Goal: Transaction & Acquisition: Subscribe to service/newsletter

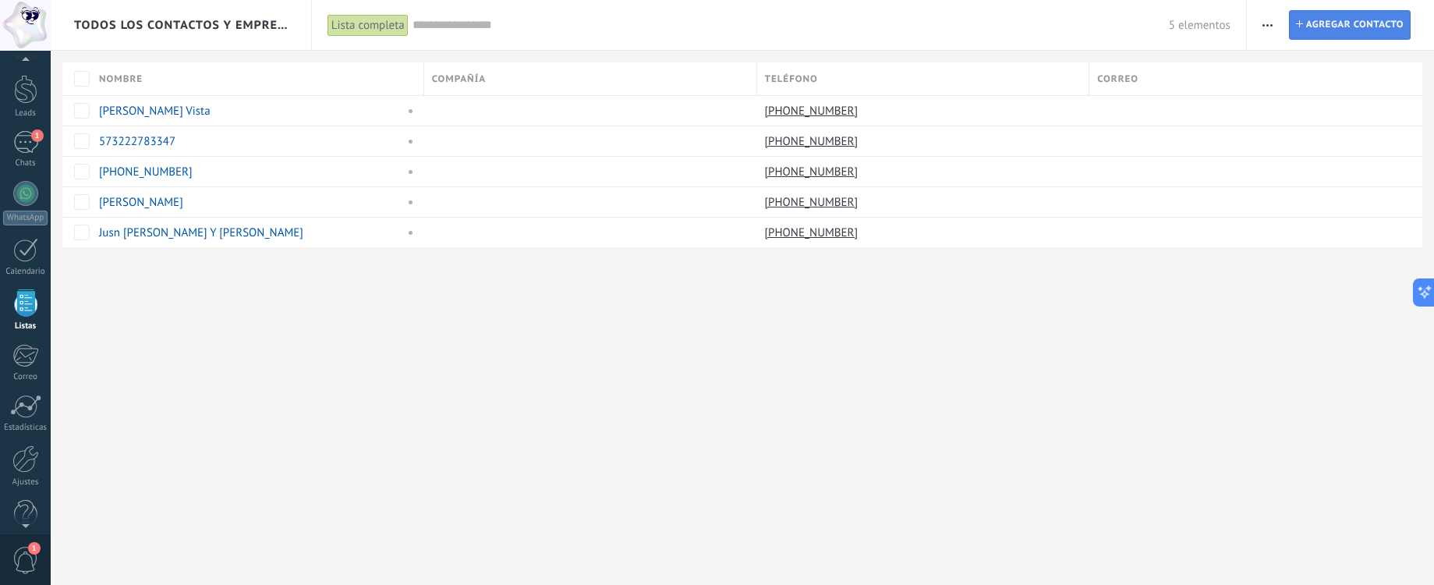
click at [1343, 36] on span "Agregar contacto" at bounding box center [1354, 25] width 97 height 28
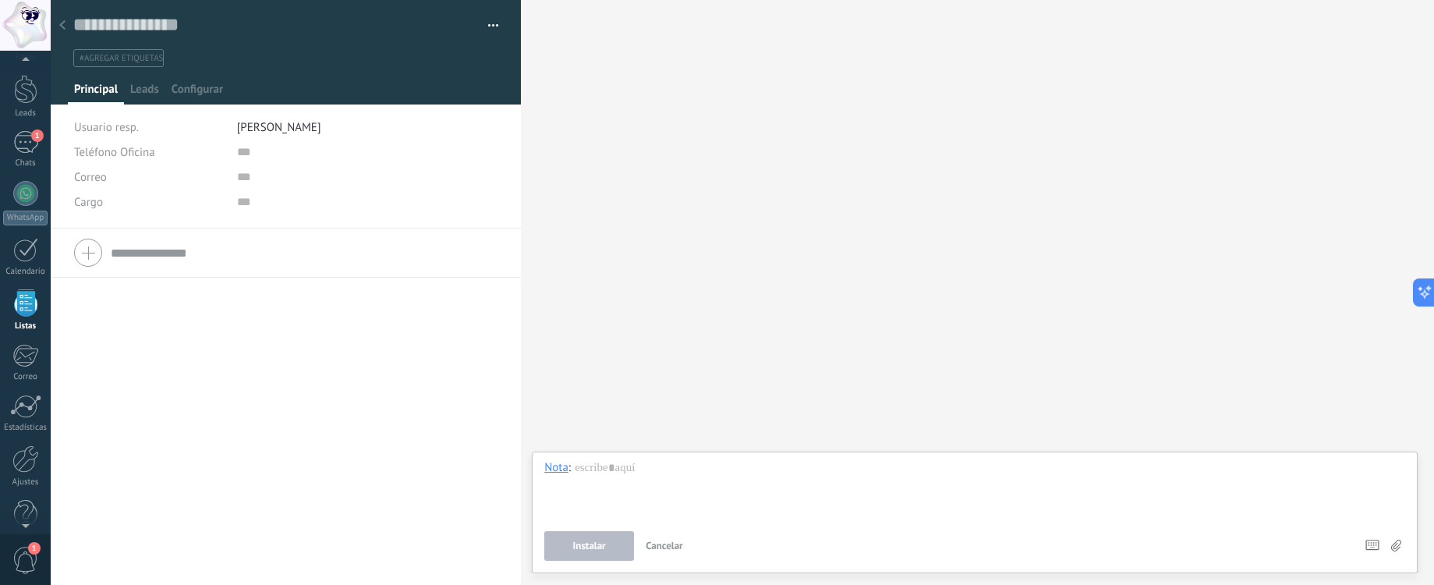
click at [687, 553] on button "Cancelar" at bounding box center [664, 546] width 50 height 30
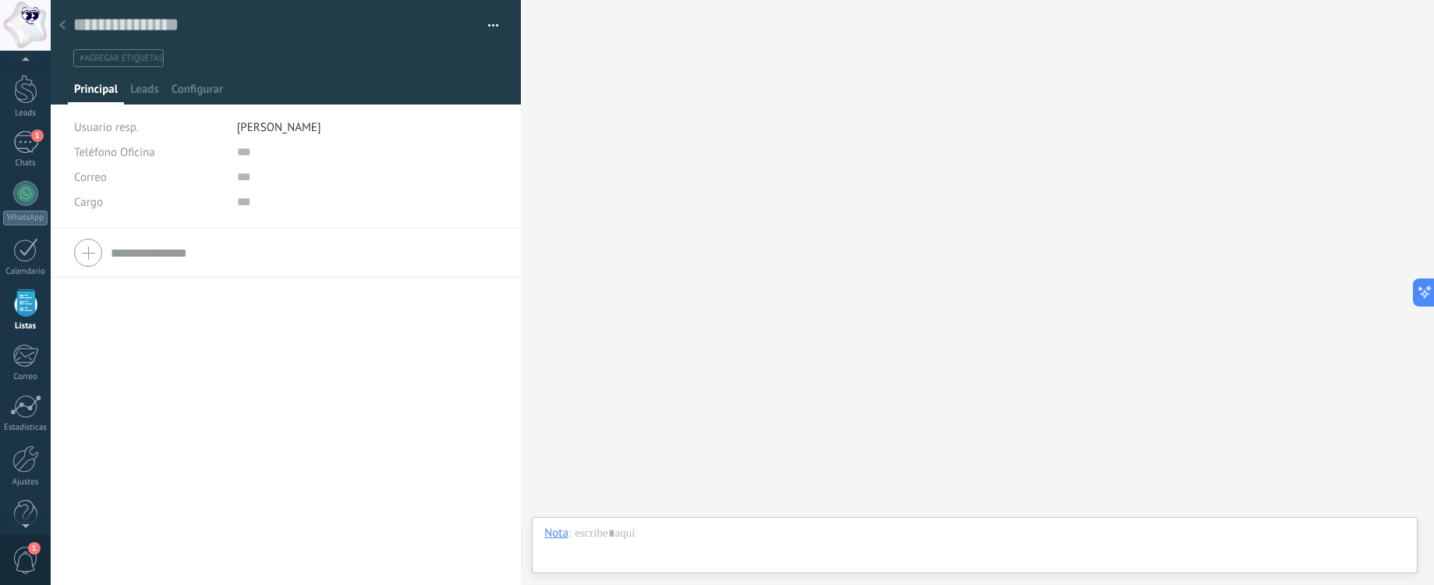
click at [490, 19] on button "button" at bounding box center [487, 25] width 23 height 23
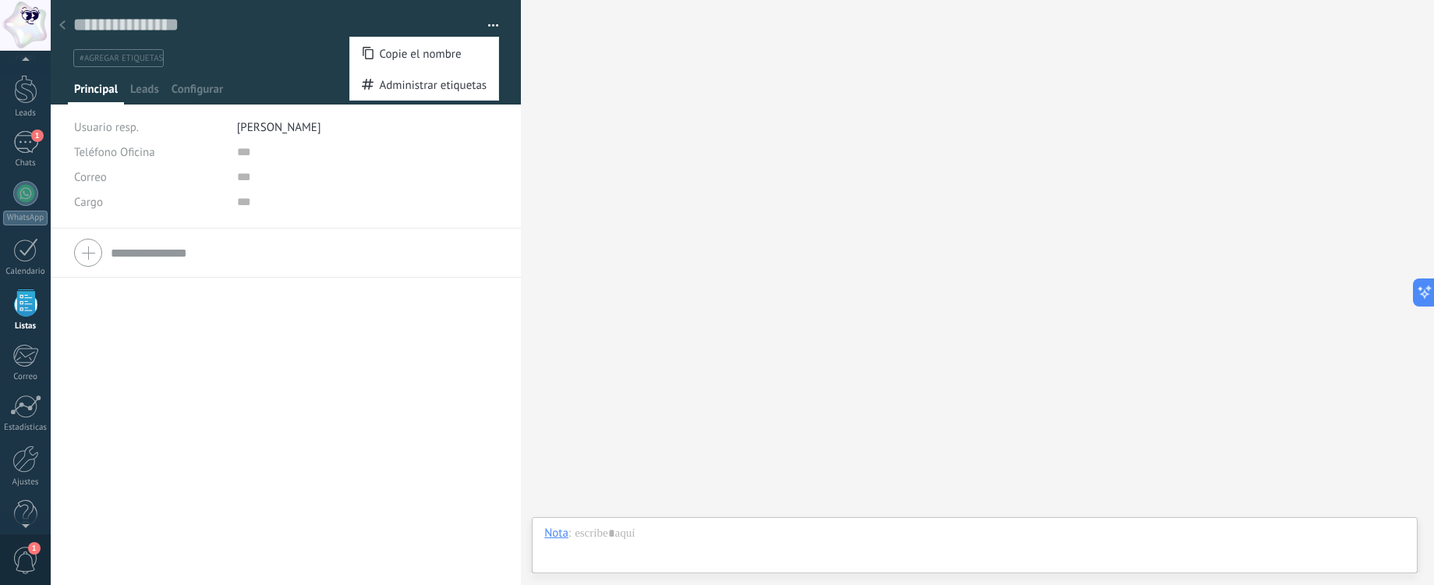
click at [58, 19] on div at bounding box center [62, 26] width 22 height 30
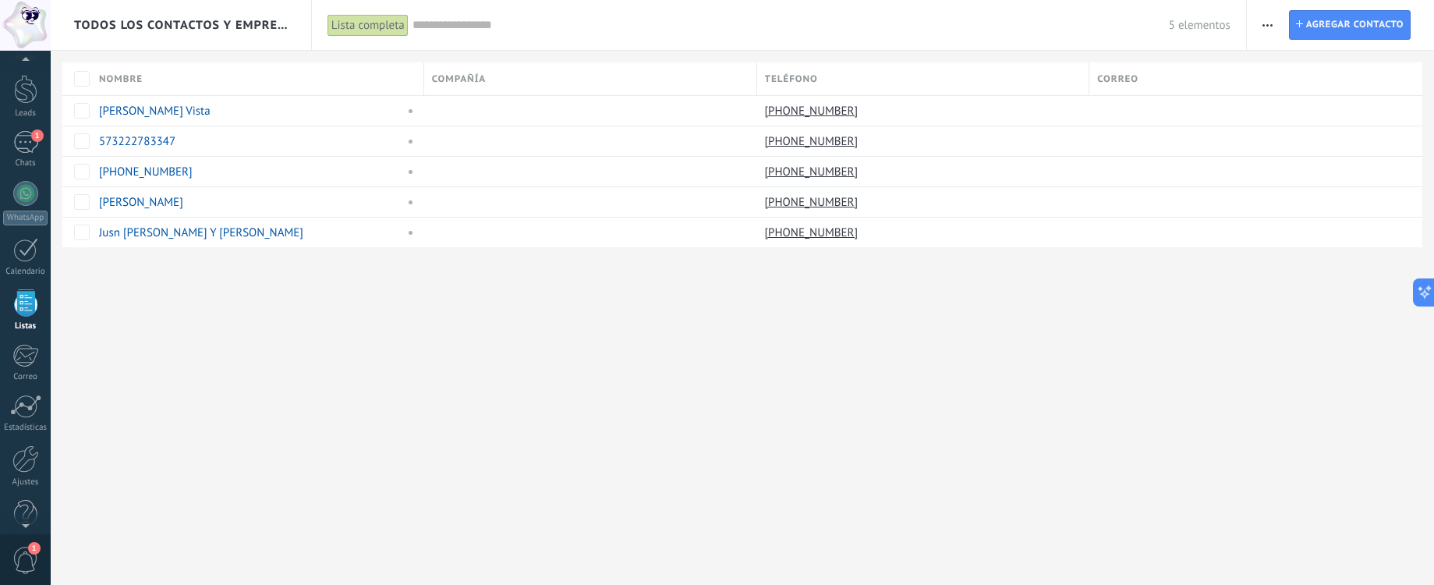
click at [1274, 39] on button "button" at bounding box center [1267, 25] width 23 height 30
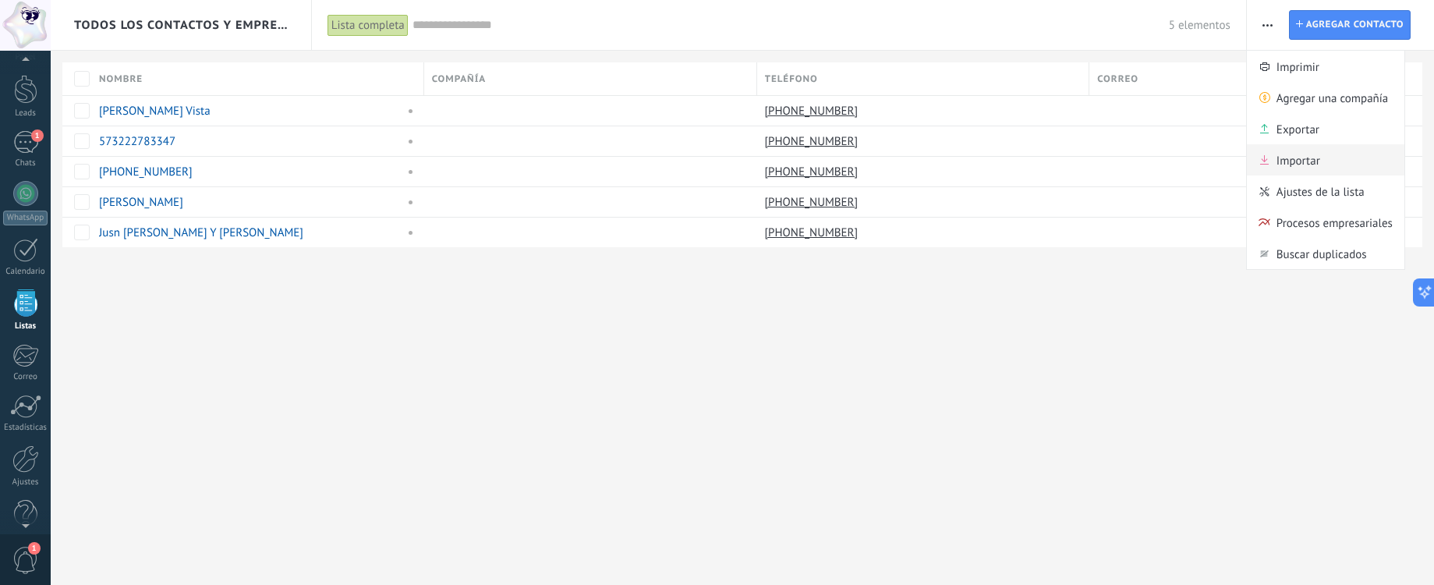
click at [1270, 152] on div "Importar" at bounding box center [1325, 159] width 157 height 31
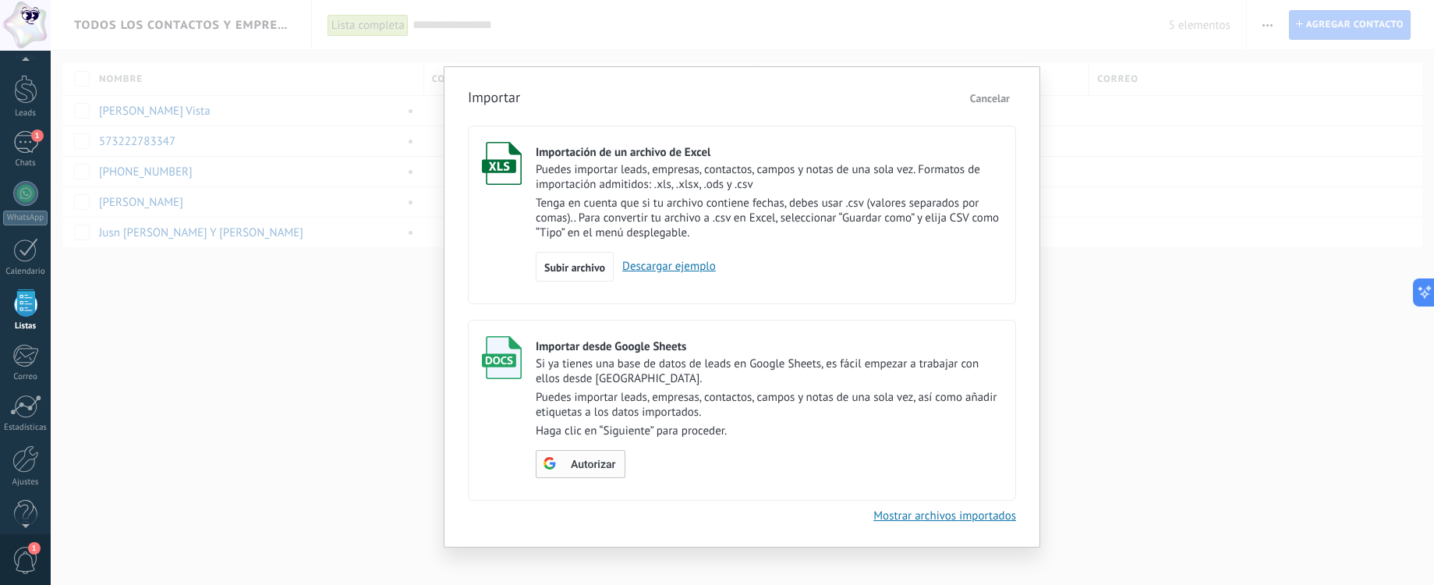
click at [562, 465] on div "Autorizar" at bounding box center [579, 463] width 73 height 14
click at [607, 457] on button "Escoger tabla" at bounding box center [583, 464] width 94 height 28
click at [664, 265] on link "Descargar ejemplo" at bounding box center [665, 266] width 102 height 15
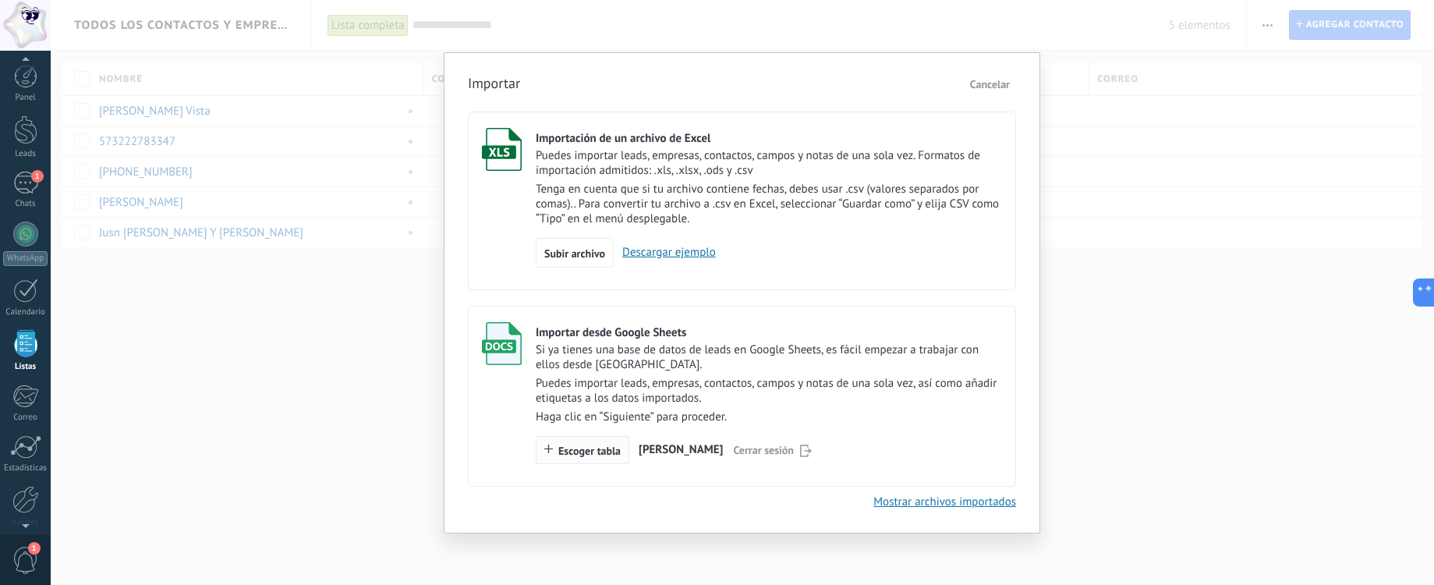
scroll to position [41, 0]
click at [610, 455] on span "Escoger tabla" at bounding box center [589, 450] width 62 height 11
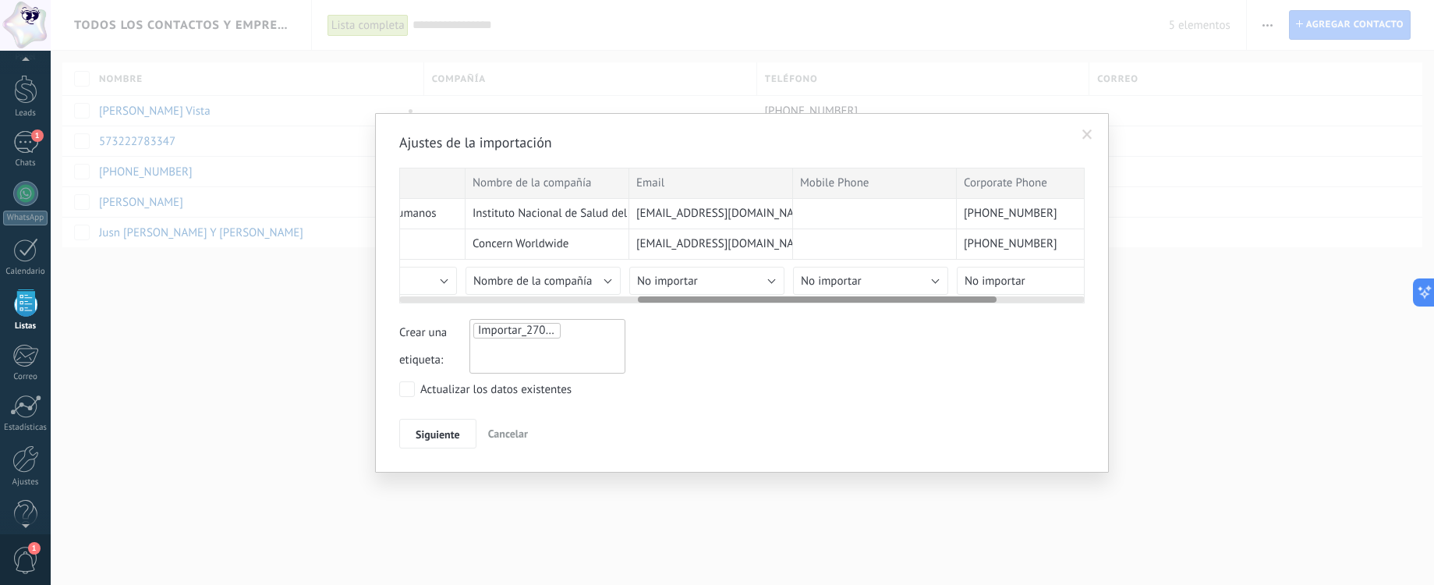
scroll to position [0, 455]
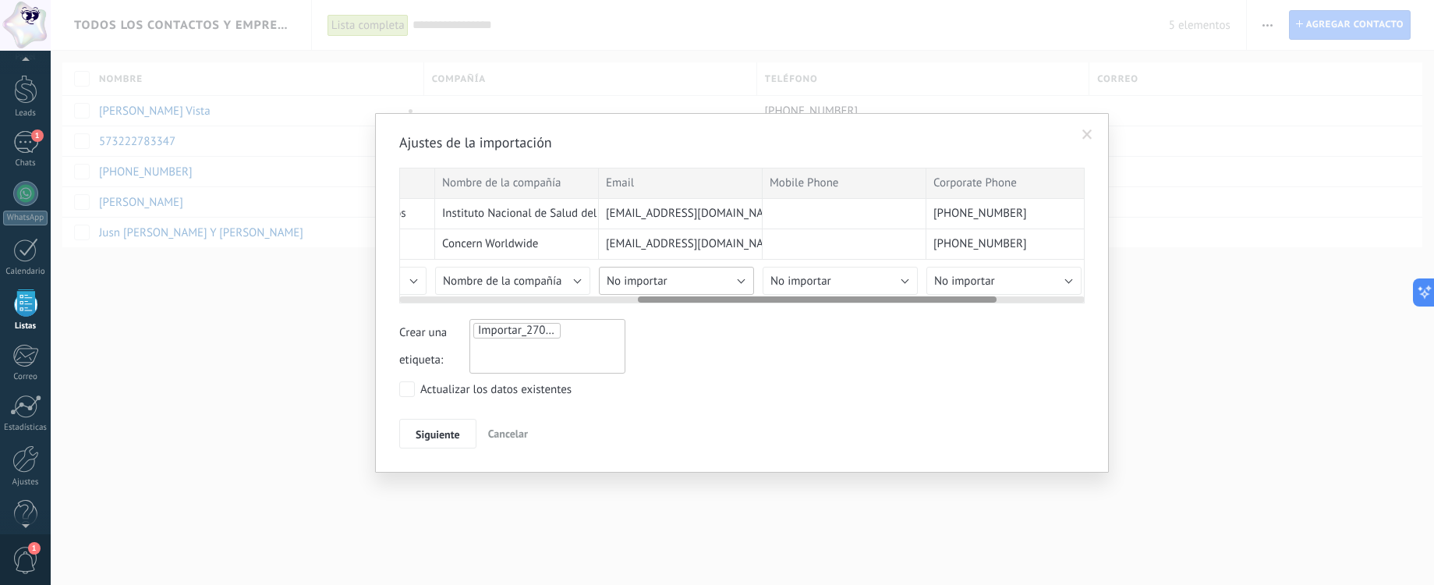
click at [642, 285] on span "No importar" at bounding box center [637, 281] width 61 height 15
click at [812, 279] on span "No importar" at bounding box center [800, 281] width 61 height 15
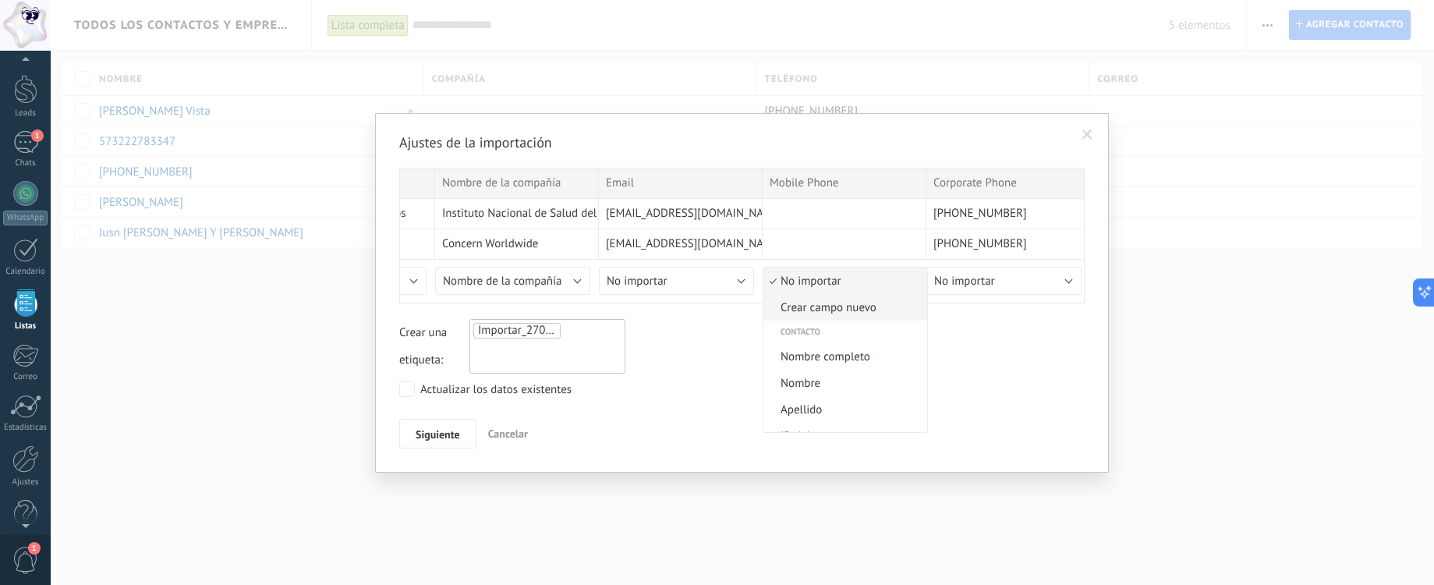
click at [812, 305] on span "Crear campo nuevo" at bounding box center [842, 307] width 159 height 15
click at [807, 347] on button "Texto" at bounding box center [840, 355] width 156 height 28
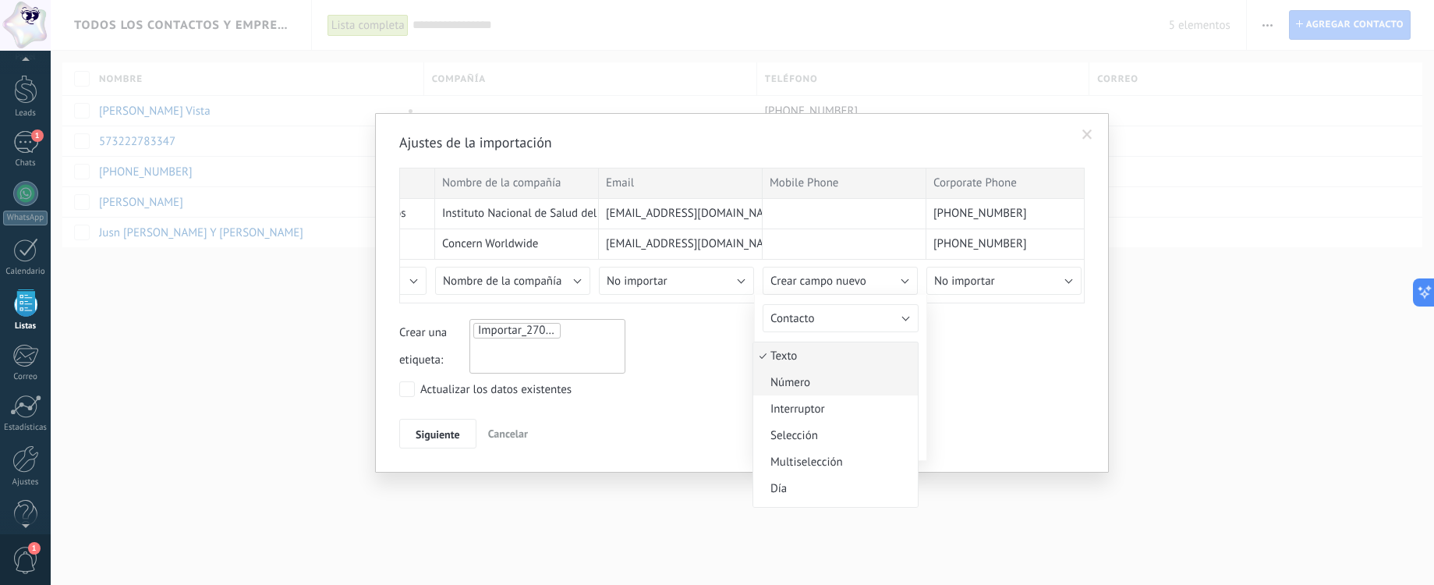
click at [812, 388] on span "Número" at bounding box center [833, 382] width 160 height 15
click at [808, 317] on span "Contacto" at bounding box center [792, 318] width 44 height 15
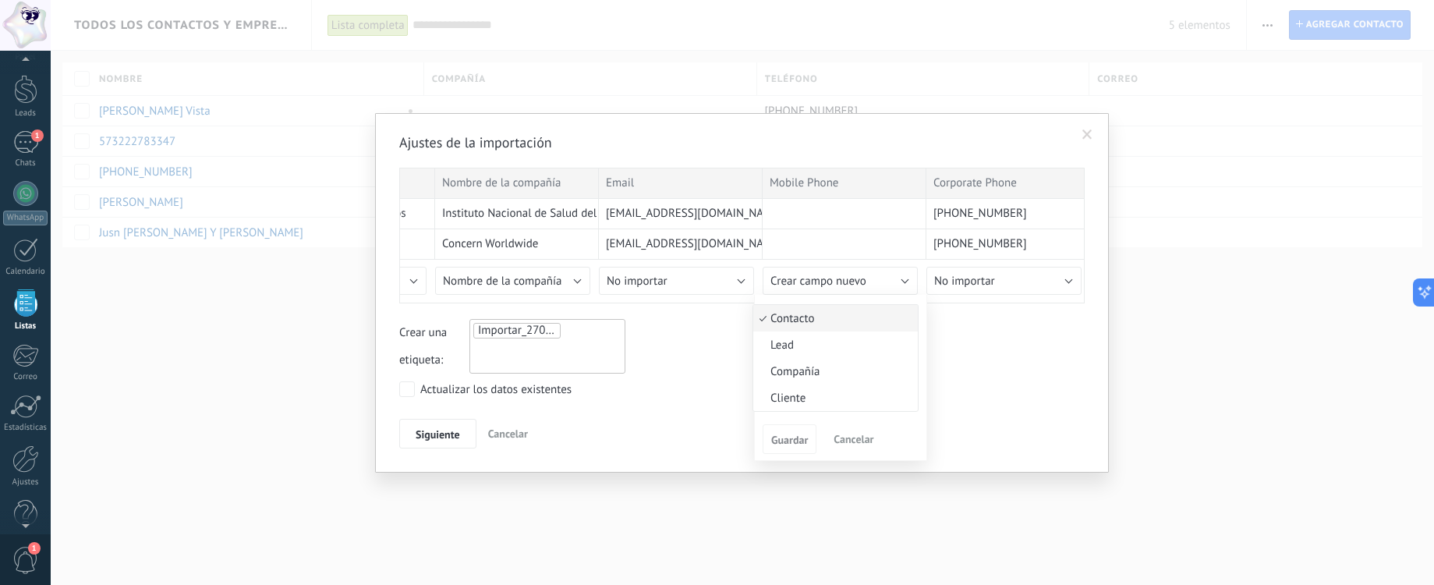
click at [808, 317] on span "Contacto" at bounding box center [833, 318] width 160 height 15
click at [798, 396] on input "text" at bounding box center [840, 393] width 156 height 28
type input "******"
click at [653, 275] on div at bounding box center [741, 236] width 685 height 136
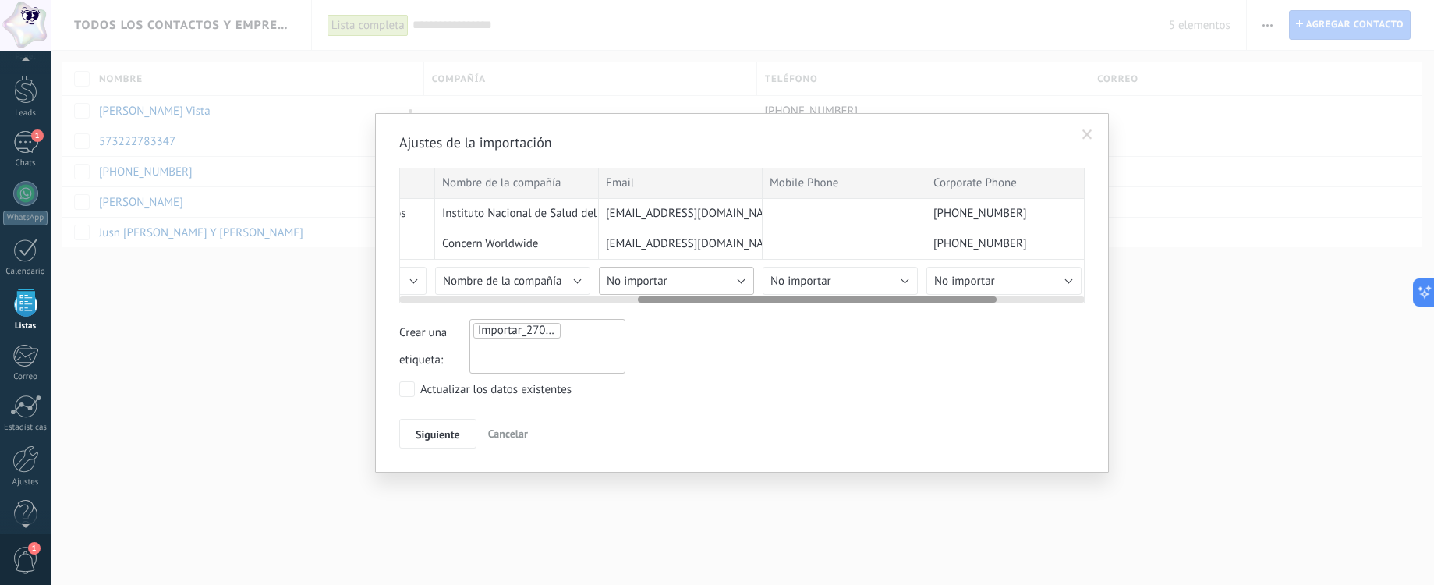
click at [653, 285] on span "No importar" at bounding box center [637, 281] width 61 height 15
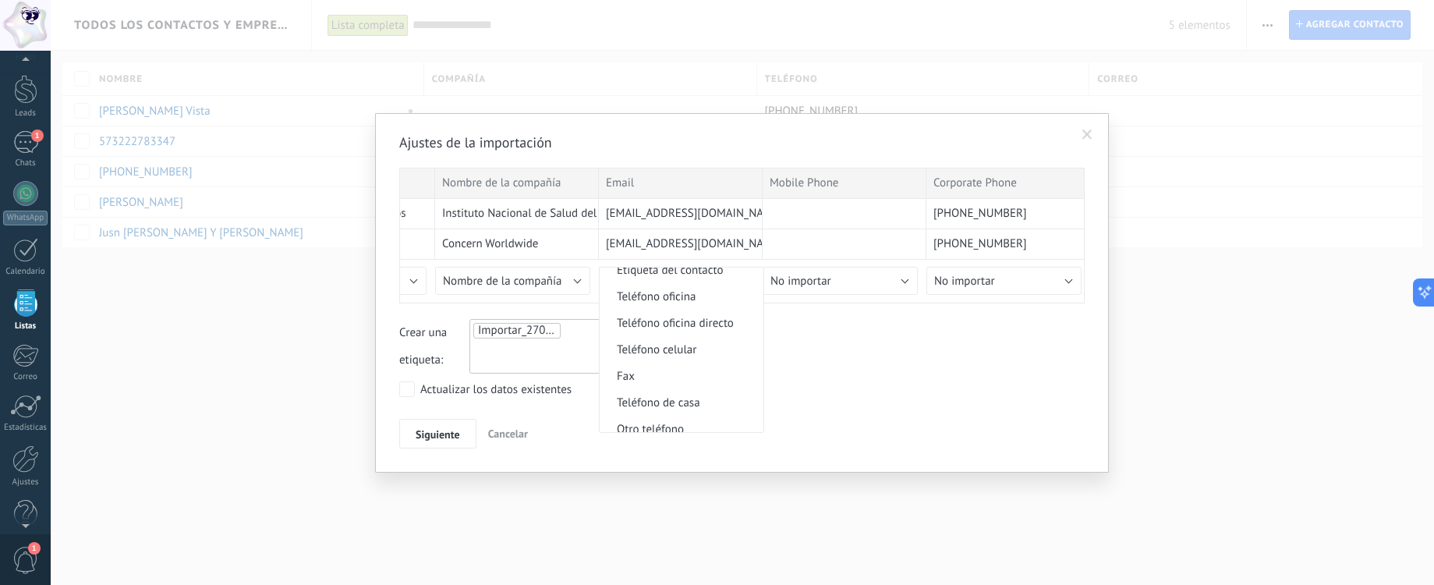
scroll to position [334, 0]
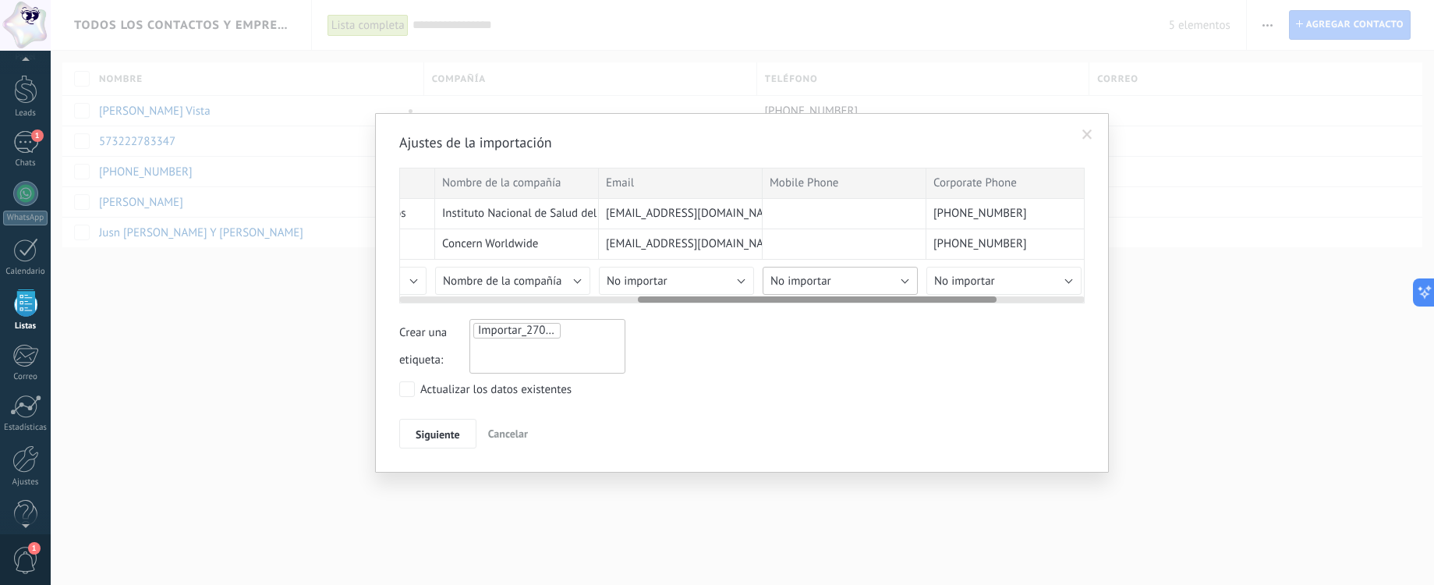
click at [801, 281] on span "No importar" at bounding box center [800, 281] width 61 height 15
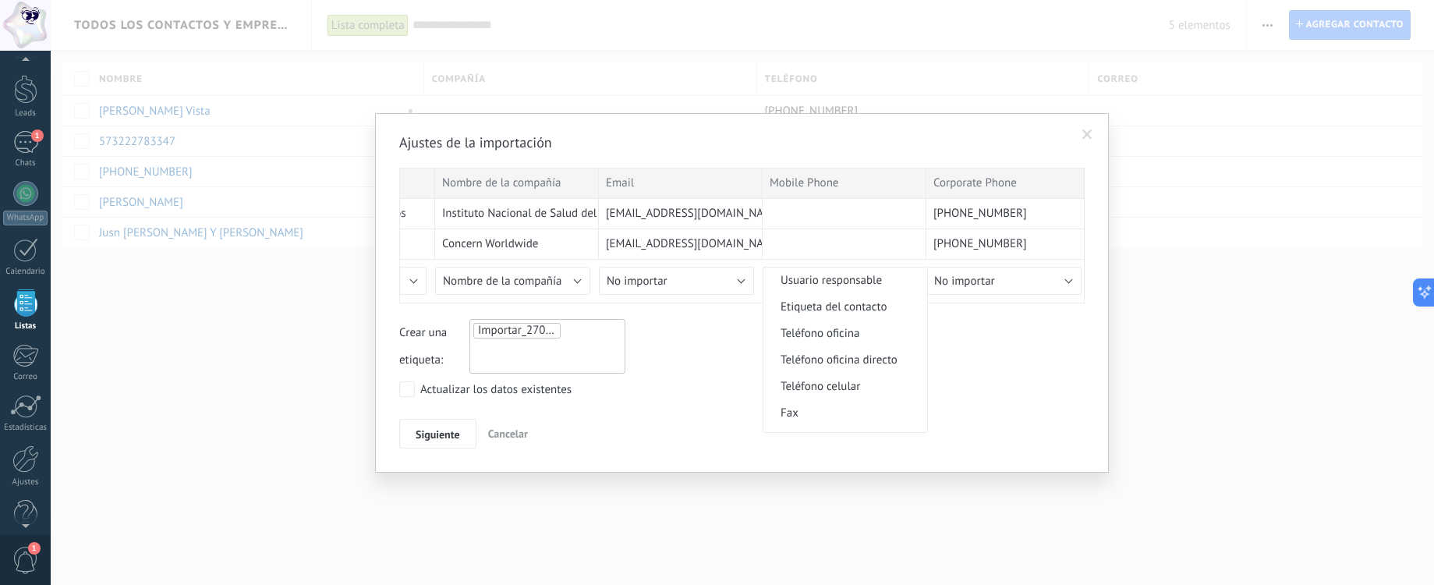
scroll to position [295, 0]
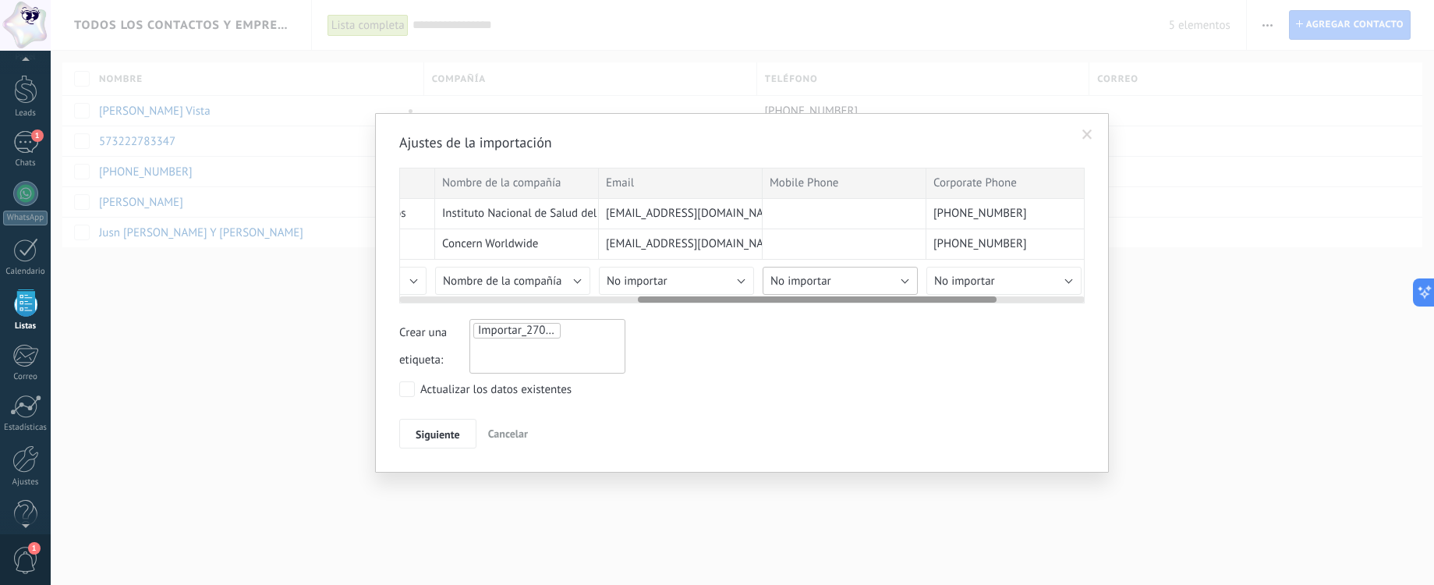
click at [844, 274] on button "No importar" at bounding box center [839, 281] width 155 height 28
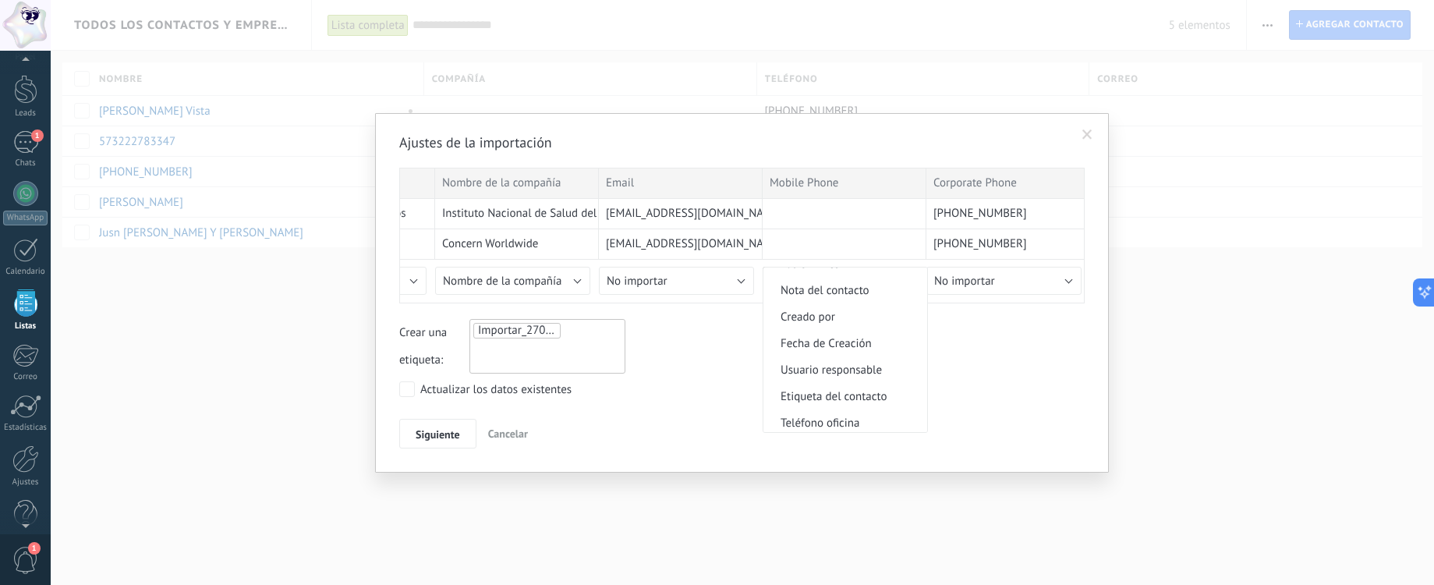
scroll to position [324, 0]
click at [844, 348] on span "Teléfono celular" at bounding box center [842, 350] width 159 height 15
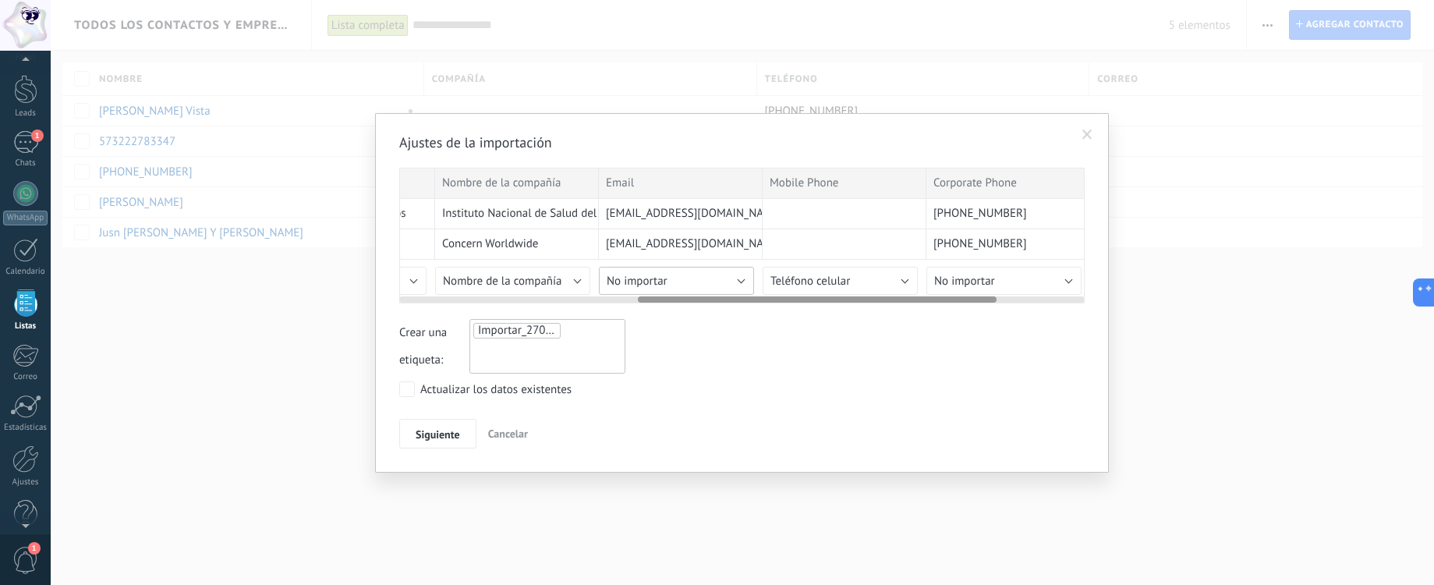
click at [624, 278] on span "No importar" at bounding box center [637, 281] width 61 height 15
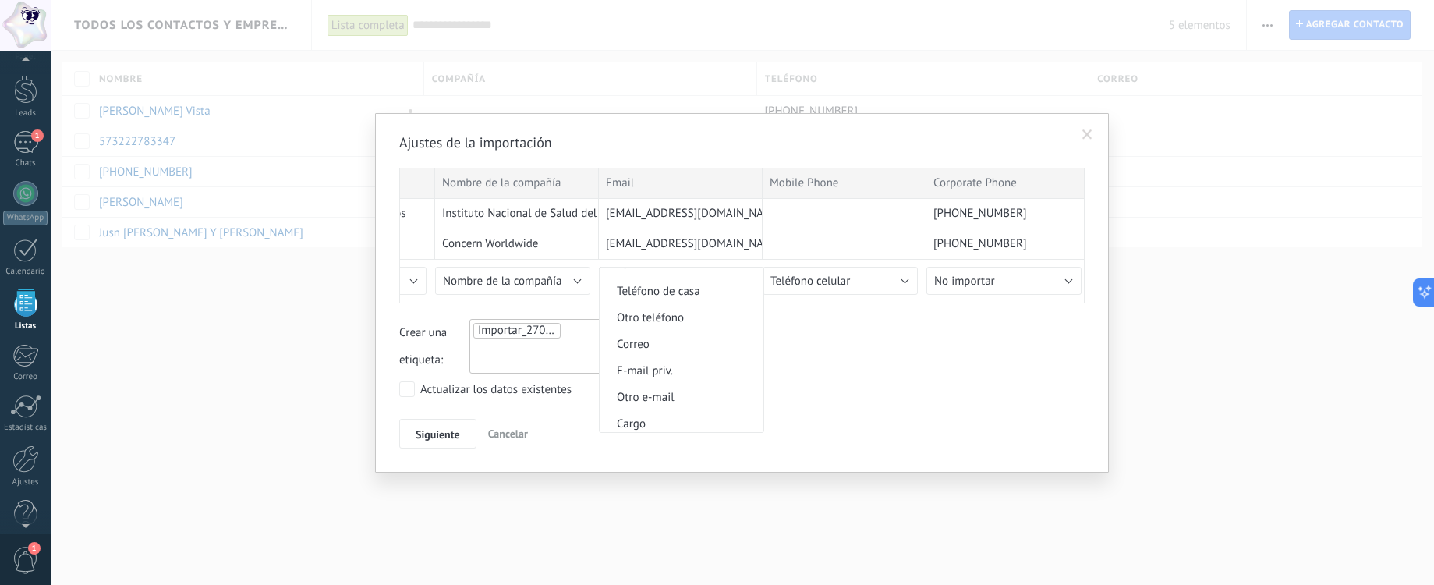
scroll to position [440, 0]
click at [640, 348] on li "Correo" at bounding box center [682, 340] width 164 height 27
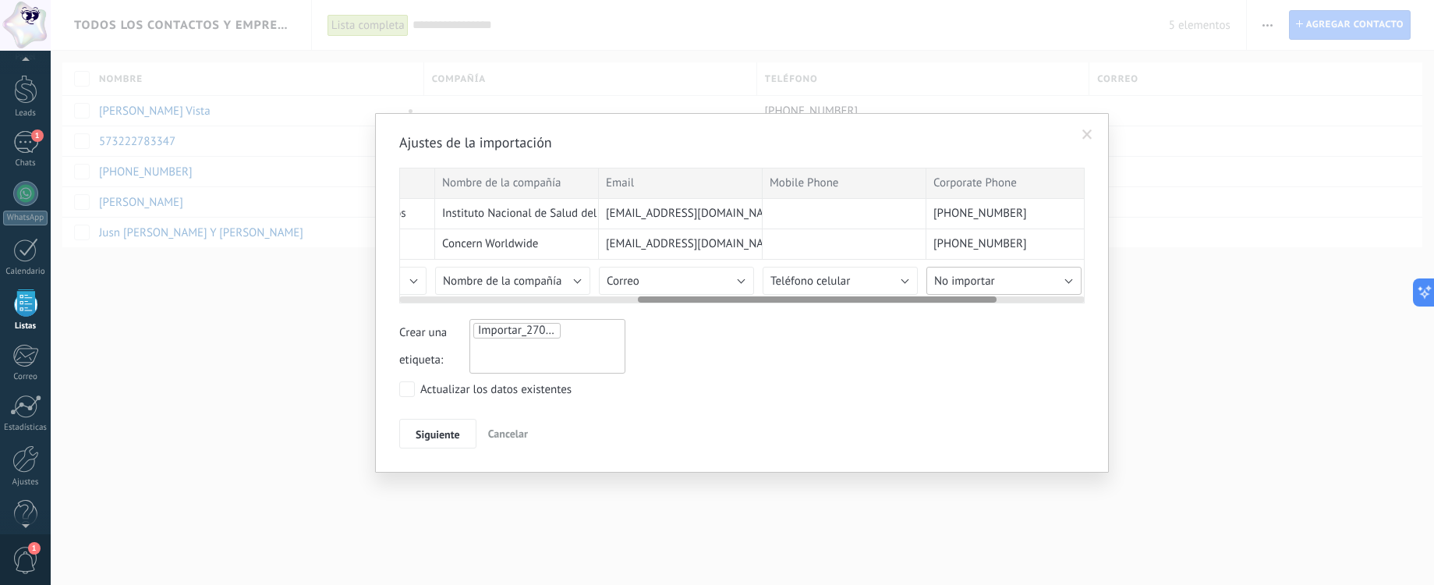
click at [1005, 284] on button "No importar" at bounding box center [1003, 281] width 155 height 28
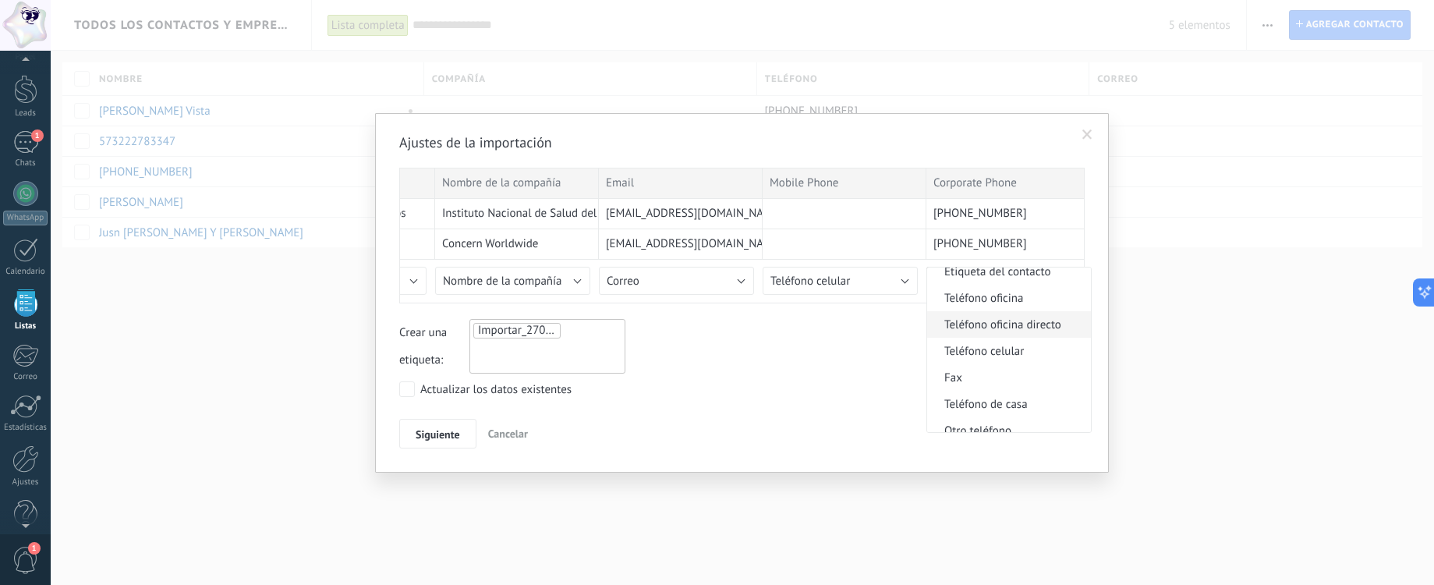
scroll to position [403, 0]
click at [969, 352] on span "Otro teléfono" at bounding box center [1006, 351] width 159 height 15
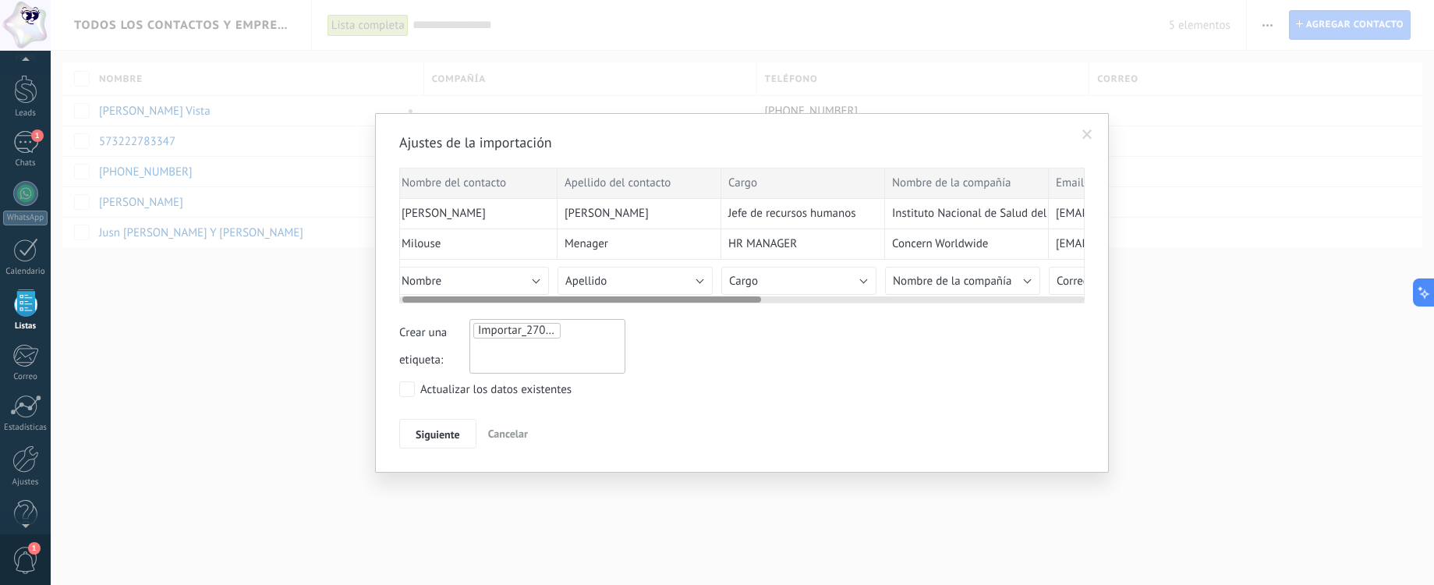
scroll to position [0, 0]
click at [417, 433] on span "Siguiente" at bounding box center [438, 434] width 44 height 11
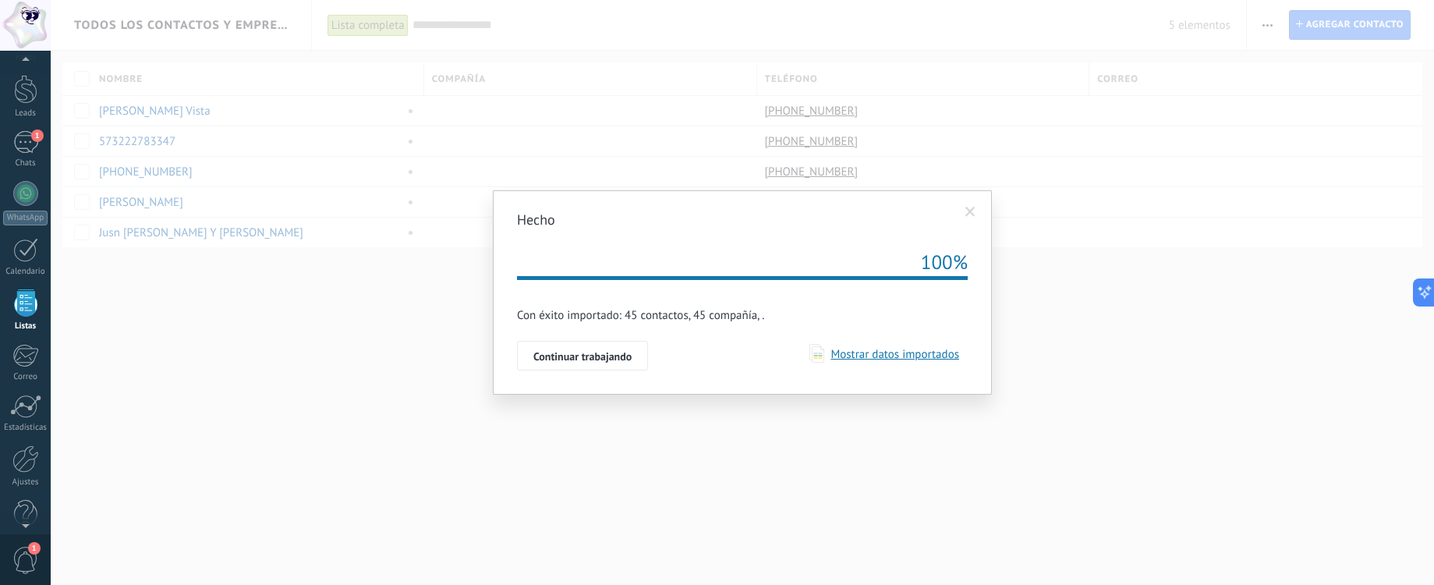
click at [851, 352] on span "Mostrar datos importados" at bounding box center [891, 354] width 135 height 15
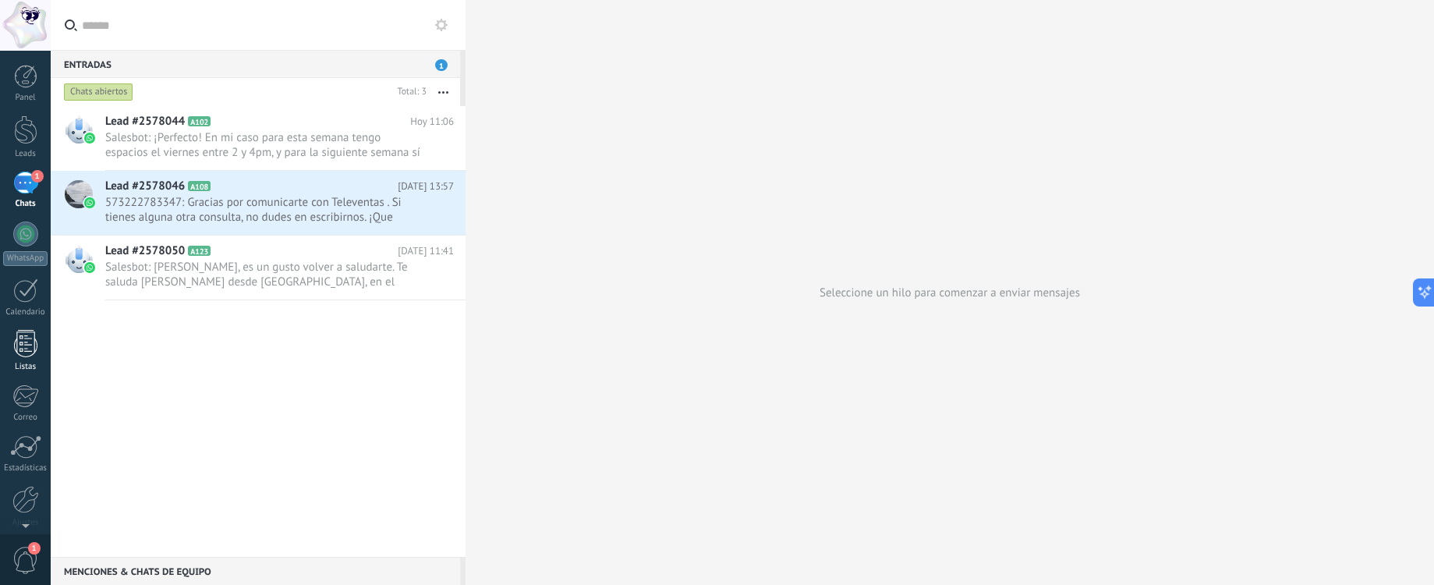
click at [27, 336] on div at bounding box center [25, 343] width 23 height 27
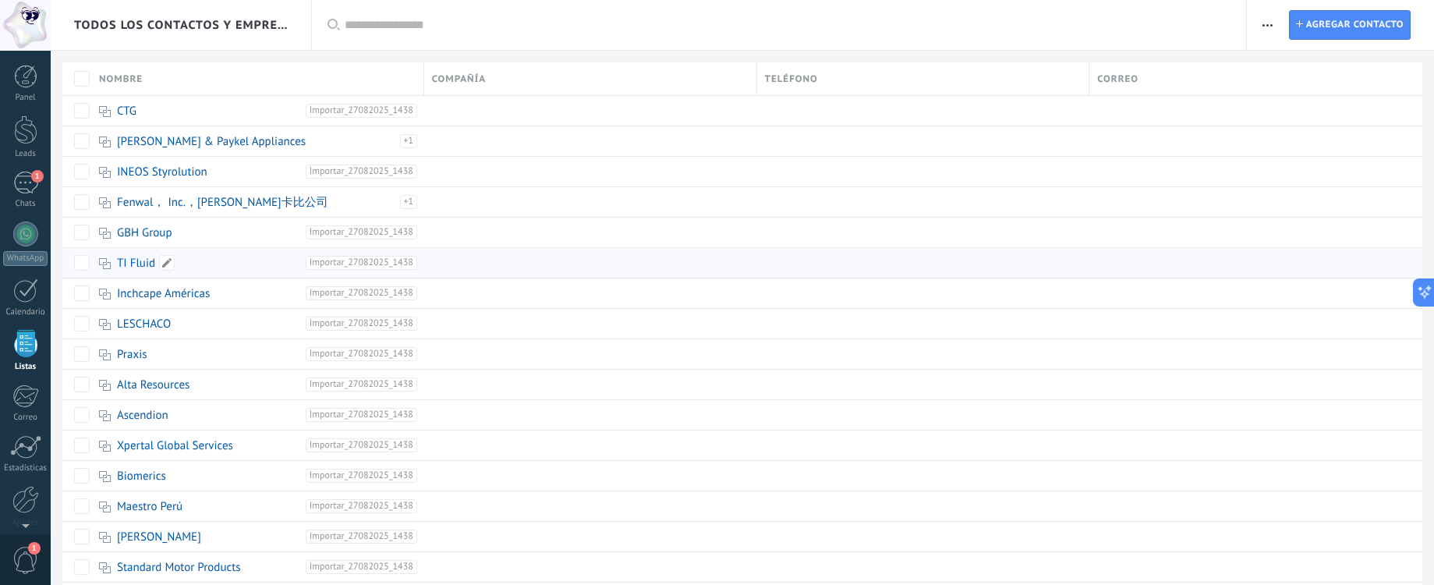
scroll to position [41, 0]
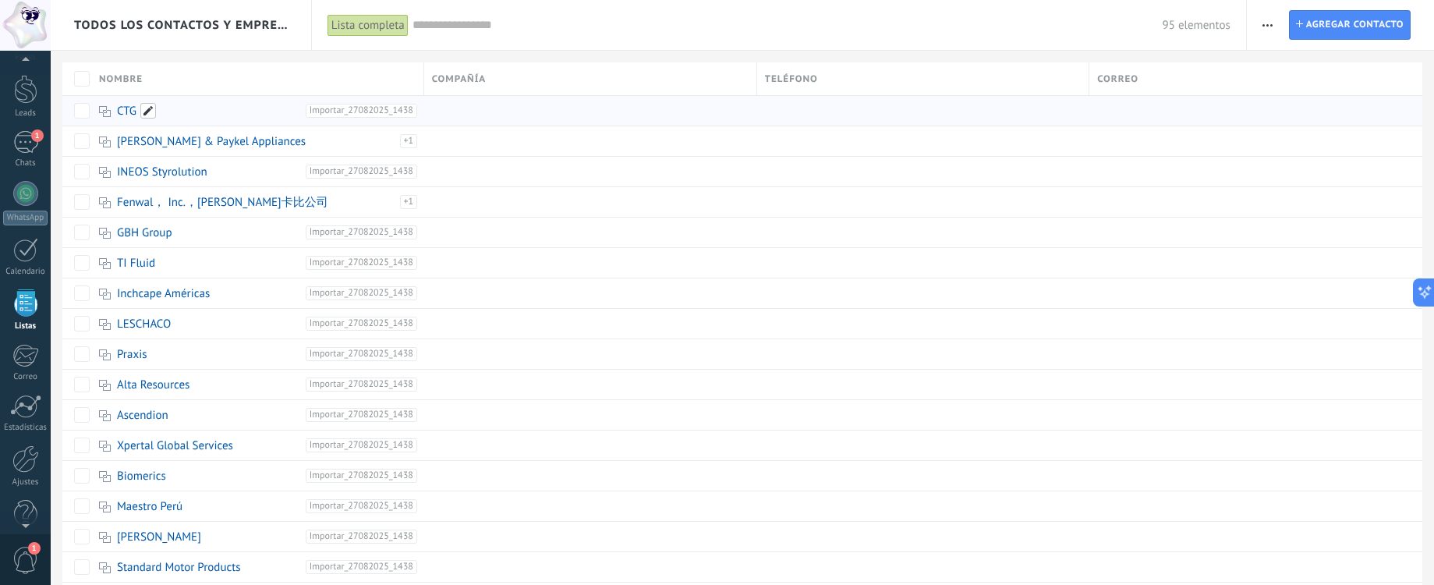
click at [146, 110] on span at bounding box center [148, 111] width 16 height 16
click at [189, 140] on span "Cancelar" at bounding box center [199, 146] width 40 height 14
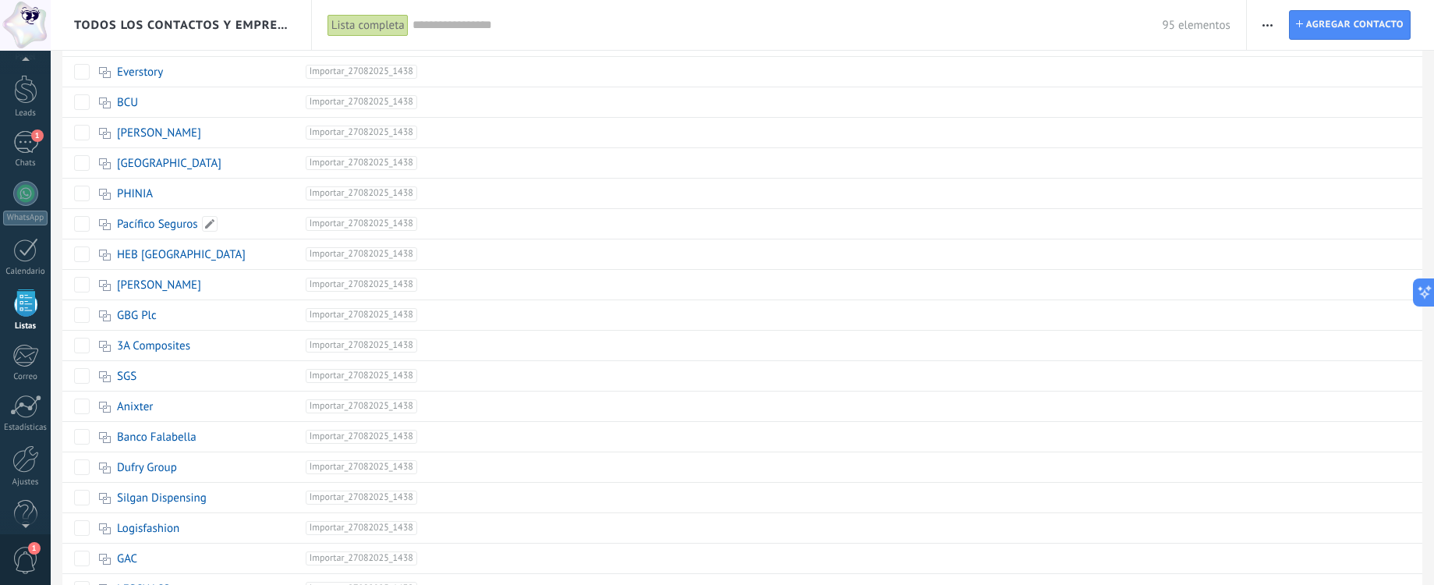
scroll to position [728, 0]
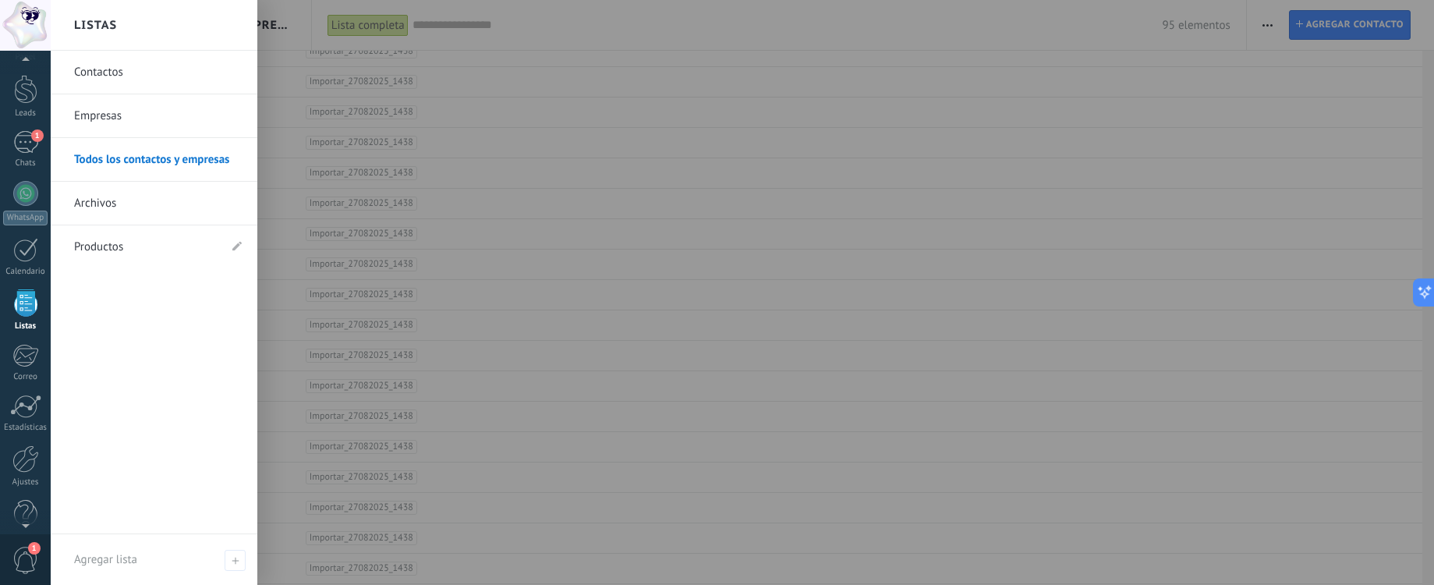
click at [19, 302] on div at bounding box center [25, 302] width 23 height 27
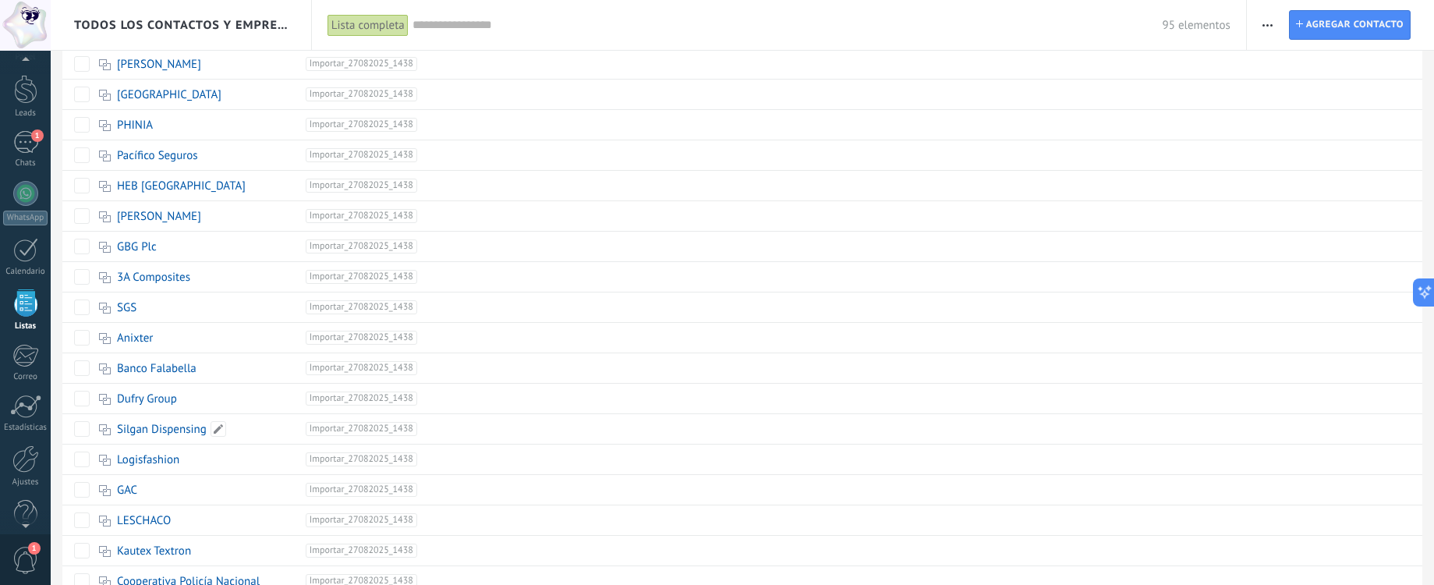
scroll to position [1081, 0]
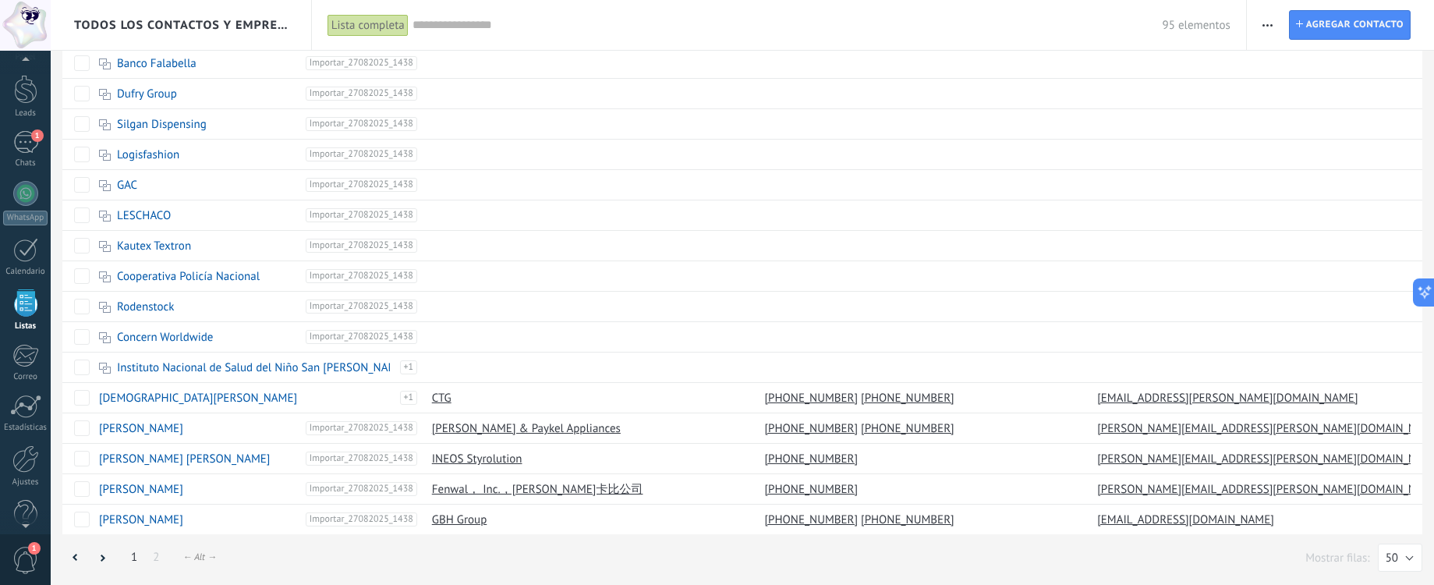
click at [116, 30] on span "Todos los contactos y empresas" at bounding box center [181, 25] width 215 height 15
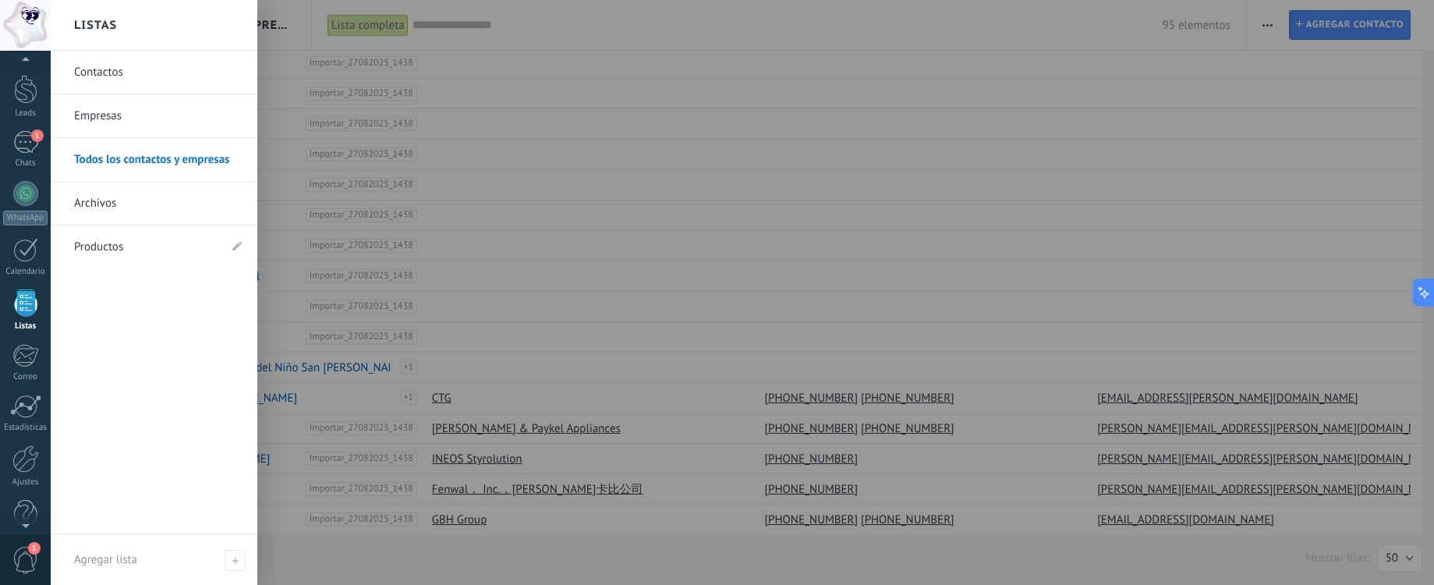
click at [119, 72] on link "Contactos" at bounding box center [158, 73] width 168 height 44
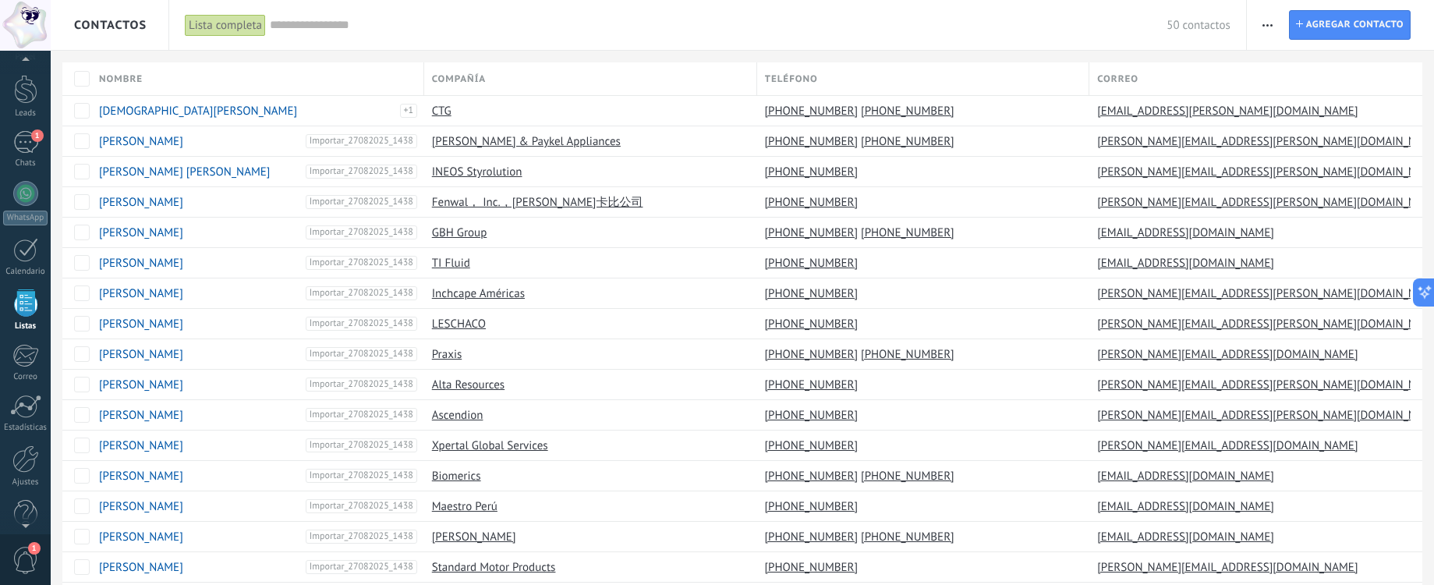
click at [130, 26] on span "Contactos" at bounding box center [110, 25] width 73 height 15
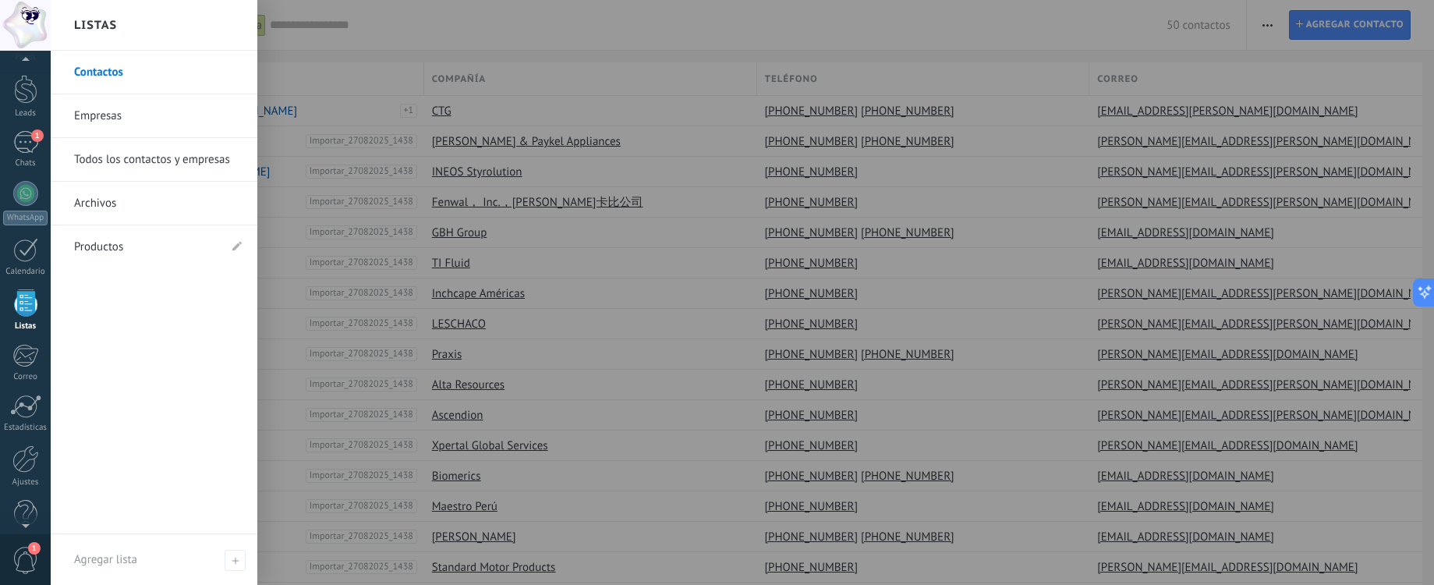
click at [127, 164] on link "Todos los contactos y empresas" at bounding box center [158, 160] width 168 height 44
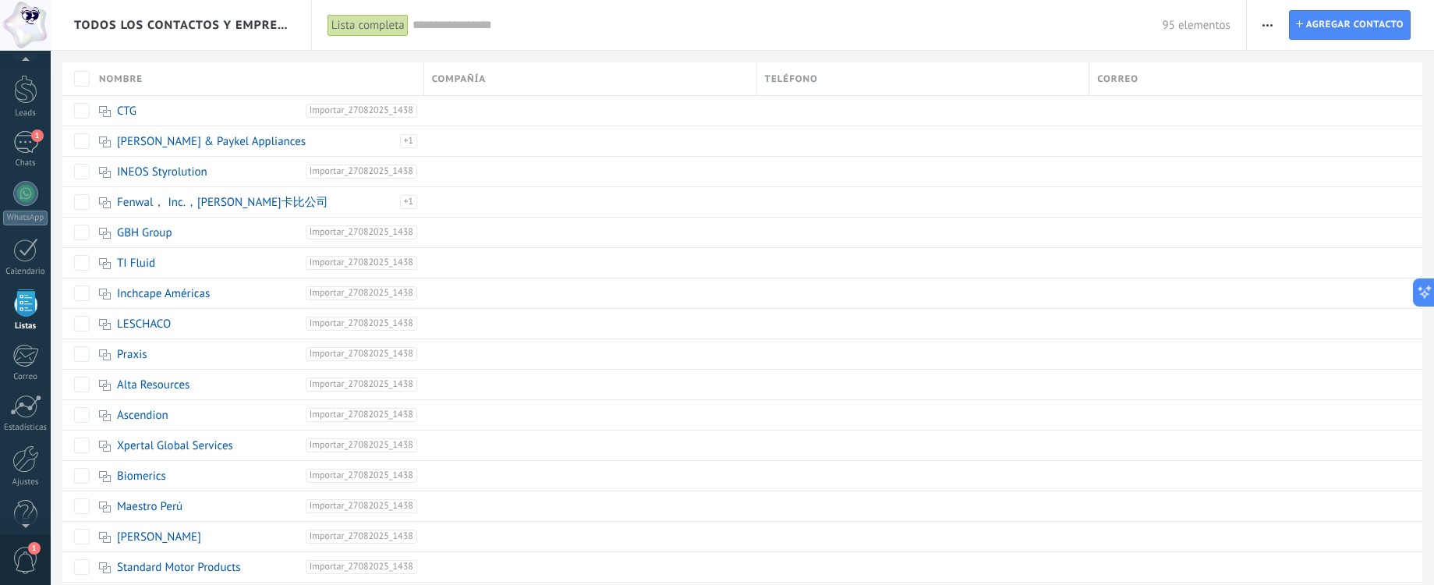
click at [86, 23] on span "Todos los contactos y empresas" at bounding box center [181, 25] width 215 height 15
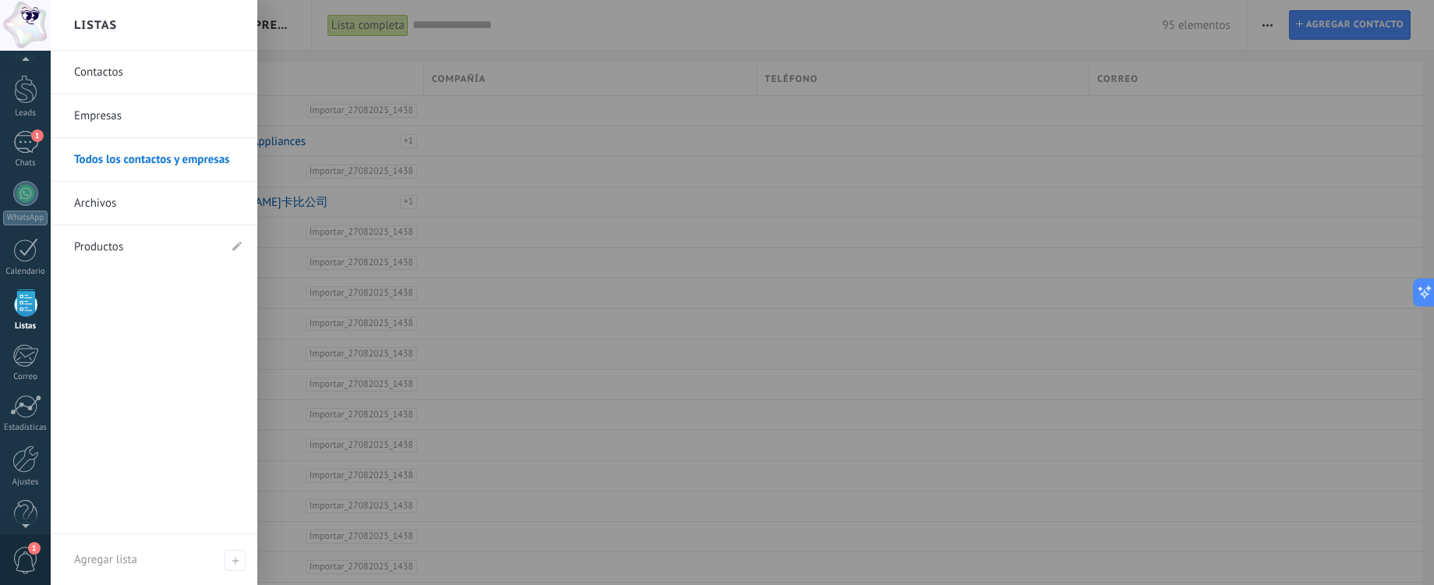
click at [90, 70] on link "Contactos" at bounding box center [158, 73] width 168 height 44
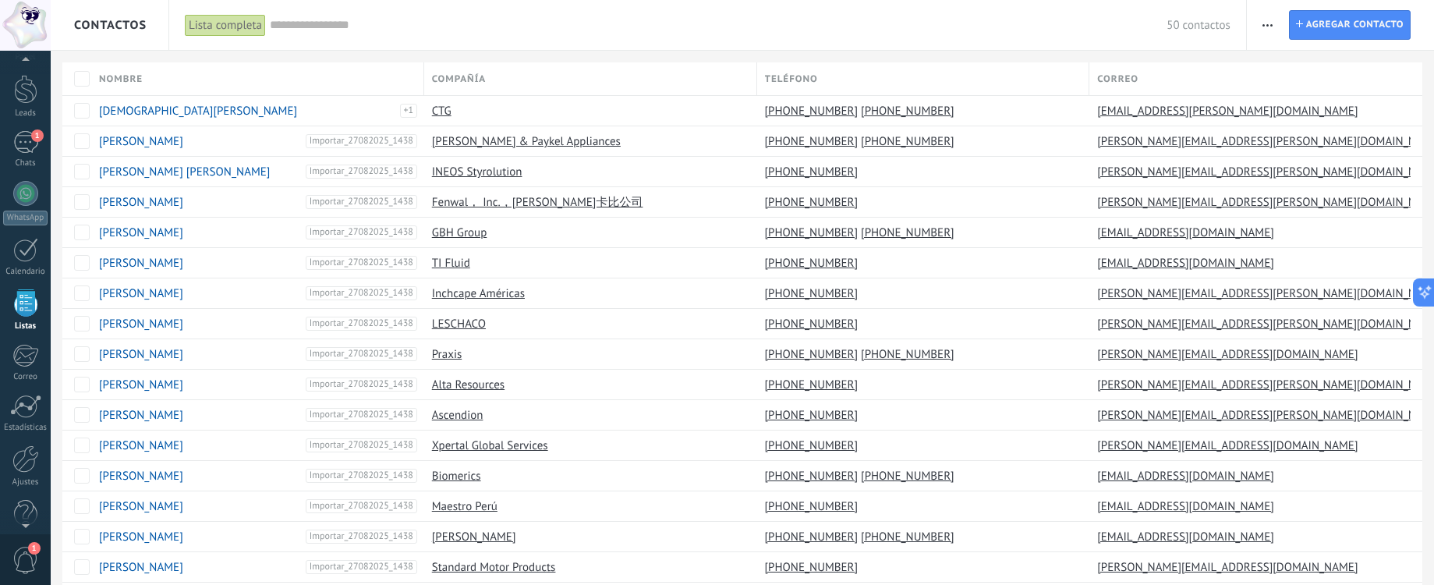
click at [1264, 27] on span "button" at bounding box center [1267, 25] width 10 height 30
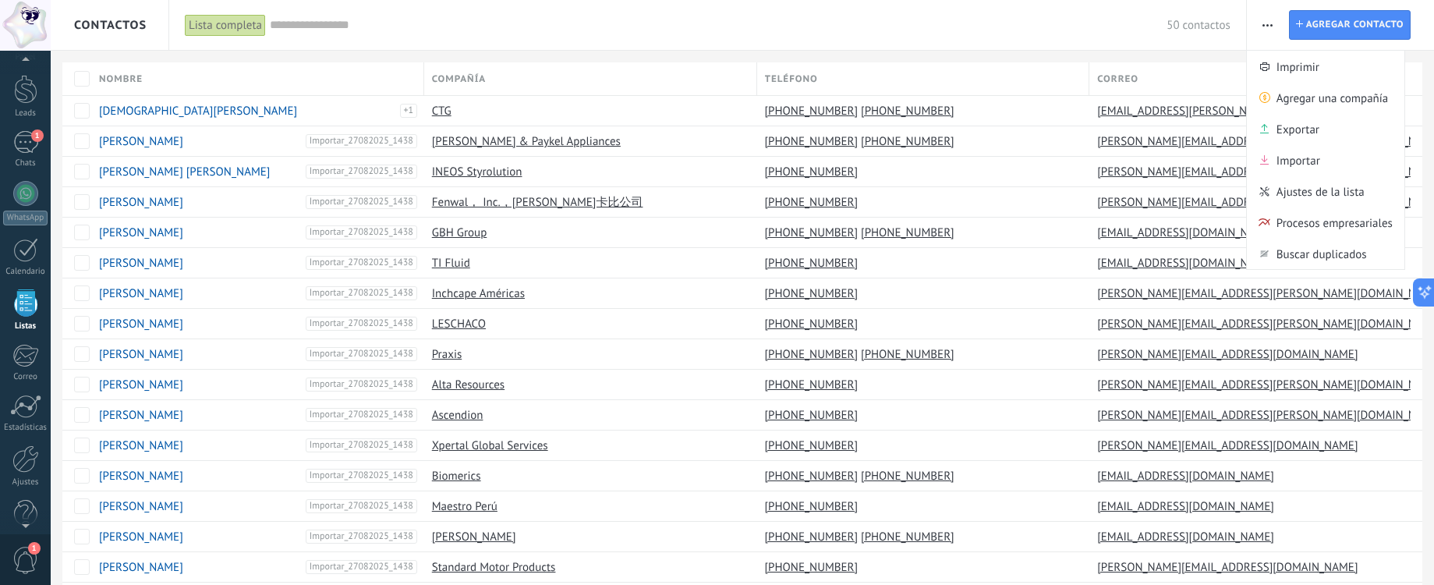
click at [1034, 20] on input "text" at bounding box center [718, 25] width 897 height 16
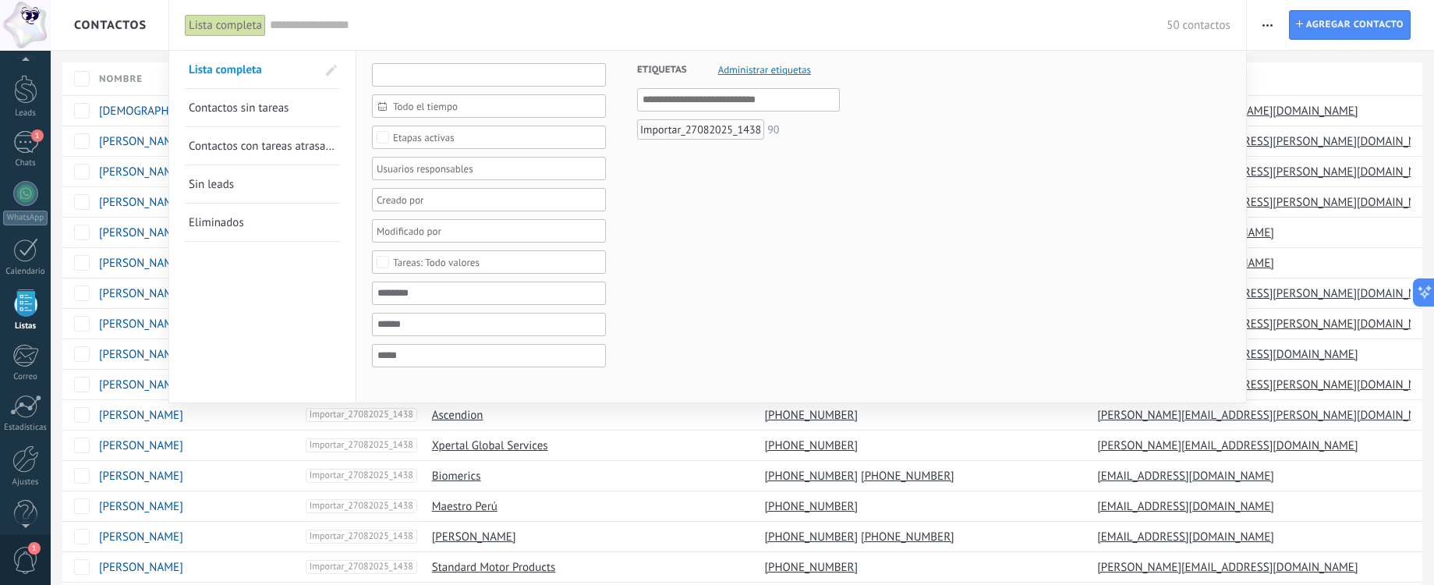
click at [406, 73] on input "text" at bounding box center [489, 74] width 234 height 23
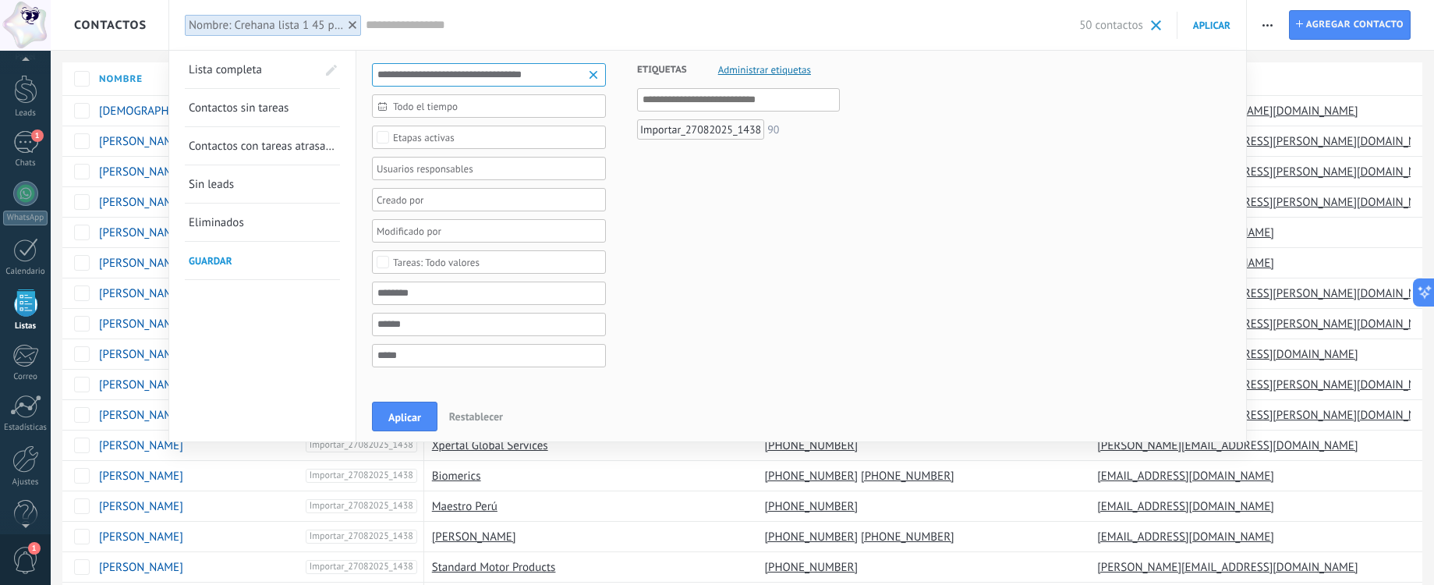
type input "**********"
click at [387, 110] on div "Todo el tiempo" at bounding box center [489, 105] width 234 height 23
click at [543, 109] on span "Todo el tiempo" at bounding box center [495, 107] width 204 height 12
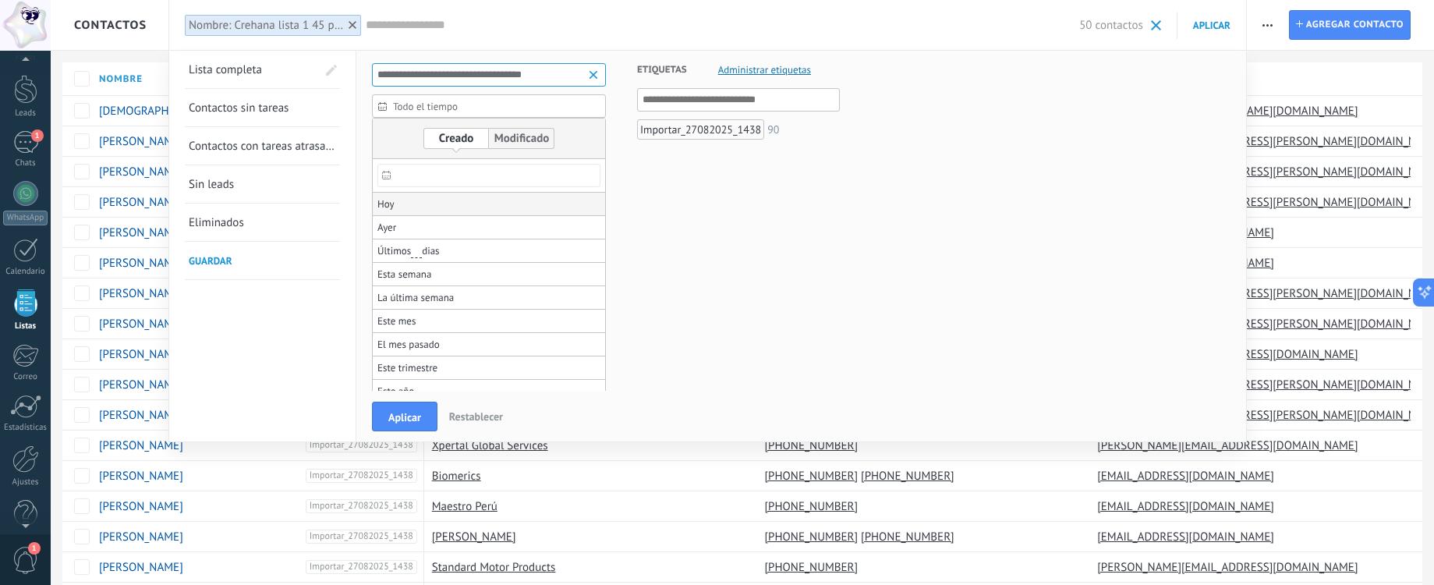
click at [406, 209] on li "Hoy" at bounding box center [489, 204] width 232 height 23
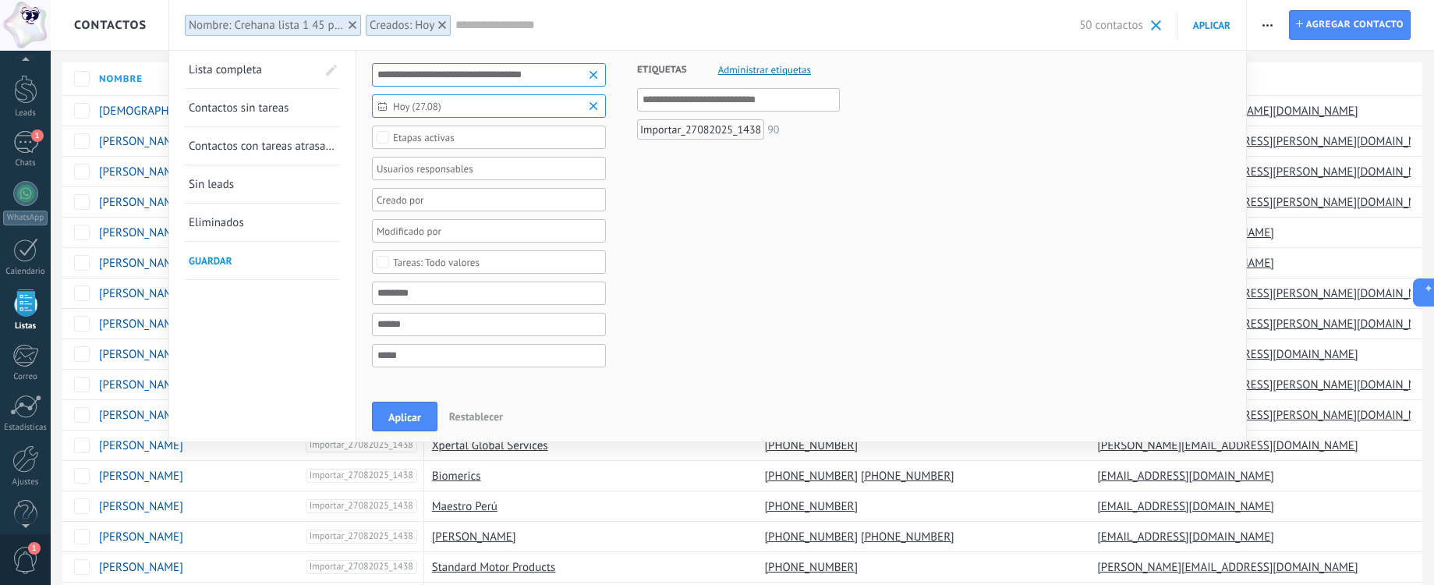
click at [412, 107] on span "Hoy (27.08)" at bounding box center [495, 107] width 204 height 12
click at [441, 26] on use at bounding box center [442, 25] width 8 height 8
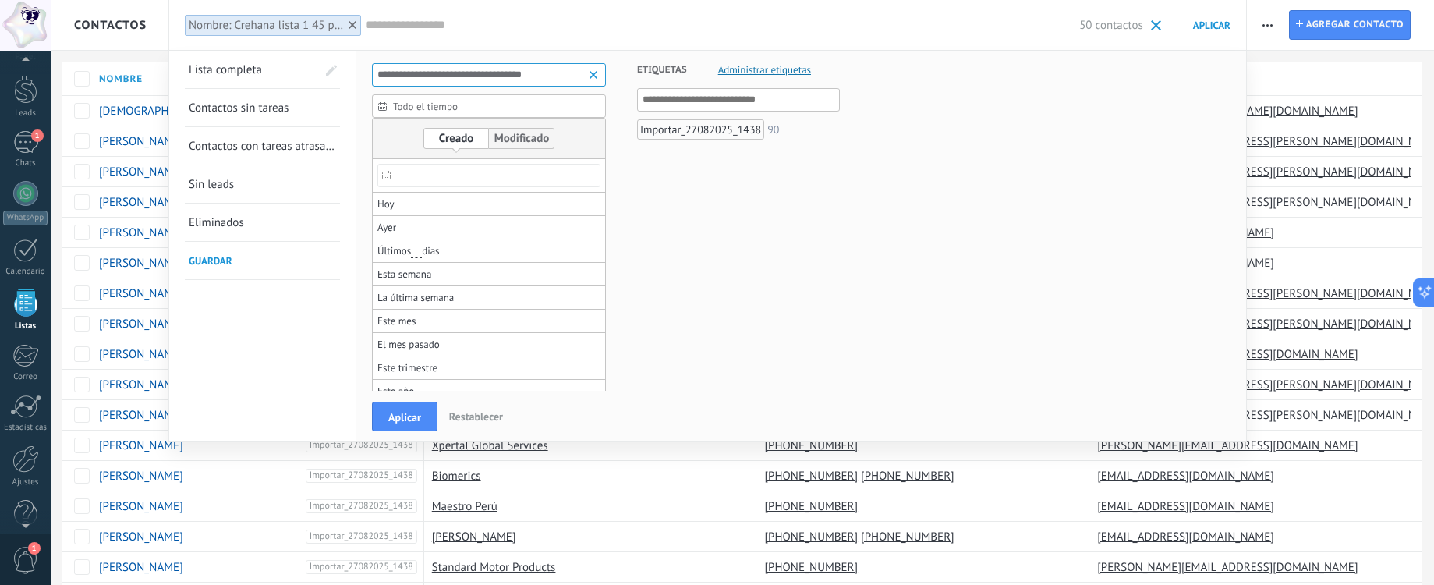
click at [481, 419] on span "Restablecer" at bounding box center [476, 416] width 54 height 14
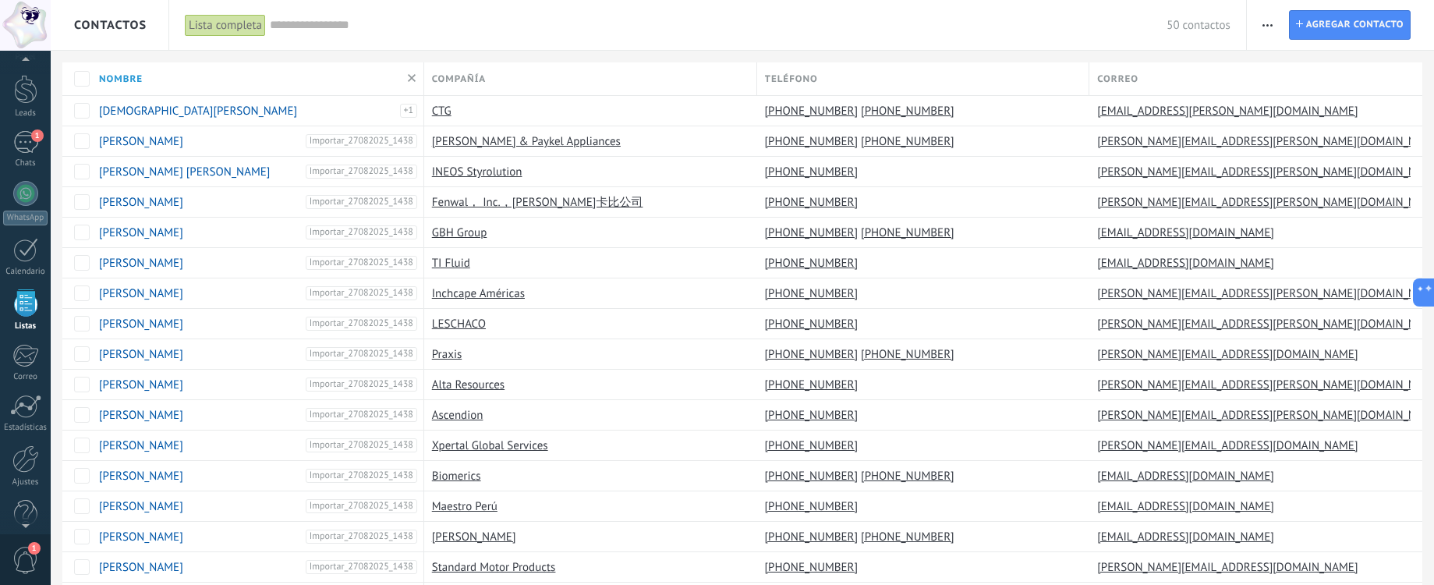
click at [259, 24] on div "Lista completa" at bounding box center [225, 25] width 81 height 23
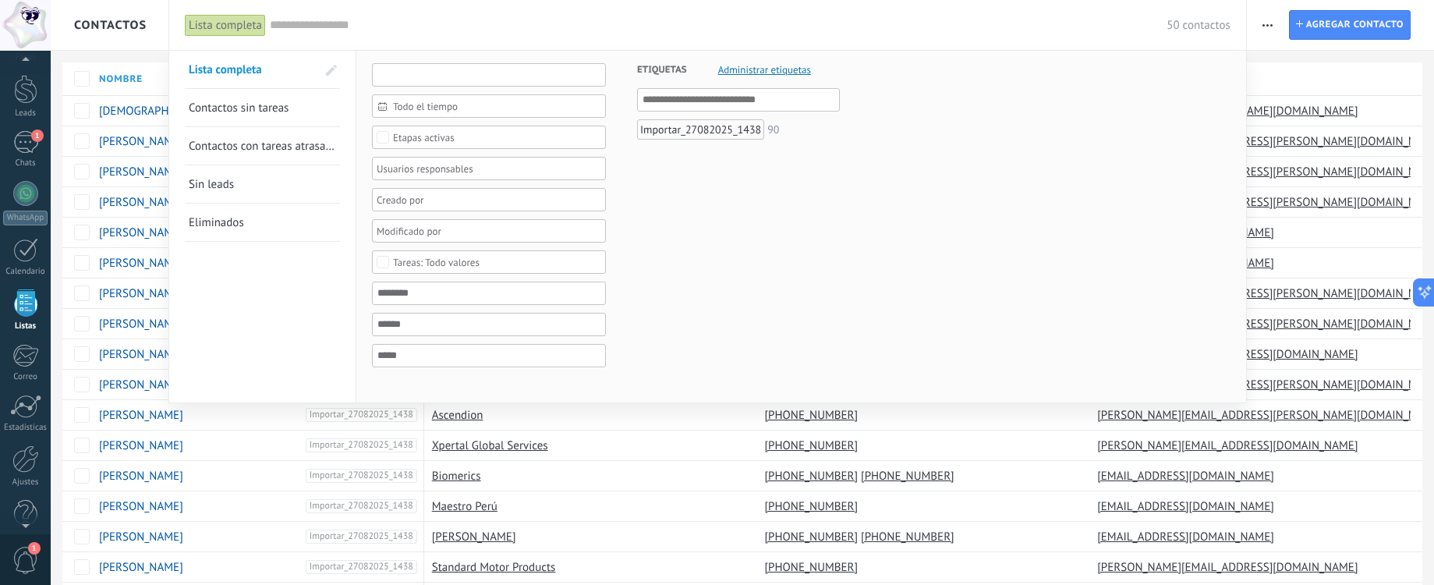
click at [421, 68] on input "text" at bounding box center [489, 74] width 234 height 23
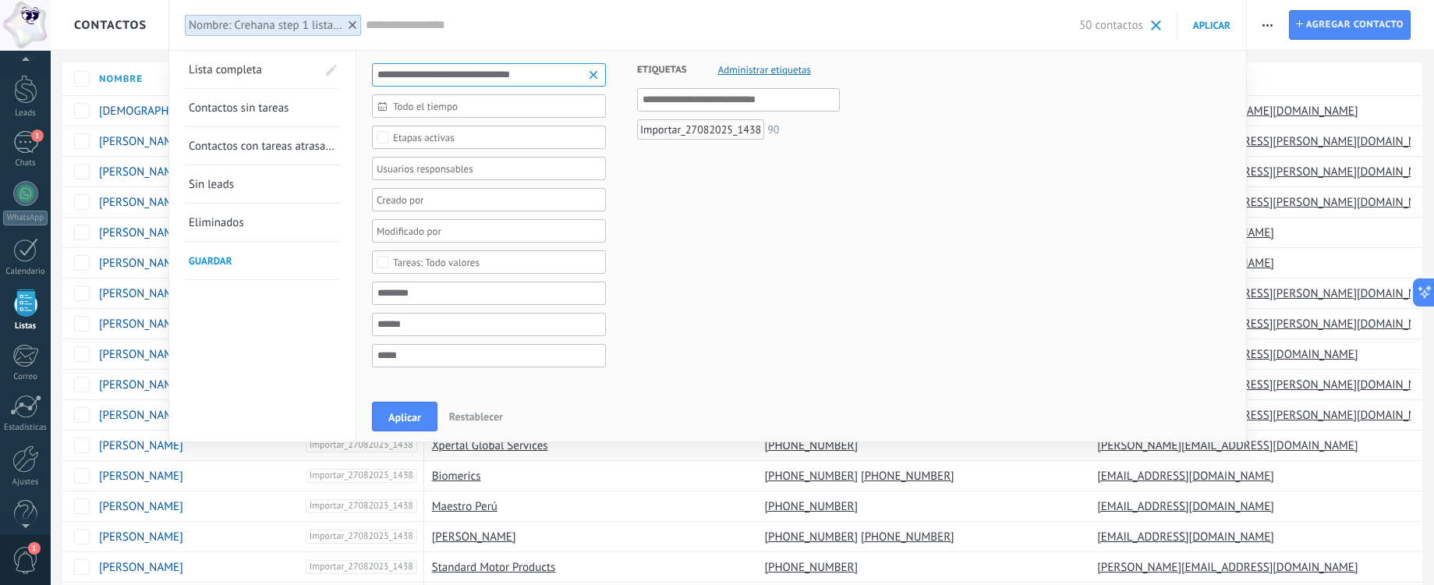
click at [411, 74] on input "**********" at bounding box center [489, 74] width 234 height 23
type input "**********"
click at [401, 423] on span "Aplicar" at bounding box center [404, 417] width 33 height 11
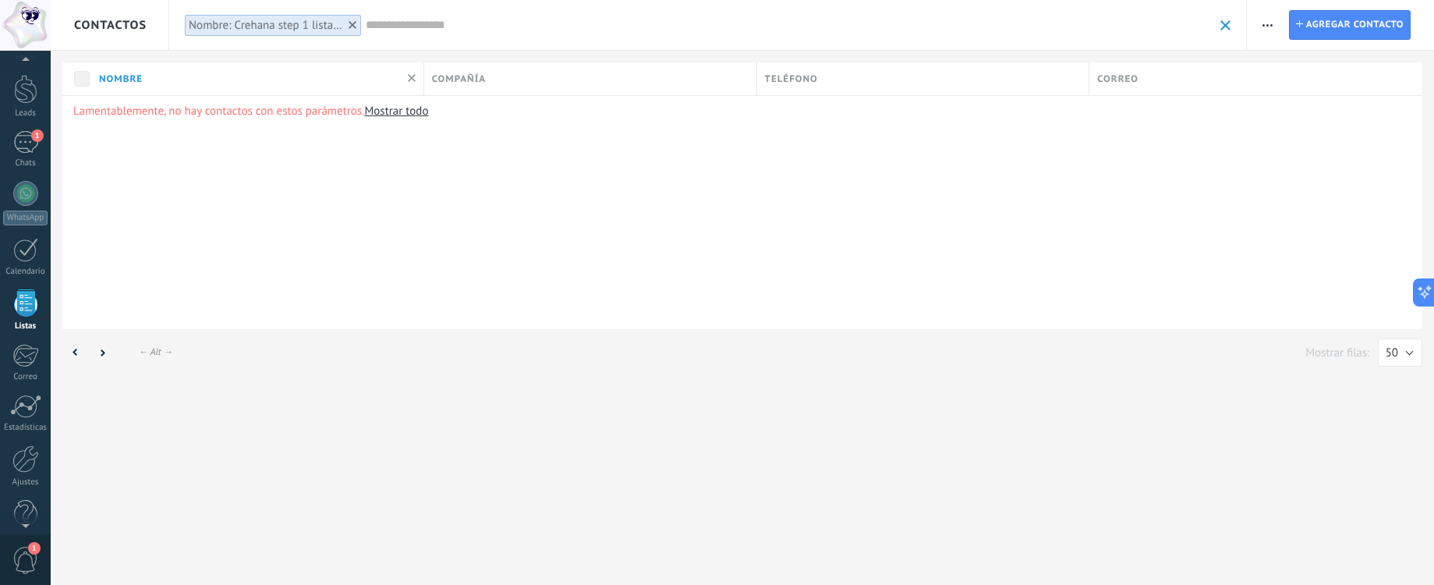
click at [350, 25] on icon at bounding box center [352, 25] width 8 height 8
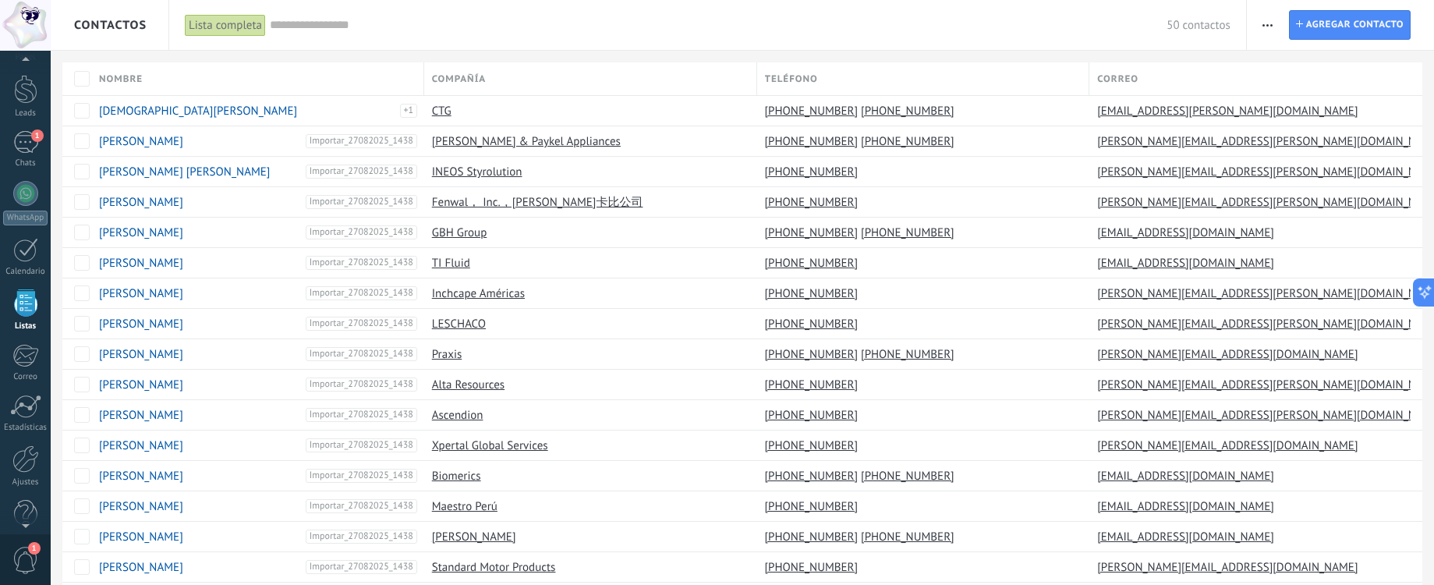
click at [220, 24] on div "Lista completa" at bounding box center [225, 25] width 81 height 23
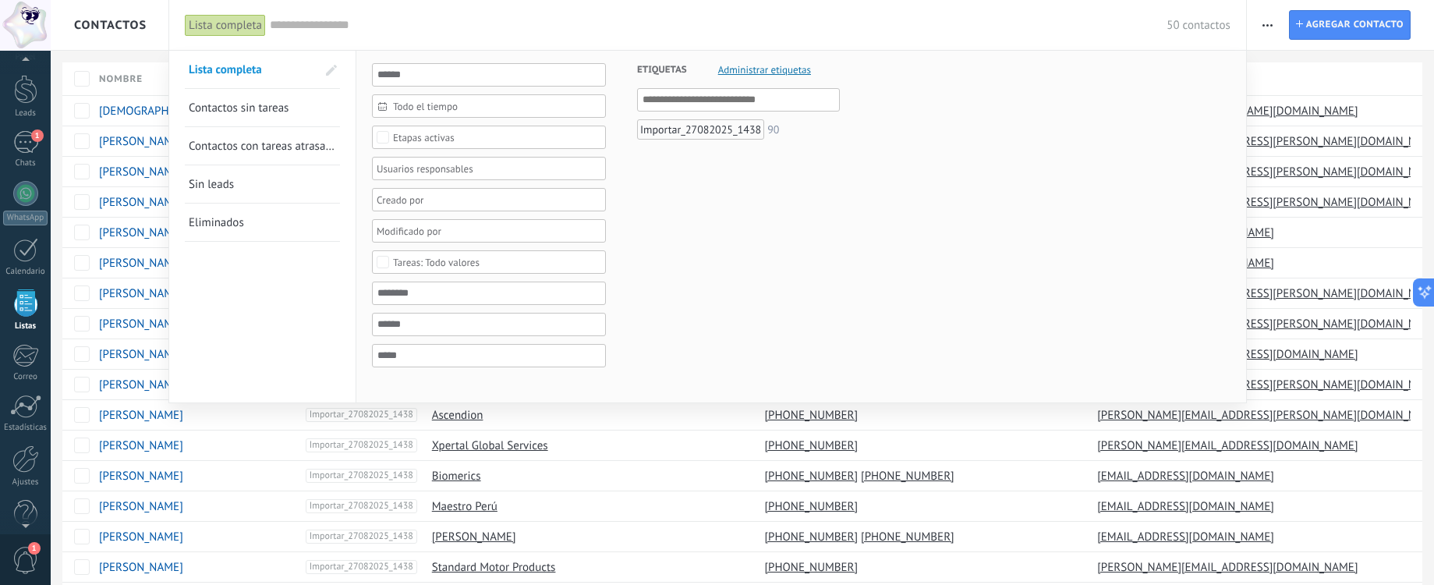
click at [327, 71] on span at bounding box center [331, 70] width 11 height 11
click at [653, 97] on input "text" at bounding box center [738, 99] width 193 height 19
paste input "**********"
type input "**********"
click at [649, 100] on input "**********" at bounding box center [738, 99] width 193 height 19
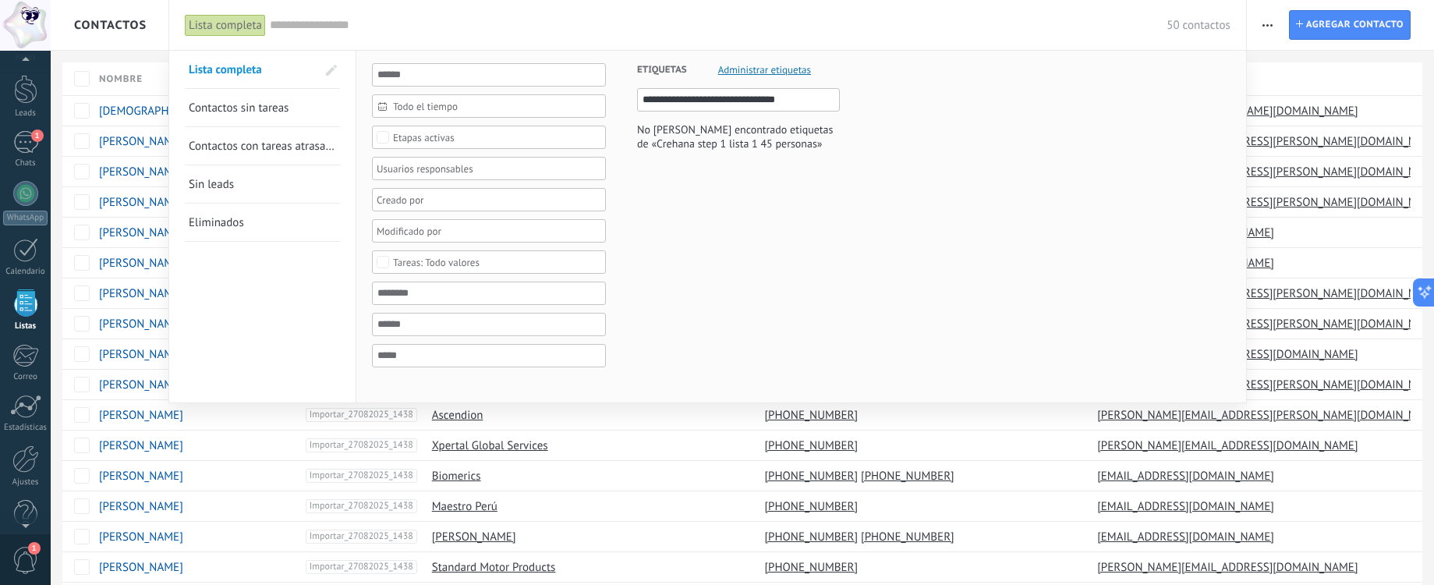
click at [649, 100] on input "**********" at bounding box center [738, 99] width 193 height 19
click at [335, 73] on span at bounding box center [331, 70] width 11 height 11
click at [365, 486] on div at bounding box center [717, 292] width 1434 height 585
click at [276, 111] on span "Contactos sin tareas" at bounding box center [239, 108] width 100 height 15
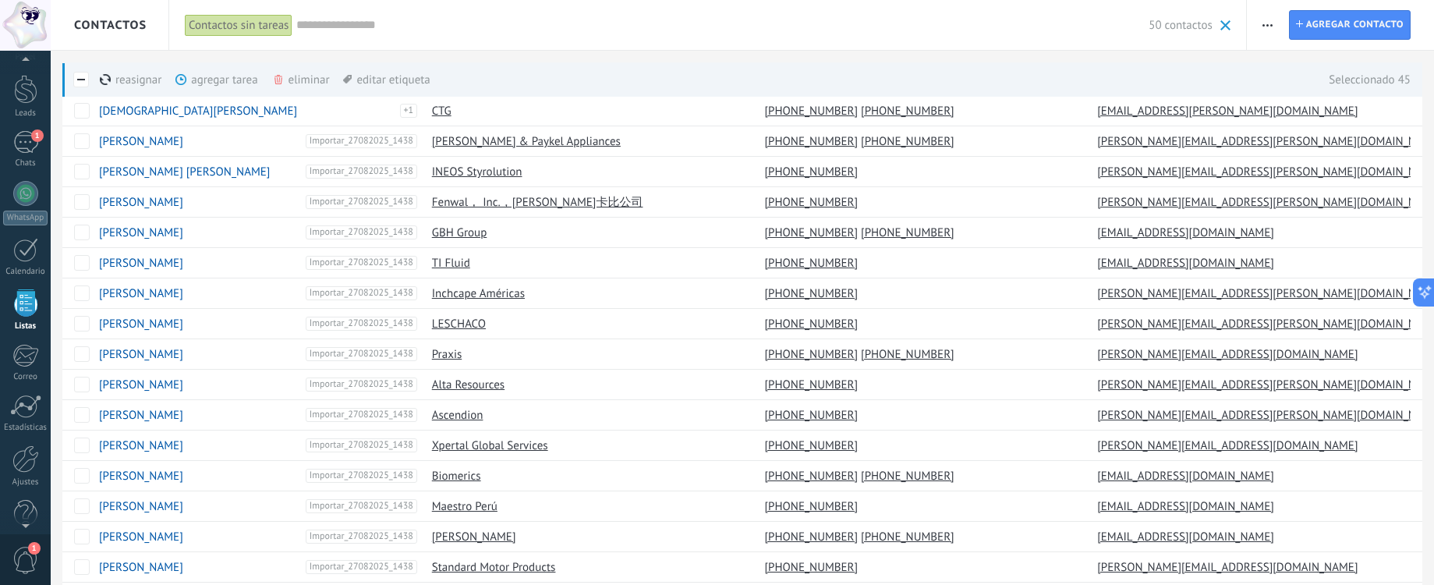
click at [200, 81] on div "agregar tarea màs" at bounding box center [242, 79] width 135 height 34
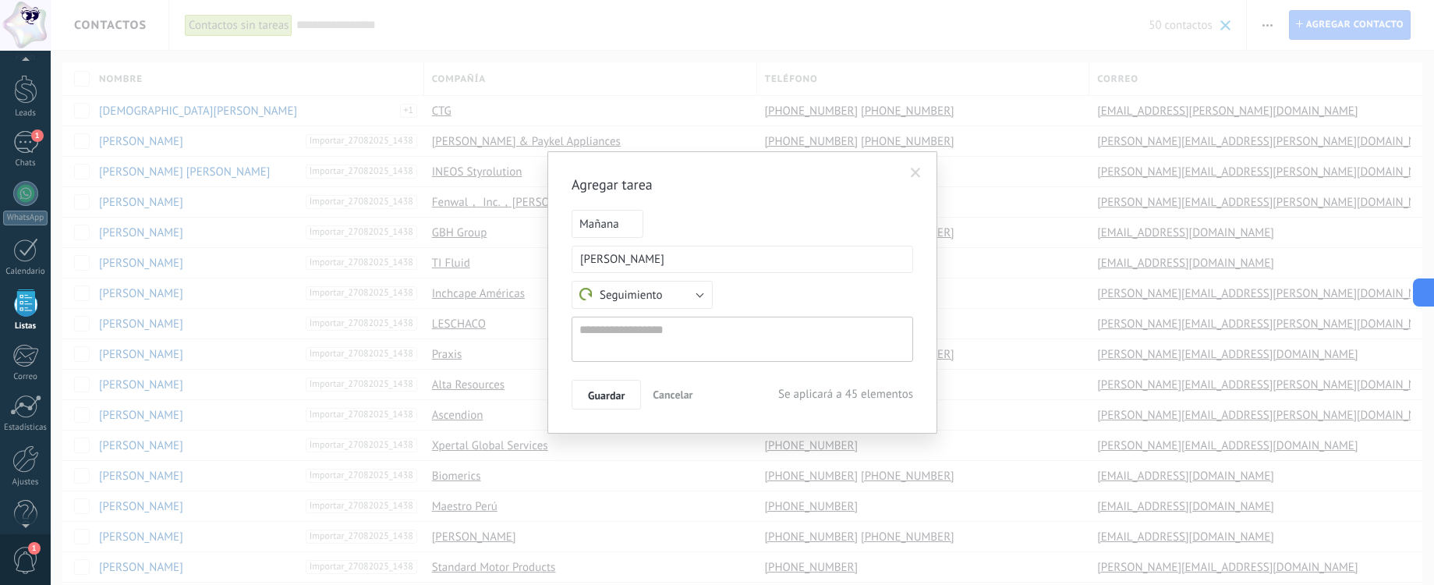
click at [599, 236] on span "Mañana" at bounding box center [607, 224] width 72 height 28
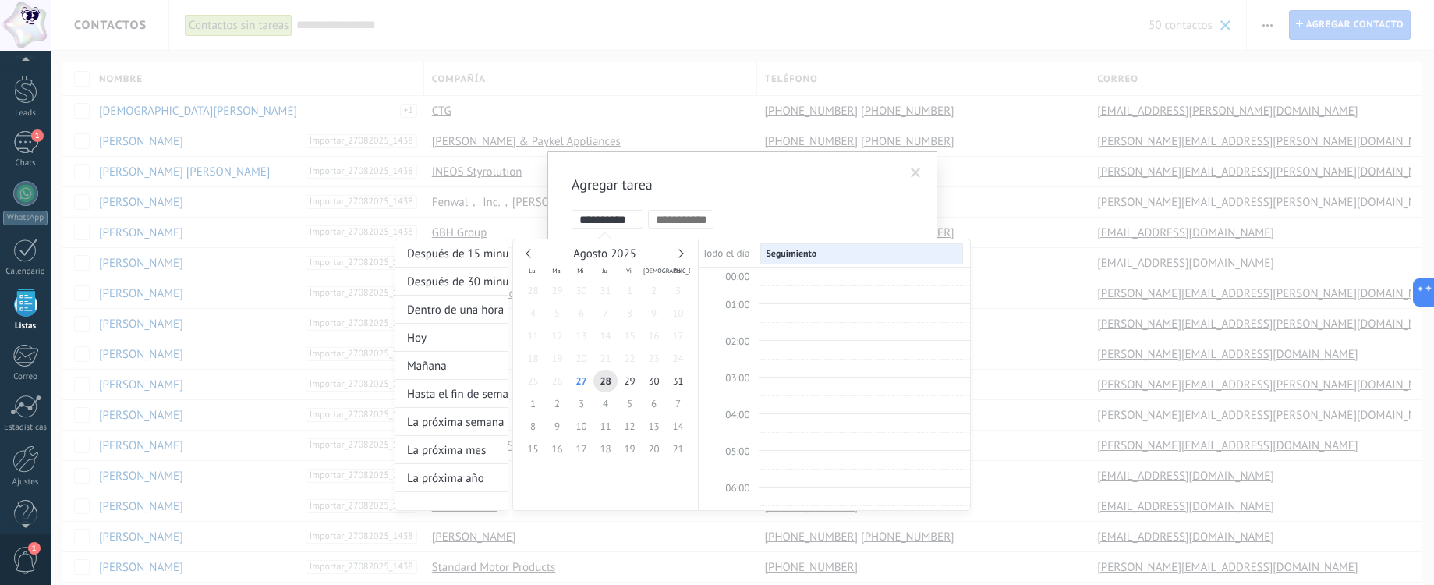
scroll to position [294, 0]
click at [608, 223] on input "**********" at bounding box center [610, 220] width 63 height 12
type input "**********"
click at [578, 384] on span "27" at bounding box center [581, 381] width 24 height 23
click at [578, 381] on span "27" at bounding box center [581, 381] width 24 height 23
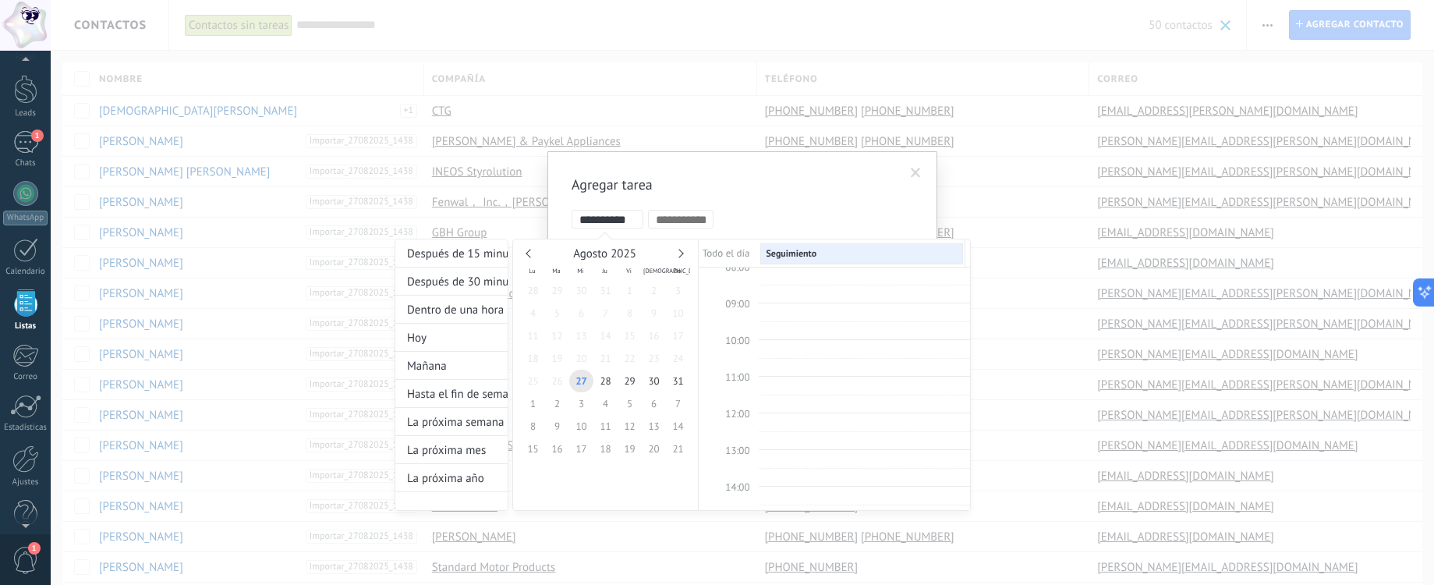
click at [684, 221] on input at bounding box center [681, 220] width 50 height 12
click at [716, 184] on div at bounding box center [717, 292] width 1434 height 585
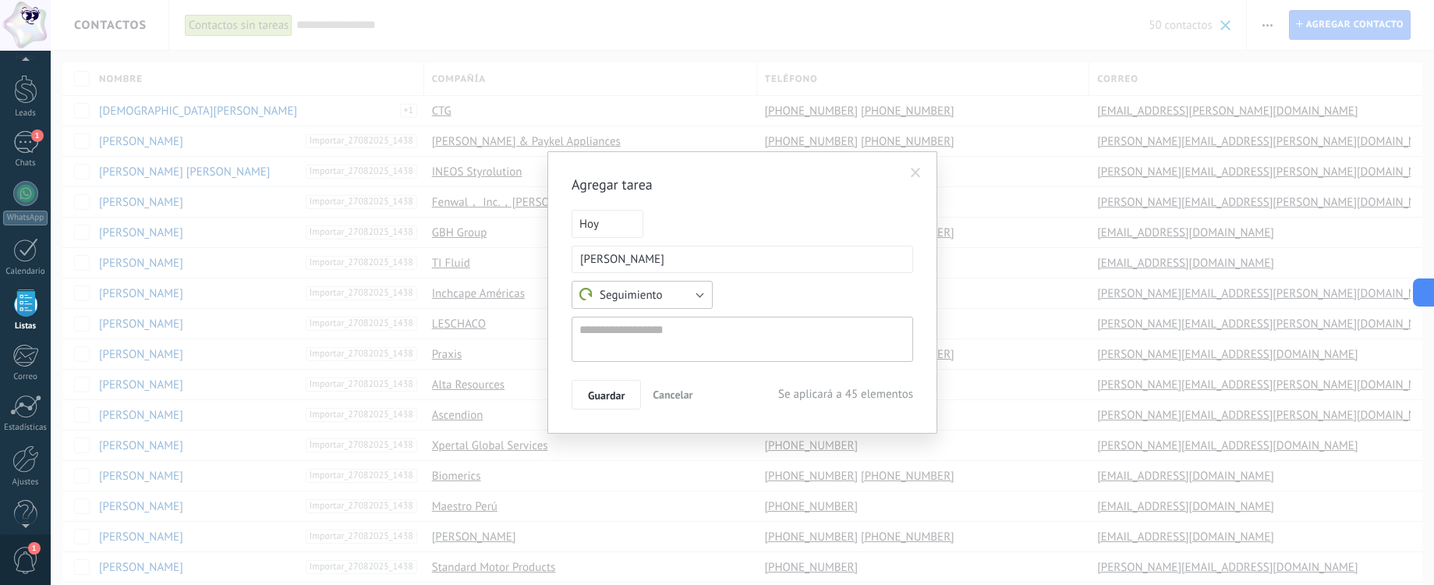
click at [643, 297] on span "Seguimiento" at bounding box center [620, 295] width 83 height 15
click at [749, 303] on div "Seguimiento Reunión Personalizado Seguimiento" at bounding box center [741, 295] width 341 height 28
click at [607, 391] on span "Guardar" at bounding box center [606, 395] width 37 height 11
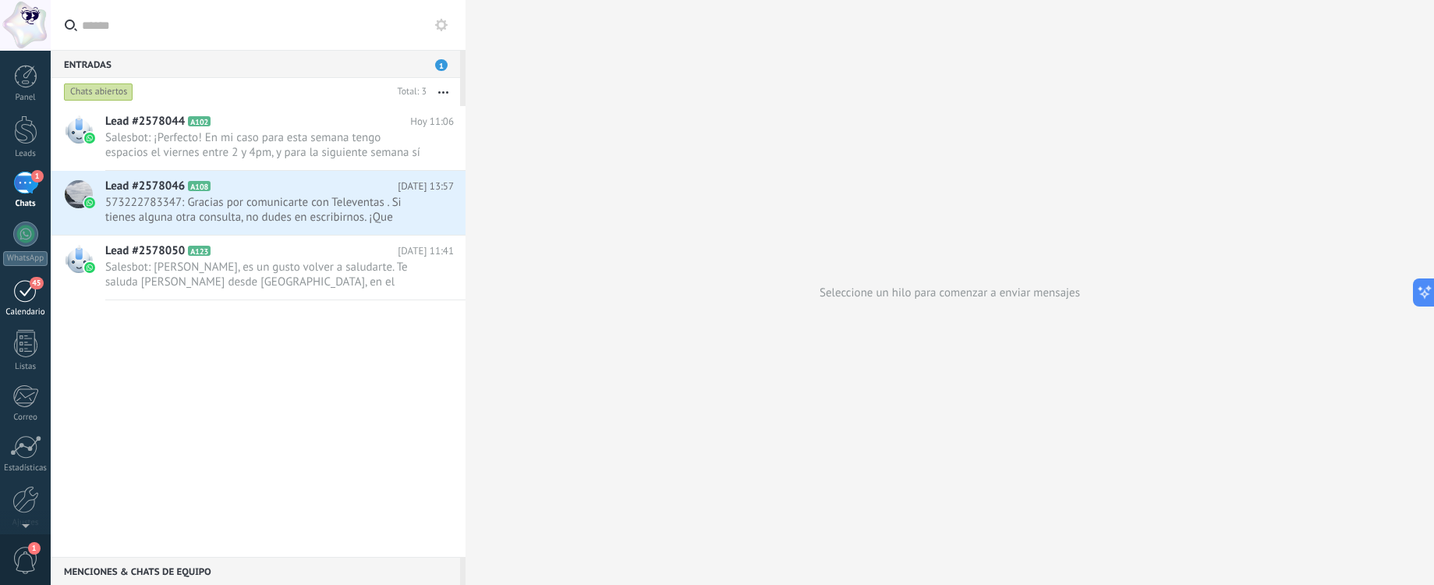
click at [30, 284] on span "45" at bounding box center [36, 283] width 13 height 12
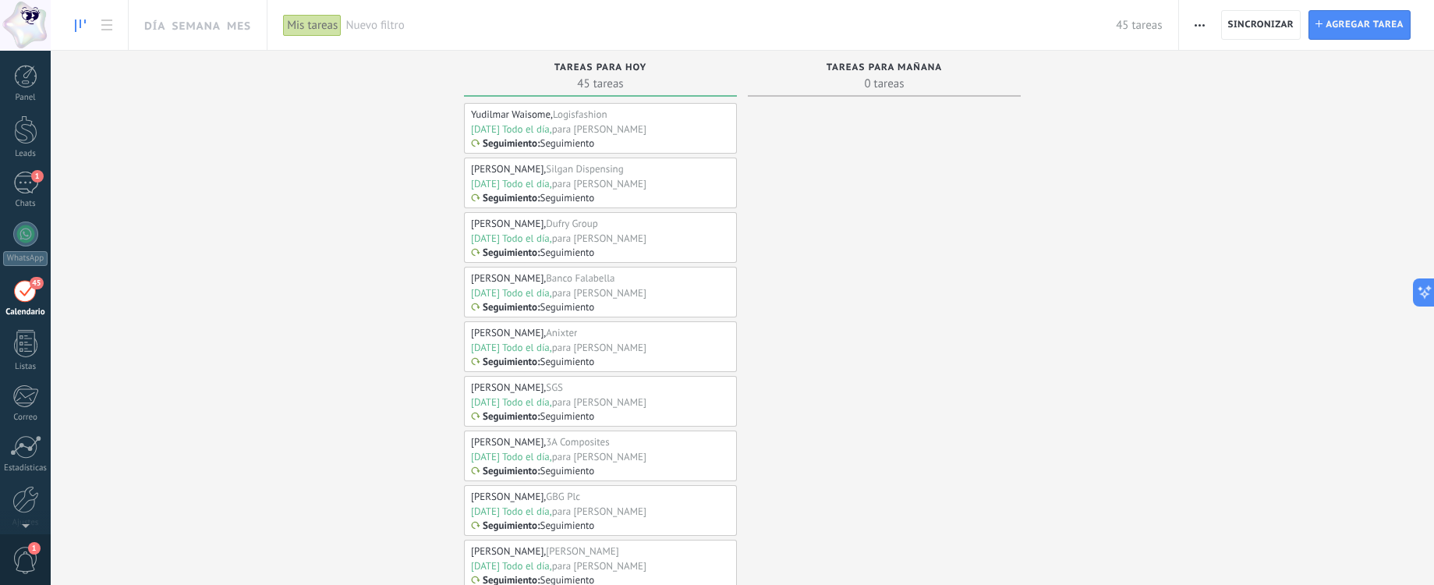
click at [1194, 28] on span "button" at bounding box center [1199, 25] width 10 height 30
click at [971, 203] on div at bounding box center [884, 385] width 273 height 564
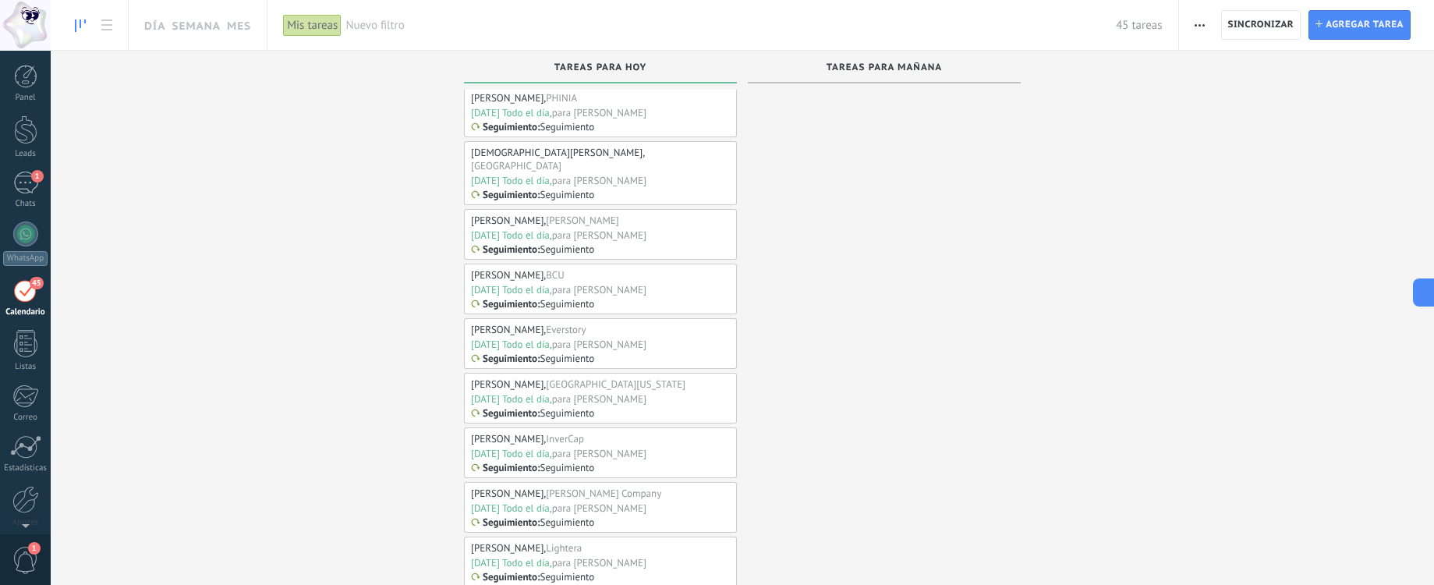
scroll to position [302, 0]
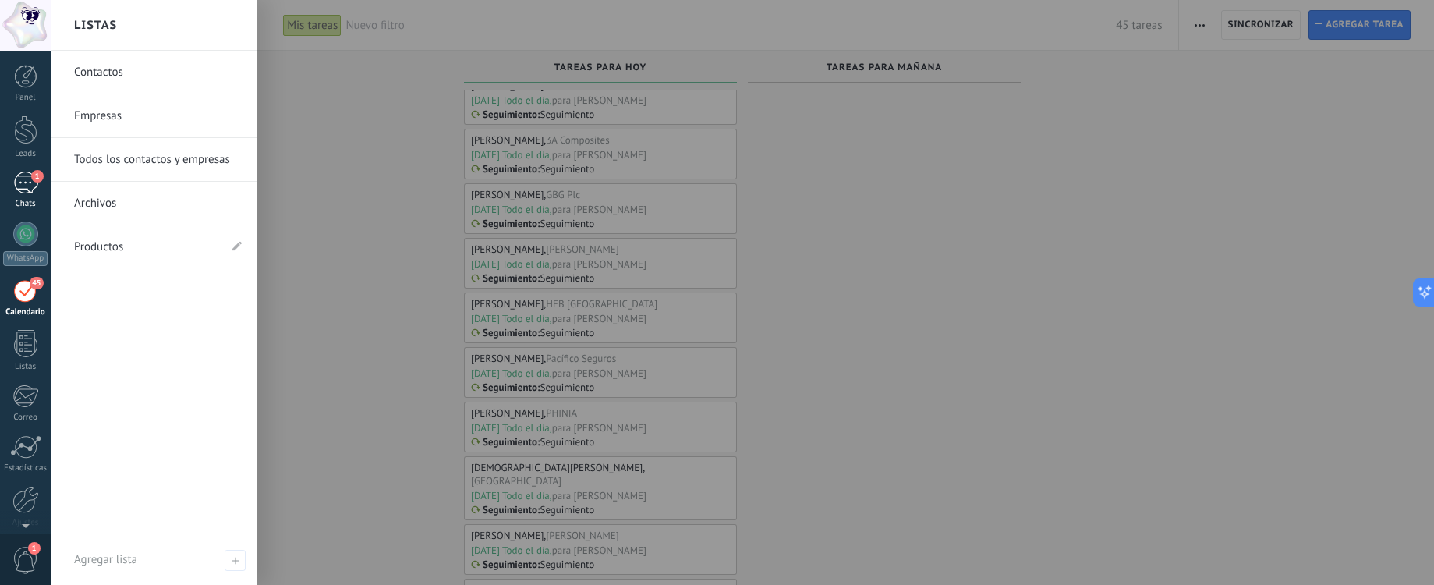
click at [27, 201] on div "Chats" at bounding box center [25, 204] width 45 height 10
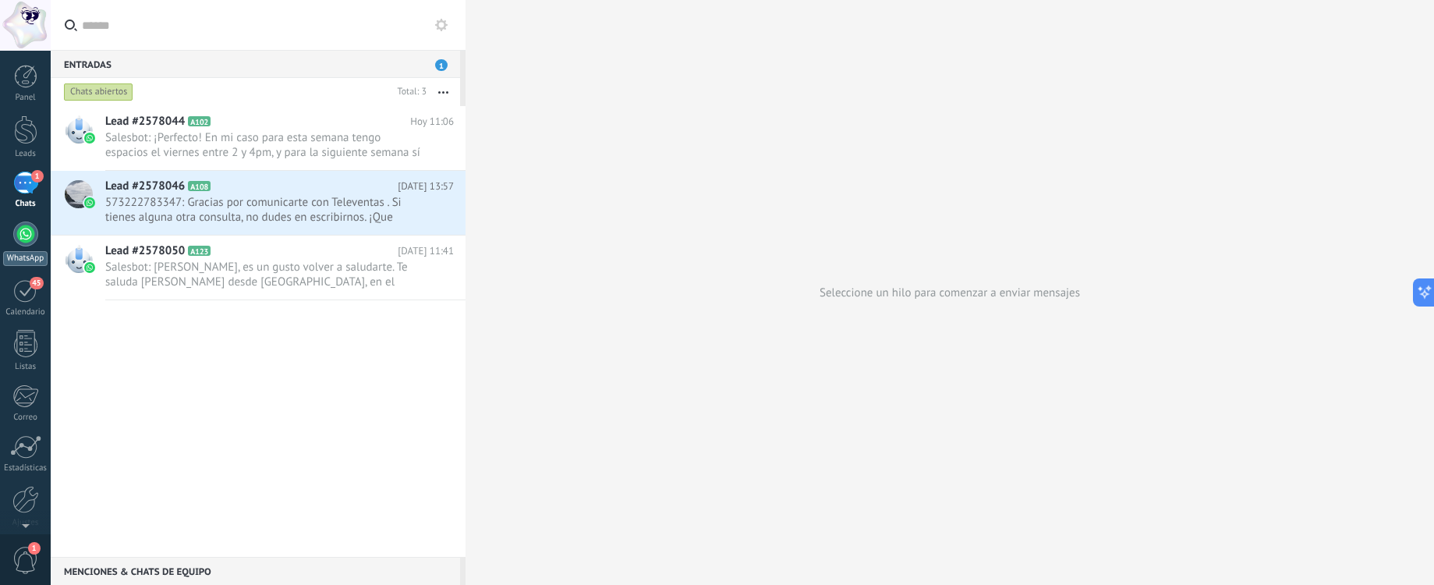
click at [24, 221] on div at bounding box center [25, 233] width 25 height 25
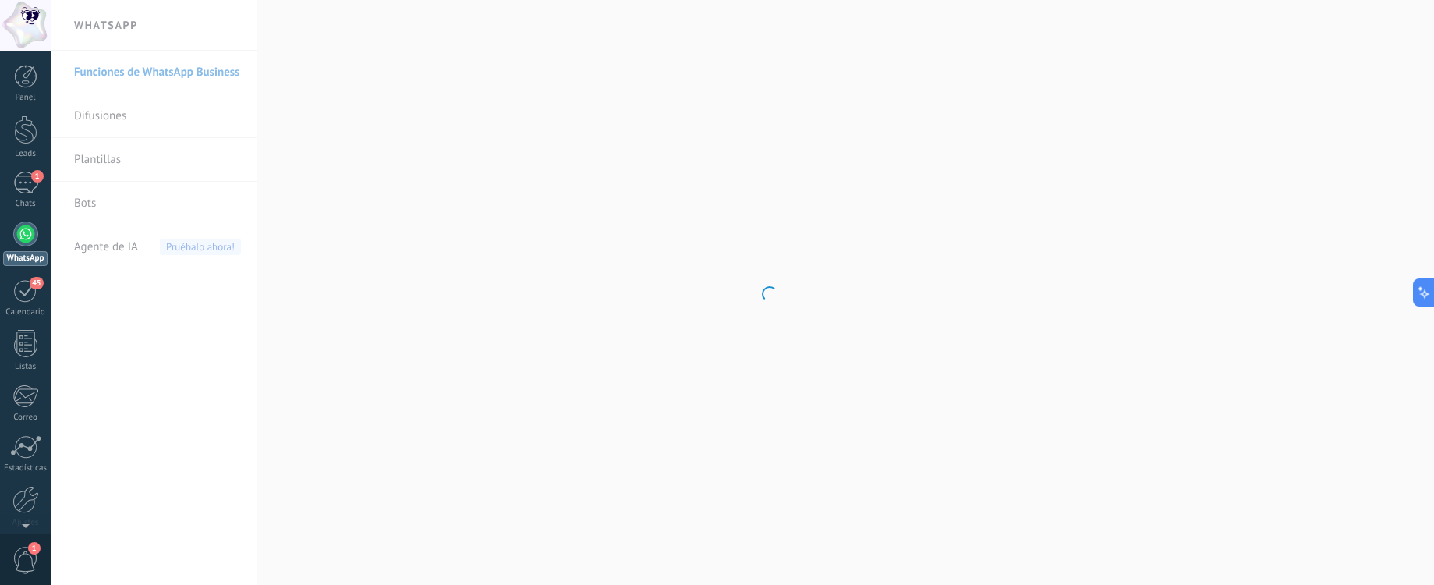
click at [104, 157] on body ".abccls-1,.abccls-2{fill-rule:evenodd}.abccls-2{fill:#fff} .abfcls-1{fill:none}…" at bounding box center [717, 292] width 1434 height 585
click at [104, 157] on link "Plantillas" at bounding box center [157, 160] width 167 height 44
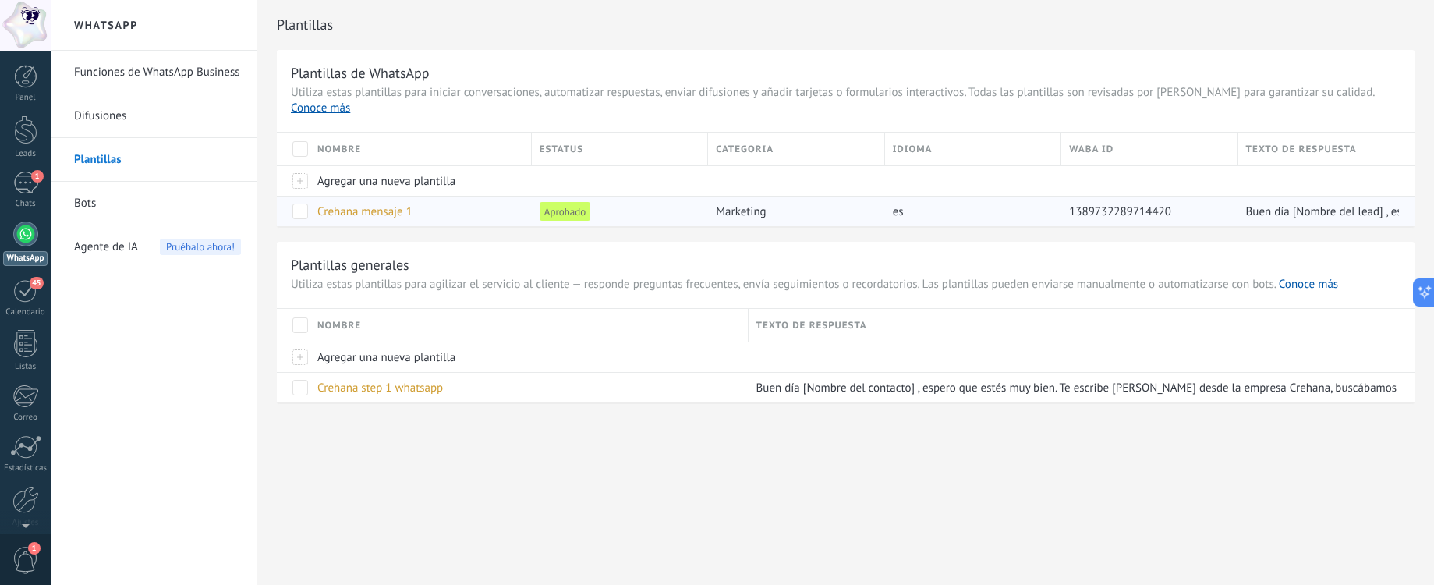
click at [355, 204] on span "Crehana mensaje 1" at bounding box center [364, 211] width 95 height 15
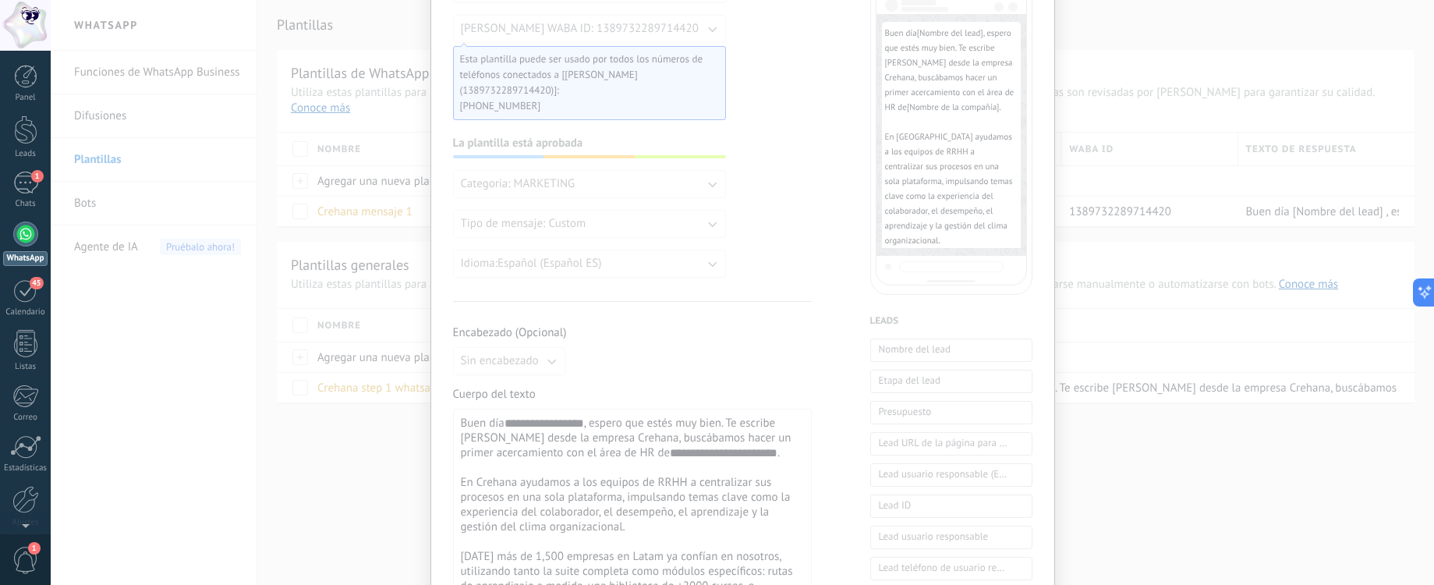
scroll to position [667, 0]
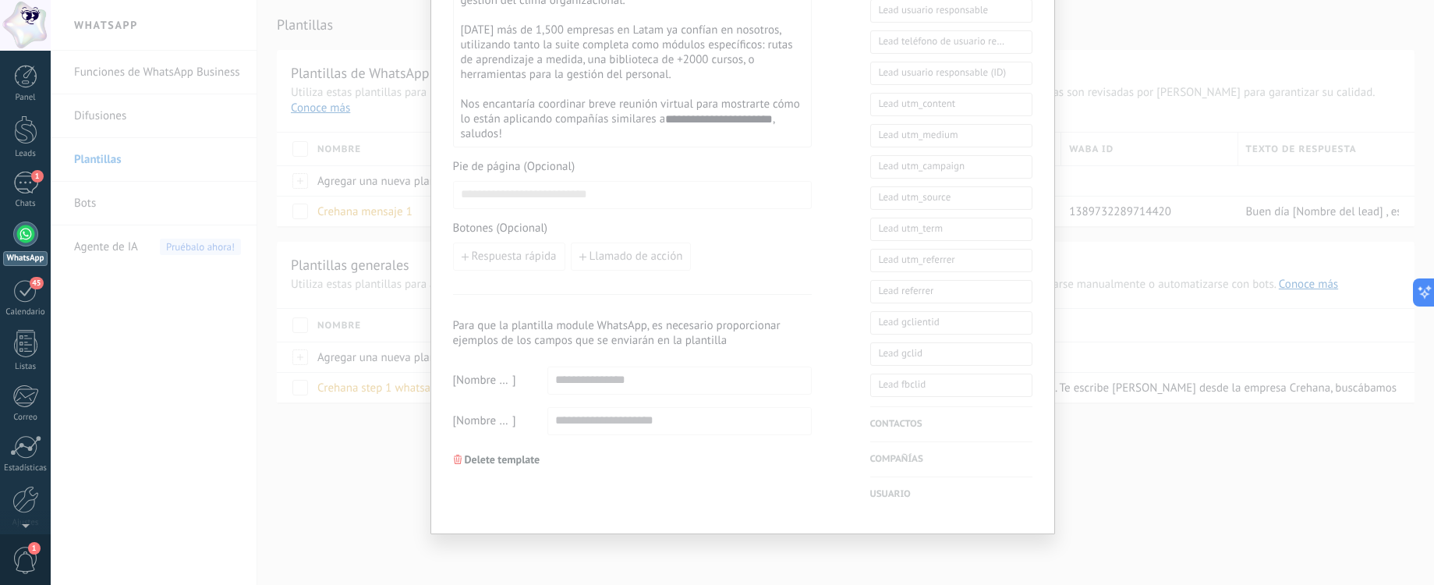
click at [352, 313] on div "**********" at bounding box center [742, 292] width 1383 height 585
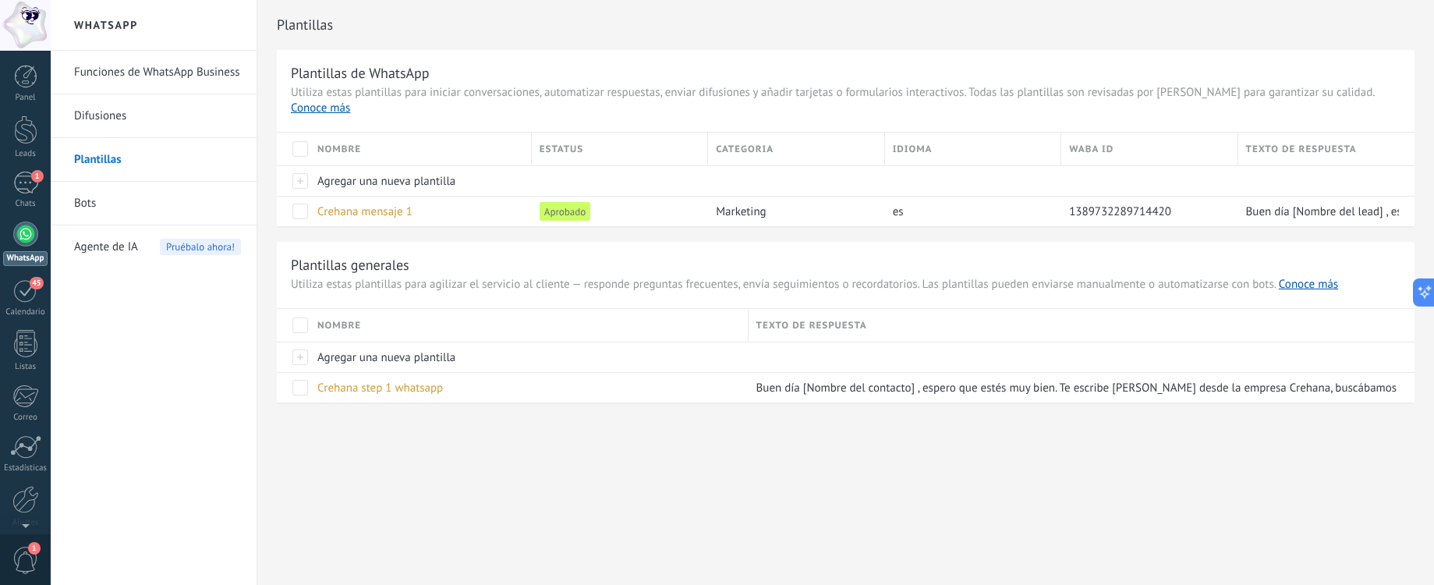
scroll to position [0, 0]
click at [135, 128] on link "Difusiones" at bounding box center [157, 116] width 167 height 44
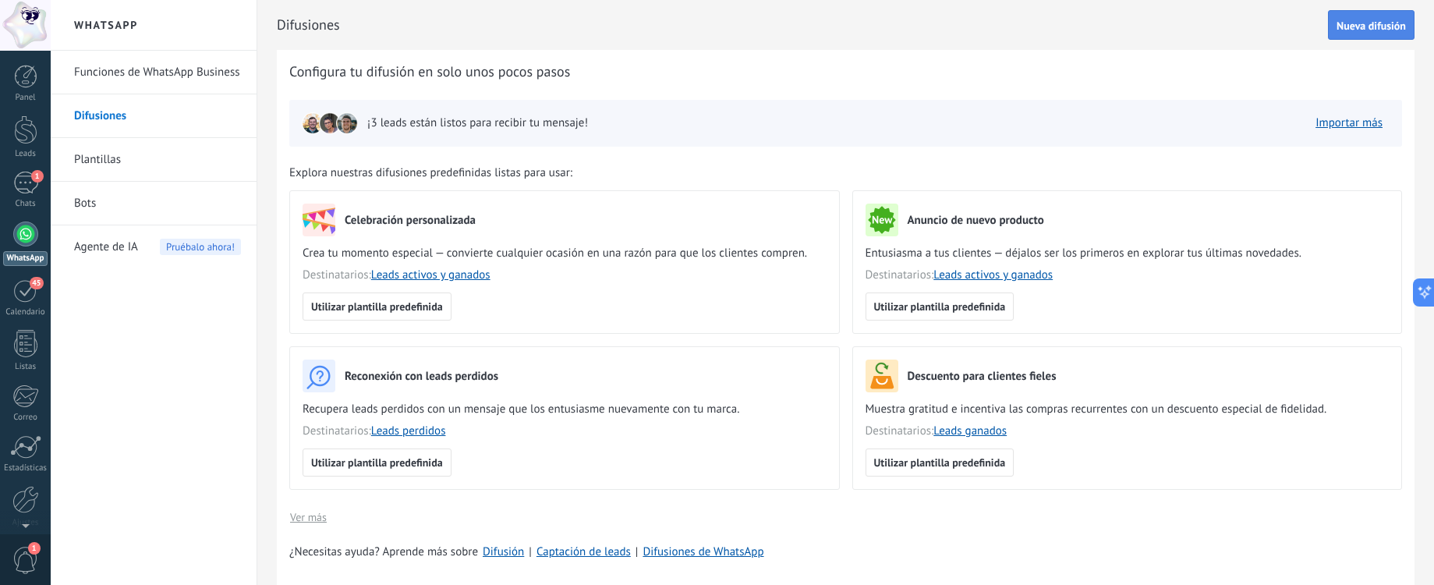
click at [1368, 36] on button "Nueva difusión" at bounding box center [1371, 25] width 87 height 30
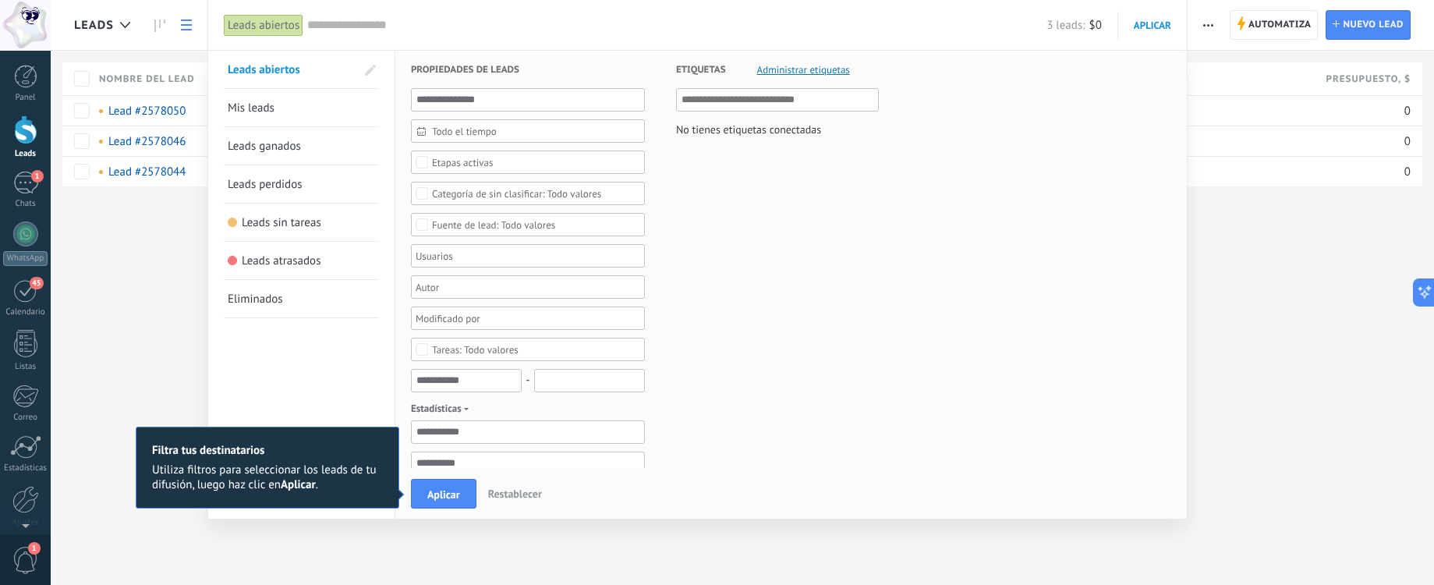
click at [335, 111] on link "Mis leads" at bounding box center [301, 107] width 147 height 37
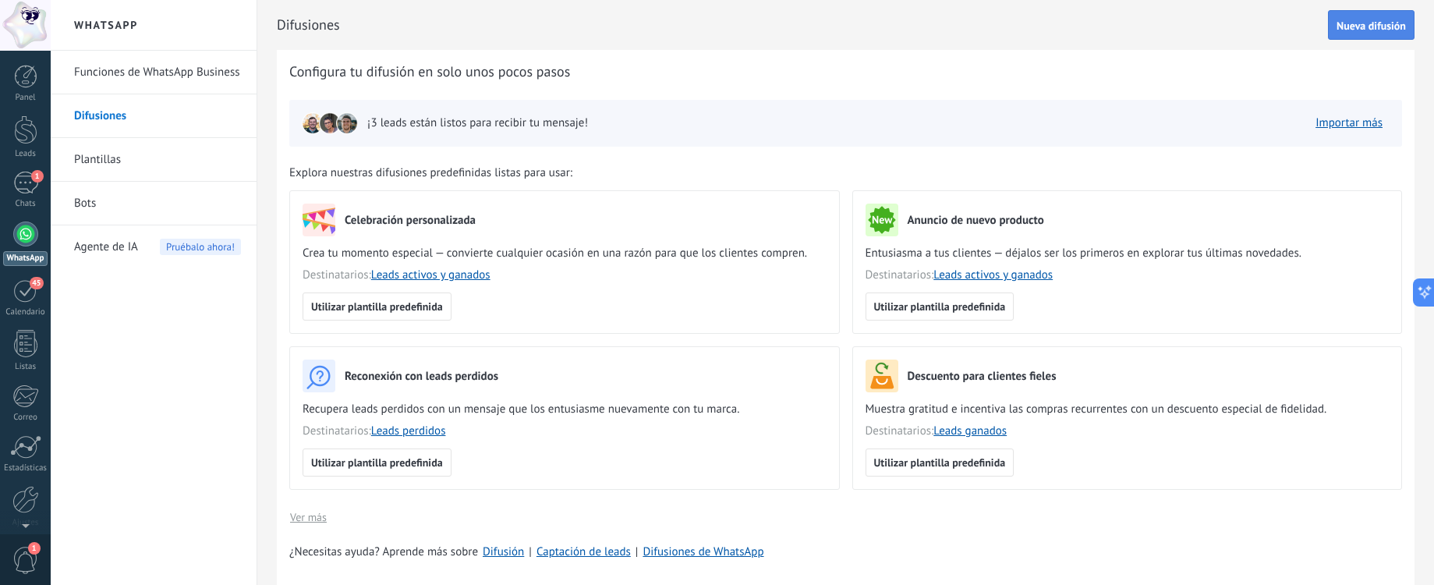
click at [1342, 27] on span "Nueva difusión" at bounding box center [1370, 25] width 69 height 11
click at [1336, 26] on span "Nueva difusión" at bounding box center [1370, 25] width 69 height 11
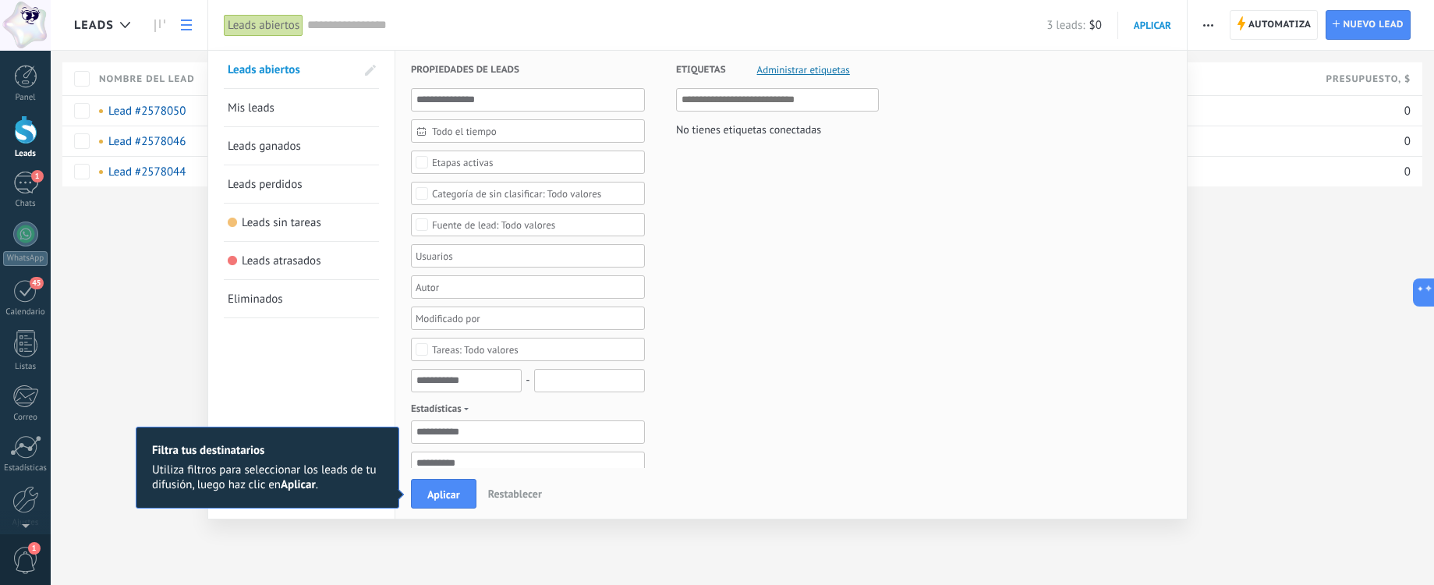
click at [339, 103] on link "Mis leads" at bounding box center [301, 107] width 147 height 37
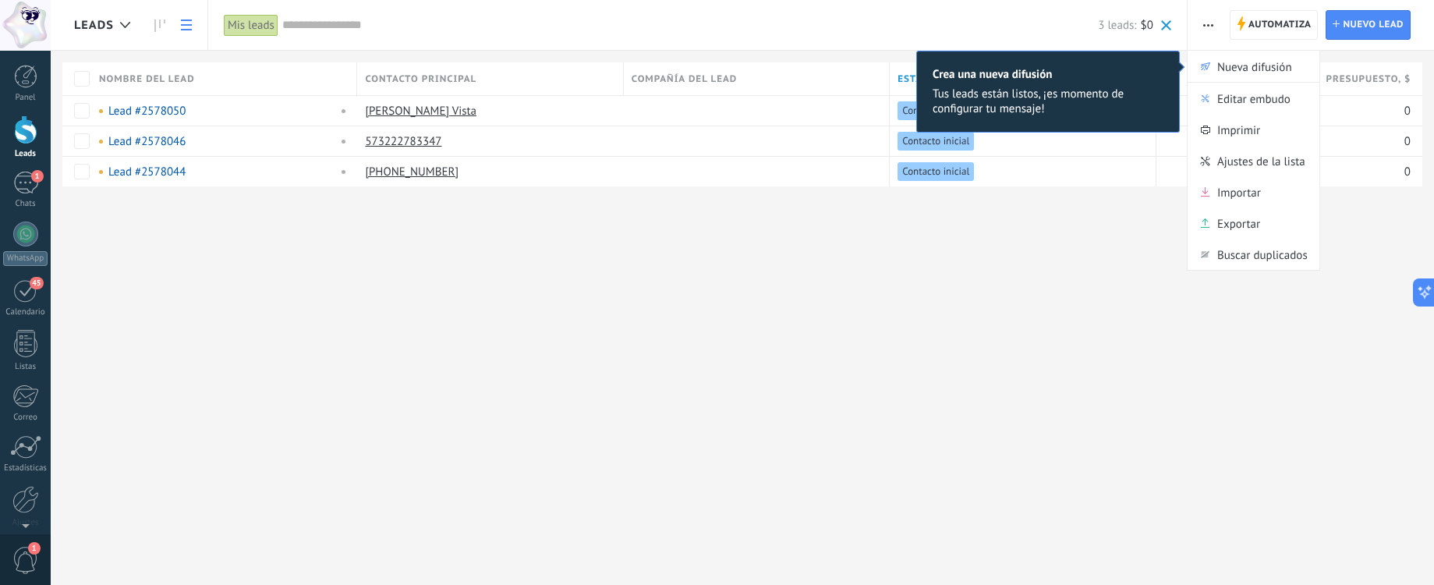
click at [1204, 25] on div "Leads Automatiza Nueva difusión Editar embudo Imprimir Ajustes de la lista Impo…" at bounding box center [742, 292] width 1383 height 585
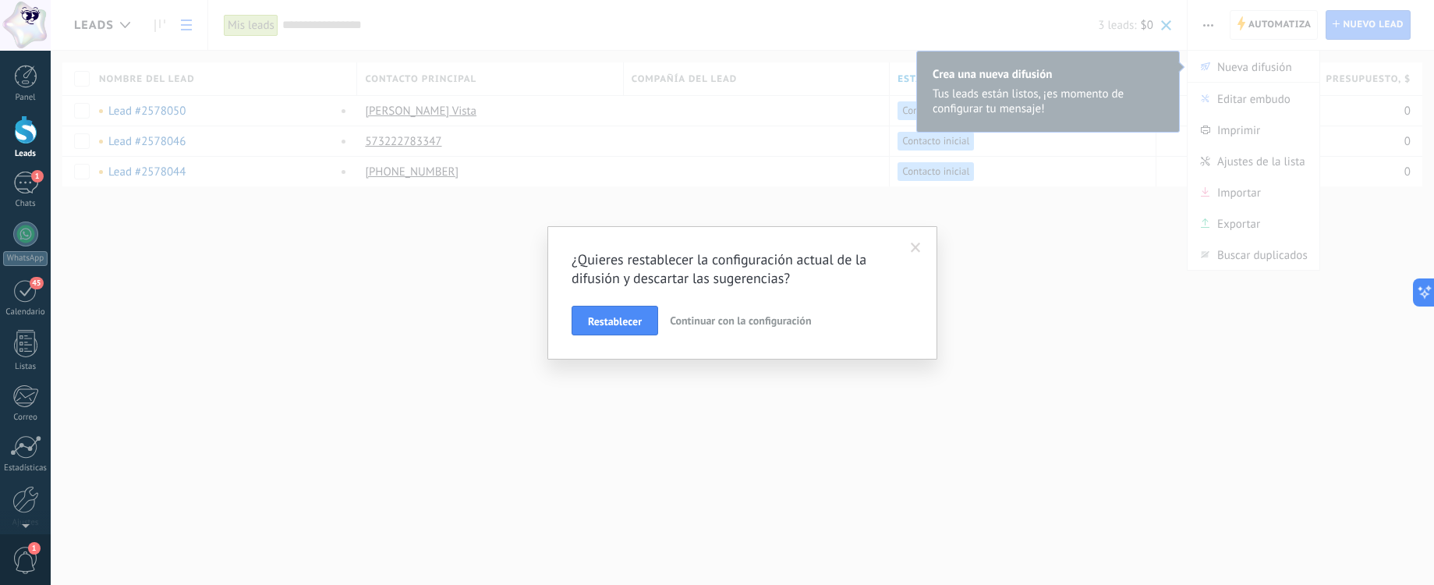
click at [909, 249] on span at bounding box center [916, 248] width 26 height 27
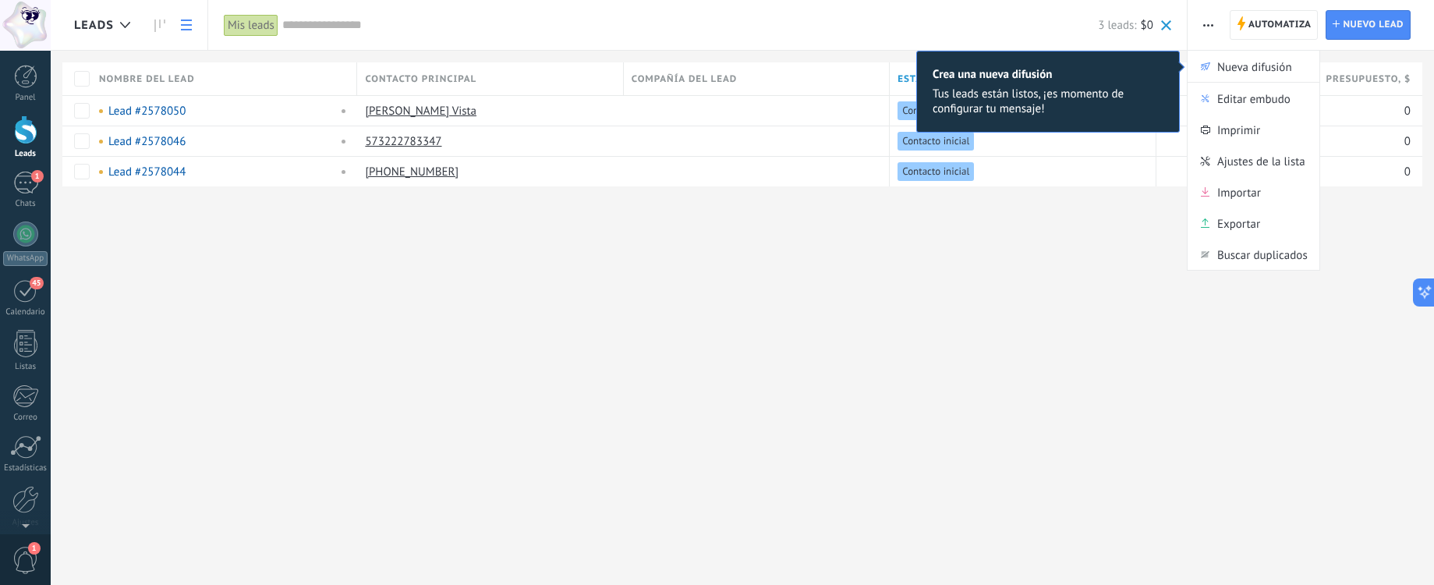
click at [186, 25] on div "Leads Automatiza Nueva difusión Editar embudo Imprimir Ajustes de la lista Impo…" at bounding box center [742, 292] width 1383 height 585
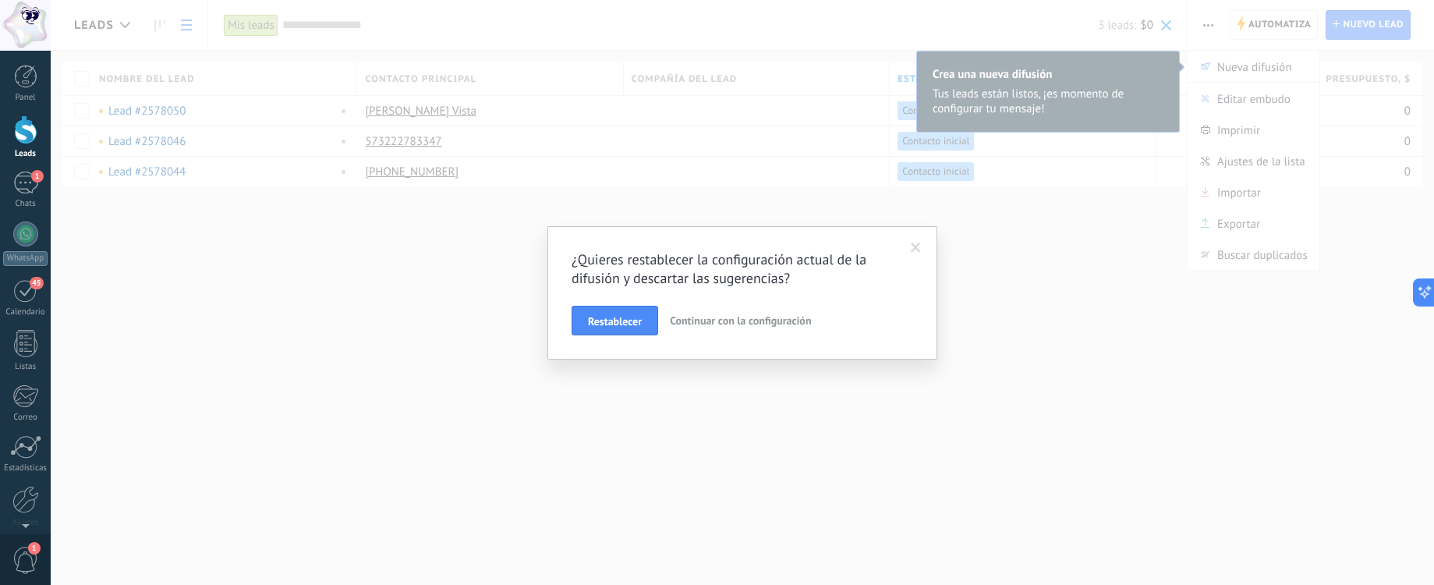
click at [695, 323] on span "Continuar con la configuración" at bounding box center [740, 320] width 141 height 14
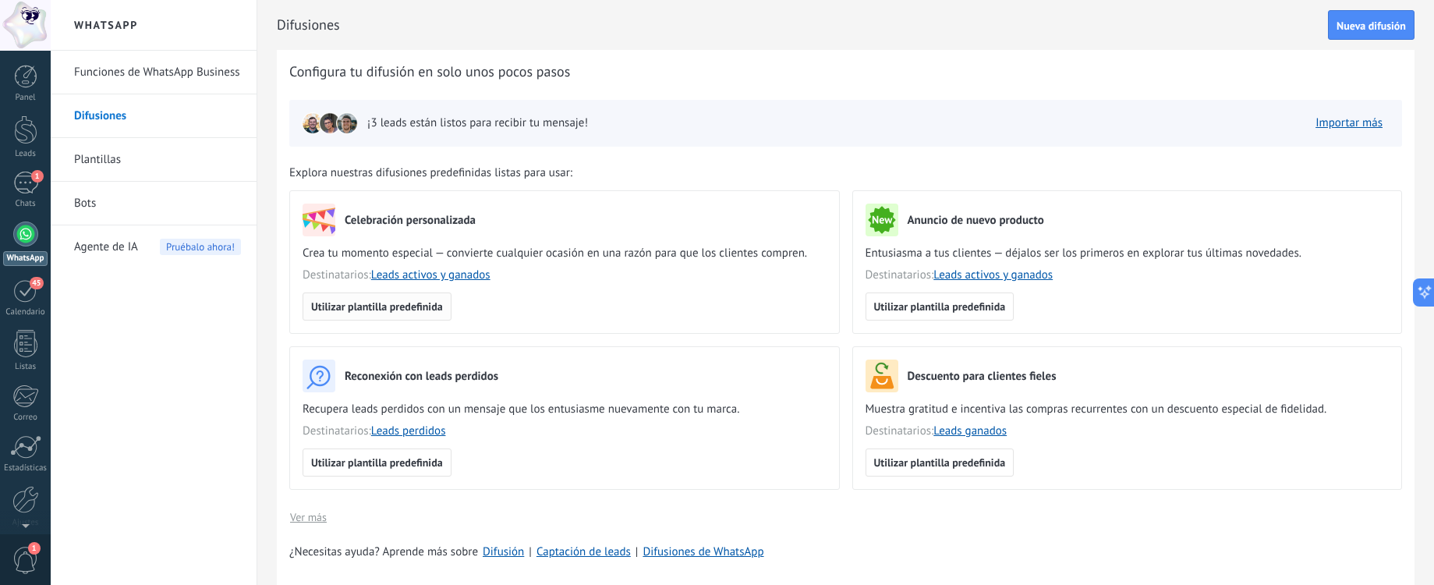
click at [426, 312] on span "Utilizar plantilla predefinida" at bounding box center [377, 306] width 132 height 11
click at [23, 132] on div at bounding box center [25, 129] width 23 height 29
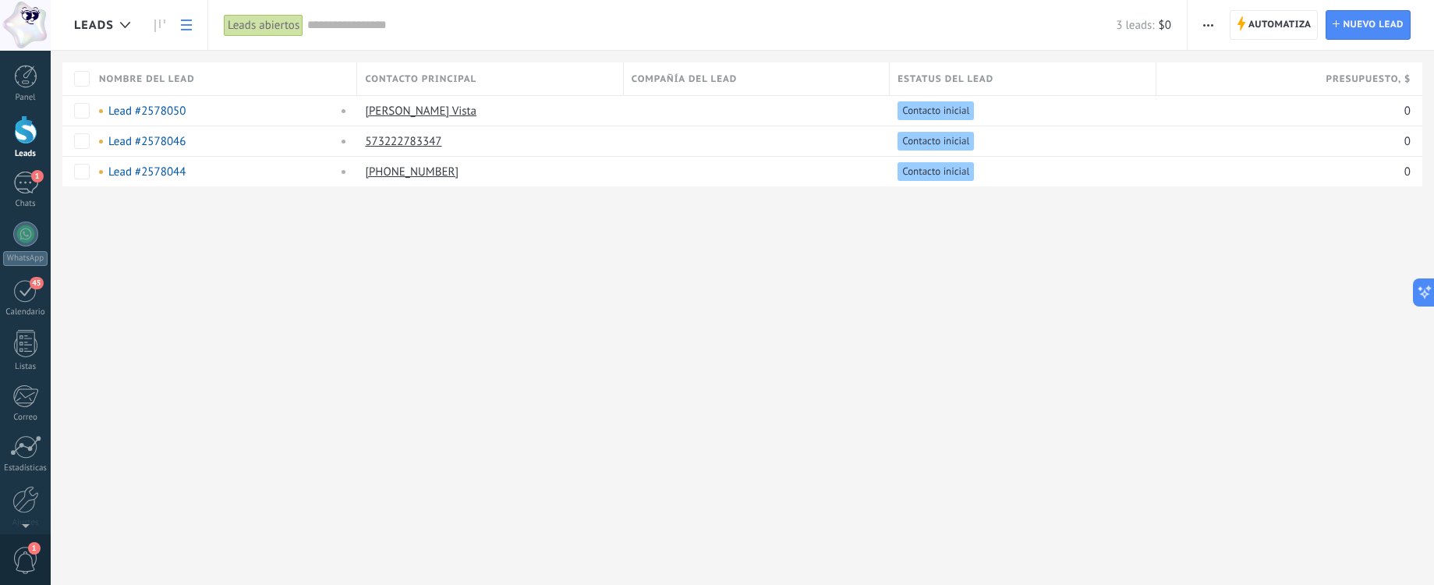
click at [1206, 20] on span "button" at bounding box center [1208, 25] width 10 height 30
click at [1199, 195] on span at bounding box center [1205, 191] width 12 height 9
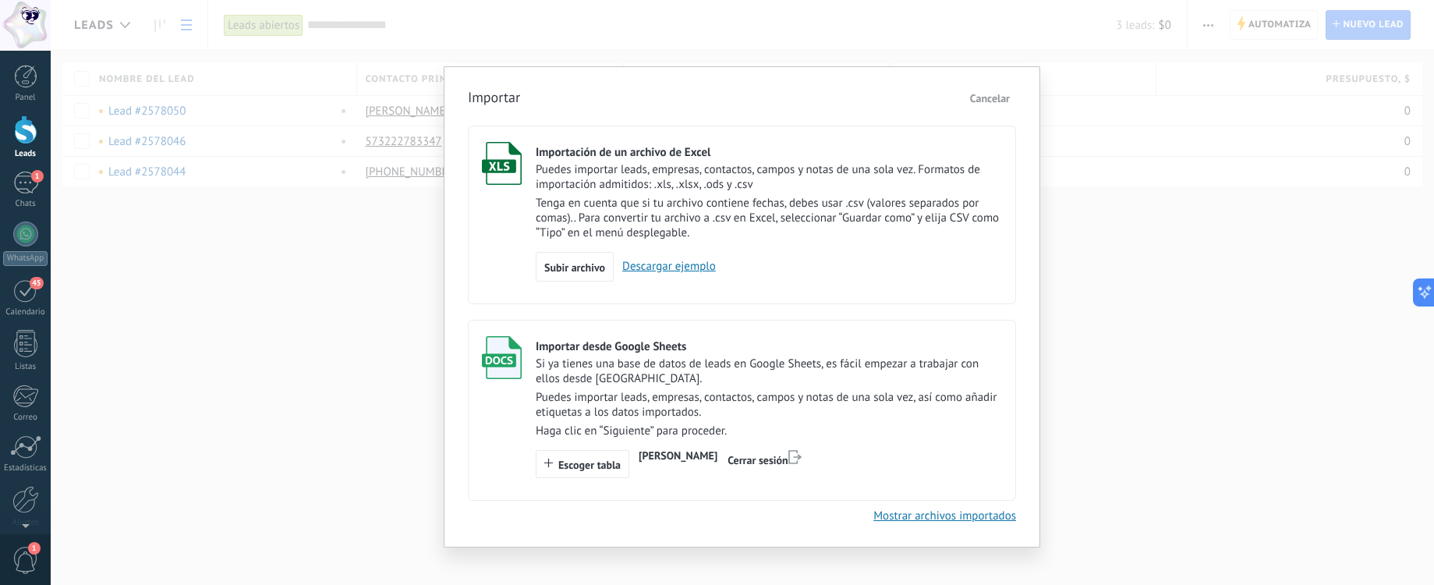
click at [994, 101] on span "Cancelar" at bounding box center [990, 98] width 40 height 14
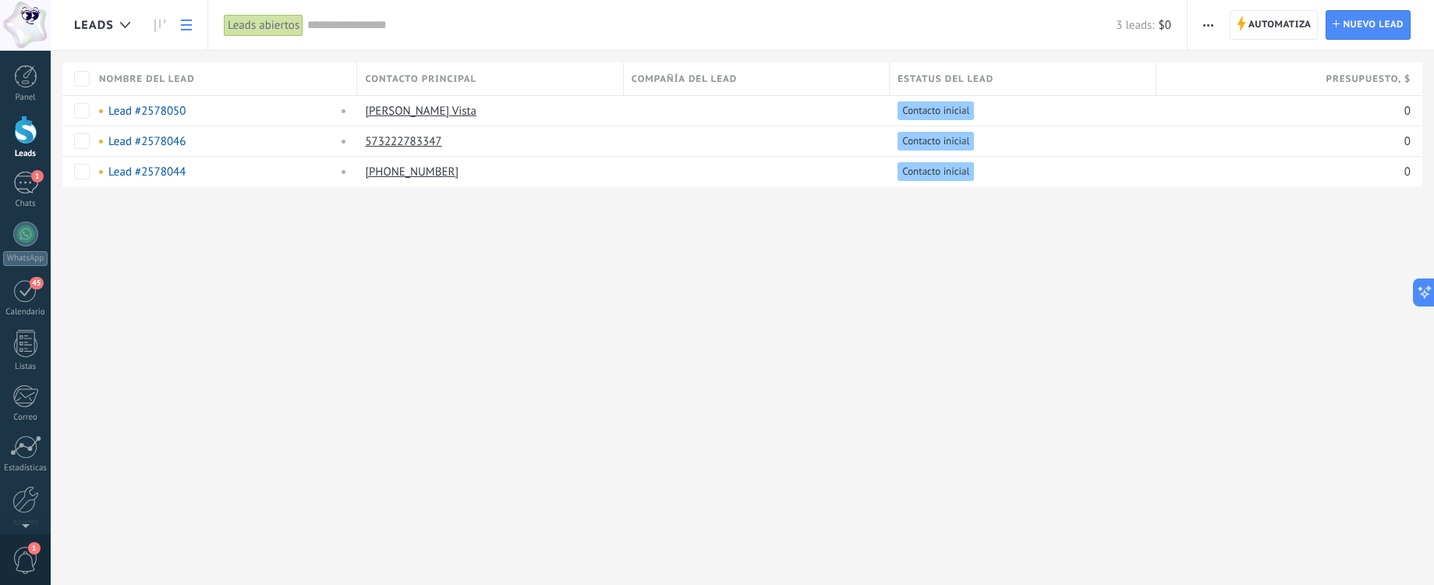
click at [1208, 17] on span "button" at bounding box center [1208, 25] width 10 height 30
click at [960, 341] on div "Leads Automatiza Nueva difusión Editar embudo Imprimir Ajustes de la lista Impo…" at bounding box center [742, 292] width 1383 height 585
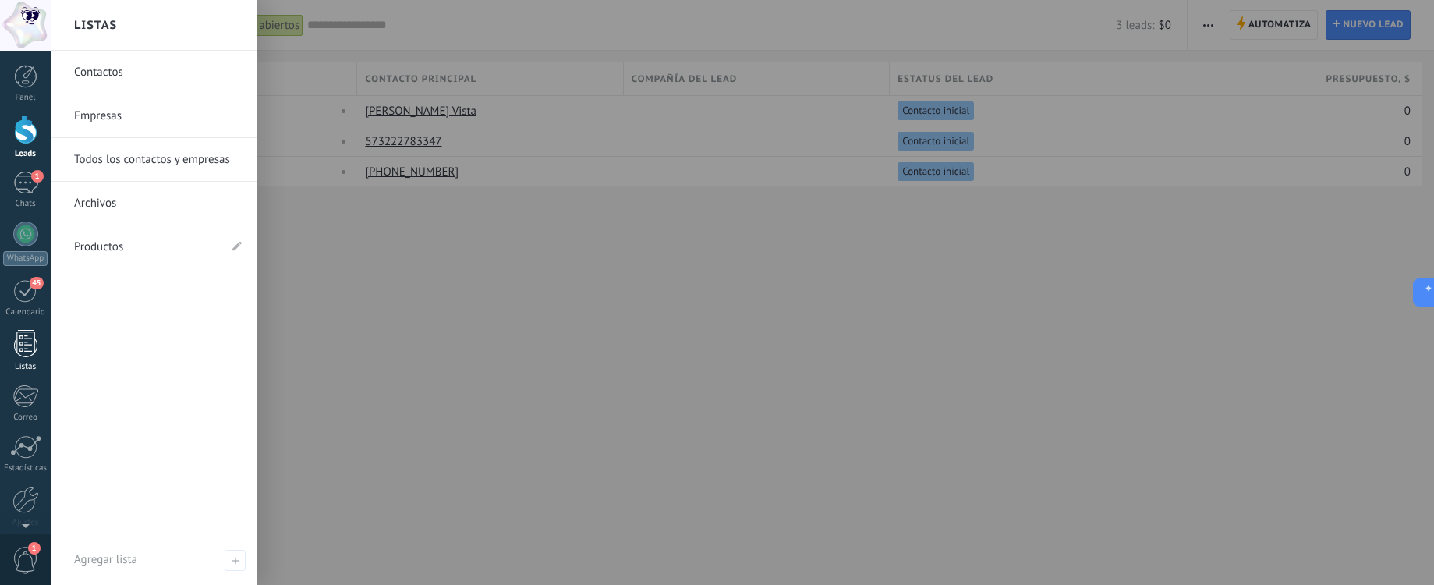
click at [36, 341] on div at bounding box center [25, 343] width 23 height 27
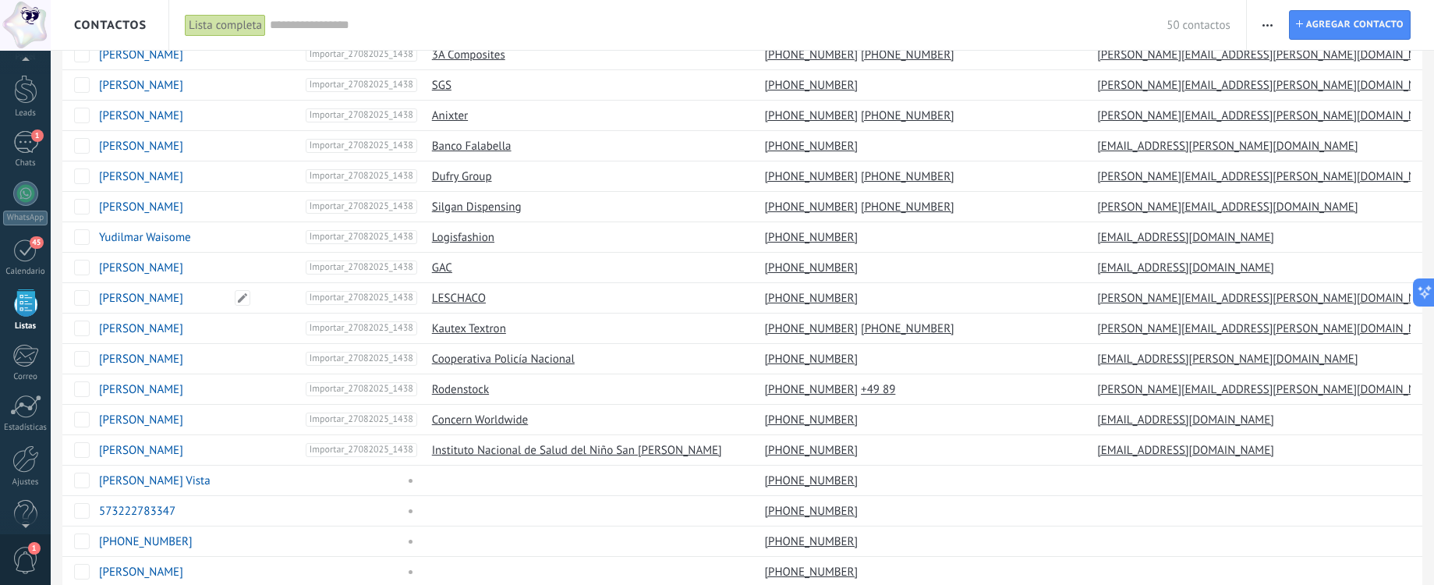
scroll to position [1081, 0]
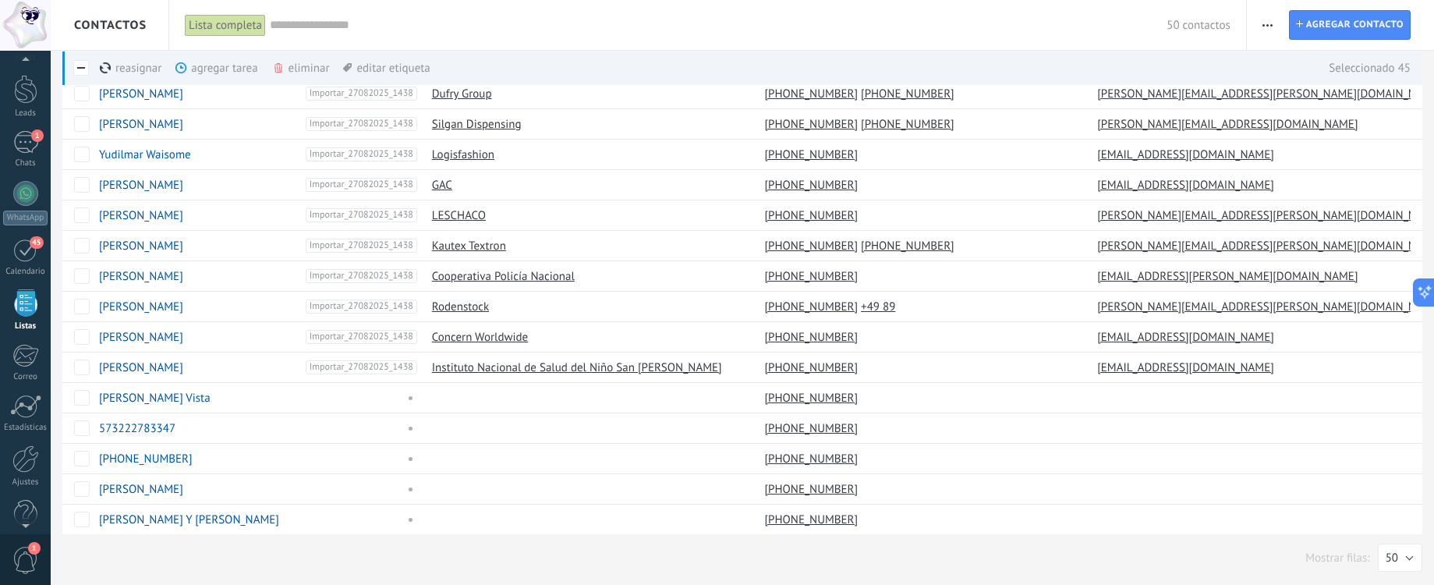
click at [1265, 21] on span "button" at bounding box center [1267, 25] width 10 height 30
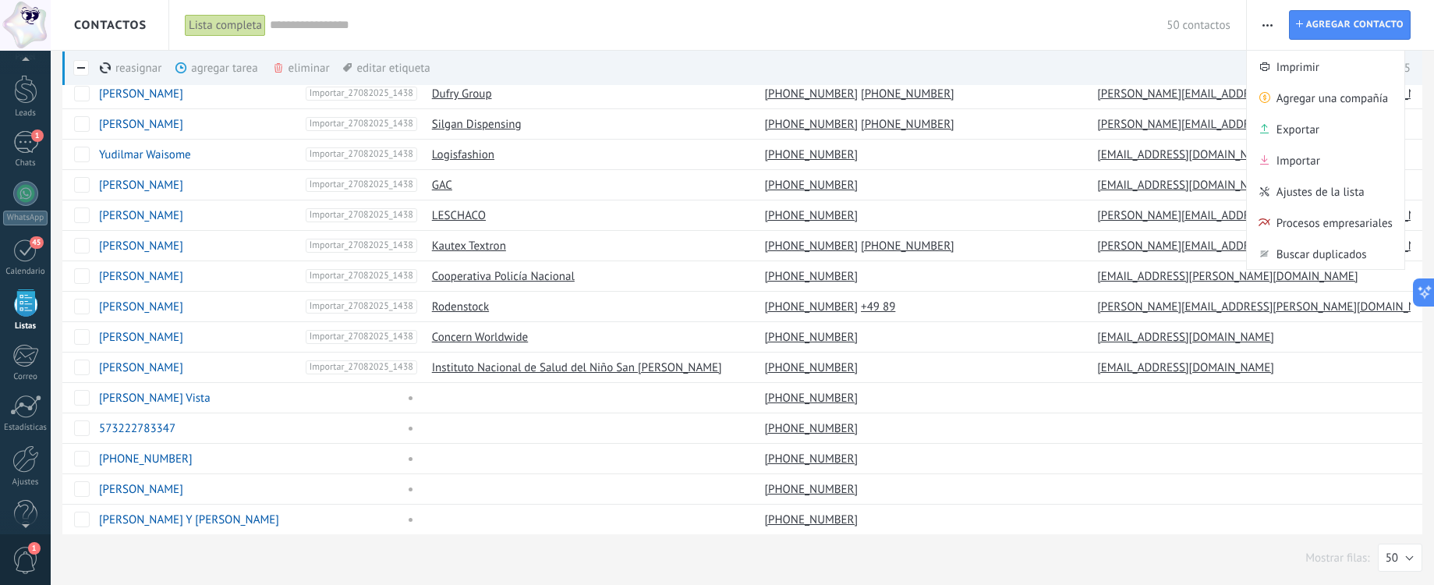
click at [1077, 41] on div "50 contactos" at bounding box center [750, 25] width 960 height 50
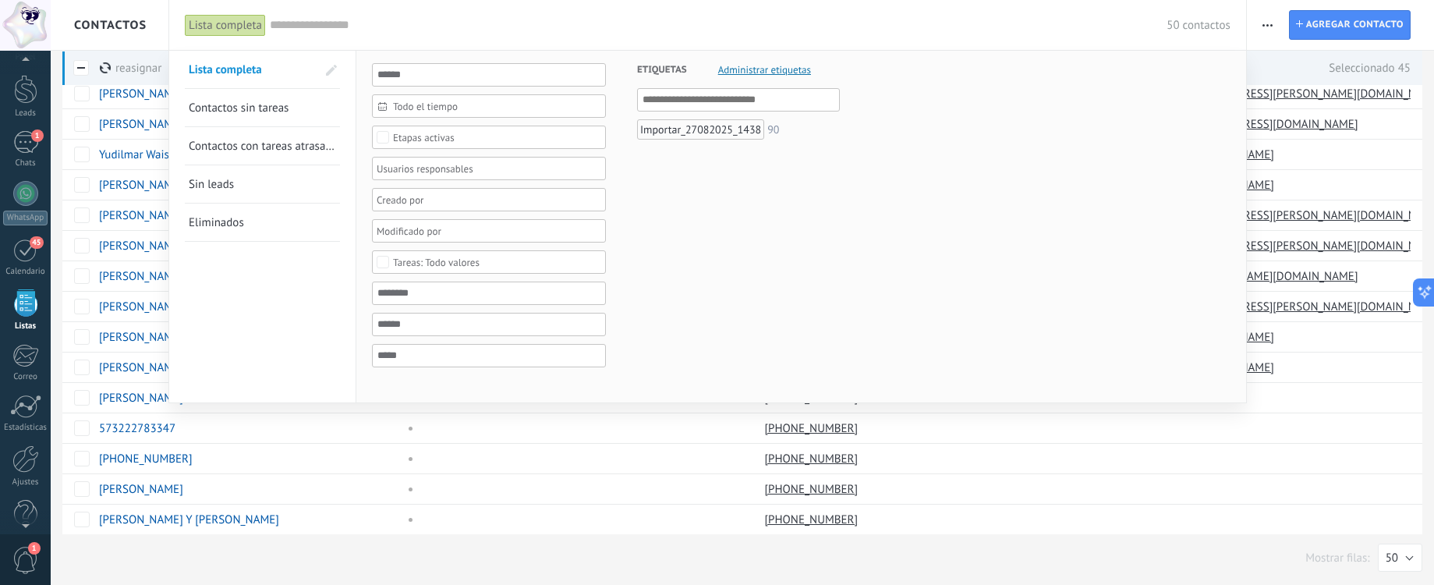
click at [1281, 27] on div at bounding box center [717, 292] width 1434 height 585
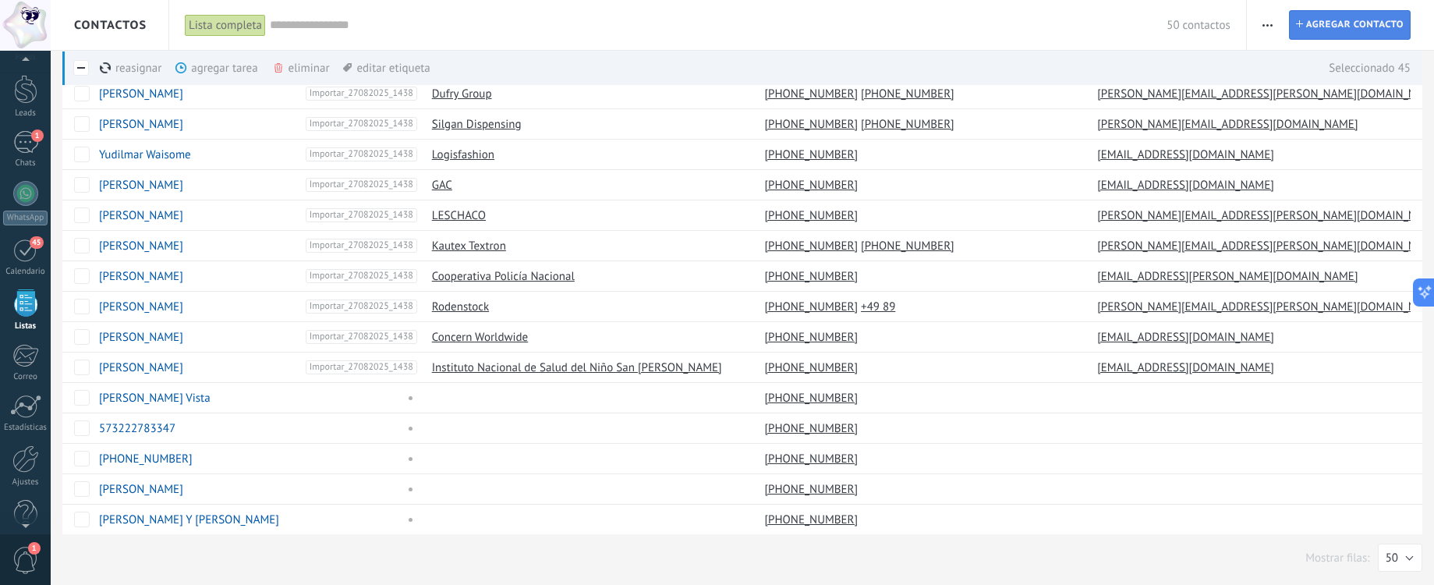
click at [1347, 21] on span "Agregar contacto" at bounding box center [1354, 25] width 97 height 28
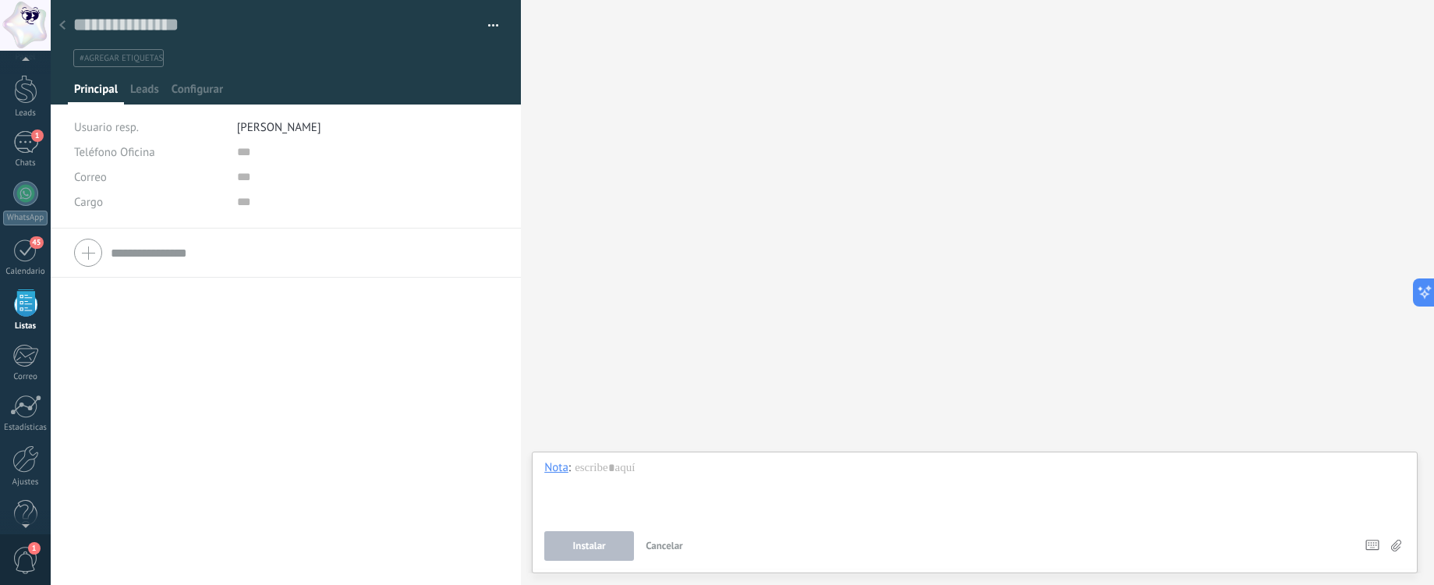
click at [660, 550] on span "Cancelar" at bounding box center [664, 545] width 37 height 13
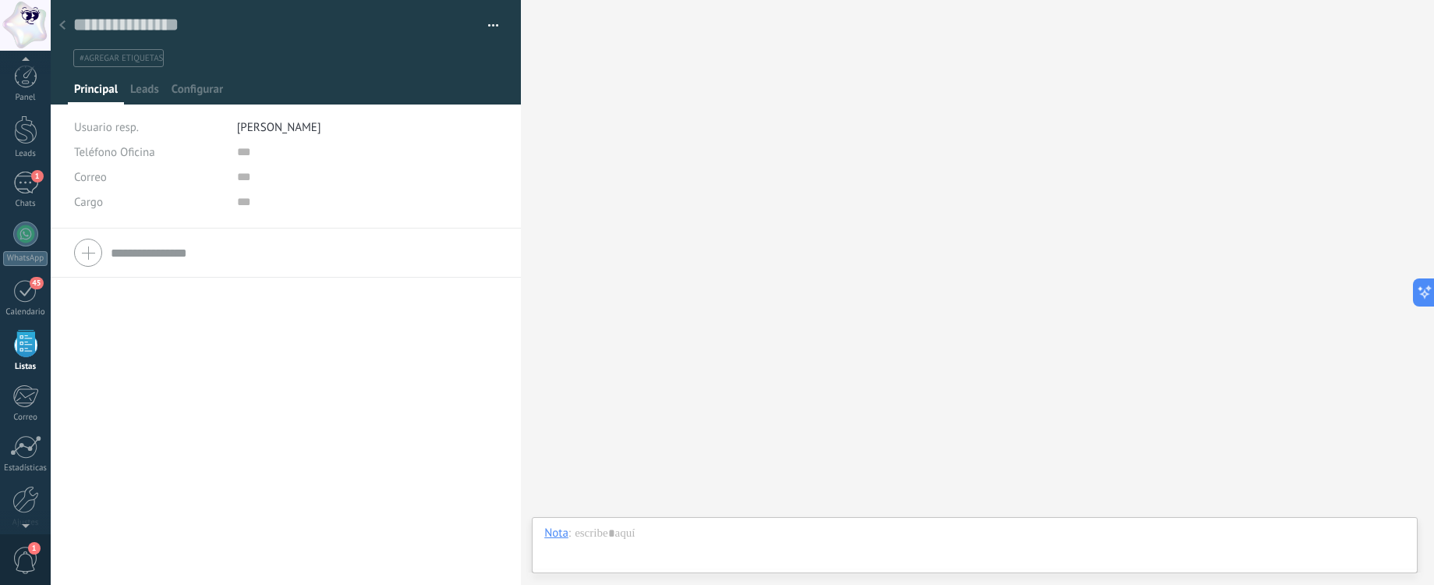
scroll to position [41, 0]
click at [64, 27] on icon at bounding box center [62, 24] width 6 height 9
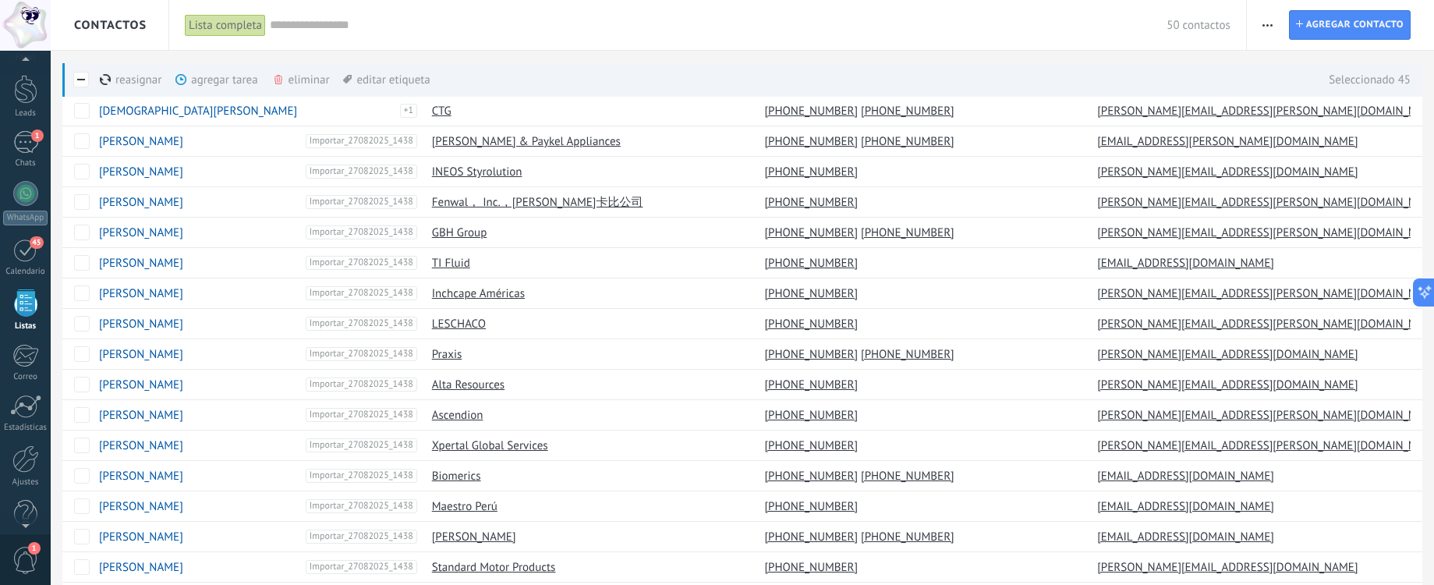
scroll to position [1081, 0]
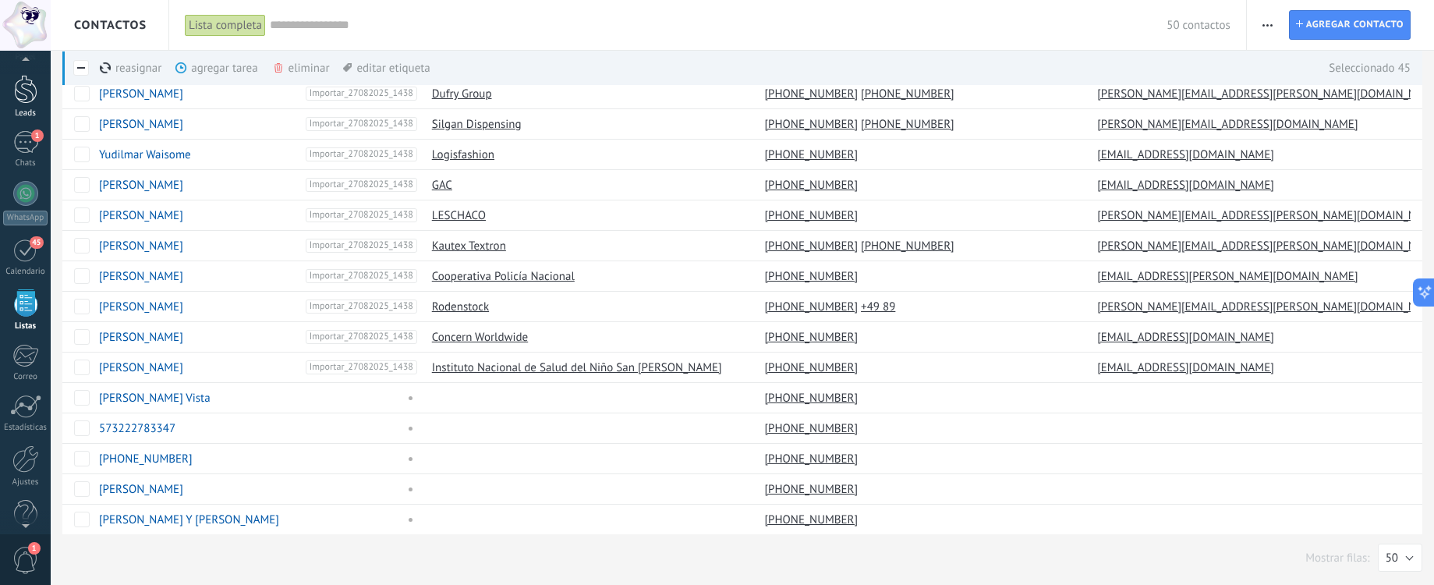
click at [20, 104] on link "Leads" at bounding box center [25, 97] width 51 height 44
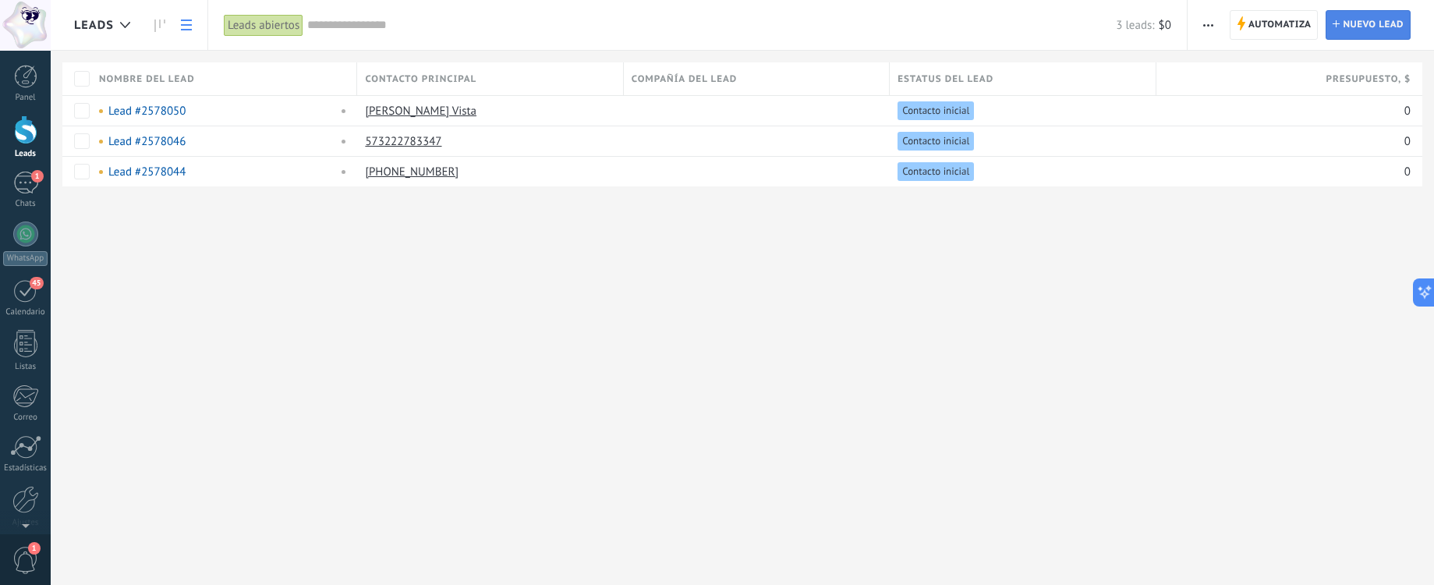
click at [1344, 22] on span "Nuevo lead" at bounding box center [1372, 25] width 61 height 28
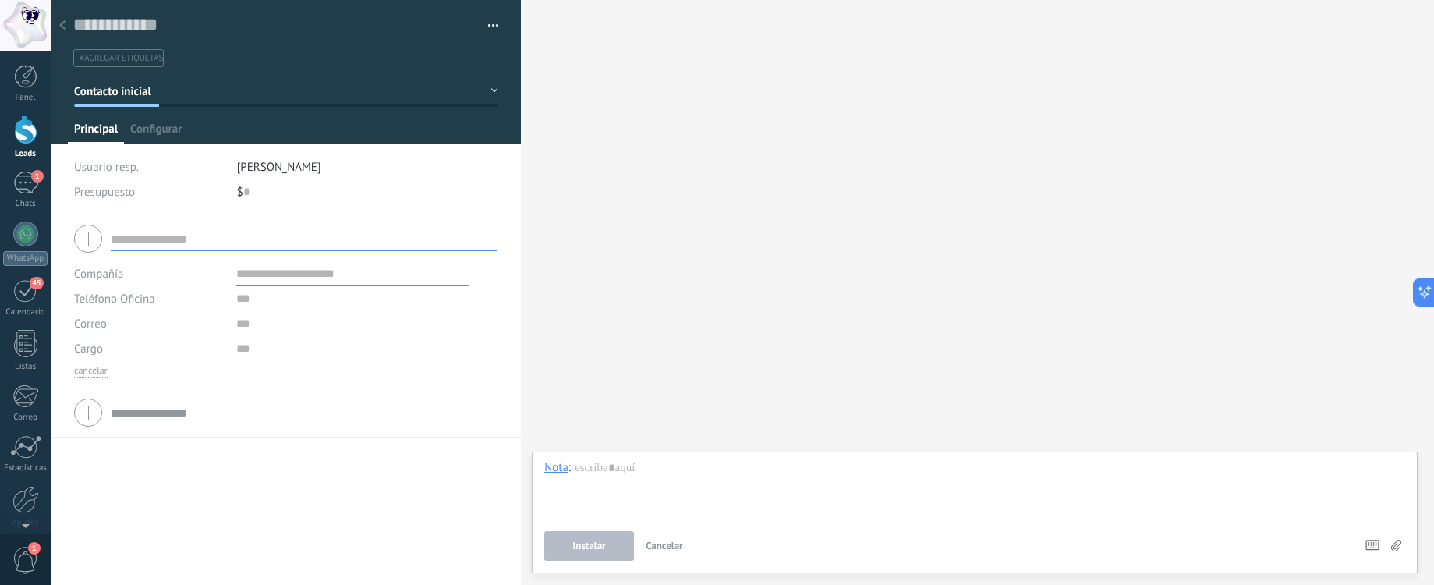
click at [63, 27] on icon at bounding box center [62, 24] width 6 height 9
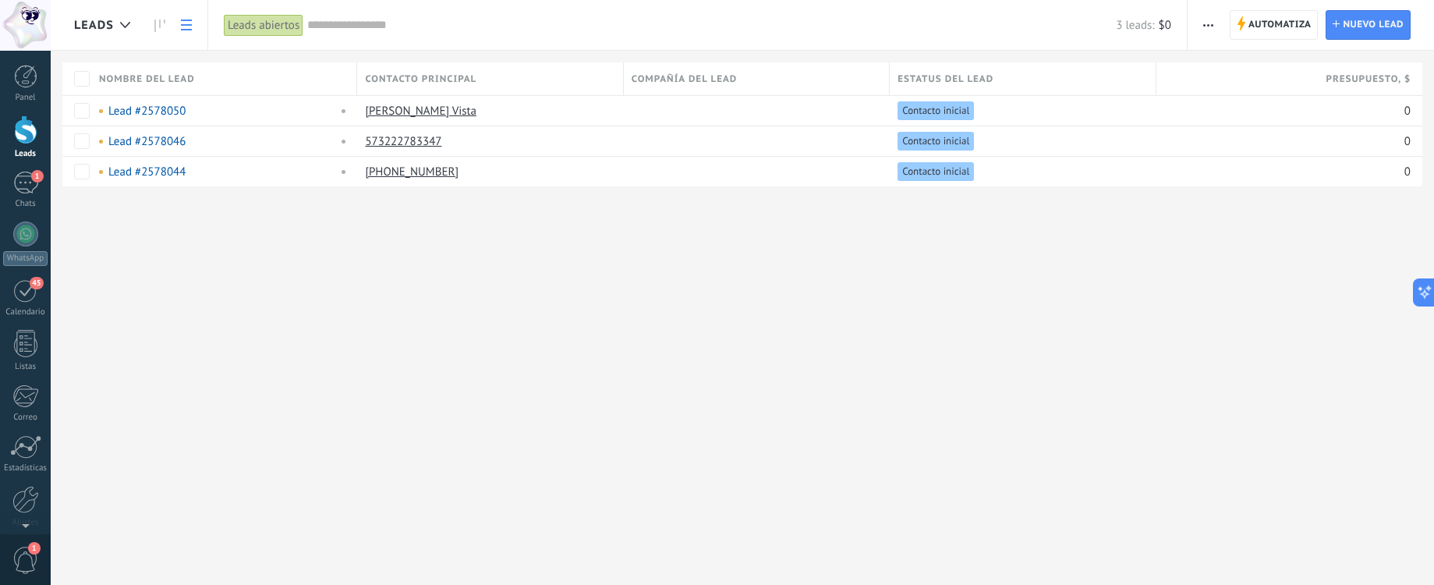
click at [1206, 18] on span "button" at bounding box center [1208, 25] width 10 height 30
click at [1209, 189] on icon at bounding box center [1205, 191] width 9 height 9
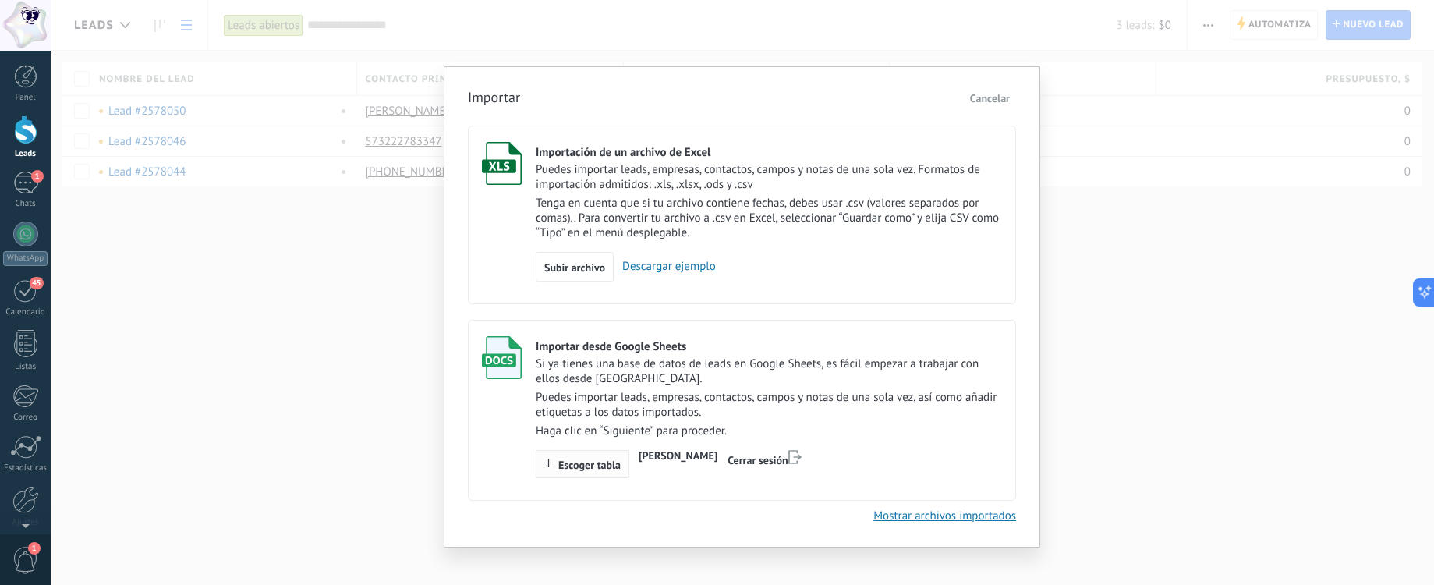
click at [614, 463] on span "Escoger tabla" at bounding box center [589, 464] width 62 height 11
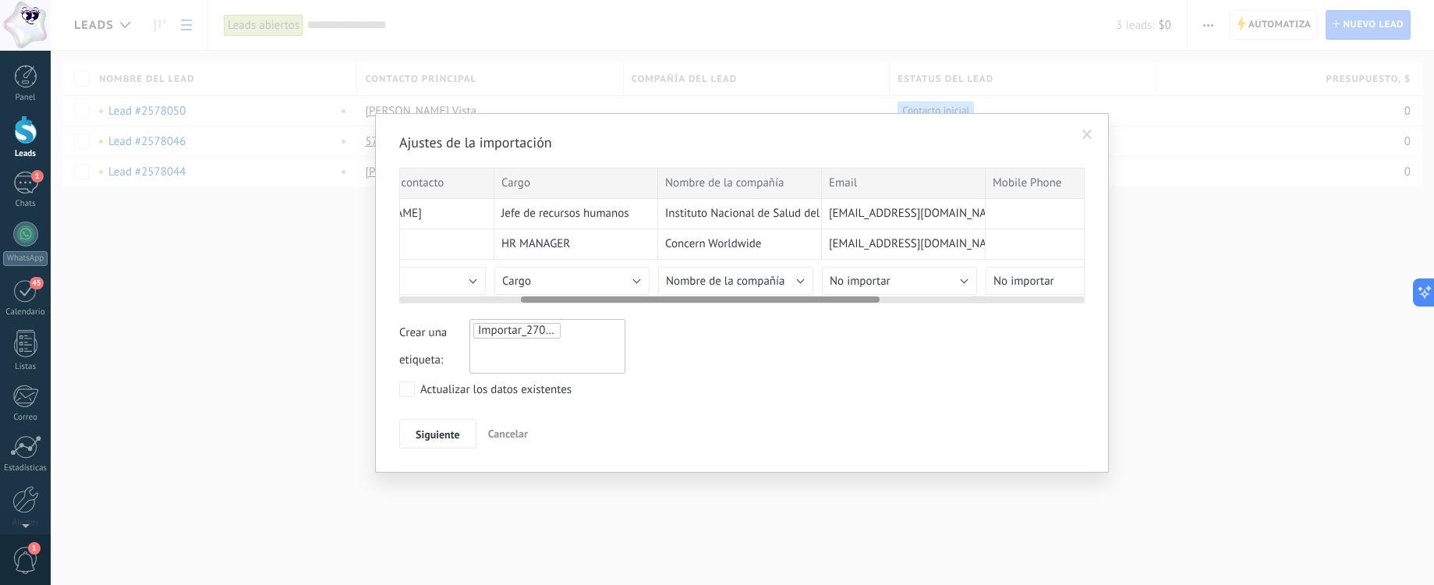
scroll to position [0, 278]
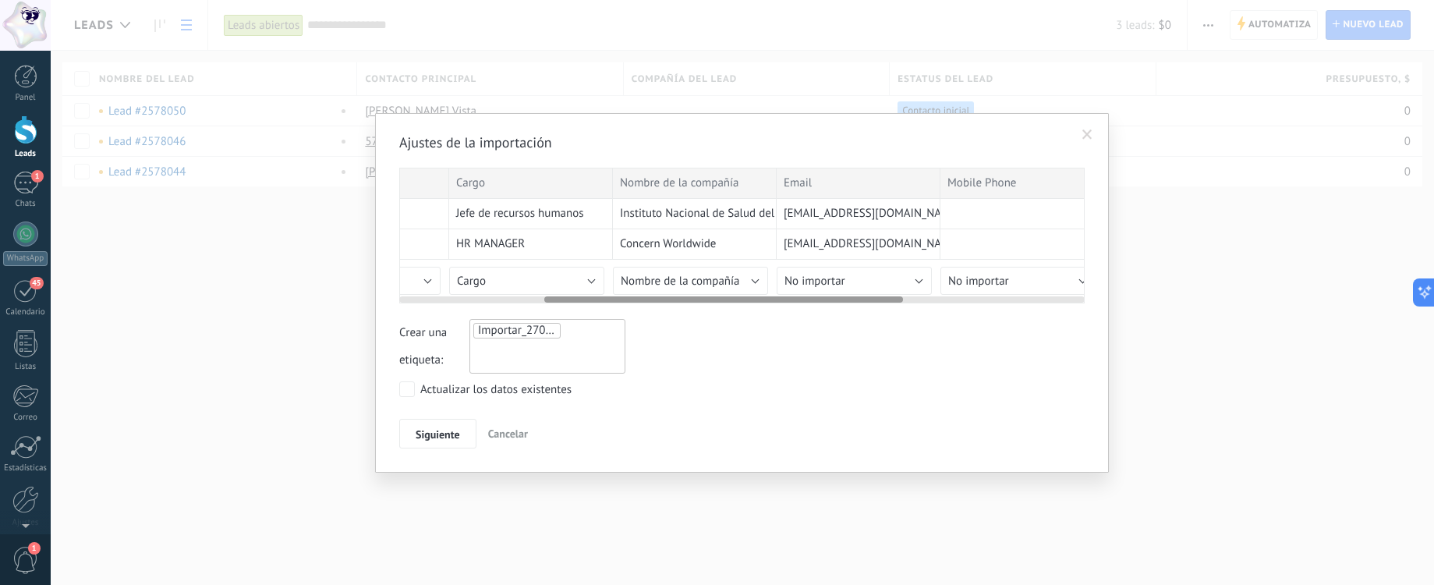
click at [822, 290] on div at bounding box center [741, 296] width 685 height 12
click at [826, 285] on span "No importar" at bounding box center [814, 281] width 61 height 15
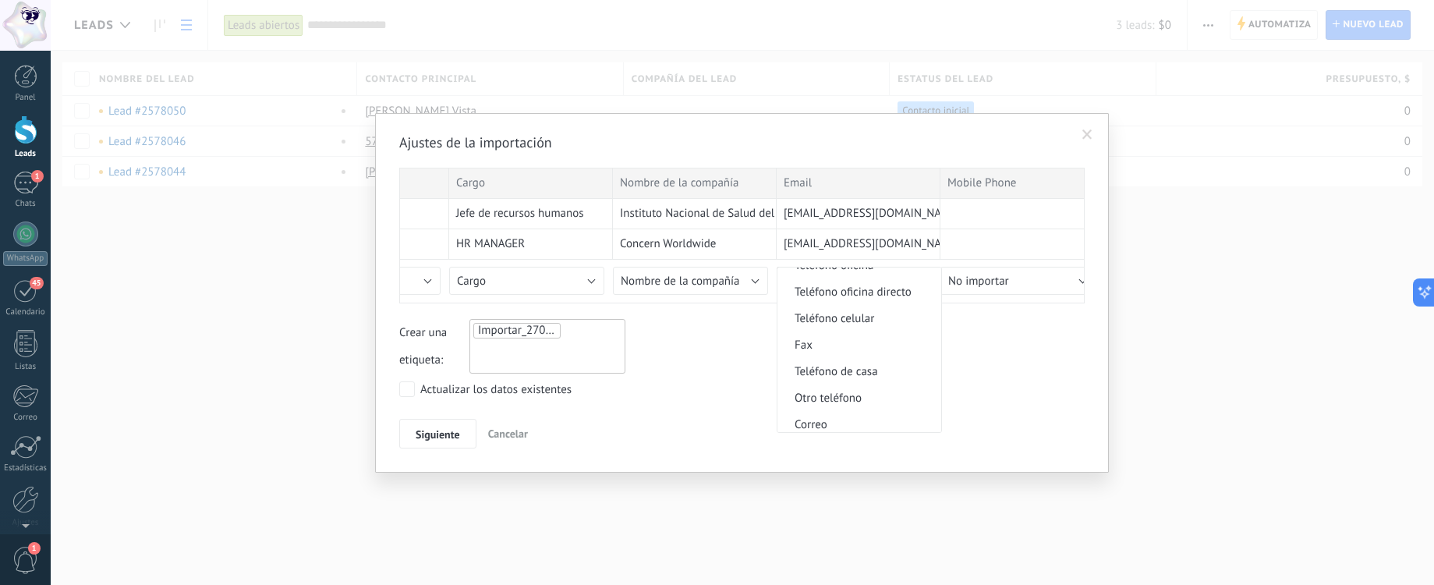
scroll to position [376, 0]
click at [826, 409] on span "Correo" at bounding box center [856, 405] width 159 height 15
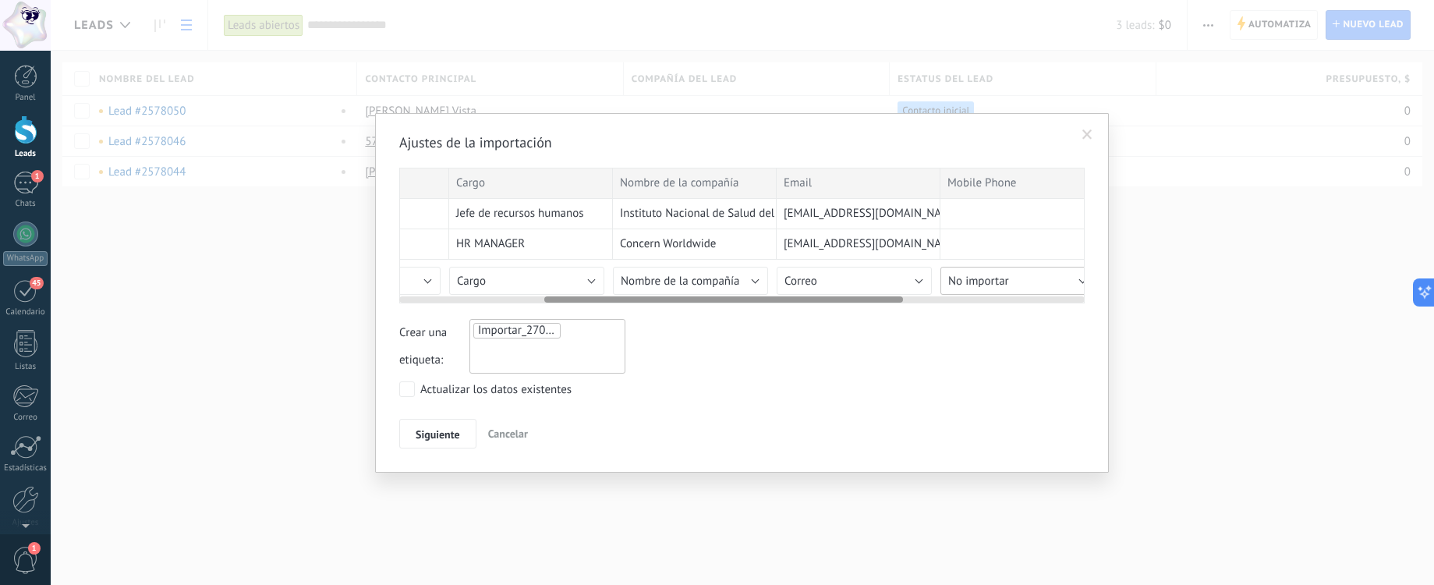
click at [1009, 285] on button "No importar" at bounding box center [1017, 281] width 155 height 28
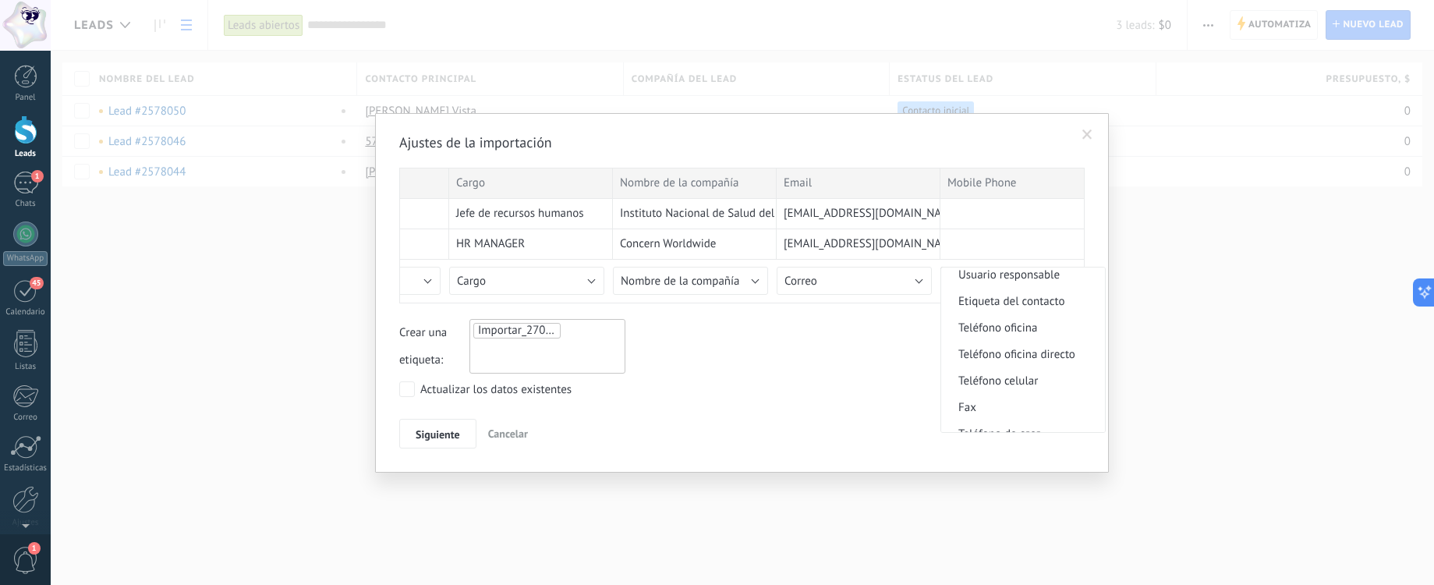
scroll to position [290, 0]
click at [989, 382] on span "Teléfono celular" at bounding box center [1020, 384] width 159 height 15
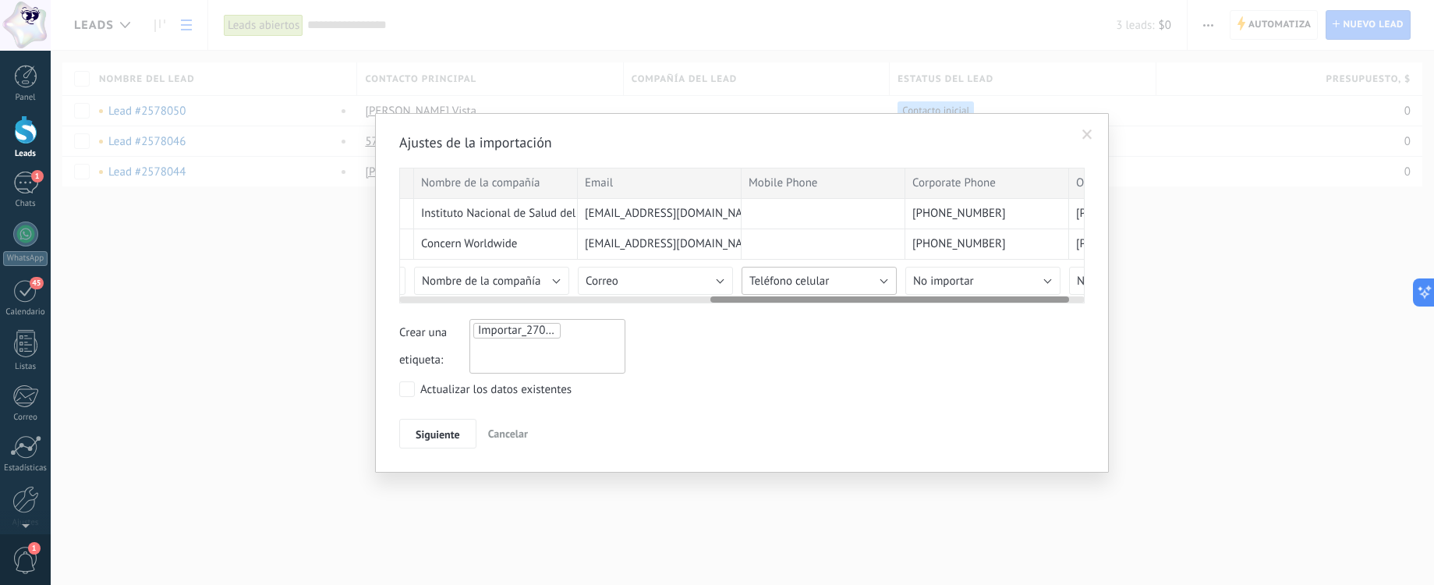
scroll to position [0, 595]
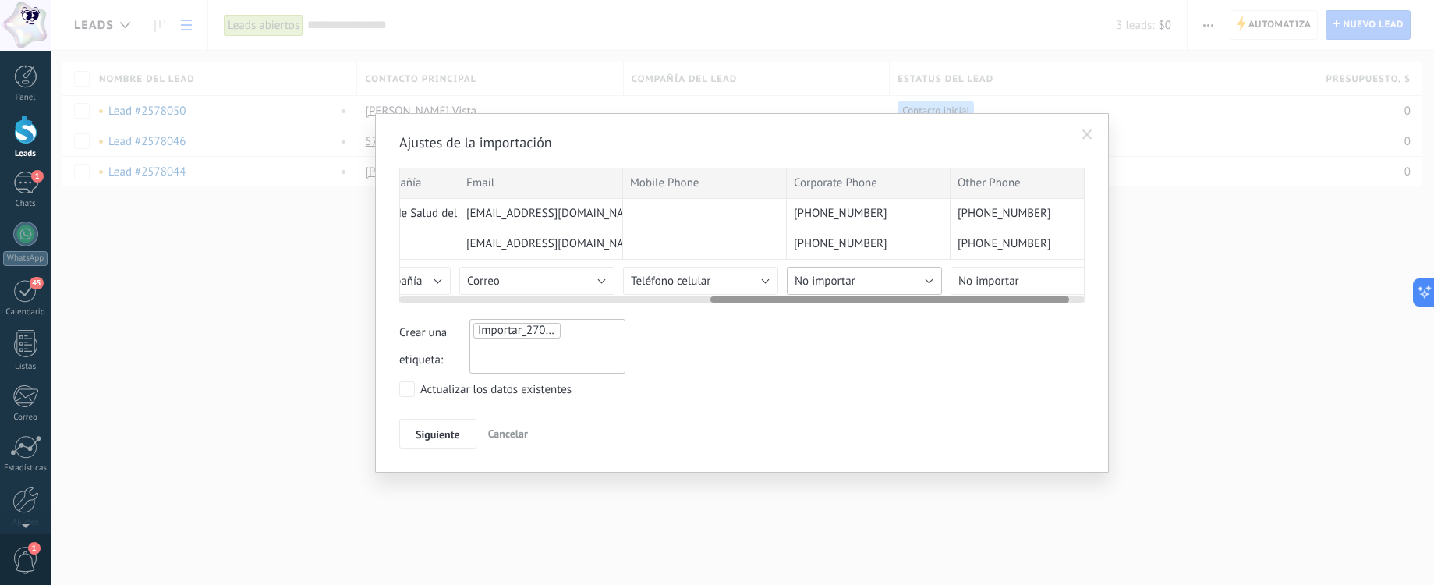
click at [826, 274] on span "No importar" at bounding box center [824, 281] width 61 height 15
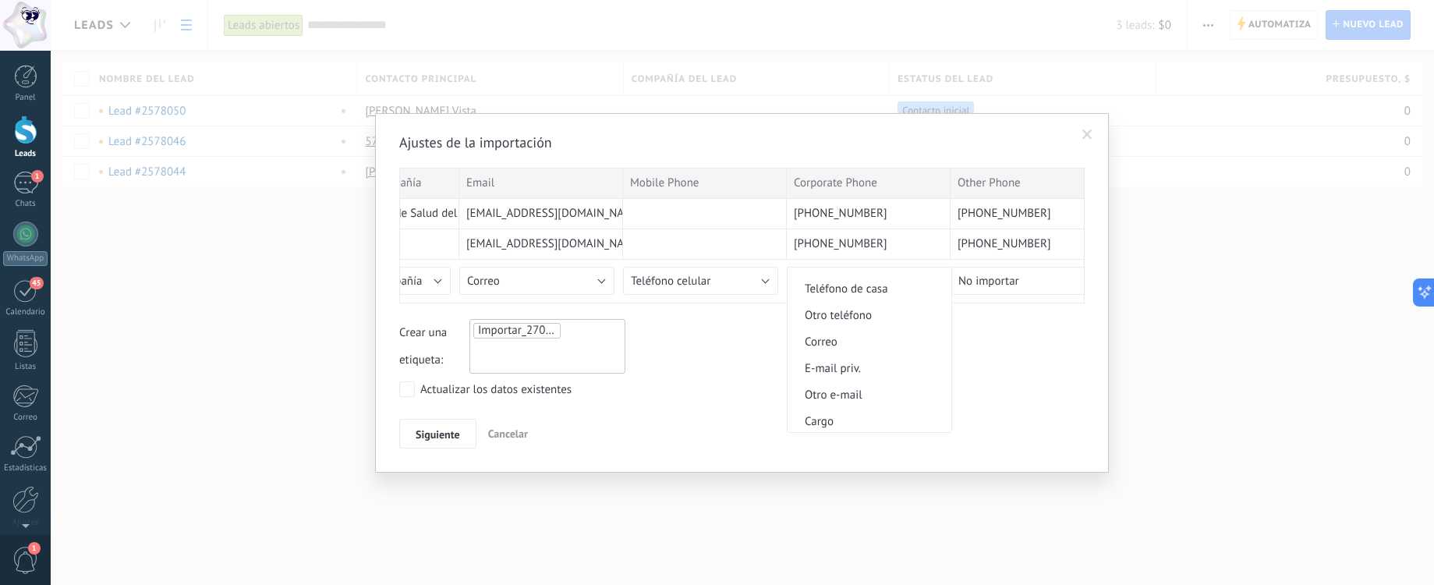
scroll to position [440, 0]
click at [833, 320] on span "Otro teléfono" at bounding box center [866, 314] width 159 height 15
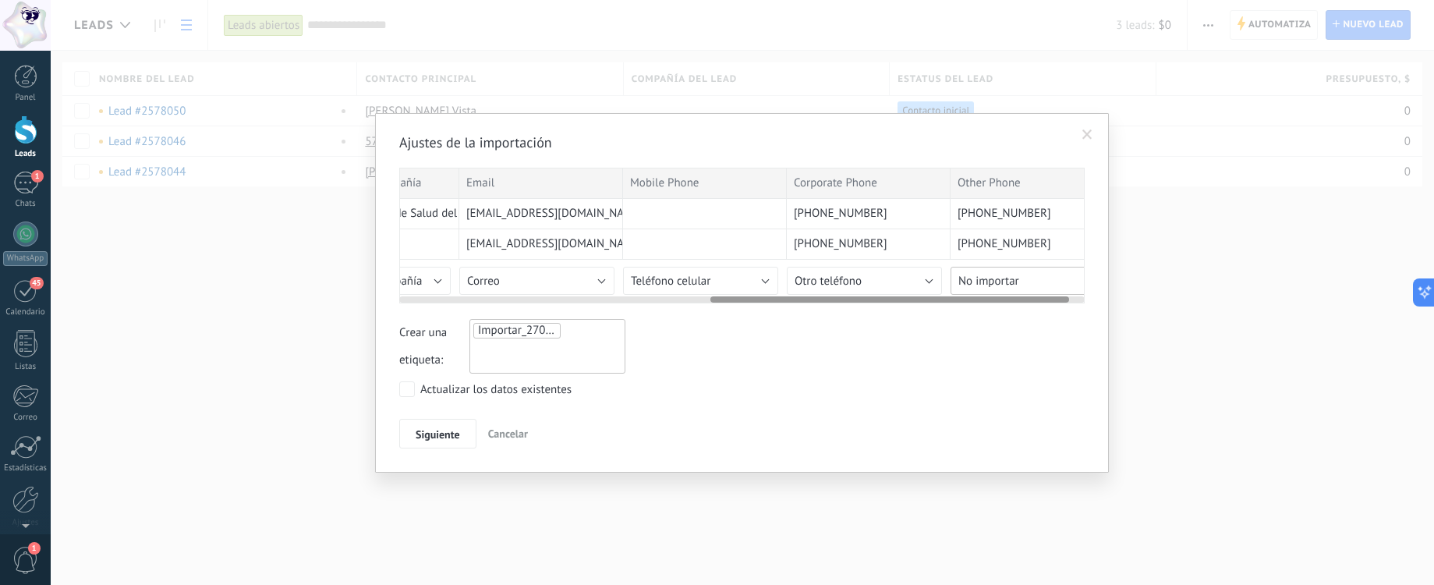
click at [976, 279] on span "No importar" at bounding box center [988, 281] width 61 height 15
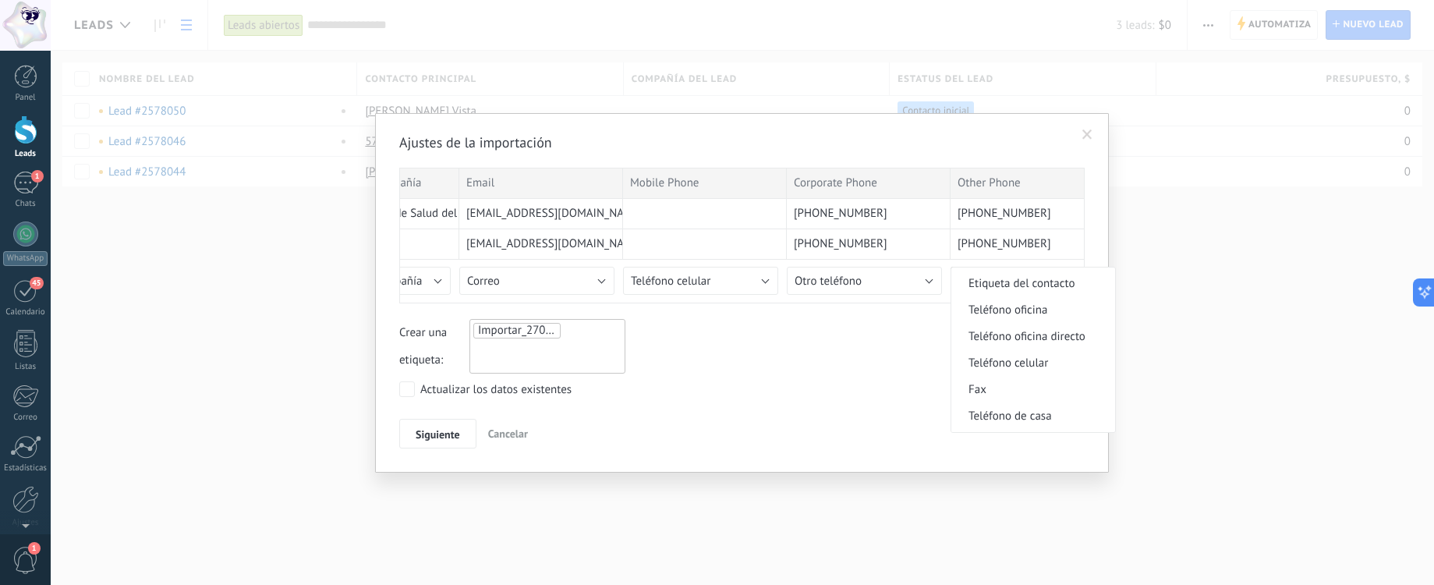
scroll to position [306, 0]
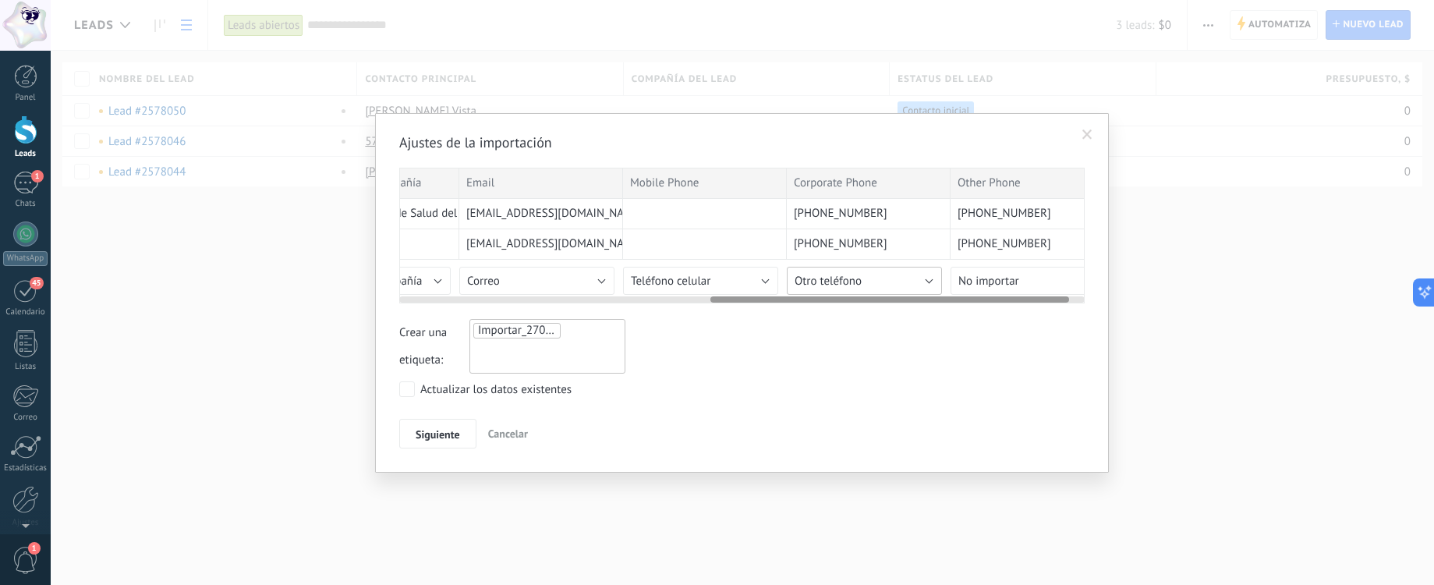
click at [837, 279] on span "Otro teléfono" at bounding box center [827, 281] width 67 height 15
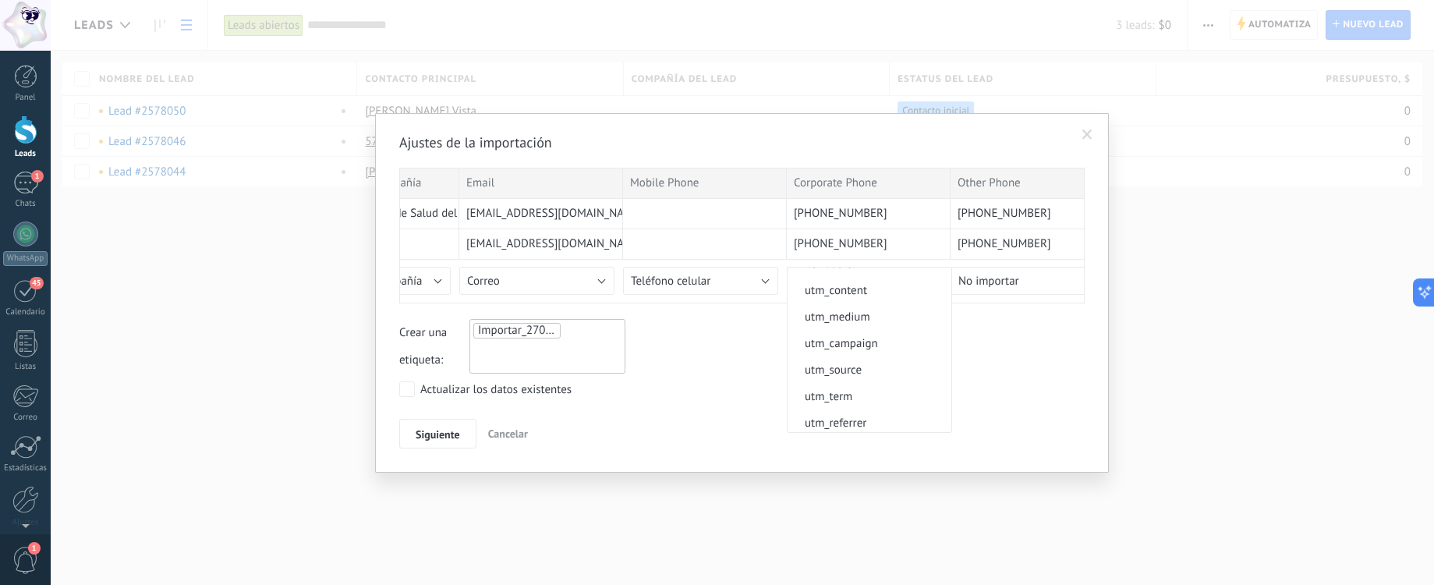
scroll to position [361, 0]
click at [827, 288] on span "Teléfono oficina directo" at bounding box center [866, 287] width 159 height 15
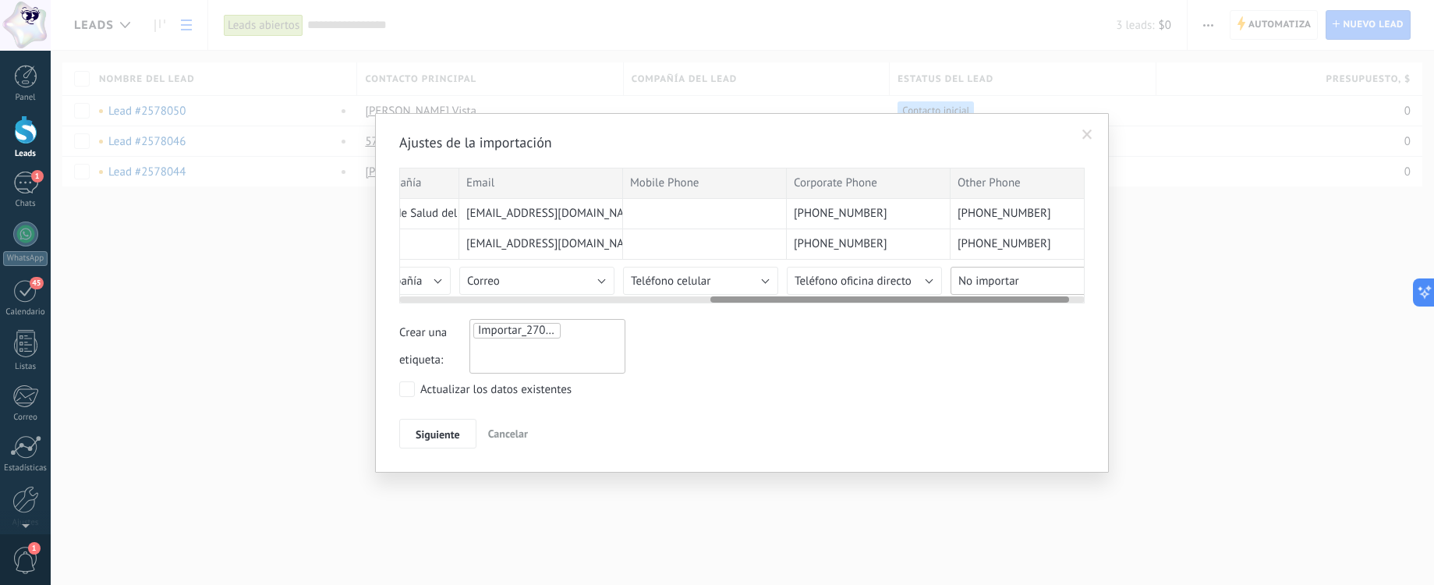
click at [981, 278] on span "No importar" at bounding box center [988, 281] width 61 height 15
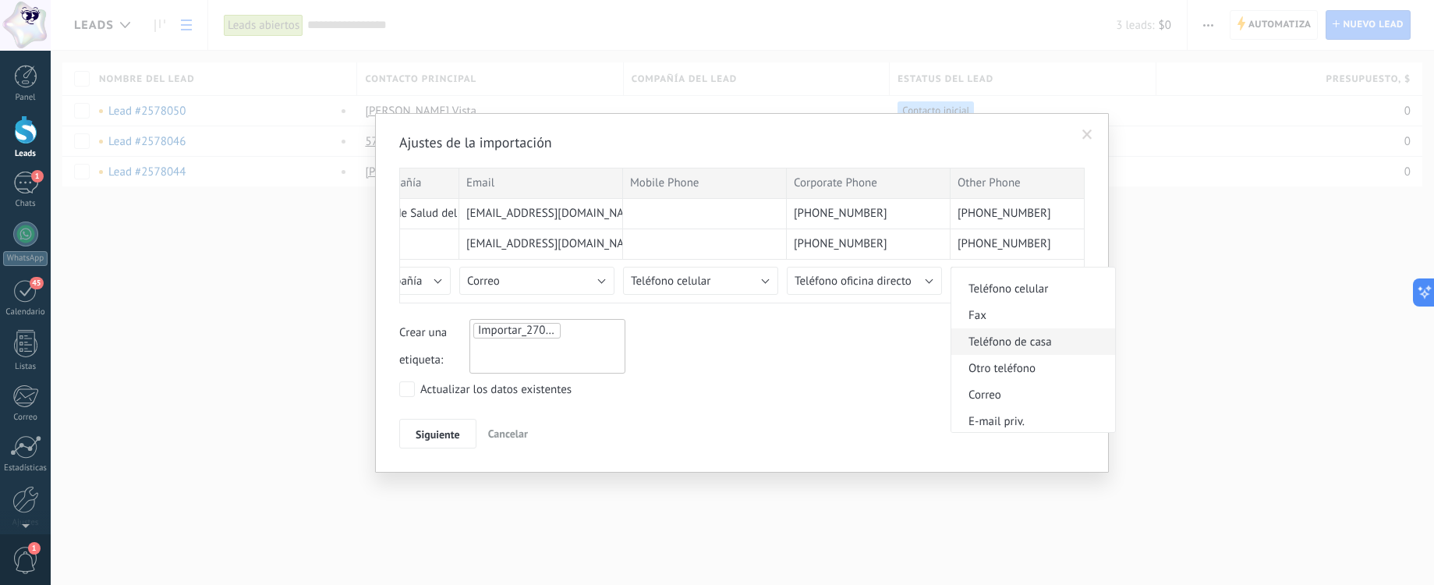
scroll to position [385, 0]
click at [990, 363] on span "Otro teléfono" at bounding box center [1030, 369] width 159 height 15
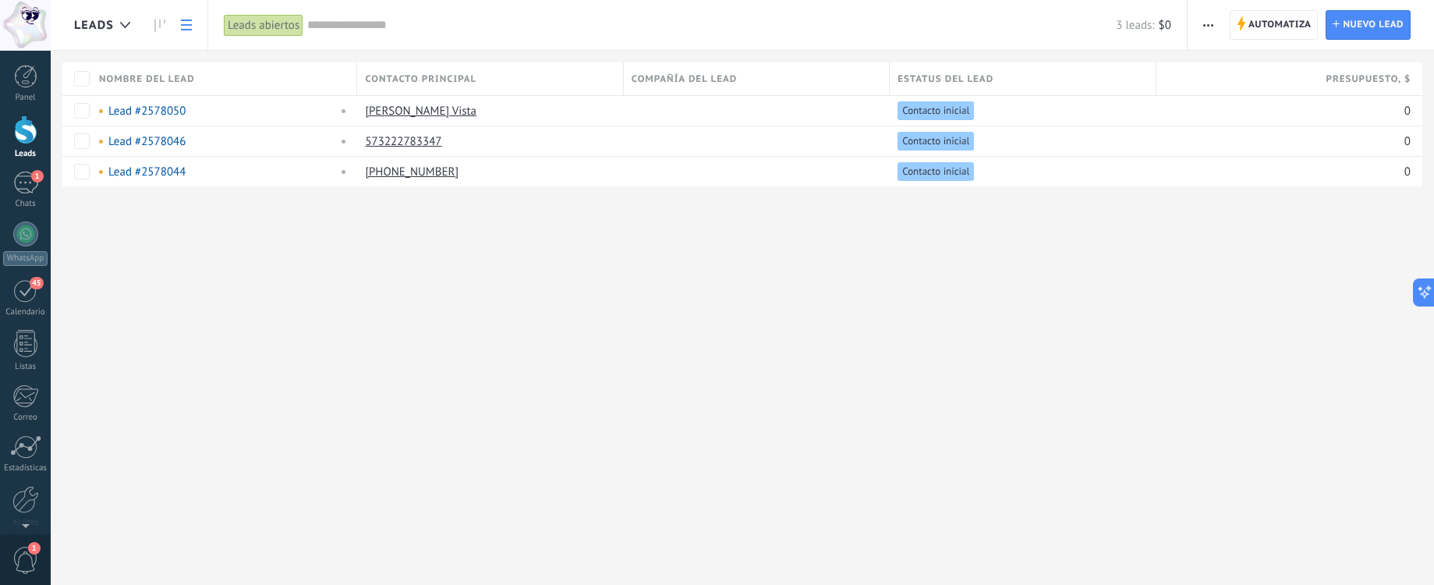
click at [1197, 23] on button "button" at bounding box center [1208, 25] width 23 height 30
click at [1217, 186] on span "Importar" at bounding box center [1239, 191] width 44 height 31
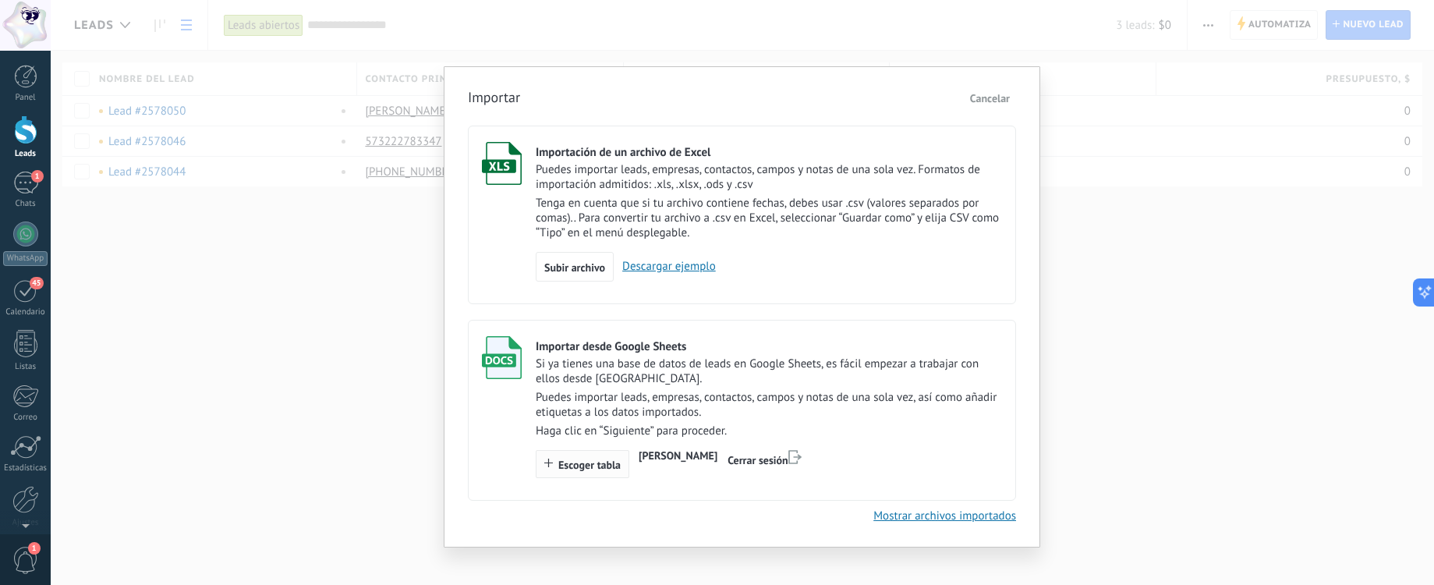
click at [598, 456] on button "Escoger tabla" at bounding box center [583, 464] width 94 height 28
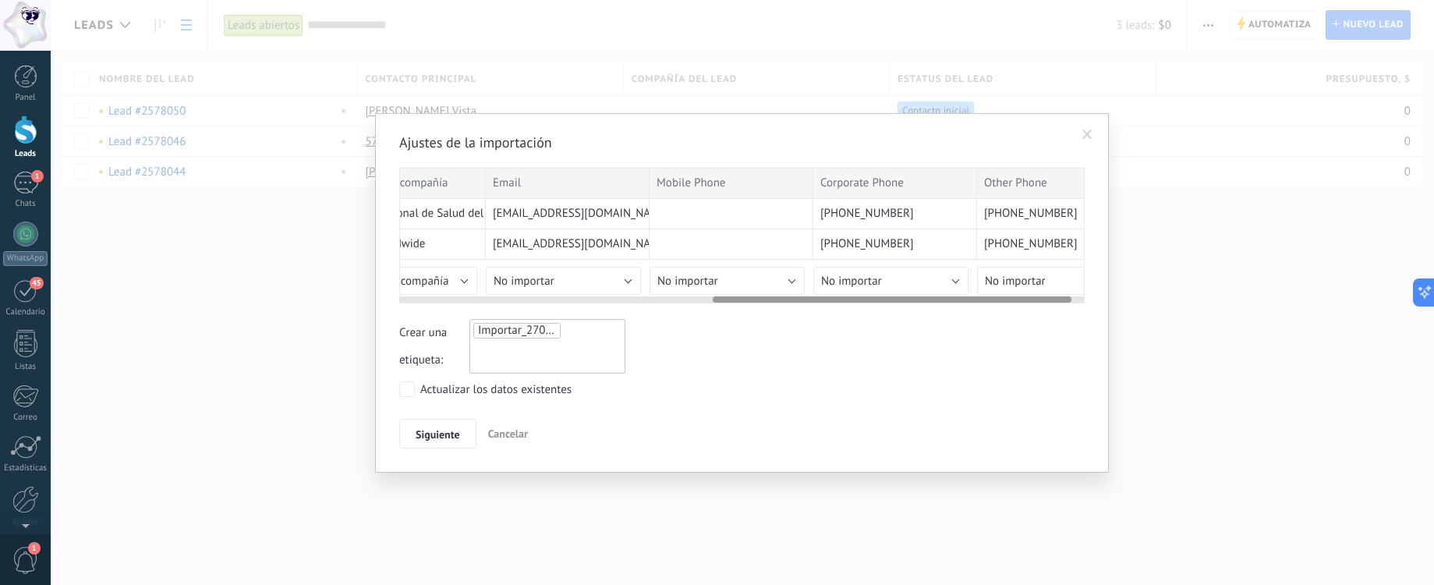
scroll to position [0, 624]
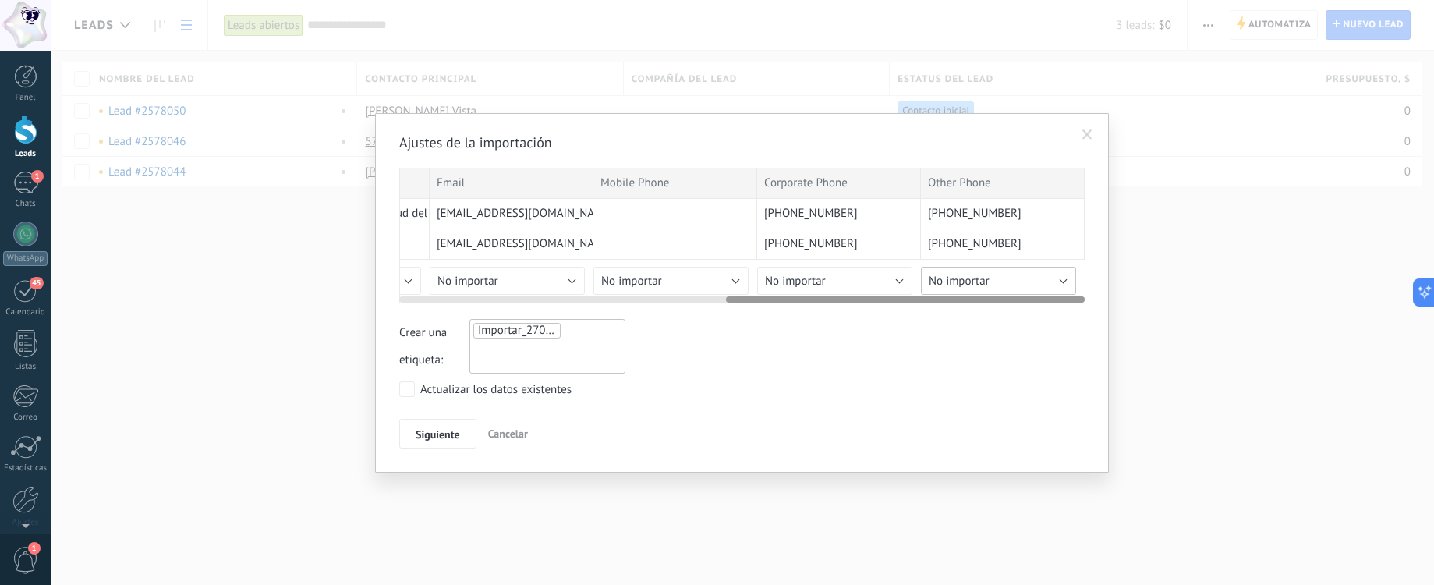
click at [964, 285] on span "No importar" at bounding box center [958, 281] width 61 height 15
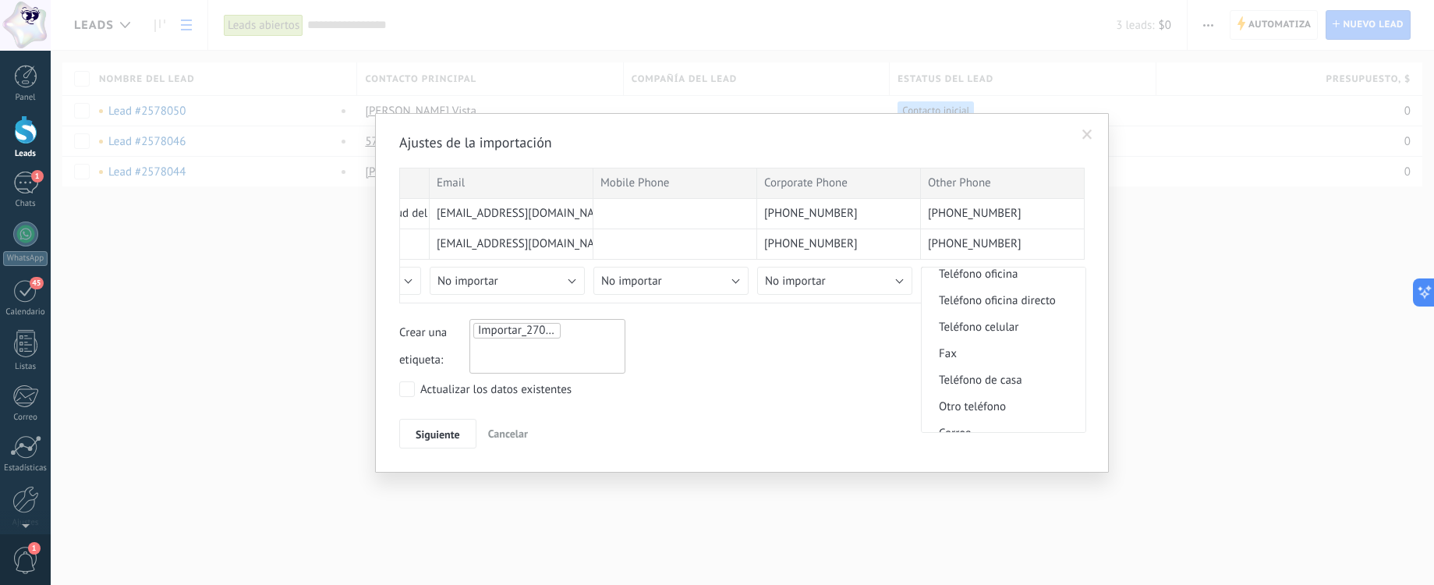
scroll to position [364, 0]
click at [962, 381] on li "Otro teléfono" at bounding box center [1003, 390] width 164 height 27
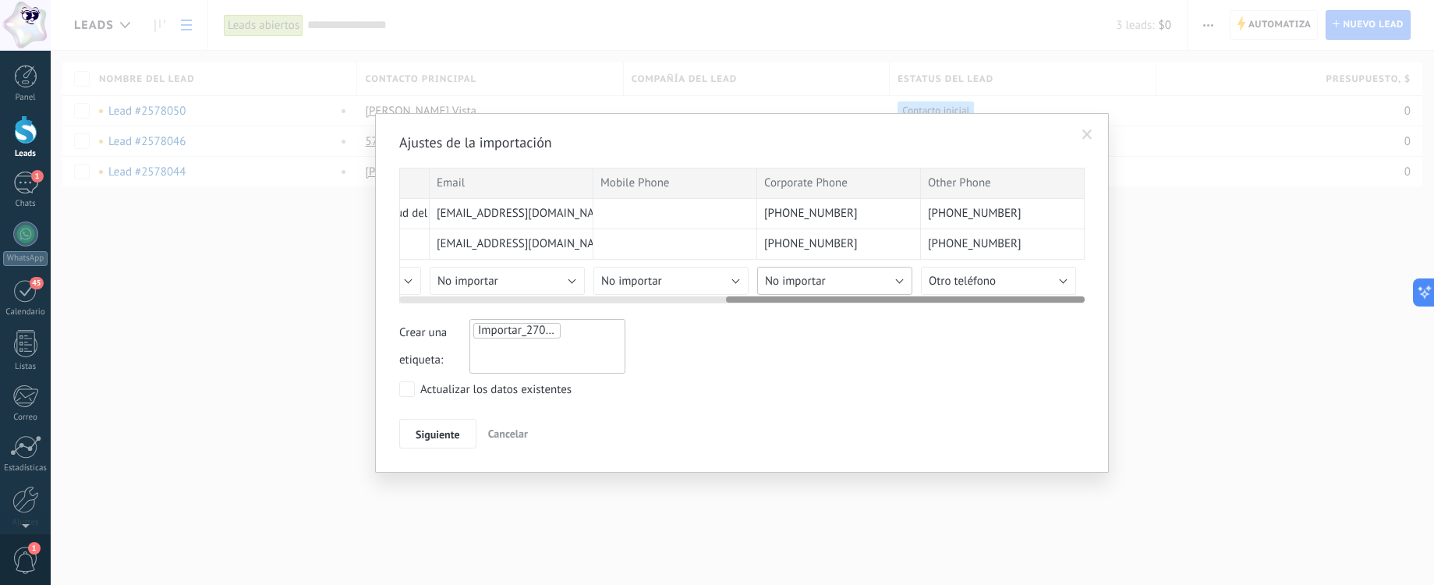
click at [839, 285] on button "No importar" at bounding box center [834, 281] width 155 height 28
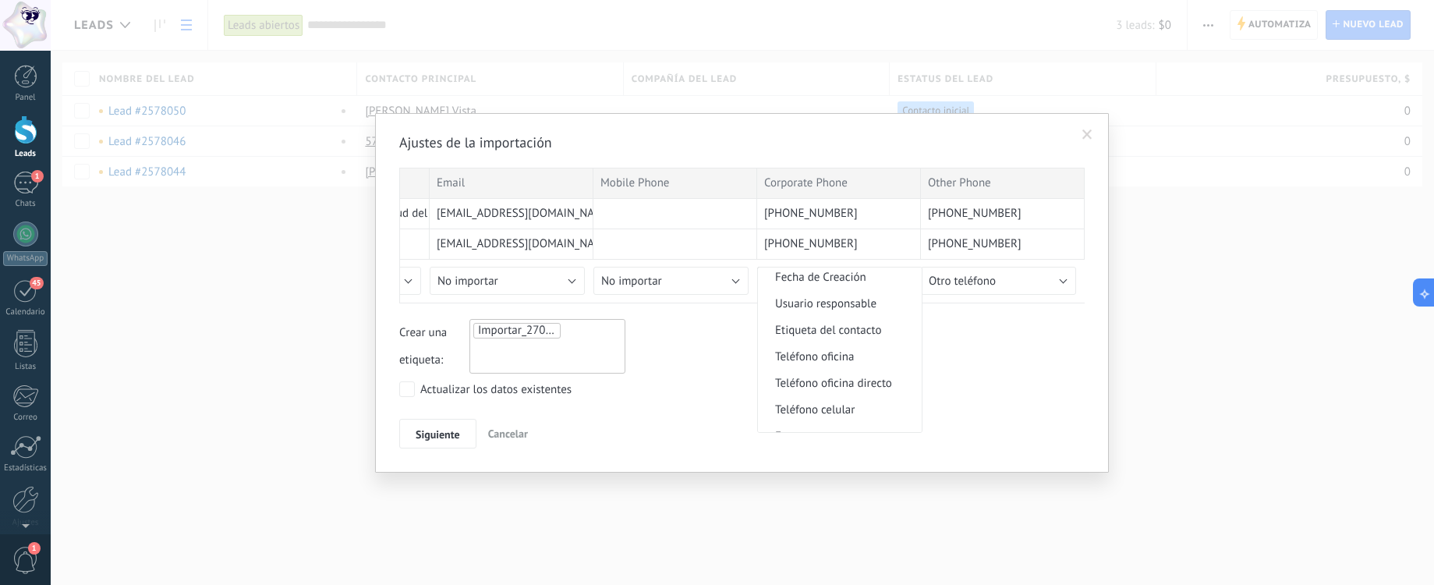
scroll to position [328, 0]
click at [820, 313] on span "Teléfono oficina directo" at bounding box center [837, 320] width 159 height 15
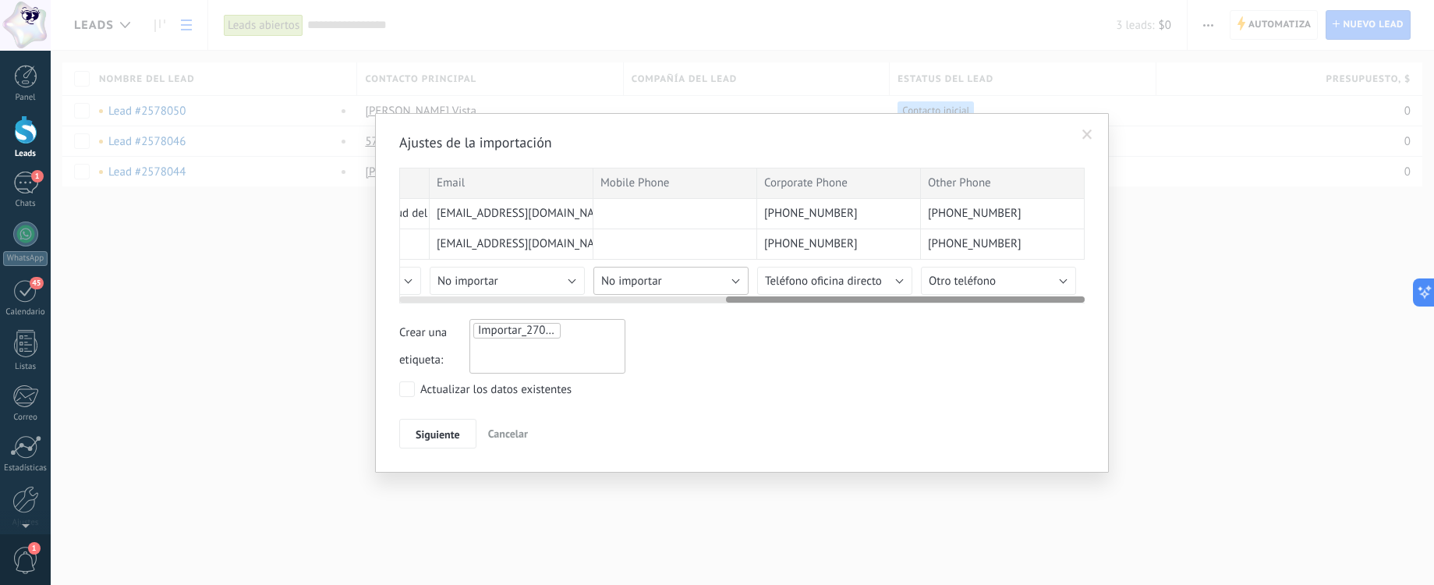
click at [659, 270] on button "No importar" at bounding box center [670, 281] width 155 height 28
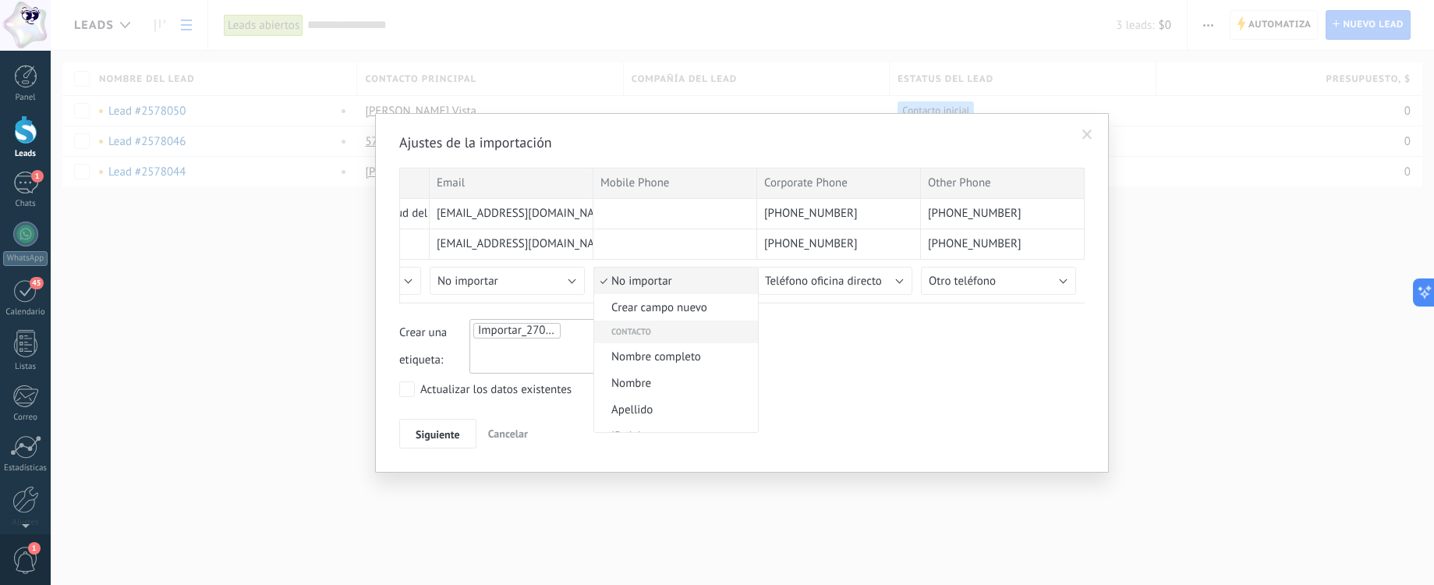
scroll to position [317, 0]
click at [673, 354] on span "Teléfono celular" at bounding box center [673, 358] width 159 height 15
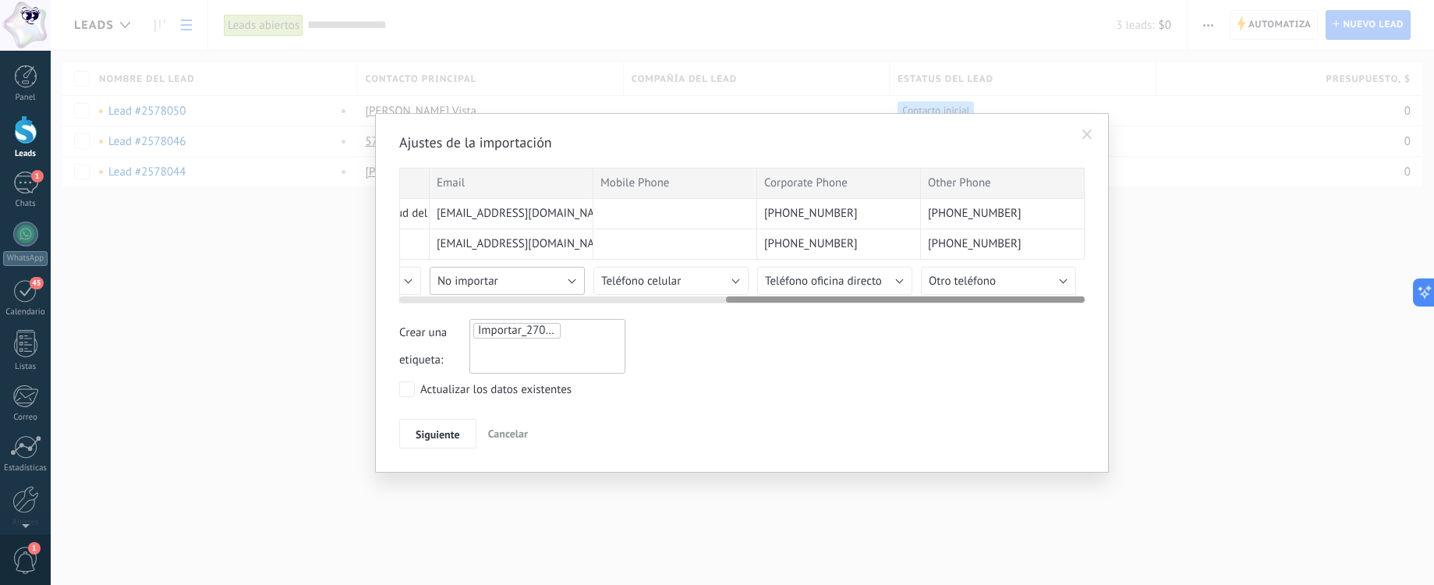
click at [519, 282] on button "No importar" at bounding box center [507, 281] width 155 height 28
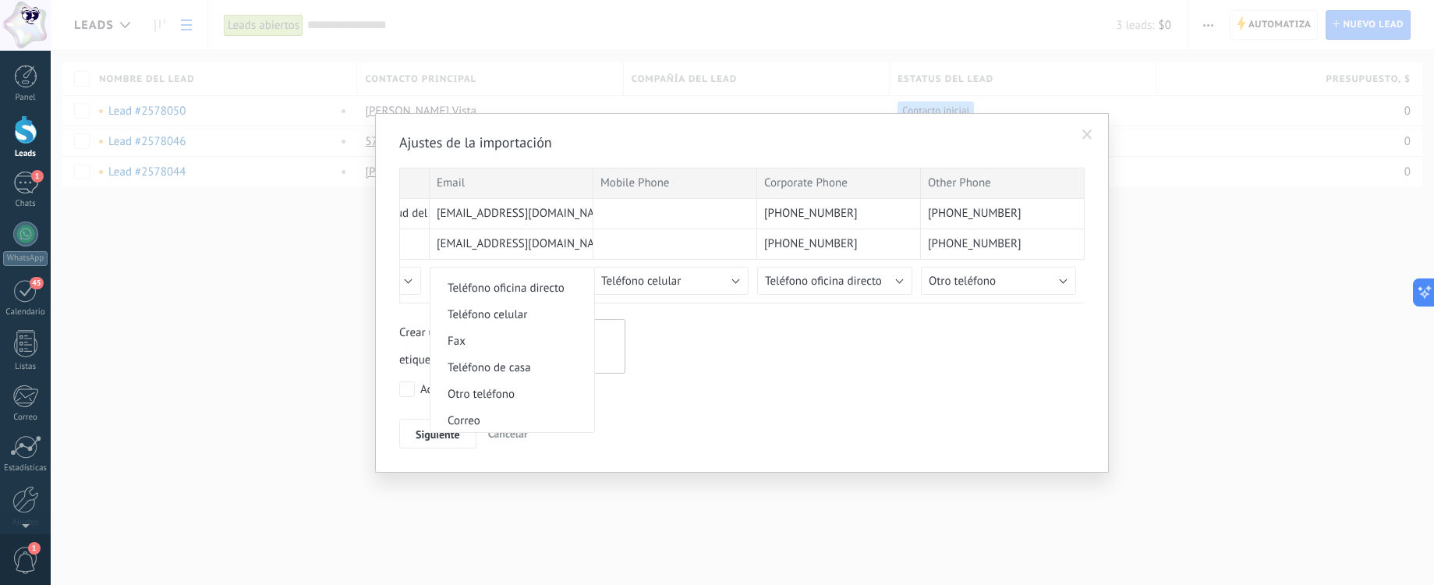
scroll to position [405, 0]
click at [496, 374] on span "Correo" at bounding box center [509, 376] width 159 height 15
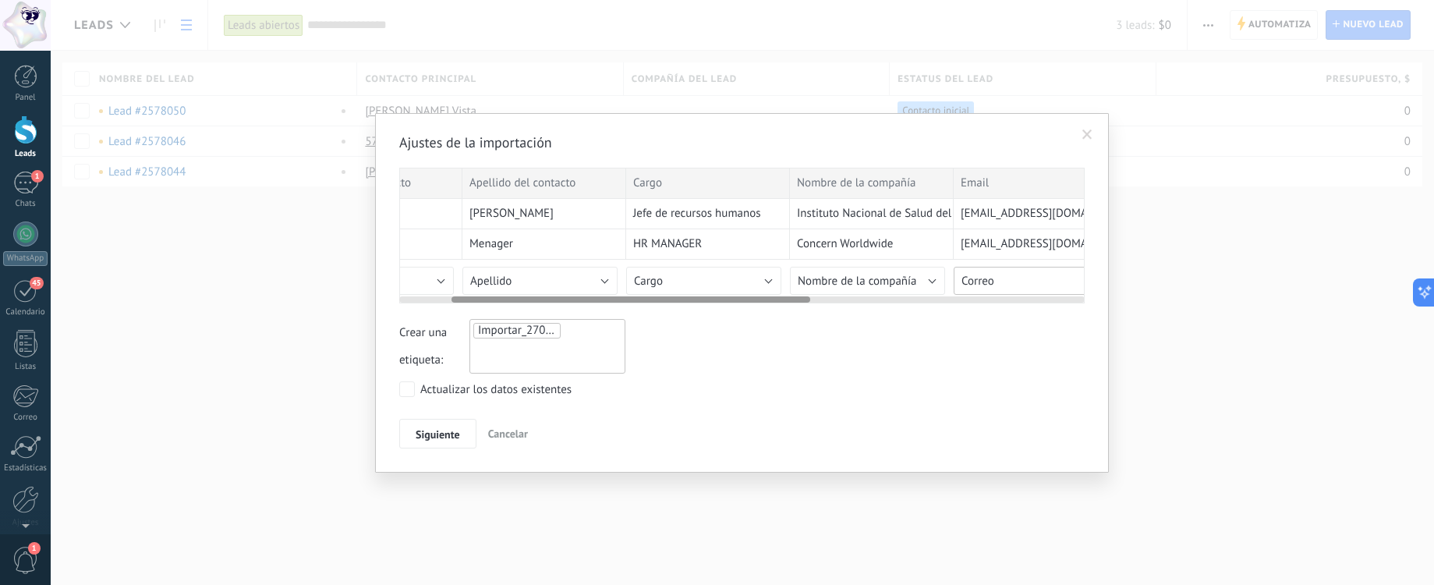
scroll to position [0, 0]
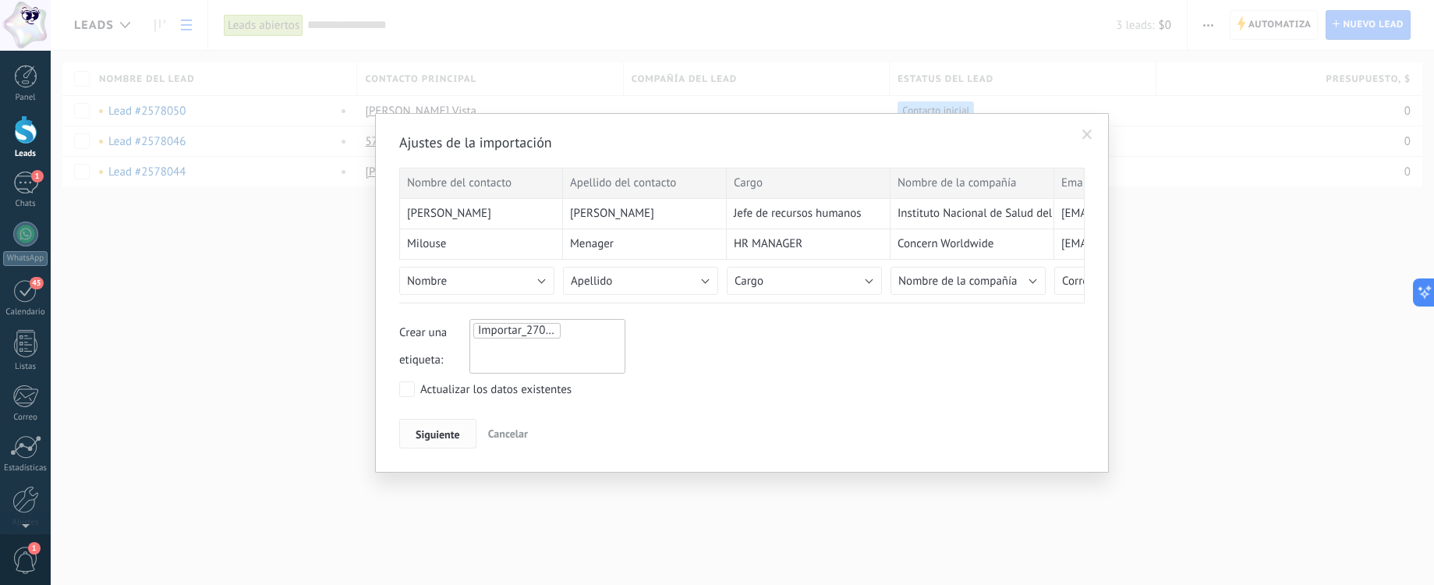
click at [424, 431] on span "Siguiente" at bounding box center [438, 434] width 44 height 11
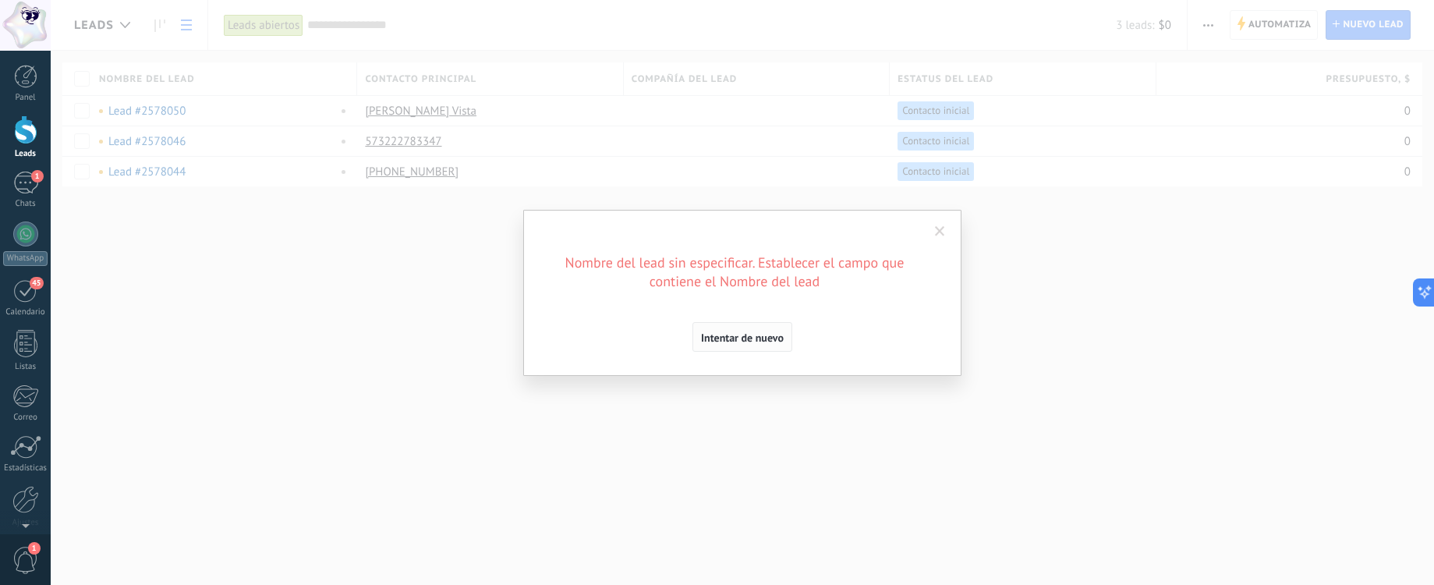
click at [699, 345] on button "Intentar de nuevo" at bounding box center [742, 337] width 100 height 30
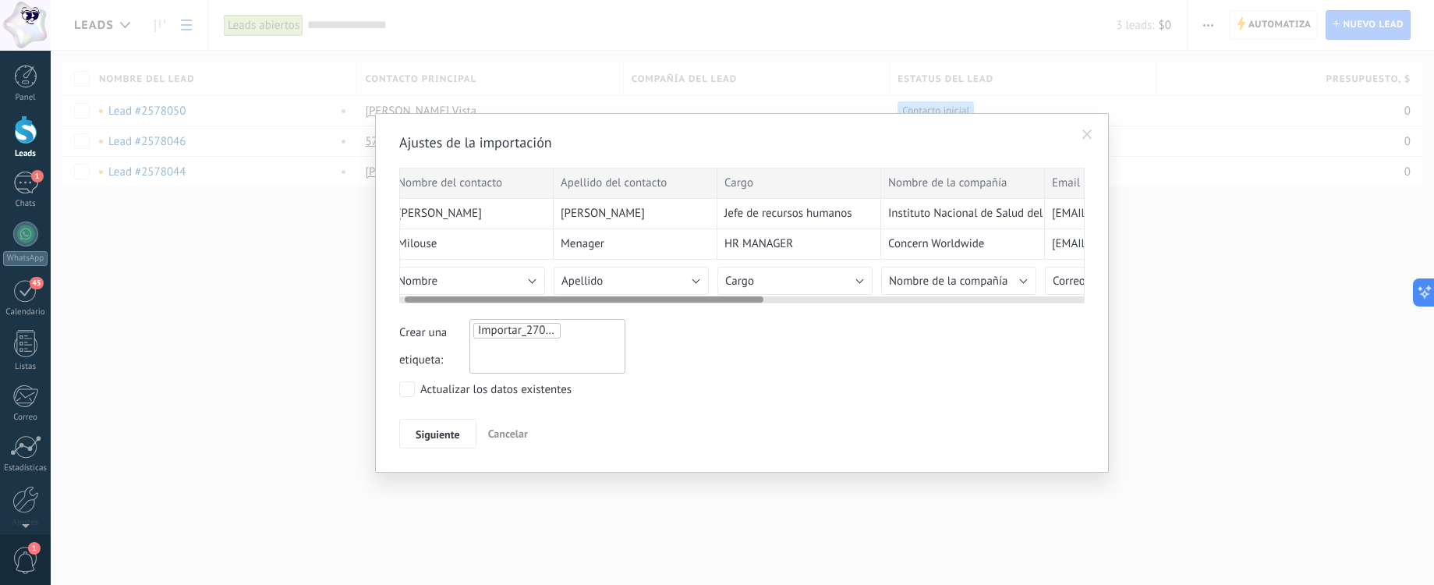
scroll to position [0, 11]
click at [490, 283] on button "Nombre" at bounding box center [465, 281] width 155 height 28
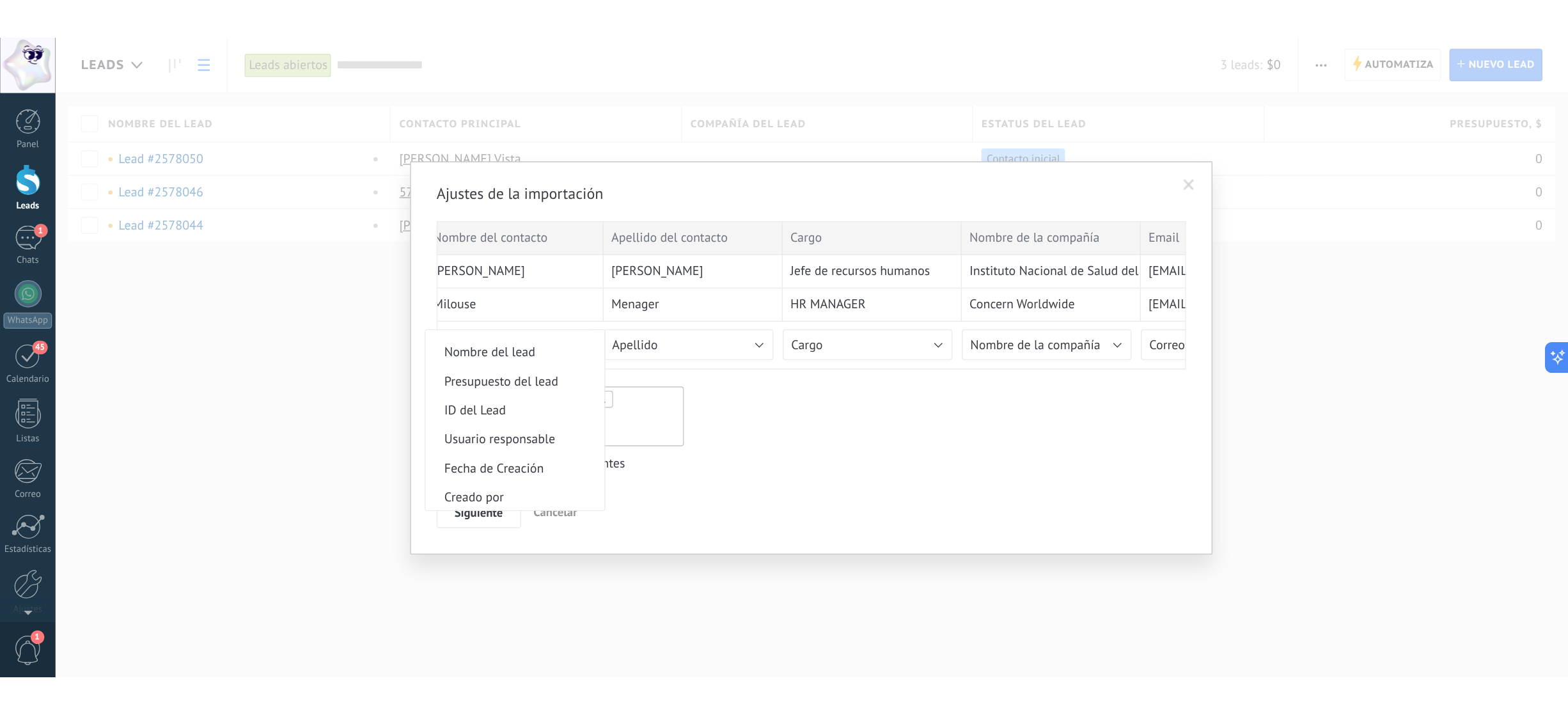
scroll to position [509, 0]
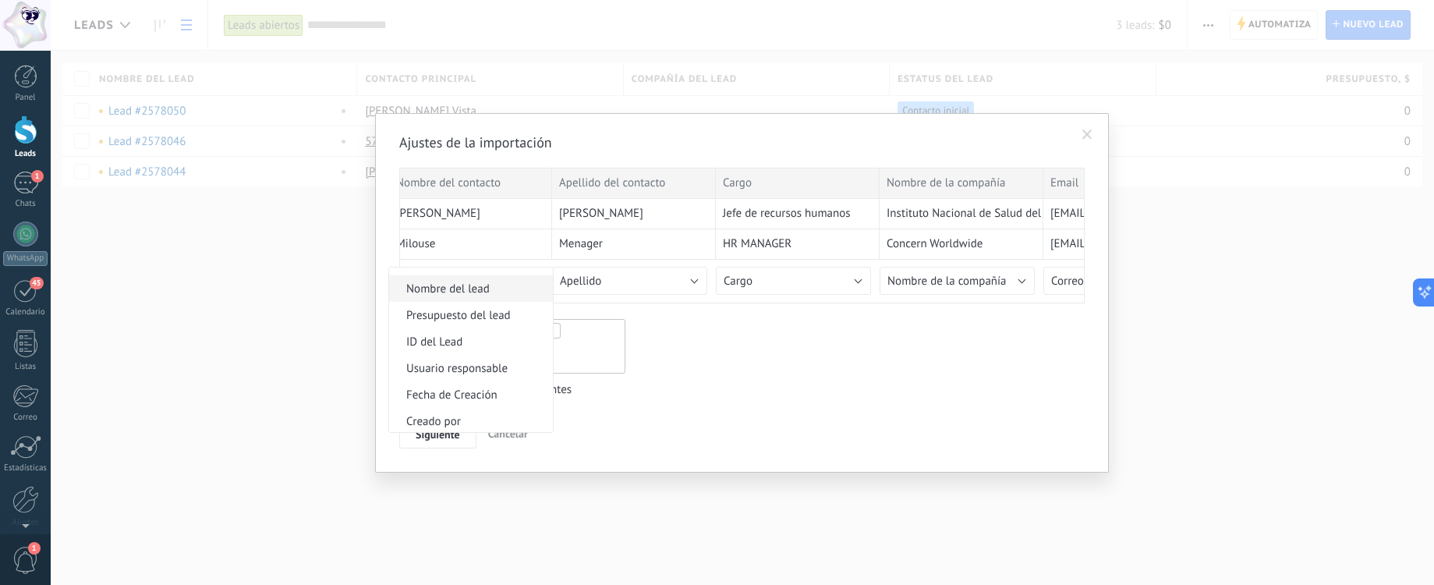
click at [471, 285] on span "Nombre del lead" at bounding box center [468, 288] width 159 height 15
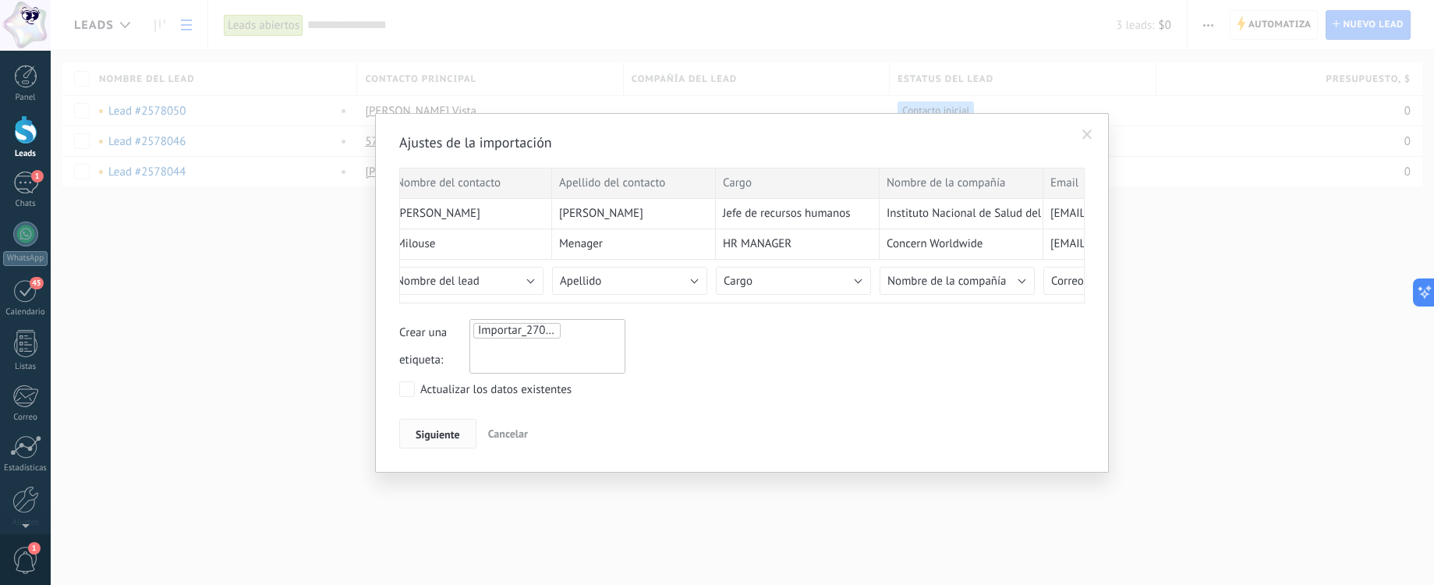
click at [437, 430] on span "Siguiente" at bounding box center [438, 434] width 44 height 11
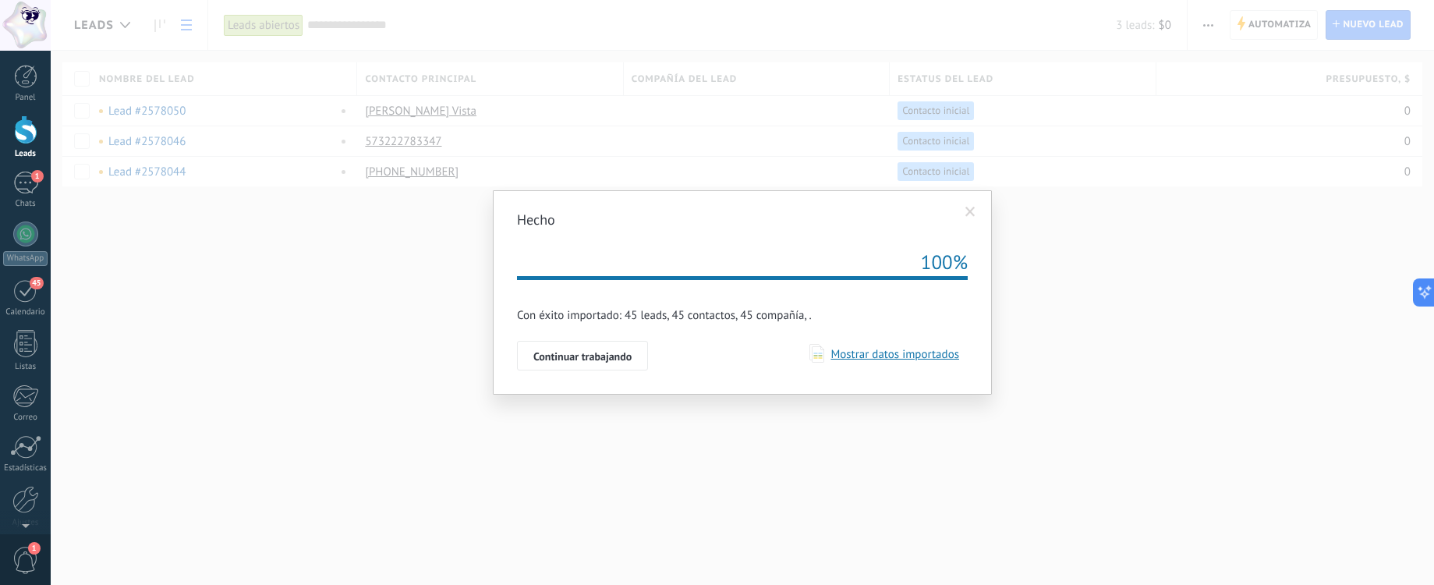
click at [969, 216] on span at bounding box center [970, 212] width 10 height 11
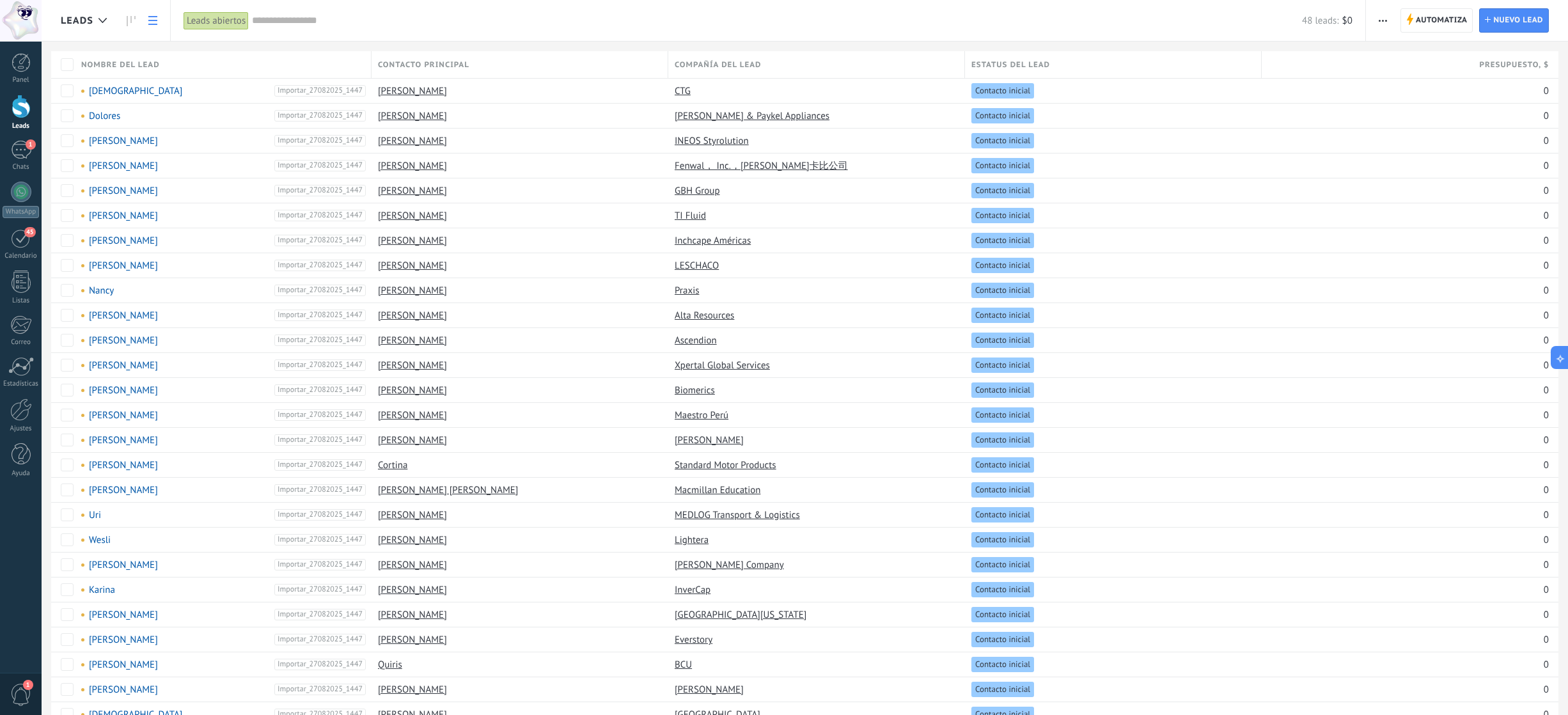
click at [47, 479] on div "Nombre del lead Contacto principal Compañía del lead Estatus del lead Presupues…" at bounding box center [805, 663] width 1526 height 1223
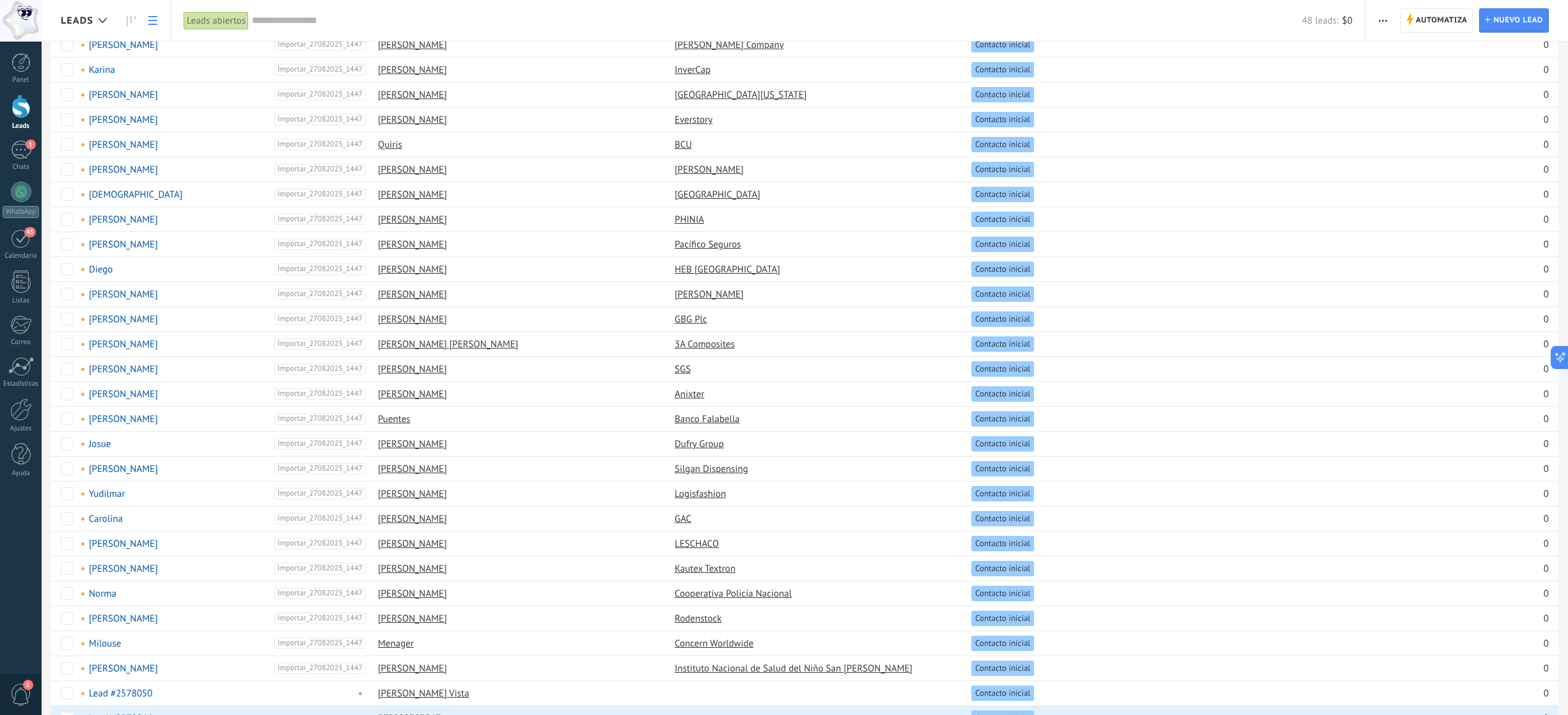
scroll to position [585, 0]
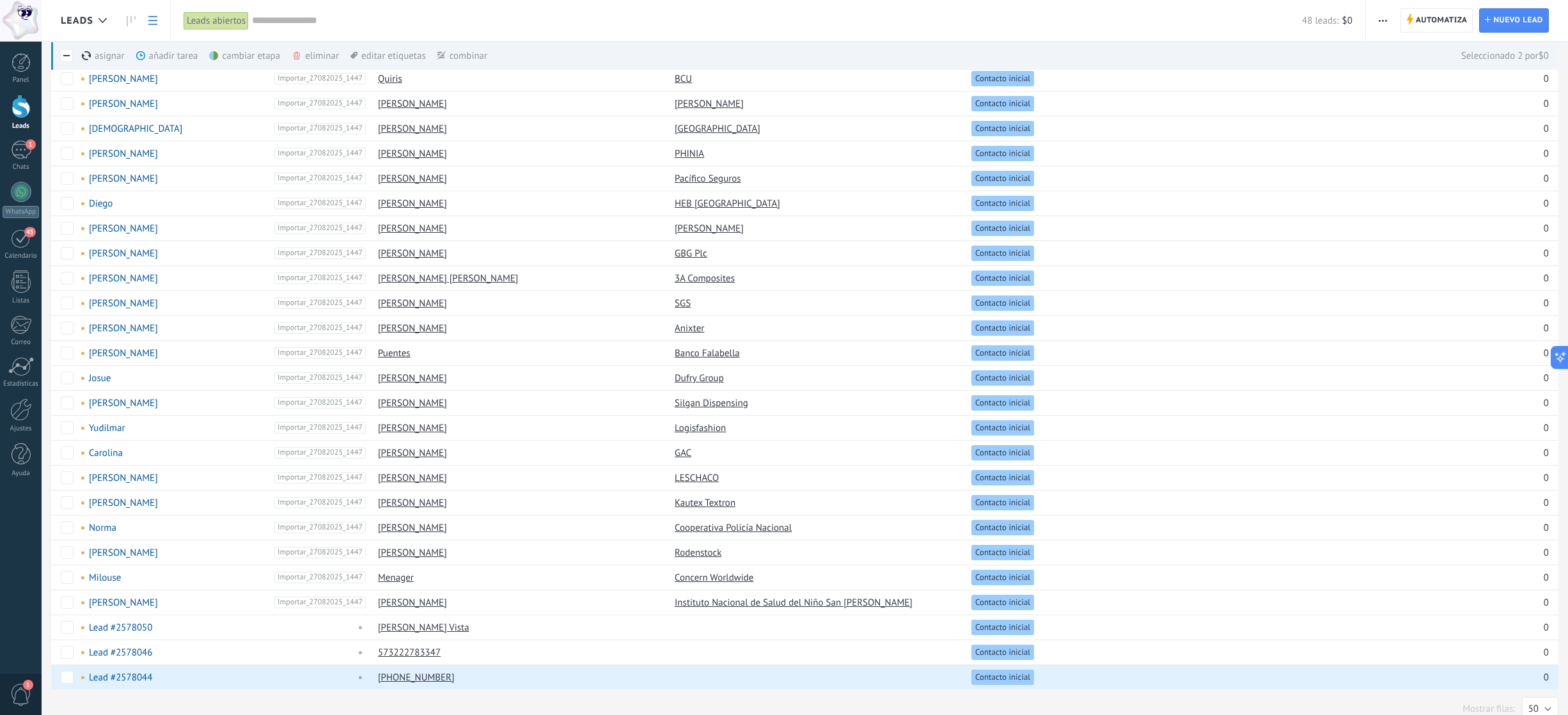
click at [71, 48] on label at bounding box center [66, 56] width 13 height 28
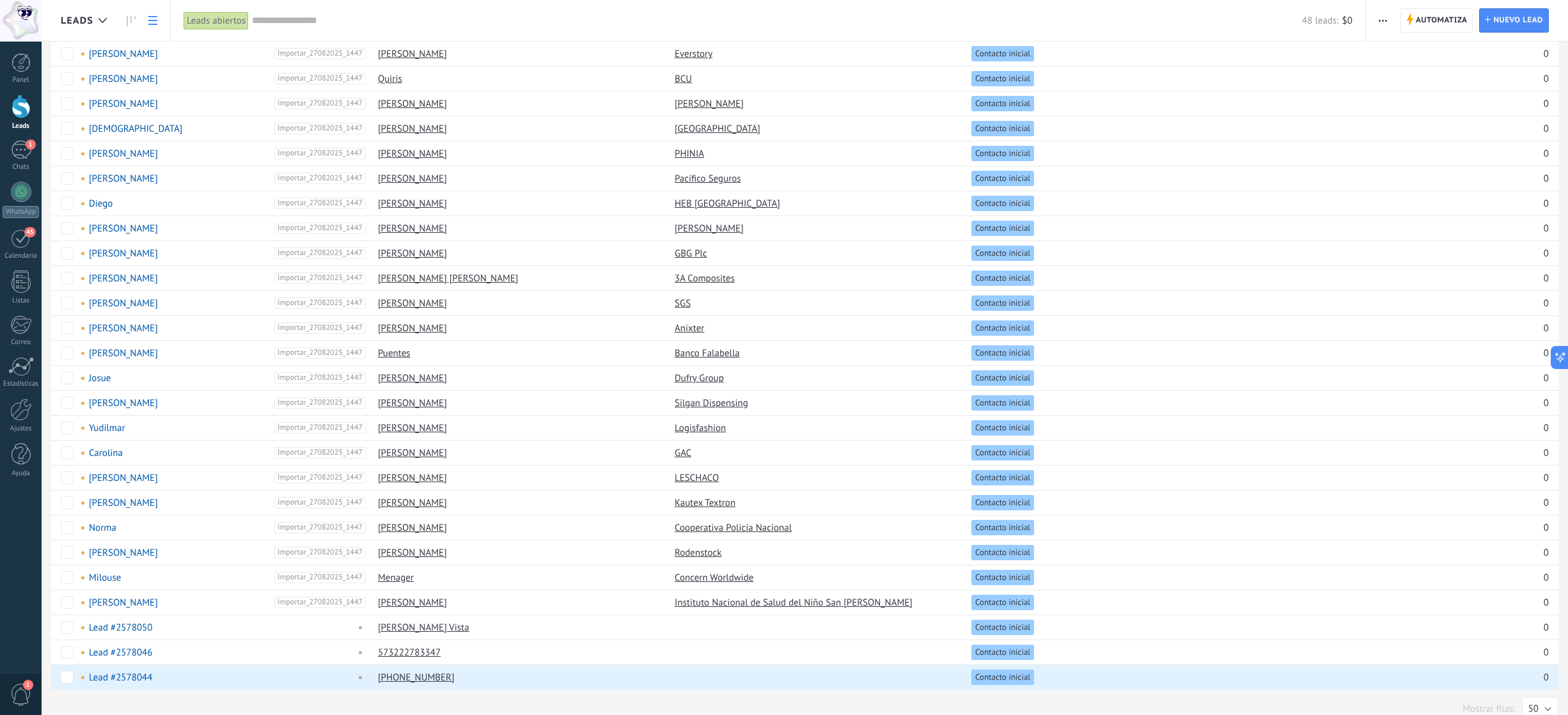
click at [1175, 66] on div "Nombre del lead Contacto principal Compañía del lead Estatus del lead Presupues…" at bounding box center [809, 77] width 1516 height 1223
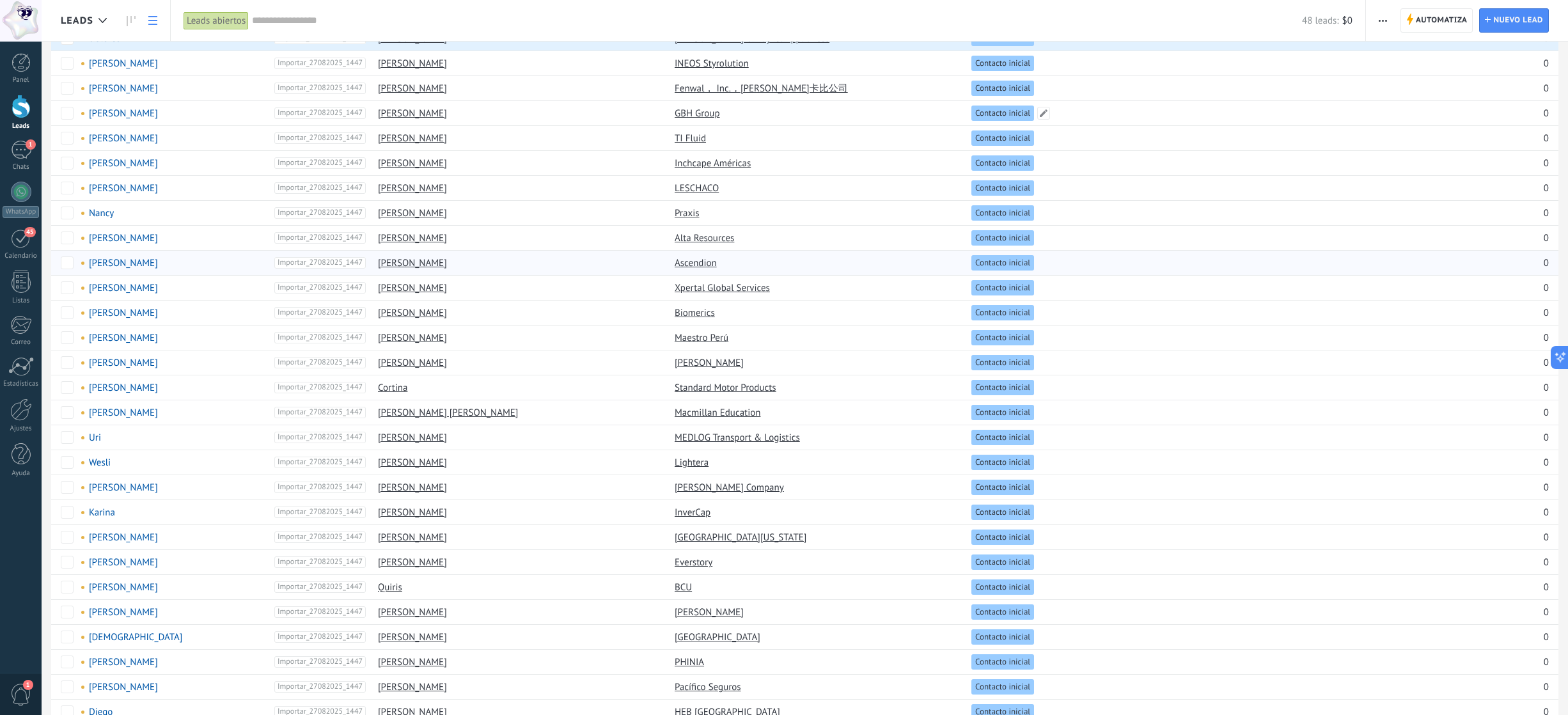
scroll to position [0, 0]
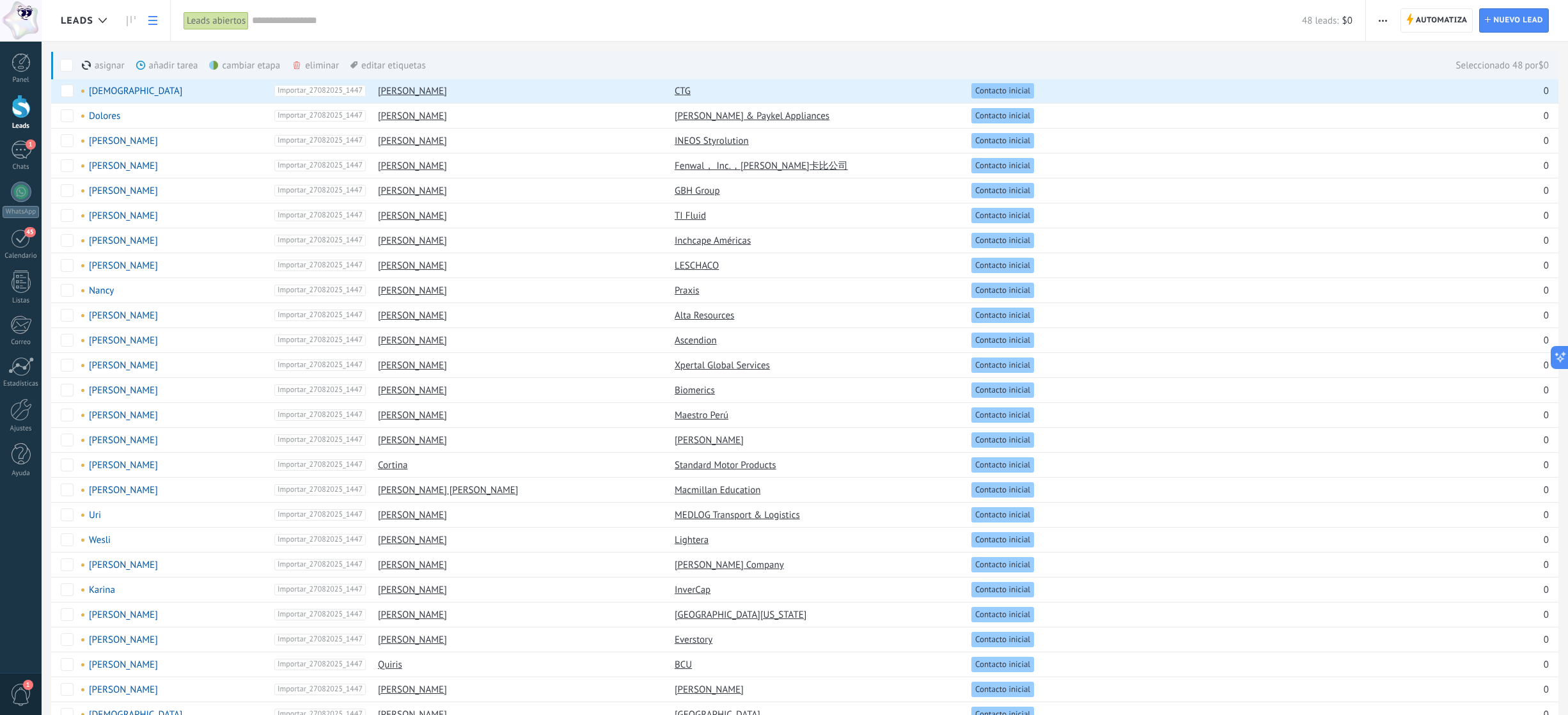
click at [1175, 220] on div "Nombre del lead Contacto principal Compañía del lead Estatus del lead Presupues…" at bounding box center [809, 663] width 1516 height 1223
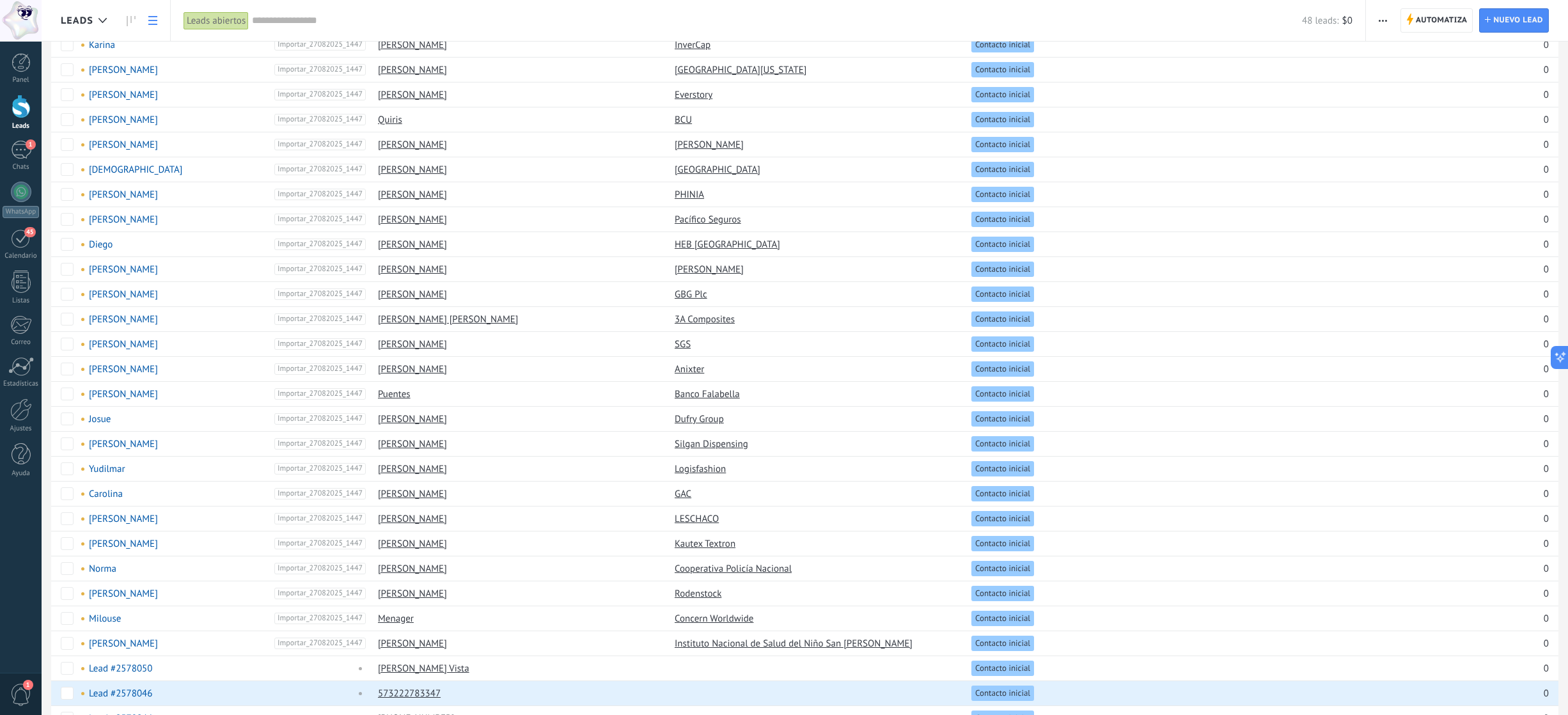
scroll to position [585, 0]
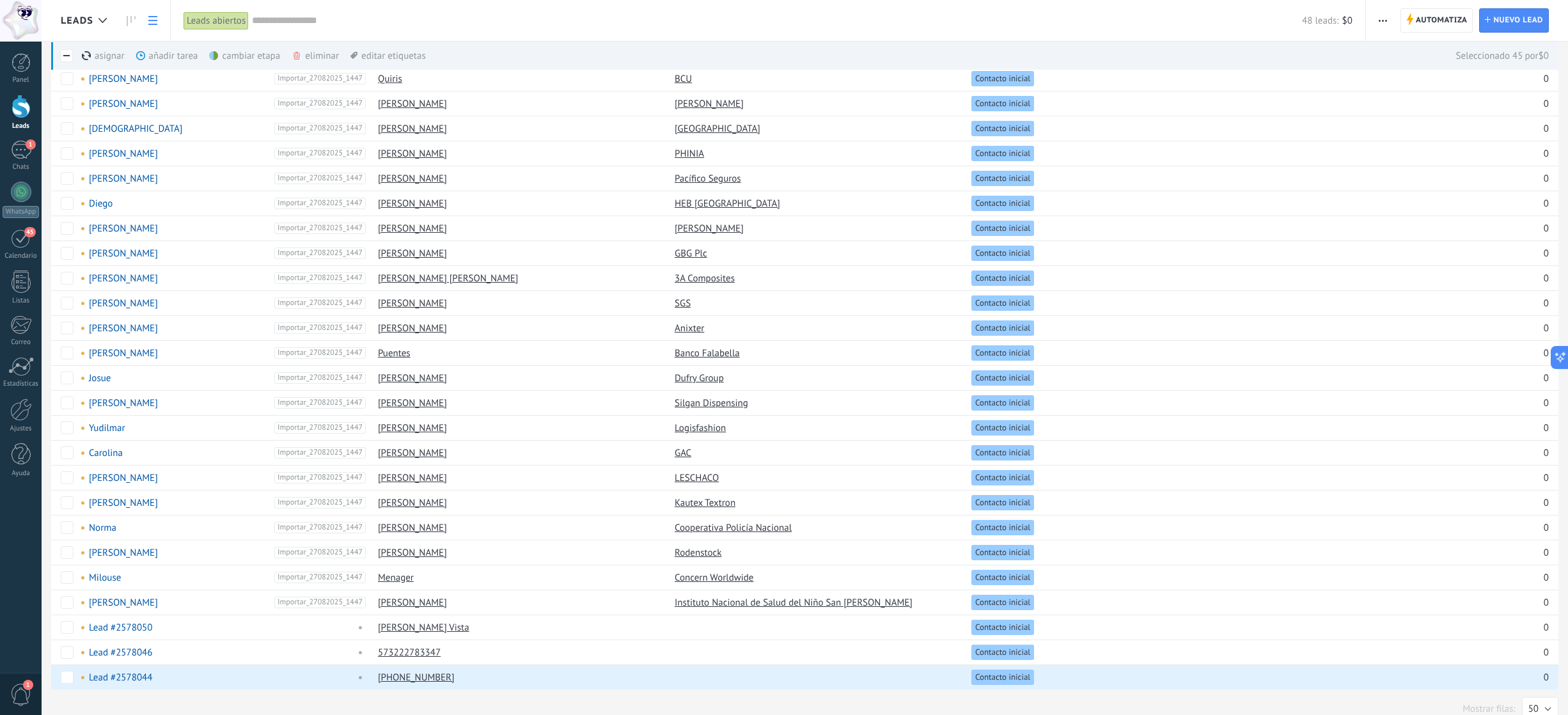
click at [1175, 16] on span "button" at bounding box center [1383, 20] width 8 height 25
click at [1175, 59] on span "Nueva difusión" at bounding box center [1420, 54] width 62 height 25
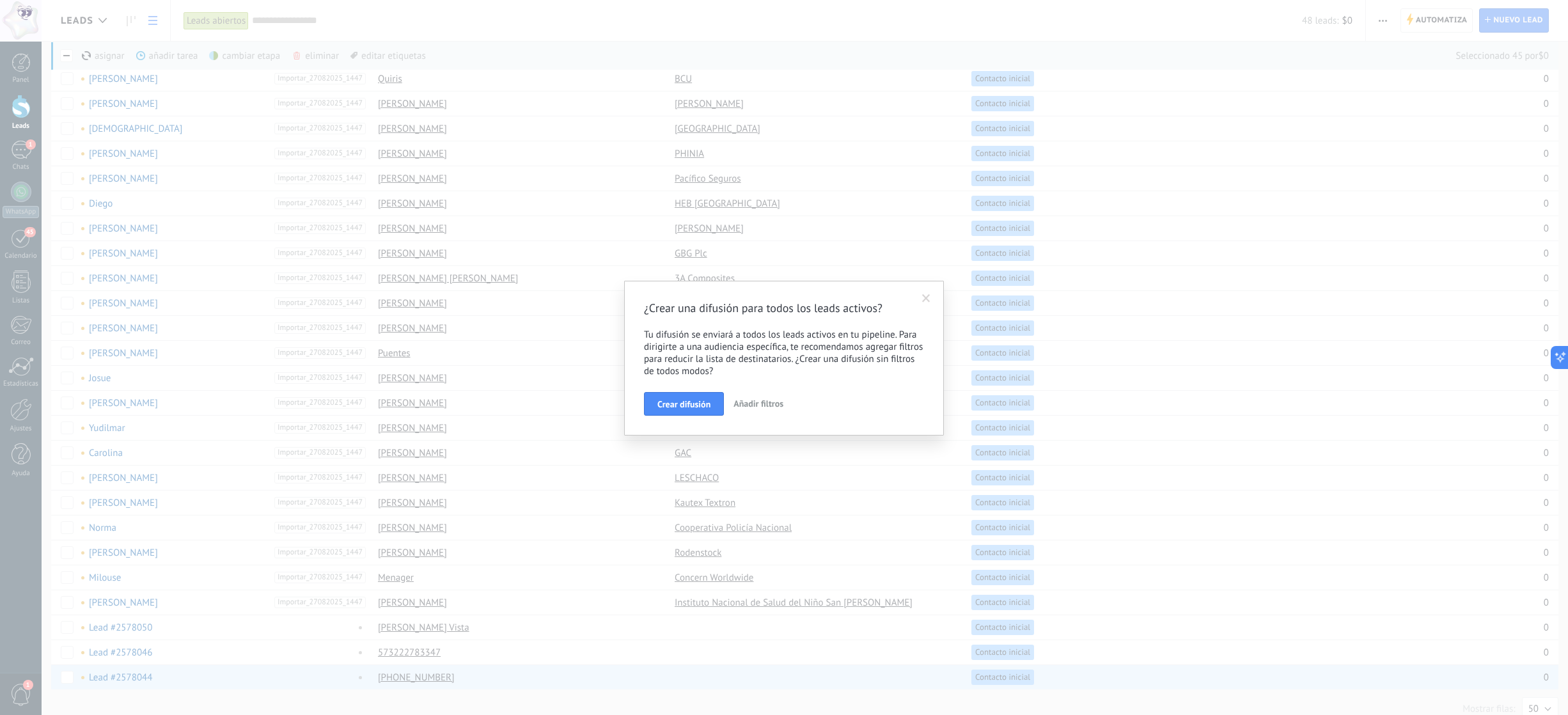
drag, startPoint x: 695, startPoint y: 406, endPoint x: 768, endPoint y: 408, distance: 73.0
click at [768, 408] on div "Crear difusión Añadir filtros" at bounding box center [783, 404] width 280 height 25
click at [768, 408] on span "Añadir filtros" at bounding box center [758, 403] width 50 height 11
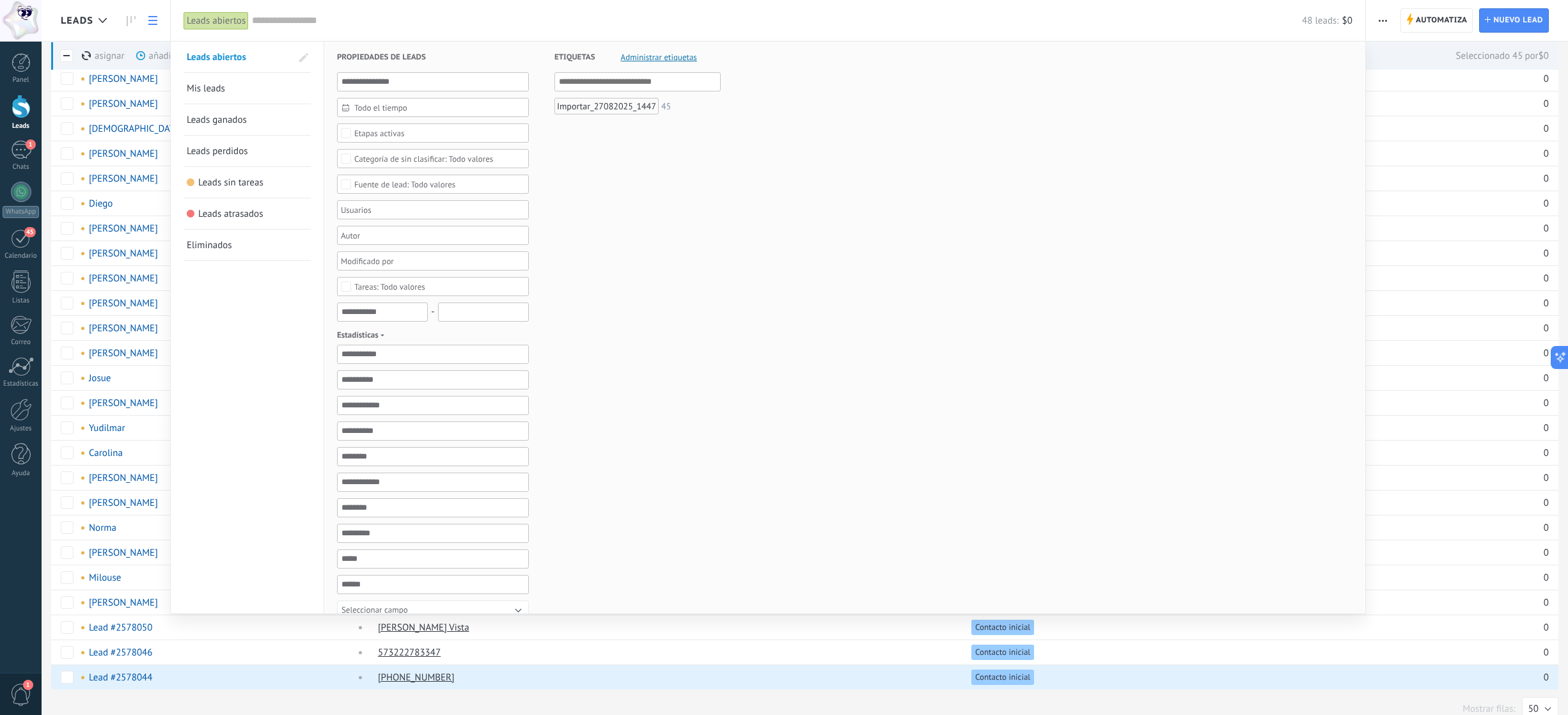
click at [147, 36] on div at bounding box center [784, 358] width 1568 height 715
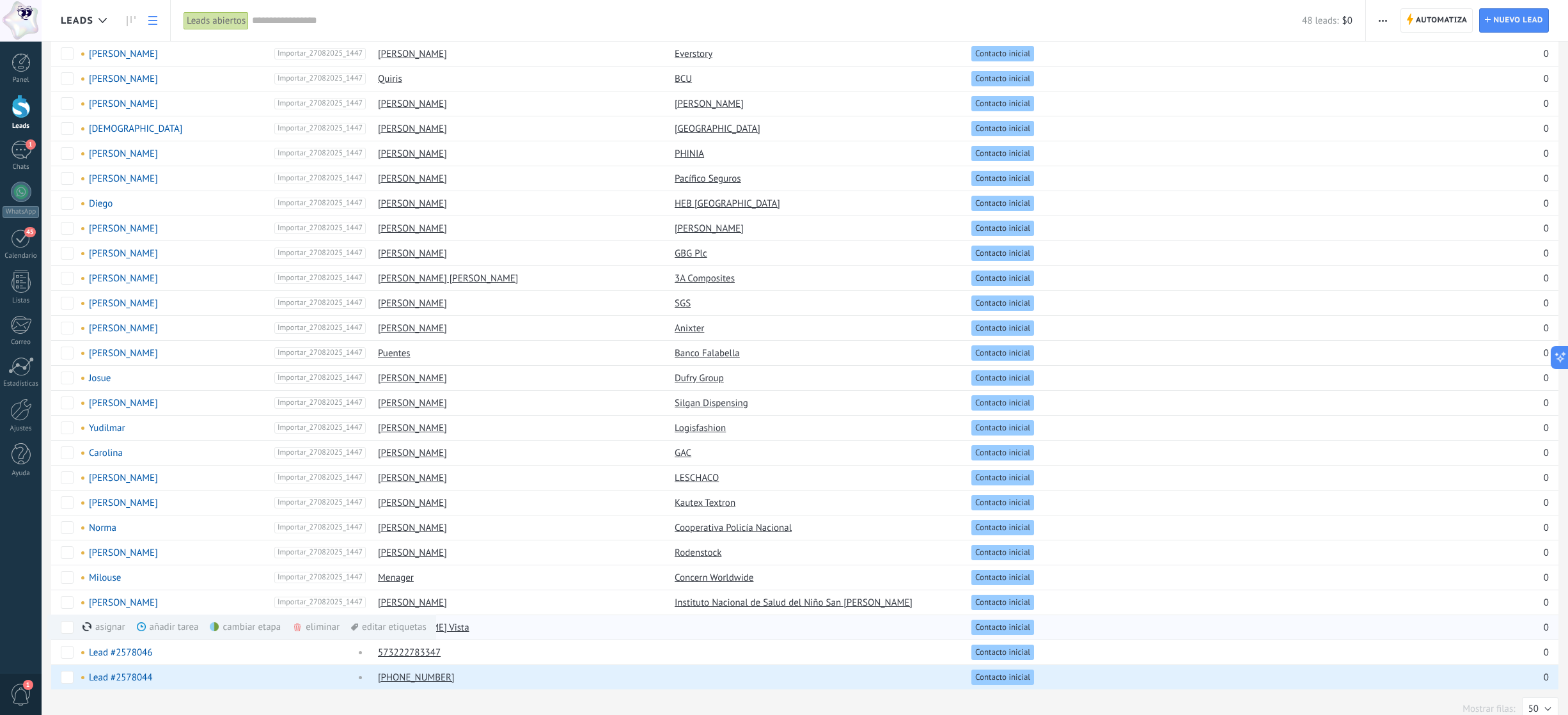
click at [312, 479] on div "eliminar màs" at bounding box center [337, 626] width 91 height 25
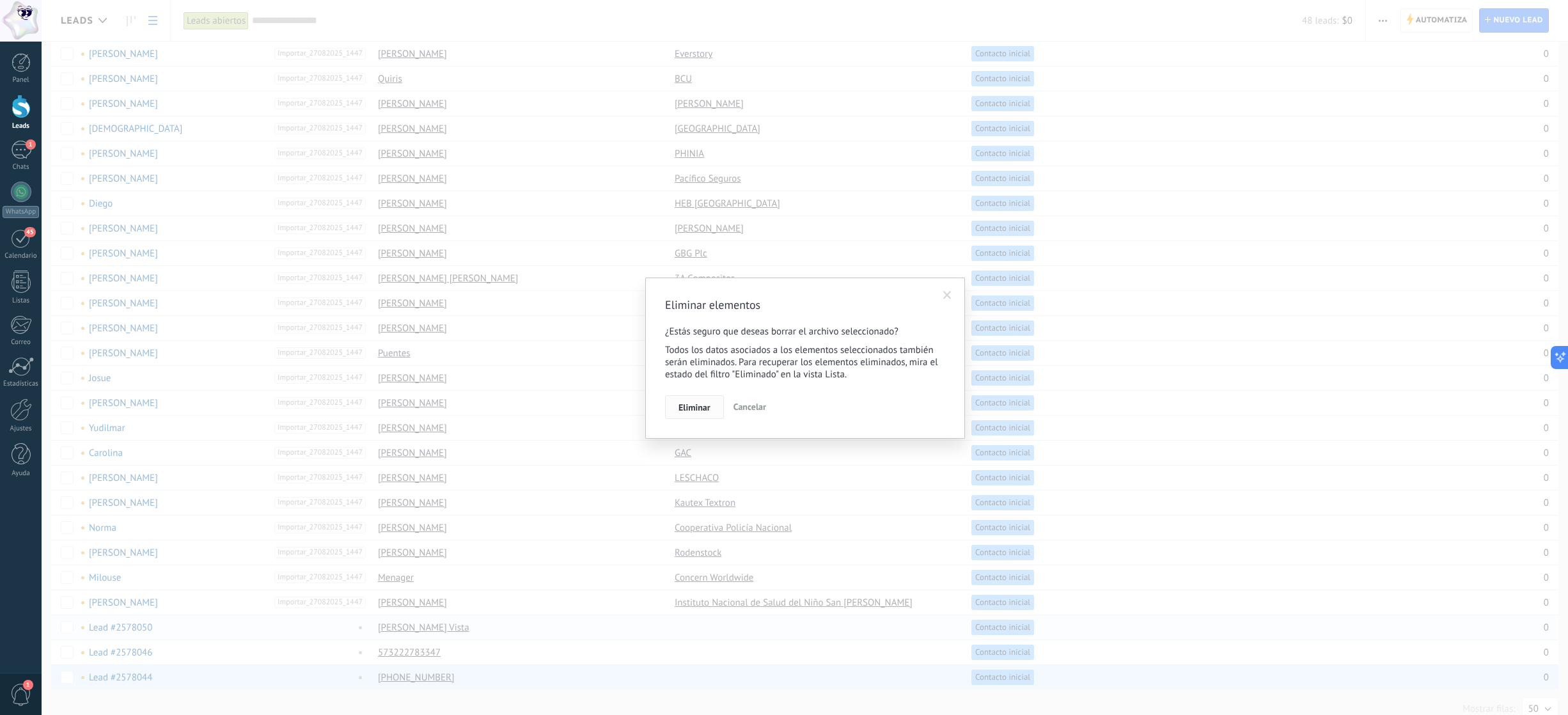
click at [689, 412] on span "Eliminar" at bounding box center [694, 407] width 32 height 9
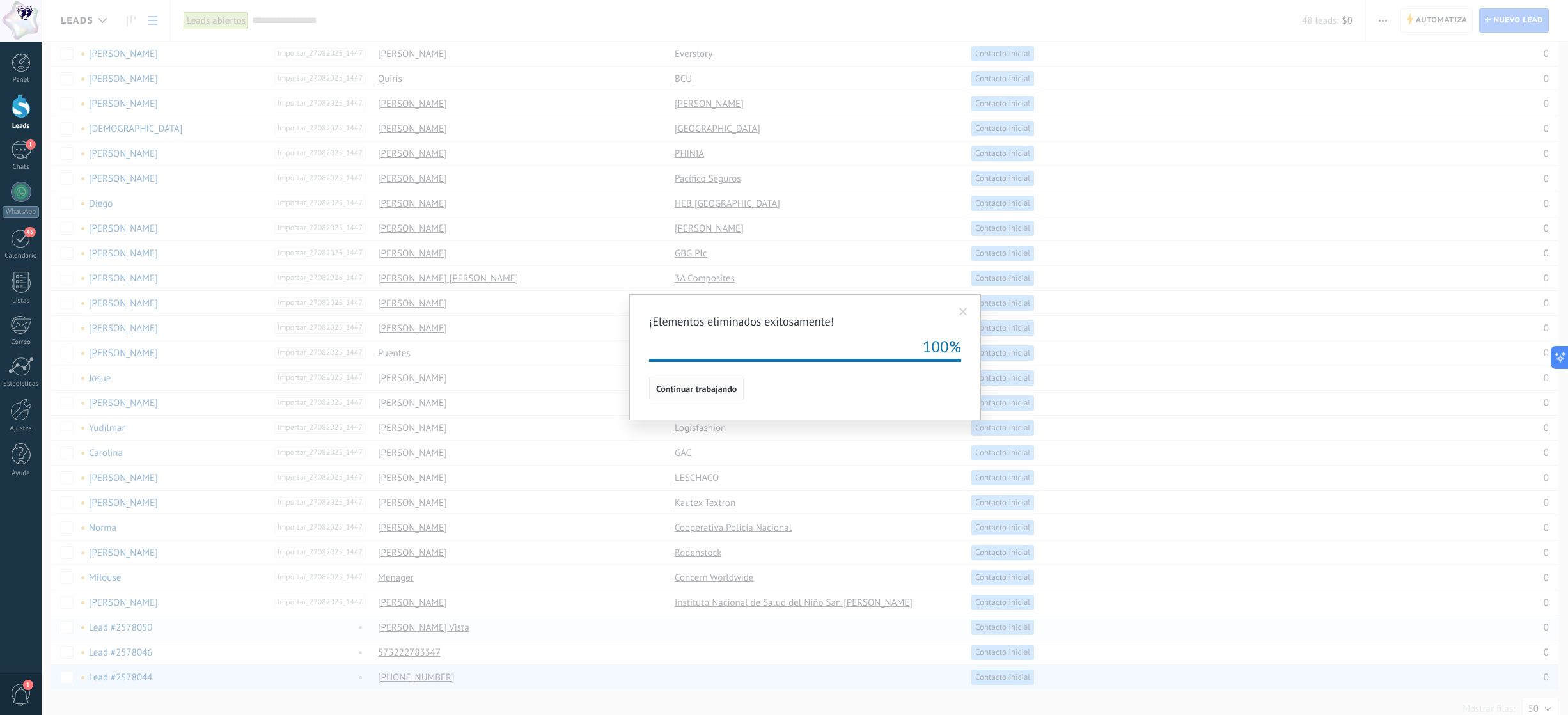
click at [709, 388] on span "Continuar trabajando" at bounding box center [696, 389] width 80 height 9
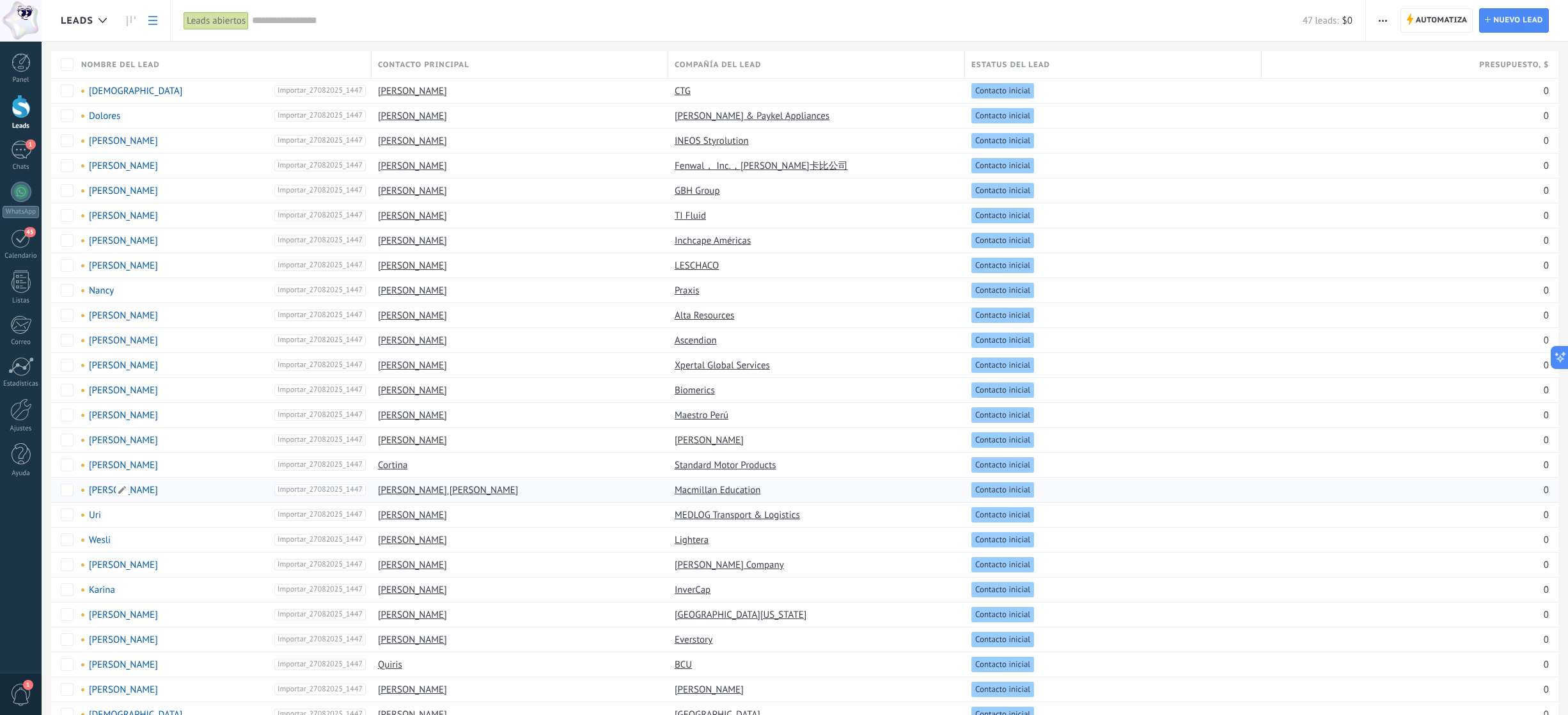
scroll to position [586, 0]
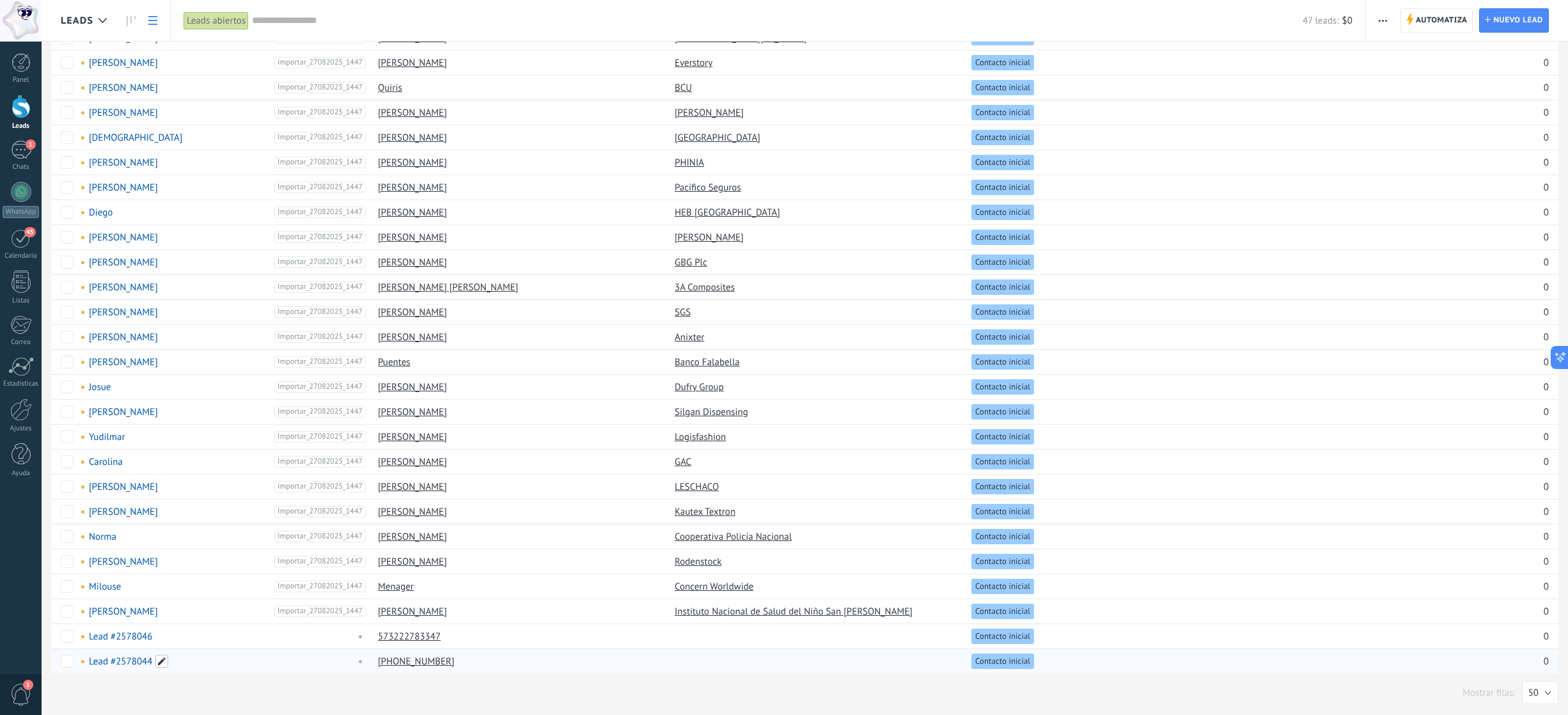
click at [162, 479] on span at bounding box center [162, 661] width 13 height 13
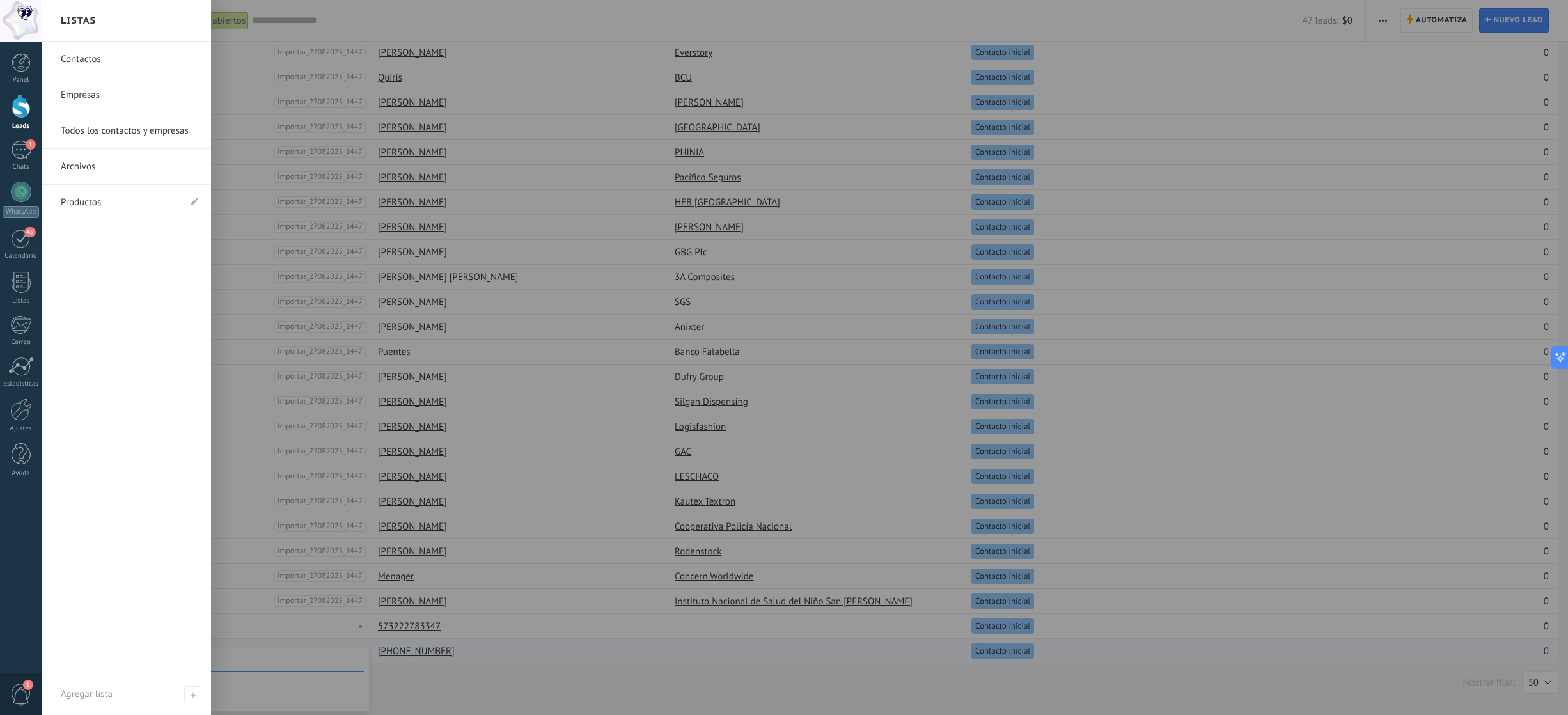
scroll to position [596, 0]
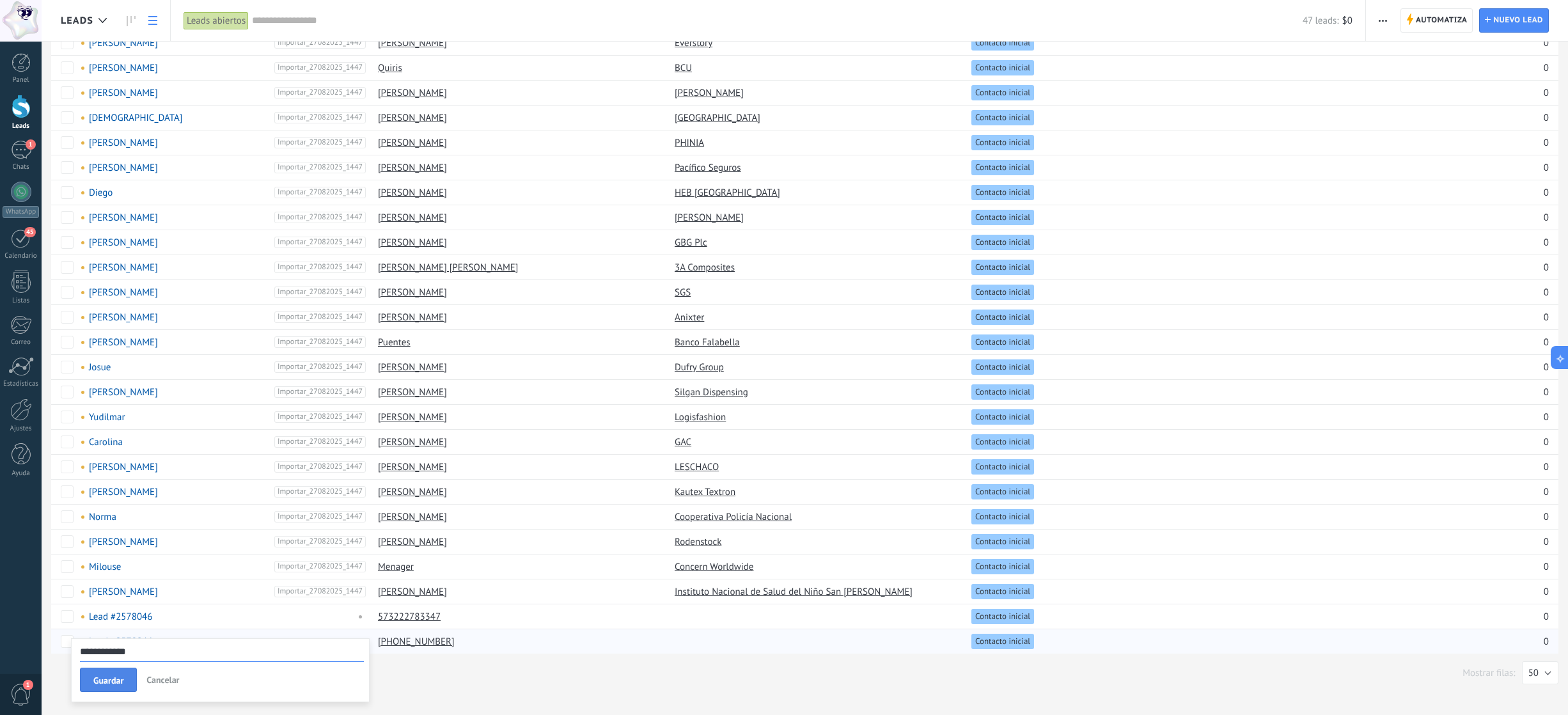
type input "**********"
click at [105, 479] on button "Guardar" at bounding box center [107, 680] width 57 height 25
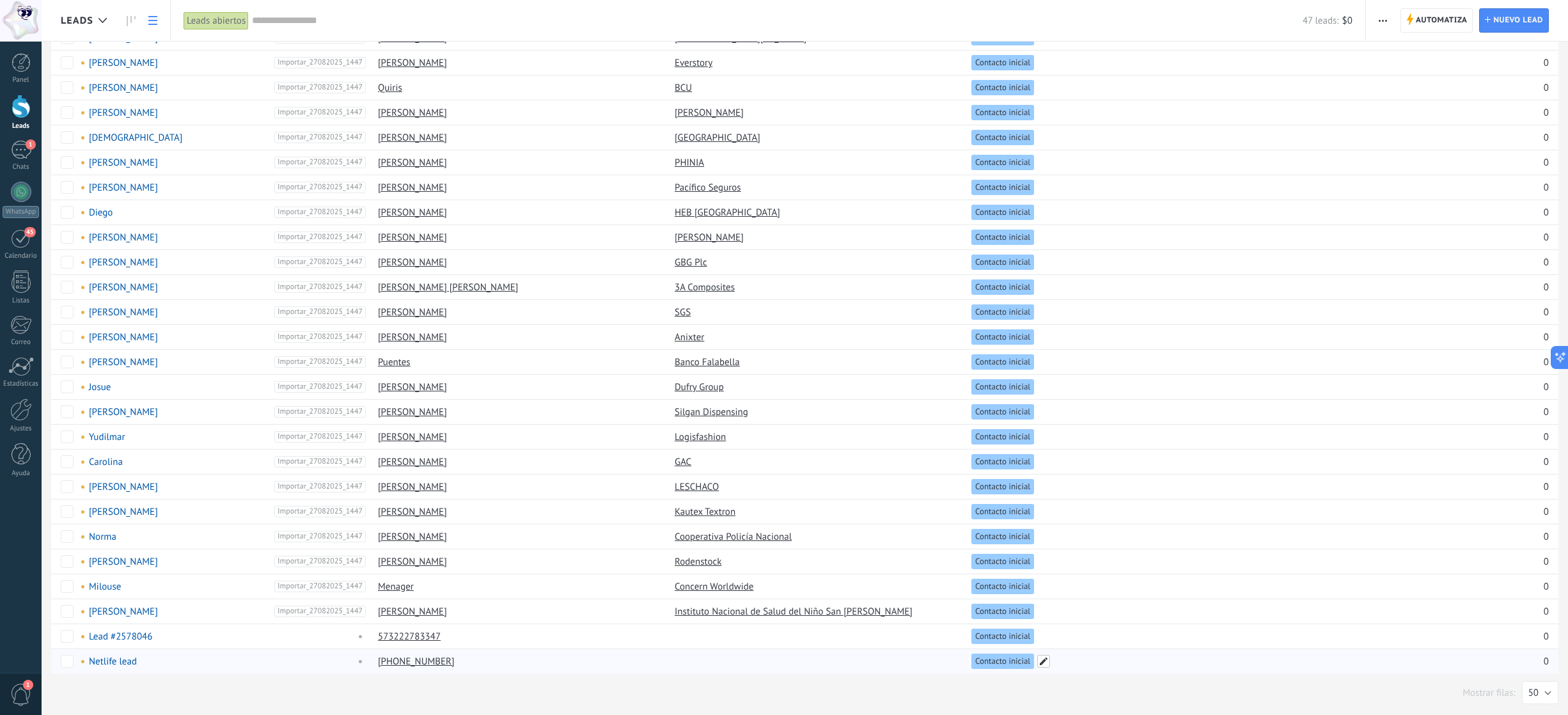
click at [1040, 479] on span at bounding box center [1044, 661] width 13 height 13
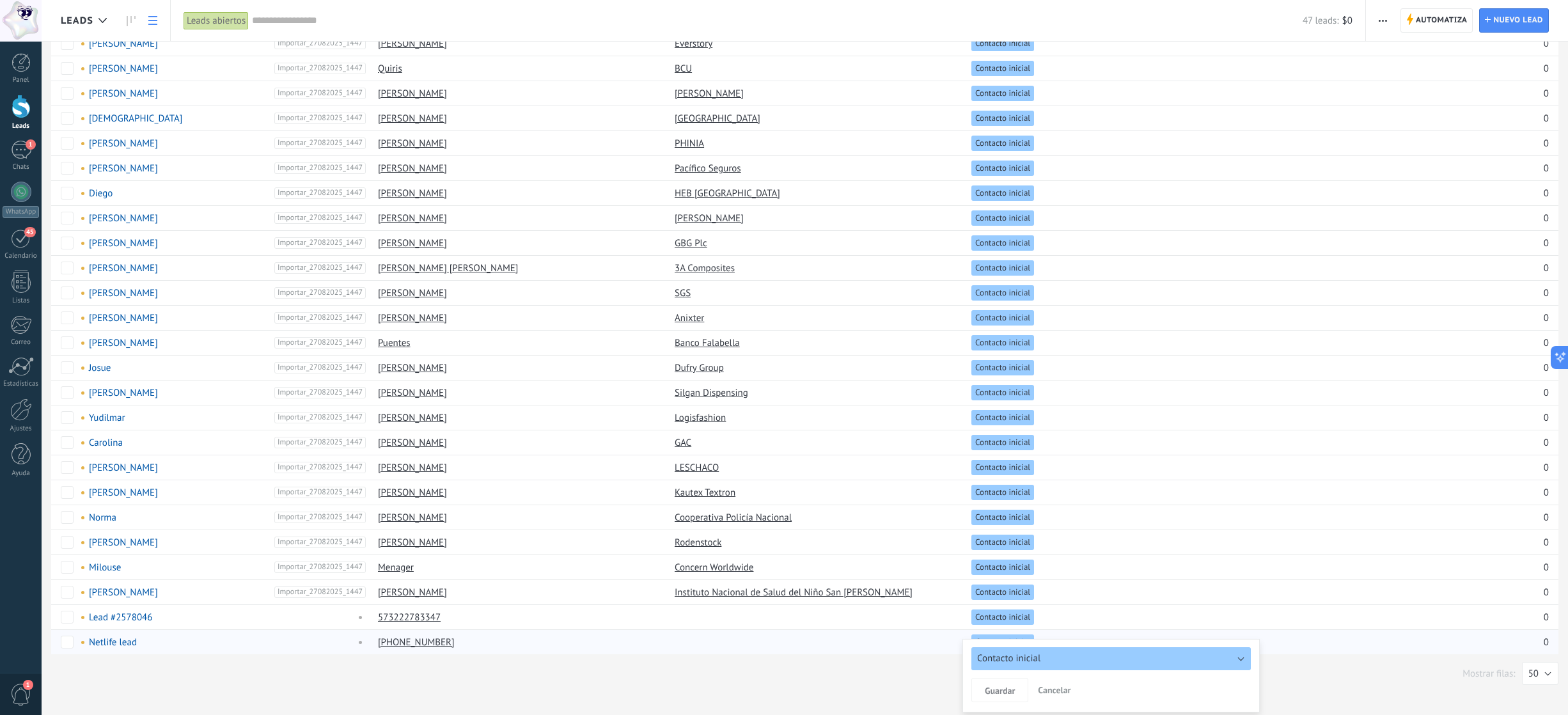
scroll to position [606, 0]
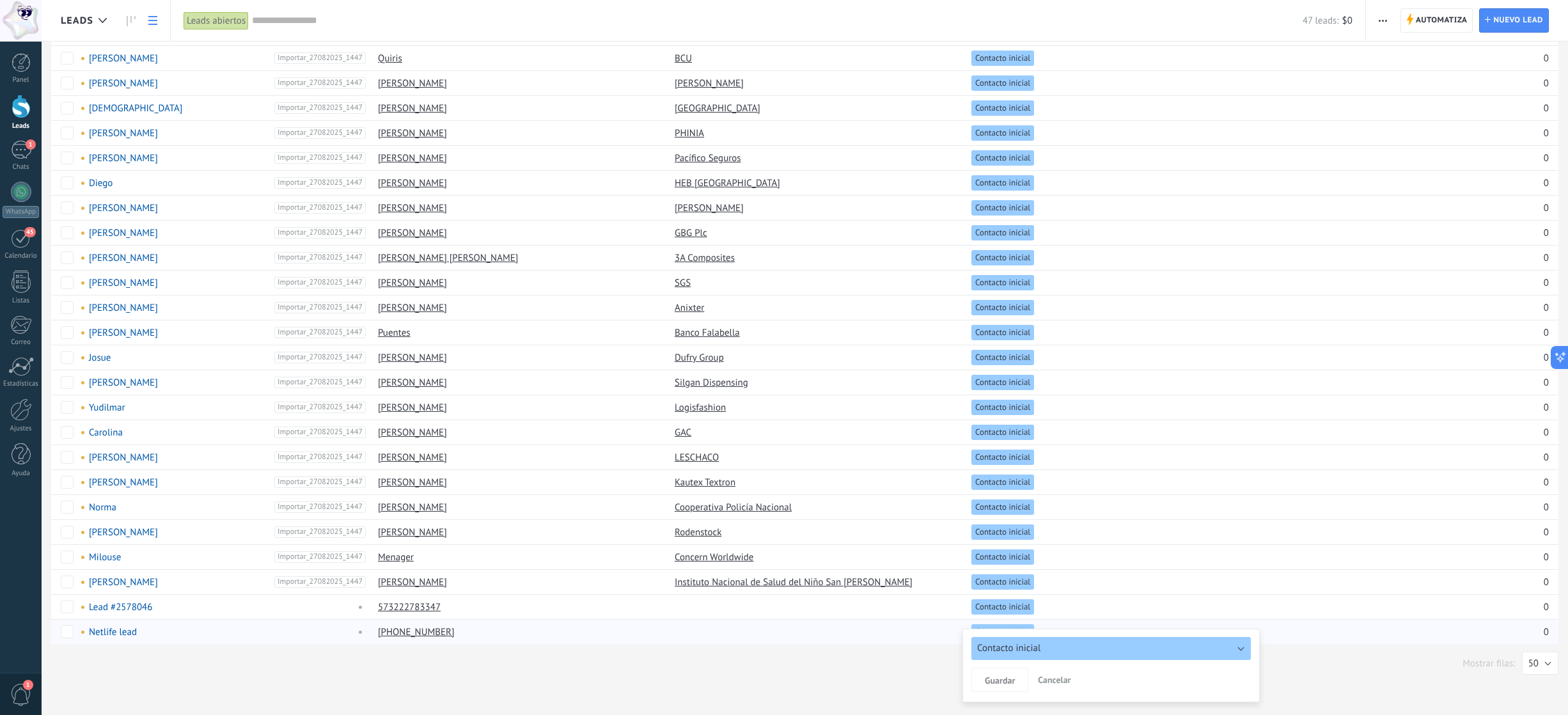
click at [1046, 479] on button "Contacto inicial" at bounding box center [1110, 648] width 280 height 23
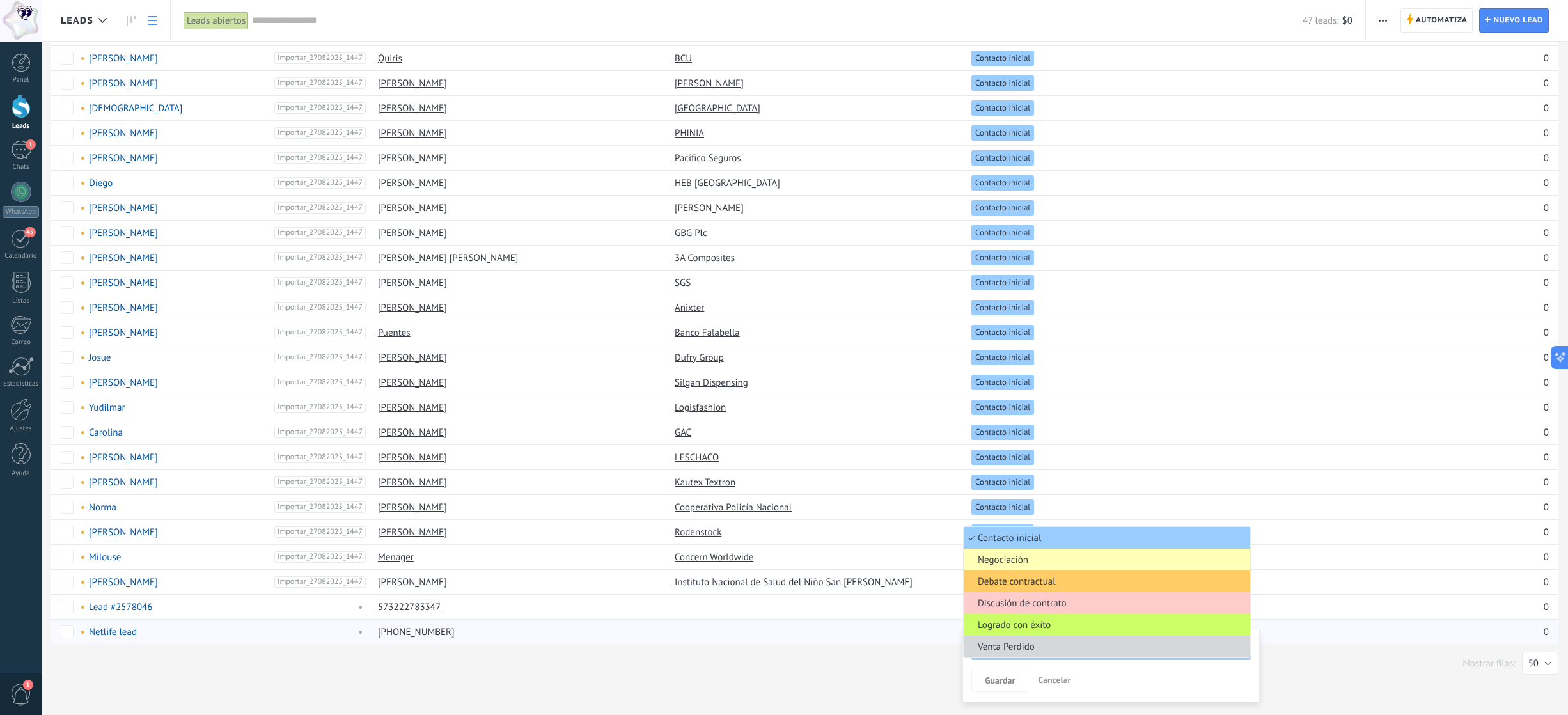
click at [1004, 479] on span "Negociación" at bounding box center [1105, 559] width 283 height 12
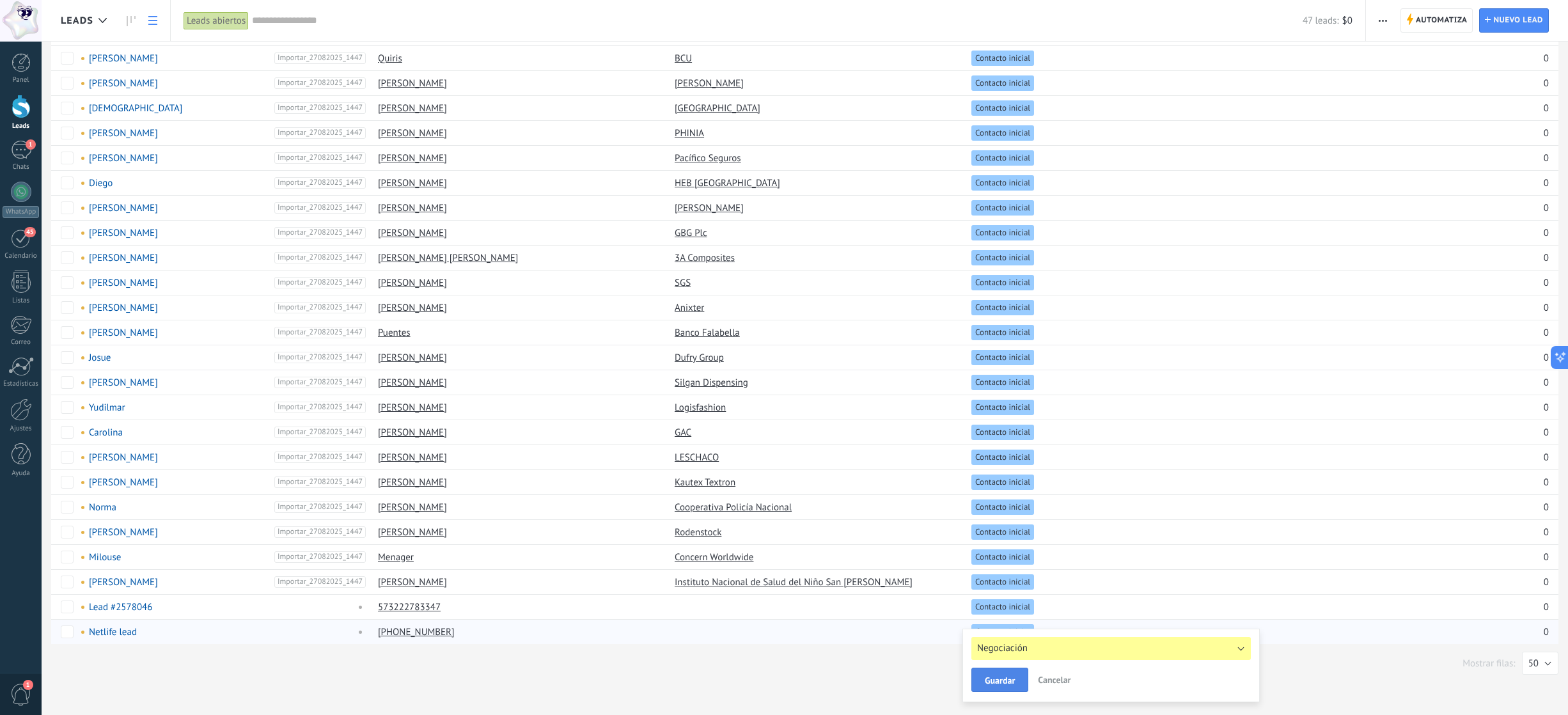
click at [1002, 479] on button "Guardar" at bounding box center [999, 680] width 57 height 25
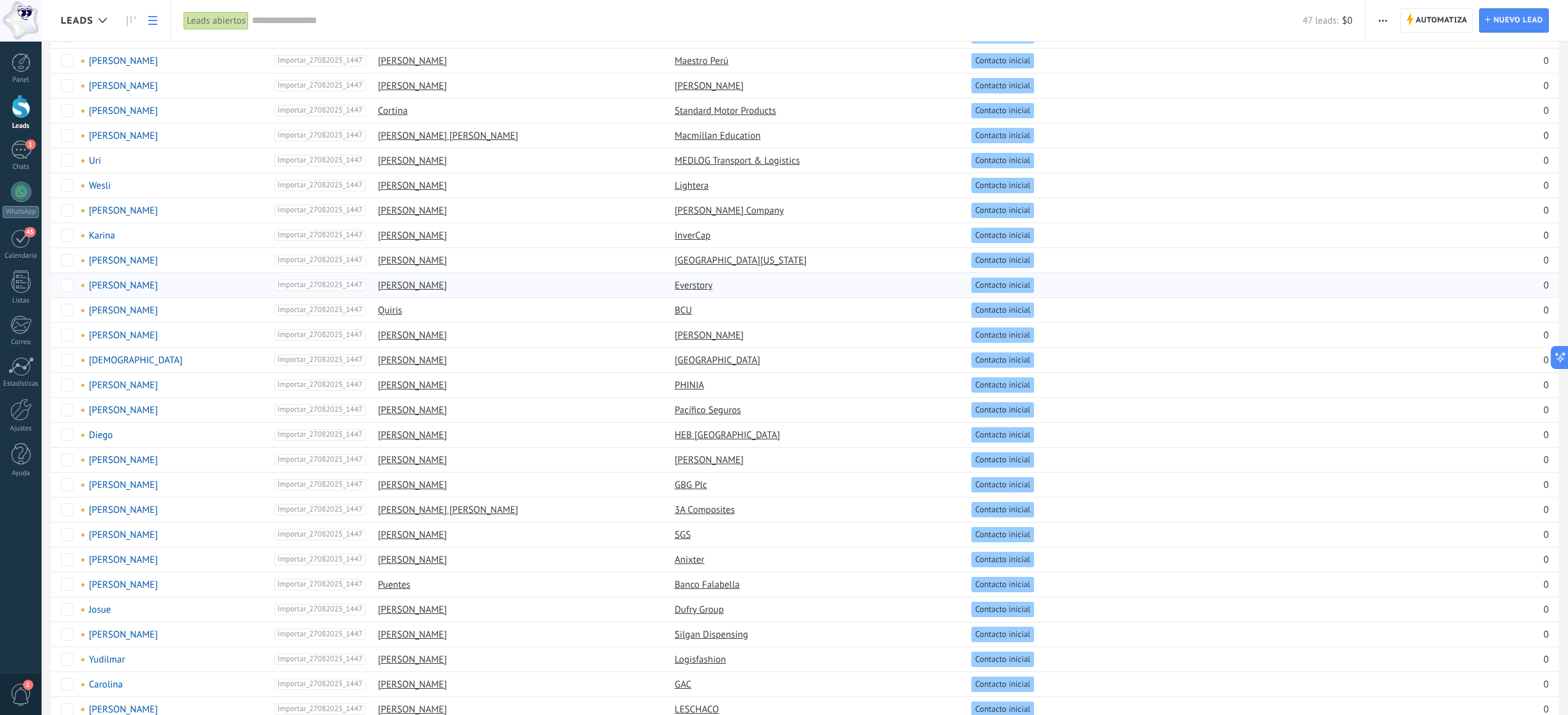
scroll to position [0, 0]
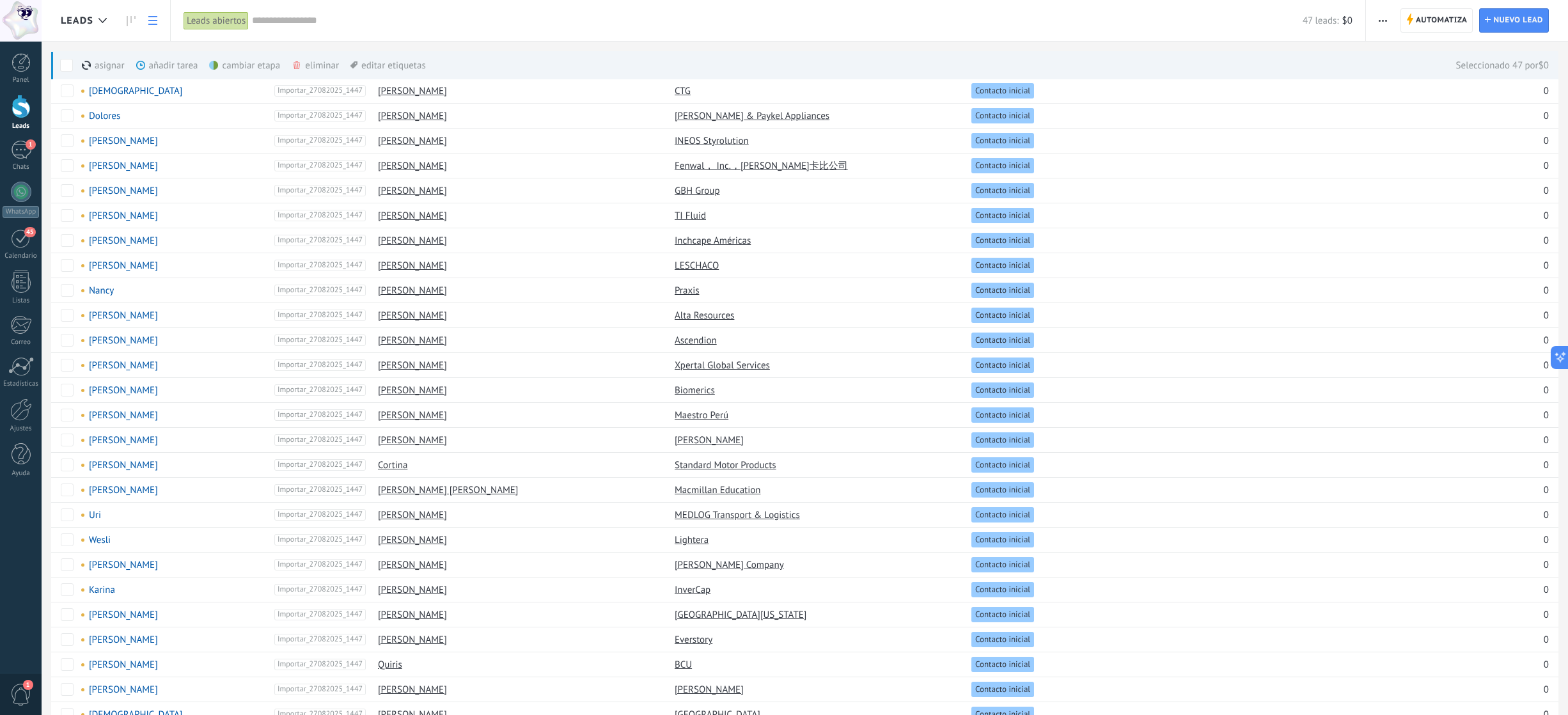
click at [1175, 16] on span "button" at bounding box center [1383, 20] width 8 height 25
click at [1175, 53] on div "Nueva difusión" at bounding box center [1420, 54] width 108 height 25
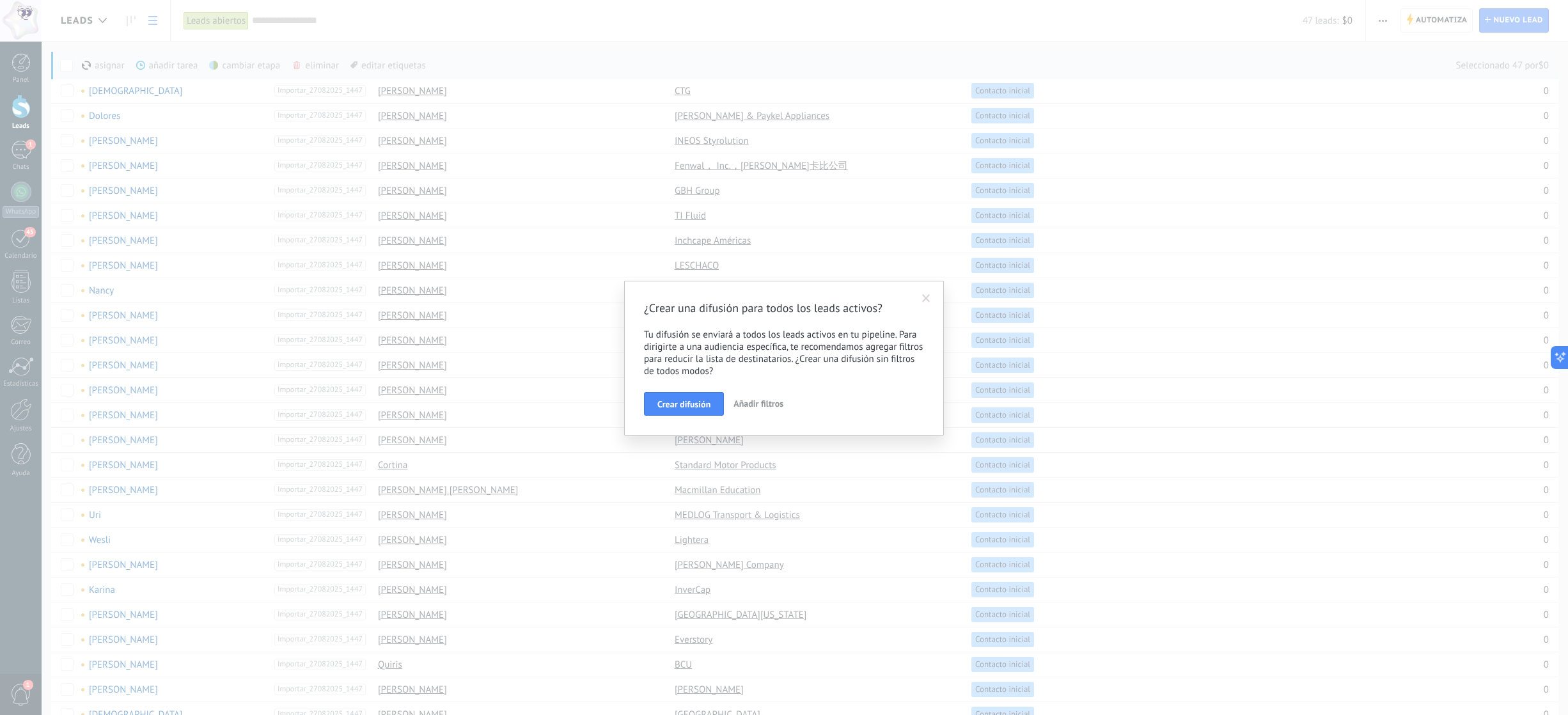
click at [750, 402] on span "Añadir filtros" at bounding box center [758, 403] width 50 height 11
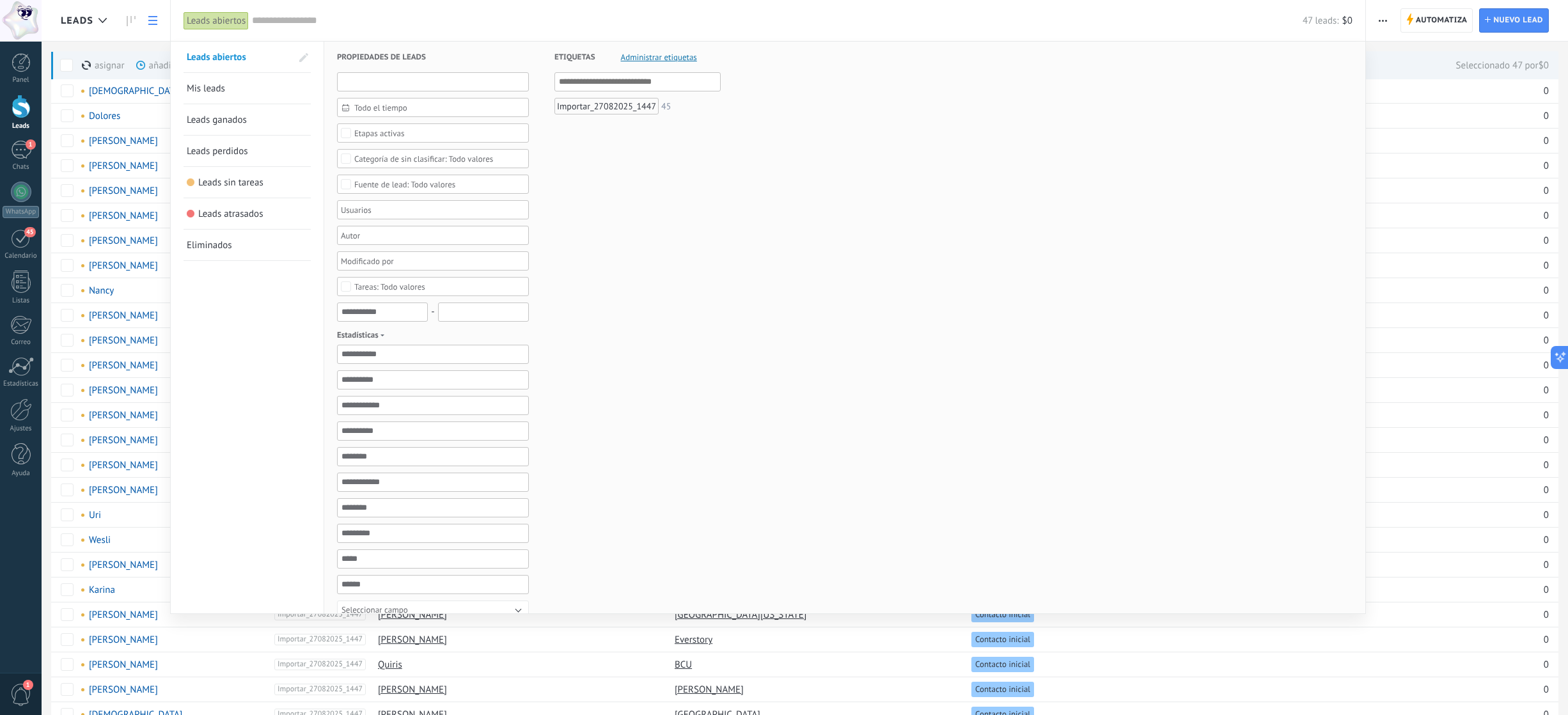
click at [361, 83] on input "text" at bounding box center [433, 81] width 192 height 19
click at [271, 89] on link "Mis leads" at bounding box center [247, 88] width 121 height 30
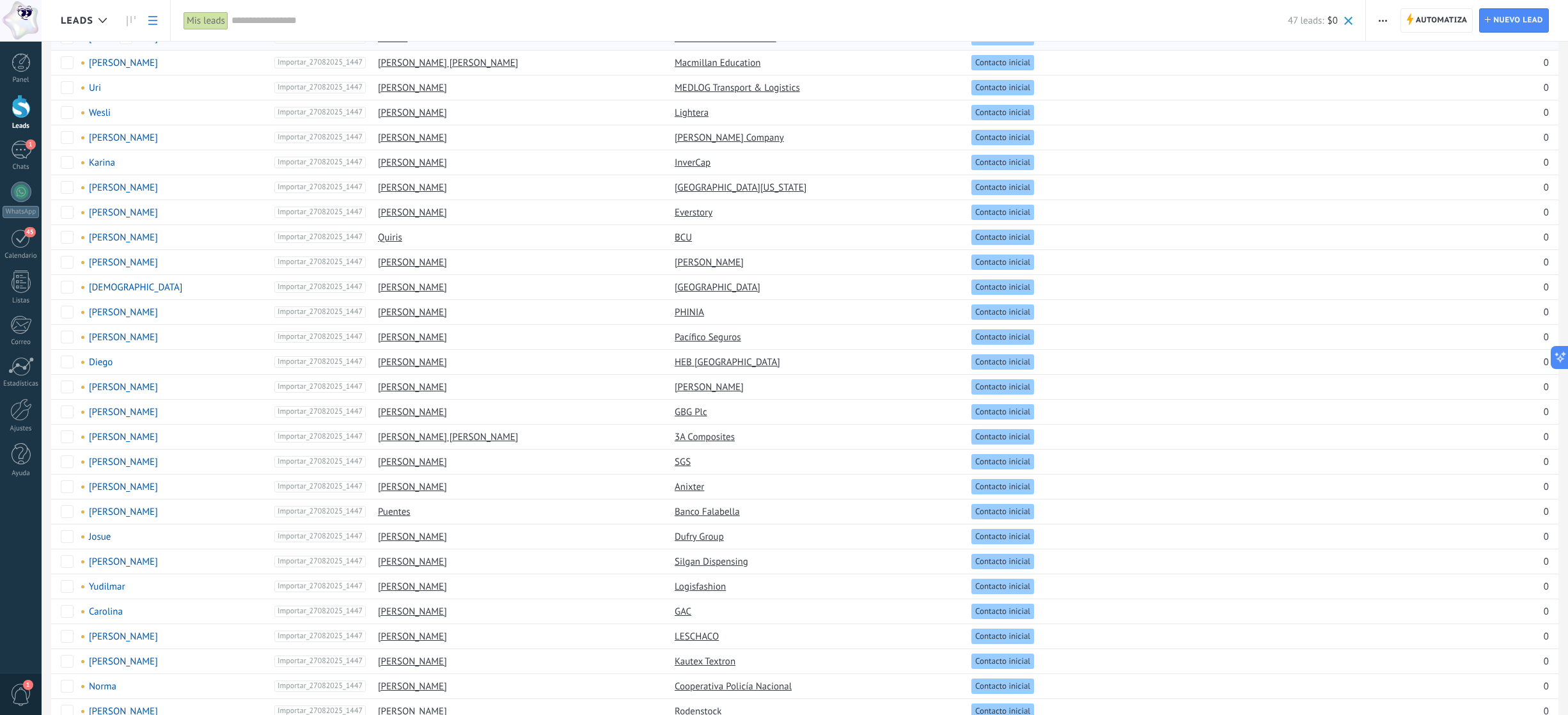
scroll to position [586, 0]
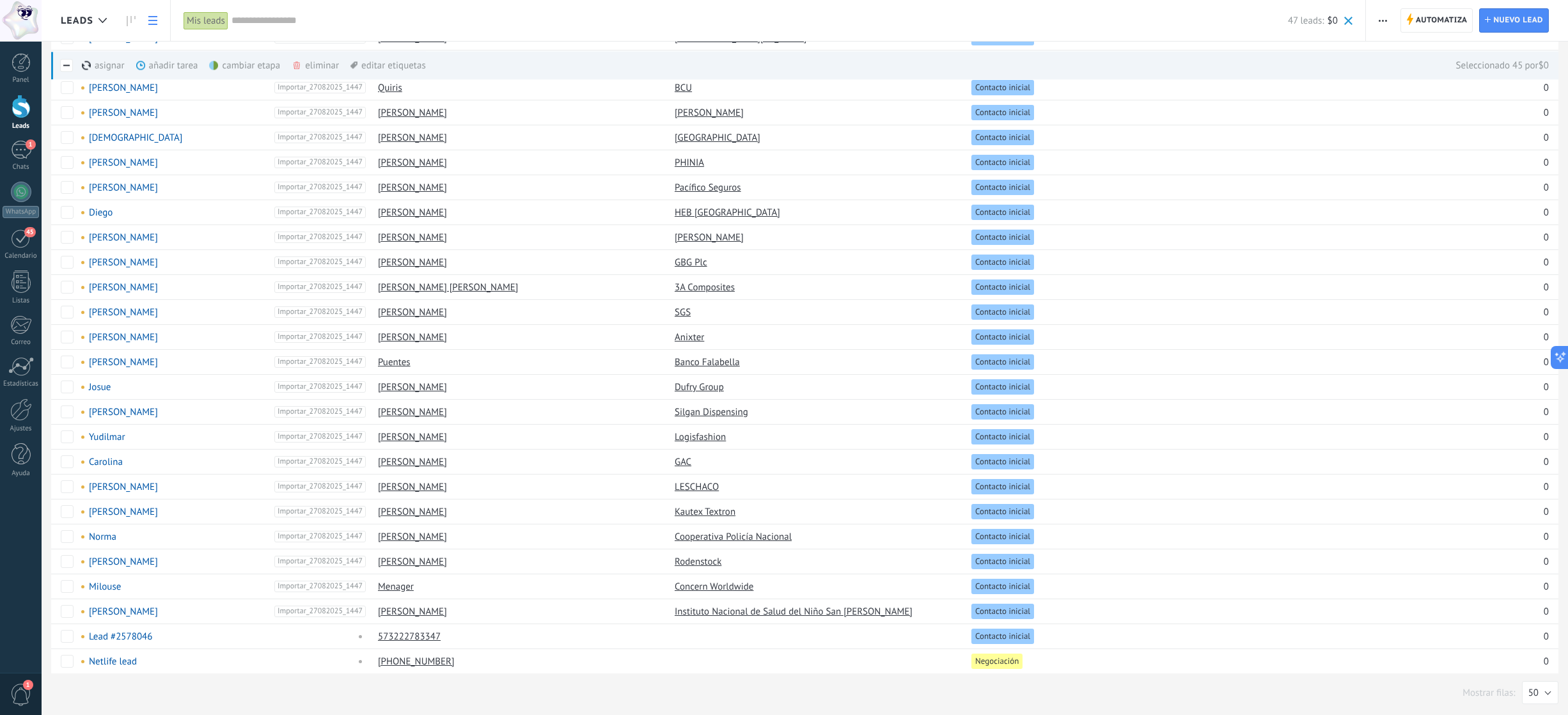
click at [1175, 20] on button "button" at bounding box center [1383, 20] width 19 height 25
click at [1175, 45] on div "Nueva difusión" at bounding box center [1420, 54] width 108 height 25
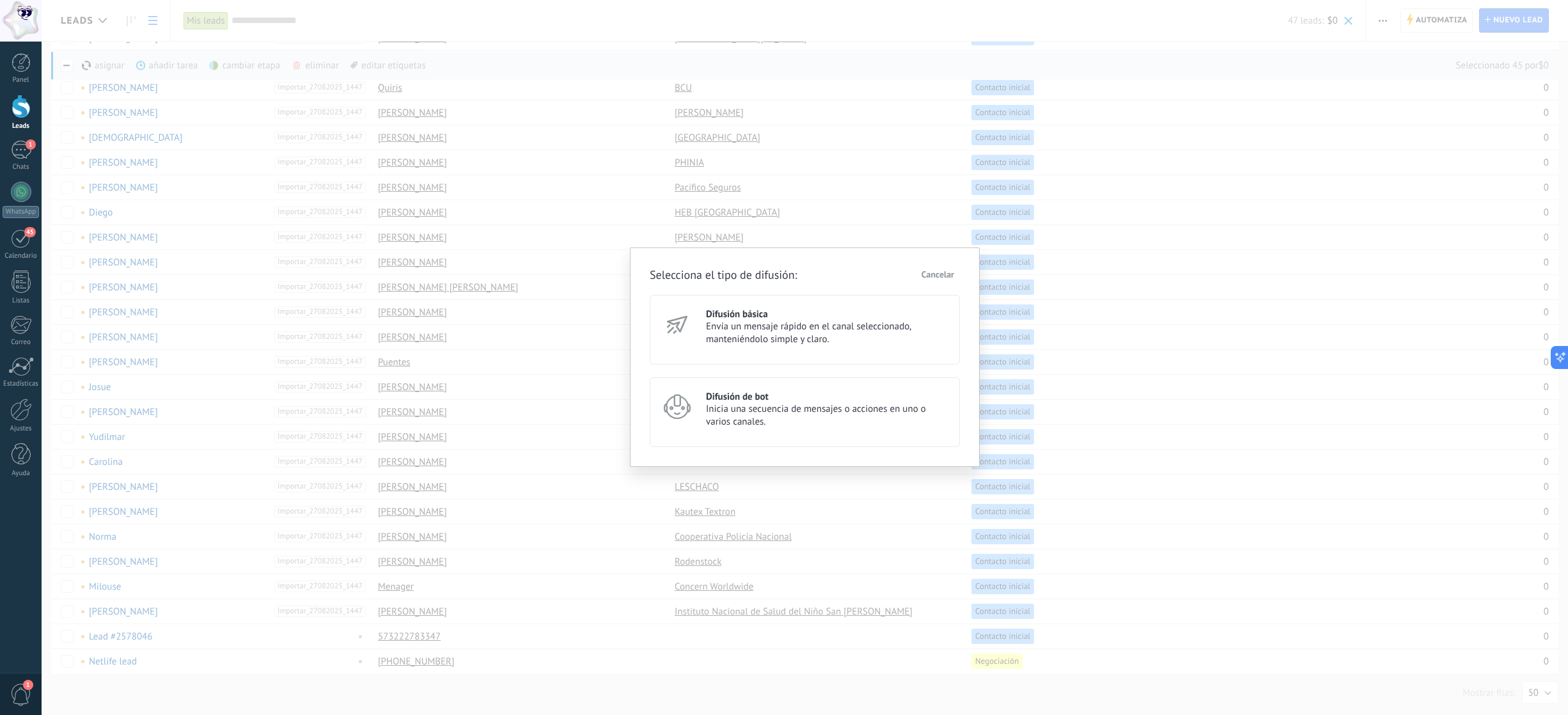
click at [809, 324] on span "Envía un mensaje rápido en el canal seleccionado, manteniéndolo simple y claro." at bounding box center [827, 333] width 242 height 25
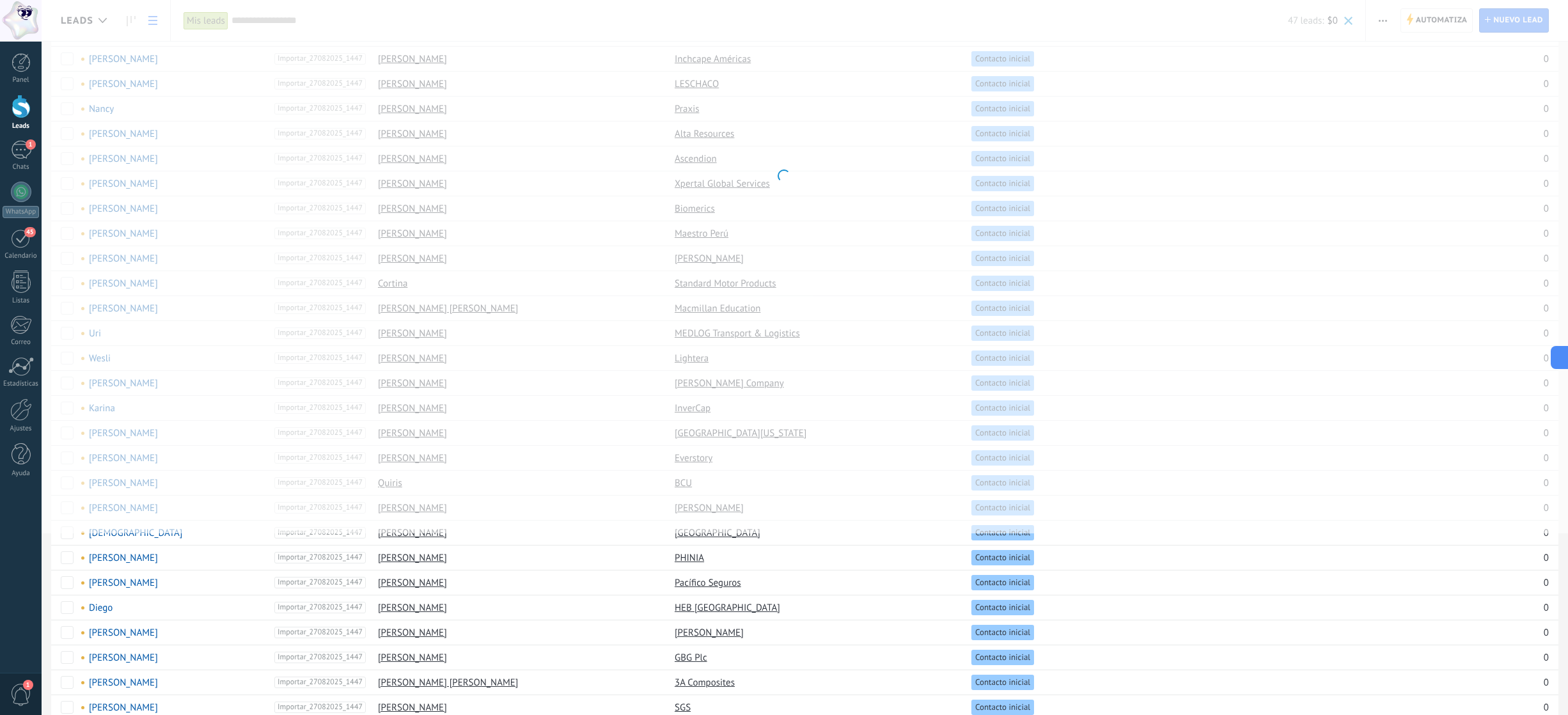
scroll to position [0, 0]
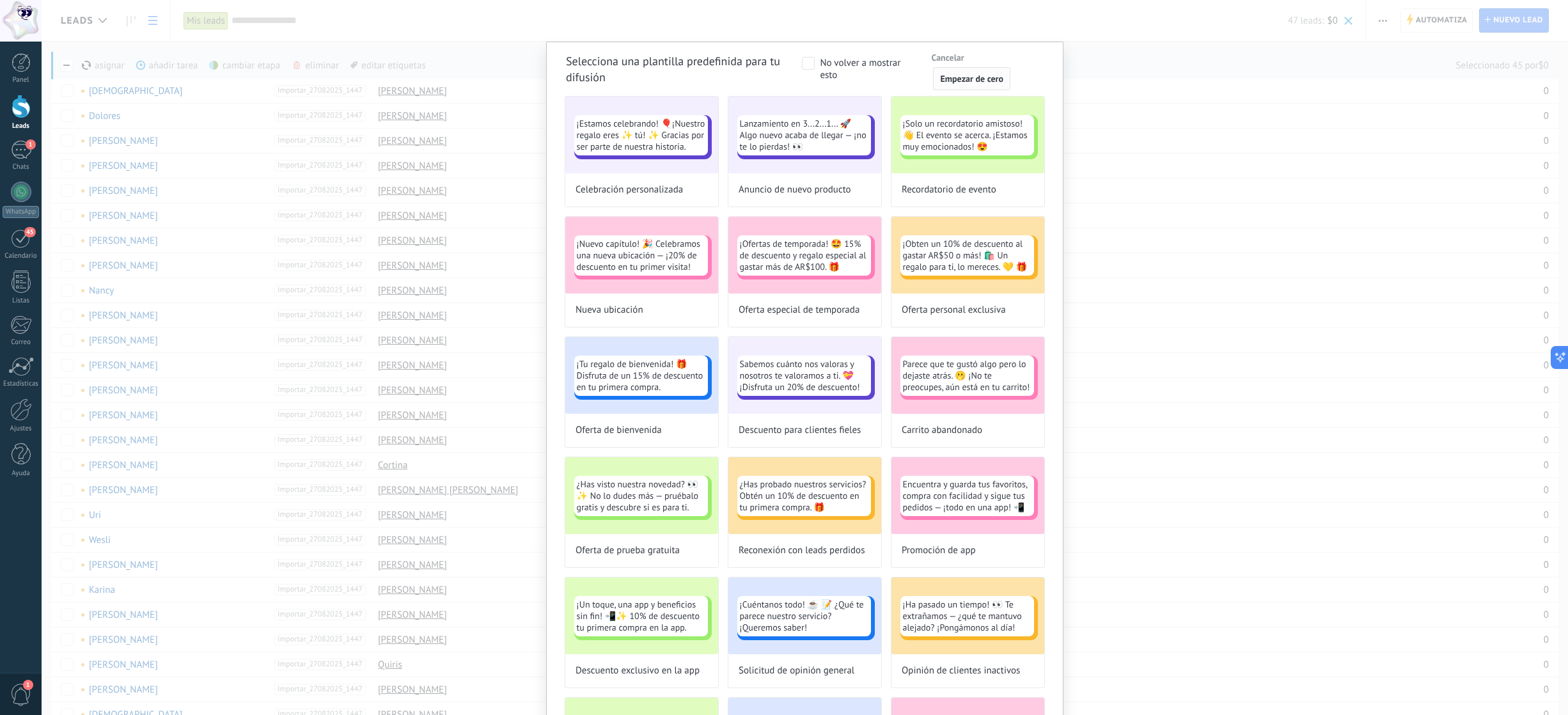
click at [985, 80] on span "Empezar de cero" at bounding box center [971, 78] width 63 height 9
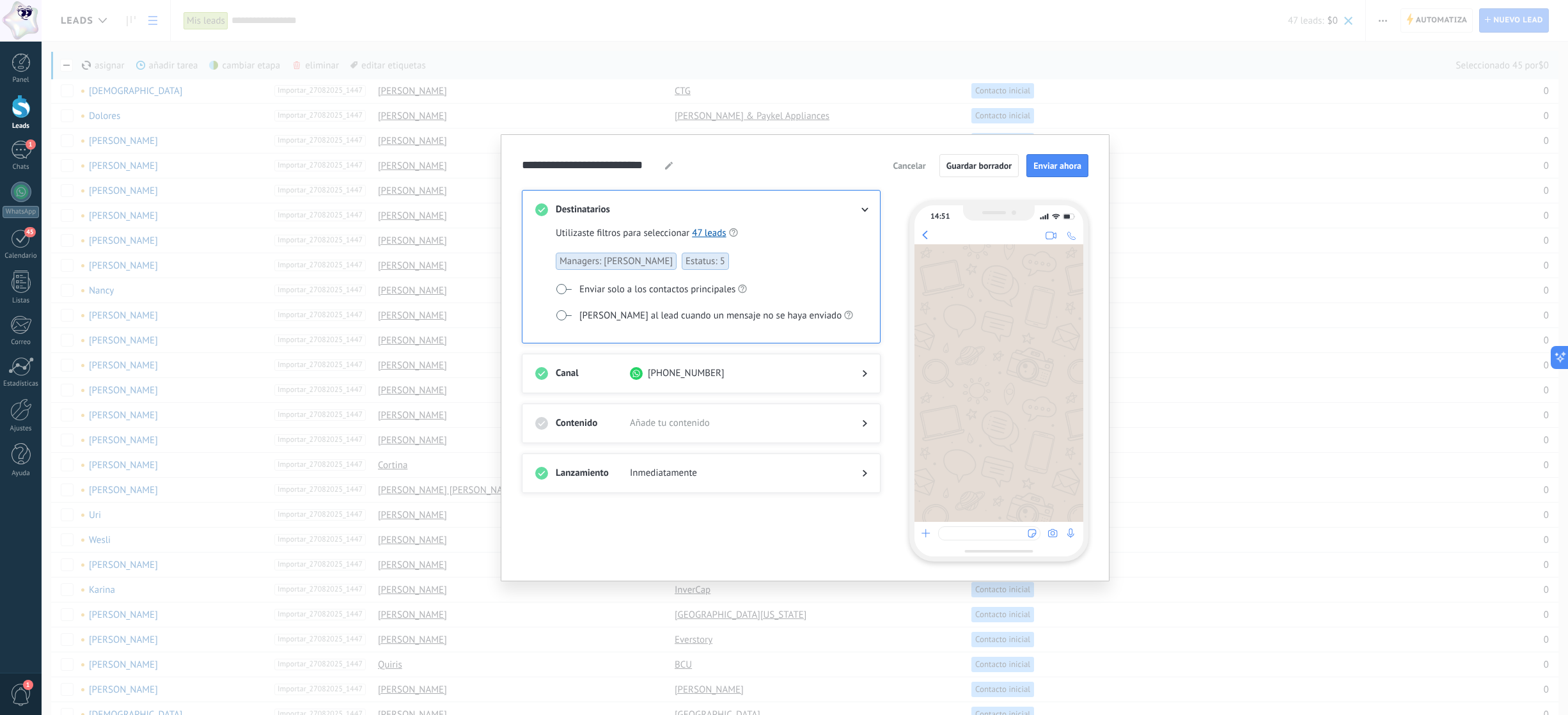
click at [649, 432] on div at bounding box center [701, 436] width 332 height 13
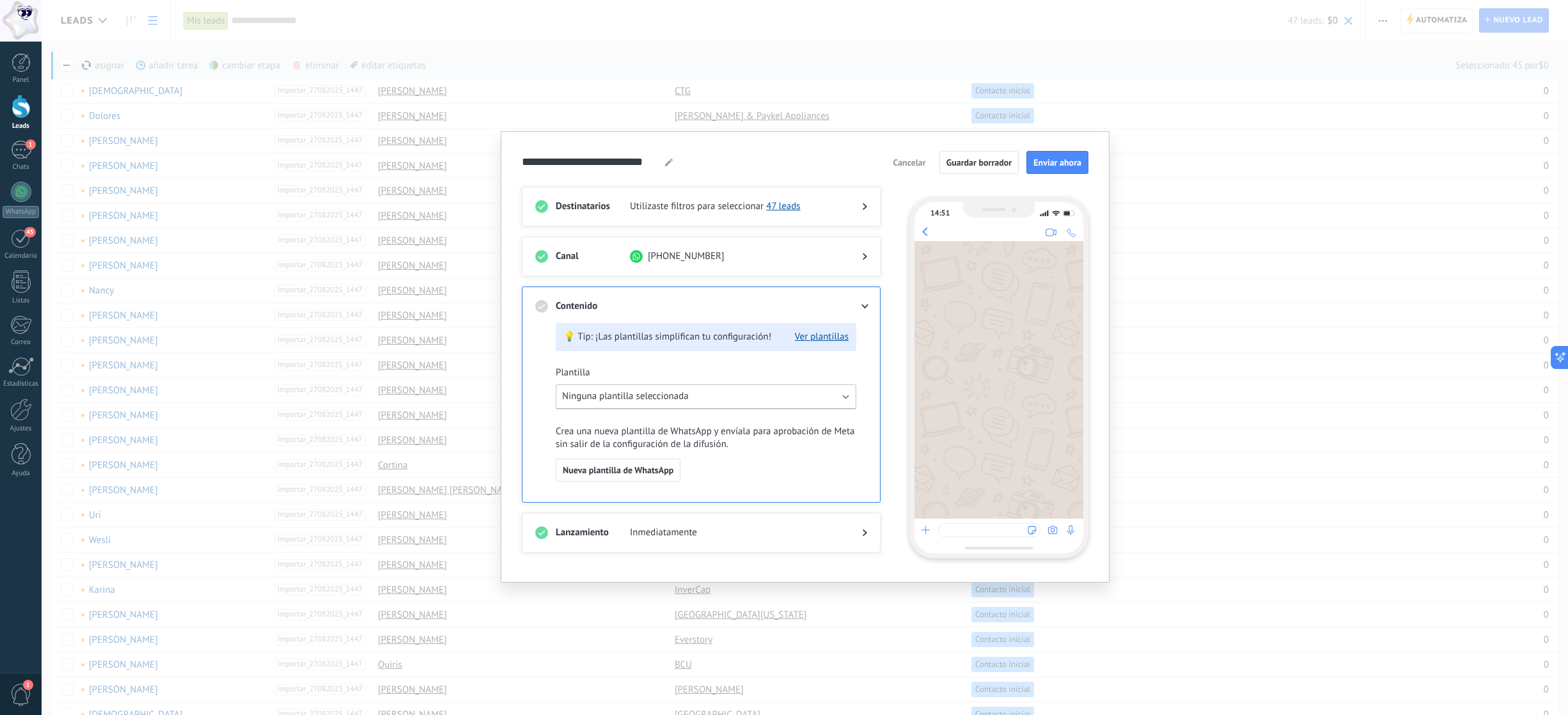
click at [622, 391] on span "Ninguna plantilla seleccionada" at bounding box center [625, 396] width 126 height 12
click at [619, 445] on span "Crehana mensaje 1" at bounding box center [600, 442] width 78 height 13
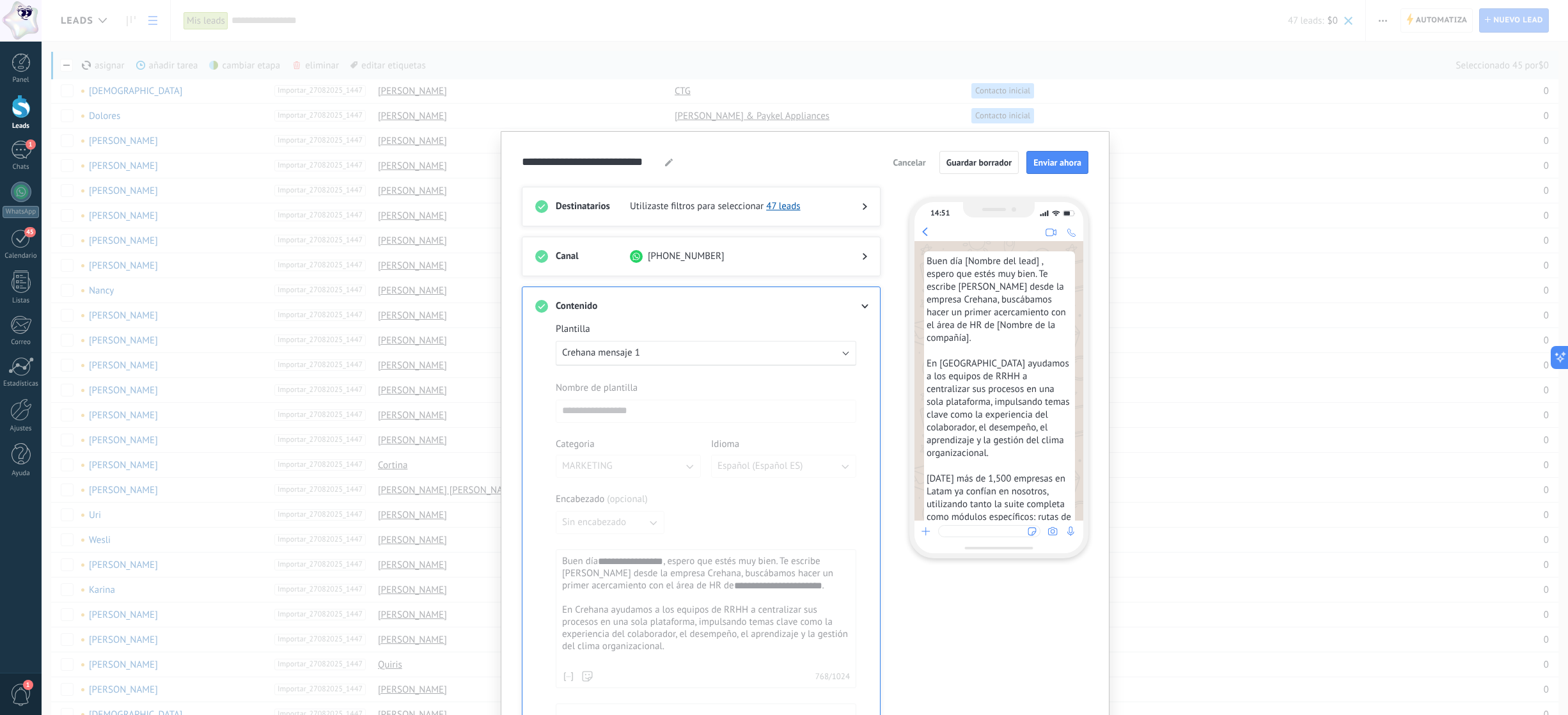
click at [938, 59] on div "**********" at bounding box center [805, 358] width 1526 height 715
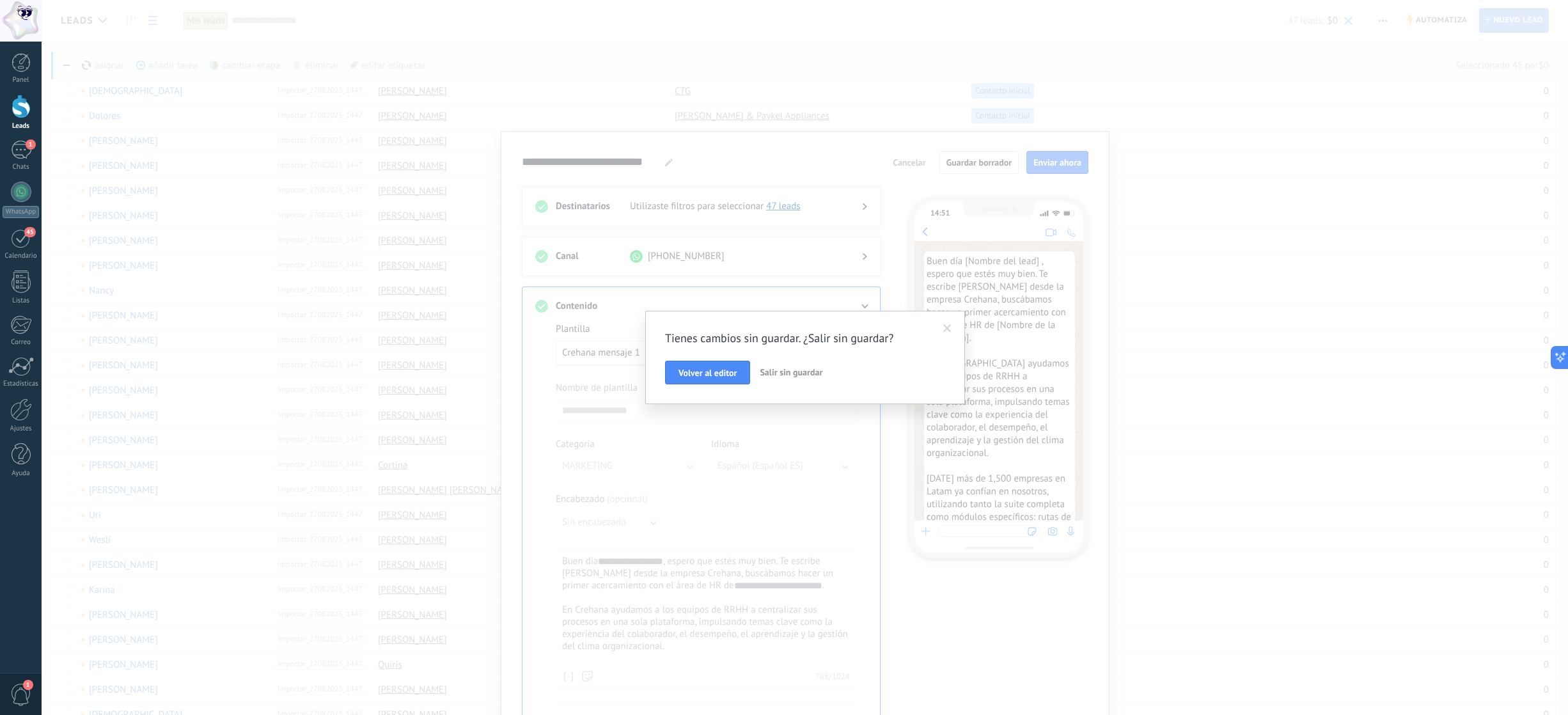
click at [780, 370] on span "Salir sin guardar" at bounding box center [791, 372] width 62 height 11
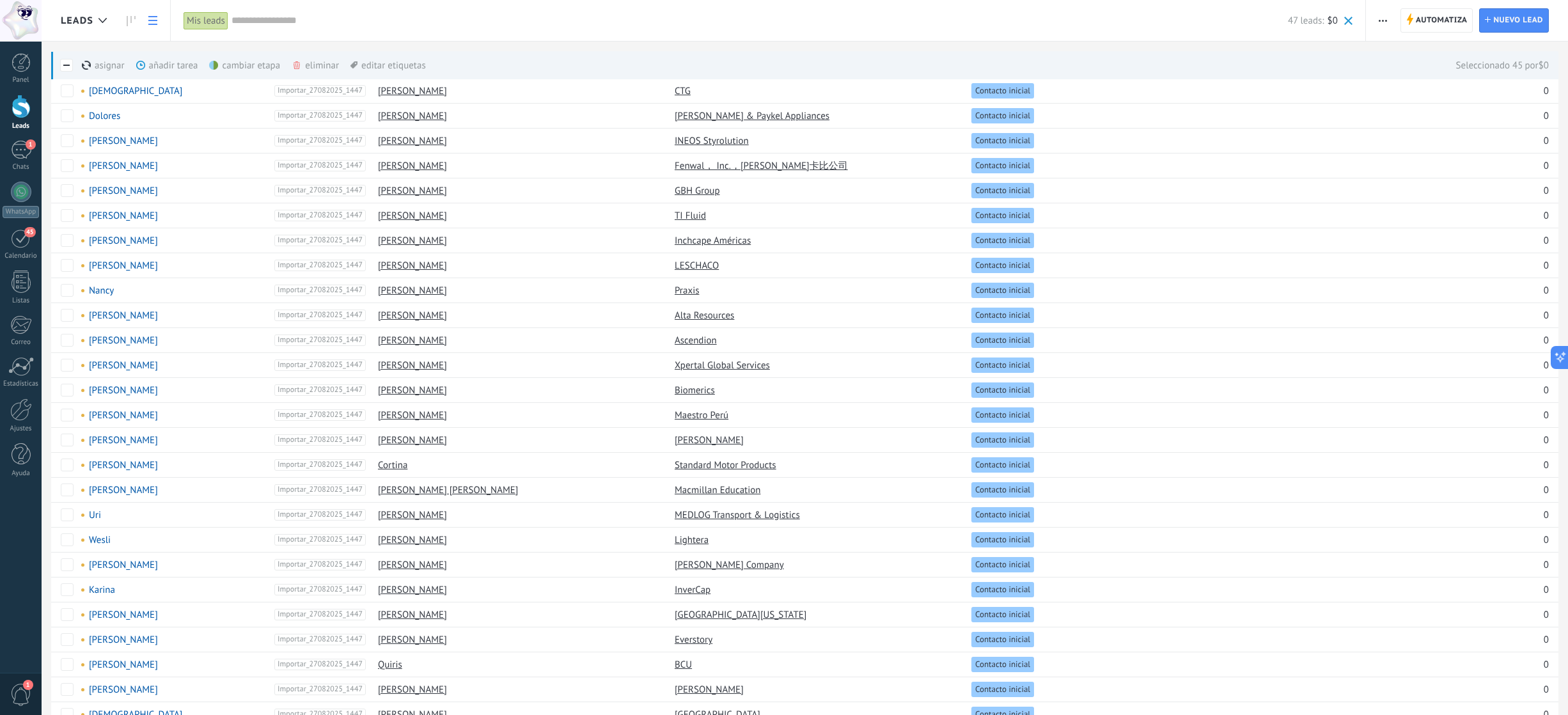
click at [65, 59] on span at bounding box center [66, 66] width 13 height 13
click at [826, 164] on span at bounding box center [829, 166] width 13 height 13
drag, startPoint x: 828, startPoint y: 164, endPoint x: 700, endPoint y: 166, distance: 128.0
click at [700, 166] on input "**********" at bounding box center [769, 165] width 194 height 20
type input "******"
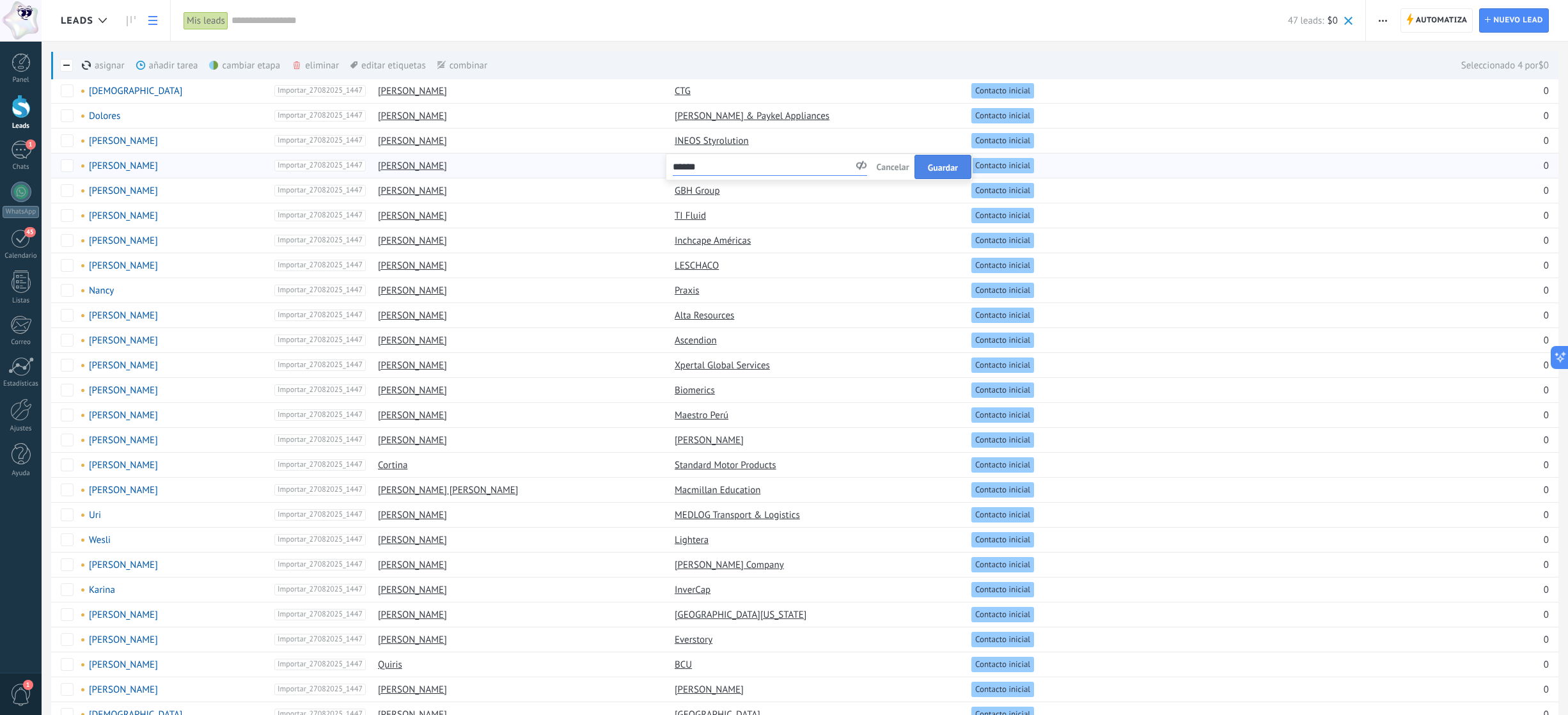
click at [938, 169] on span "Guardar" at bounding box center [942, 167] width 30 height 9
click at [1175, 23] on span "button" at bounding box center [1383, 20] width 8 height 25
click at [1175, 59] on div "Nueva difusión" at bounding box center [1420, 54] width 108 height 25
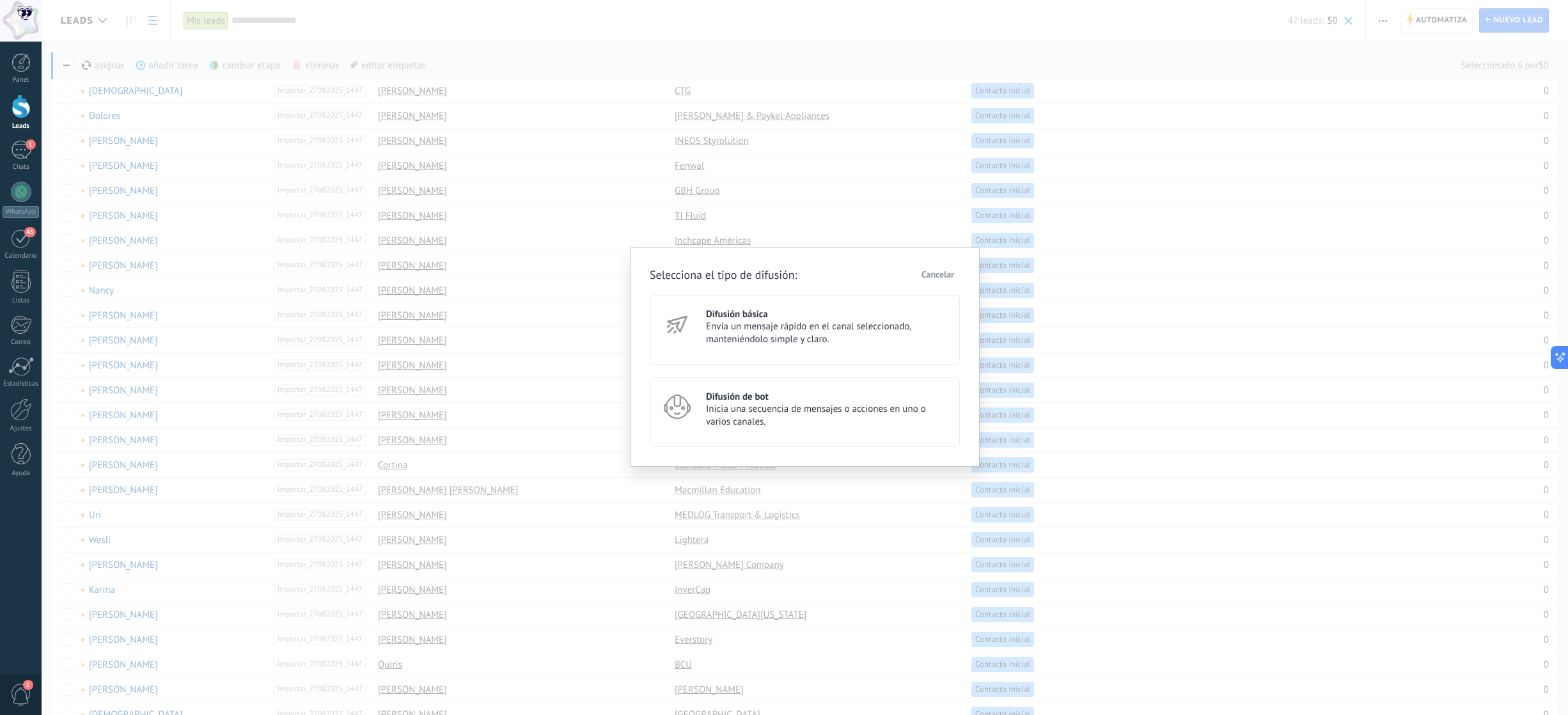
click at [768, 317] on h3 "Difusión básica" at bounding box center [827, 314] width 242 height 12
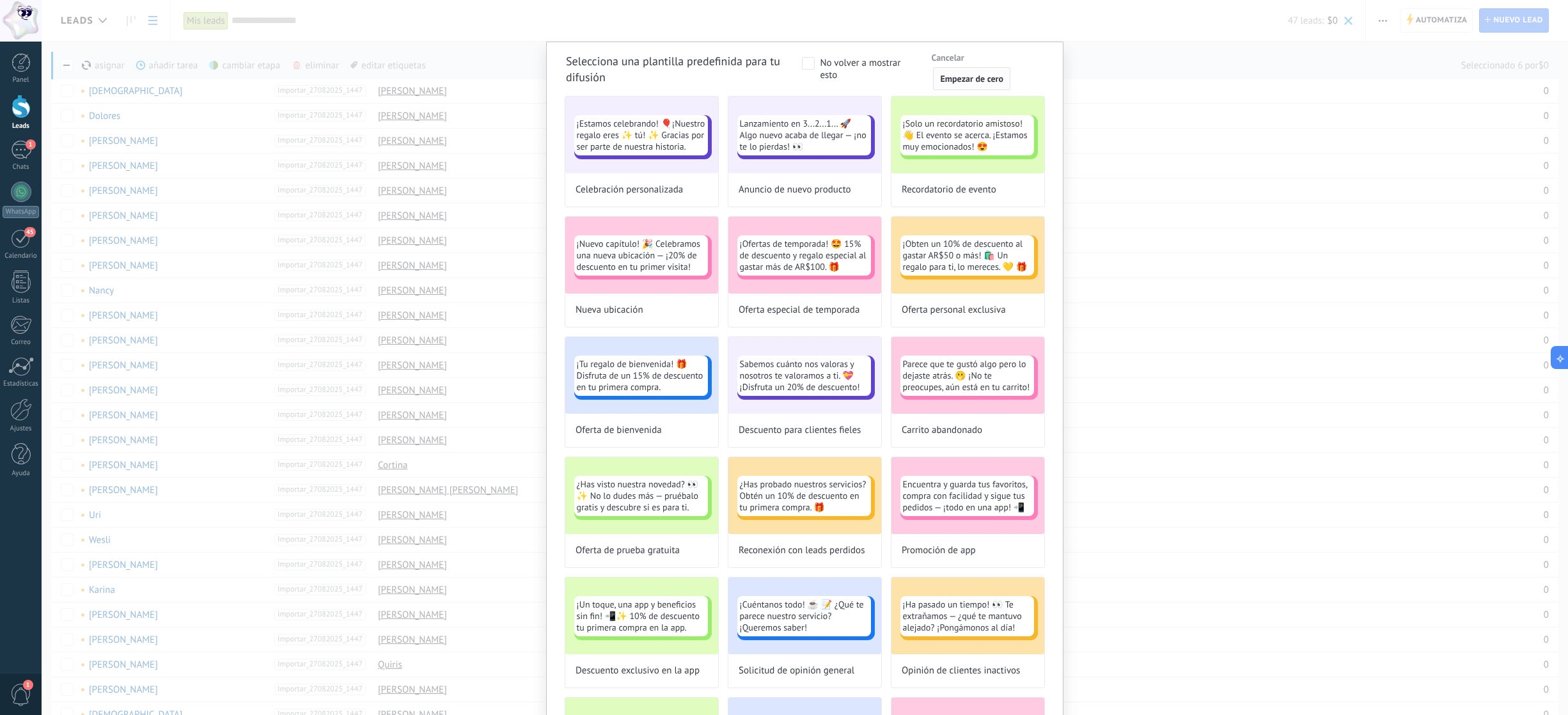
click at [979, 83] on span "Empezar de cero" at bounding box center [971, 78] width 63 height 9
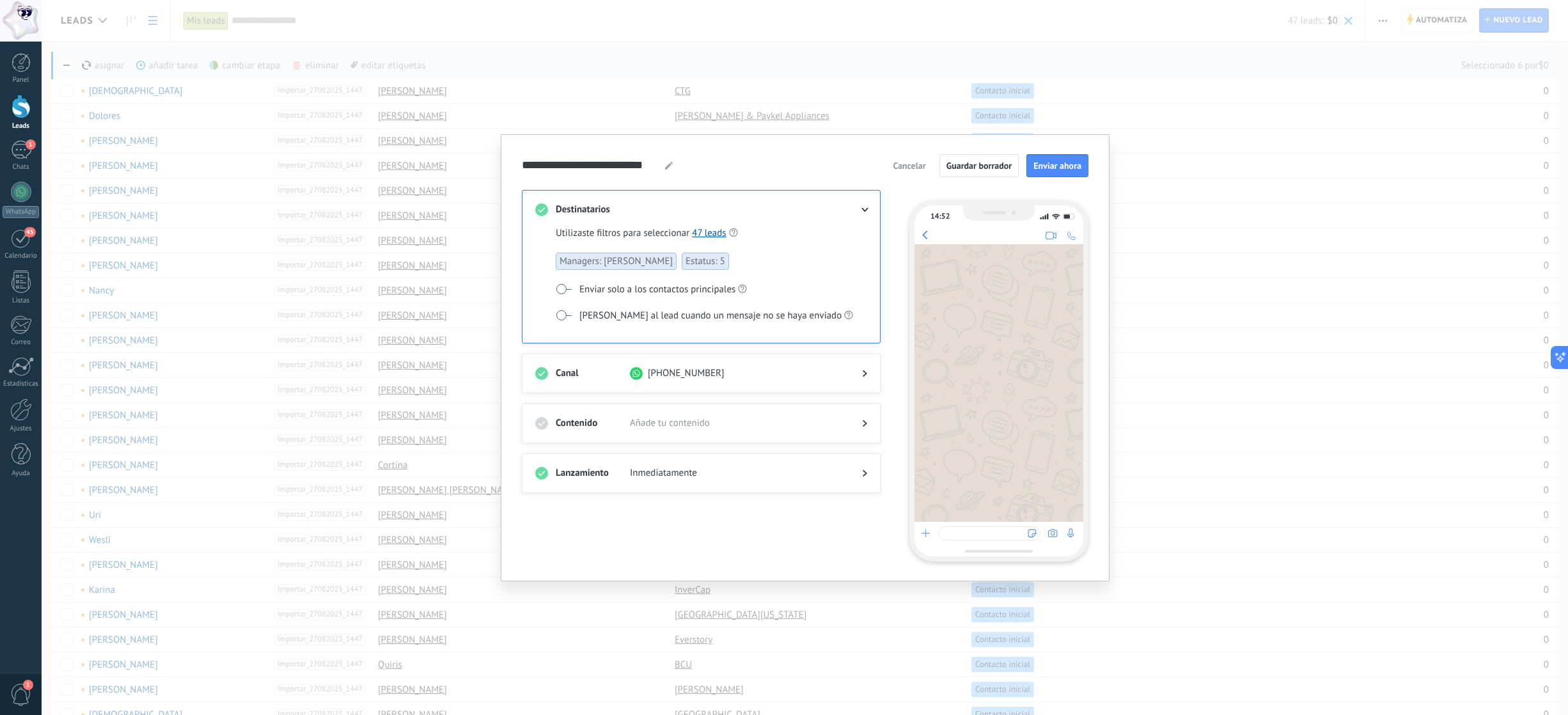
click at [790, 213] on span at bounding box center [736, 210] width 212 height 13
click at [865, 210] on use at bounding box center [864, 209] width 7 height 4
click at [631, 294] on span "Enviar solo a los contactos principales" at bounding box center [657, 289] width 156 height 13
click at [684, 265] on span "Estatus: 5" at bounding box center [705, 261] width 48 height 17
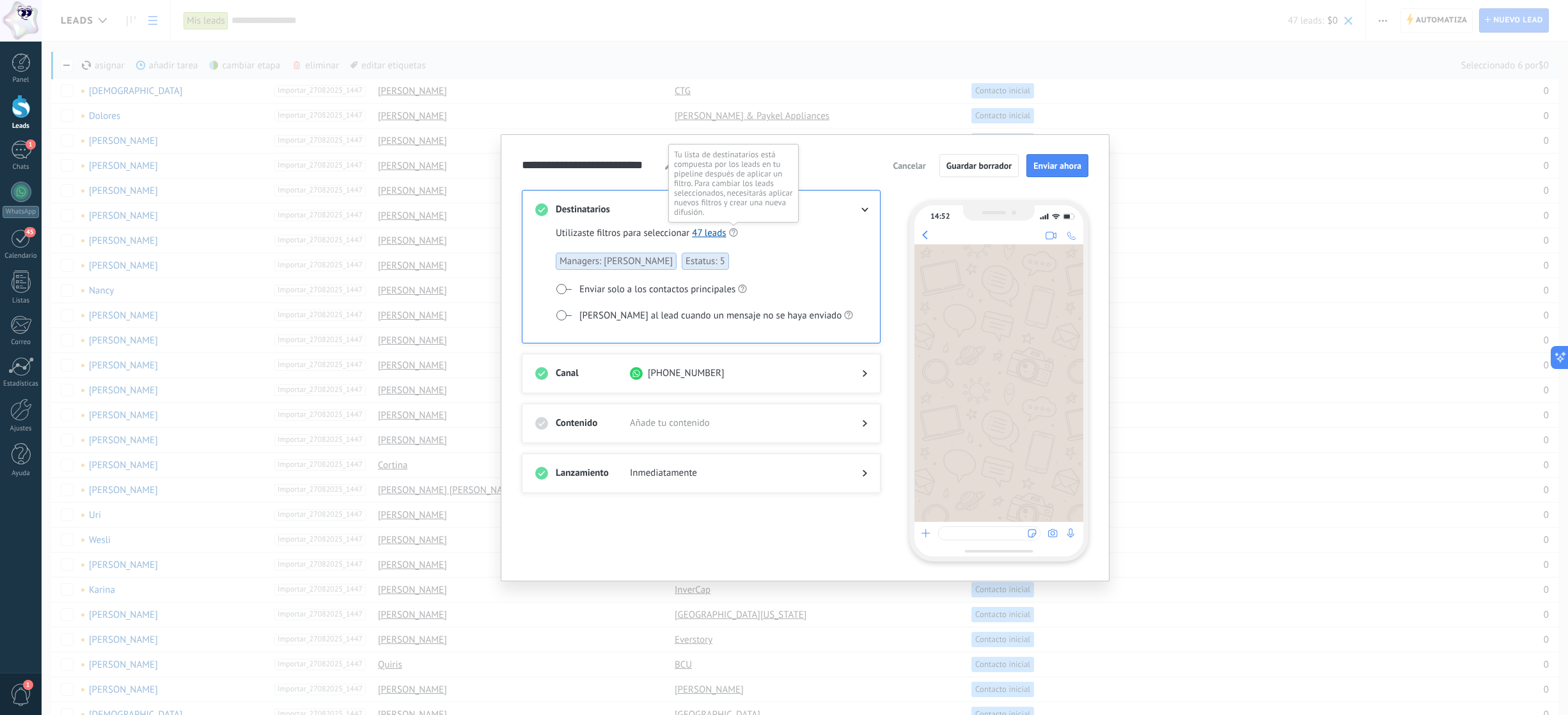
click at [732, 234] on icon at bounding box center [733, 233] width 9 height 10
click at [911, 166] on span "Cancelar" at bounding box center [909, 165] width 33 height 9
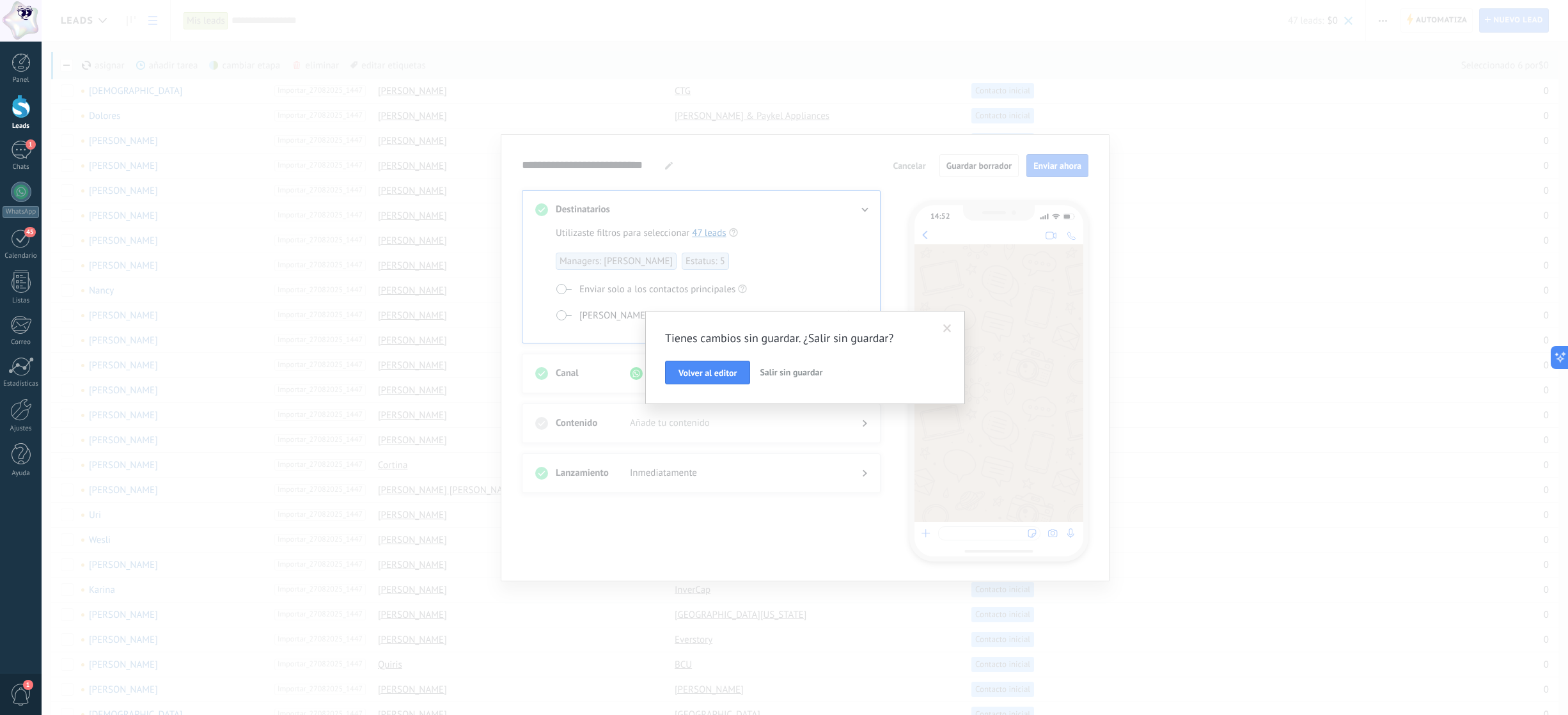
click at [769, 373] on span "Salir sin guardar" at bounding box center [791, 372] width 62 height 11
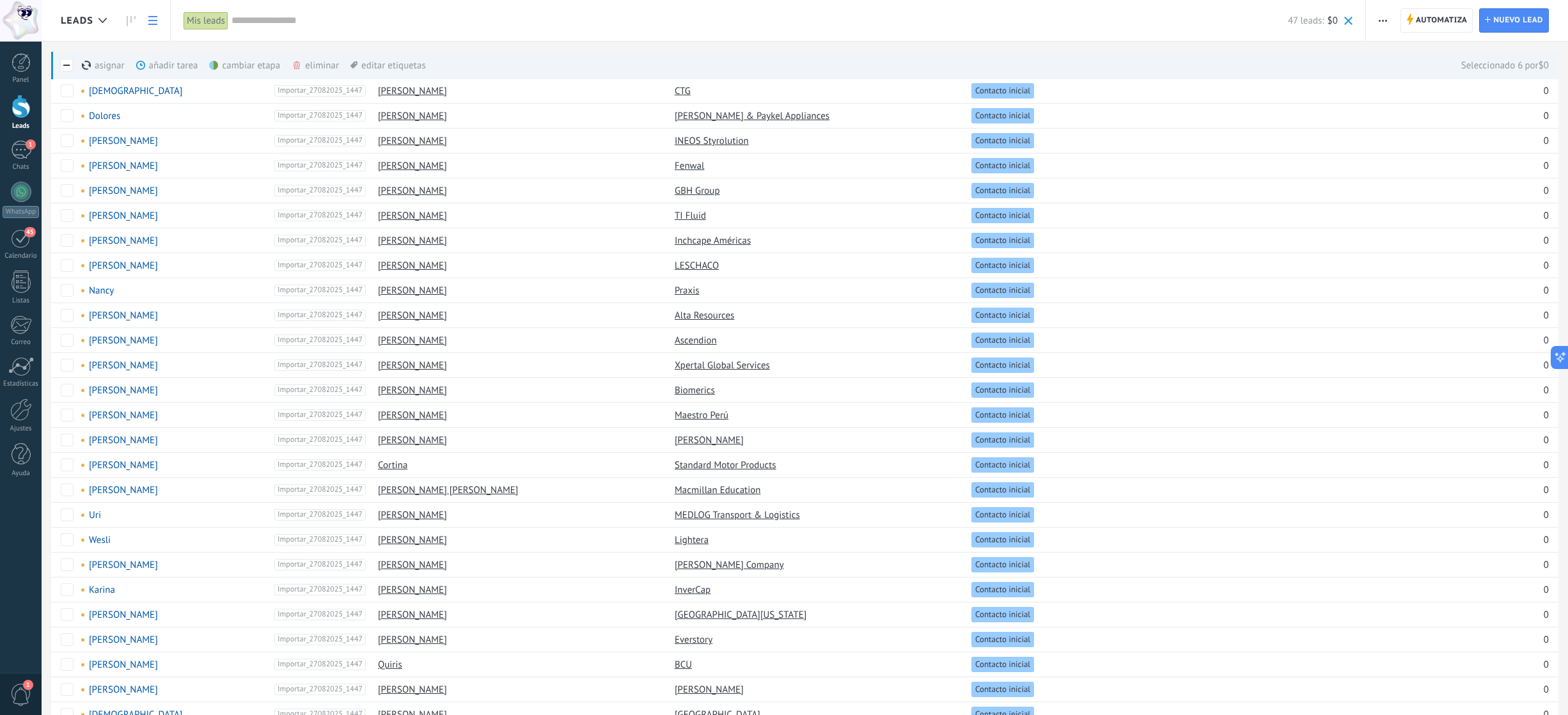
click at [1175, 18] on button "button" at bounding box center [1383, 20] width 19 height 25
click at [485, 14] on input "text" at bounding box center [759, 20] width 1056 height 13
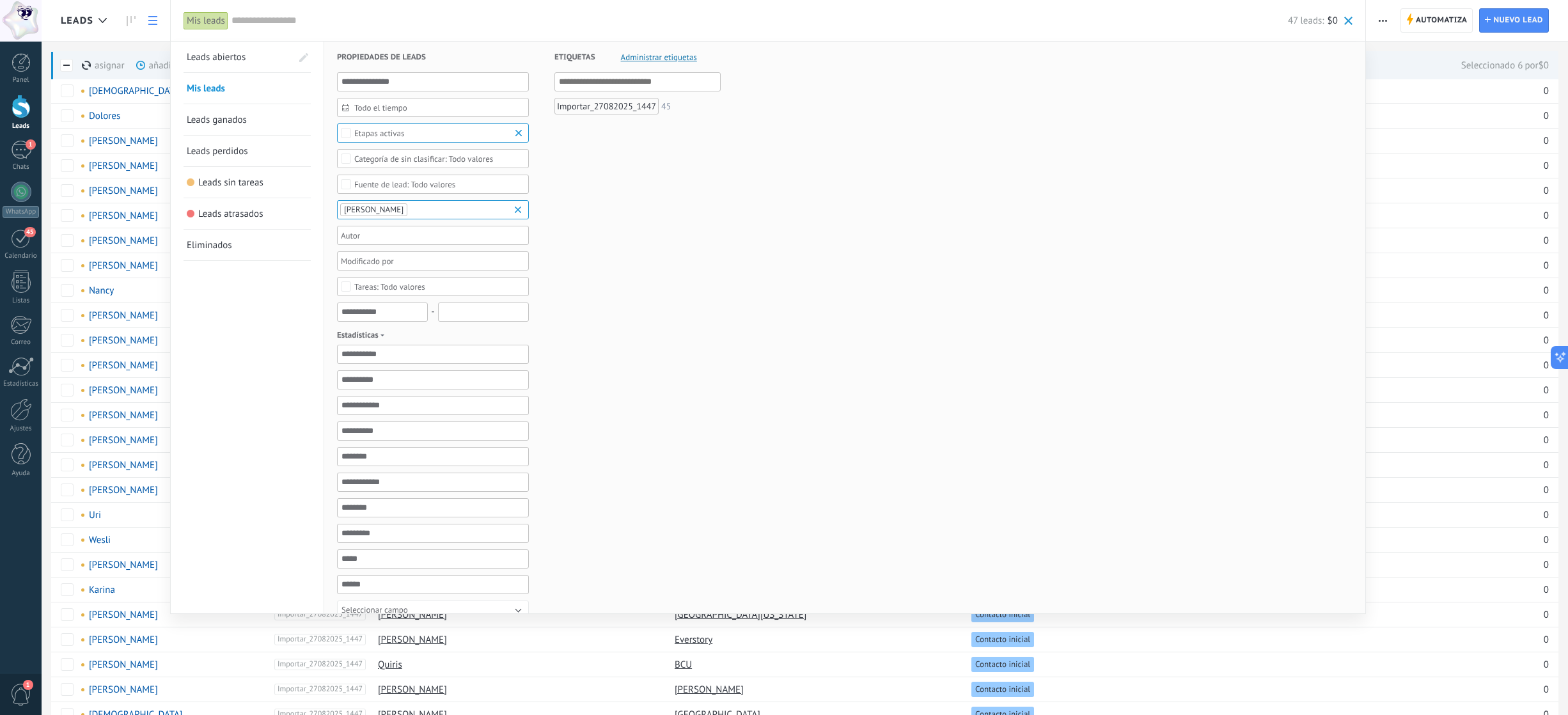
click at [114, 43] on div at bounding box center [784, 358] width 1568 height 715
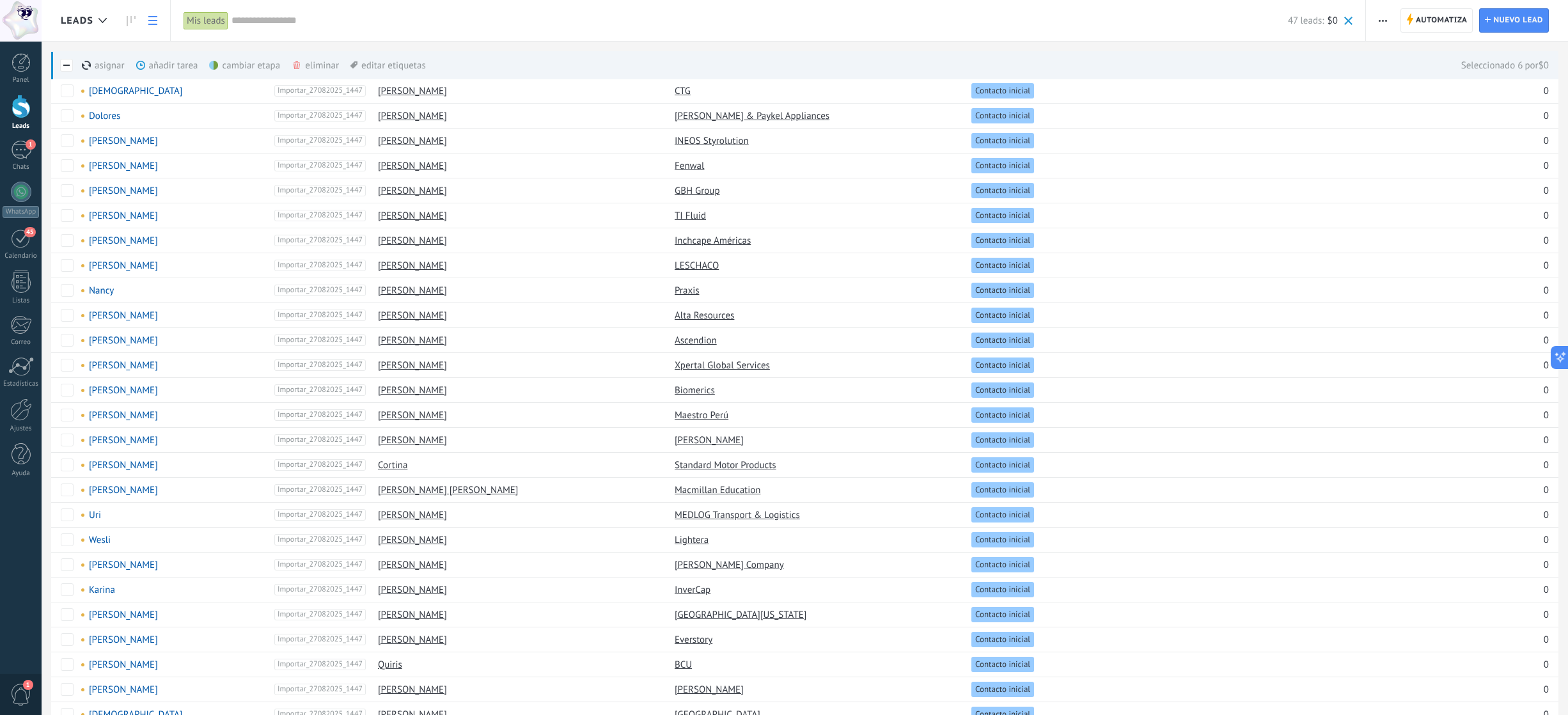
click at [259, 18] on input "text" at bounding box center [759, 20] width 1056 height 13
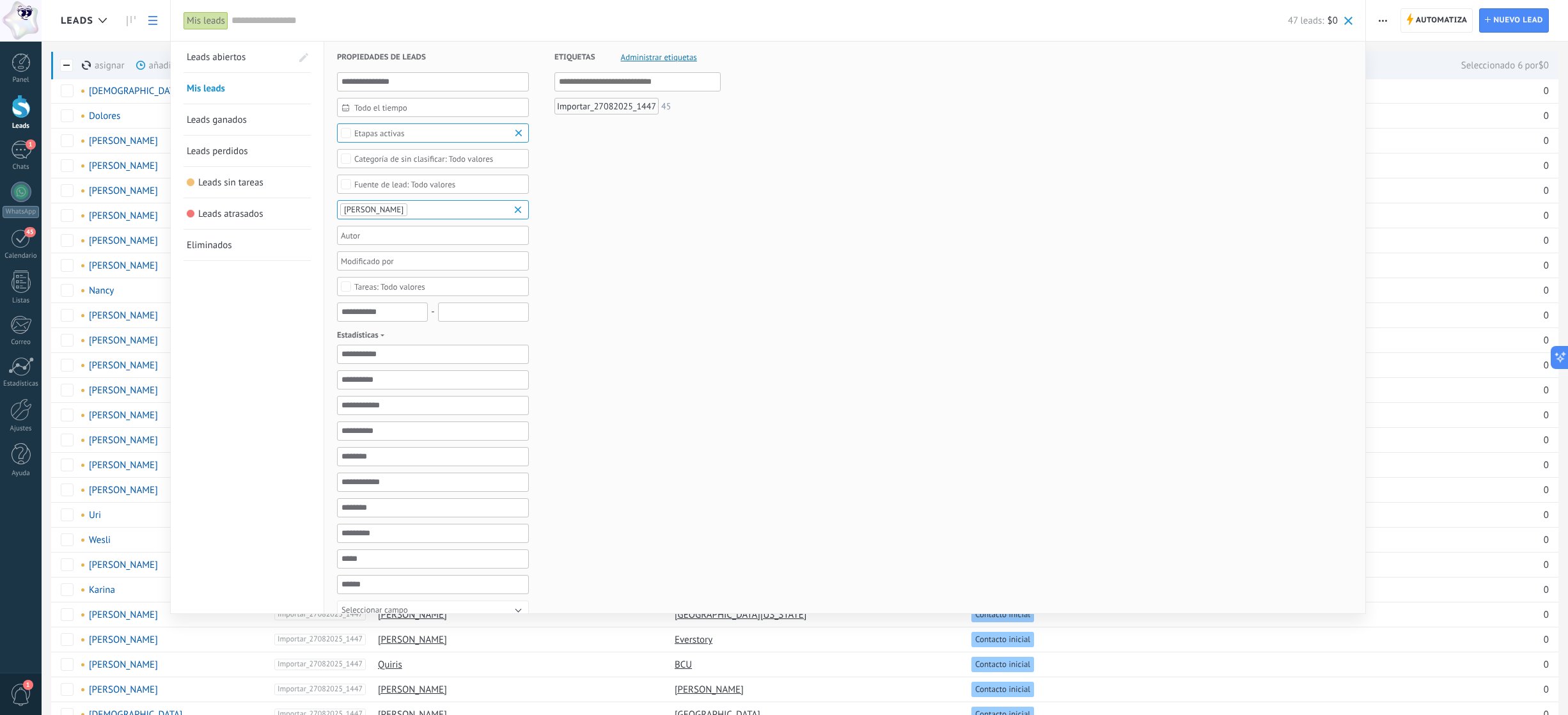
click at [140, 43] on div at bounding box center [784, 358] width 1568 height 715
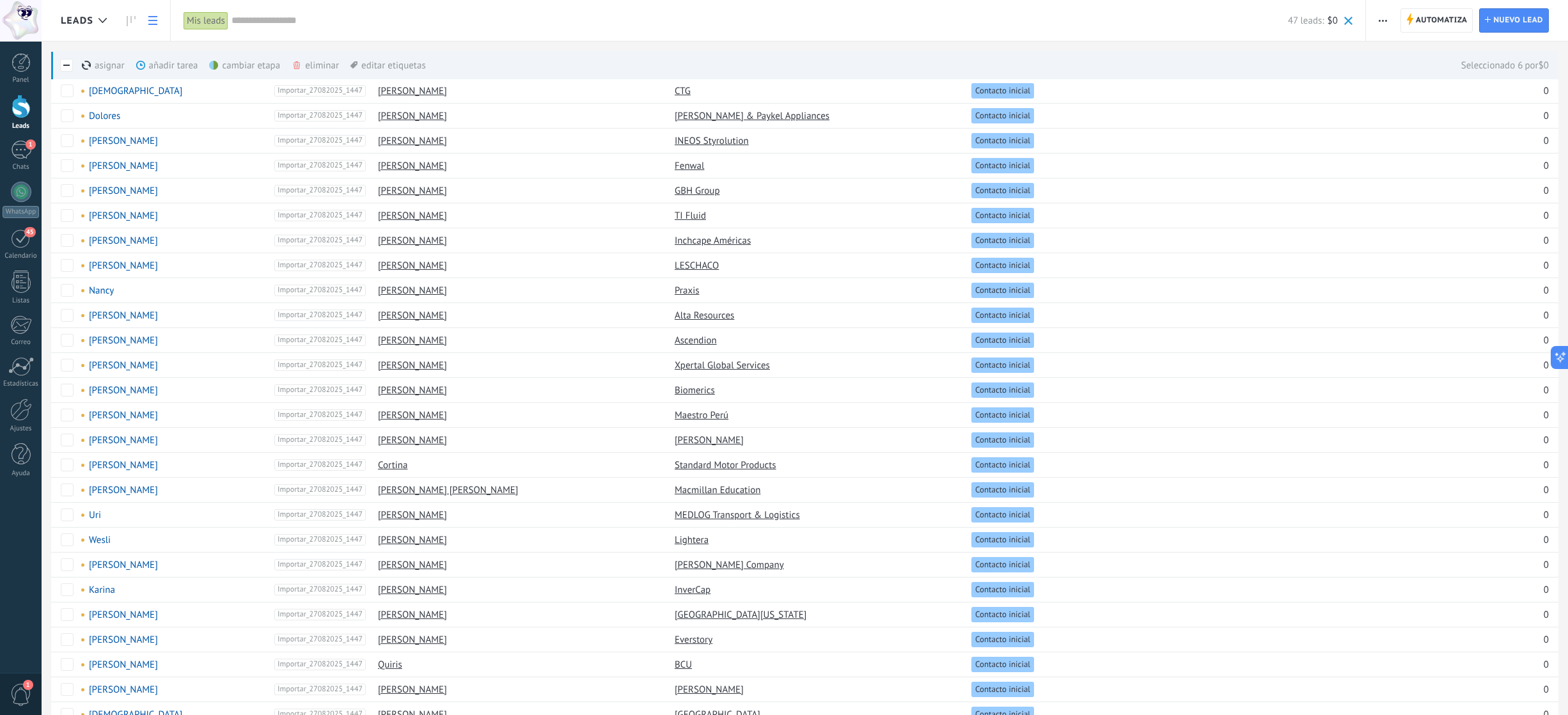
click at [353, 66] on span at bounding box center [353, 65] width 7 height 7
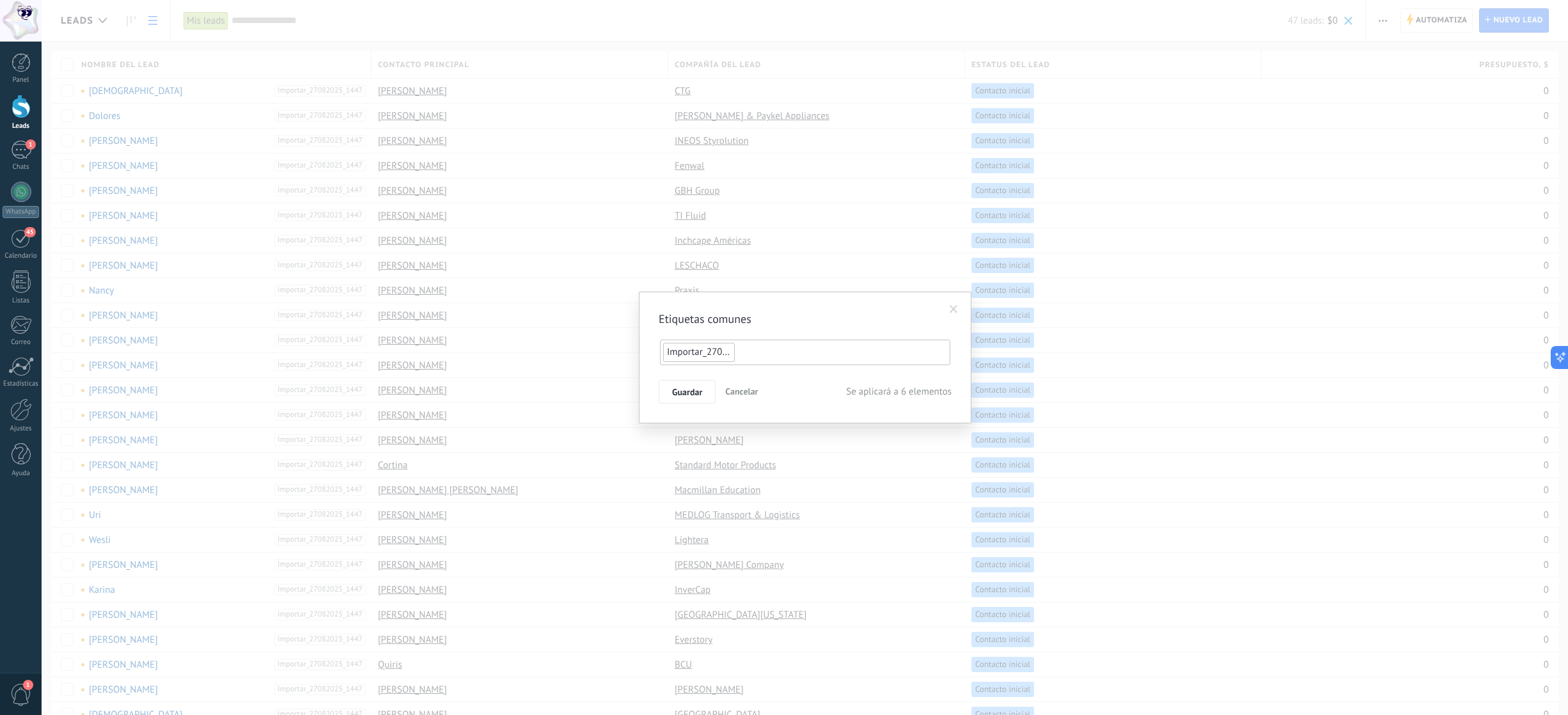
click at [950, 308] on span at bounding box center [954, 309] width 8 height 9
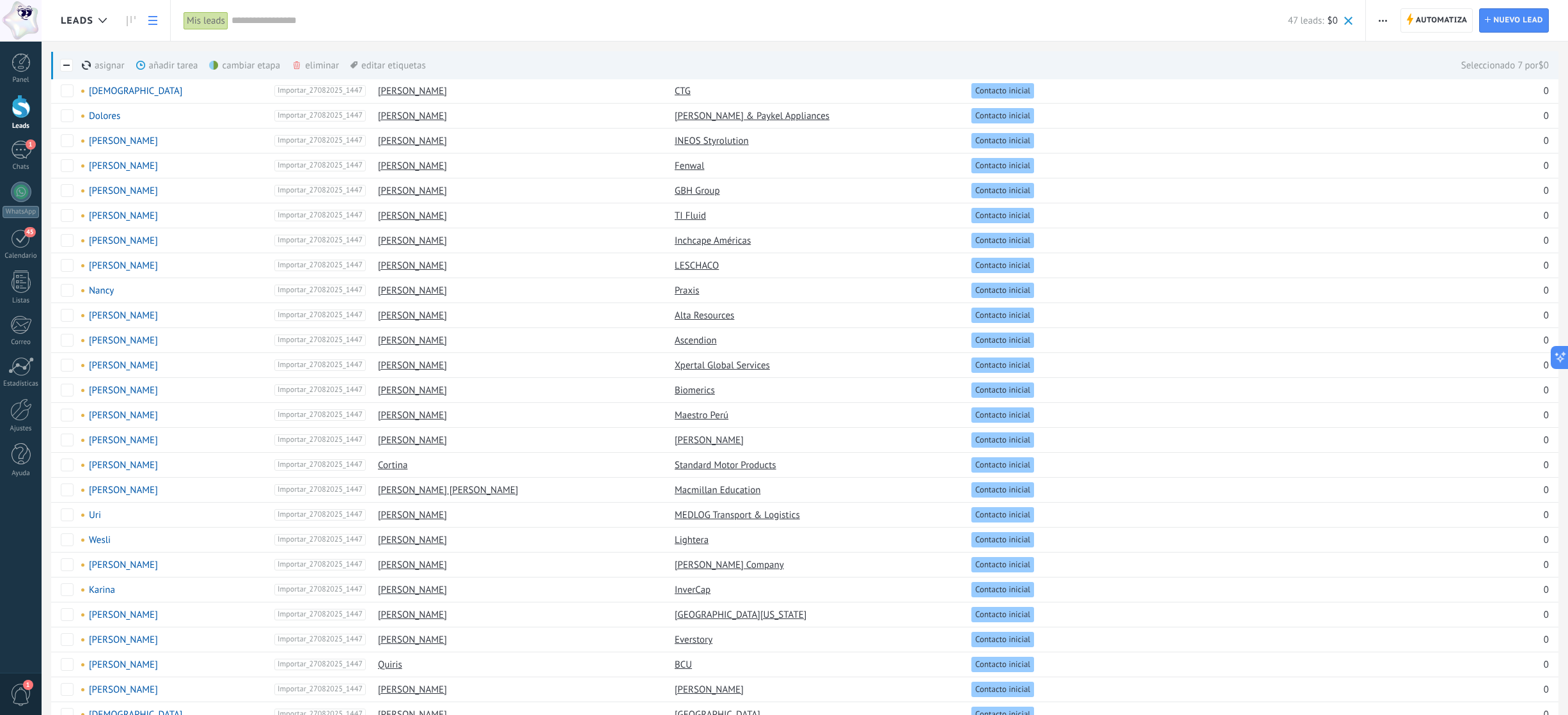
click at [368, 62] on div "editar etiquetas màs" at bounding box center [388, 65] width 75 height 28
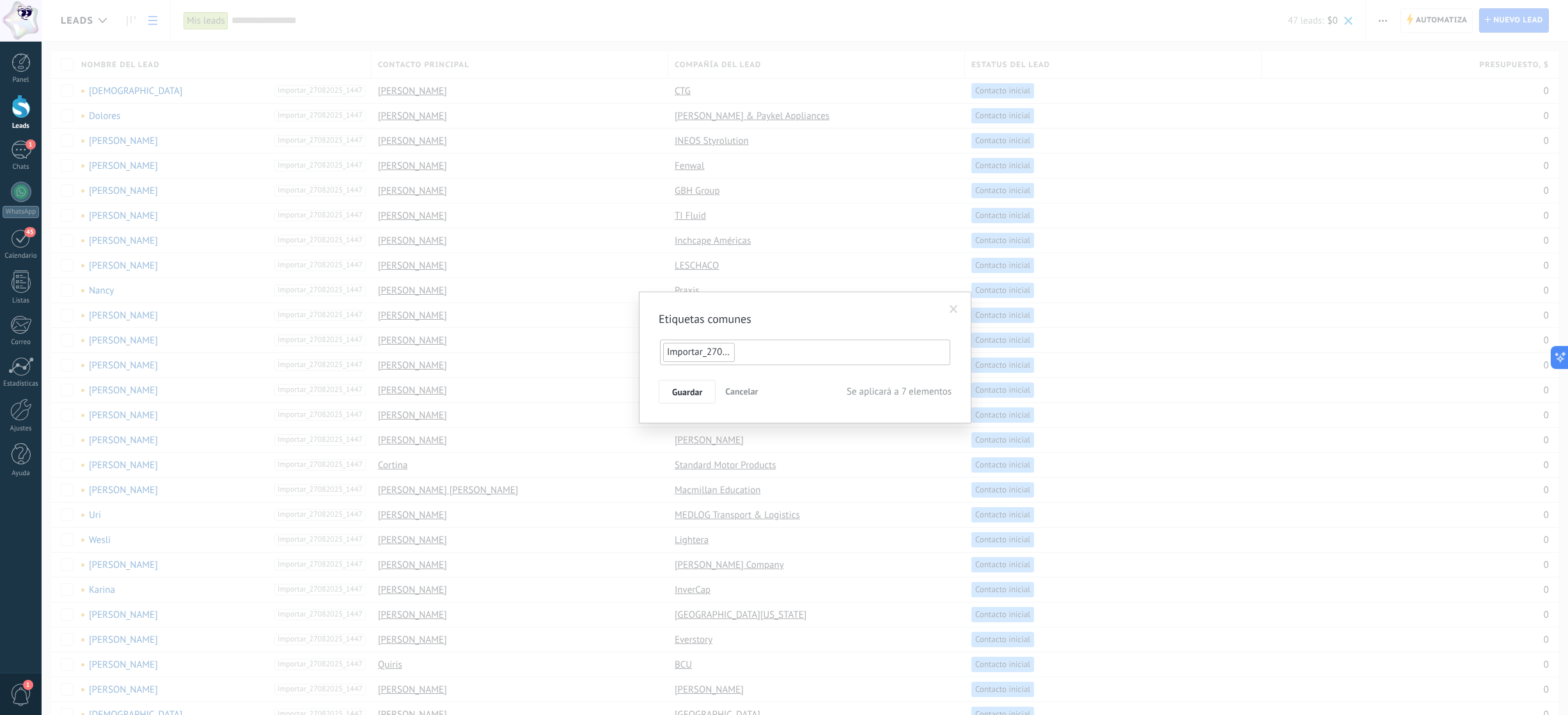
click at [766, 355] on input "text" at bounding box center [786, 352] width 96 height 19
type input "**********"
click at [686, 426] on span "Guardar" at bounding box center [686, 425] width 30 height 9
click at [964, 312] on span at bounding box center [963, 312] width 8 height 9
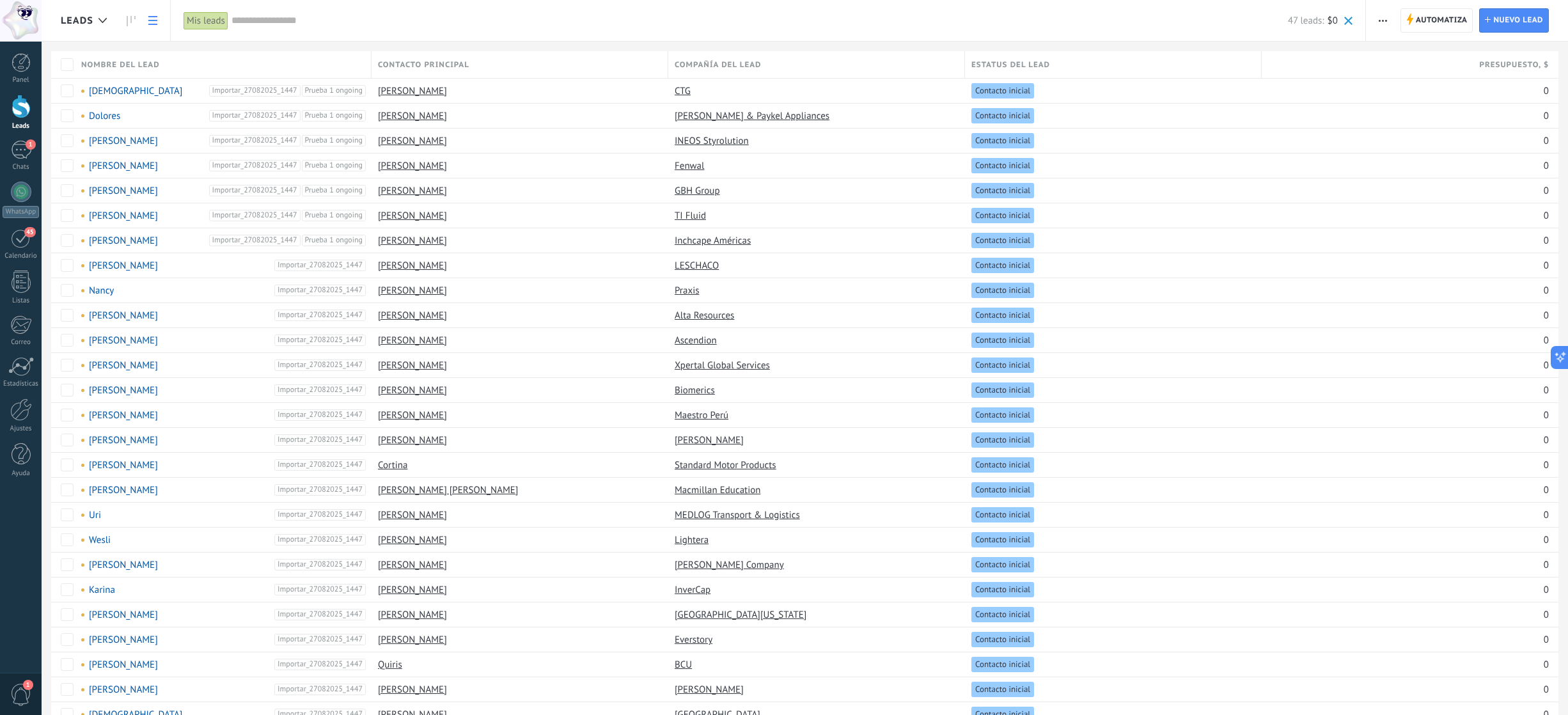
click at [248, 16] on input "text" at bounding box center [759, 20] width 1056 height 13
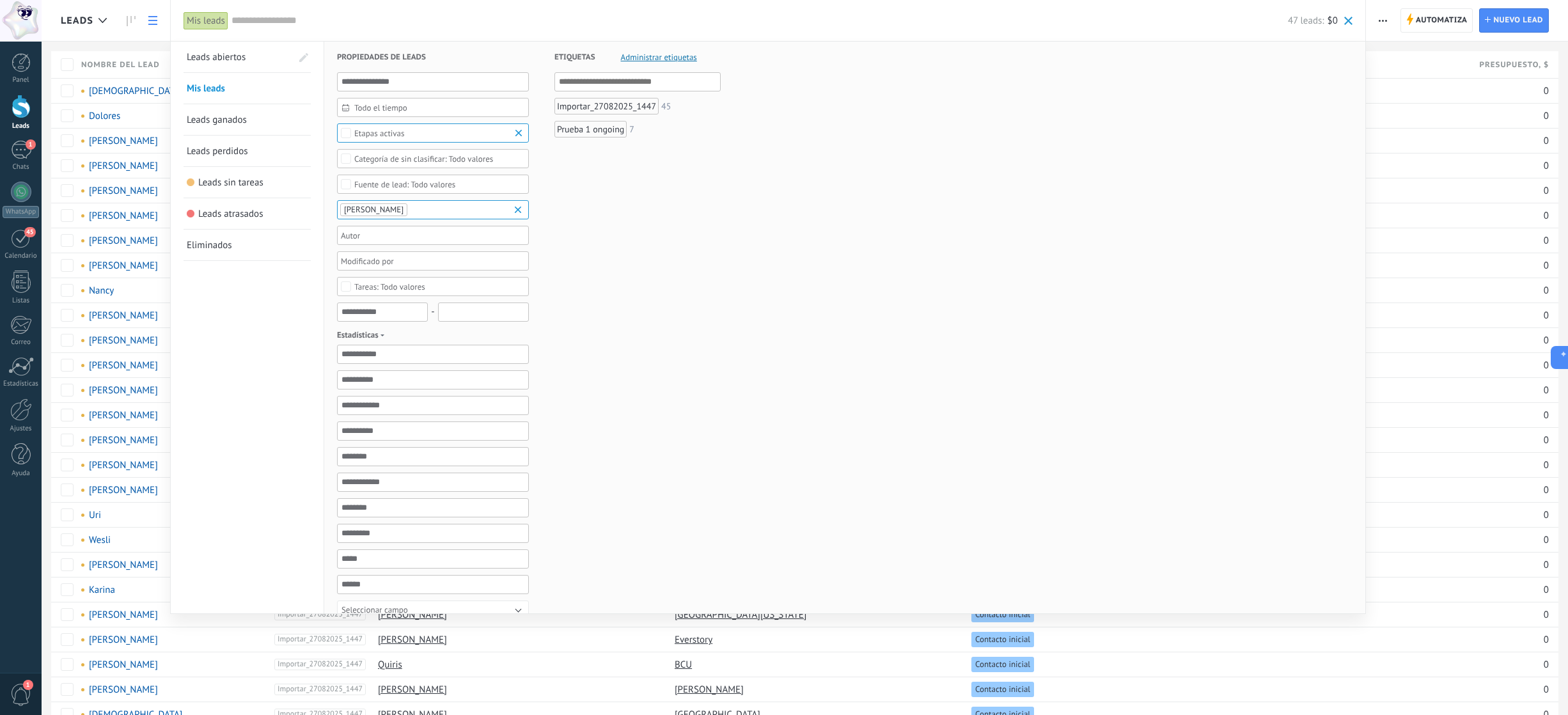
click at [581, 126] on div "Prueba 1 ongoing" at bounding box center [590, 129] width 72 height 16
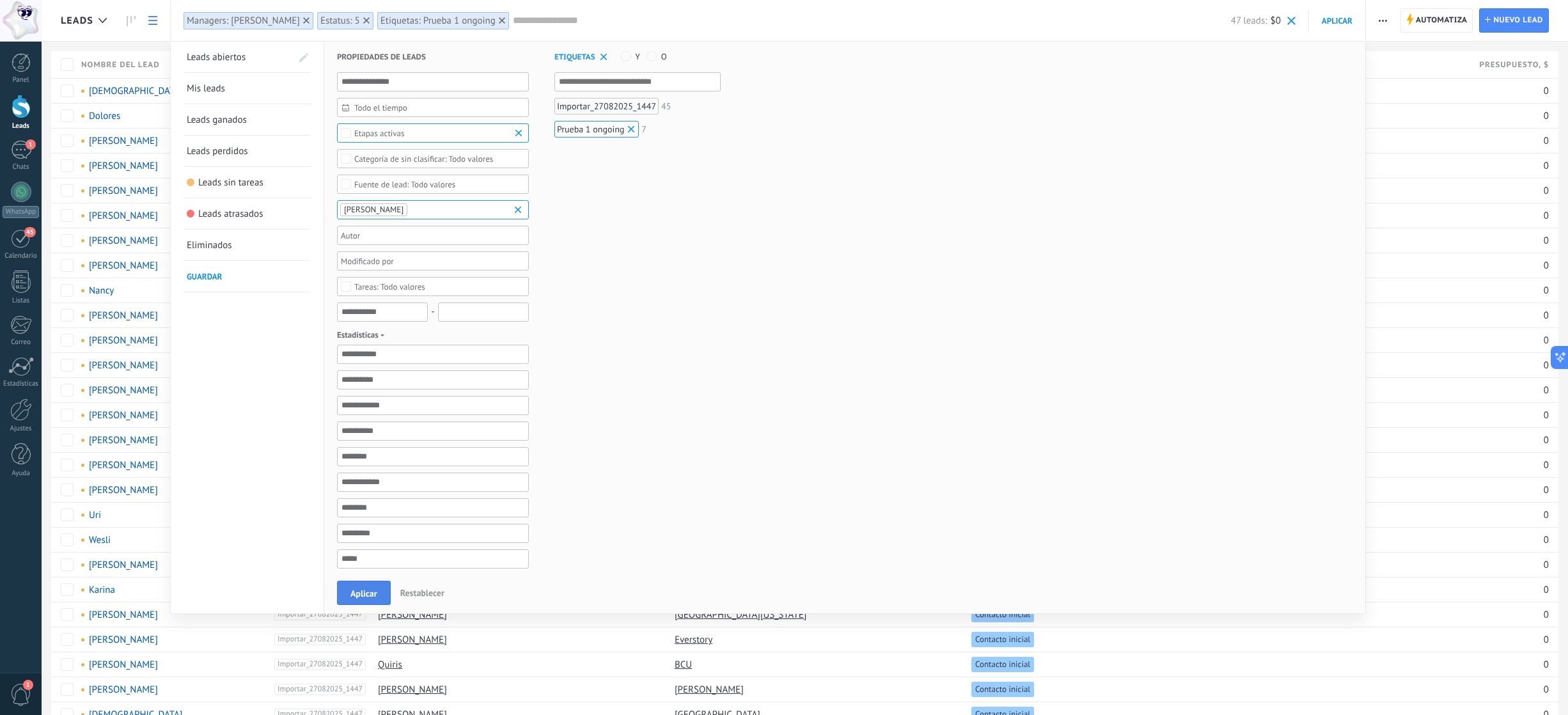
click at [364, 479] on span "Aplicar" at bounding box center [363, 593] width 27 height 9
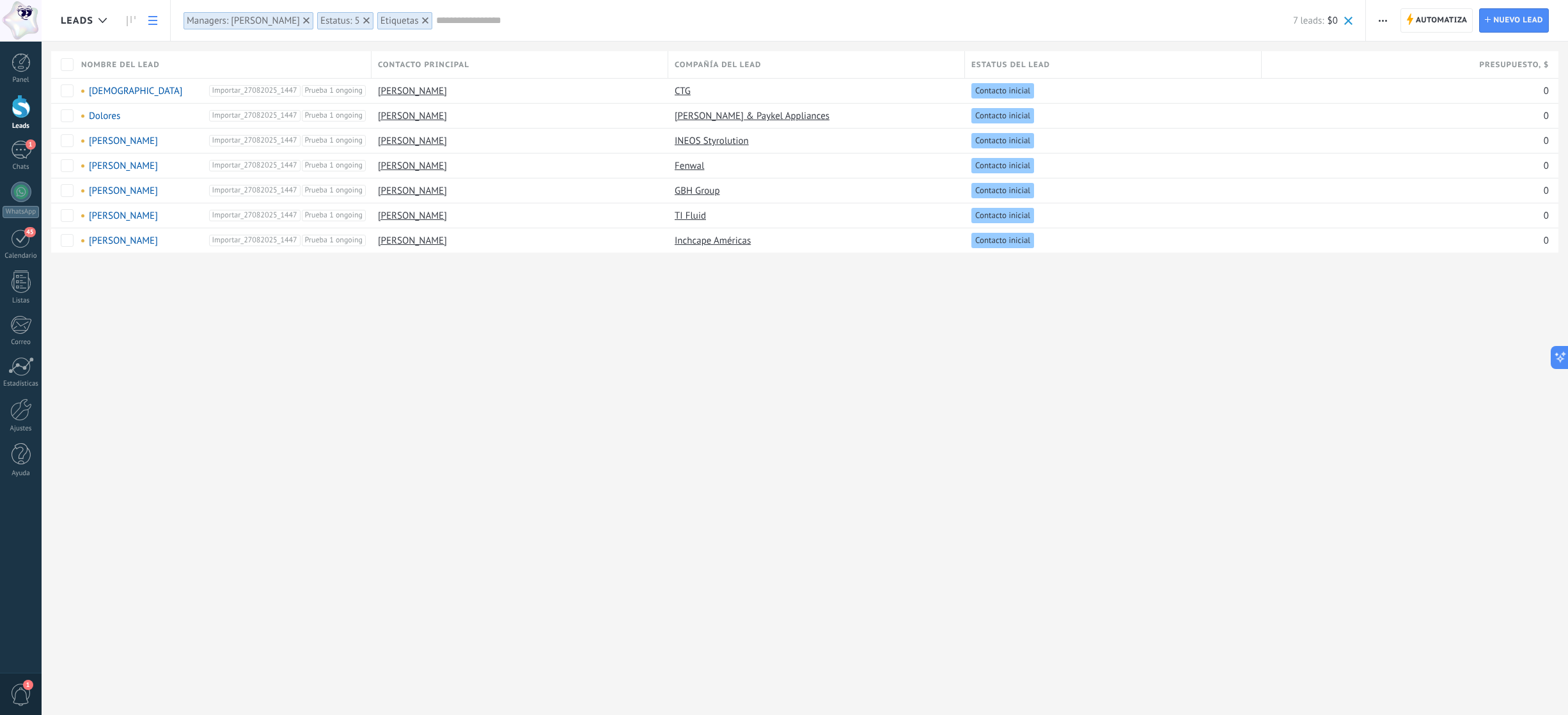
click at [66, 46] on div "Leads Automatiza Nueva difusión Editar embudo Imprimir Ajustes de la lista Impo…" at bounding box center [805, 147] width 1526 height 294
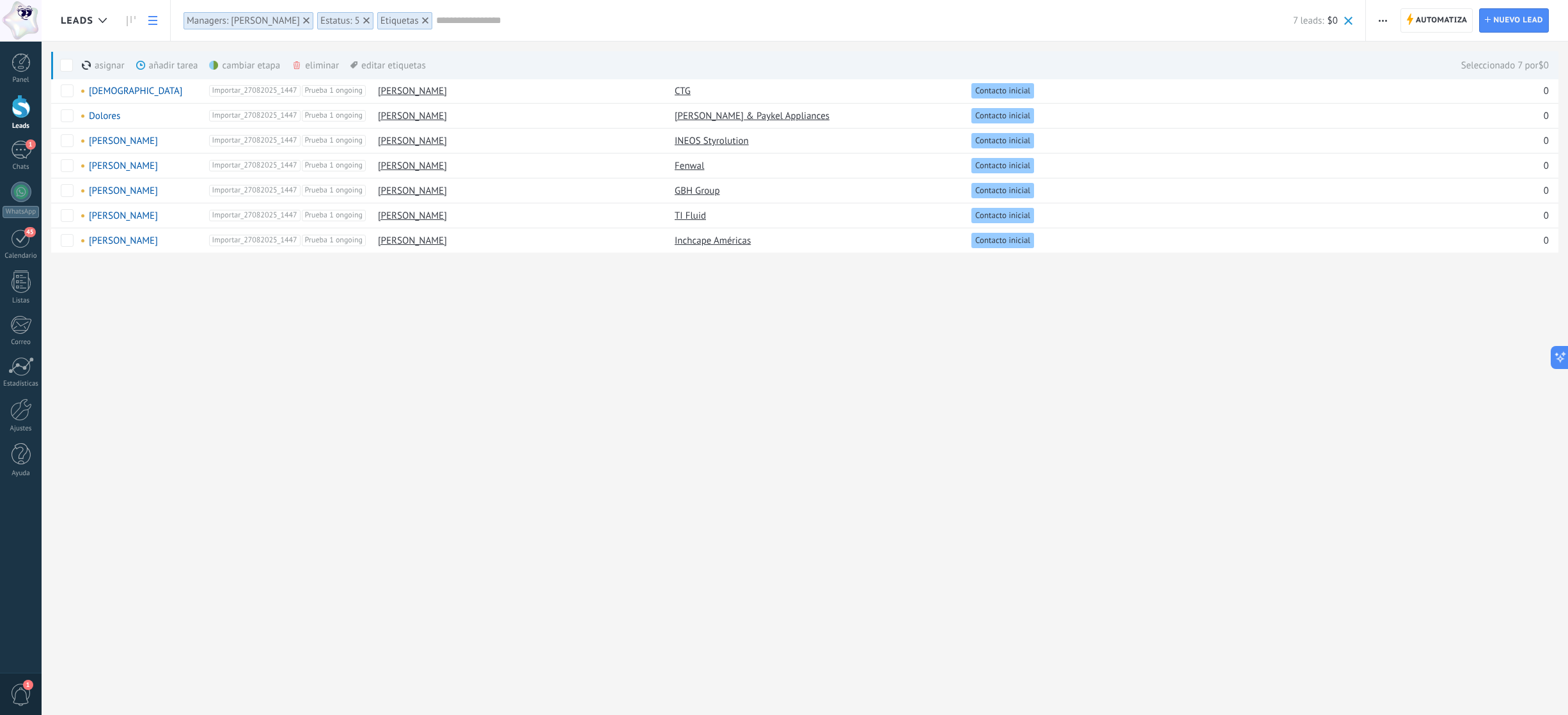
click at [1175, 17] on button "button" at bounding box center [1383, 20] width 19 height 25
click at [1175, 64] on span "Nueva difusión" at bounding box center [1420, 54] width 62 height 25
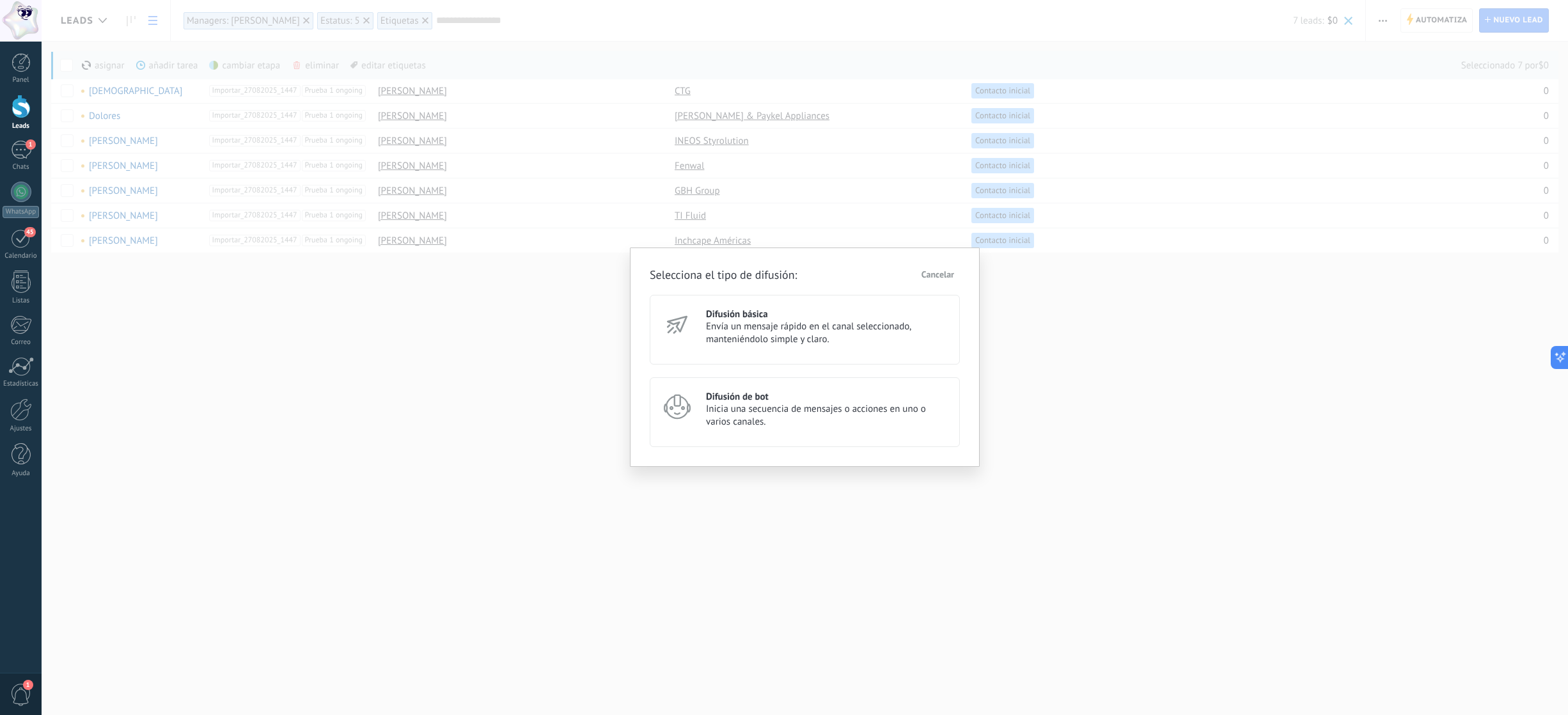
click at [763, 335] on span "Envía un mensaje rápido en el canal seleccionado, manteniéndolo simple y claro." at bounding box center [827, 333] width 242 height 25
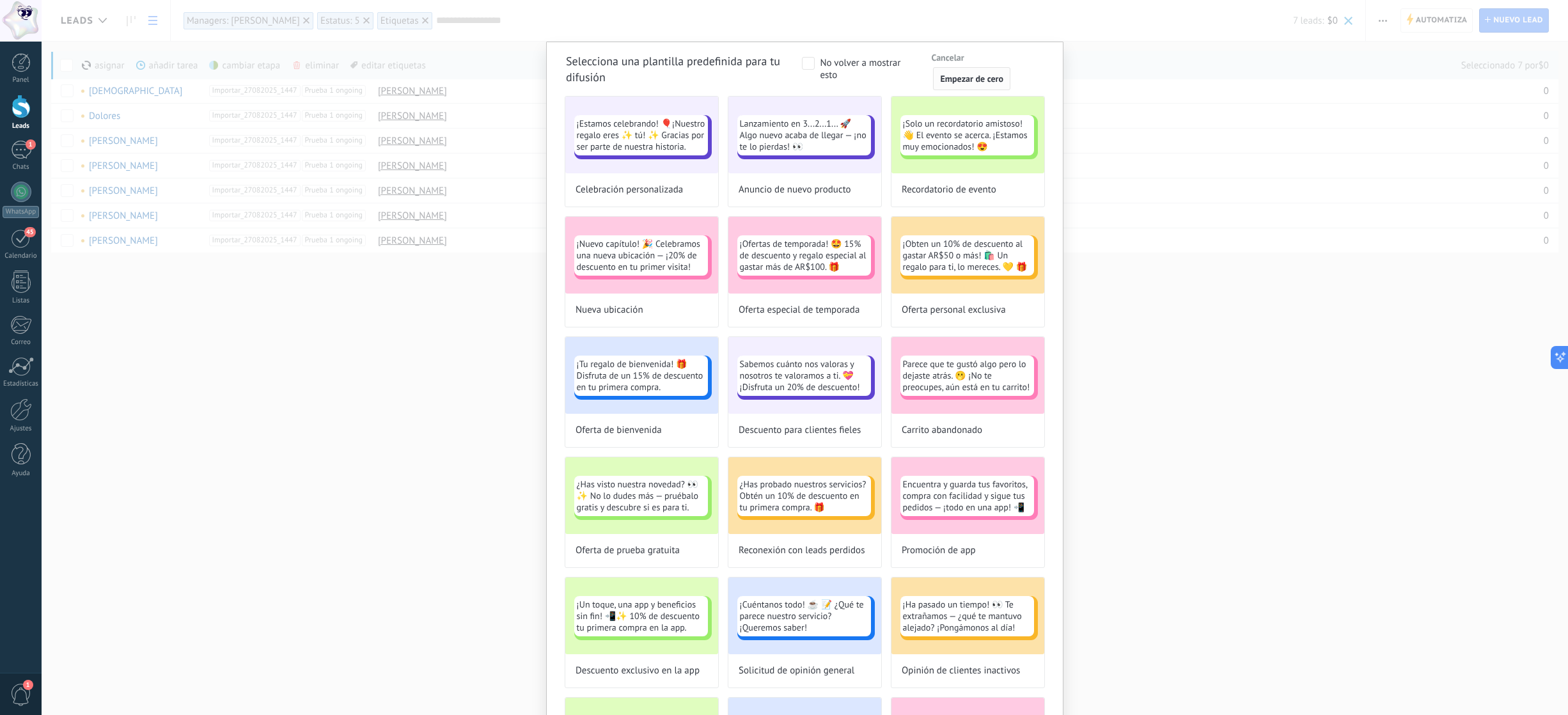
click at [978, 83] on span "Empezar de cero" at bounding box center [971, 78] width 63 height 9
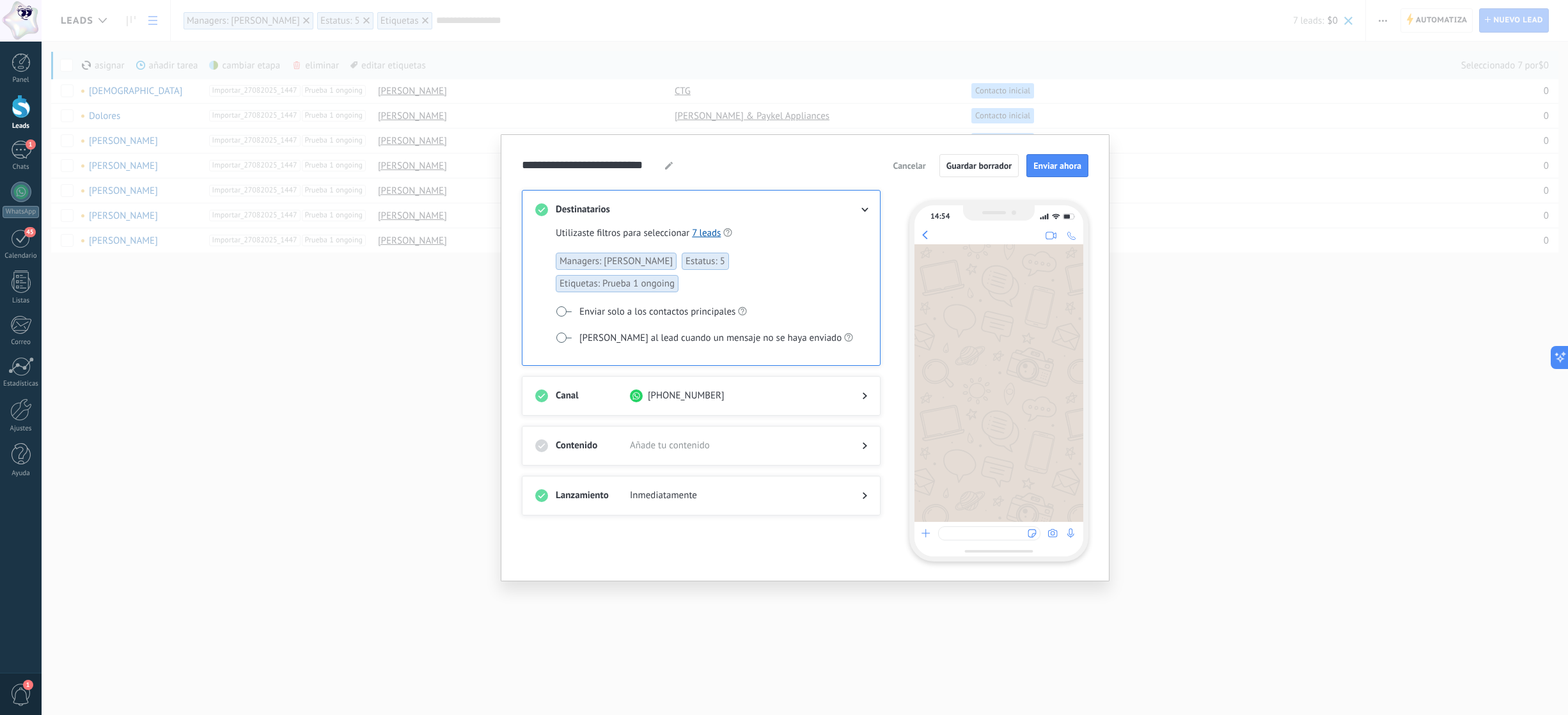
click at [715, 439] on span "Añade tu contenido" at bounding box center [736, 446] width 212 height 13
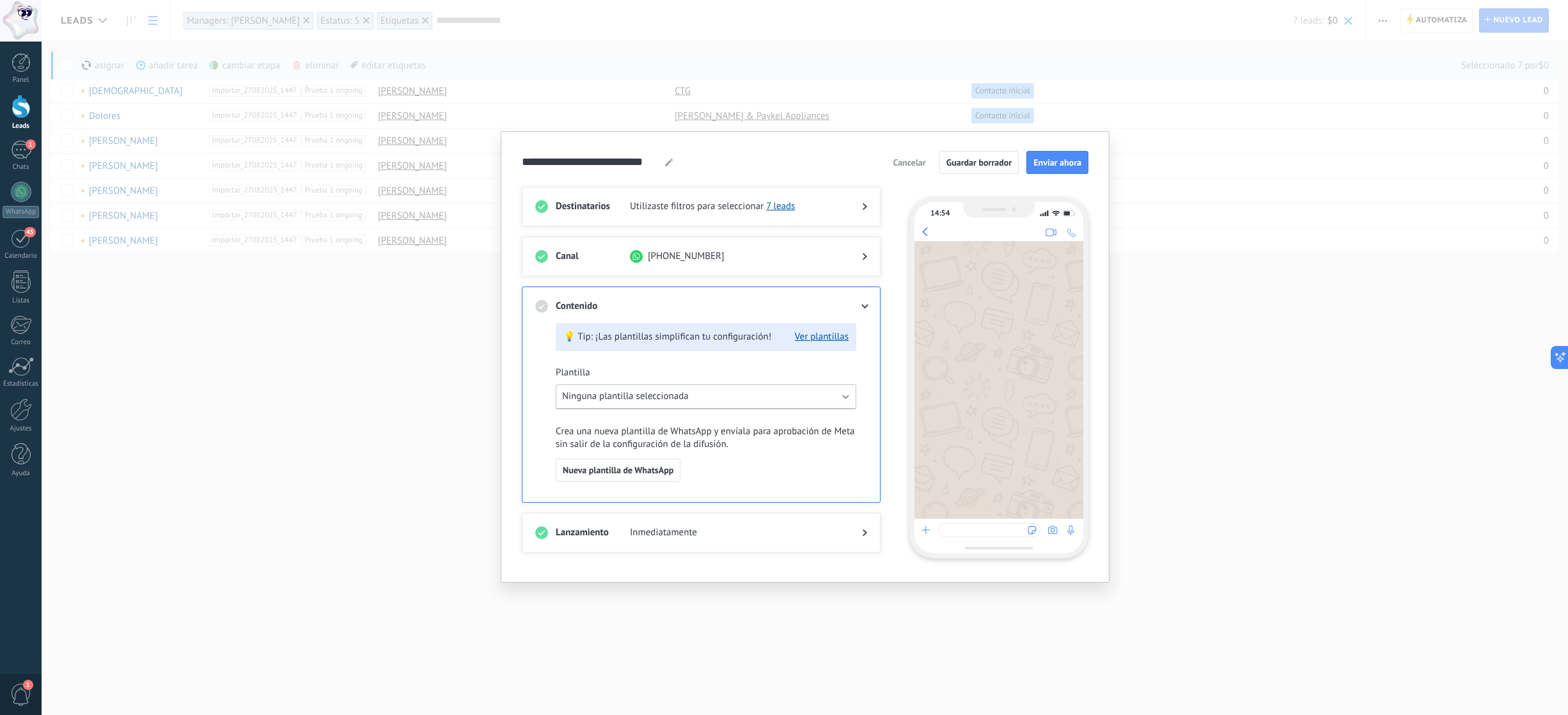
click at [706, 403] on button "Ninguna plantilla seleccionada" at bounding box center [705, 397] width 300 height 25
click at [695, 436] on li "Crehana mensaje 1" at bounding box center [700, 442] width 307 height 23
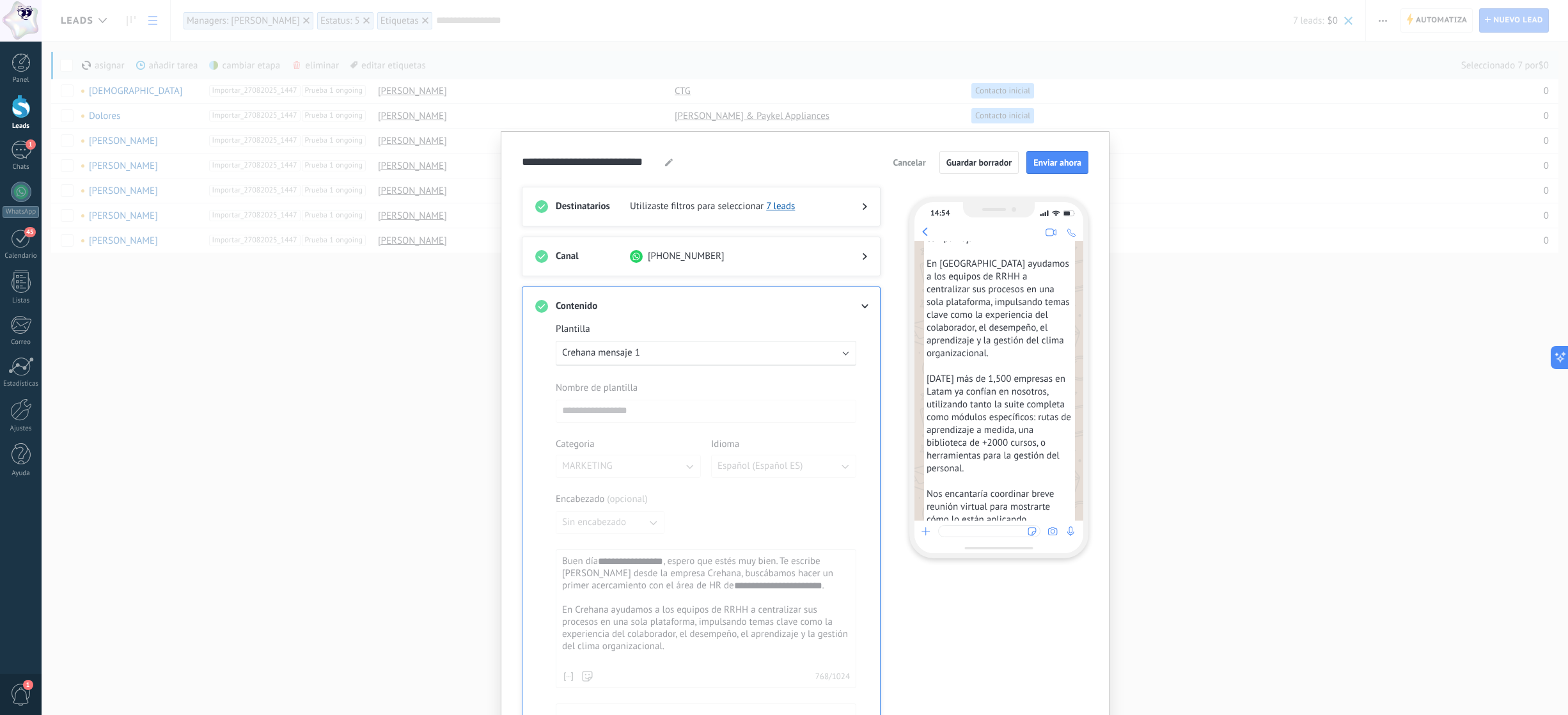
scroll to position [132, 0]
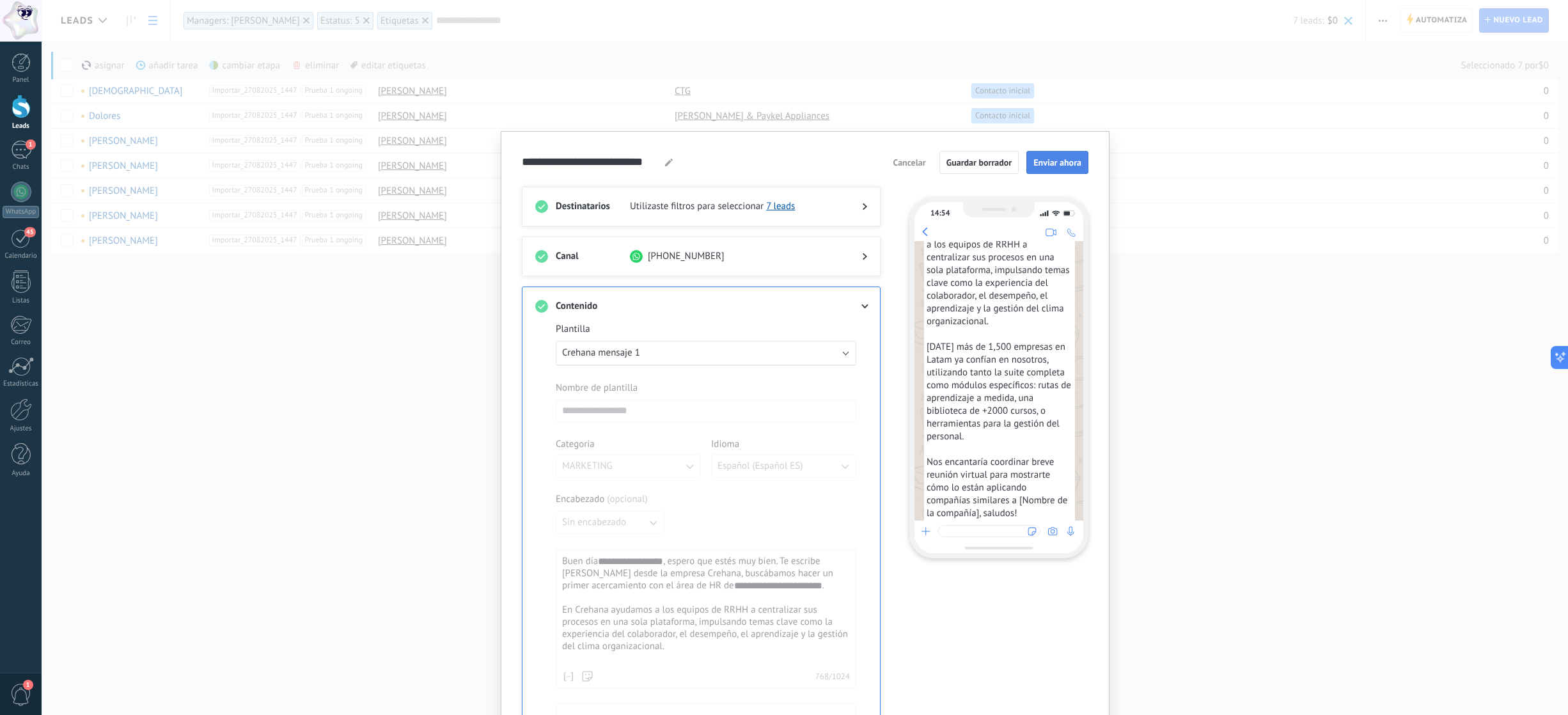
click at [1046, 164] on span "Enviar ahora" at bounding box center [1057, 162] width 48 height 9
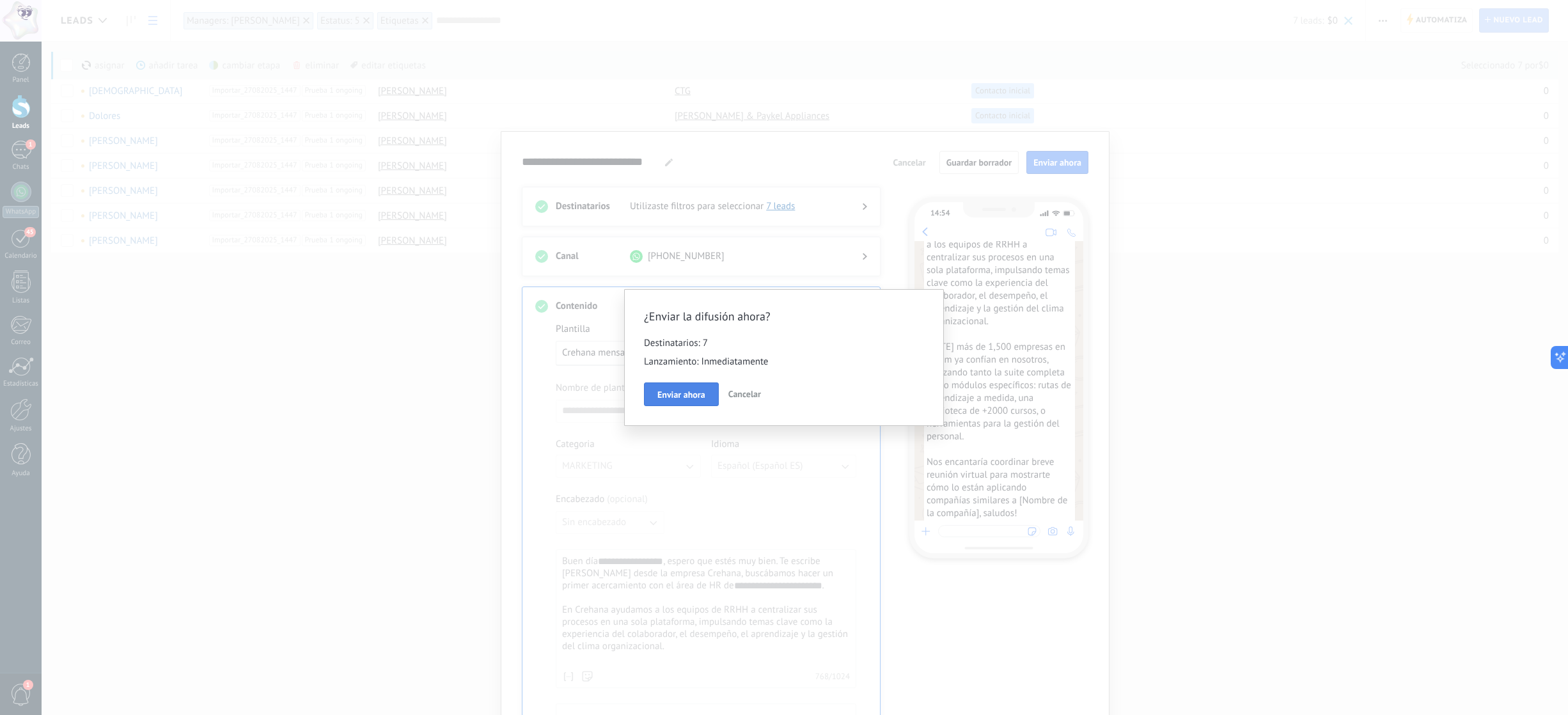
click at [677, 398] on span "Enviar ahora" at bounding box center [681, 394] width 48 height 9
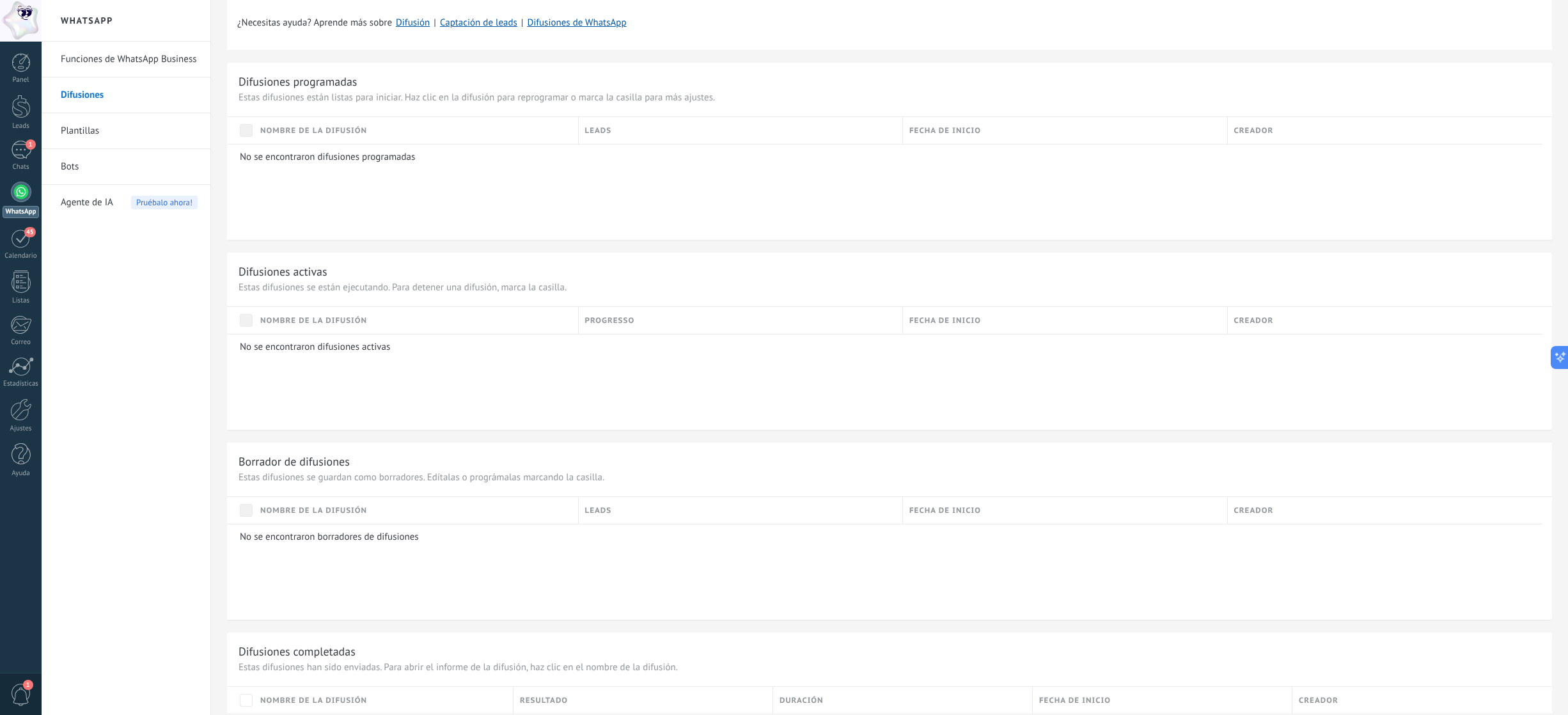
scroll to position [471, 0]
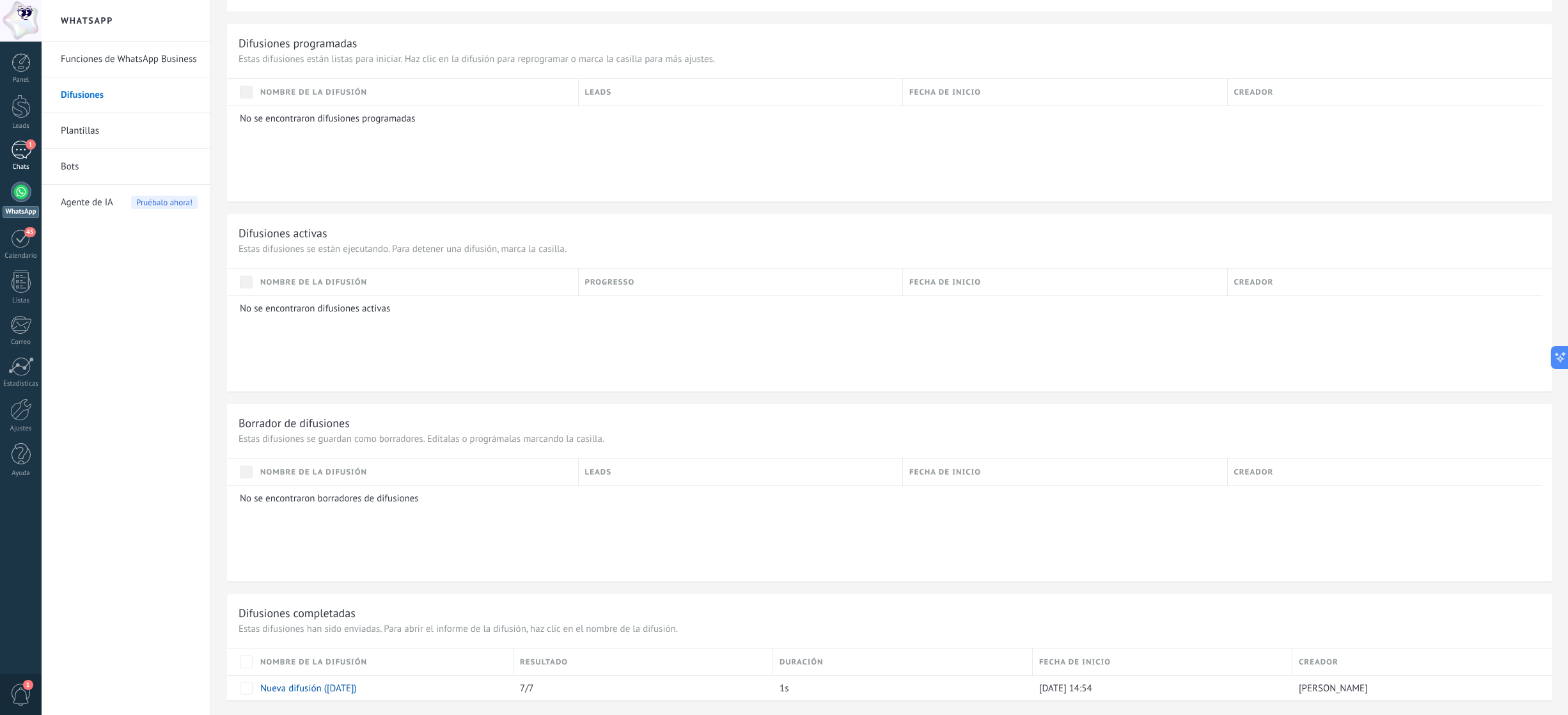
click at [16, 143] on div "1" at bounding box center [21, 150] width 21 height 19
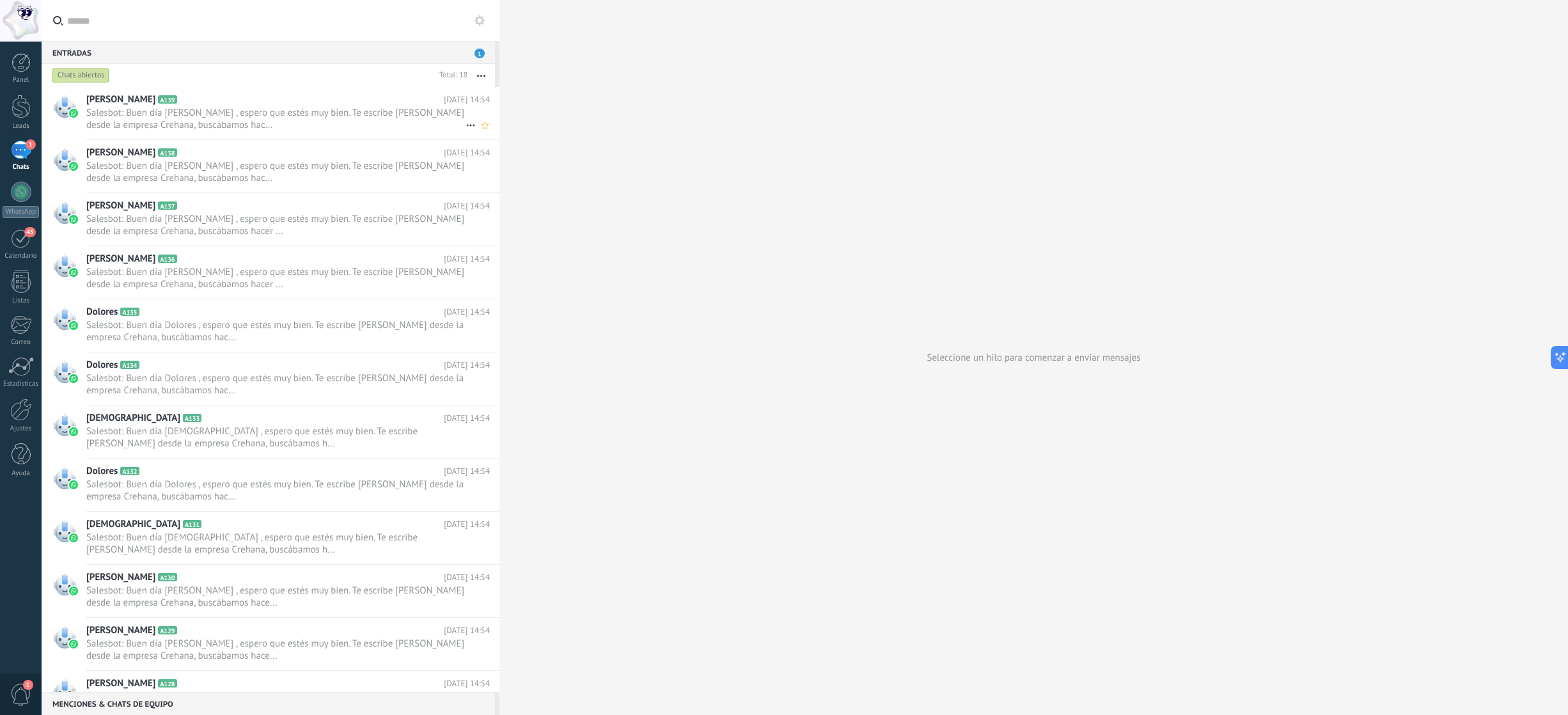
click at [244, 116] on span "Salesbot: Buen día Geraldo , espero que estés muy bien. Te escribe Ariana Rodas…" at bounding box center [276, 119] width 379 height 25
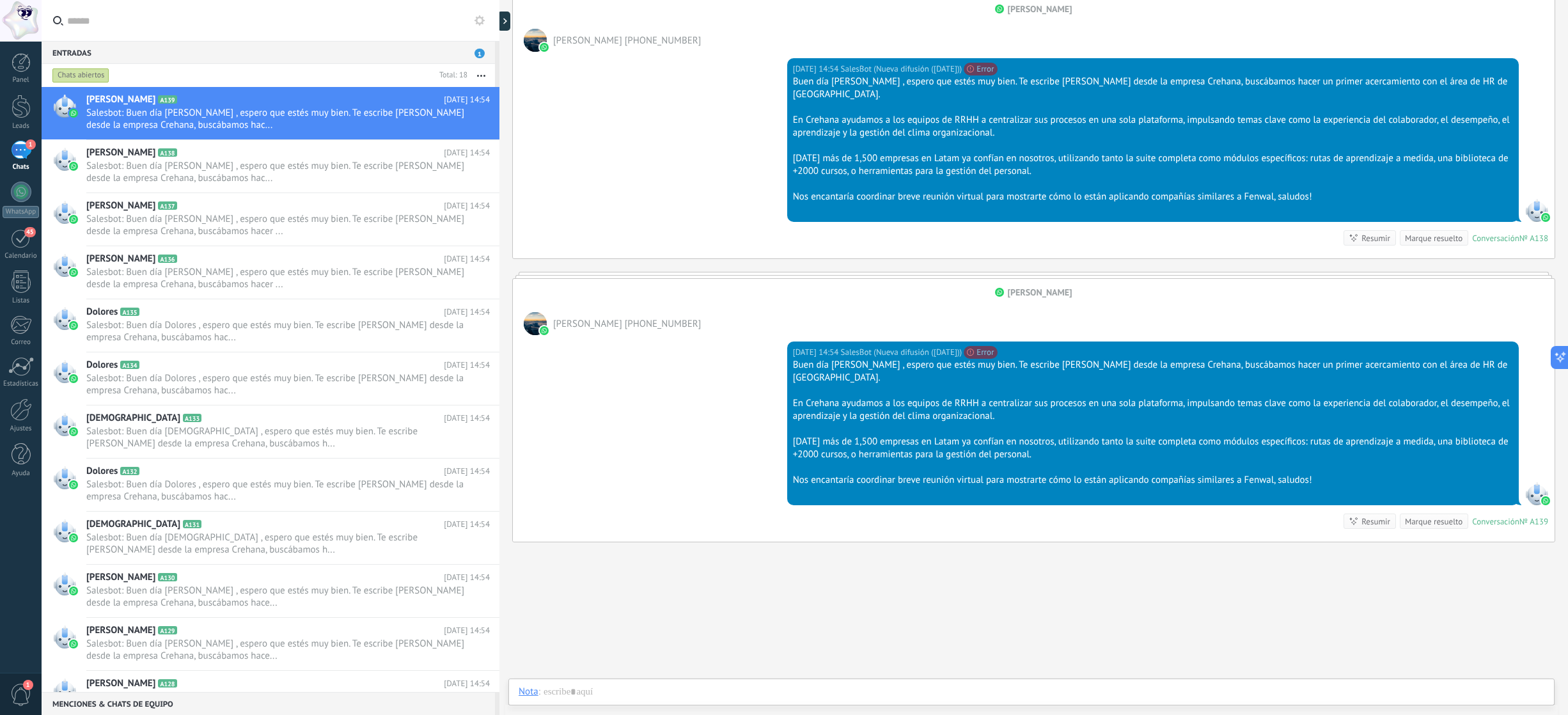
scroll to position [223, 0]
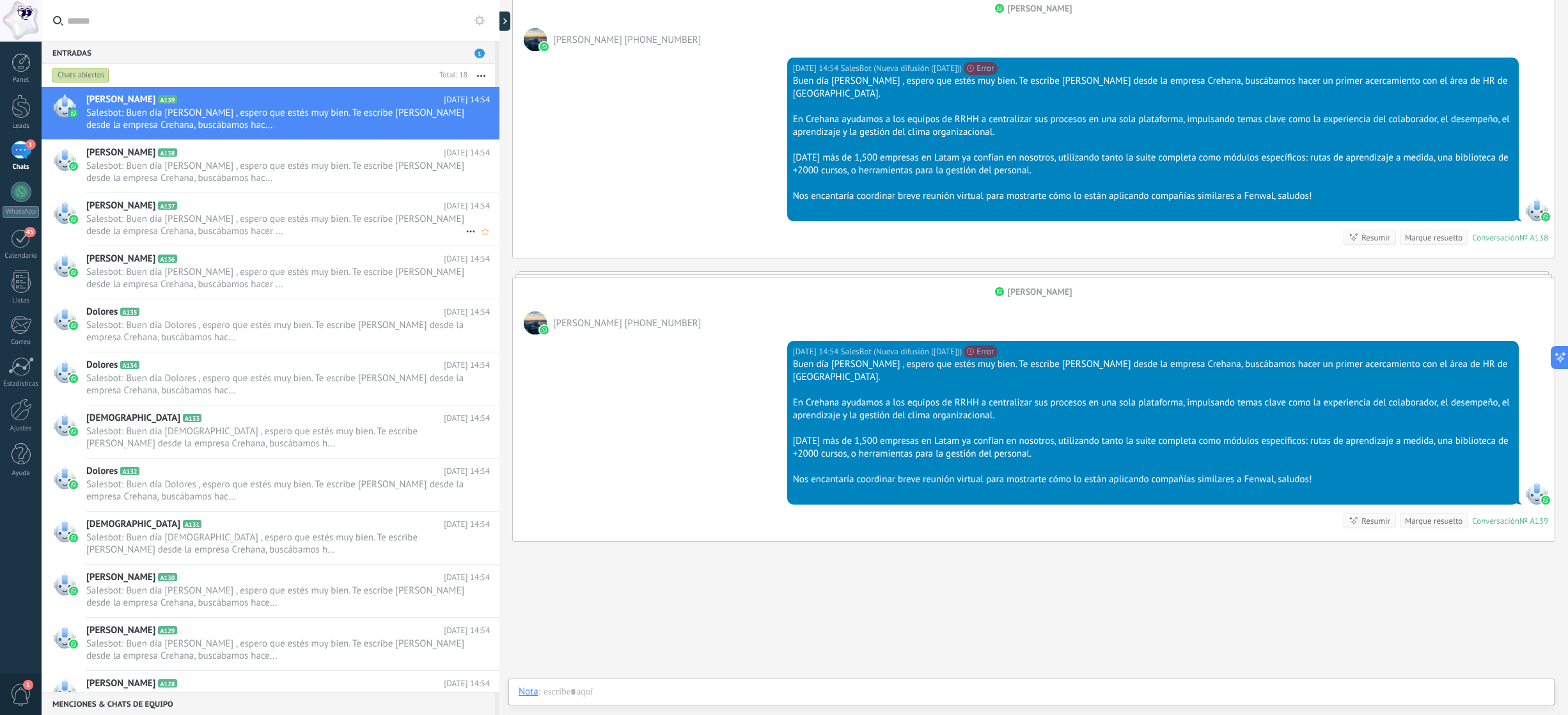
click at [295, 222] on span "Salesbot: Buen día Juan , espero que estés muy bien. Te escribe Ariana Rodas de…" at bounding box center [276, 225] width 379 height 25
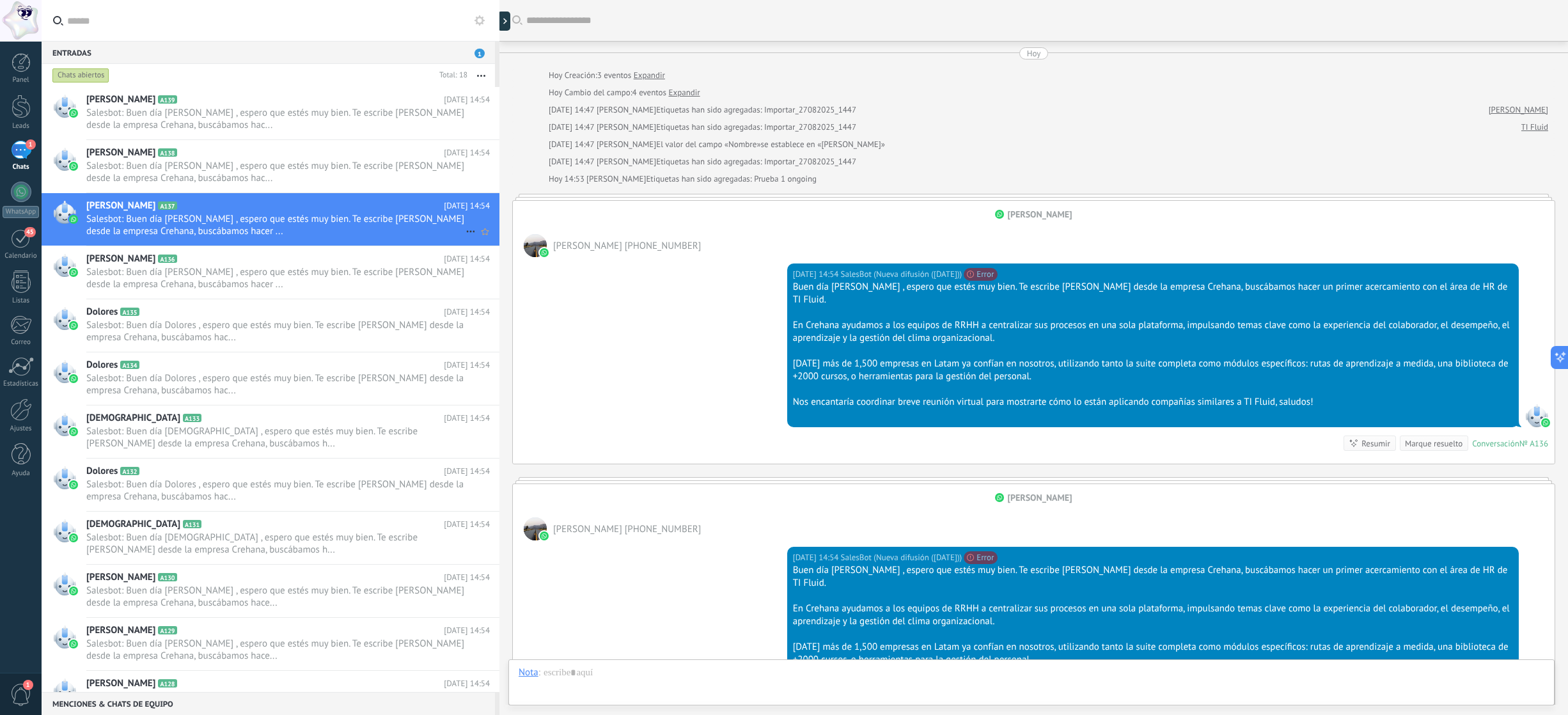
scroll to position [231, 0]
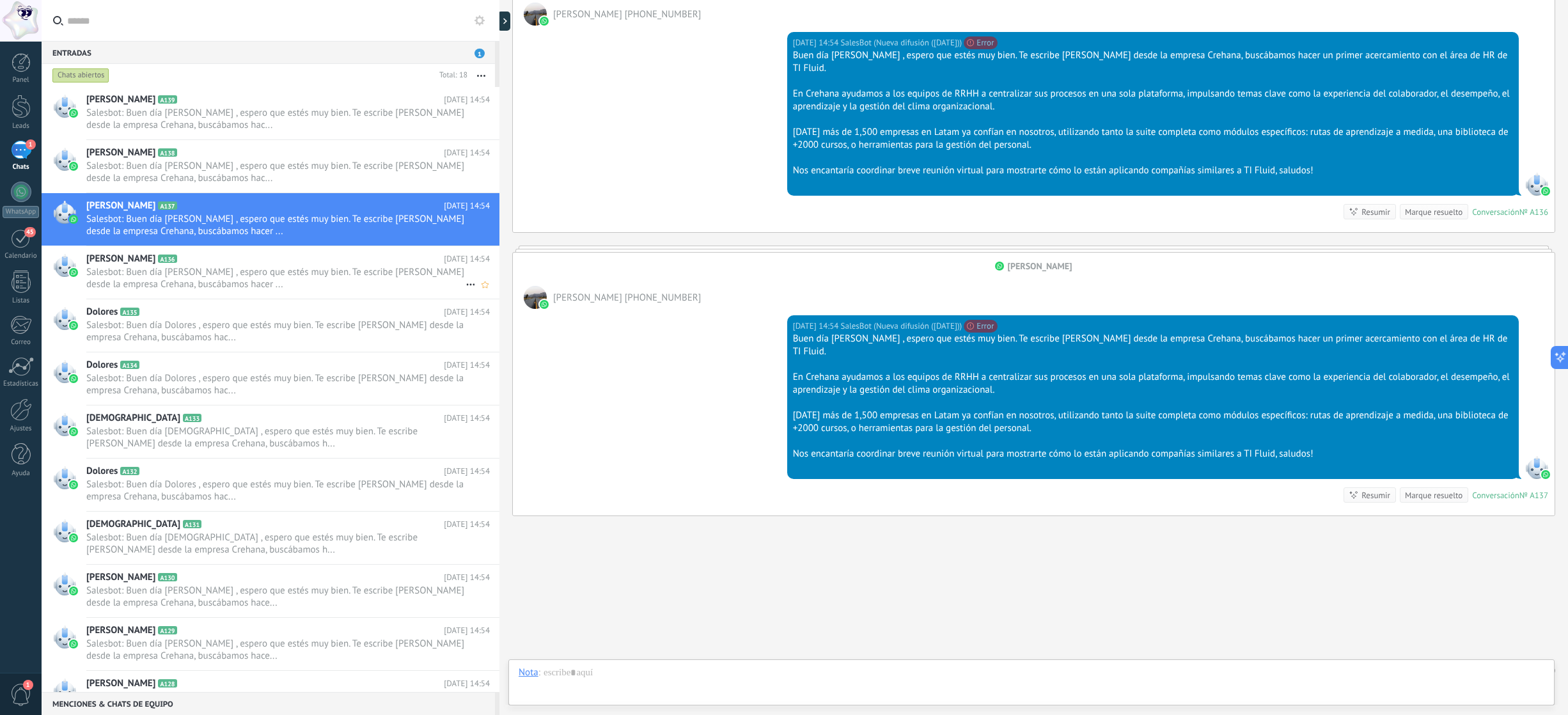
click at [308, 294] on div "Juan A136 Hoy 14:54 Salesbot: Buen día Juan , espero que estés muy bien. Te esc…" at bounding box center [293, 272] width 413 height 52
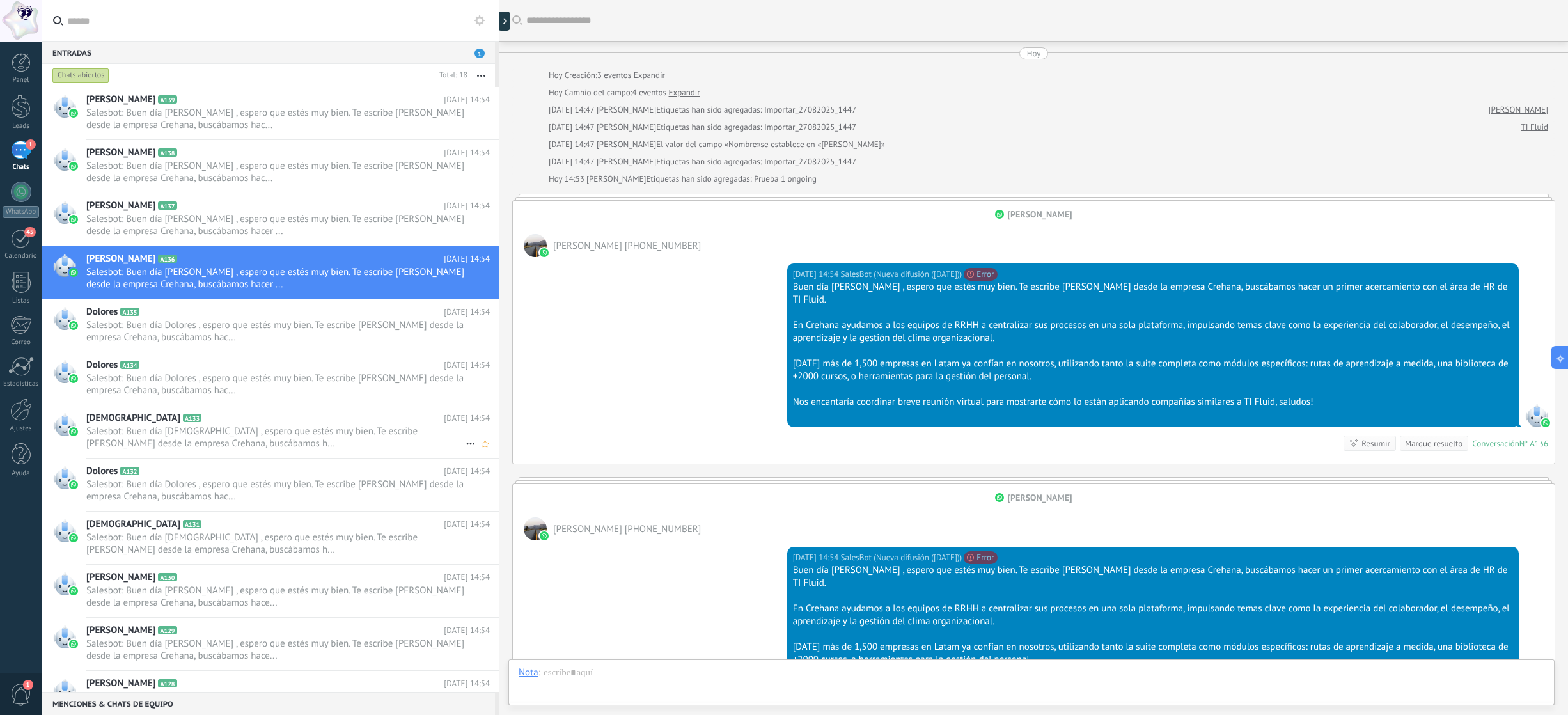
click at [417, 449] on span "Salesbot: Buen día Christian , espero que estés muy bien. Te escribe Ariana Rod…" at bounding box center [276, 437] width 379 height 25
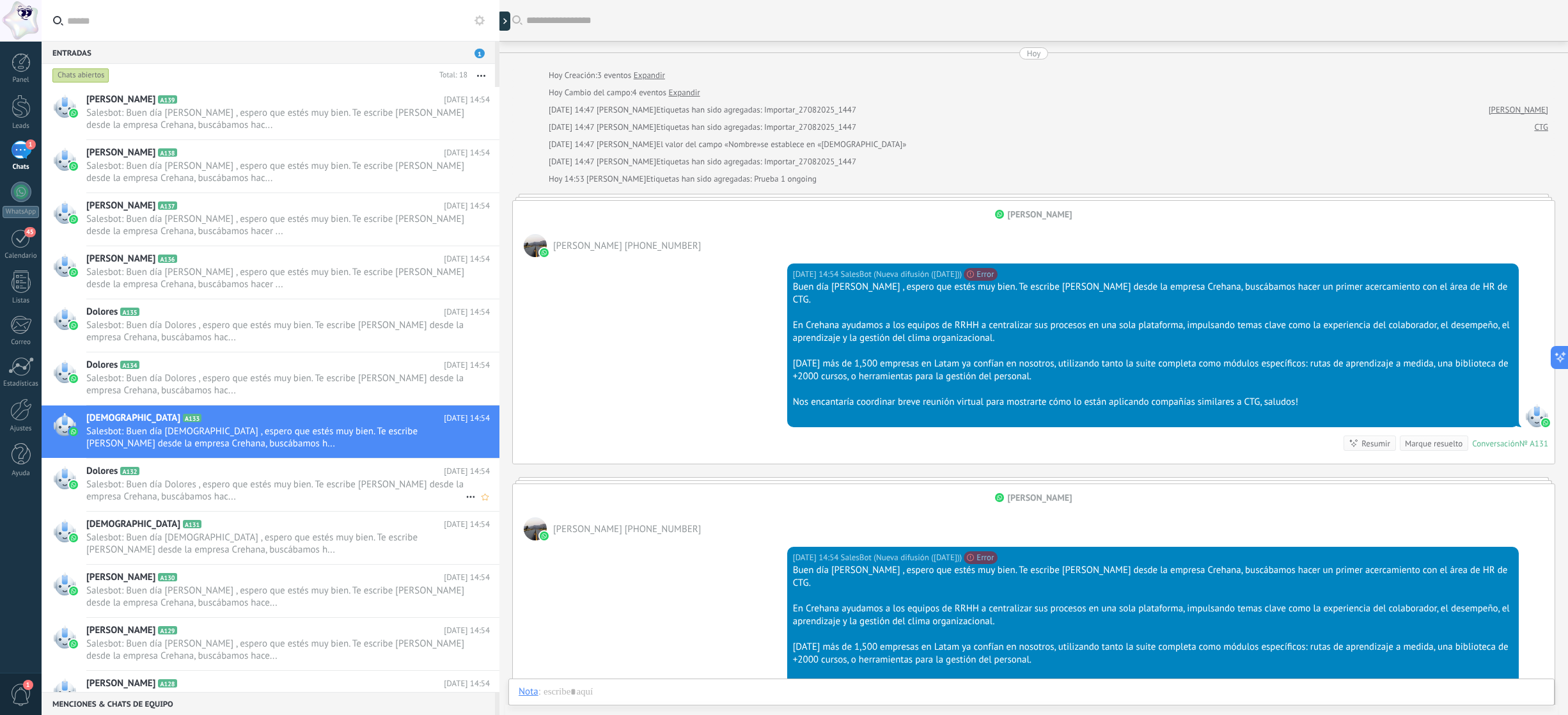
click at [381, 479] on span "Salesbot: Buen día Dolores , espero que estés muy bien. Te escribe Ariana Rodas…" at bounding box center [276, 490] width 379 height 25
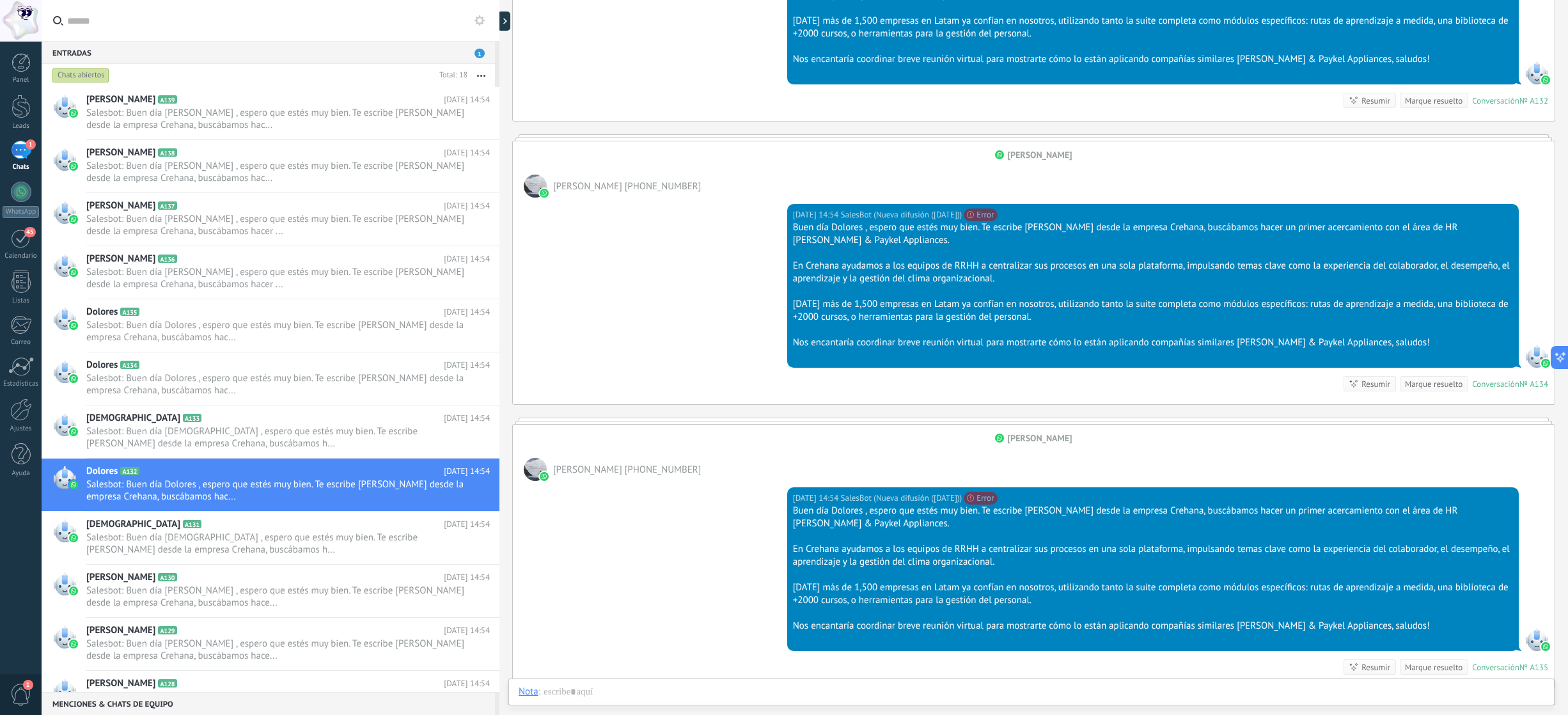
scroll to position [542, 0]
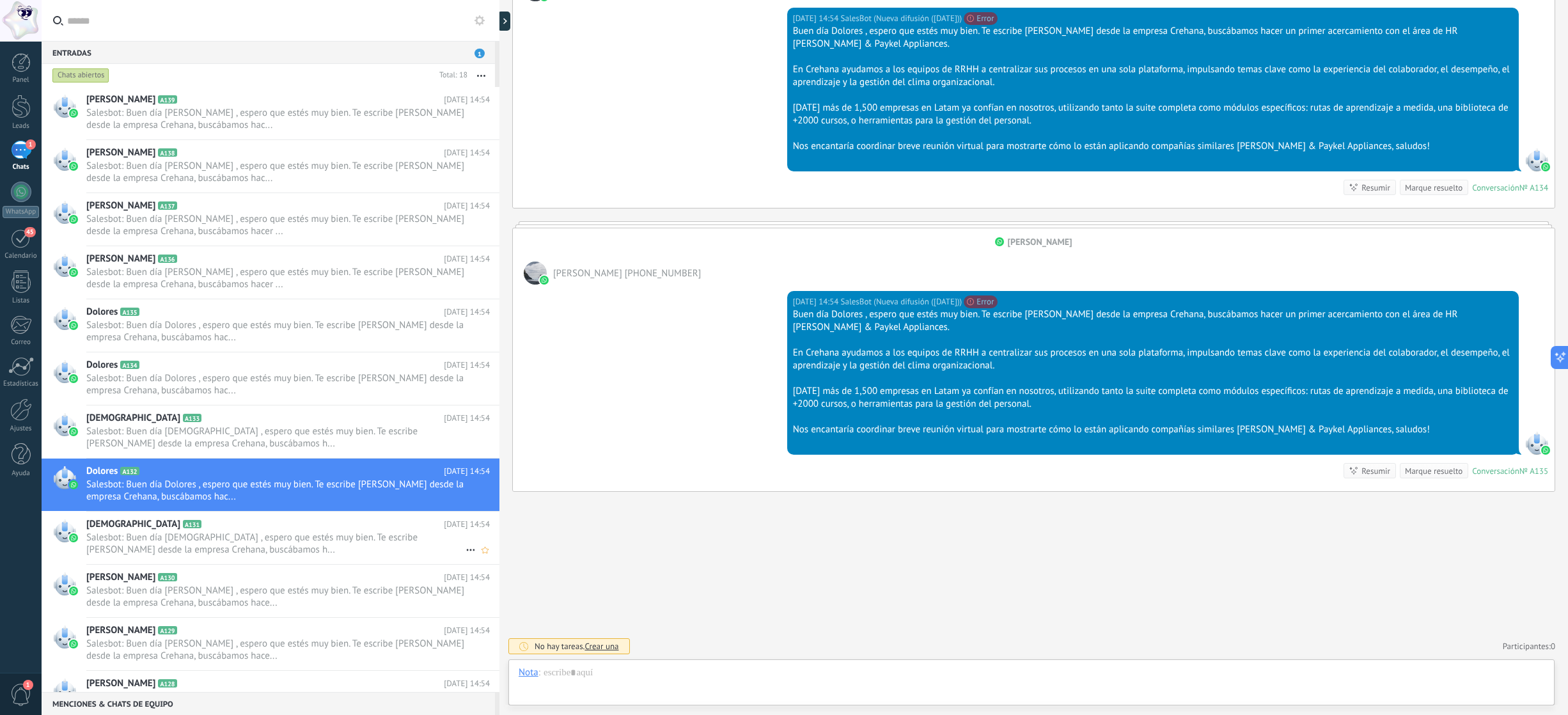
click at [341, 479] on h2 "Christian A131" at bounding box center [265, 524] width 358 height 13
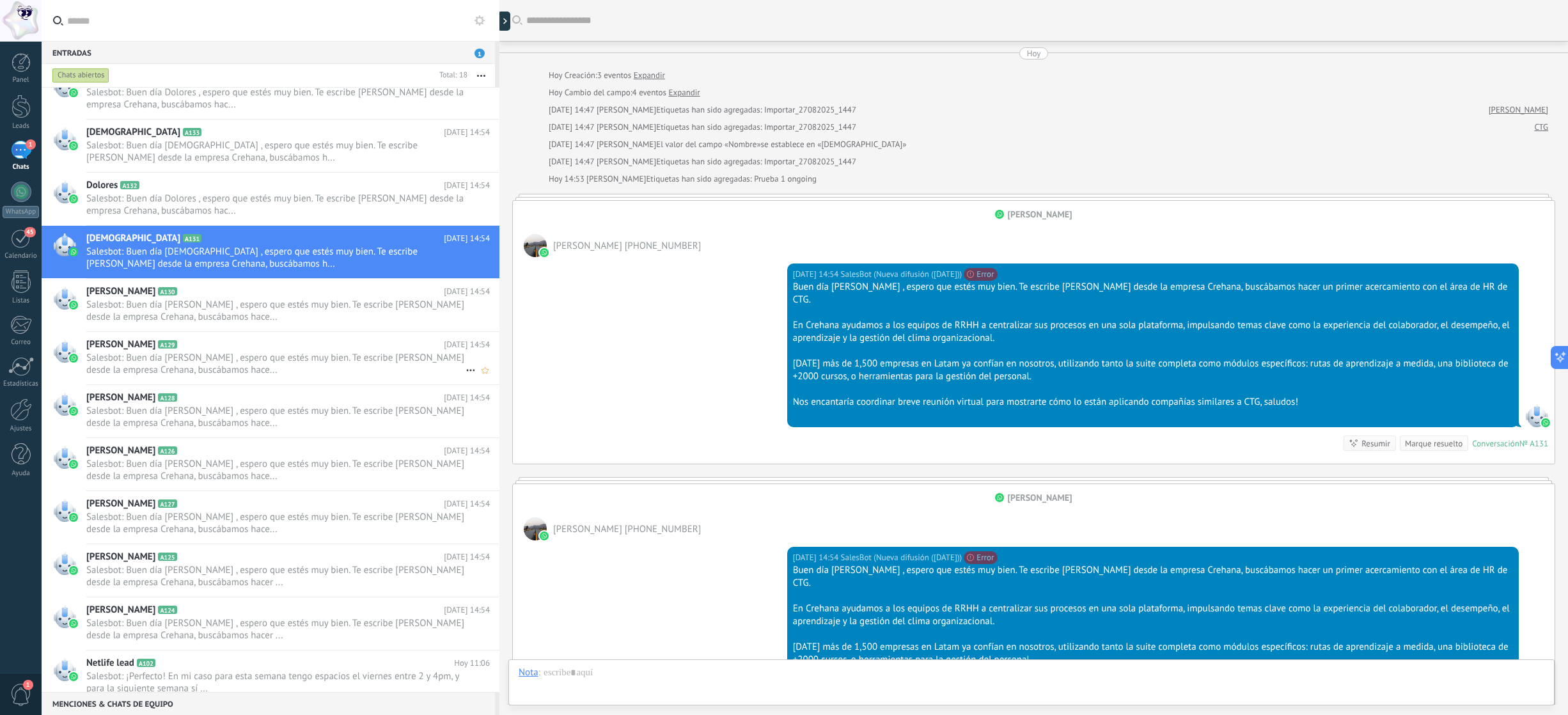
scroll to position [294, 0]
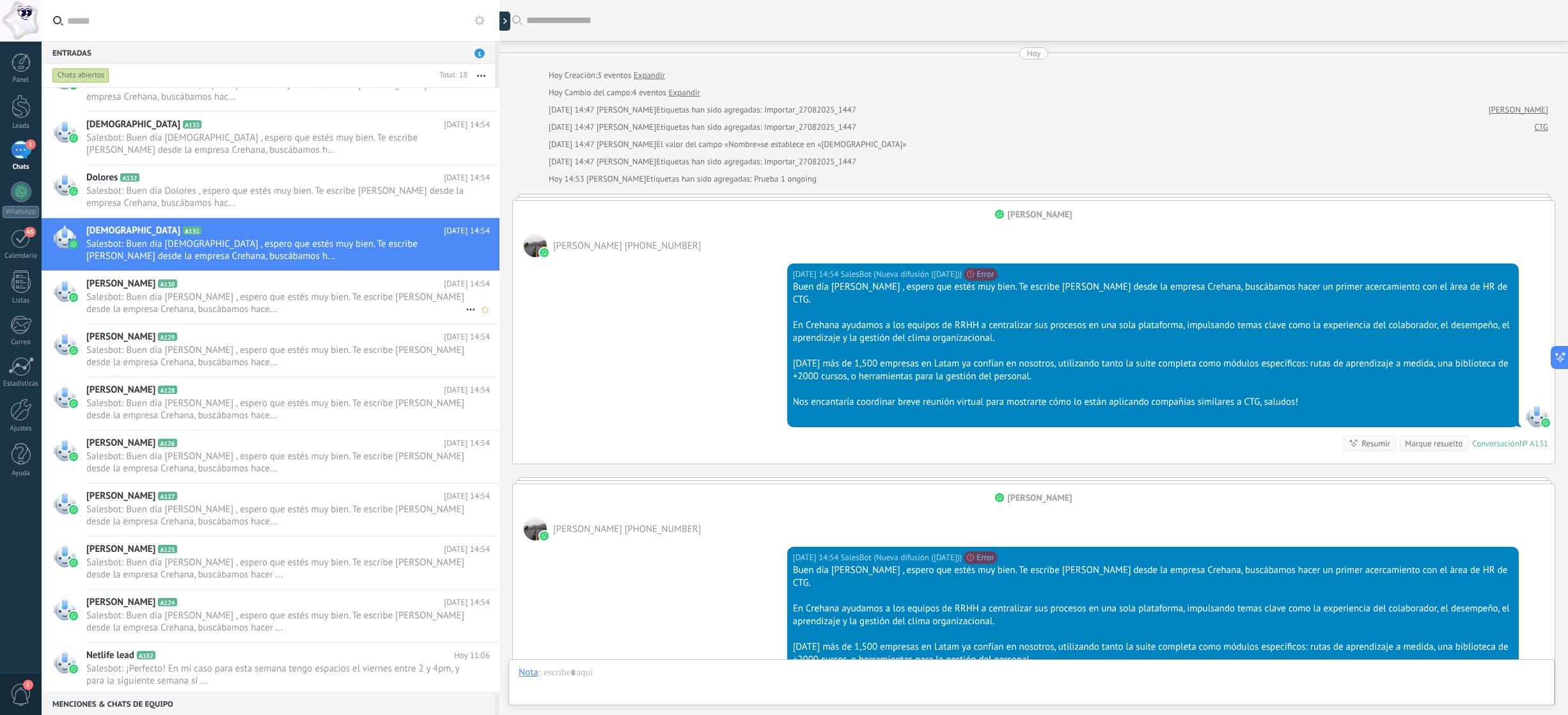
click at [320, 304] on span "Salesbot: Buen día Elodie , espero que estés muy bien. Te escribe Ariana Rodas …" at bounding box center [276, 303] width 379 height 25
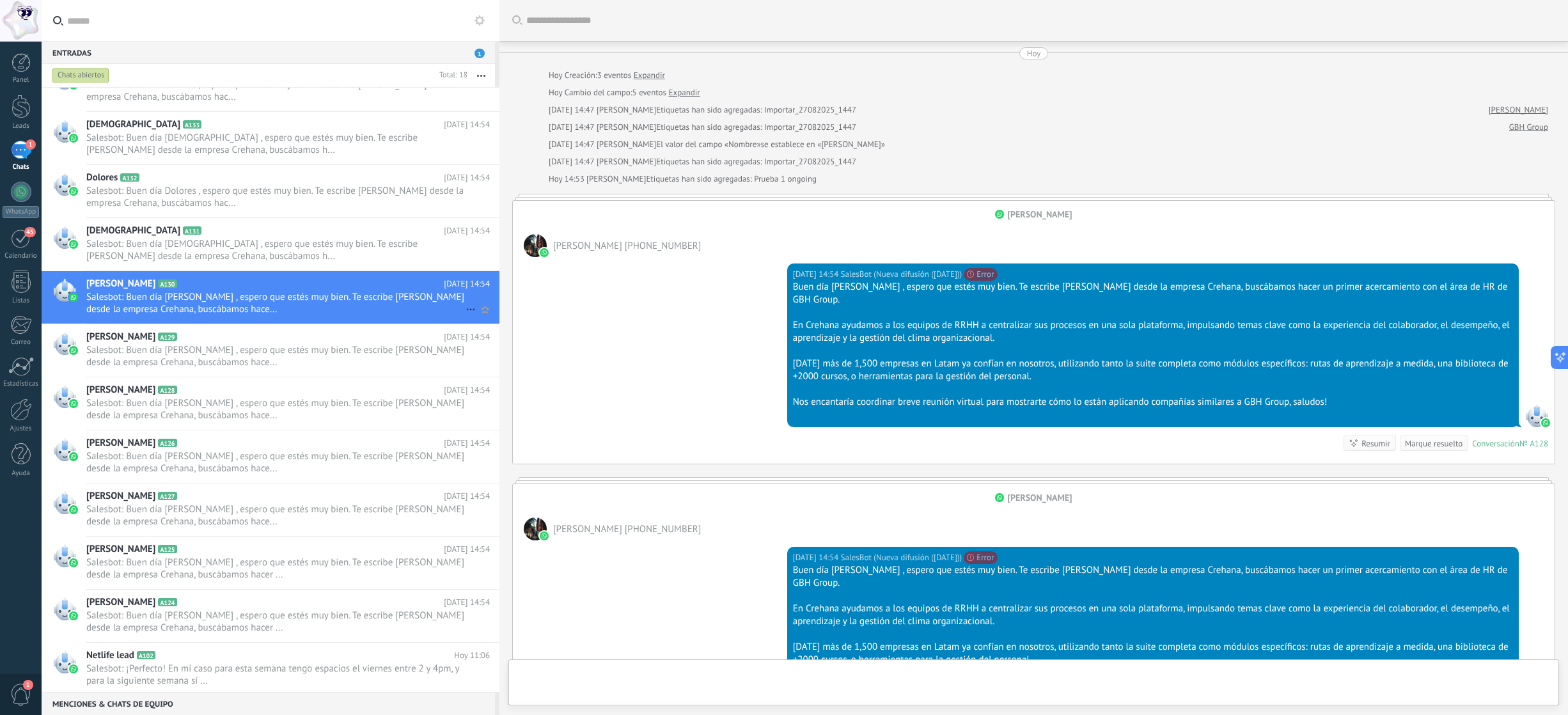
scroll to position [503, 0]
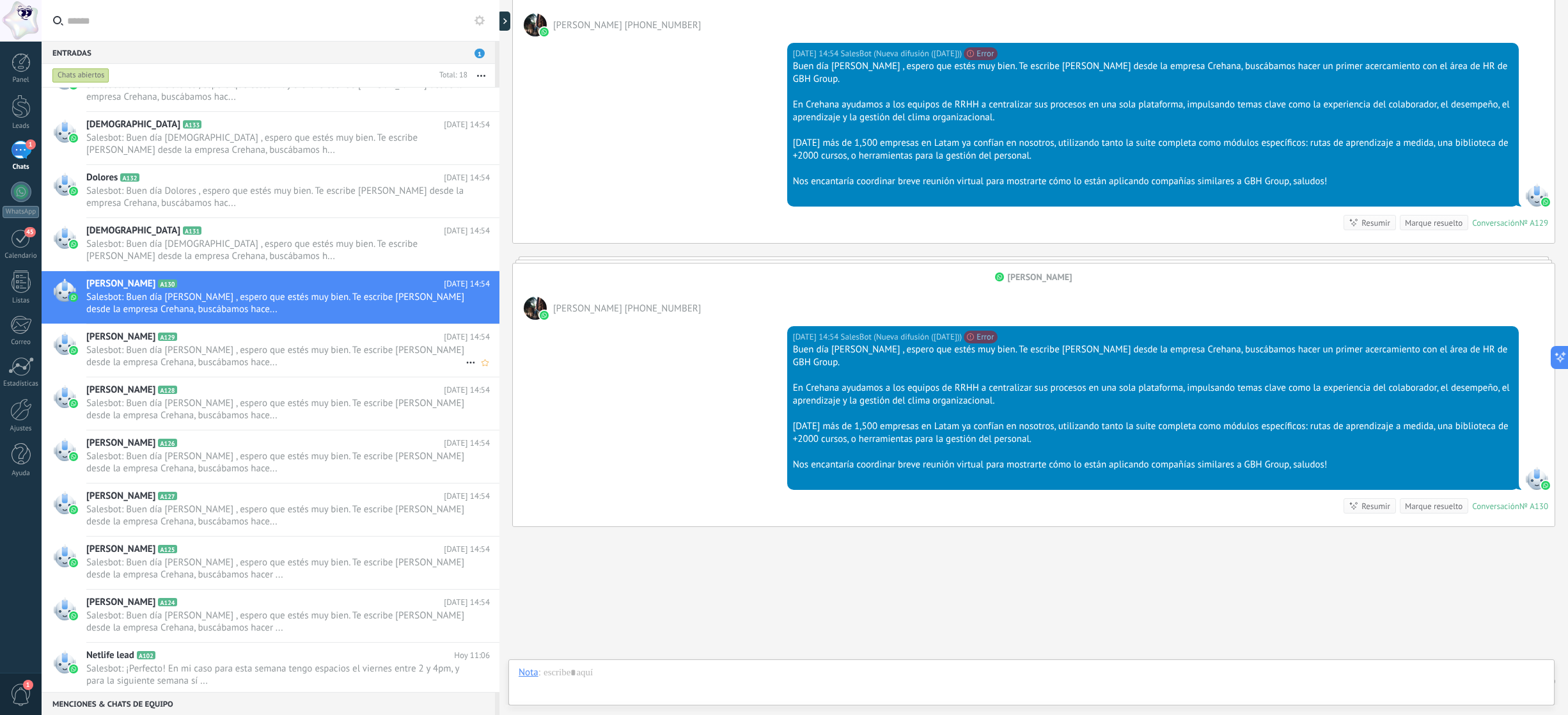
click at [302, 348] on span "Salesbot: Buen día Elodie , espero que estés muy bien. Te escribe Ariana Rodas …" at bounding box center [276, 356] width 379 height 25
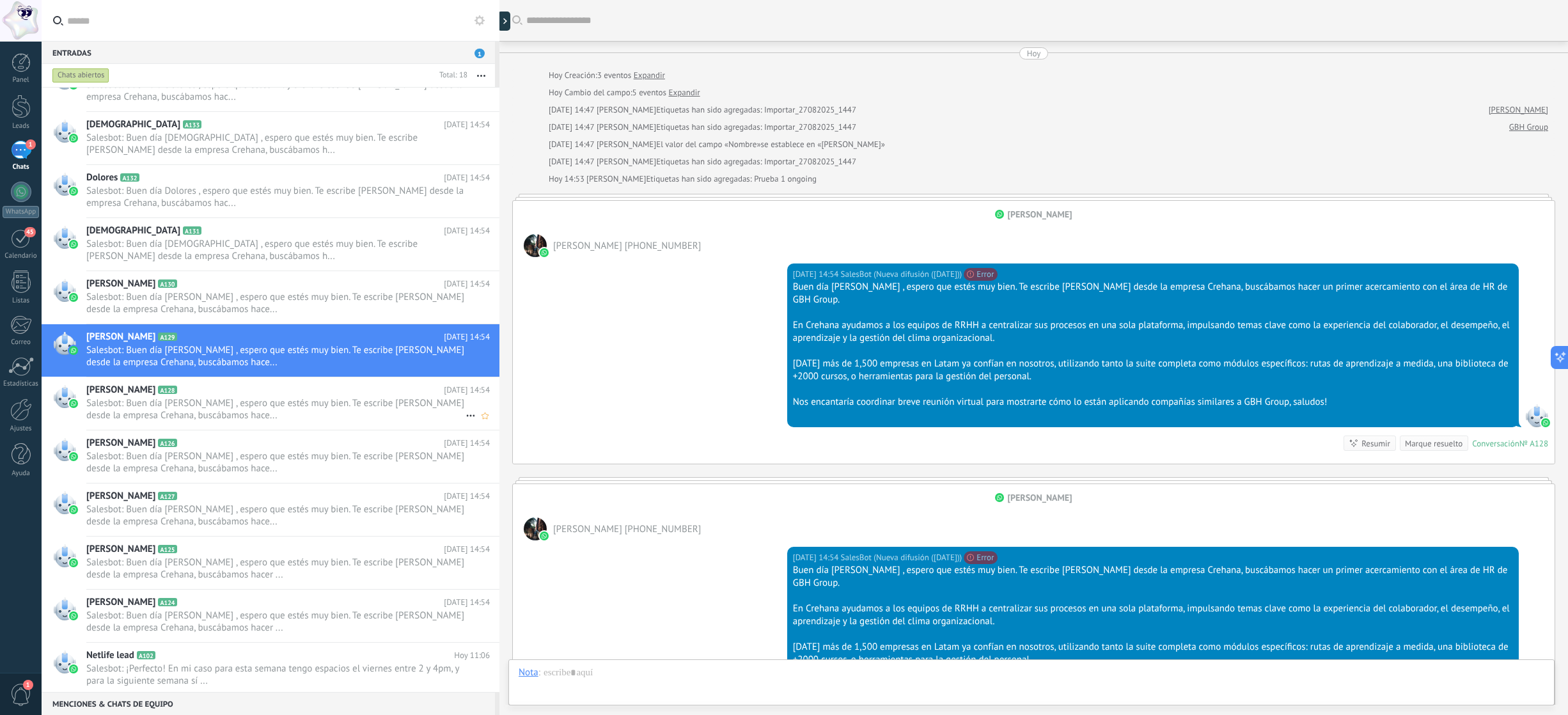
scroll to position [236, 0]
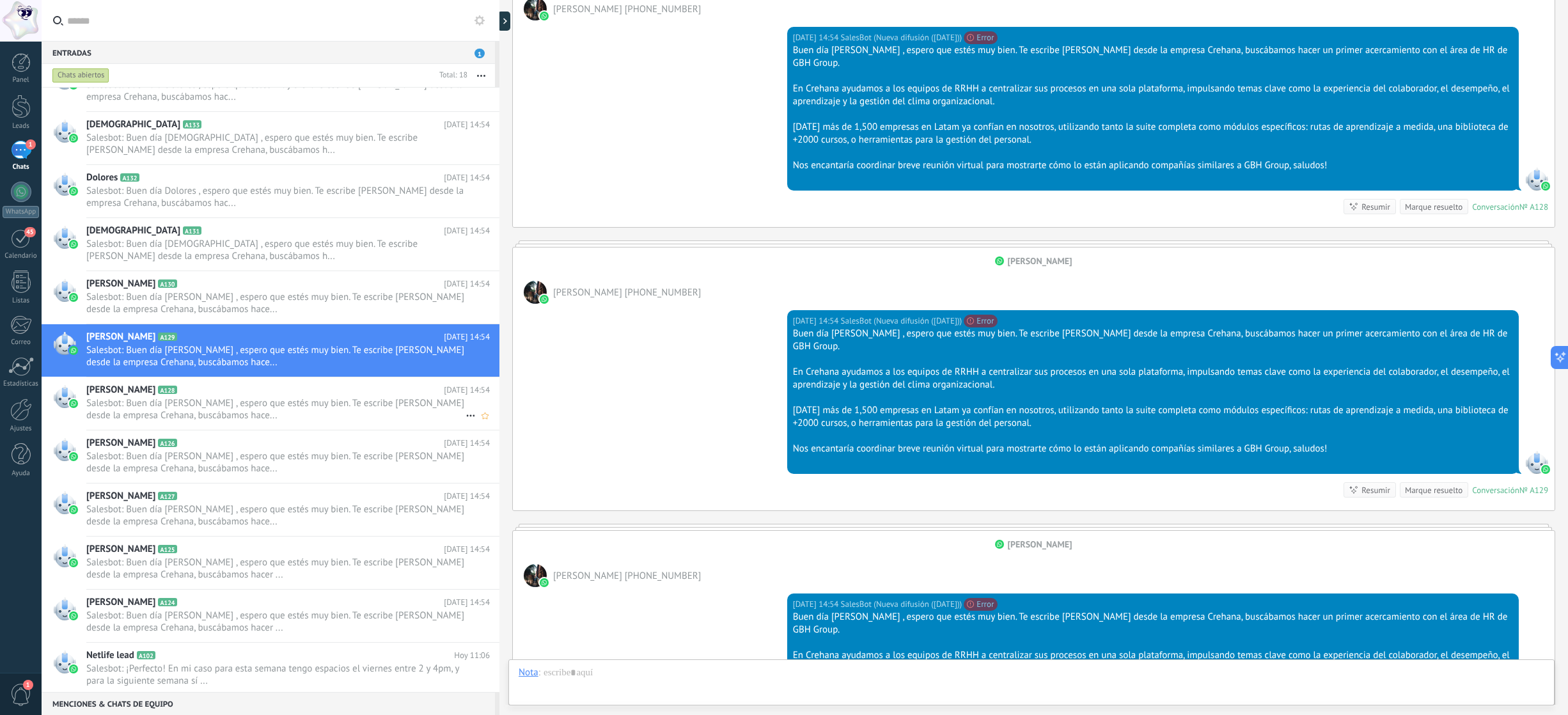
click at [300, 390] on h2 "Elodie A128" at bounding box center [265, 390] width 358 height 13
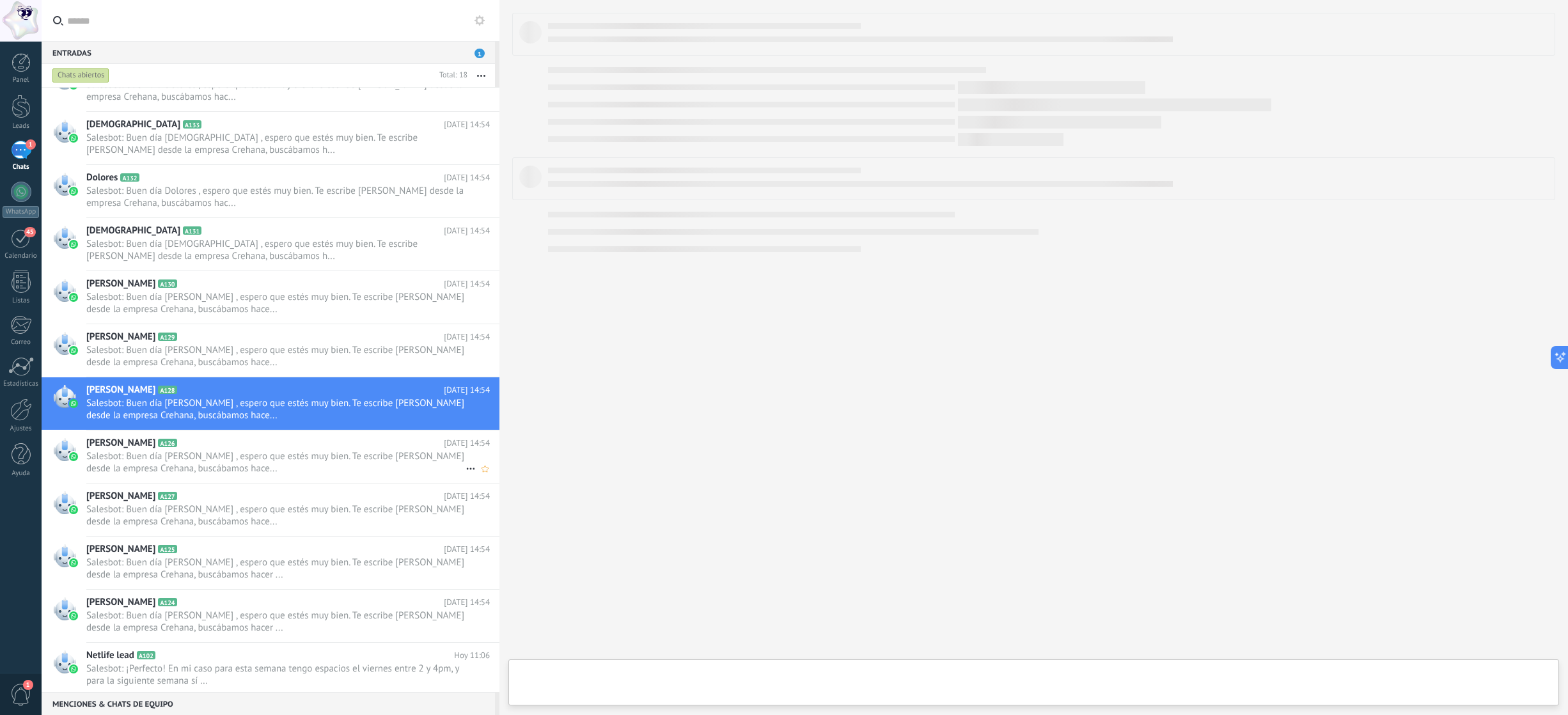
scroll to position [351, 0]
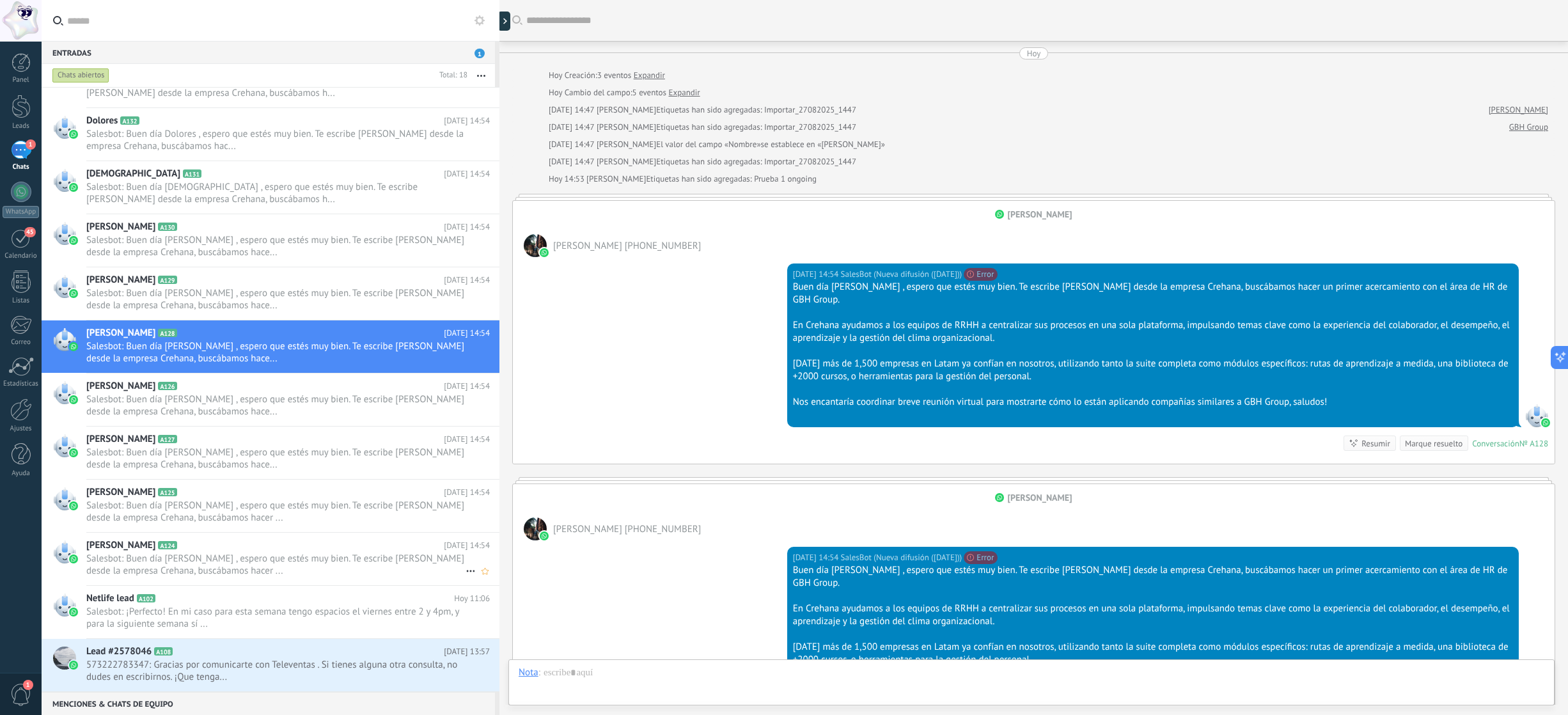
click at [275, 479] on span "Salesbot: Buen día Juan , espero que estés muy bien. Te escribe Ariana Rodas de…" at bounding box center [276, 565] width 379 height 25
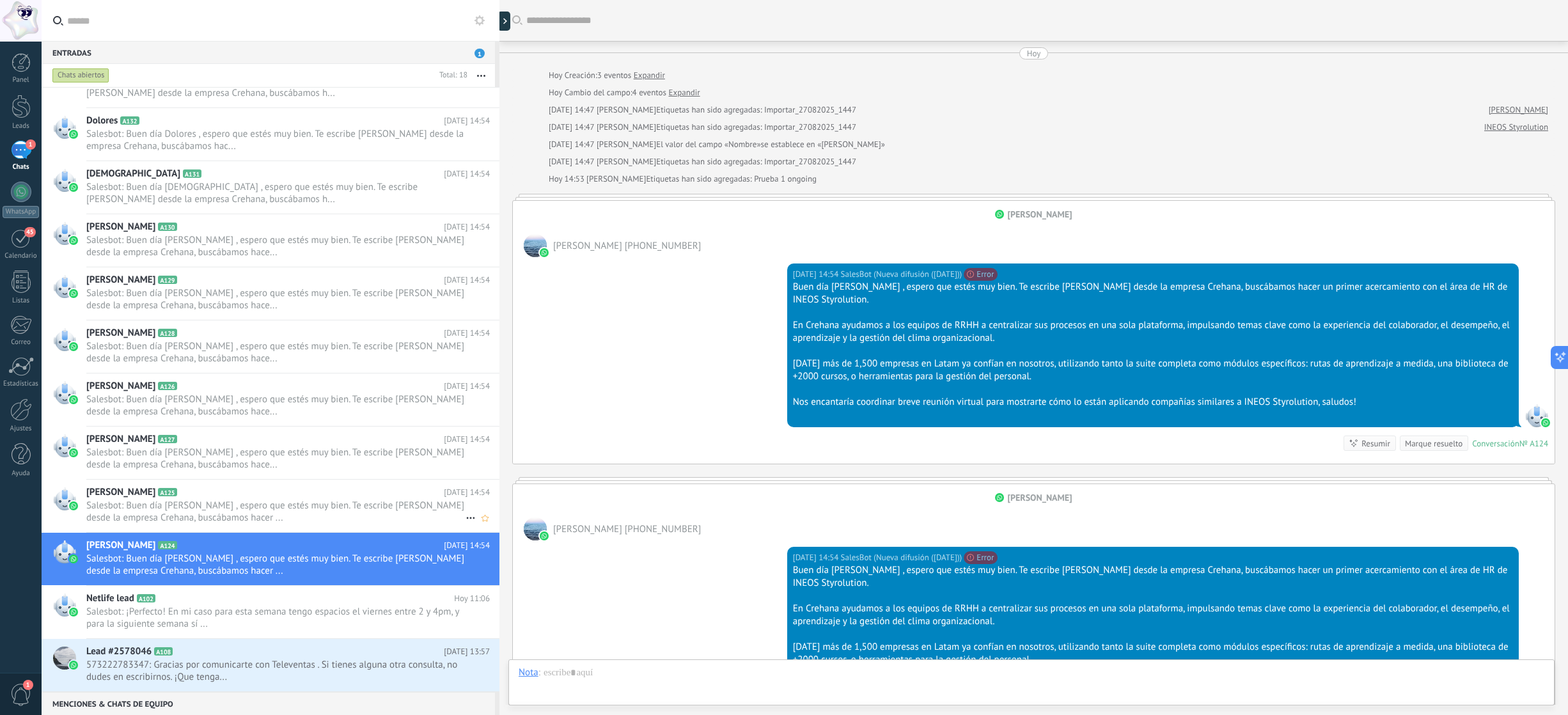
click at [253, 479] on span "Salesbot: Buen día Juan , espero que estés muy bien. Te escribe Ariana Rodas de…" at bounding box center [276, 512] width 379 height 25
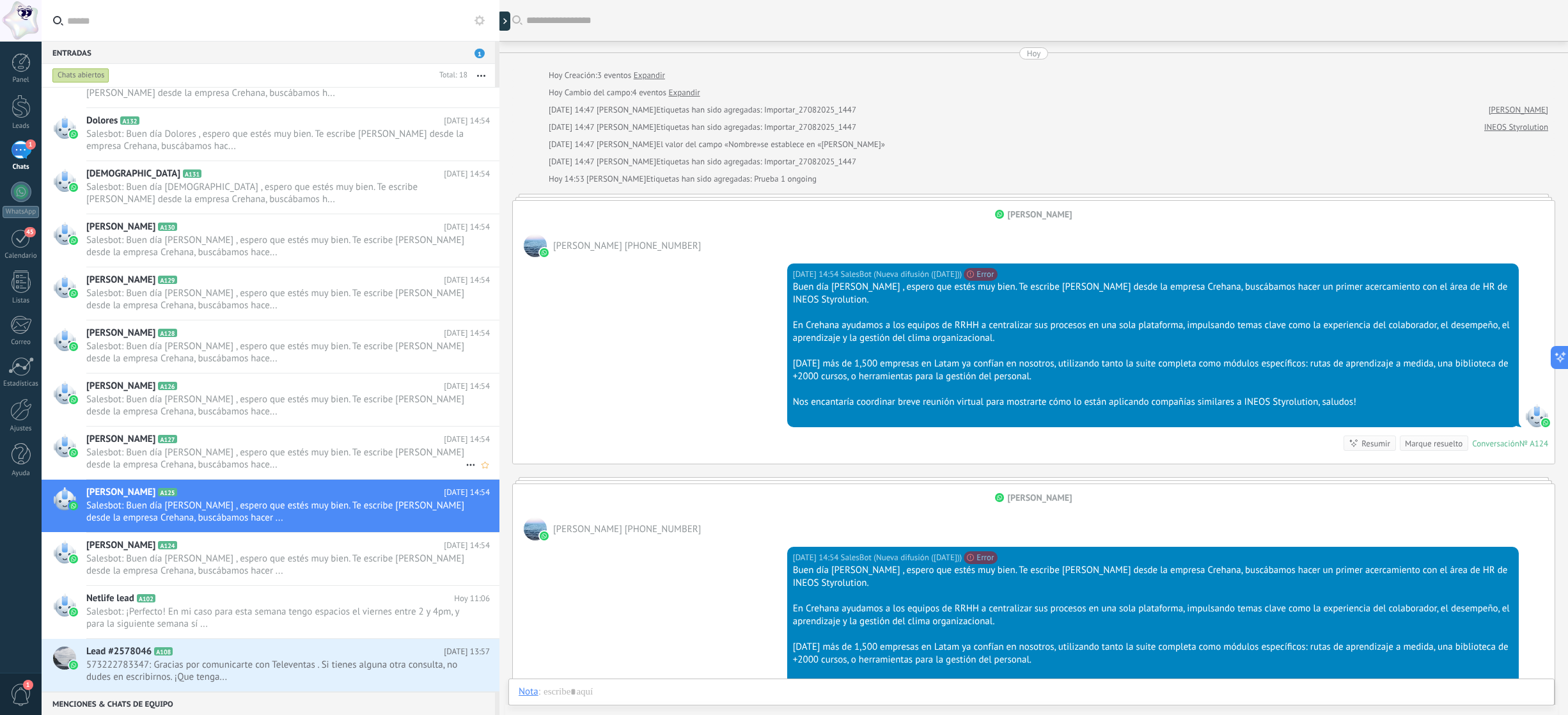
scroll to position [256, 0]
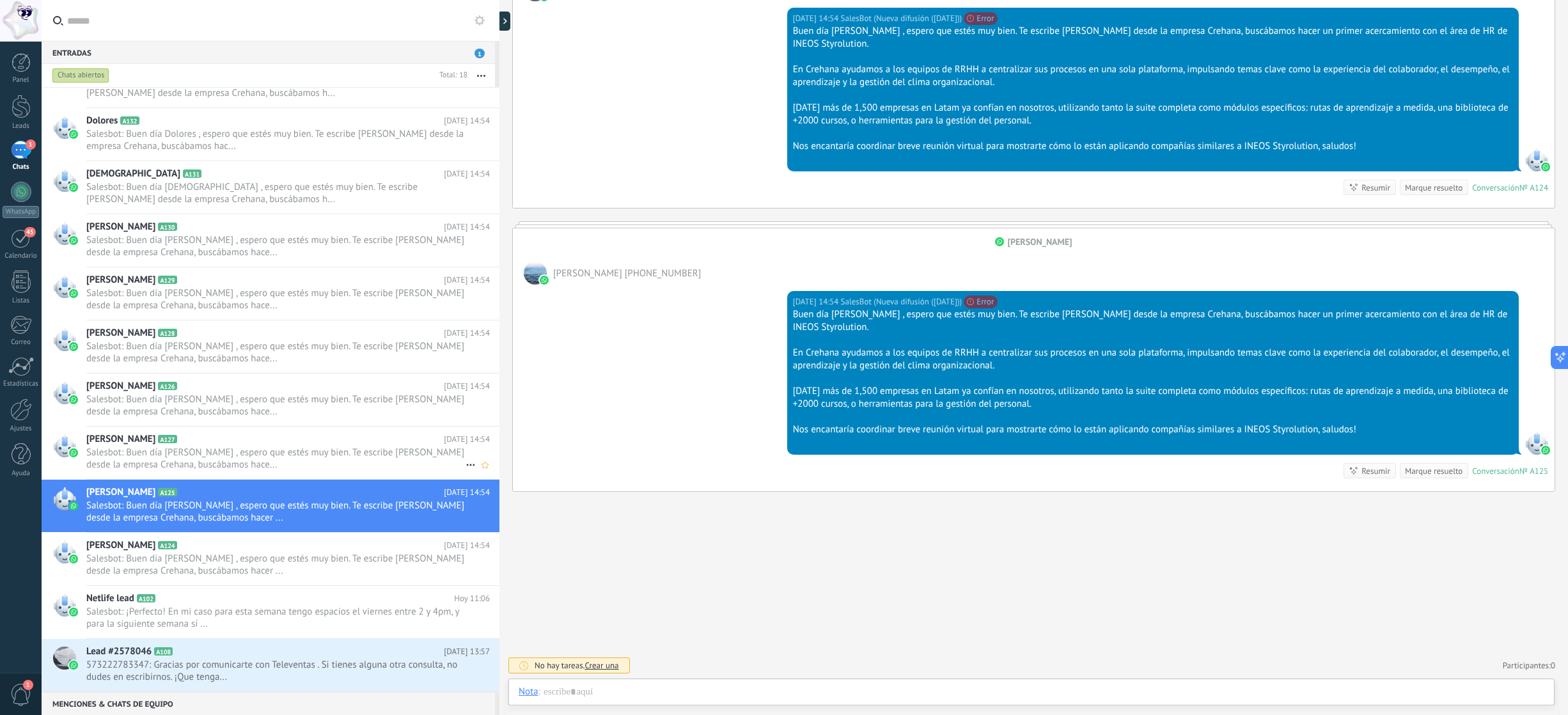
click at [234, 460] on span "Salesbot: Buen día Carlos , espero que estés muy bien. Te escribe Ariana Rodas …" at bounding box center [276, 458] width 379 height 25
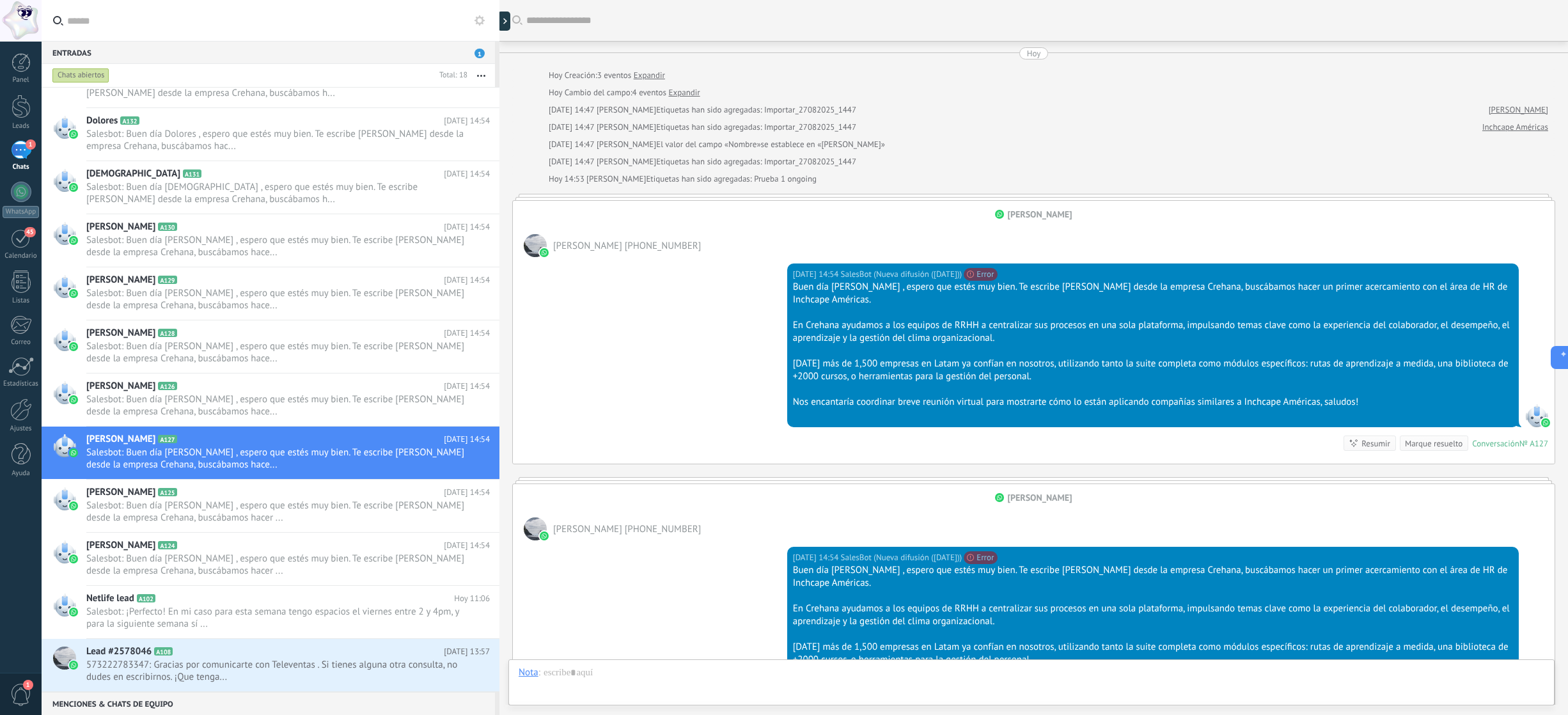
click at [19, 153] on div "1" at bounding box center [21, 150] width 21 height 19
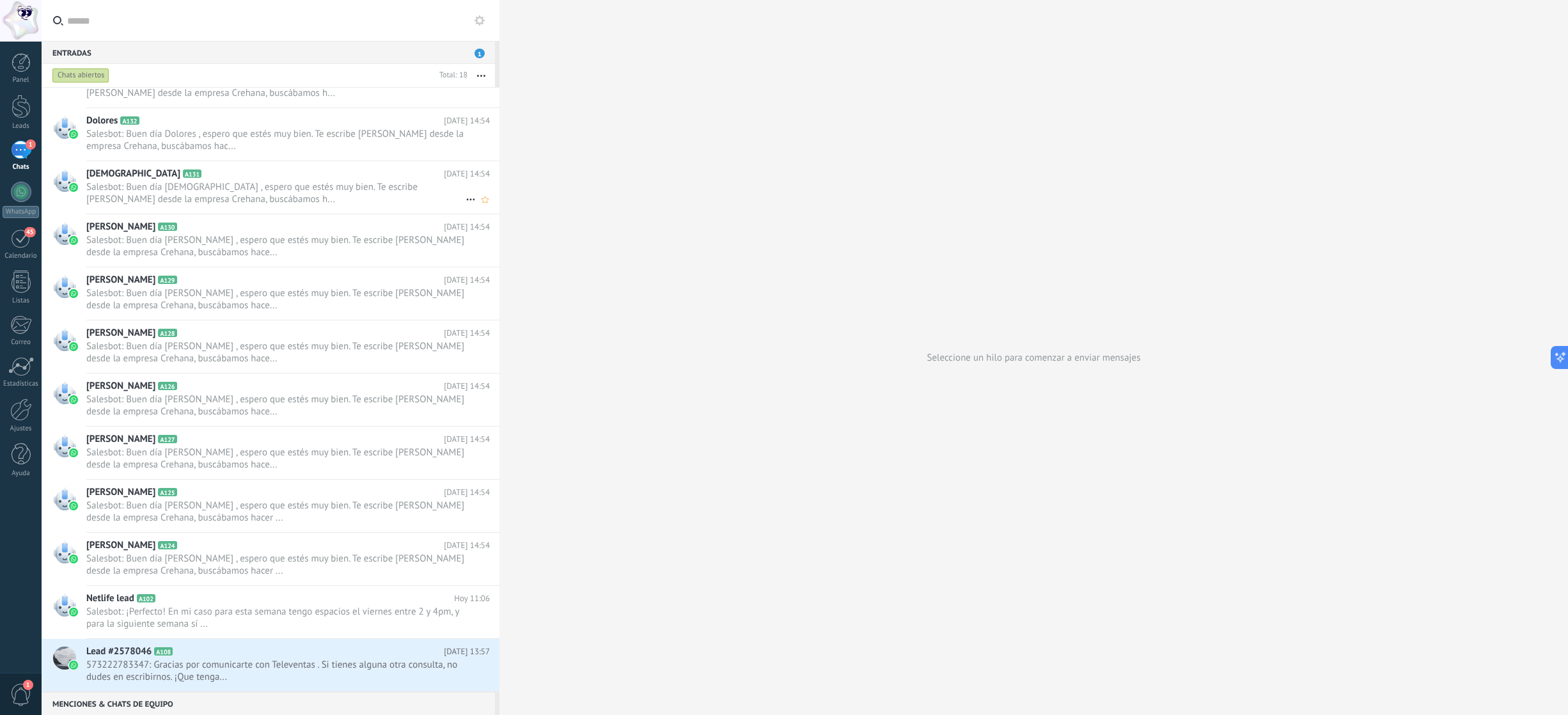
click at [281, 179] on h2 "Christian A131" at bounding box center [265, 174] width 358 height 13
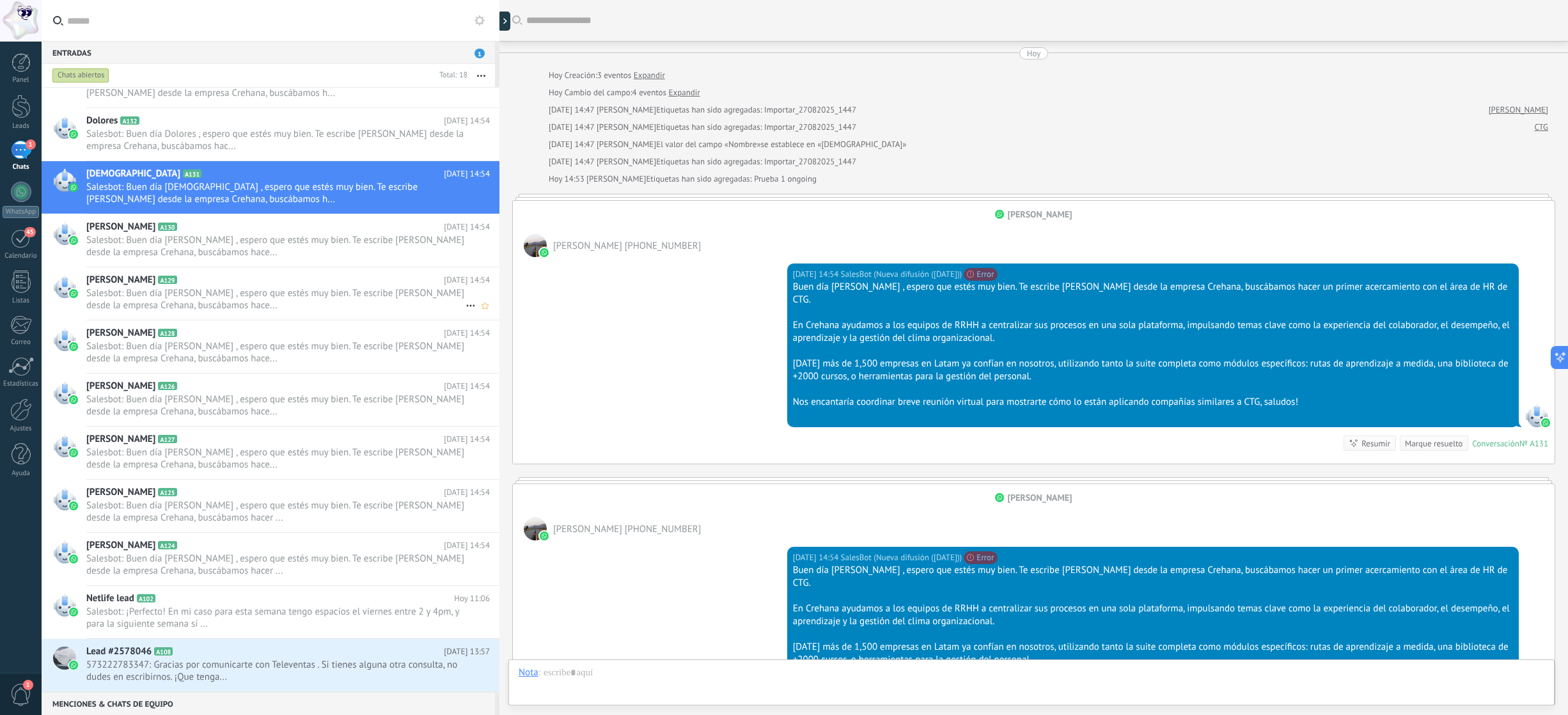
click at [317, 314] on div "Elodie A129 Hoy 14:54 Salesbot: Buen día Elodie , espero que estés muy bien. Te…" at bounding box center [293, 294] width 413 height 52
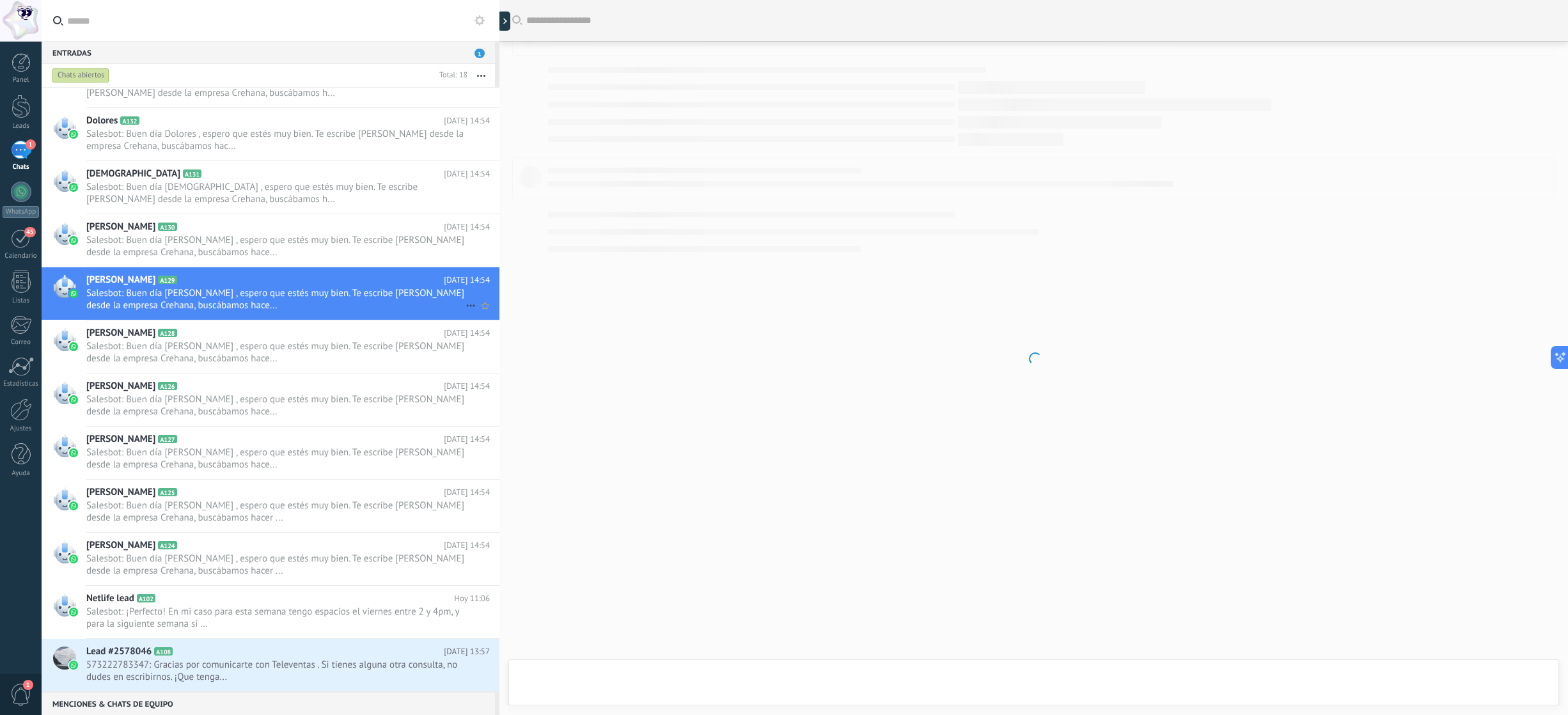
scroll to position [236, 0]
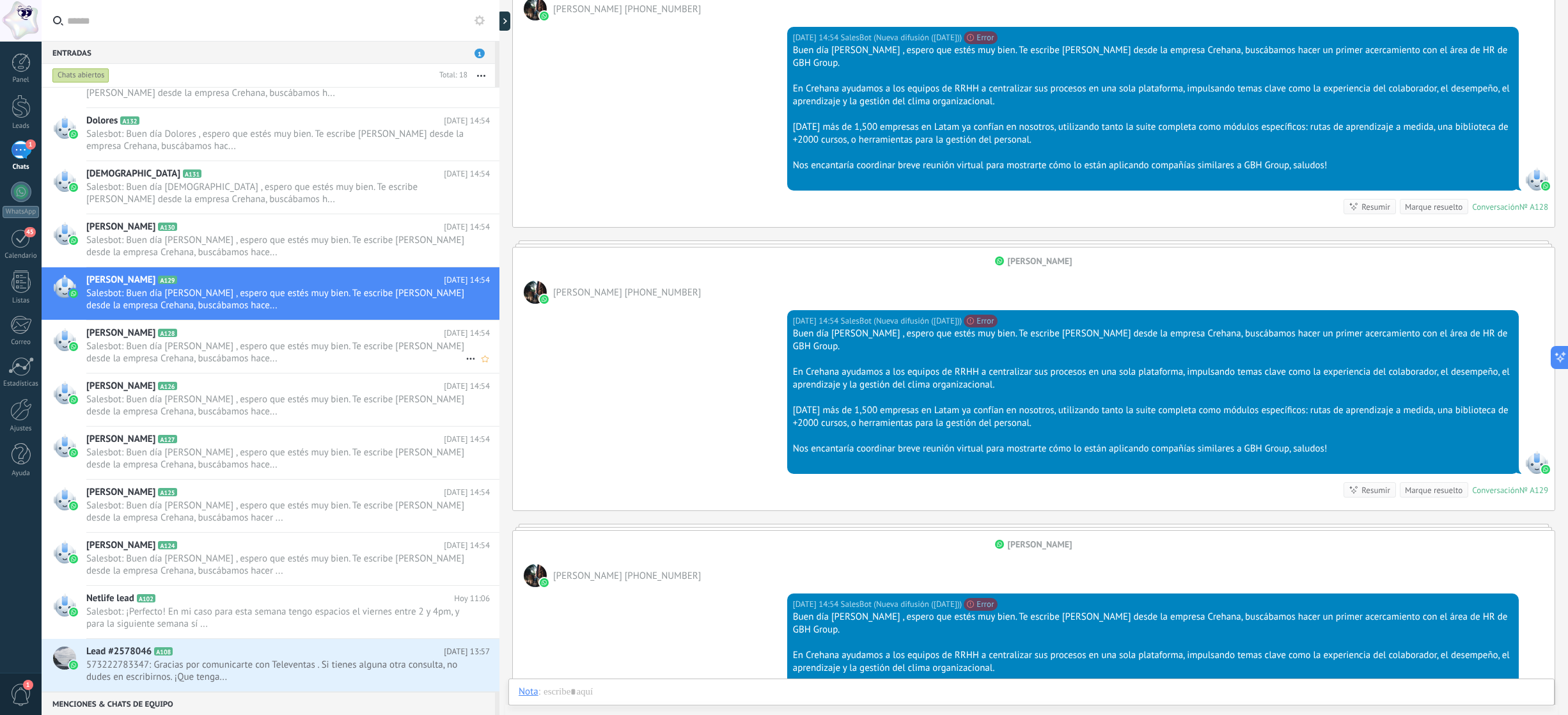
click at [286, 364] on span "Salesbot: Buen día Elodie , espero que estés muy bien. Te escribe Ariana Rodas …" at bounding box center [276, 353] width 379 height 25
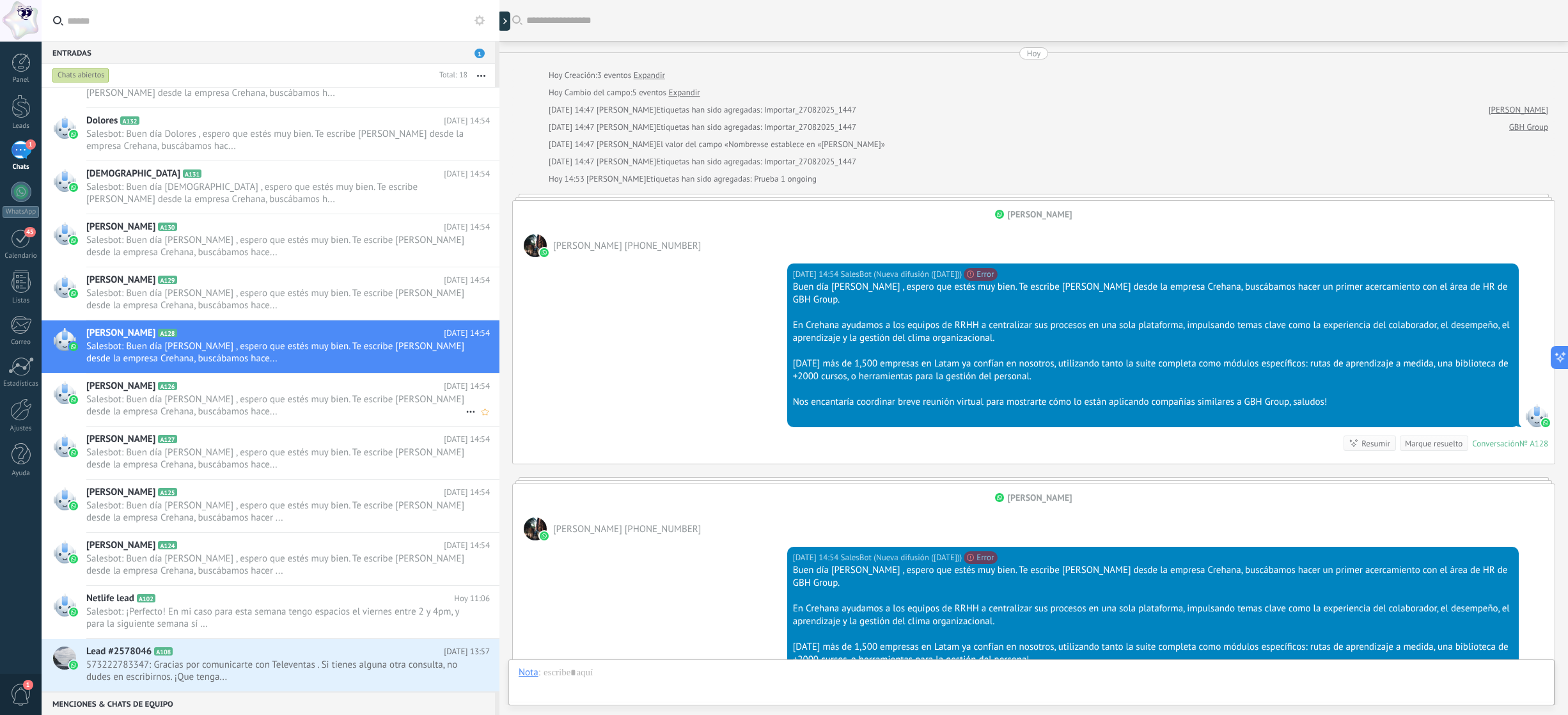
click at [261, 410] on span "Salesbot: Buen día Carlos , espero que estés muy bien. Te escribe Ariana Rodas …" at bounding box center [276, 405] width 379 height 25
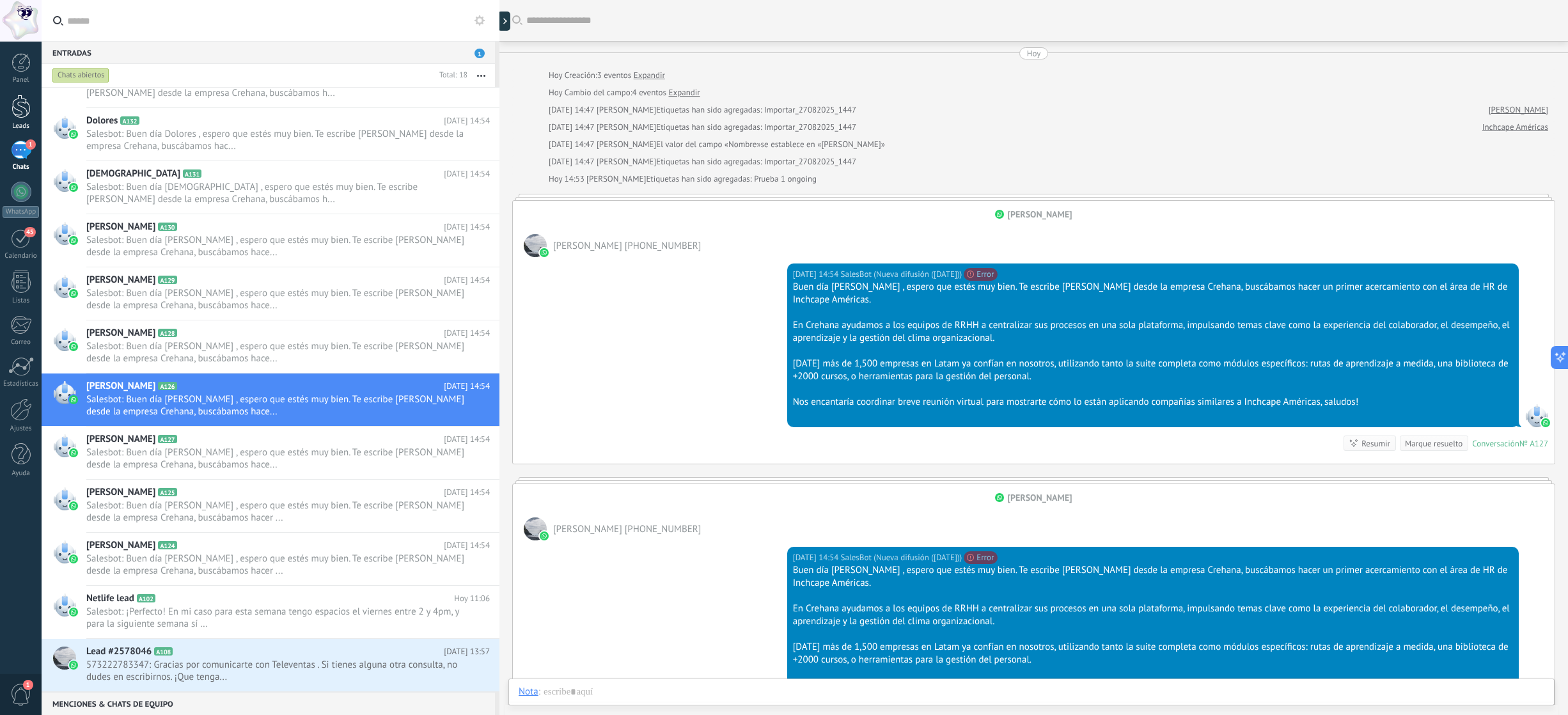
click at [25, 121] on link "Leads" at bounding box center [21, 112] width 42 height 36
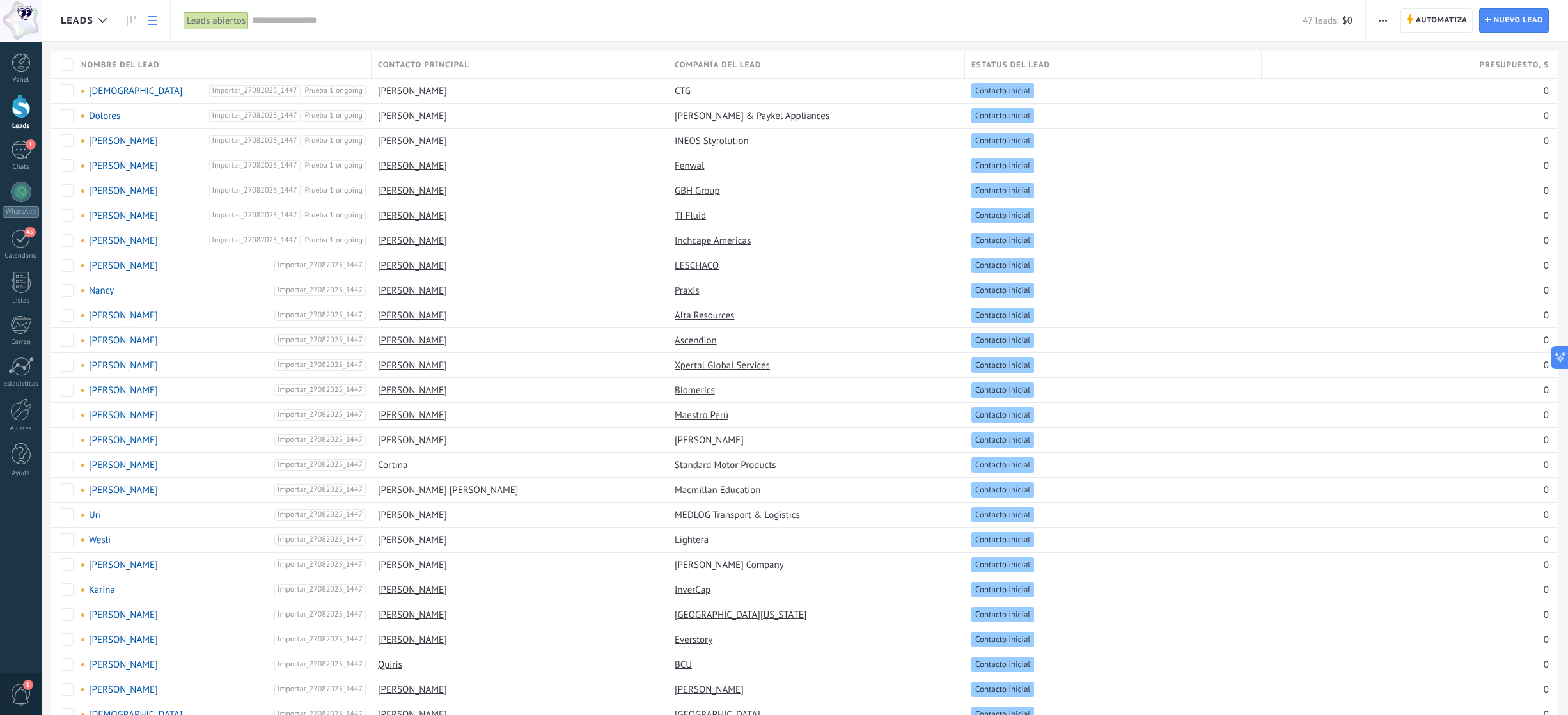
click at [280, 19] on input "text" at bounding box center [777, 20] width 1051 height 13
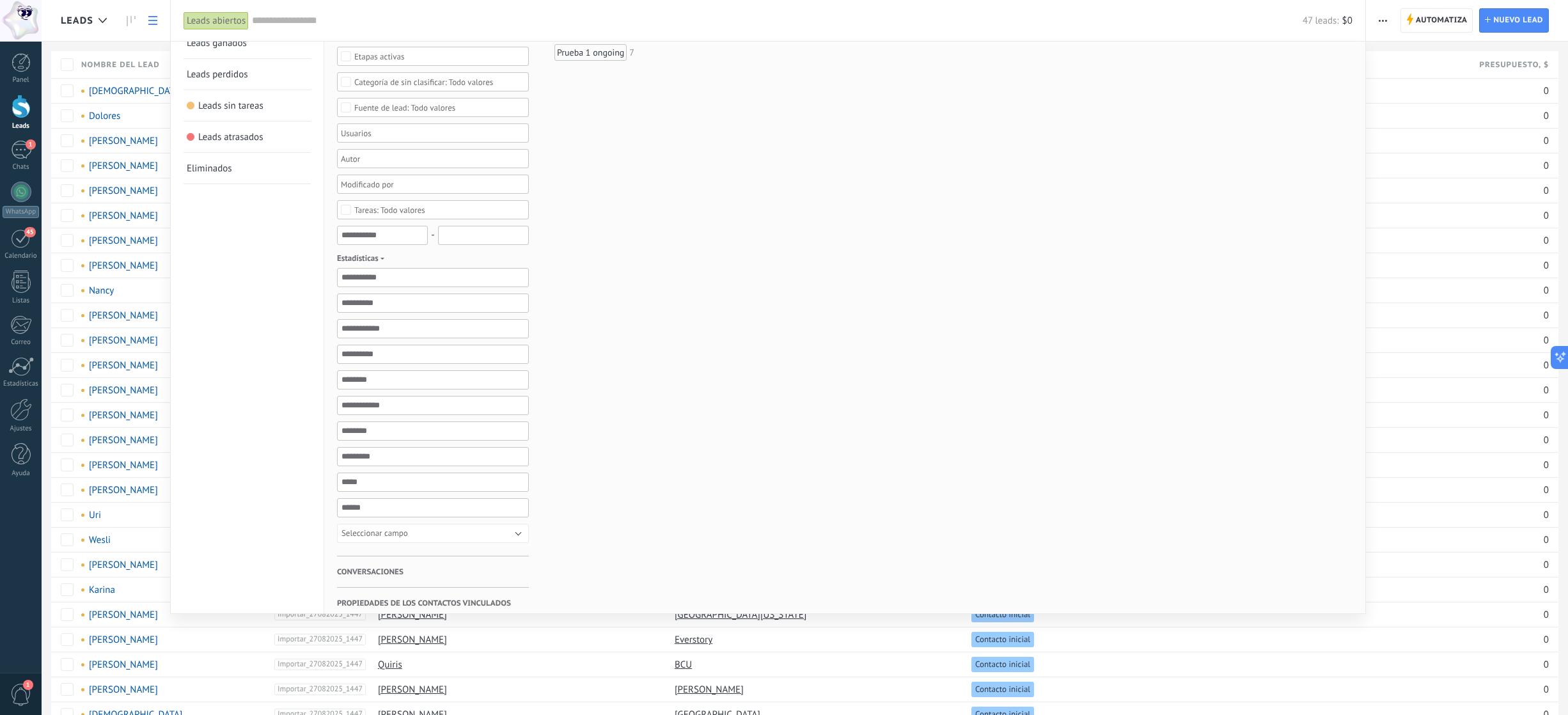
scroll to position [159, 0]
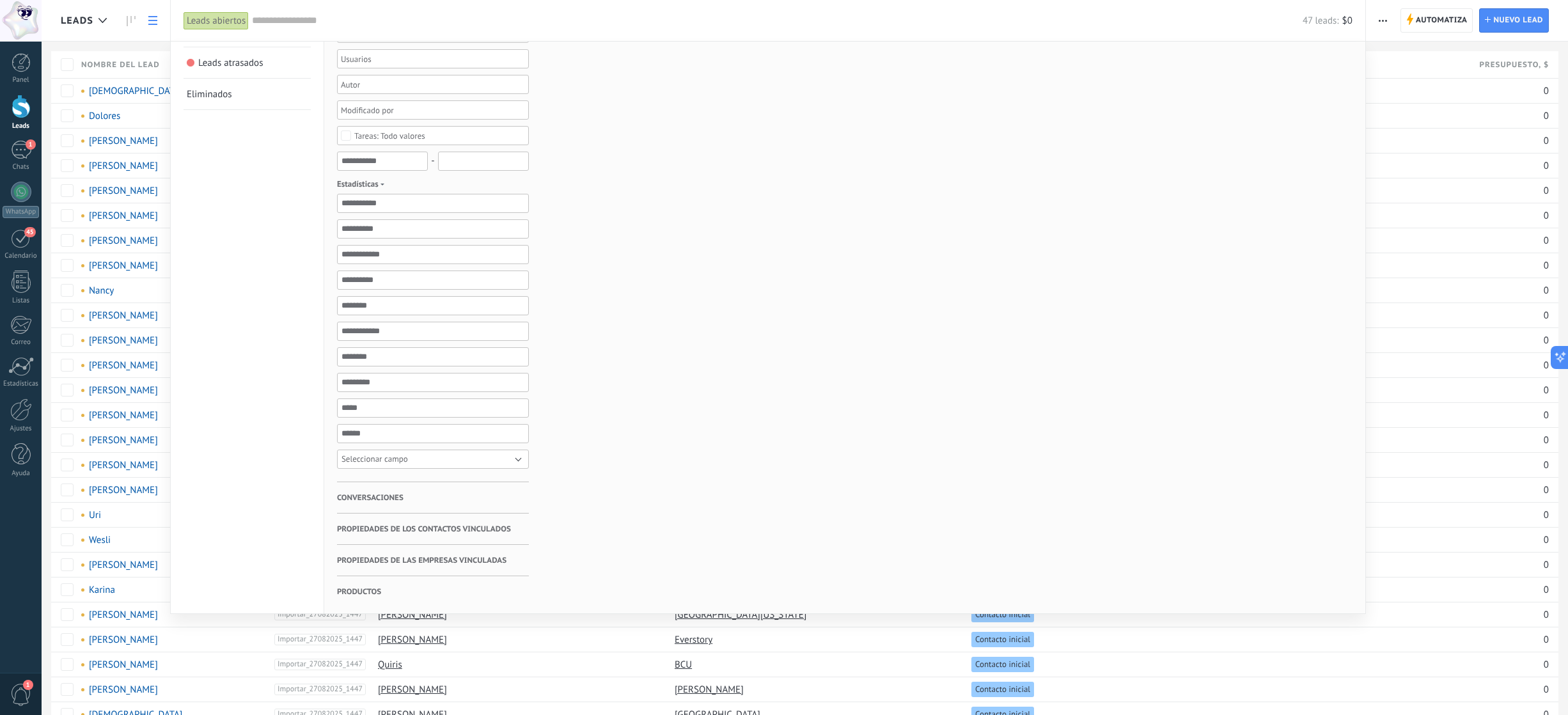
click at [437, 459] on button "Seleccionar campo" at bounding box center [433, 458] width 192 height 19
click at [627, 443] on div "Etiquetas Administrar etiquetas Y O Importar_27082025_1447 45 Prueba 1 ongoing 7" at bounding box center [625, 252] width 192 height 722
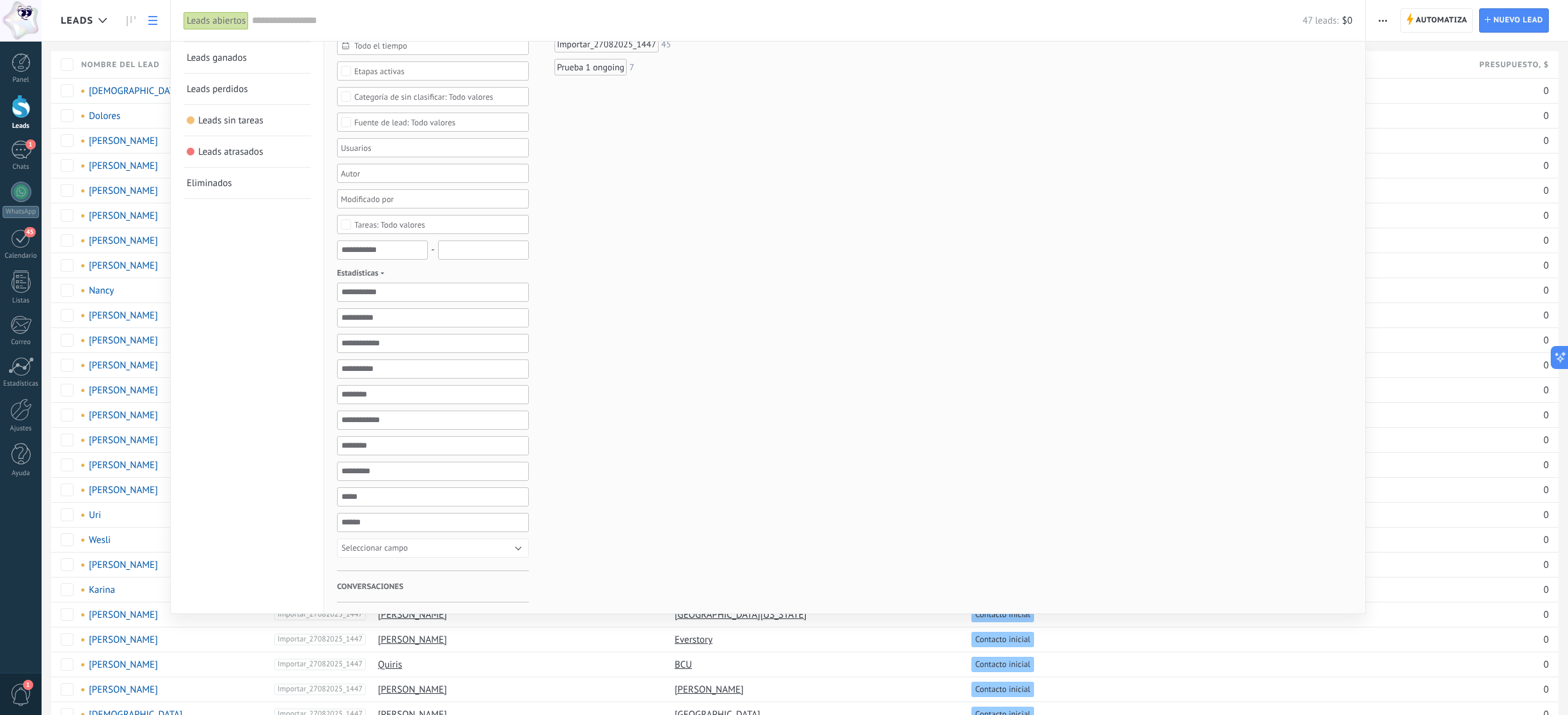
scroll to position [0, 0]
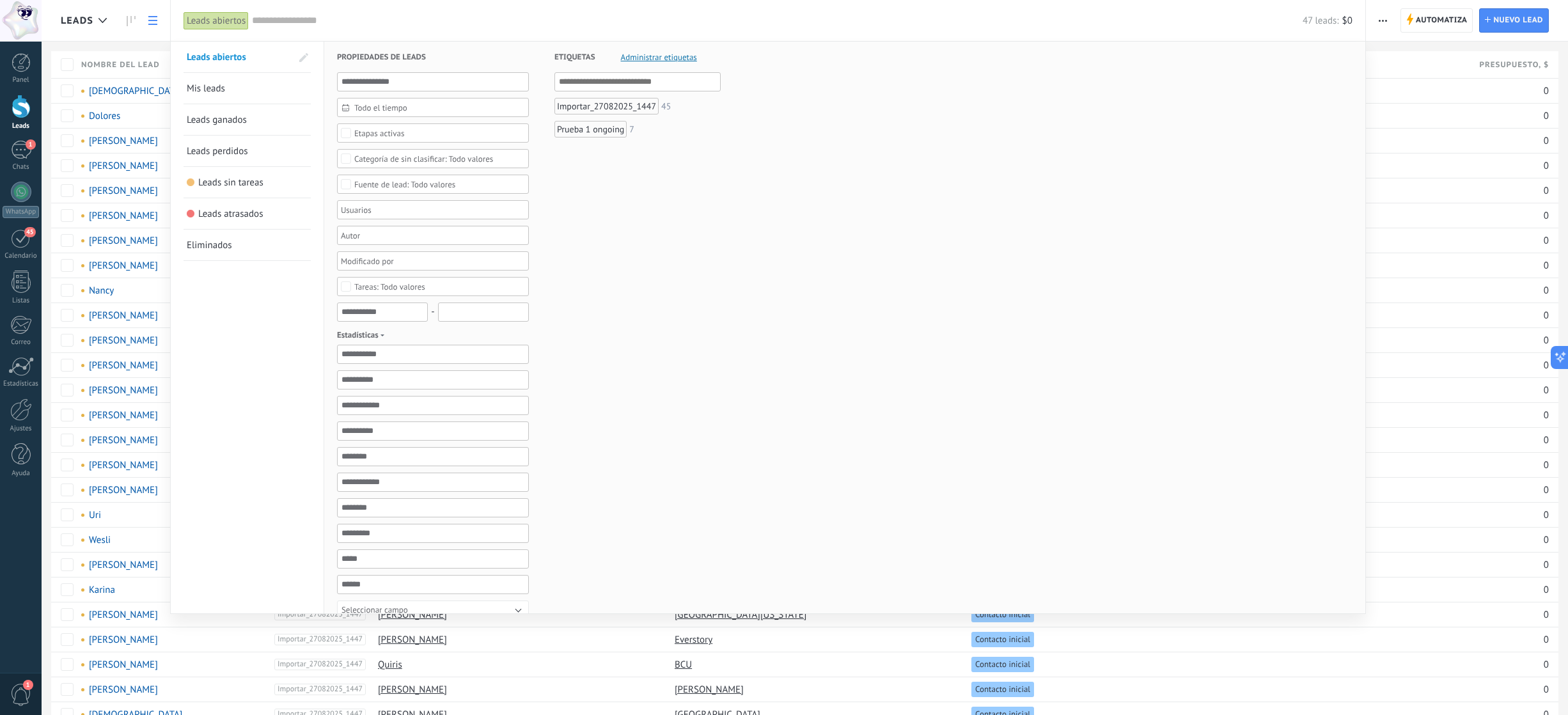
click at [115, 52] on div at bounding box center [784, 358] width 1568 height 715
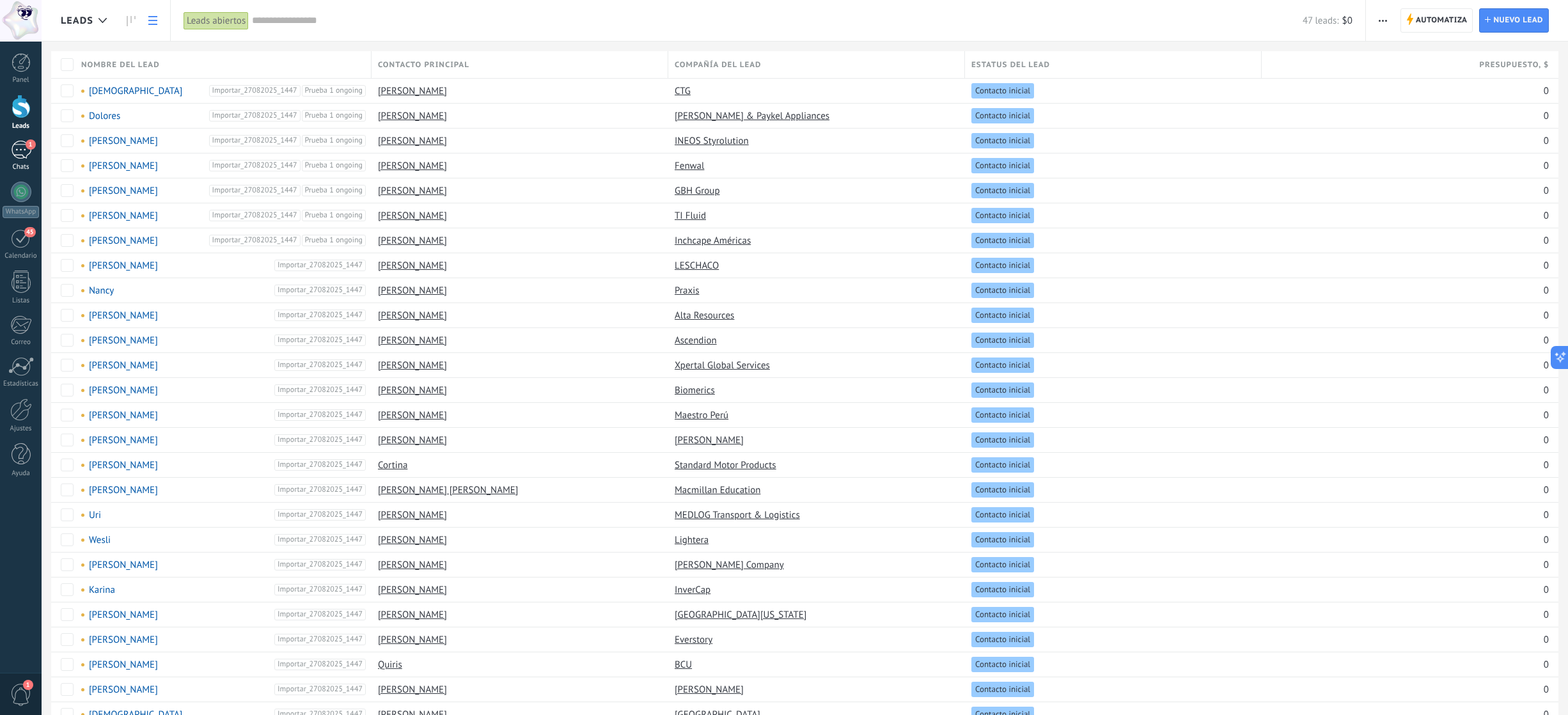
click at [24, 160] on link "1 Chats" at bounding box center [21, 156] width 42 height 30
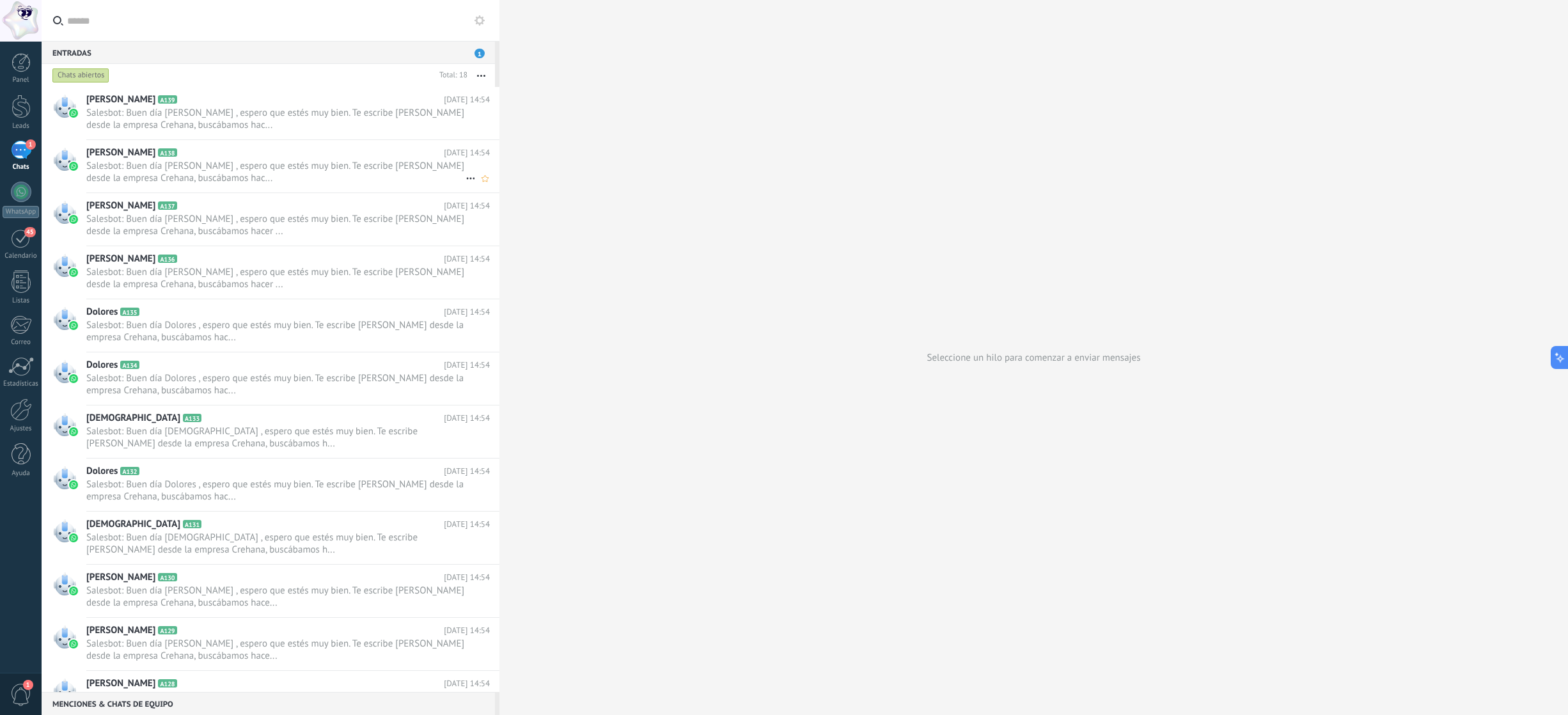
click at [170, 166] on span "Salesbot: Buen día Geraldo , espero que estés muy bien. Te escribe Ariana Rodas…" at bounding box center [276, 172] width 379 height 25
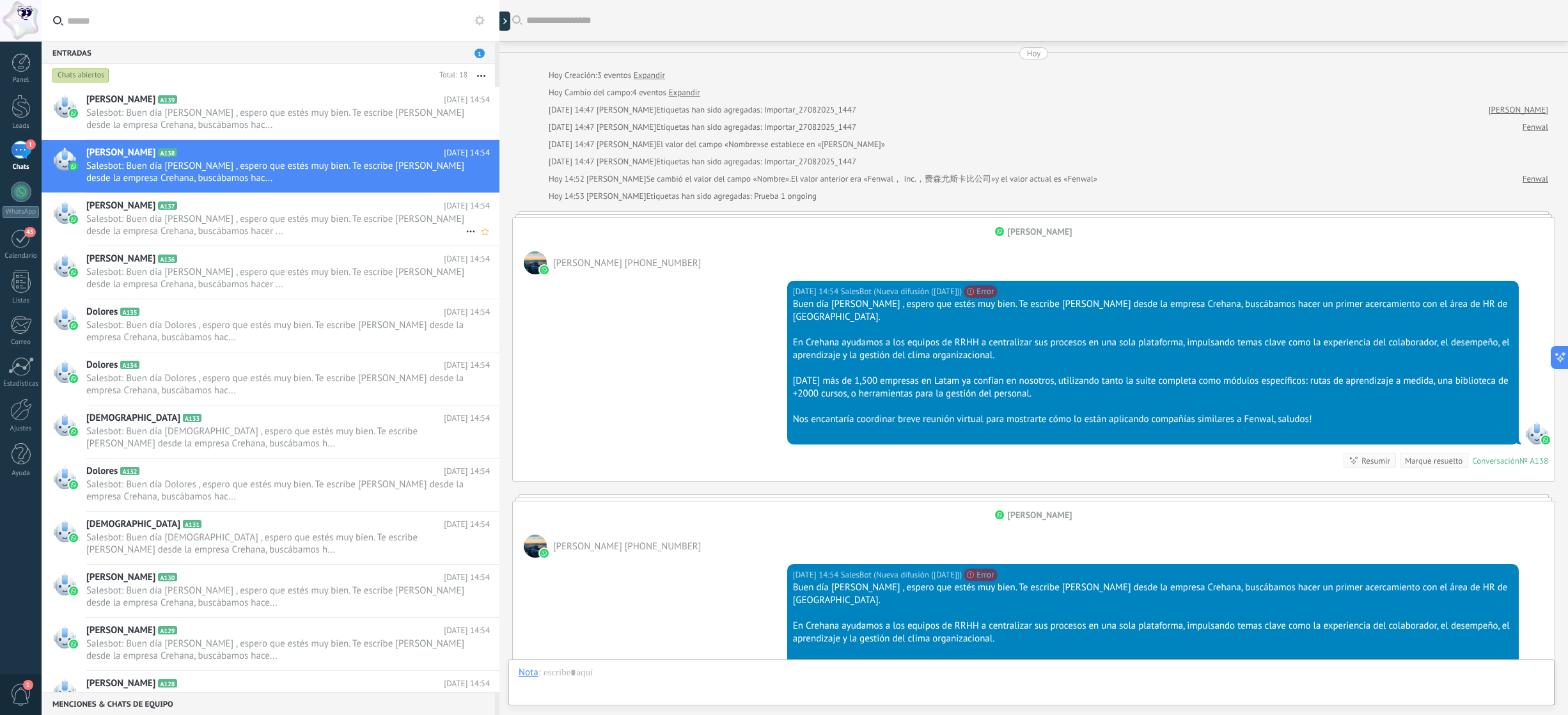
click at [187, 230] on span "Salesbot: Buen día Juan , espero que estés muy bien. Te escribe Ariana Rodas de…" at bounding box center [276, 225] width 379 height 25
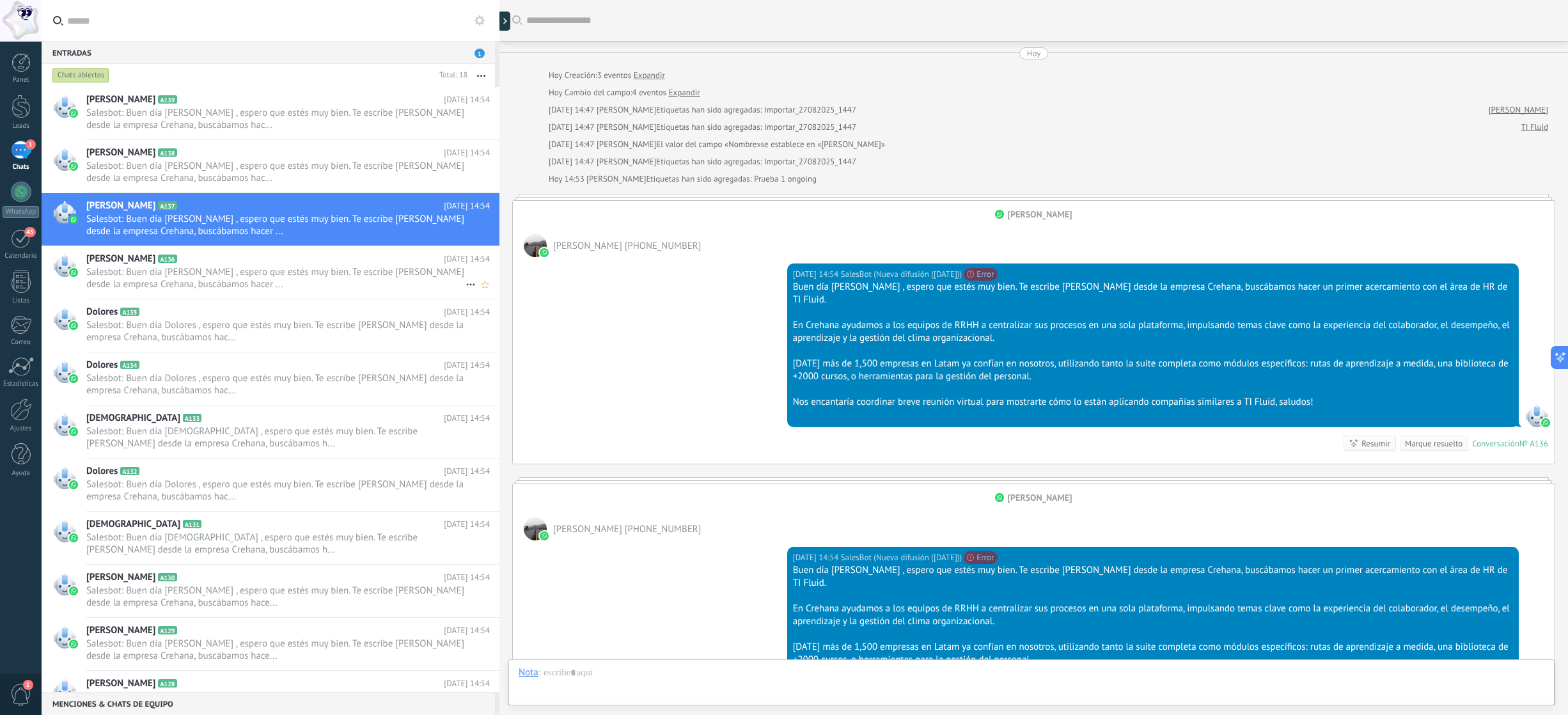
scroll to position [231, 0]
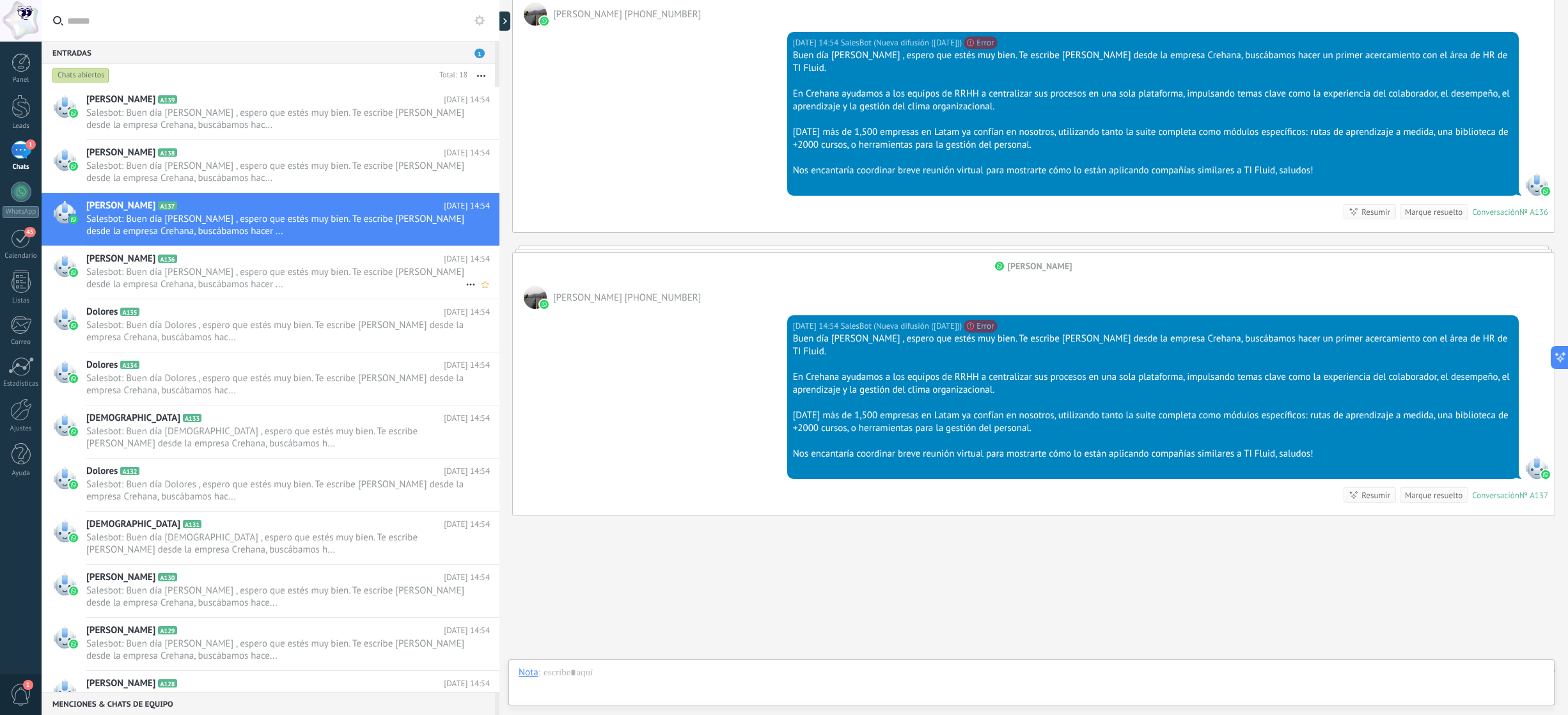
click at [190, 275] on span "Salesbot: Buen día Juan , espero que estés muy bien. Te escribe Ariana Rodas de…" at bounding box center [276, 278] width 379 height 25
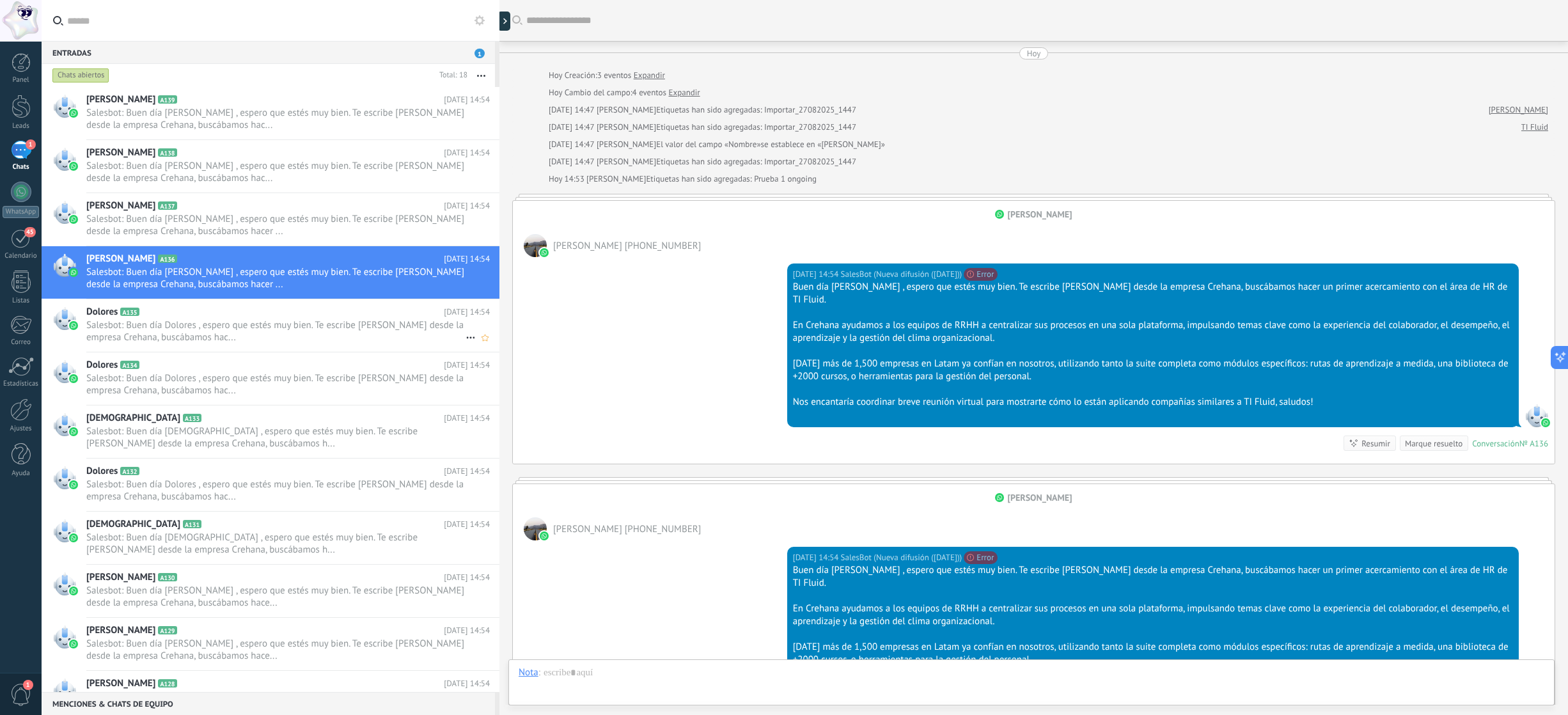
click at [188, 312] on h2 "Dolores A135" at bounding box center [265, 312] width 358 height 13
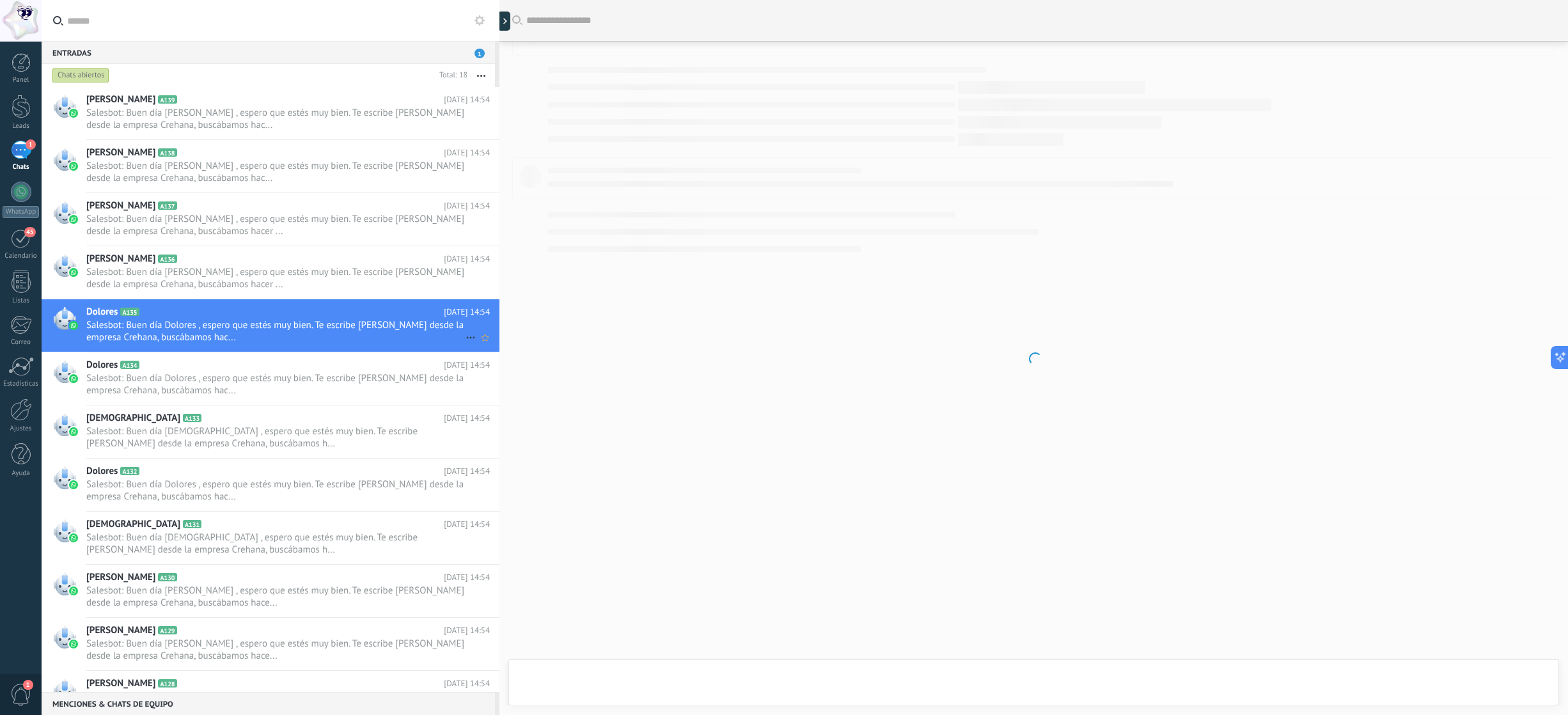
scroll to position [540, 0]
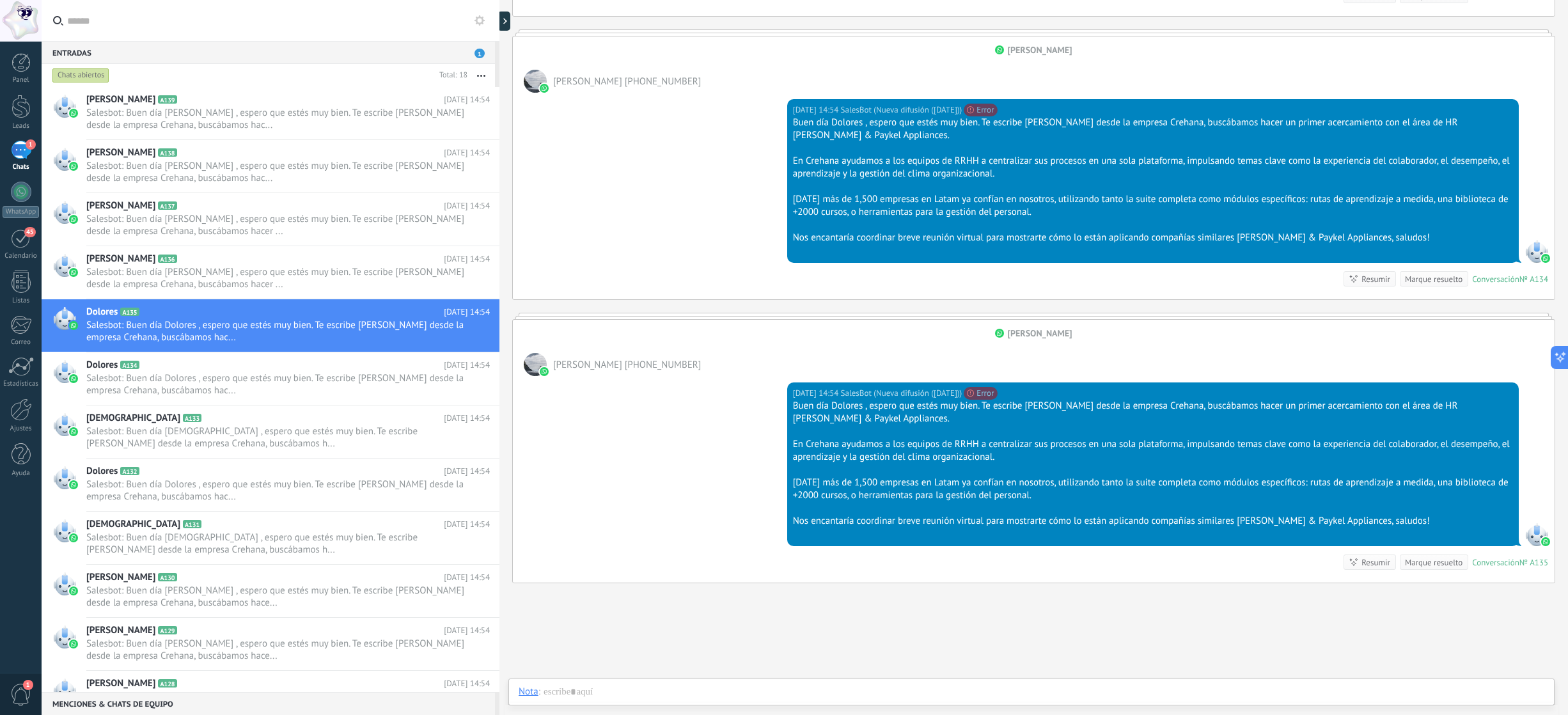
scroll to position [445, 0]
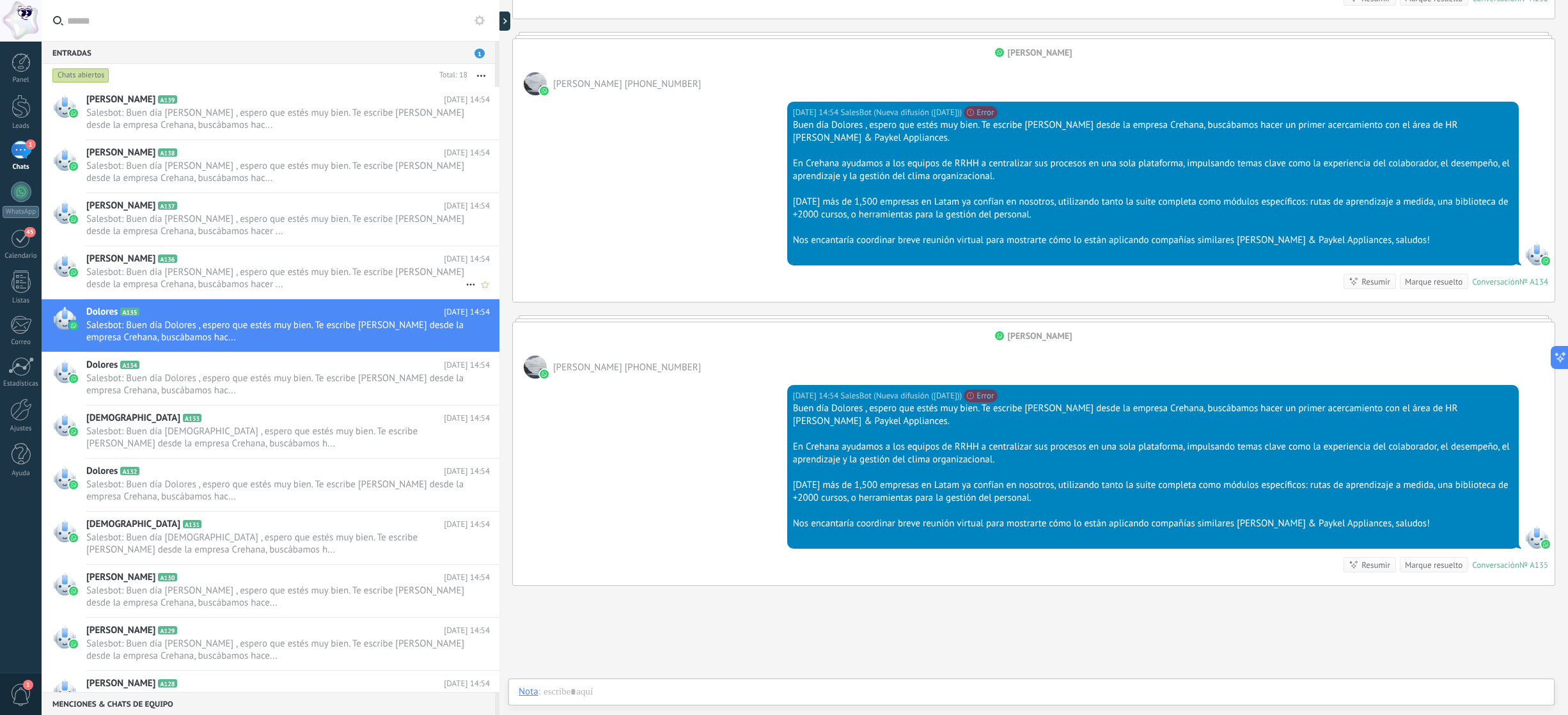
click at [411, 267] on span "Salesbot: Buen día Juan , espero que estés muy bien. Te escribe Ariana Rodas de…" at bounding box center [276, 278] width 379 height 25
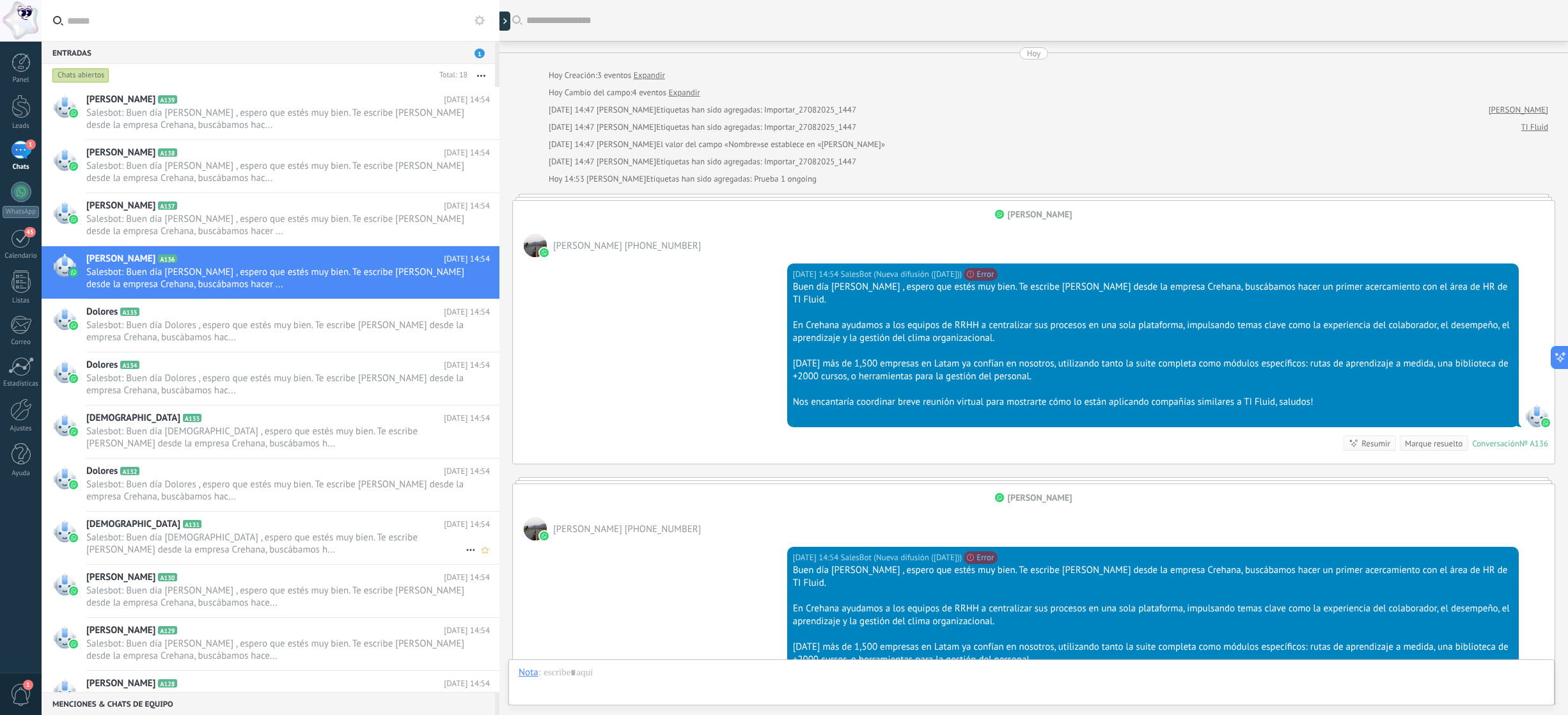
click at [431, 521] on h2 "Christian A131" at bounding box center [265, 524] width 358 height 13
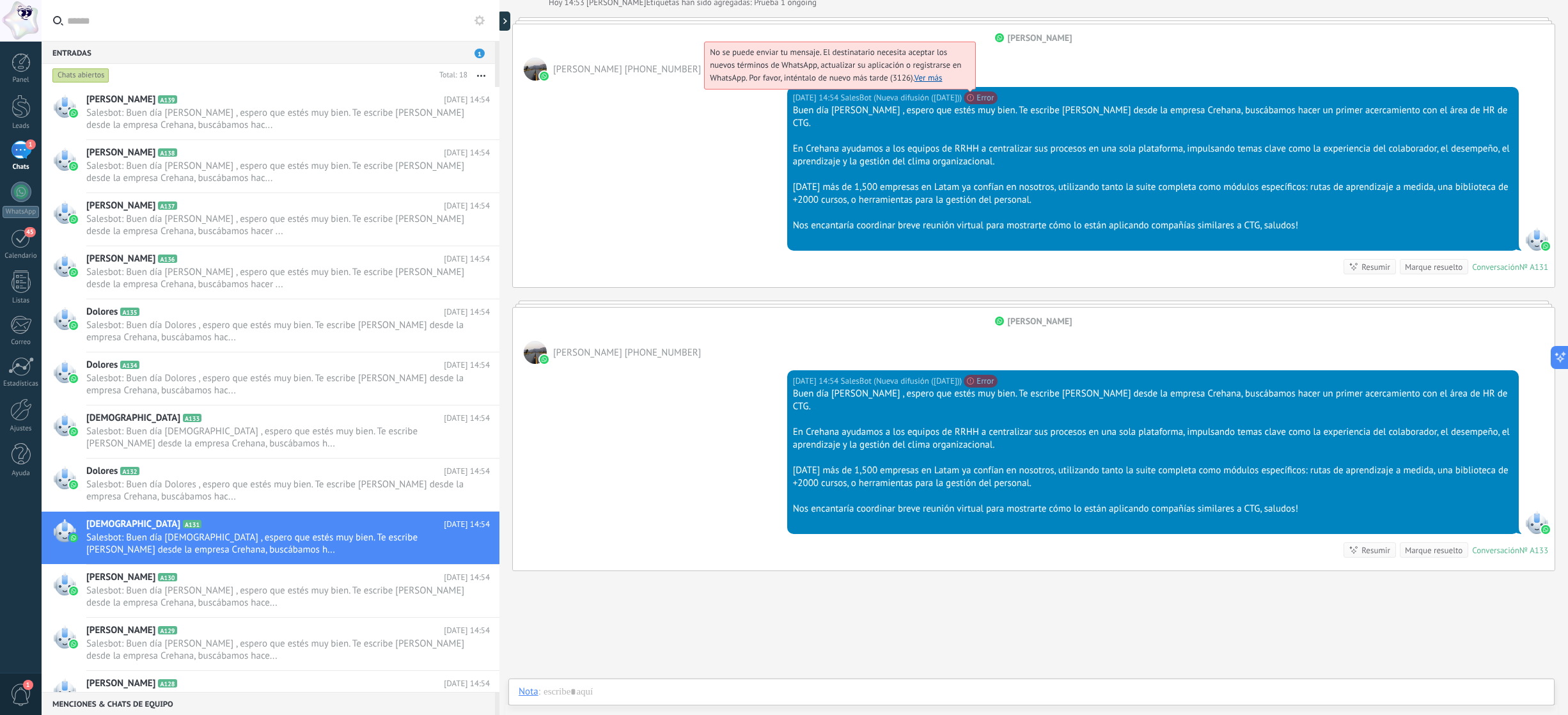
scroll to position [233, 0]
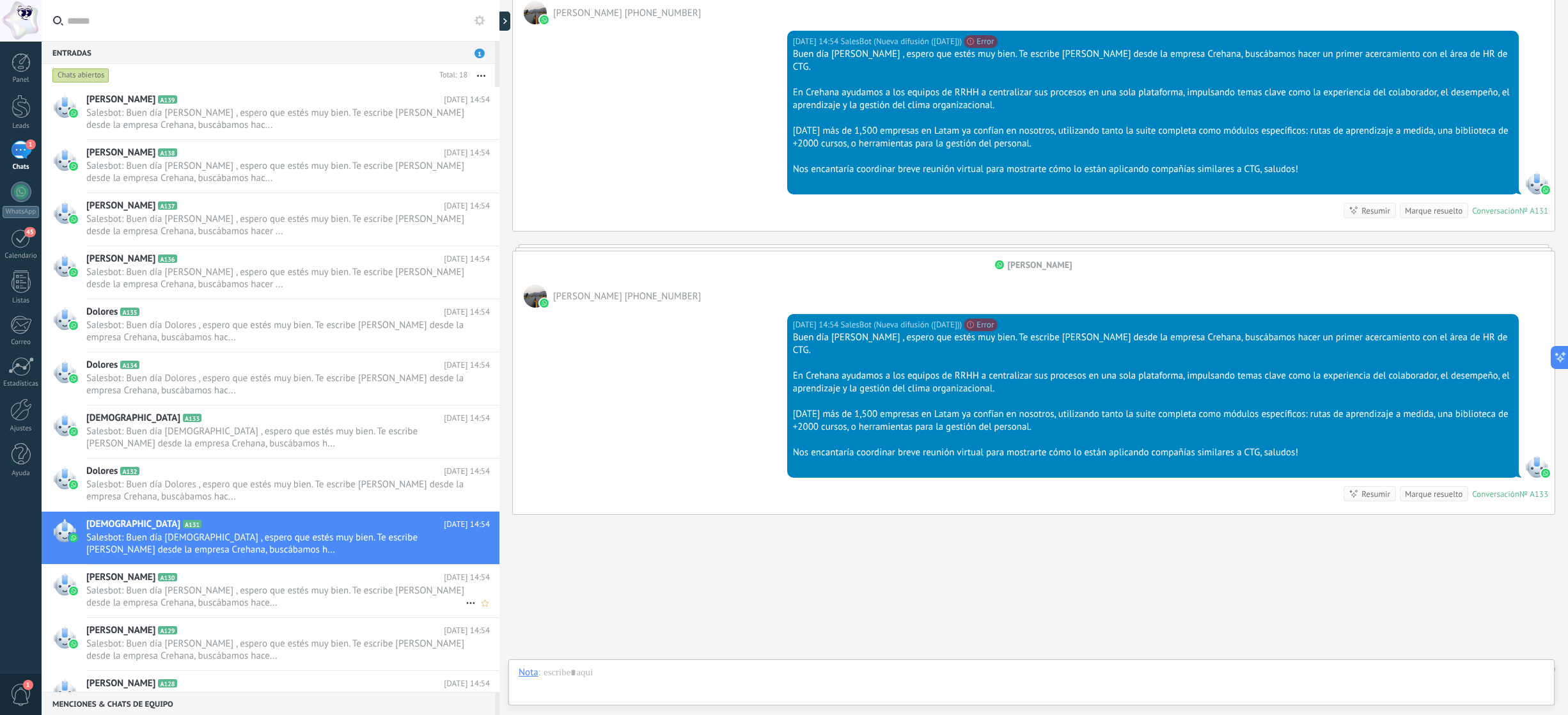
click at [196, 594] on span "Salesbot: Buen día Elodie , espero que estés muy bien. Te escribe Ariana Rodas …" at bounding box center [276, 597] width 379 height 25
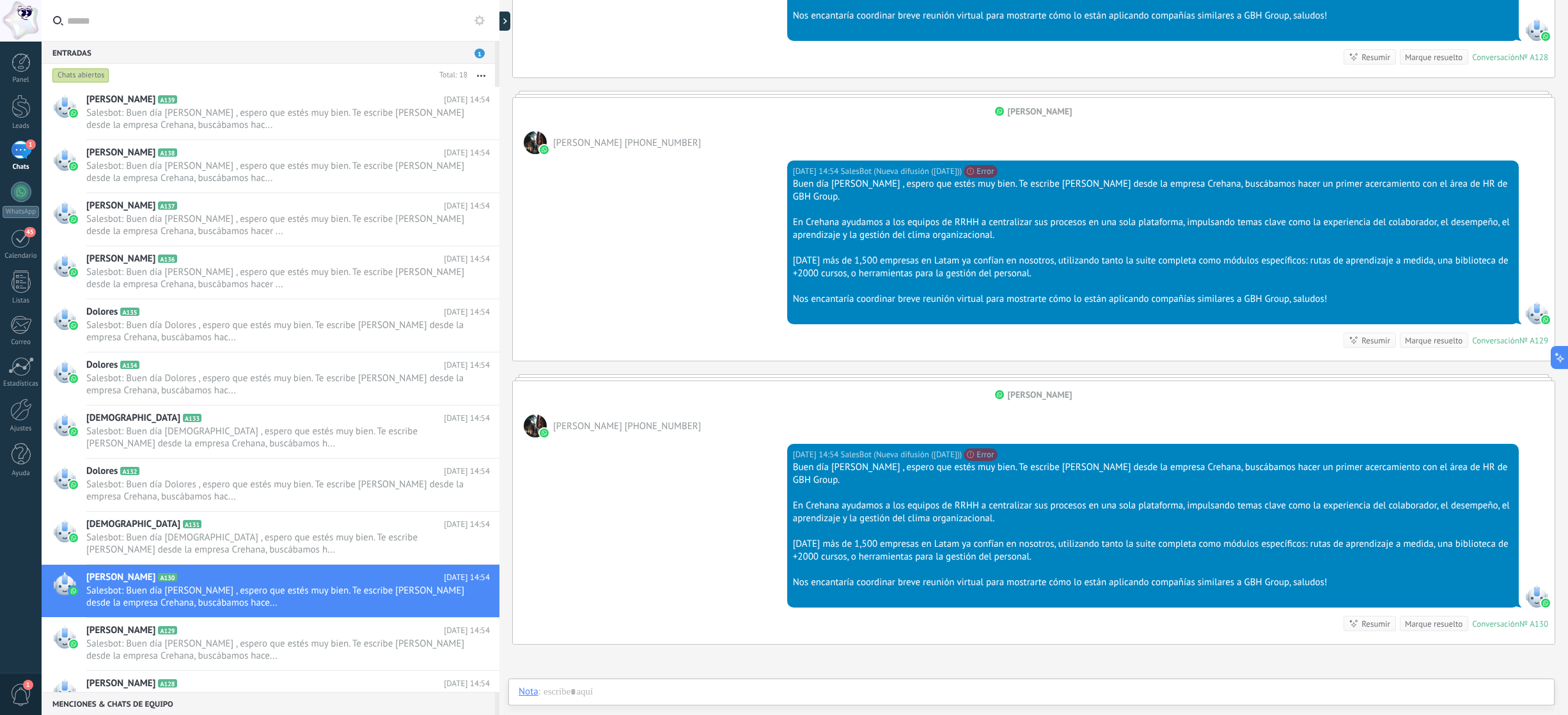
scroll to position [334, 0]
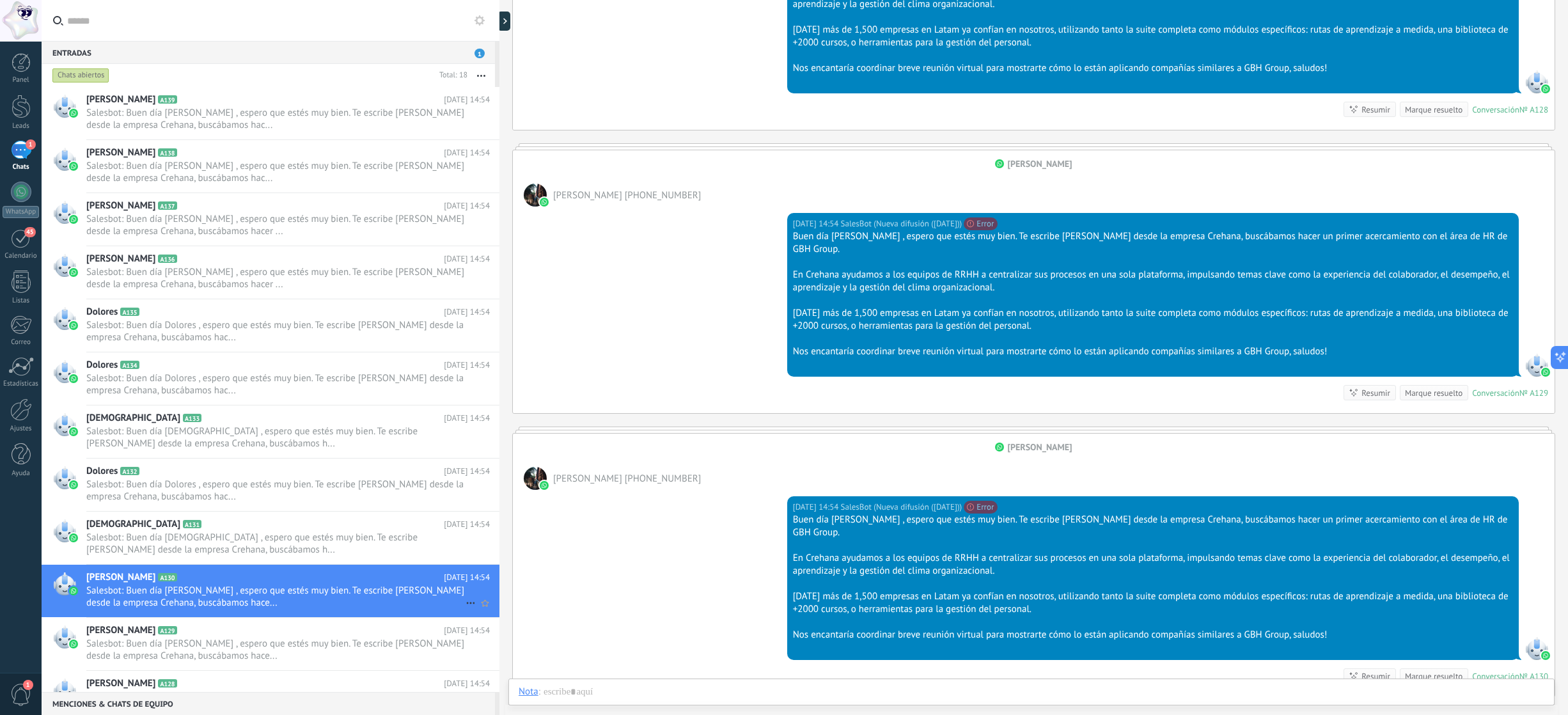
click at [356, 611] on div "Elodie A130 Hoy 14:54 Salesbot: Buen día Elodie , espero que estés muy bien. Te…" at bounding box center [293, 590] width 413 height 52
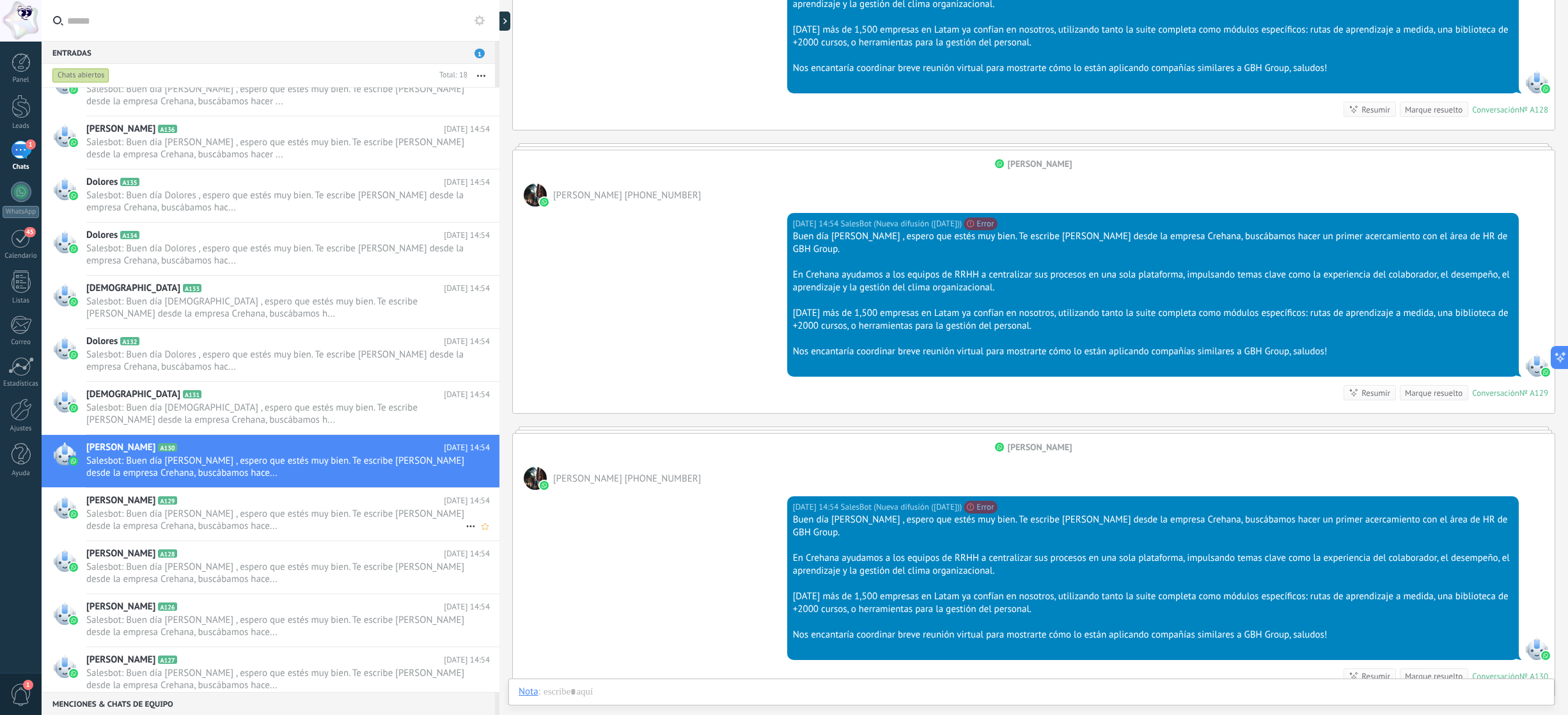
scroll to position [135, 0]
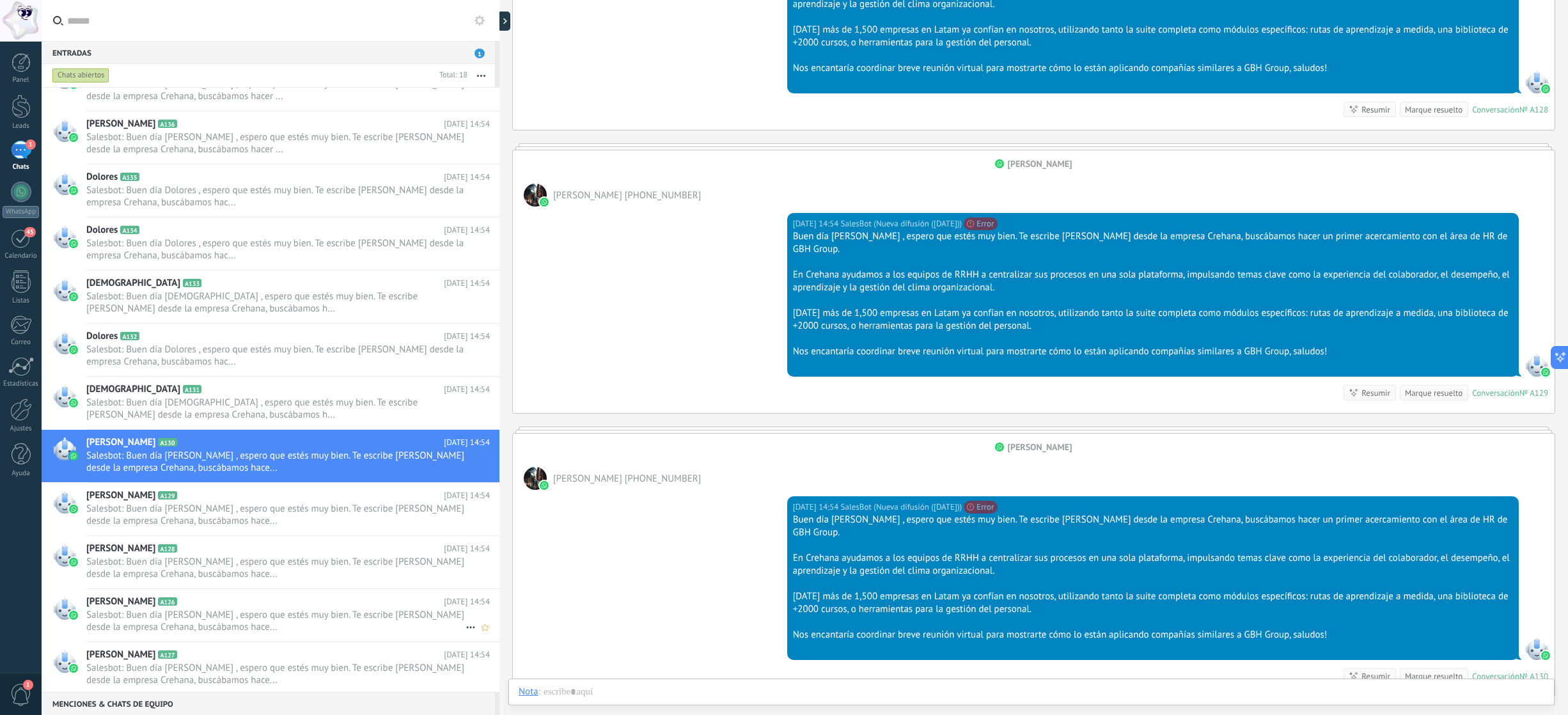
click at [296, 614] on span "Salesbot: Buen día Carlos , espero que estés muy bien. Te escribe Ariana Rodas …" at bounding box center [276, 621] width 379 height 25
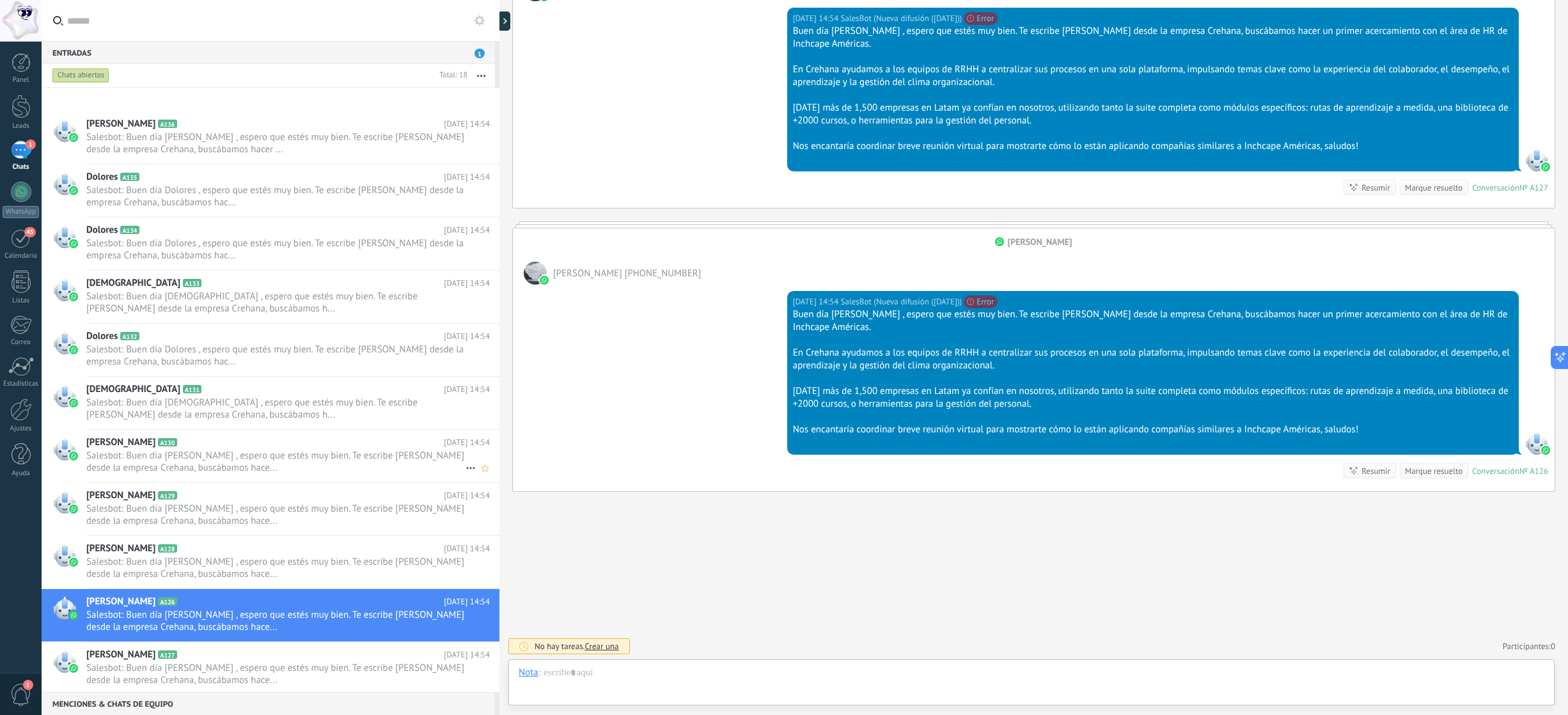
scroll to position [351, 0]
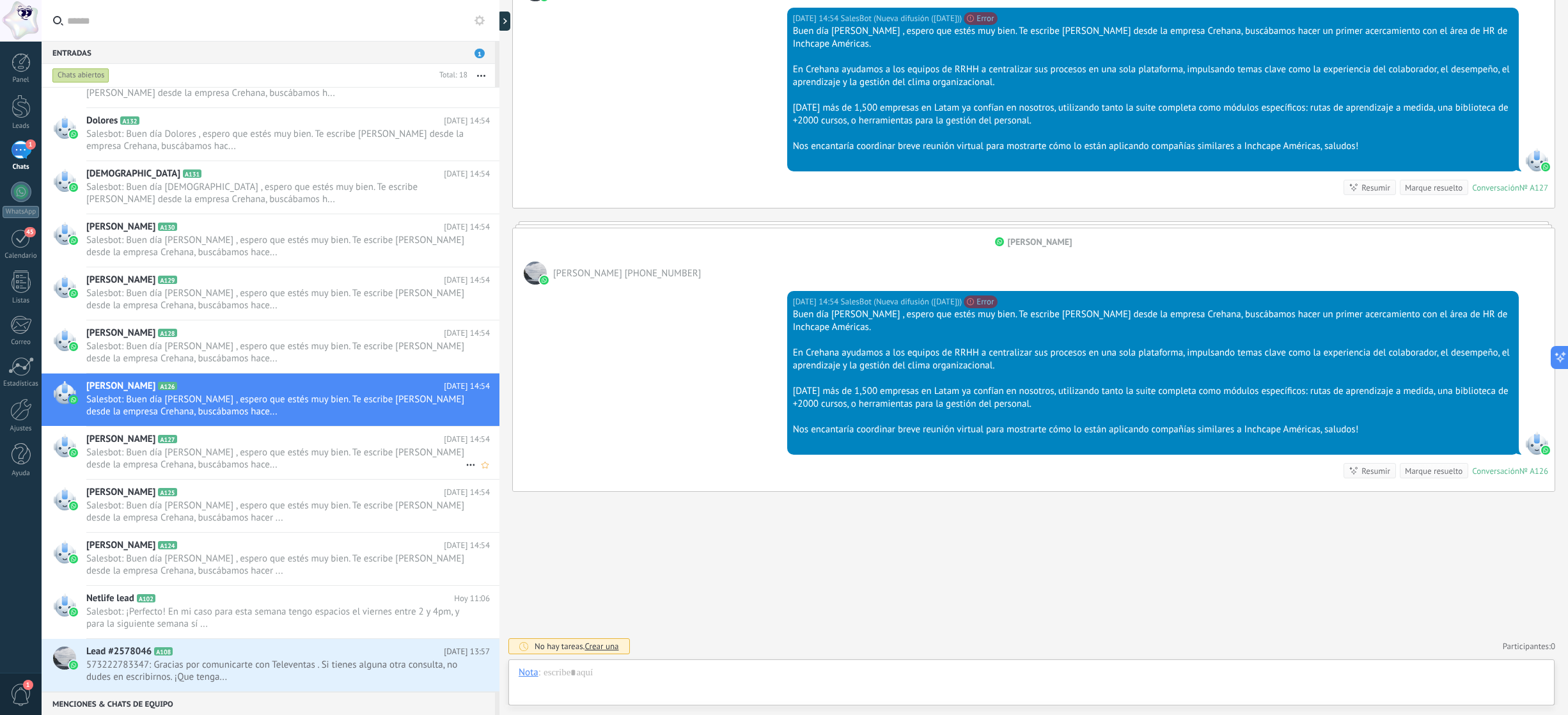
click at [358, 455] on span "Salesbot: Buen día Carlos , espero que estés muy bien. Te escribe Ariana Rodas …" at bounding box center [276, 458] width 379 height 25
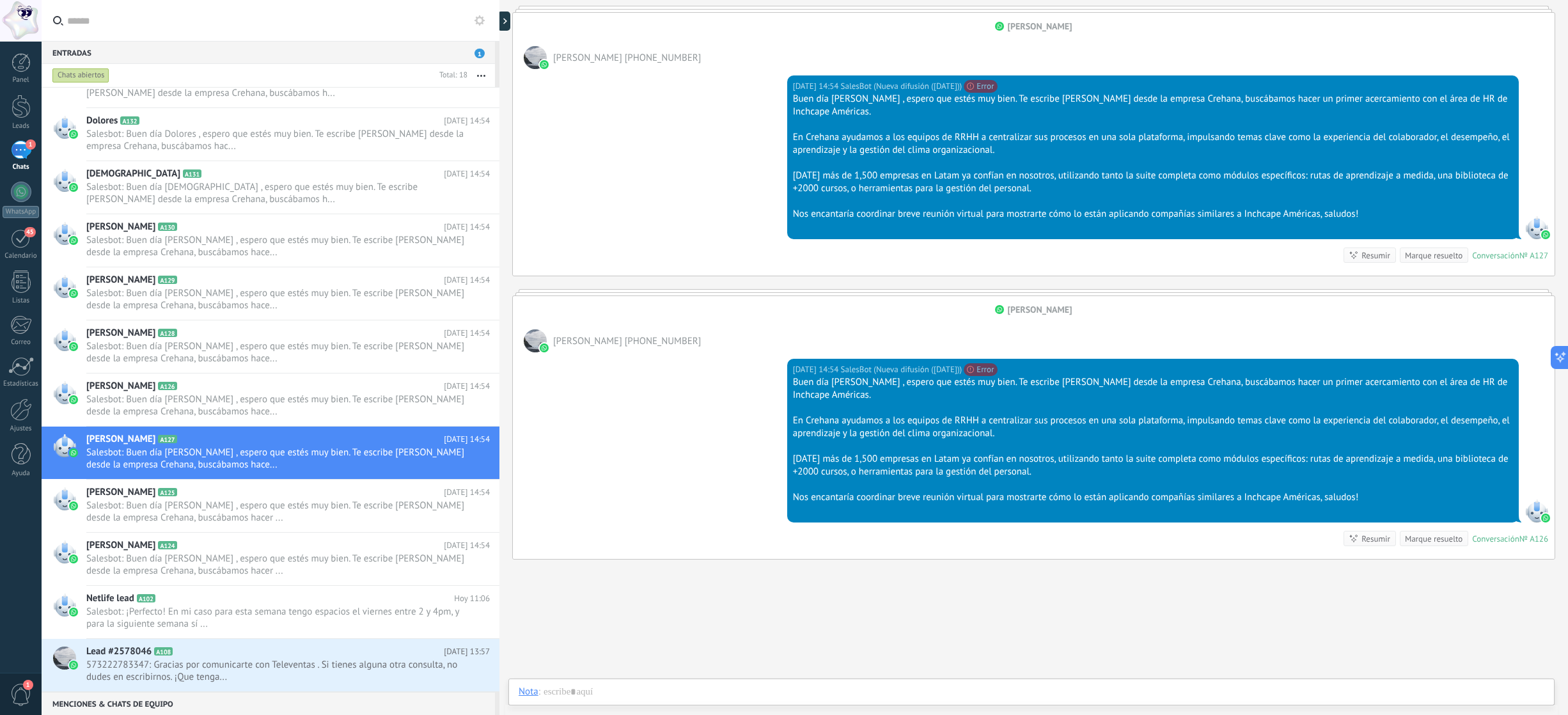
scroll to position [258, 0]
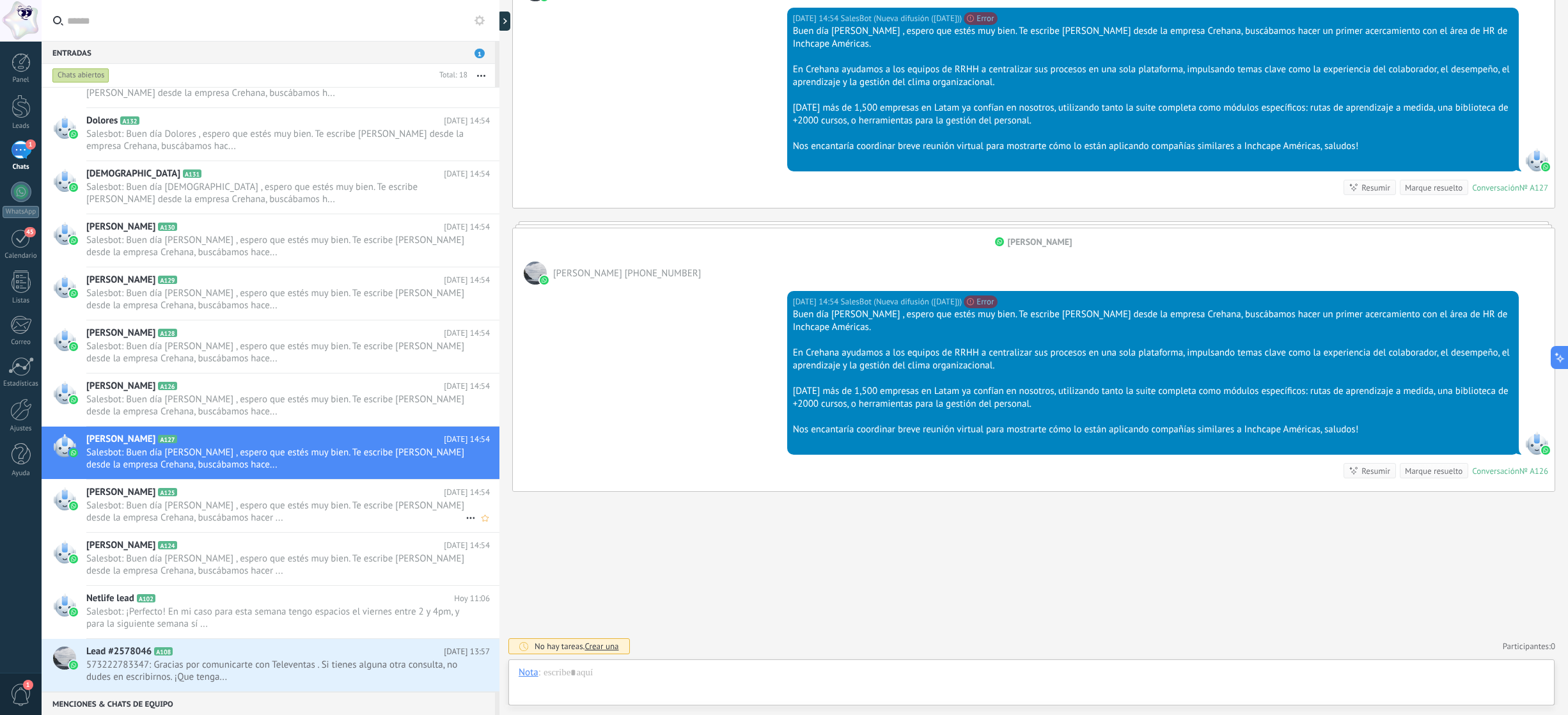
click at [351, 494] on h2 "Juan A125" at bounding box center [265, 492] width 358 height 13
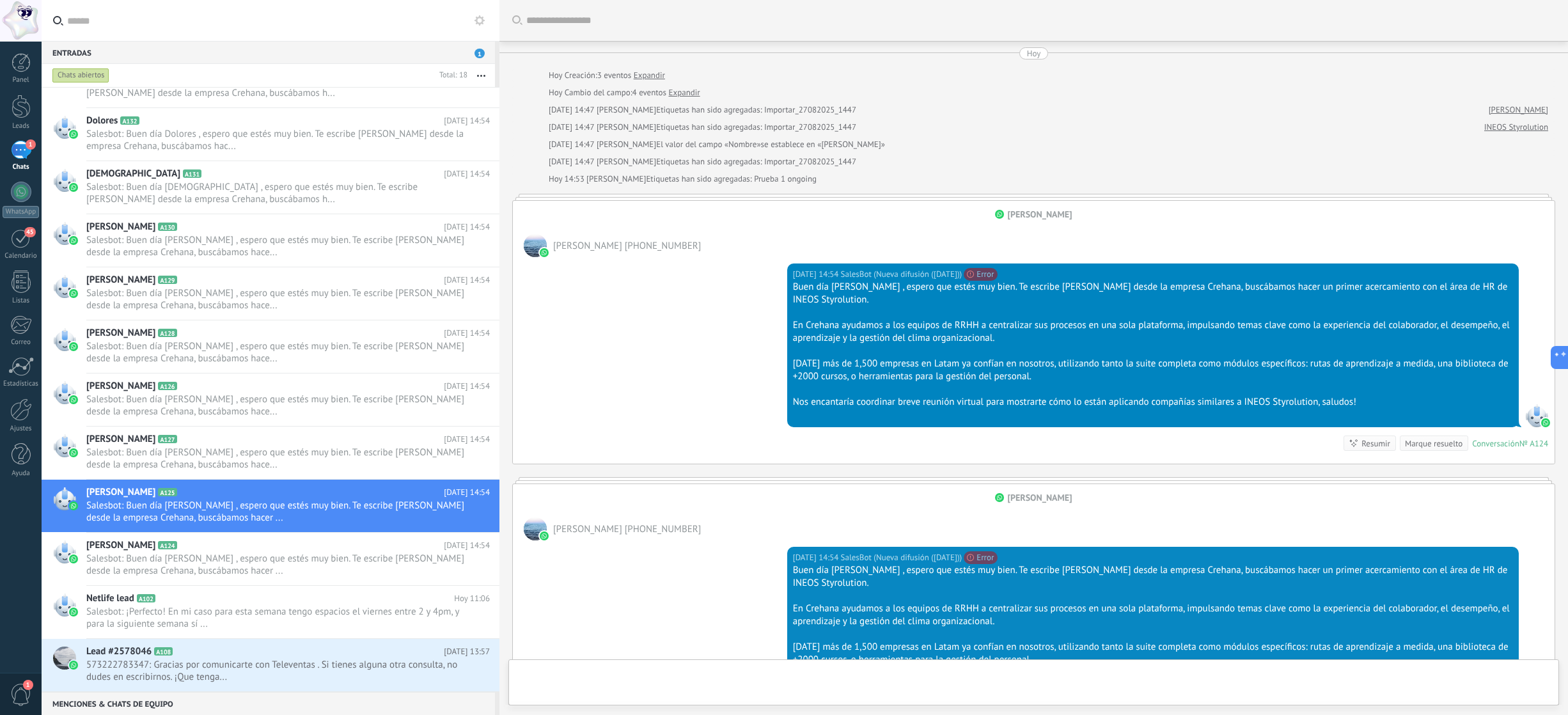
scroll to position [257, 0]
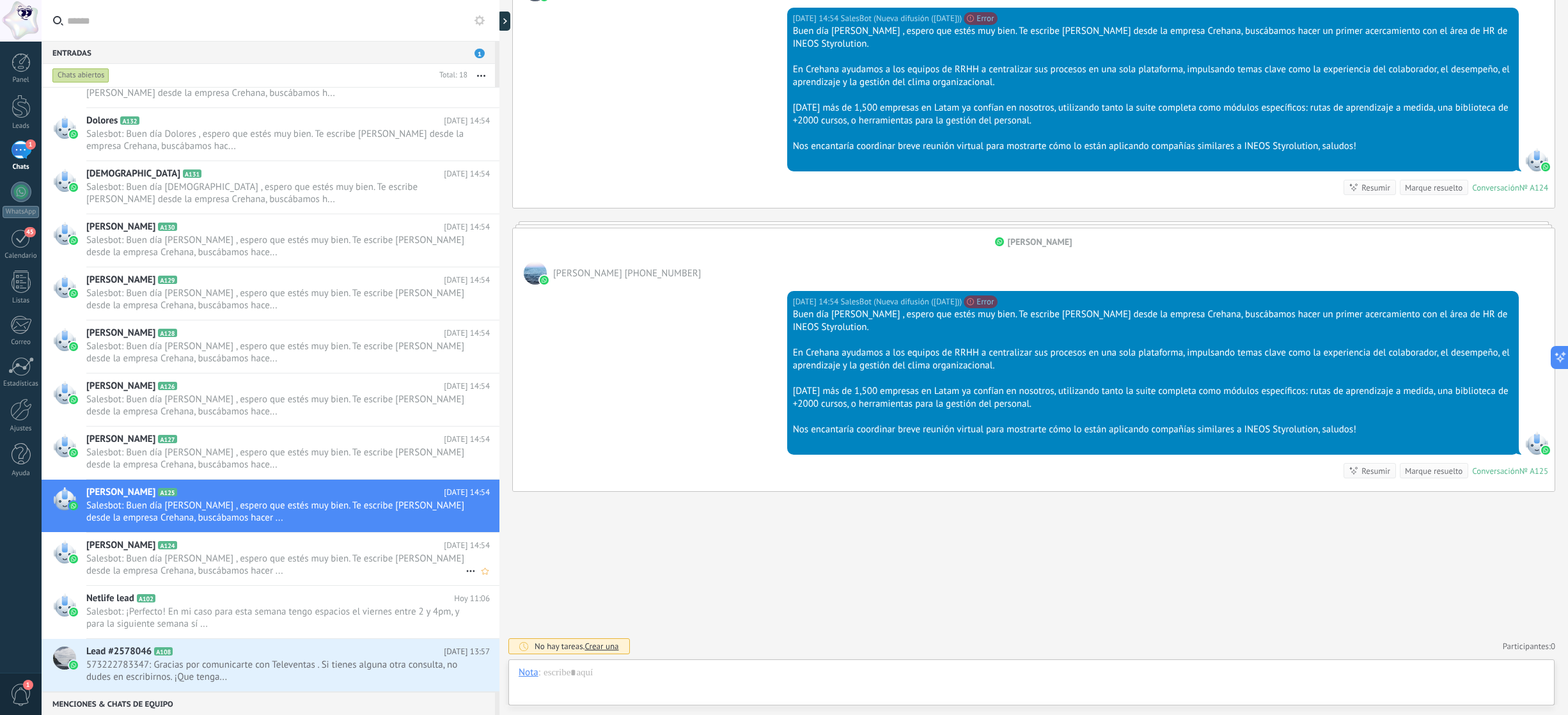
click at [371, 558] on span "Salesbot: Buen día Juan , espero que estés muy bien. Te escribe Ariana Rodas de…" at bounding box center [276, 565] width 379 height 25
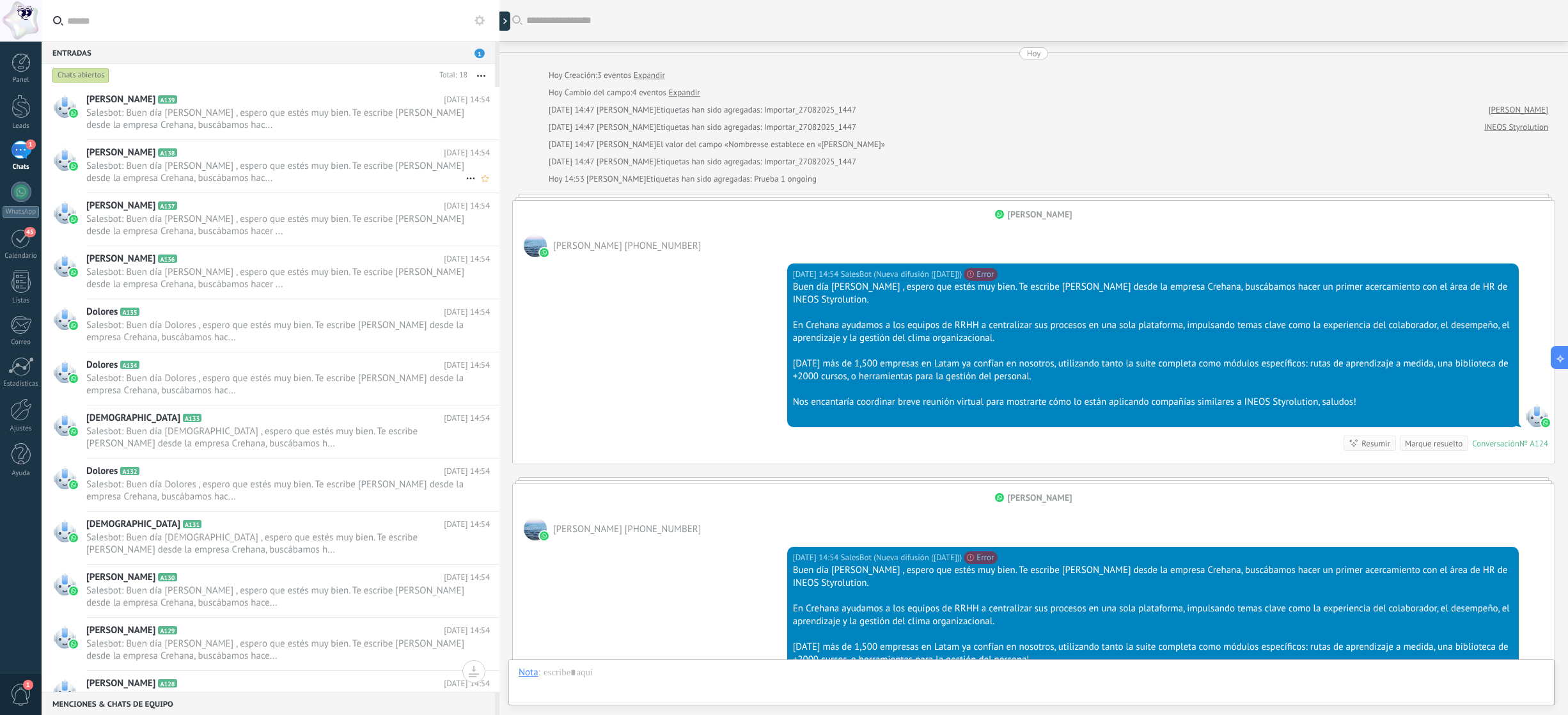
click at [382, 178] on span "Salesbot: Buen día Geraldo , espero que estés muy bien. Te escribe Ariana Rodas…" at bounding box center [276, 172] width 379 height 25
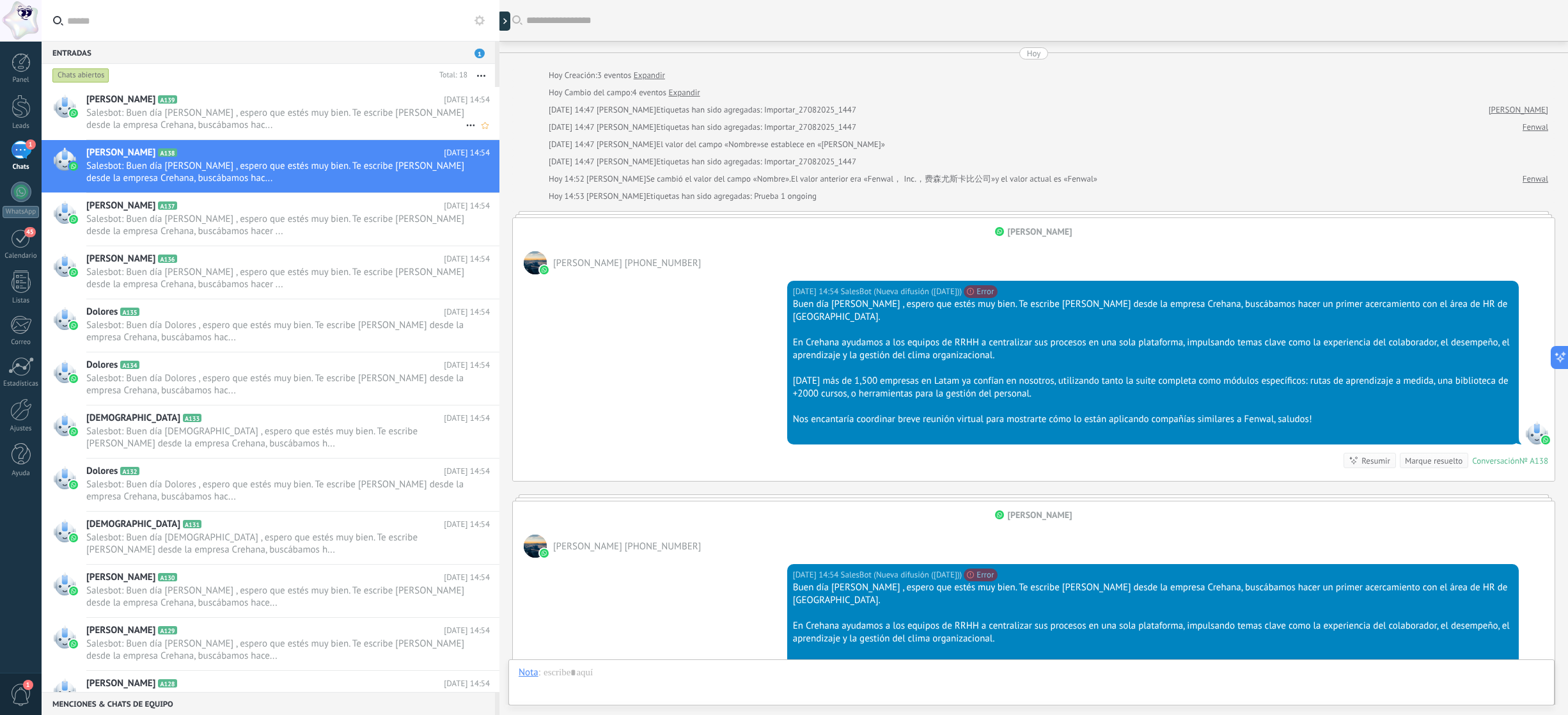
click at [338, 120] on span "Salesbot: Buen día Geraldo , espero que estés muy bien. Te escribe Ariana Rodas…" at bounding box center [276, 119] width 379 height 25
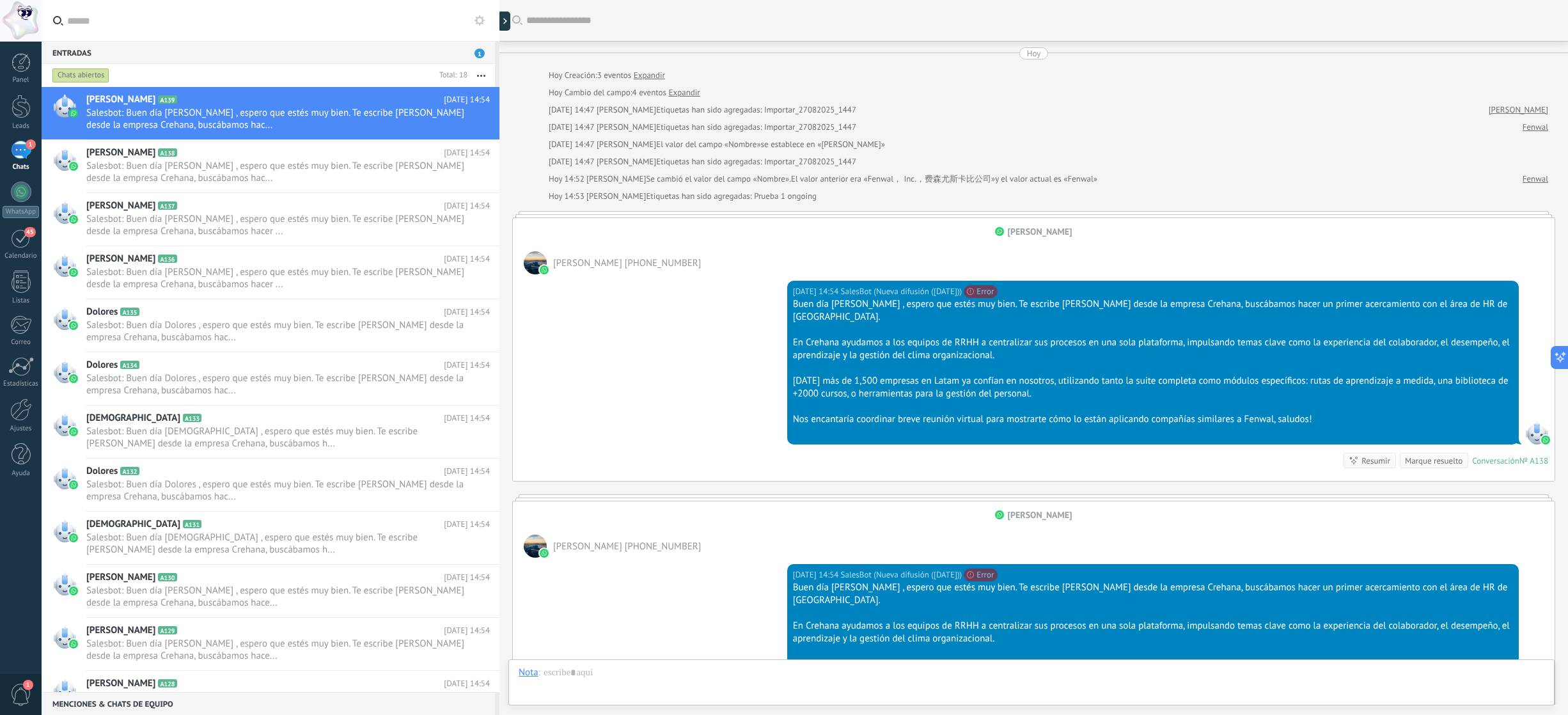
scroll to position [249, 0]
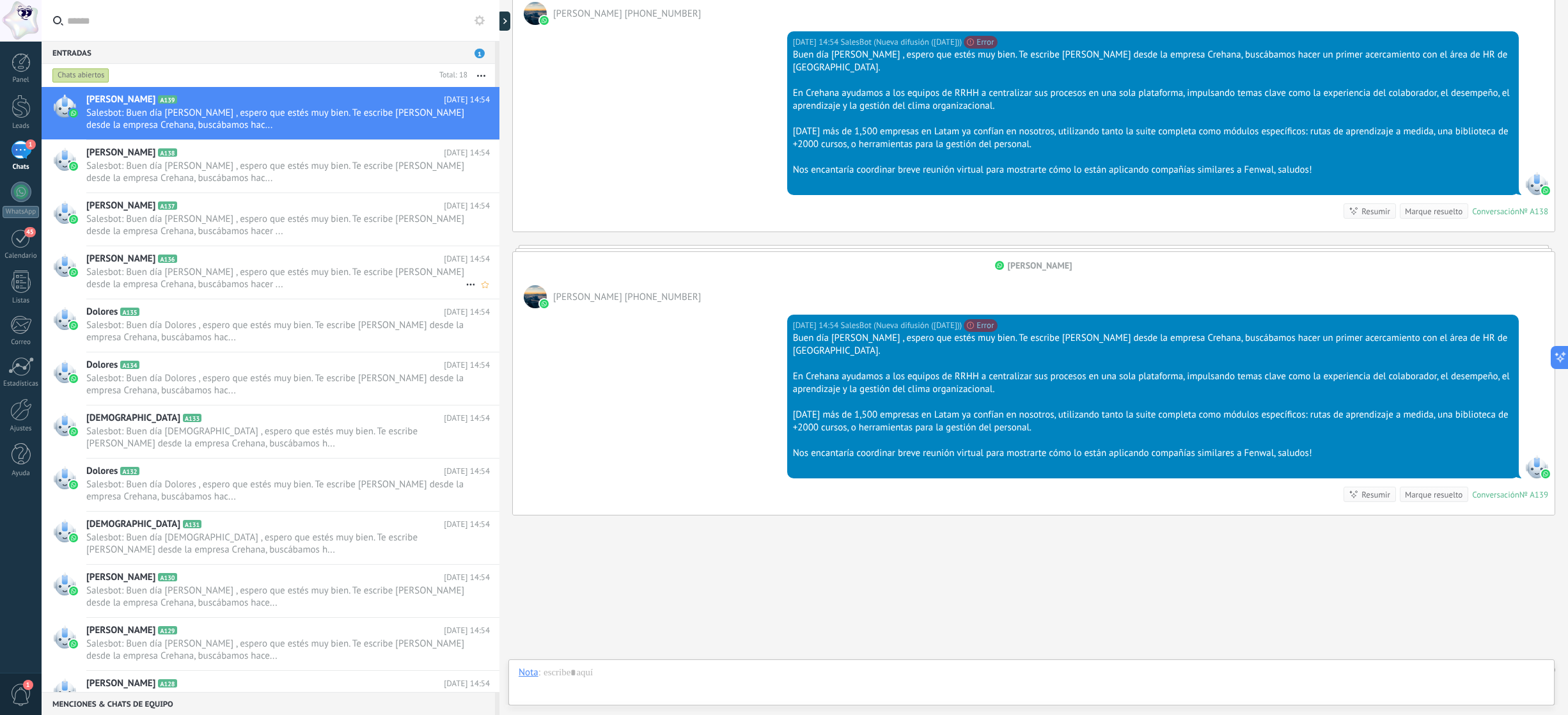
click at [404, 257] on h2 "Juan A136" at bounding box center [265, 259] width 358 height 13
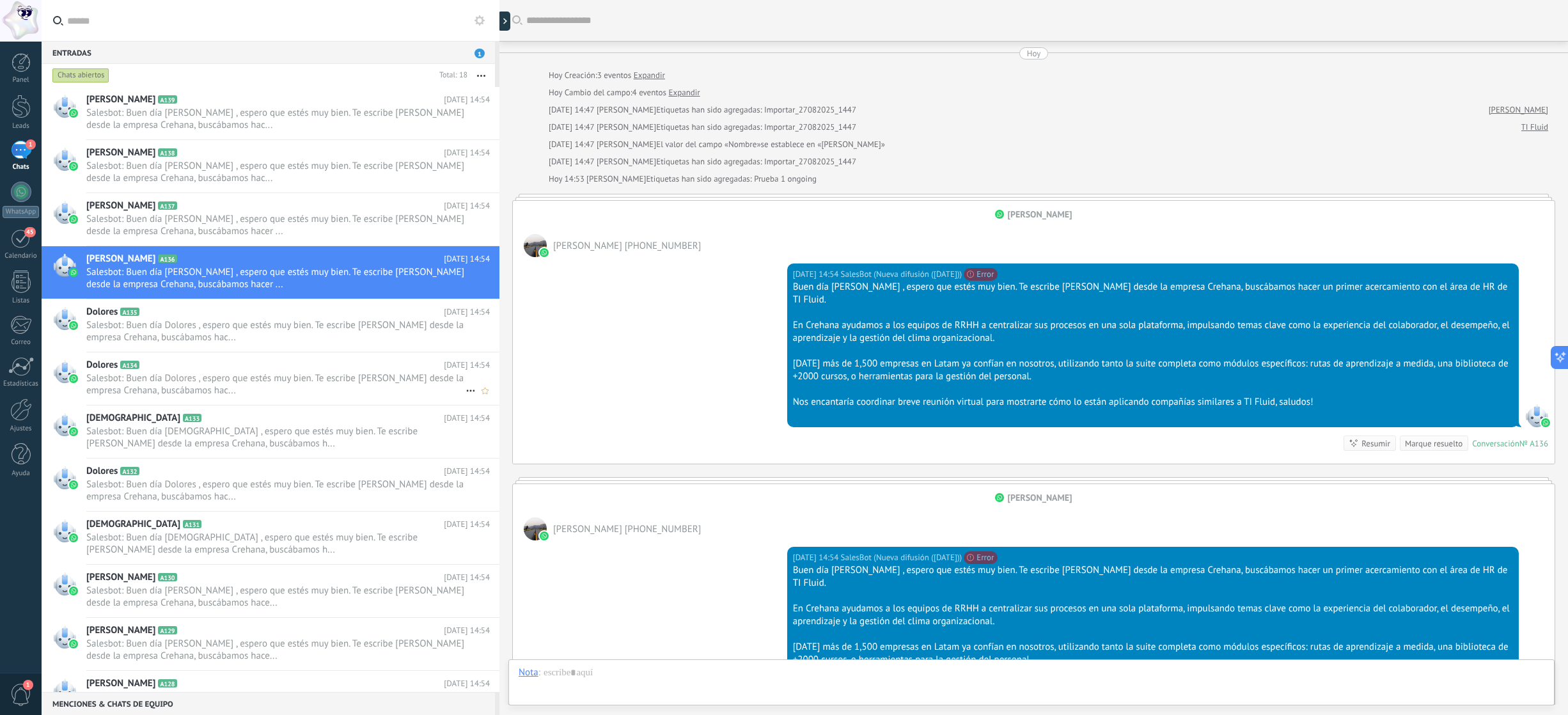
click at [349, 388] on span "Salesbot: Buen día Dolores , espero que estés muy bien. Te escribe Ariana Rodas…" at bounding box center [276, 385] width 379 height 25
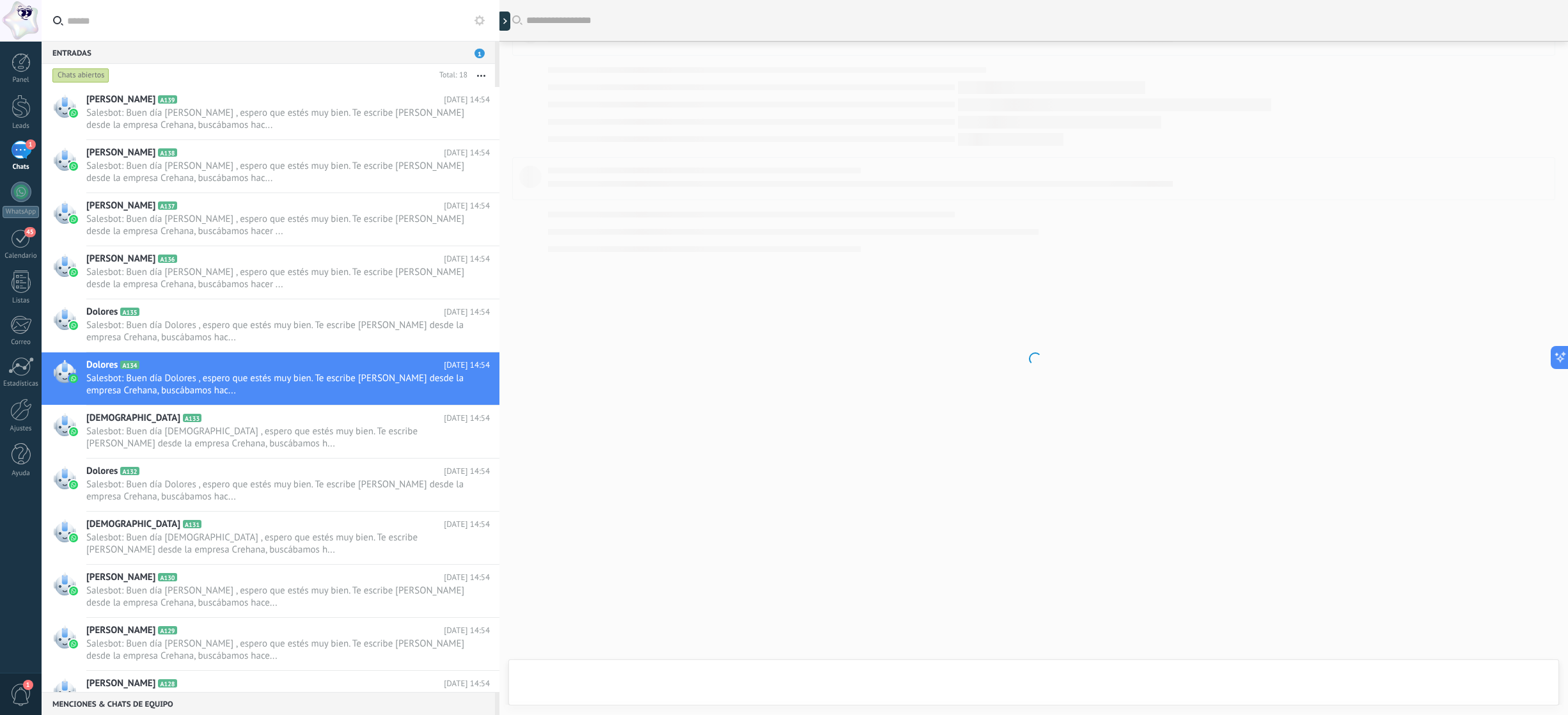
scroll to position [256, 0]
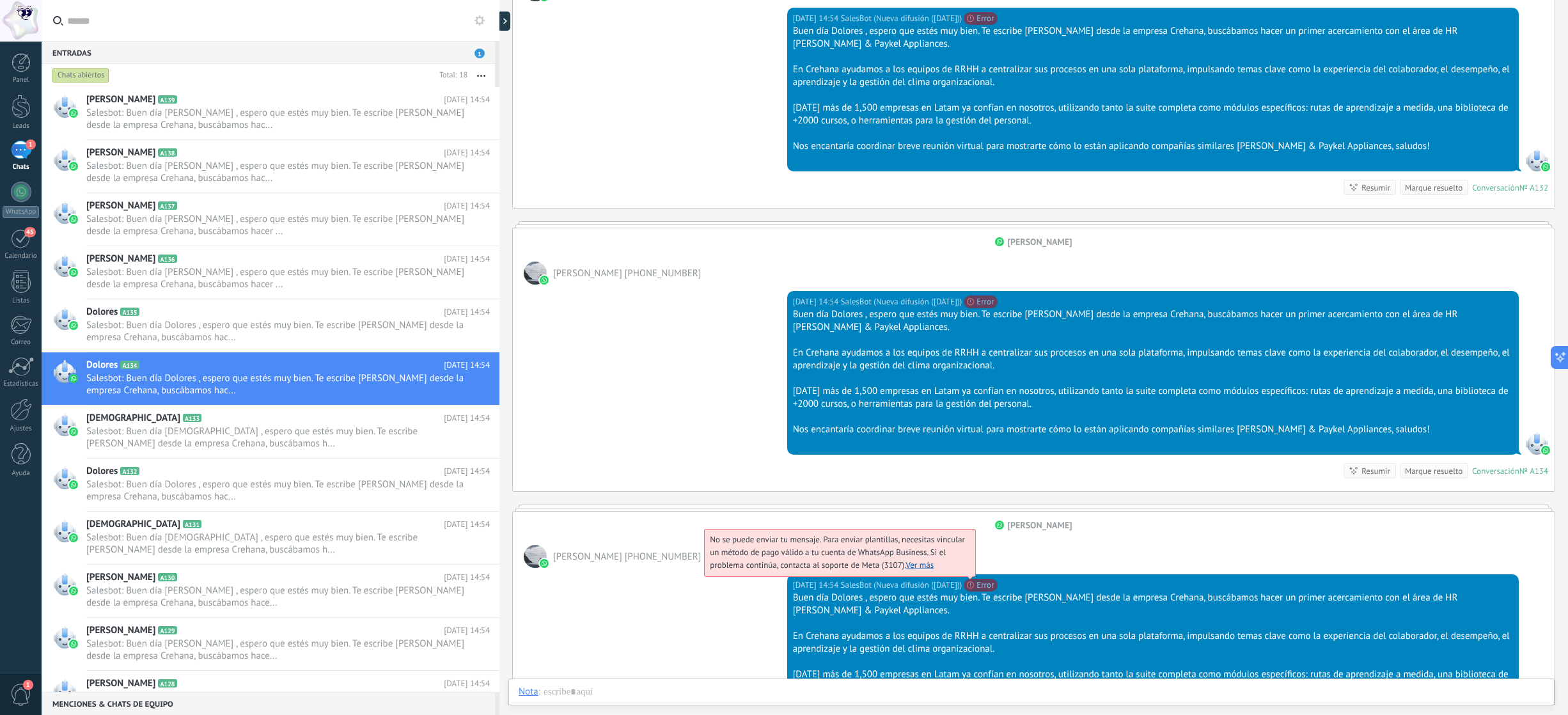
click at [920, 569] on link "Ver más" at bounding box center [920, 564] width 28 height 11
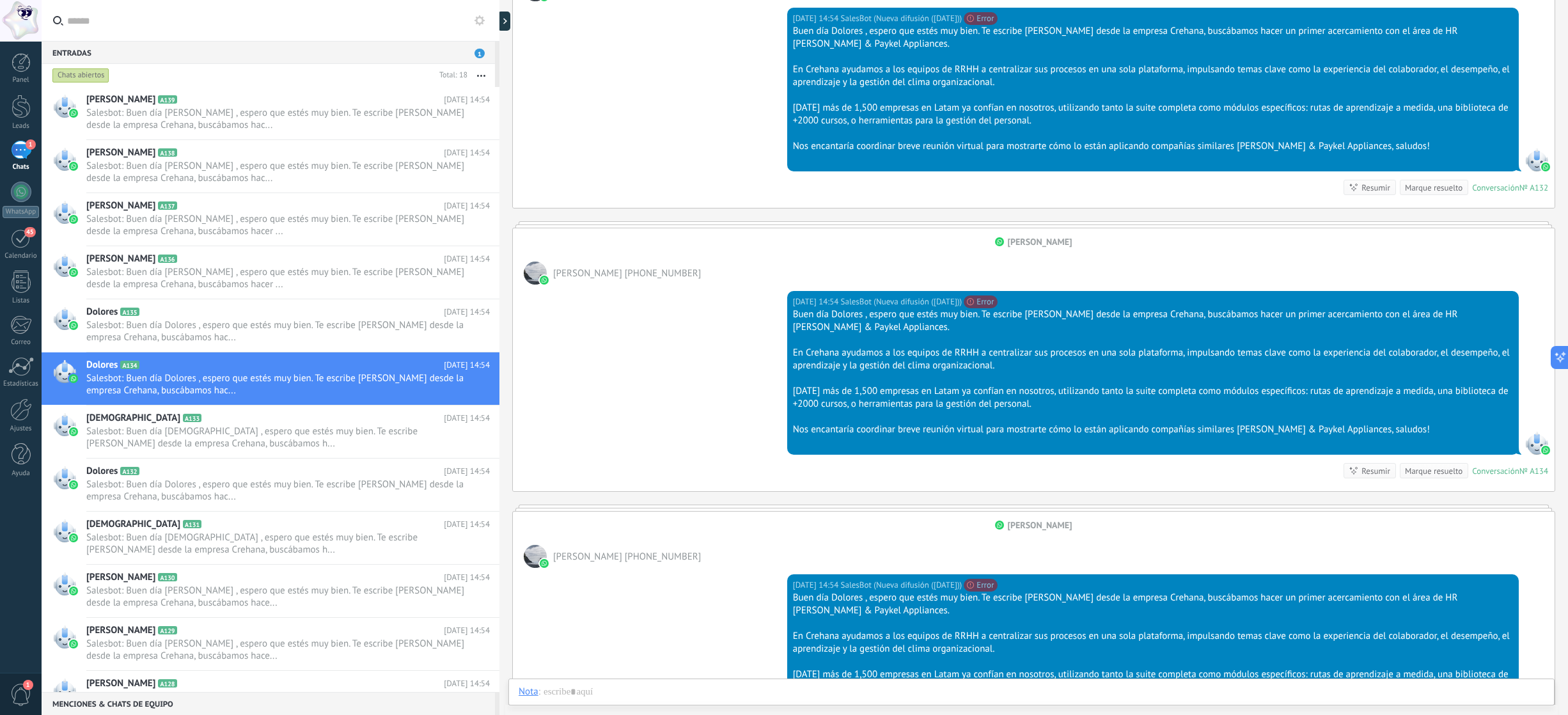
click at [20, 93] on div "Panel Leads 1 Chats WhatsApp Clientes 45" at bounding box center [21, 271] width 42 height 437
click at [20, 108] on div at bounding box center [21, 106] width 19 height 24
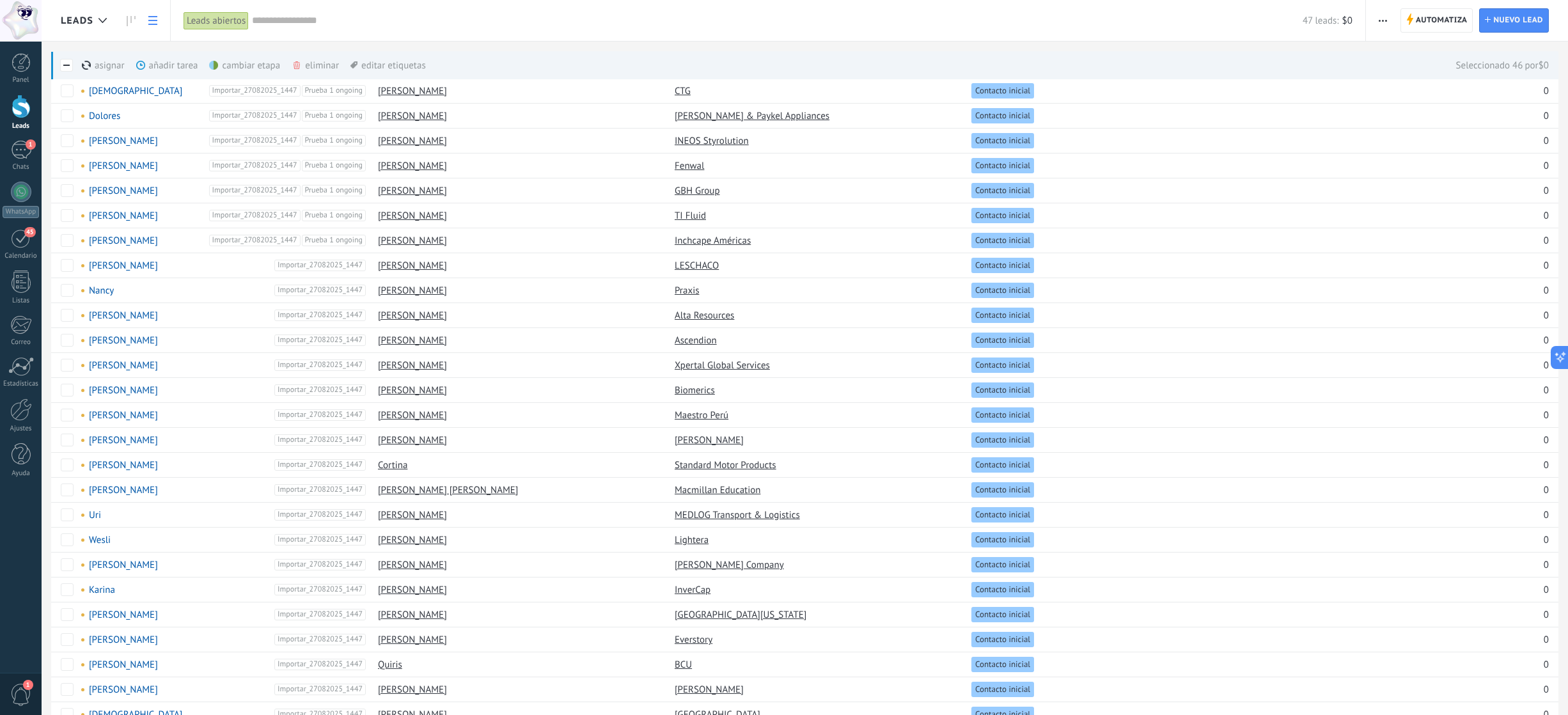
click at [323, 61] on div "eliminar màs" at bounding box center [336, 65] width 91 height 28
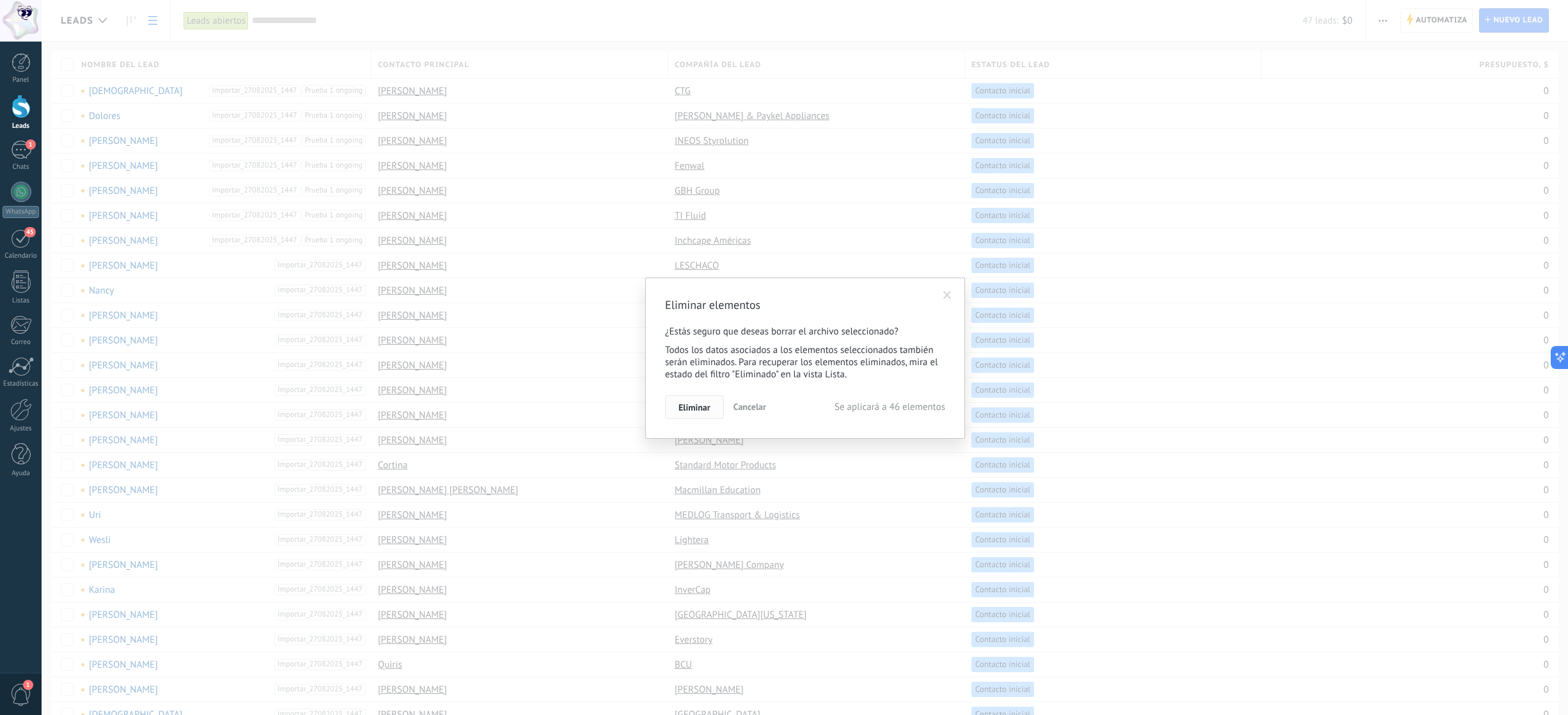
click at [704, 413] on button "Eliminar" at bounding box center [695, 408] width 59 height 25
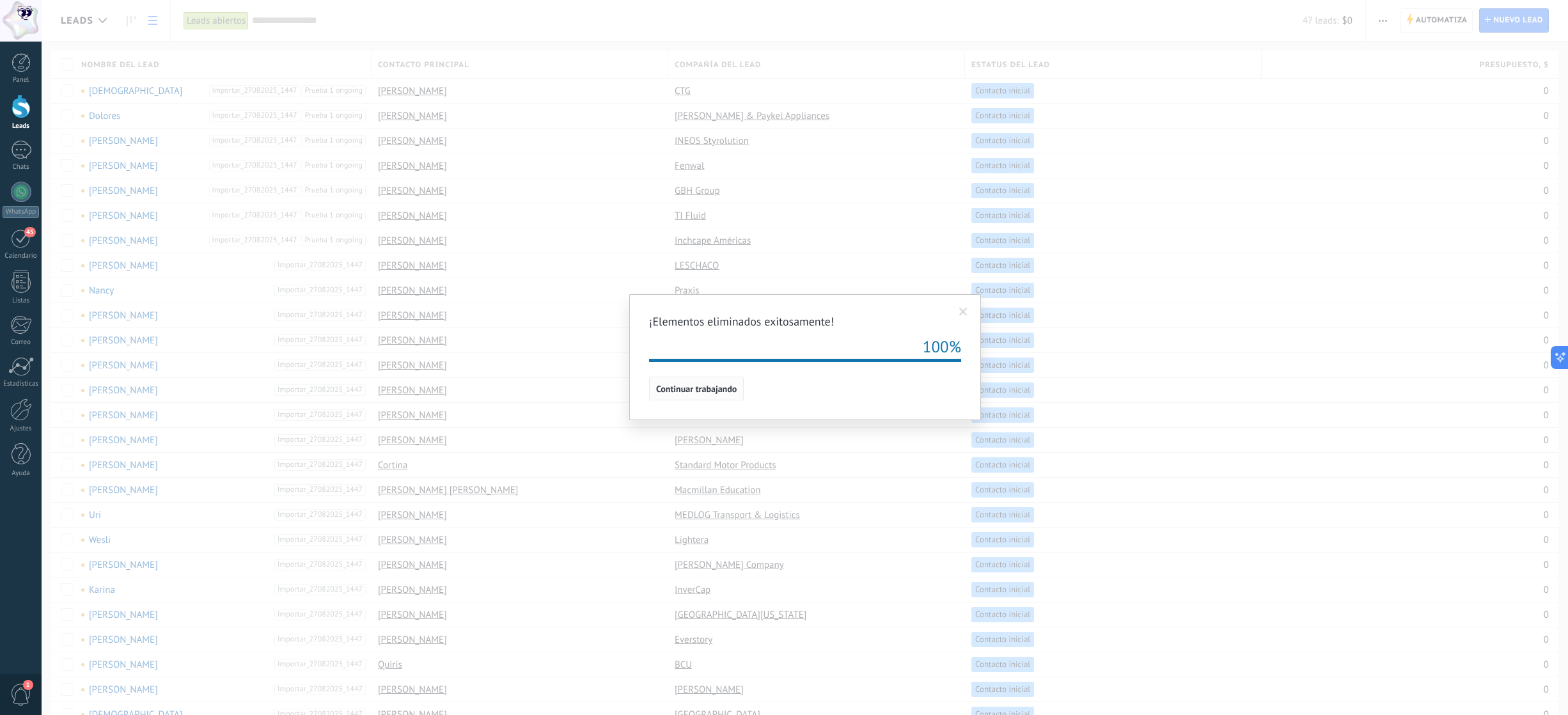
click at [726, 389] on span "Continuar trabajando" at bounding box center [696, 389] width 80 height 9
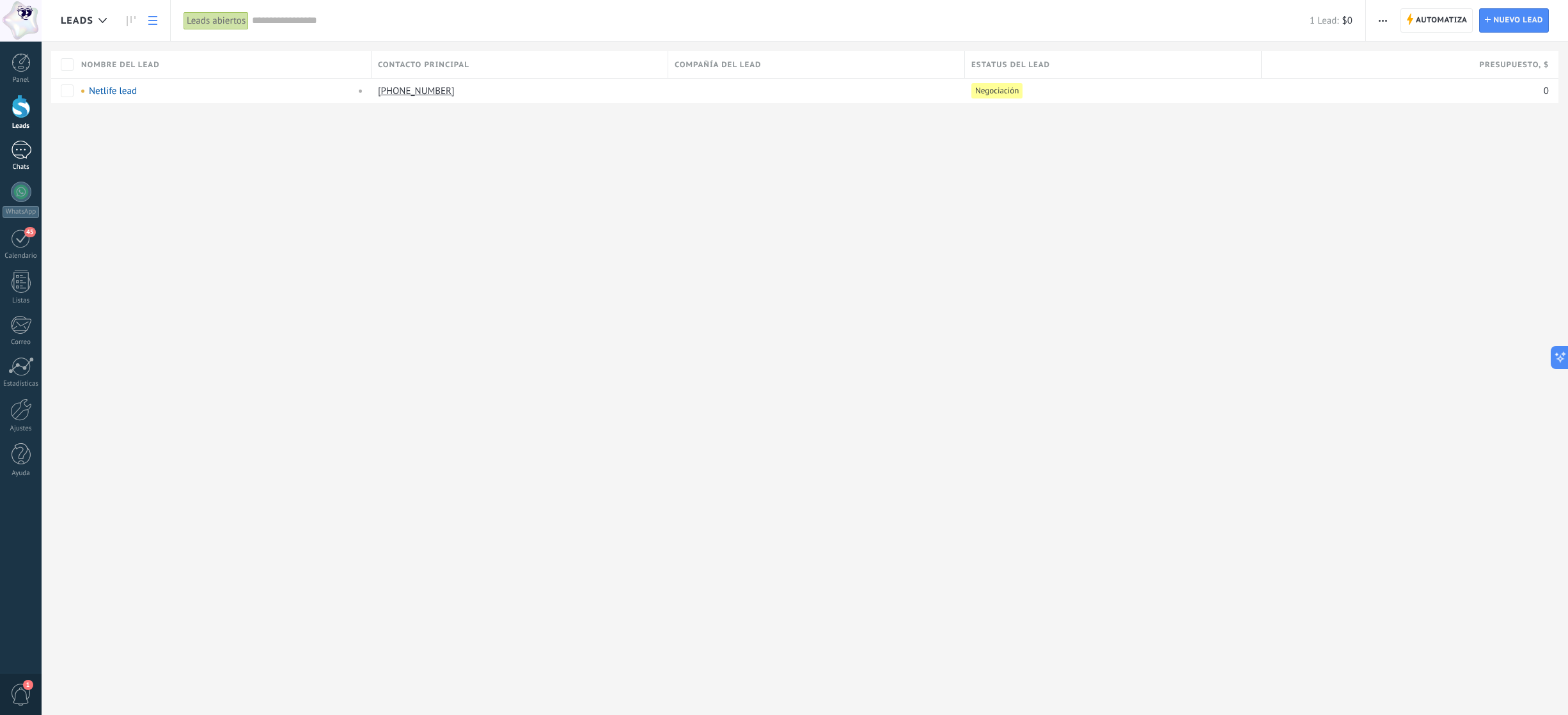
click at [19, 153] on div "1" at bounding box center [21, 150] width 21 height 19
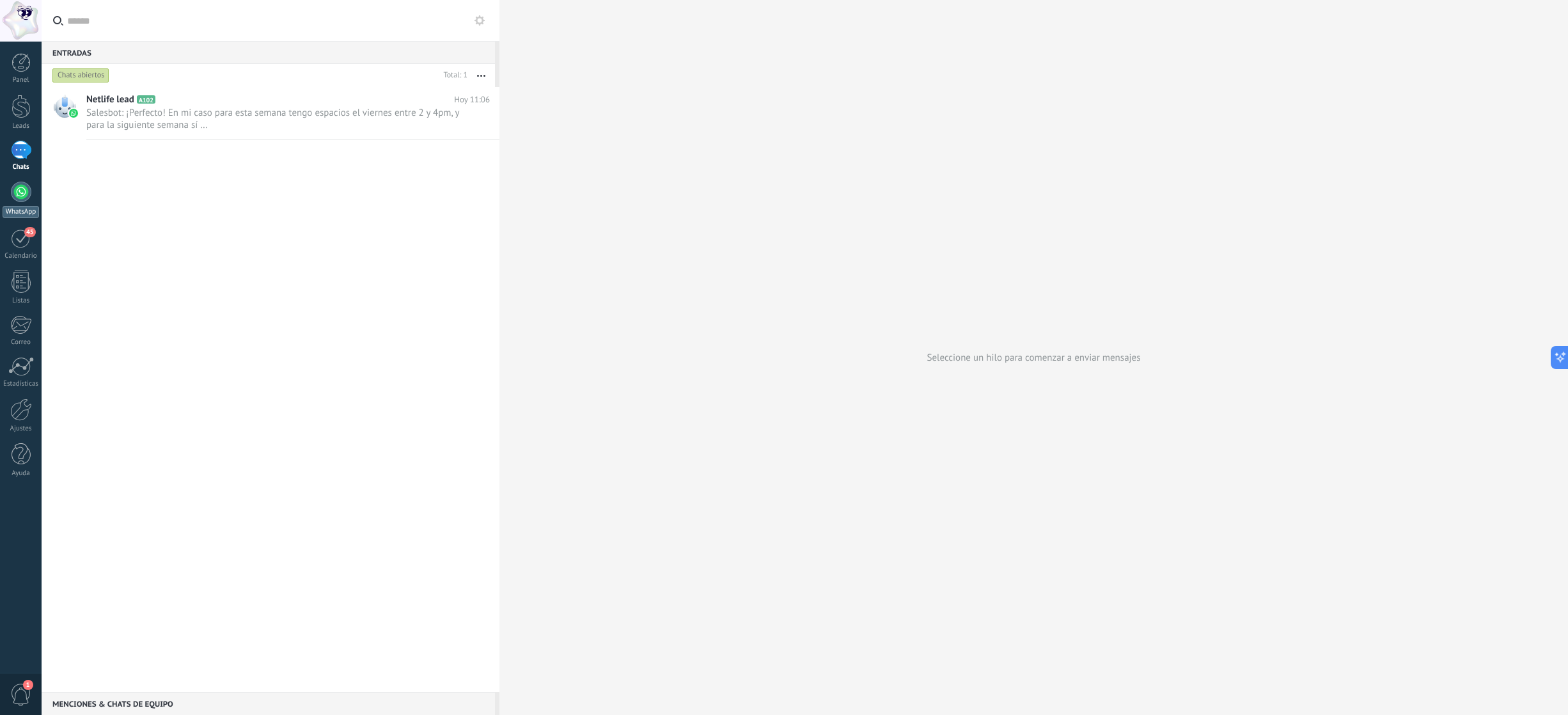
click at [17, 200] on div at bounding box center [21, 191] width 21 height 20
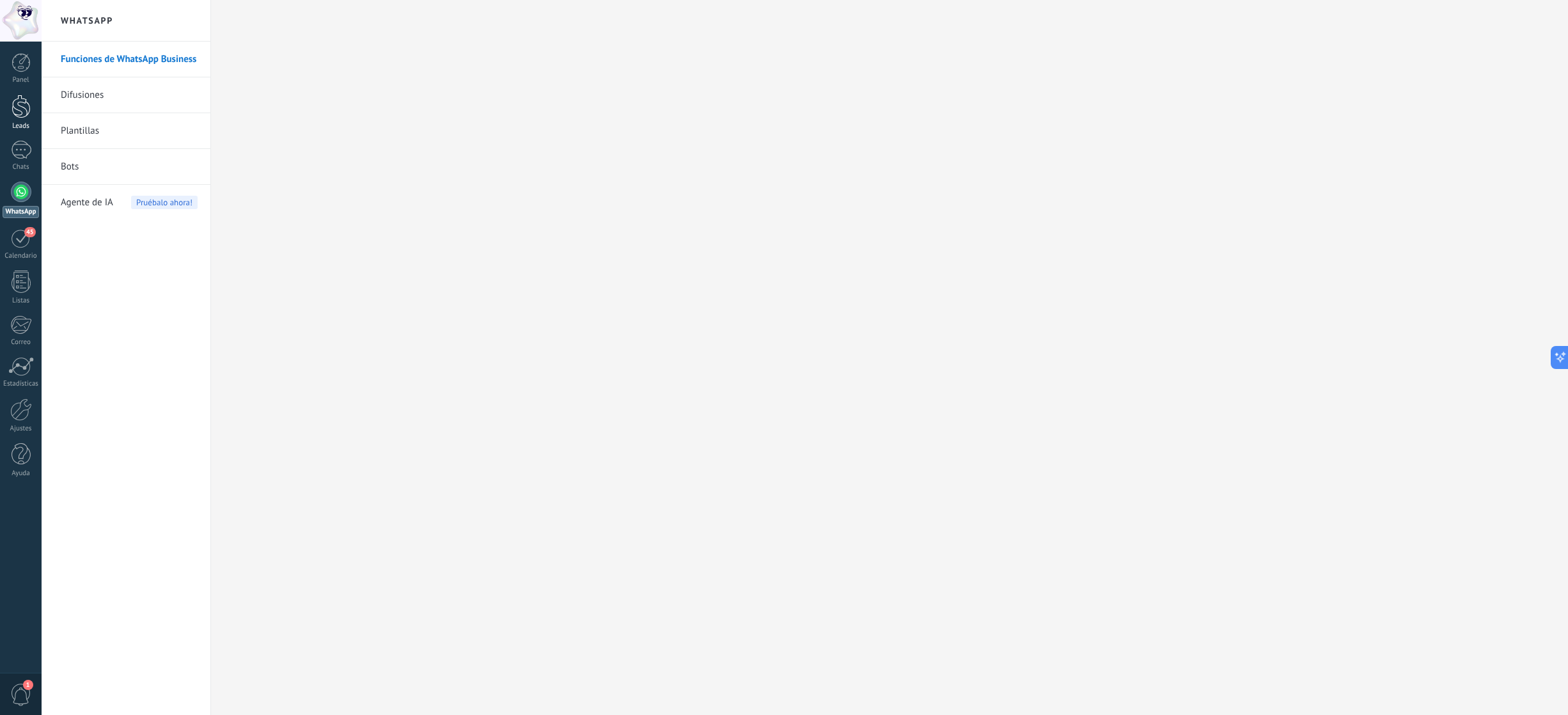
click at [21, 106] on div at bounding box center [21, 106] width 19 height 24
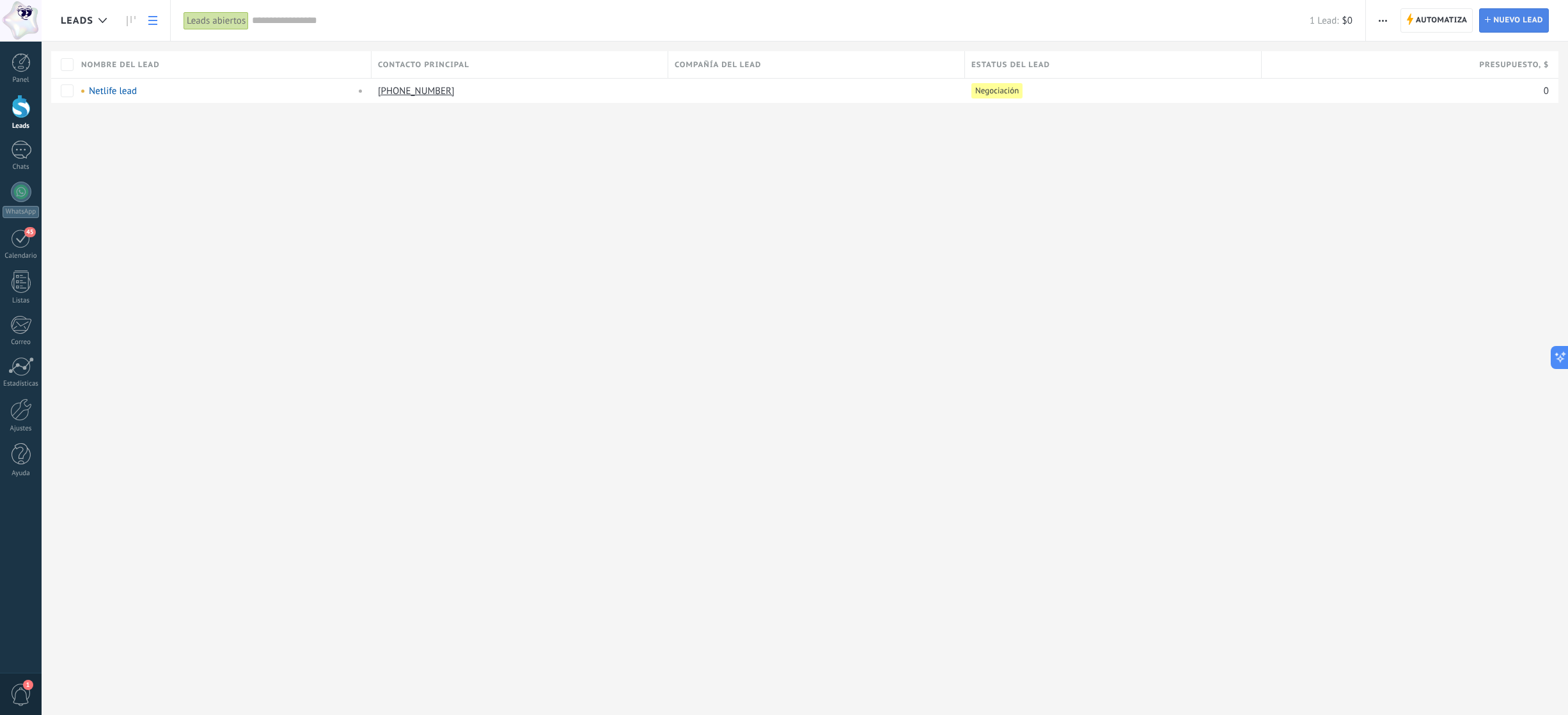
click at [1502, 26] on span "Nuevo lead" at bounding box center [1517, 20] width 50 height 23
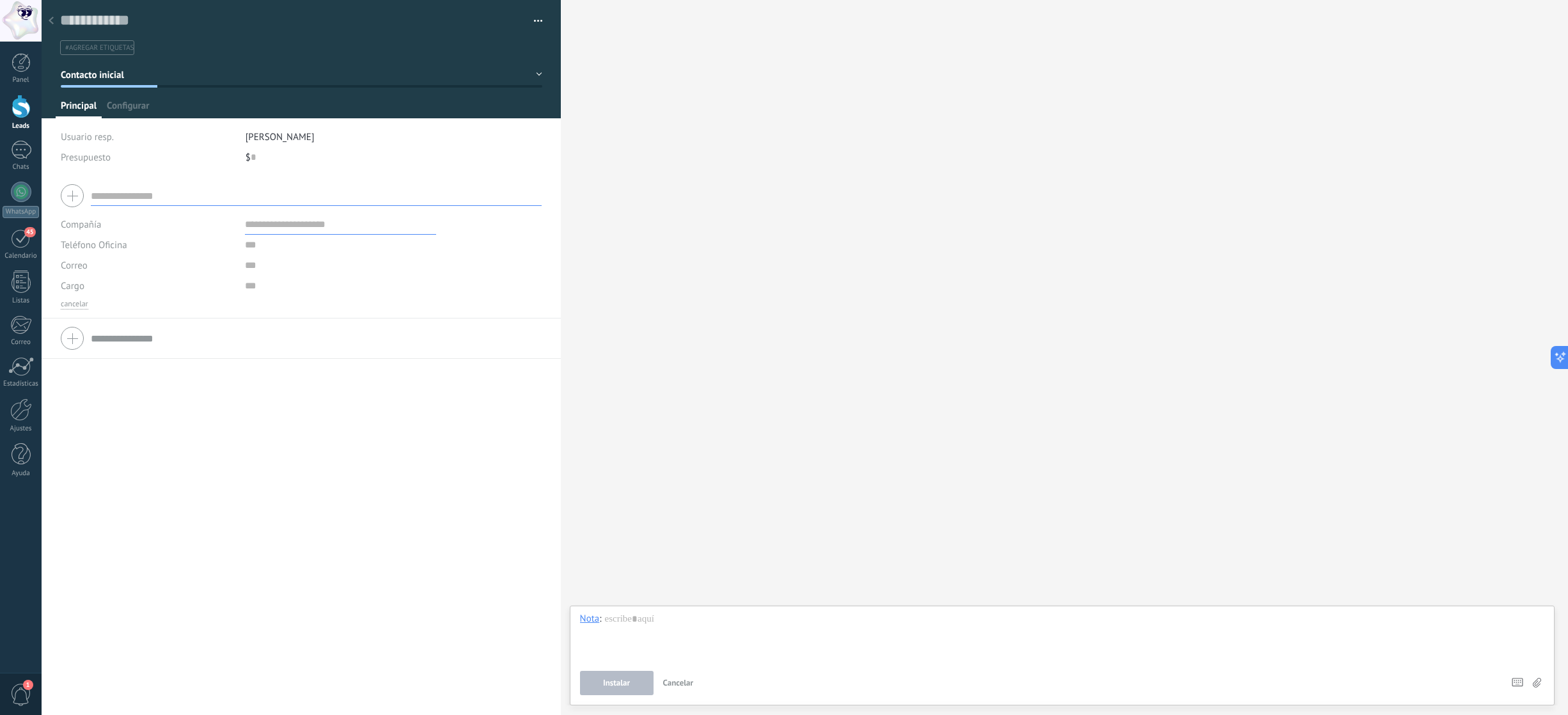
click at [153, 251] on div "Teléfono Oficina Ofic. directo Celular Fax Casa Otro Teléfono Oficina" at bounding box center [148, 244] width 175 height 20
click at [91, 244] on span "Teléfono Oficina" at bounding box center [93, 245] width 66 height 12
click at [110, 291] on span "Celular" at bounding box center [135, 289] width 178 height 12
click at [253, 248] on input "text" at bounding box center [340, 244] width 191 height 20
click at [118, 202] on input "text" at bounding box center [317, 195] width 451 height 20
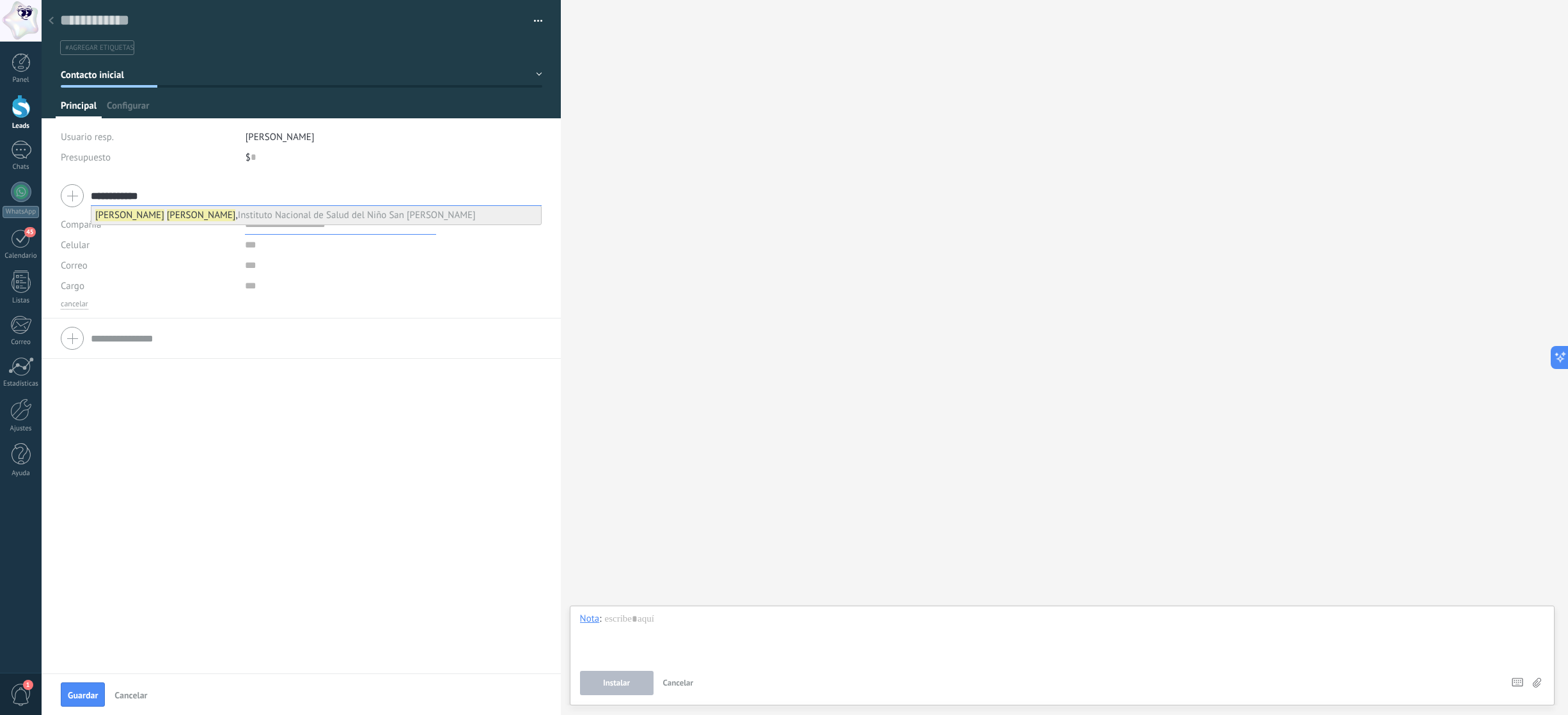
type input "**********"
click at [166, 216] on b "[PERSON_NAME]" at bounding box center [201, 215] width 69 height 12
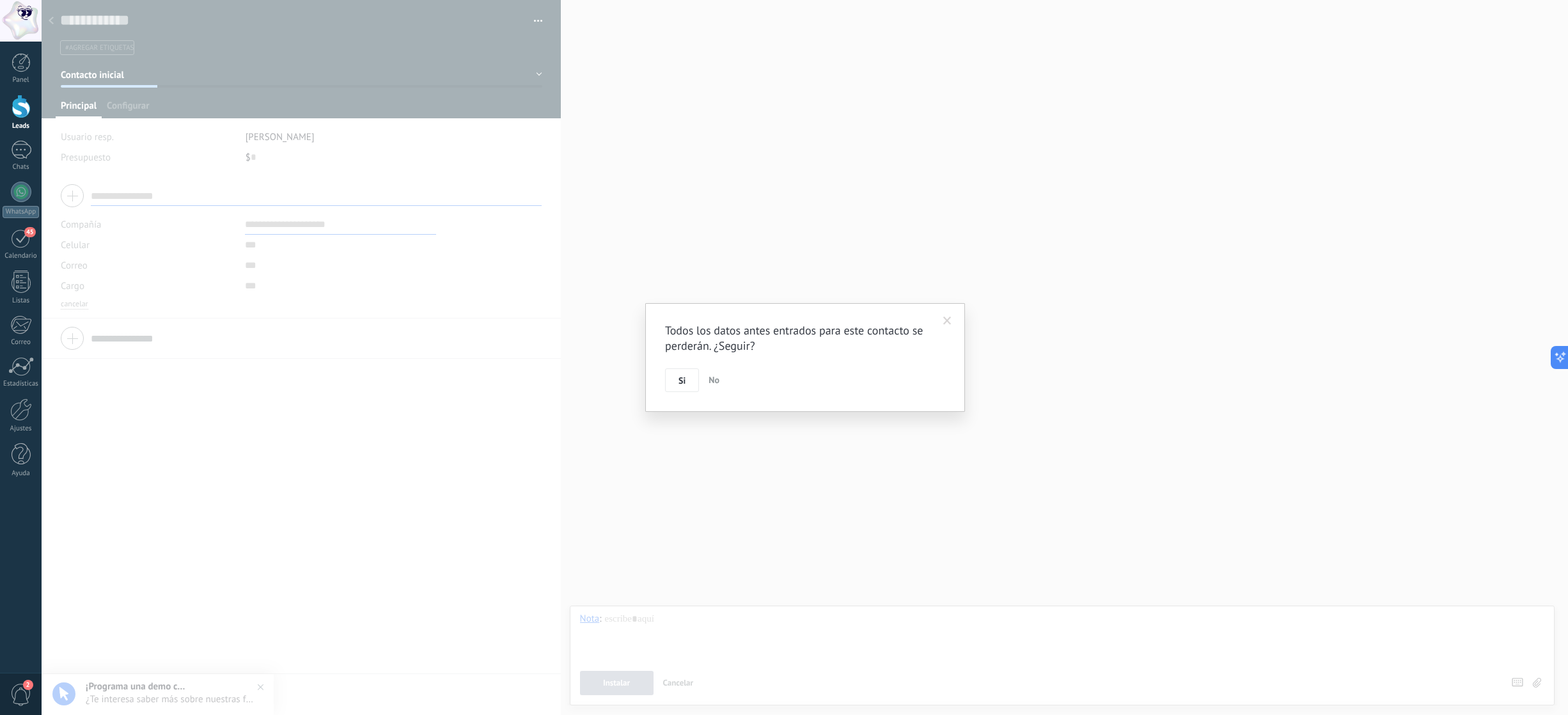
click at [721, 385] on button "No" at bounding box center [714, 380] width 21 height 25
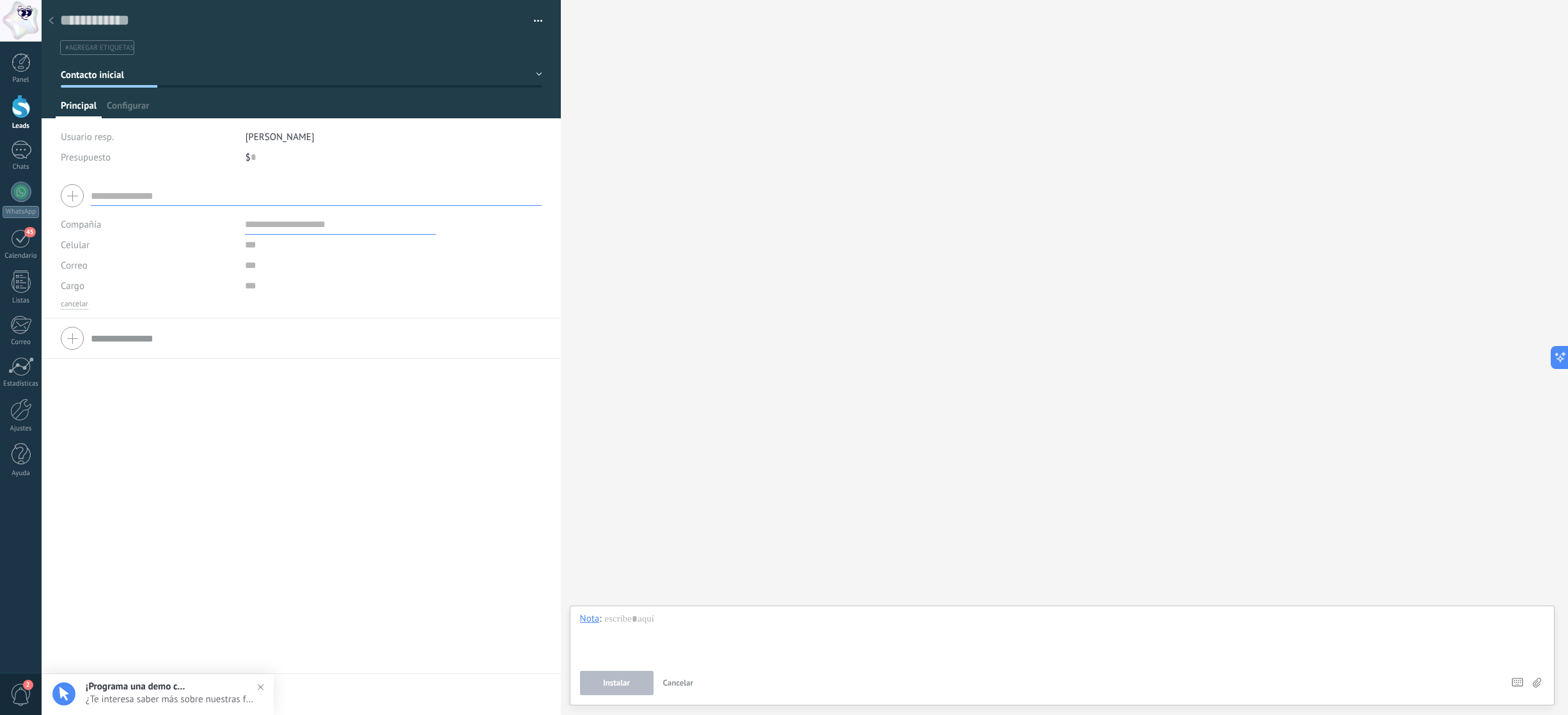
click at [255, 234] on input "text" at bounding box center [340, 224] width 191 height 20
click at [51, 16] on icon at bounding box center [51, 20] width 5 height 7
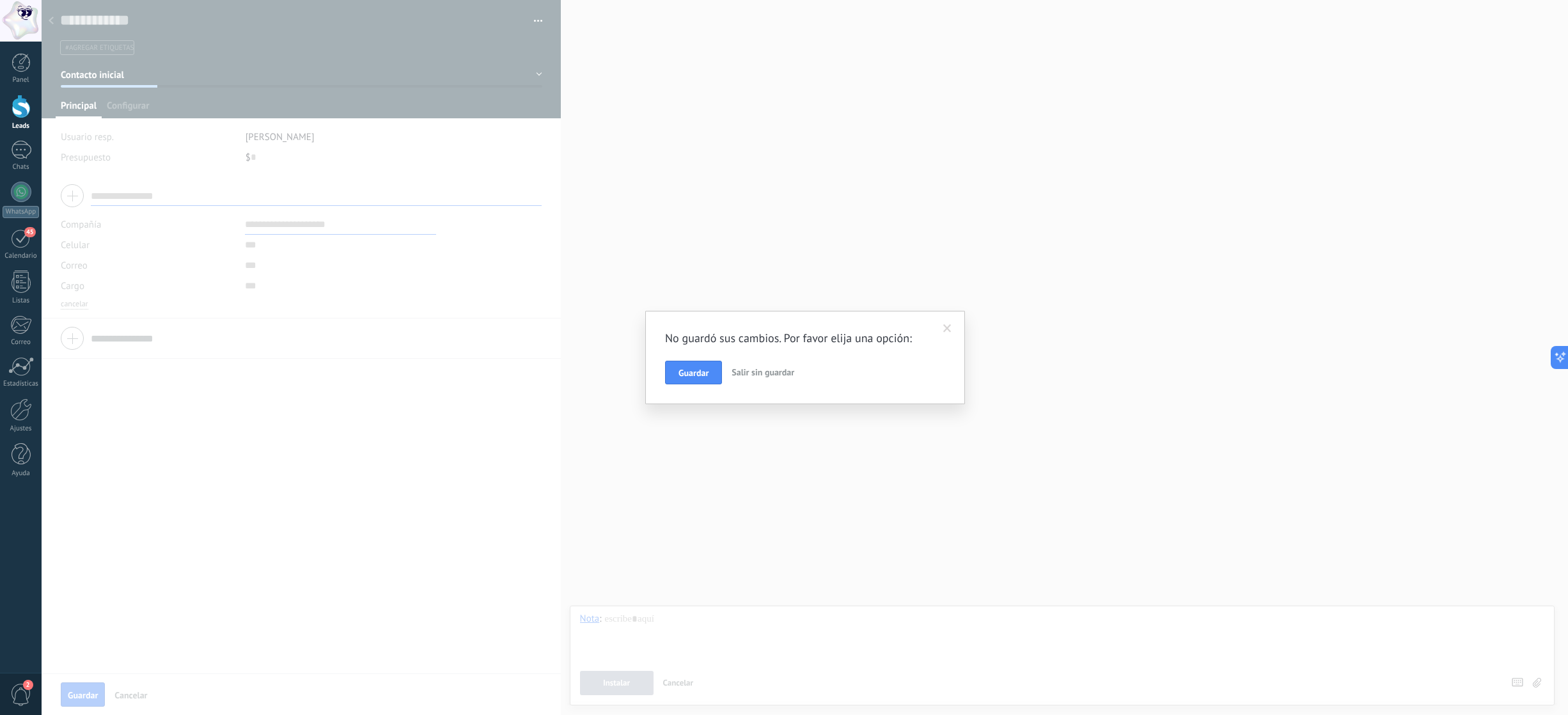
click at [745, 374] on span "Salir sin guardar" at bounding box center [763, 372] width 62 height 11
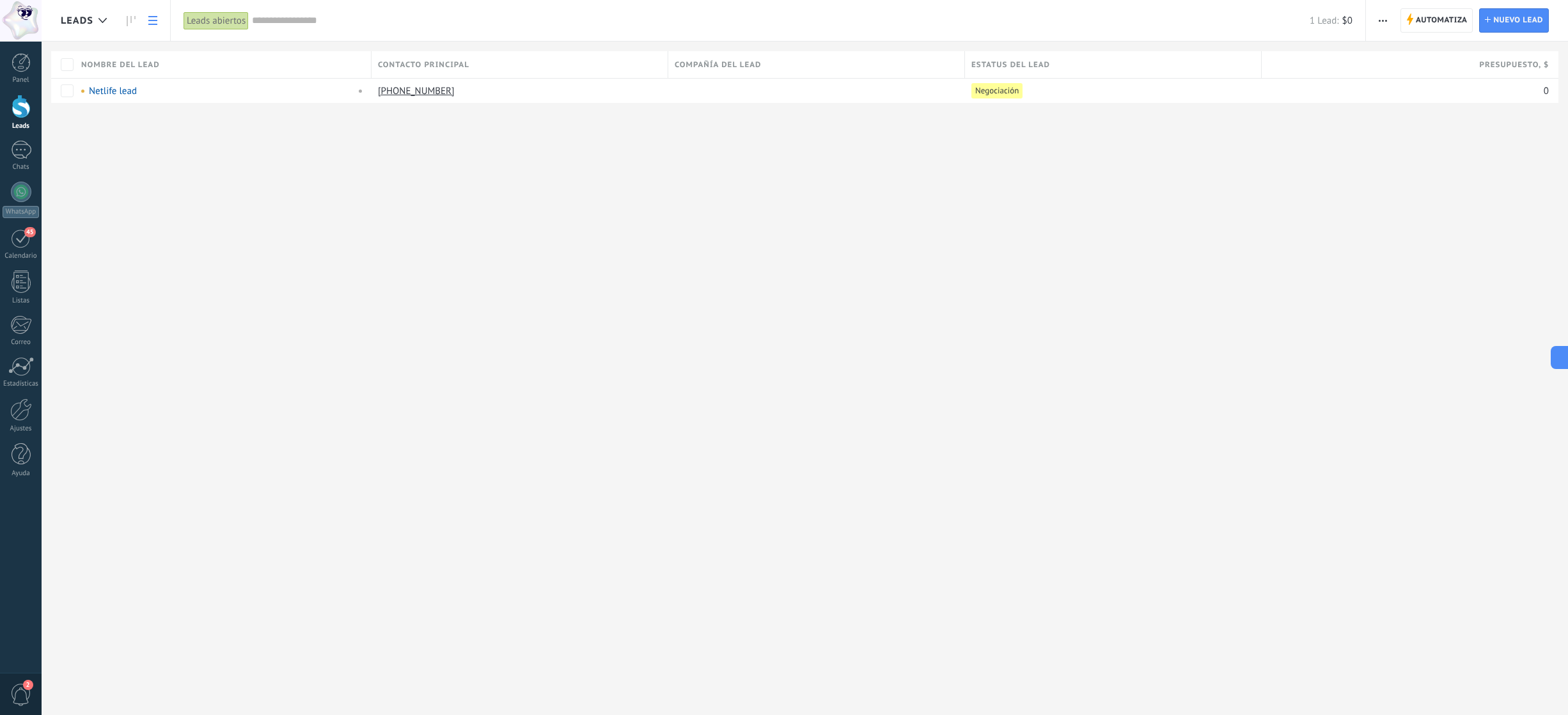
click at [81, 28] on div "Leads" at bounding box center [87, 20] width 52 height 41
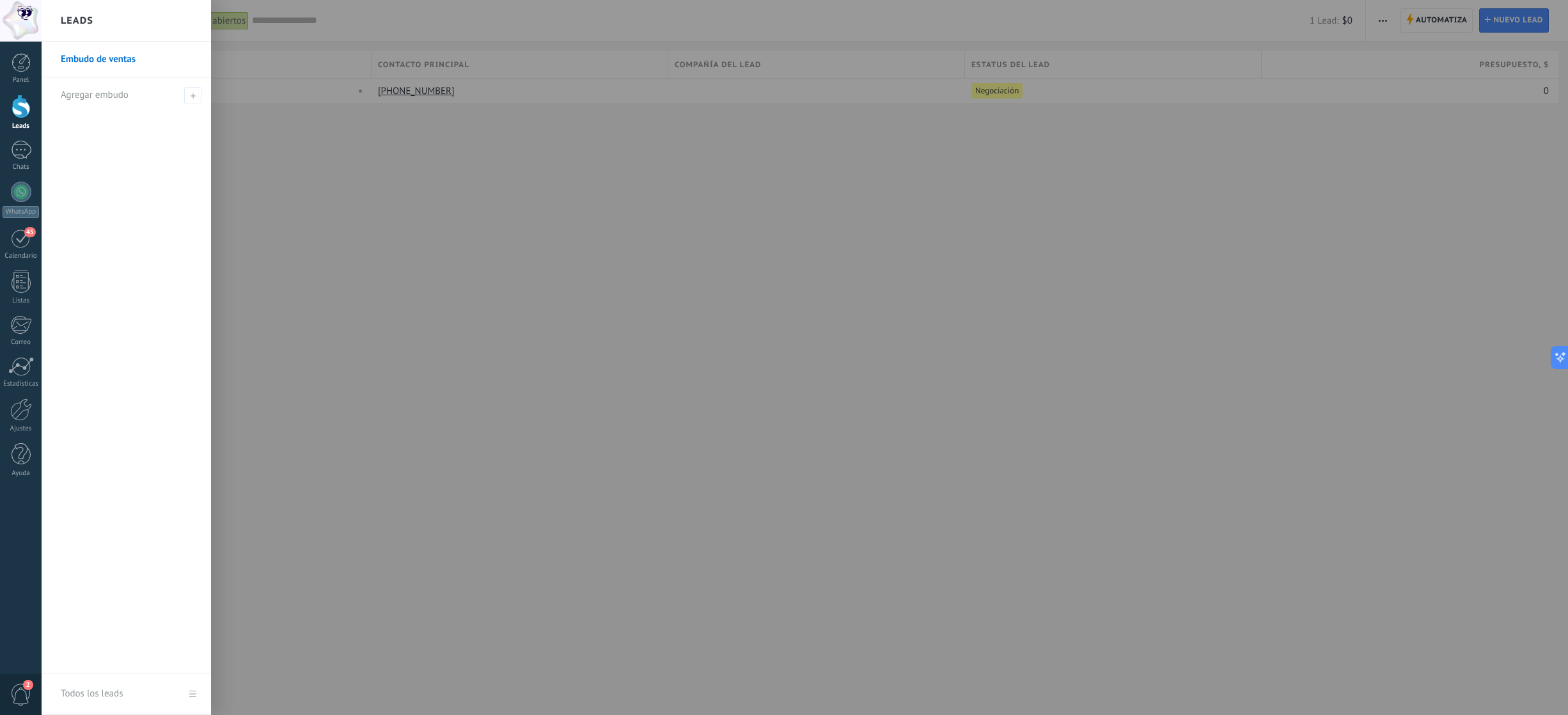
click at [243, 136] on div at bounding box center [826, 358] width 1568 height 715
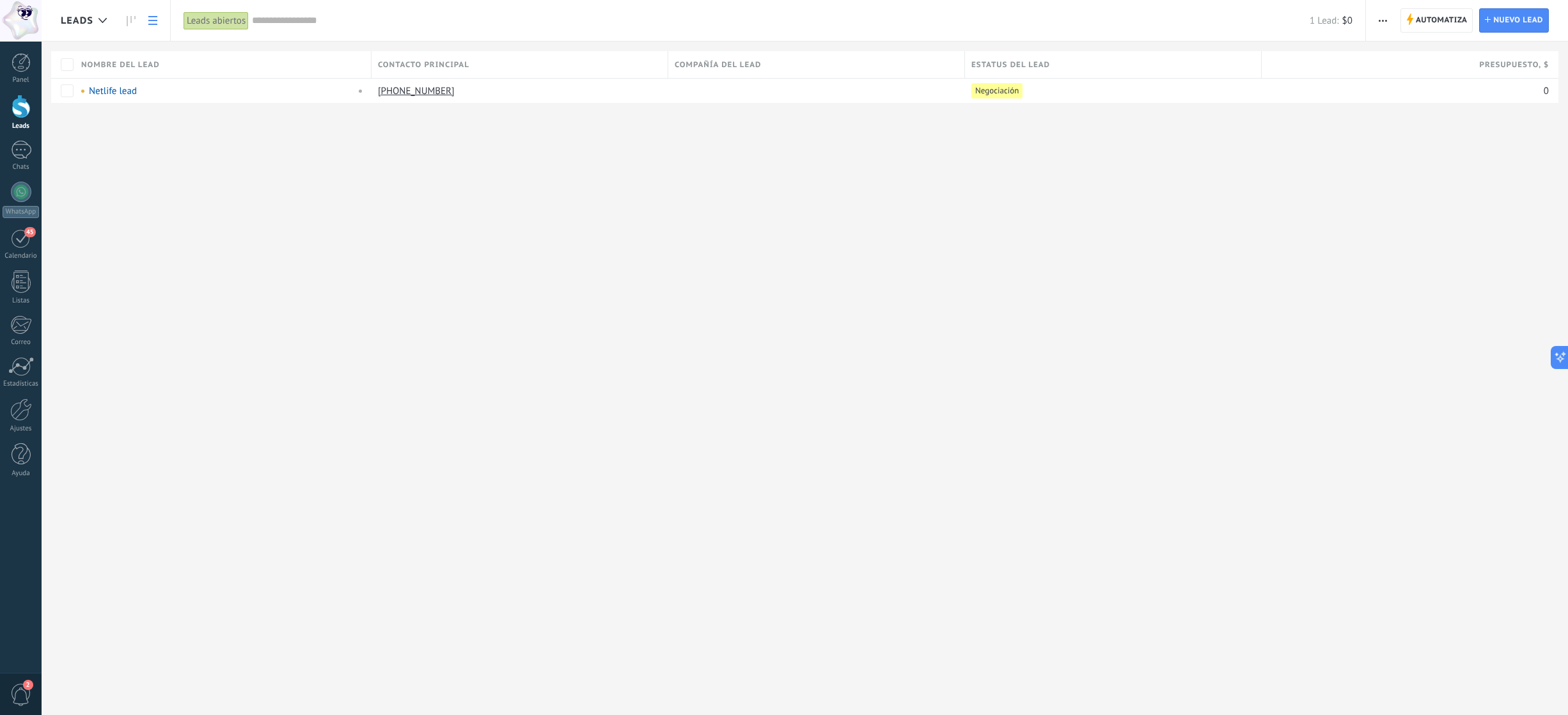
click at [207, 19] on div "Leads abiertos" at bounding box center [217, 20] width 66 height 19
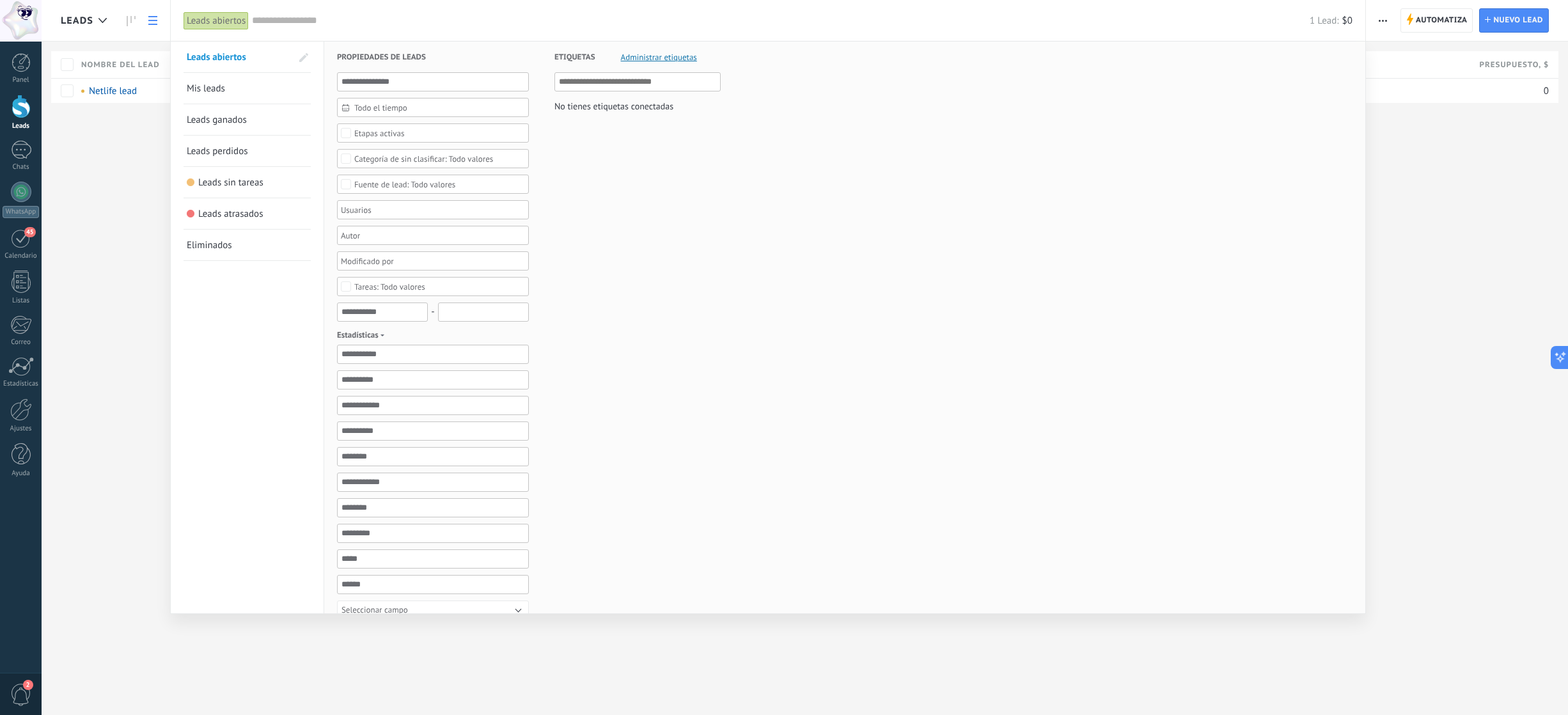
click at [222, 74] on link "Mis leads" at bounding box center [247, 88] width 121 height 30
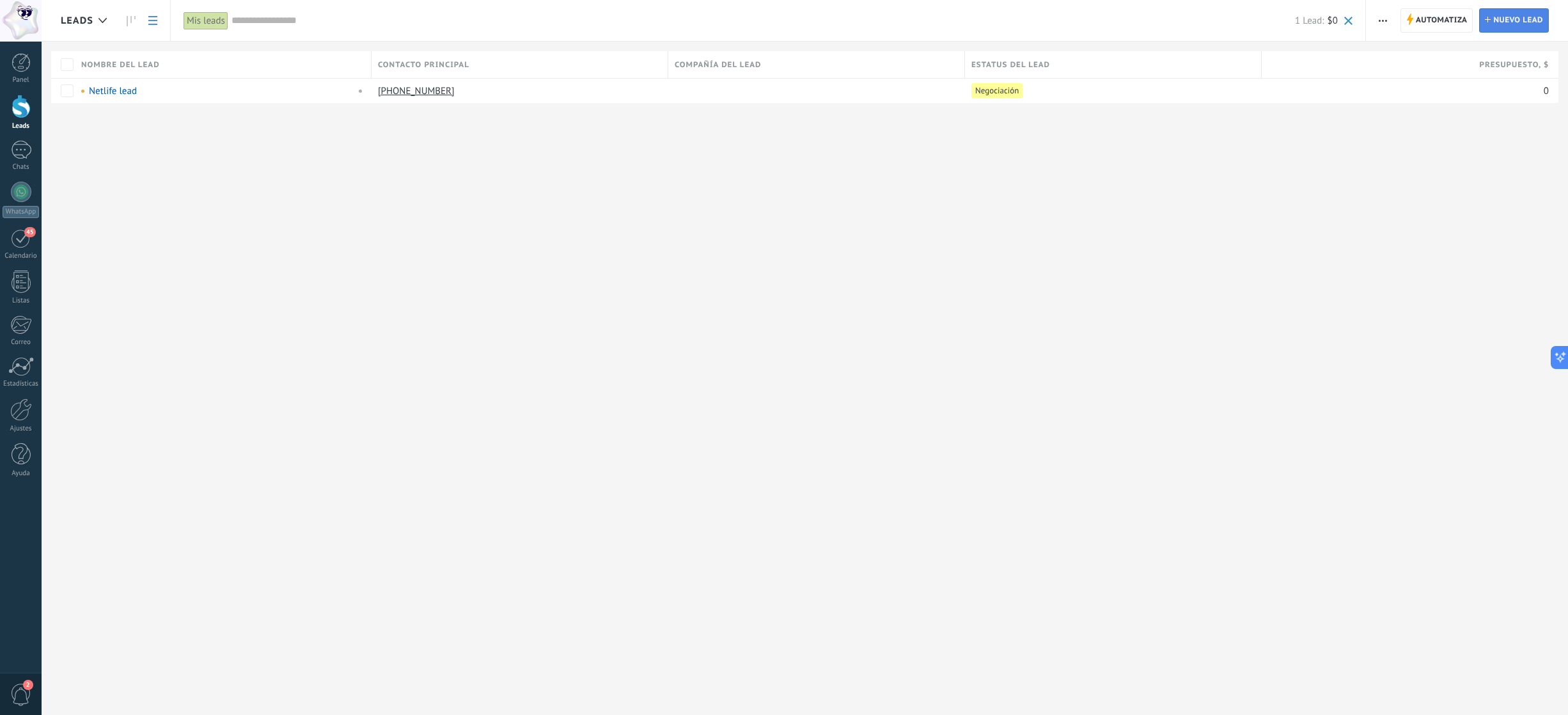
click at [1510, 21] on span "Nuevo lead" at bounding box center [1517, 20] width 50 height 23
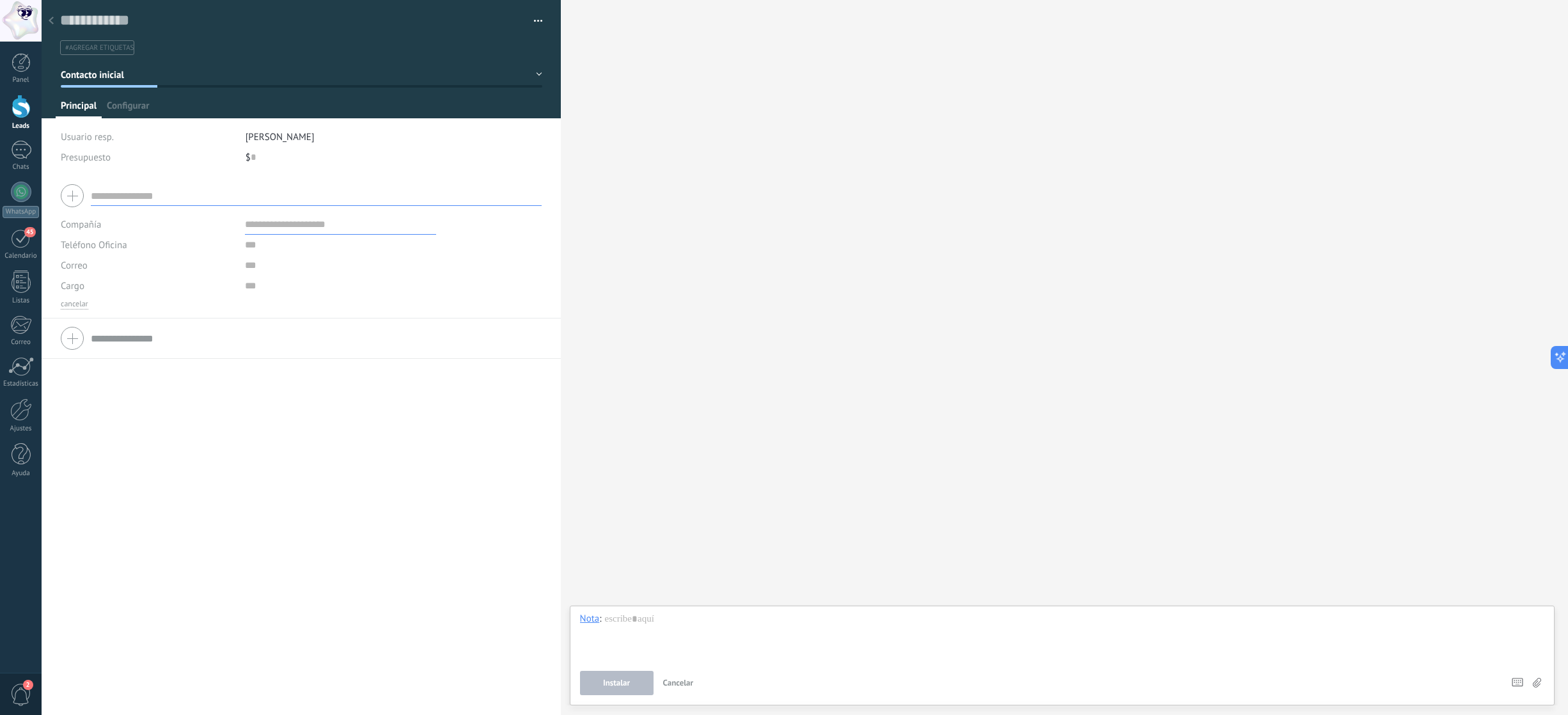
click at [115, 198] on input "text" at bounding box center [317, 195] width 451 height 20
type input "******"
click at [301, 224] on li "Ariana Rodasbuena Vista" at bounding box center [316, 215] width 449 height 19
click at [221, 204] on input "text" at bounding box center [317, 195] width 451 height 20
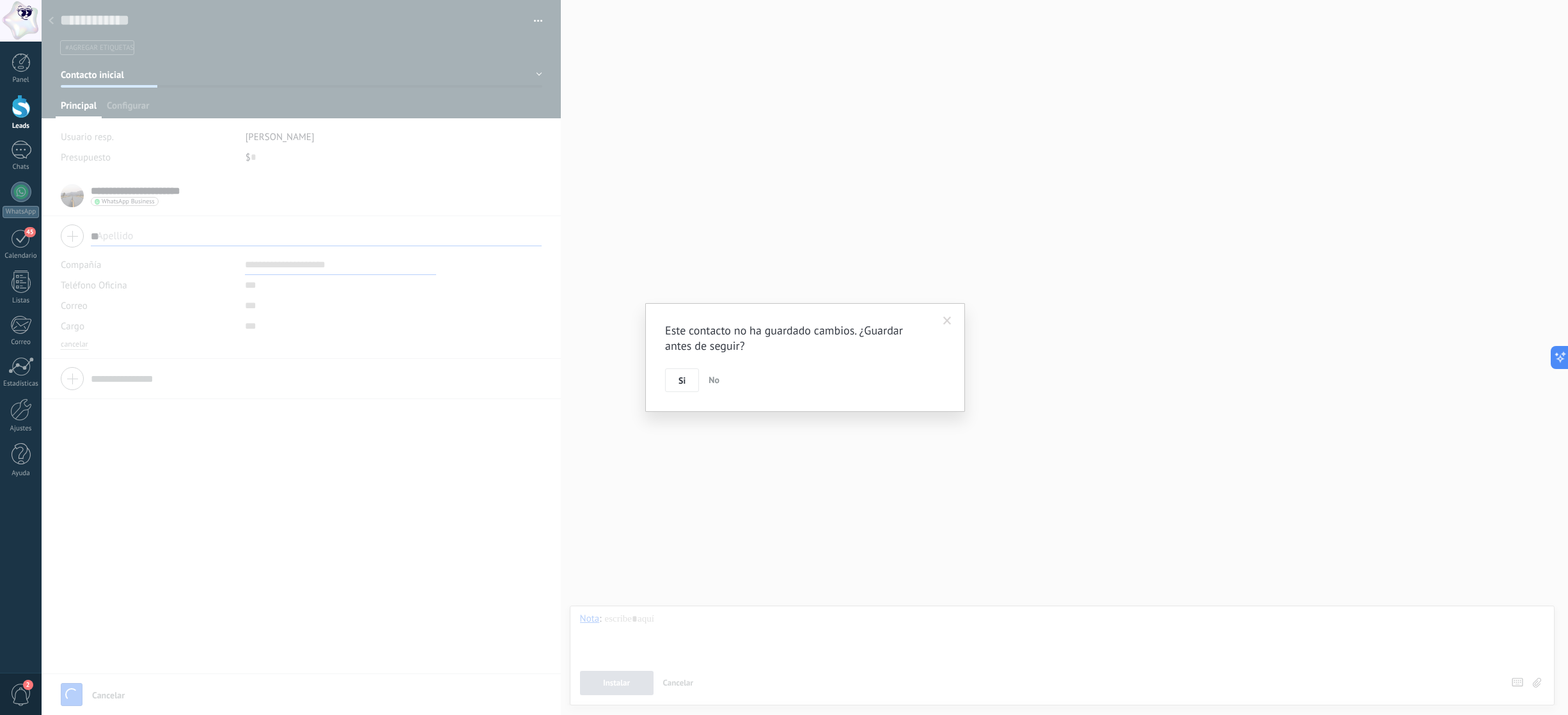
type input "***"
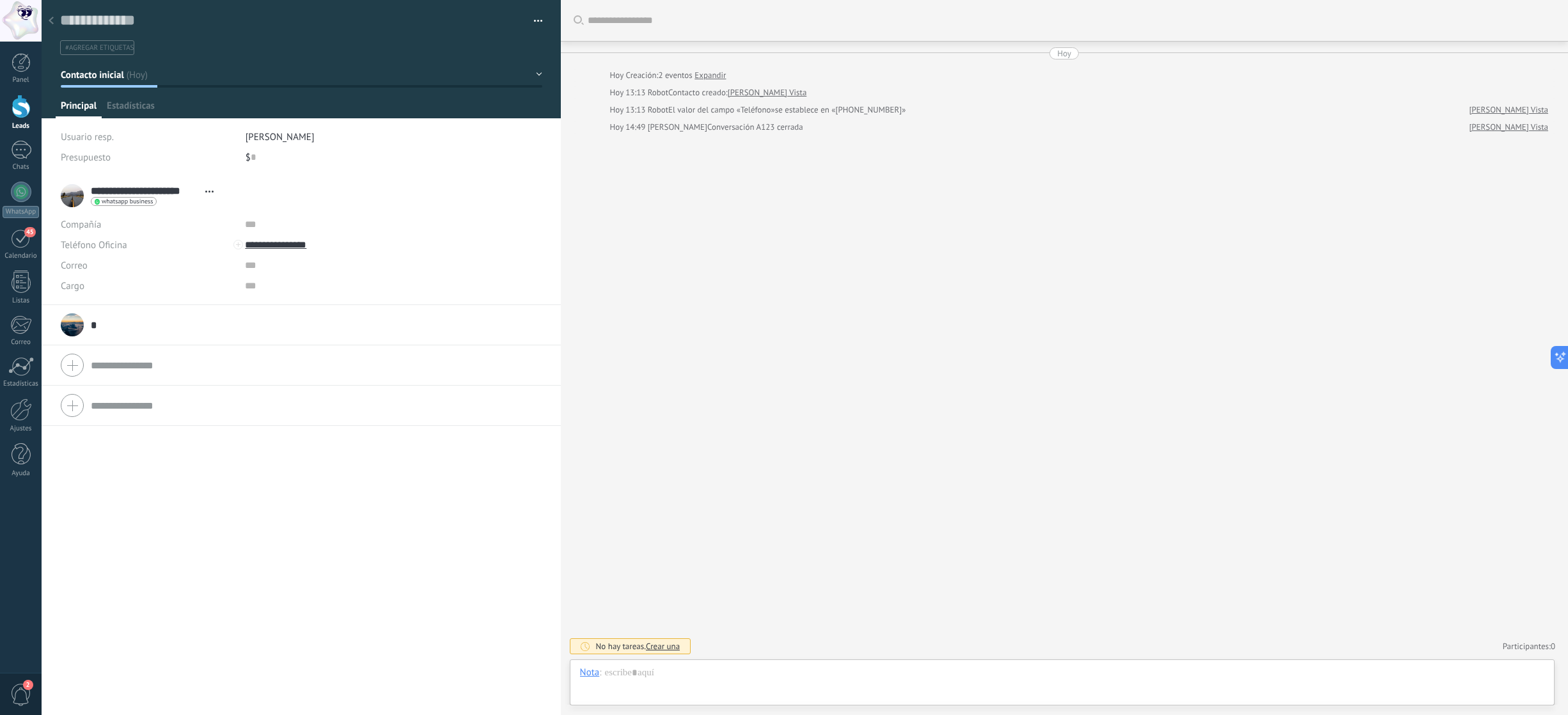
scroll to position [19, 0]
click at [210, 191] on icon at bounding box center [209, 191] width 8 height 2
click at [215, 253] on span at bounding box center [214, 252] width 10 height 10
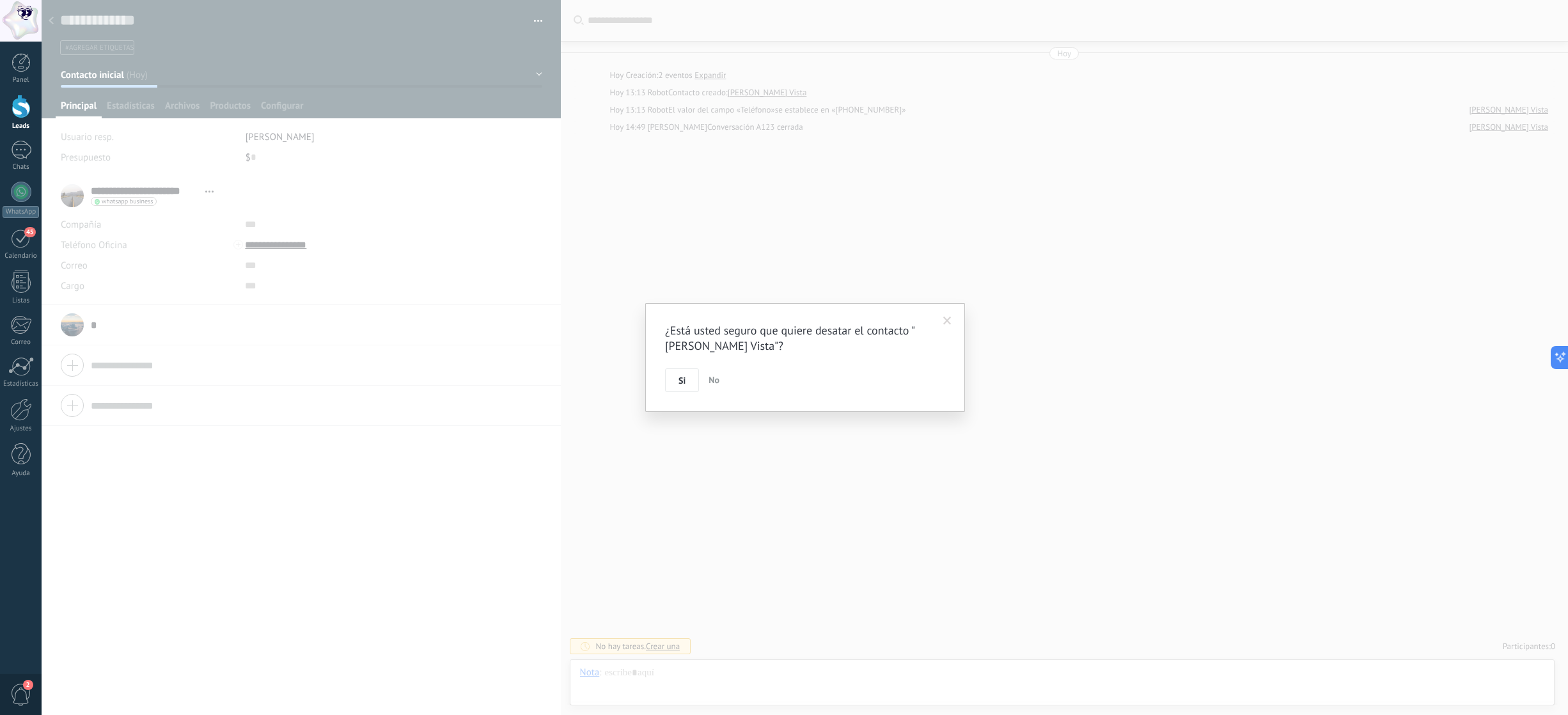
click at [681, 394] on div "¿Está usted seguro que quiere desatar el contacto "Ariana Rodasbuena Vista"? Si…" at bounding box center [805, 358] width 320 height 109
click at [680, 385] on span "Si" at bounding box center [681, 380] width 7 height 9
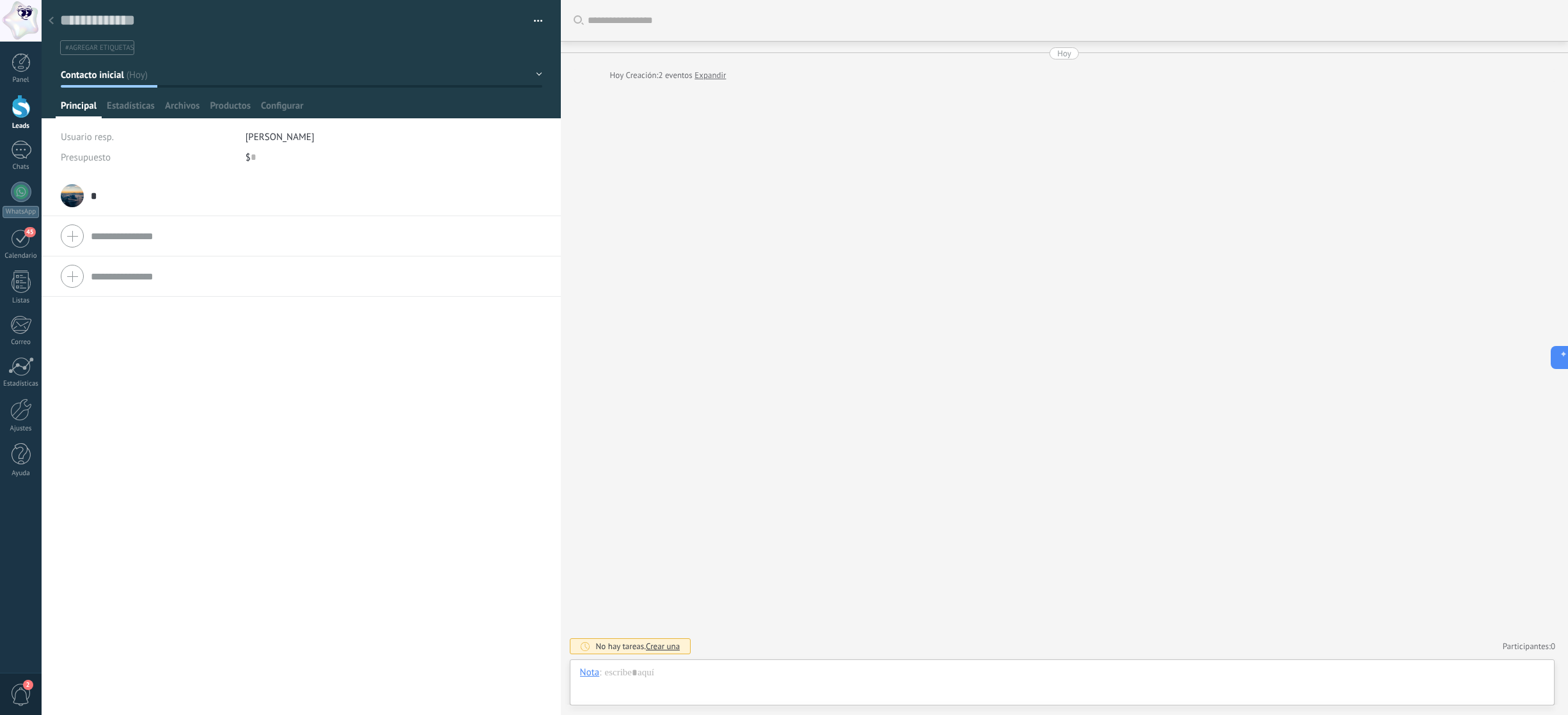
click at [103, 195] on div "* A * A A Apellido Apellido Abrir detalle Copie el nombre Desatar" at bounding box center [301, 195] width 481 height 32
click at [250, 226] on input "text" at bounding box center [340, 224] width 191 height 20
type input "*"
click at [133, 243] on div "Teléfono Oficina Ofic. directo Celular Fax Casa Otro Teléfono Oficina" at bounding box center [148, 244] width 175 height 20
click at [121, 243] on span "Teléfono Oficina" at bounding box center [93, 245] width 66 height 12
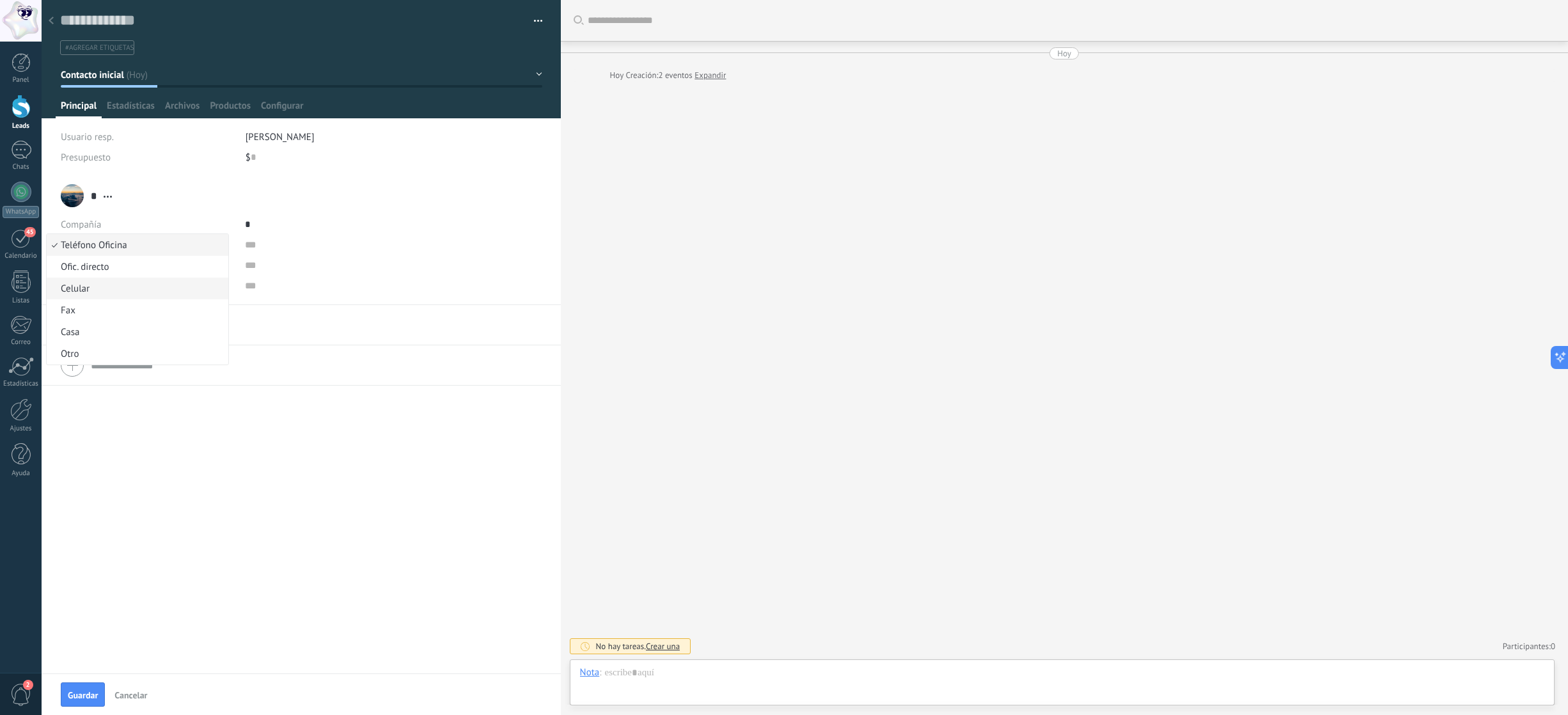
click at [125, 289] on span "Celular" at bounding box center [135, 289] width 178 height 12
click at [251, 248] on input "text" at bounding box center [340, 244] width 191 height 20
type input "**********"
click at [230, 334] on body ".abccls-1,.abccls-2{fill-rule:evenodd}.abccls-2{fill:#fff} .abfcls-1{fill:none}…" at bounding box center [784, 358] width 1568 height 715
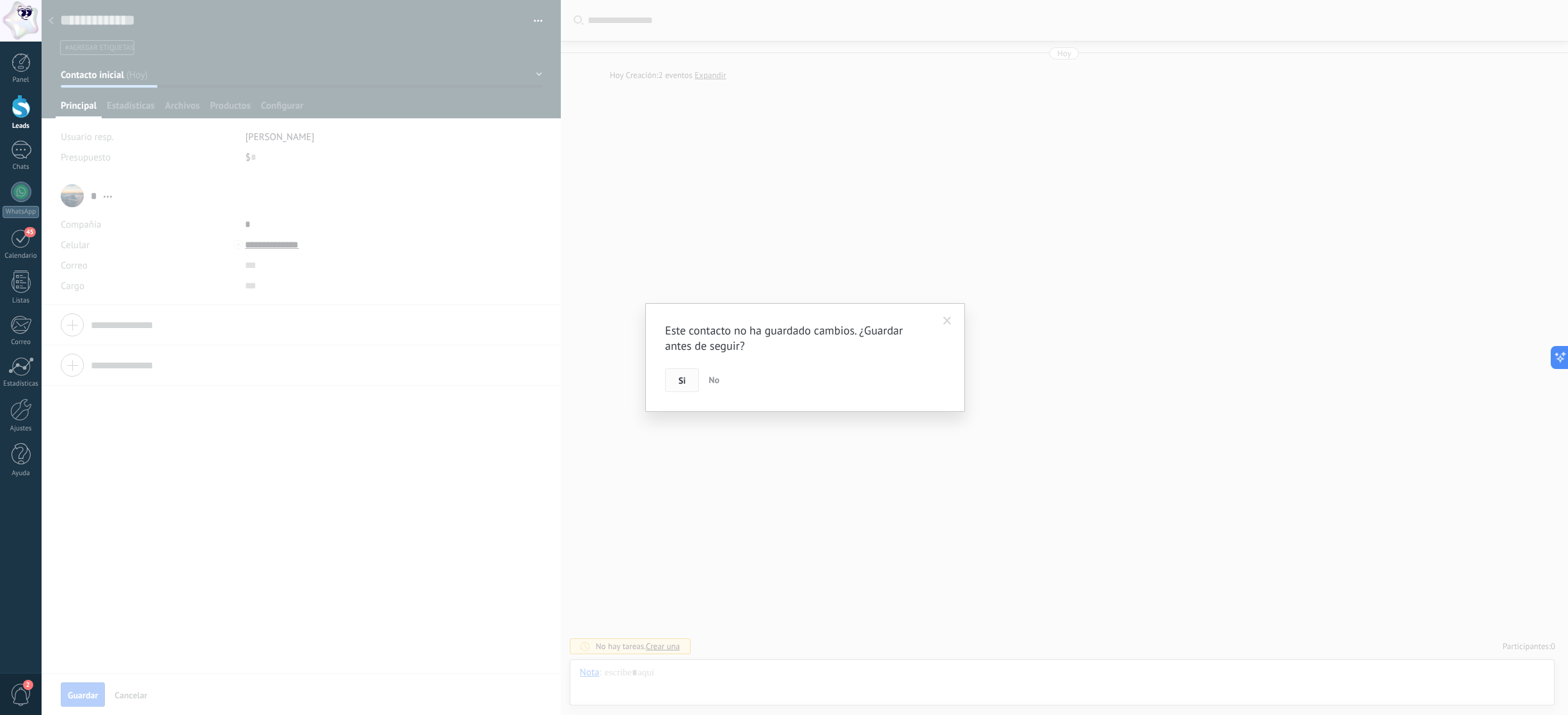
click at [684, 380] on span "Si" at bounding box center [681, 380] width 7 height 9
type textarea "***"
type input "*"
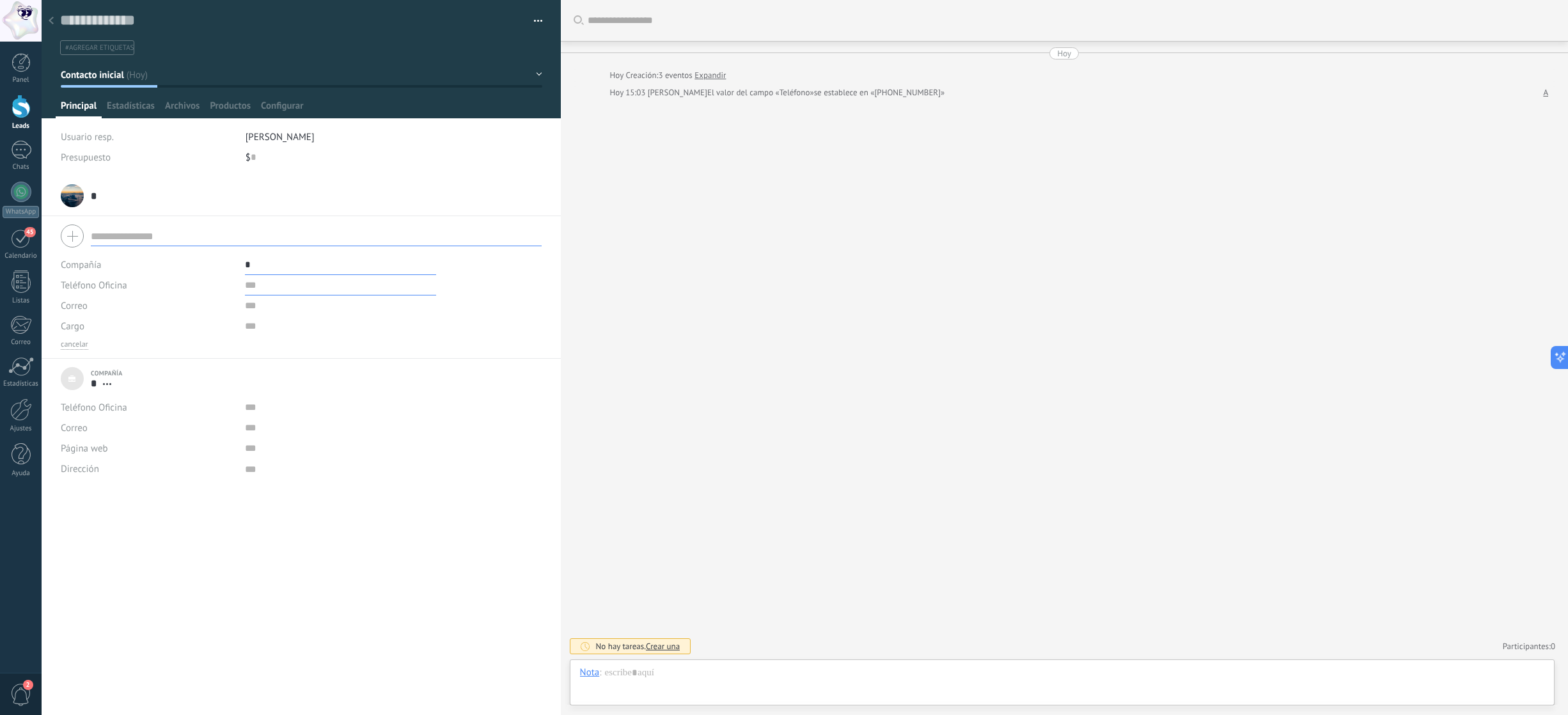
click at [252, 289] on input "text" at bounding box center [340, 285] width 191 height 20
click at [162, 289] on div "Teléfono Oficina Ofic. directo Celular Fax Casa Otro Teléfono Oficina" at bounding box center [148, 285] width 175 height 20
click at [106, 283] on span "Teléfono Oficina" at bounding box center [93, 285] width 66 height 12
click at [102, 335] on span "Celular" at bounding box center [135, 329] width 178 height 12
click at [262, 284] on input "text" at bounding box center [340, 285] width 191 height 20
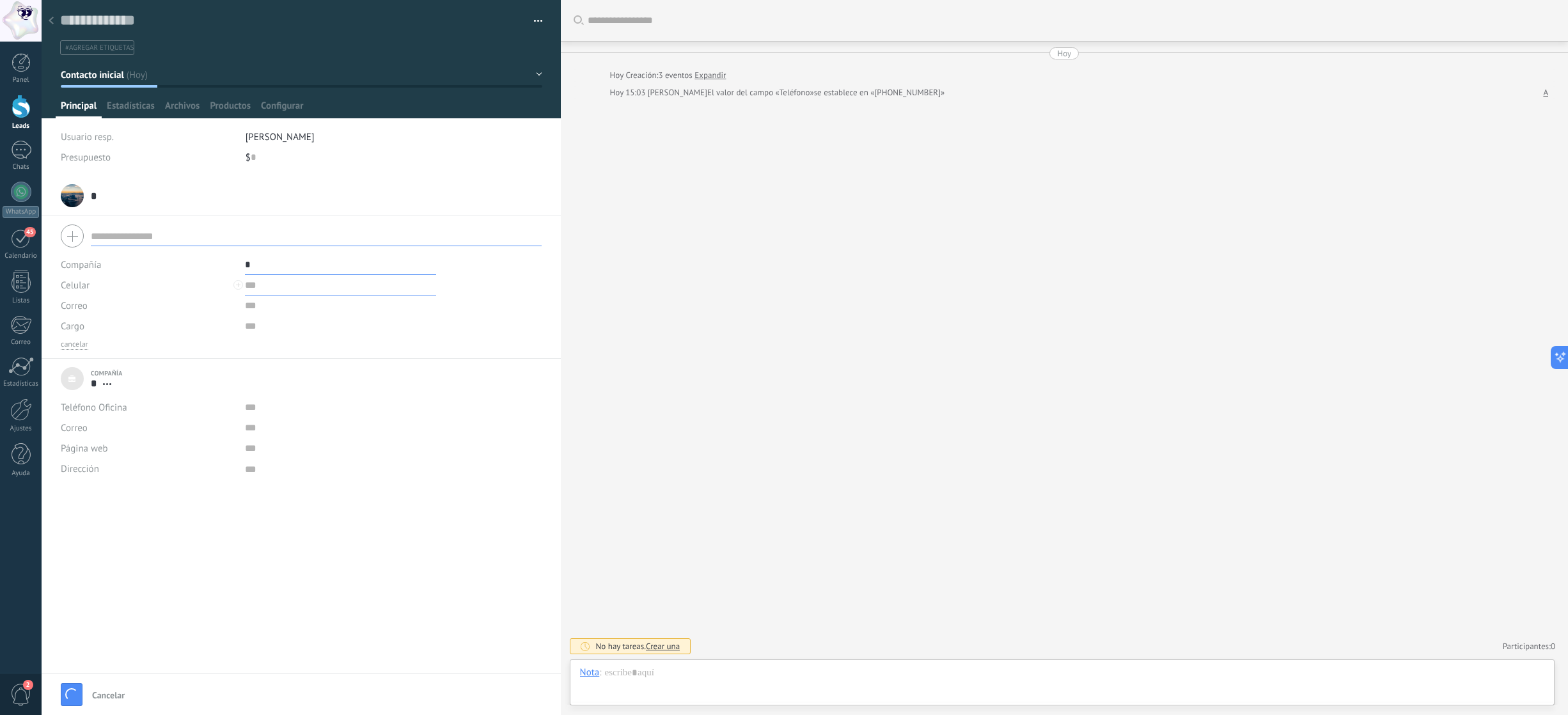
type input "*"
type input "**********"
click at [262, 336] on span "B" at bounding box center [260, 335] width 6 height 12
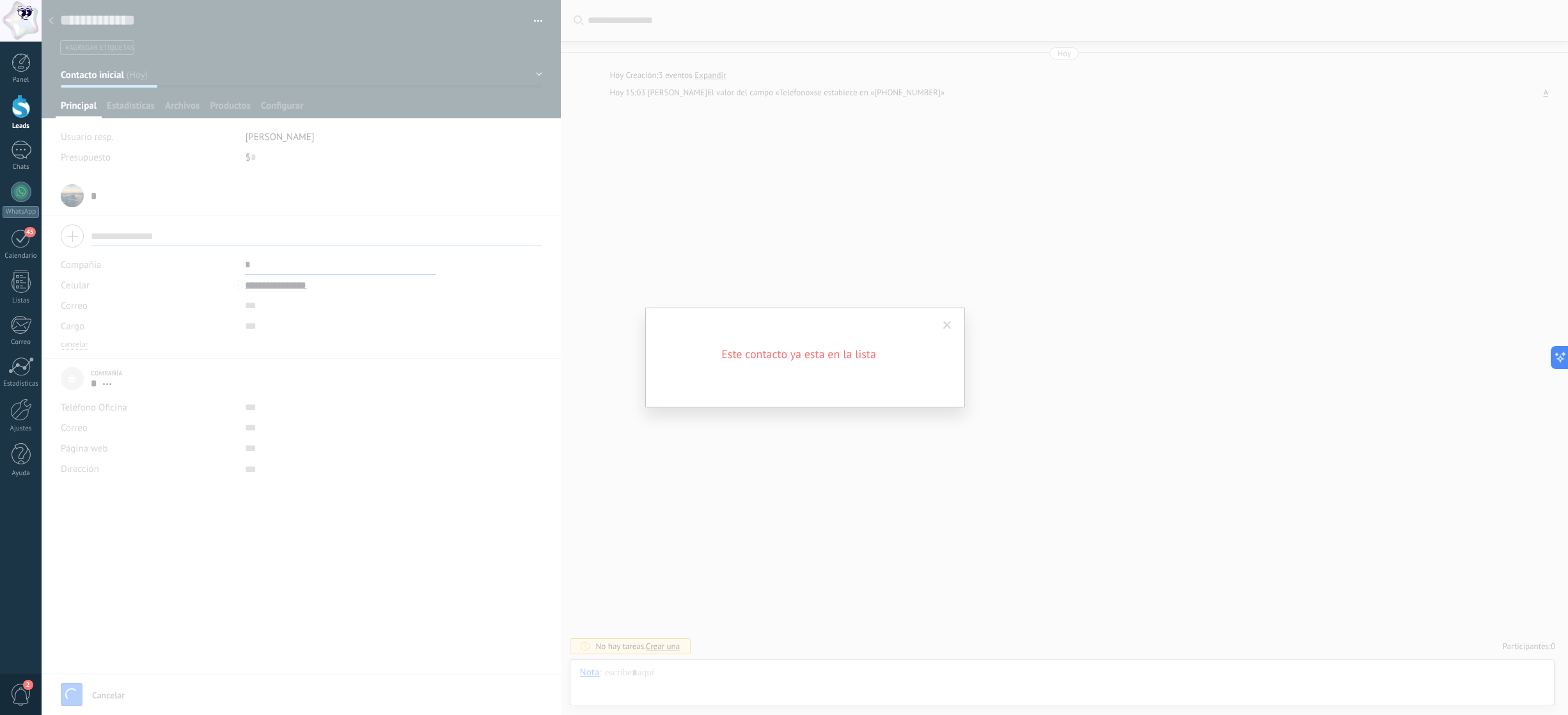
click at [262, 336] on div "Este contacto ya esta en la lista" at bounding box center [805, 358] width 1526 height 715
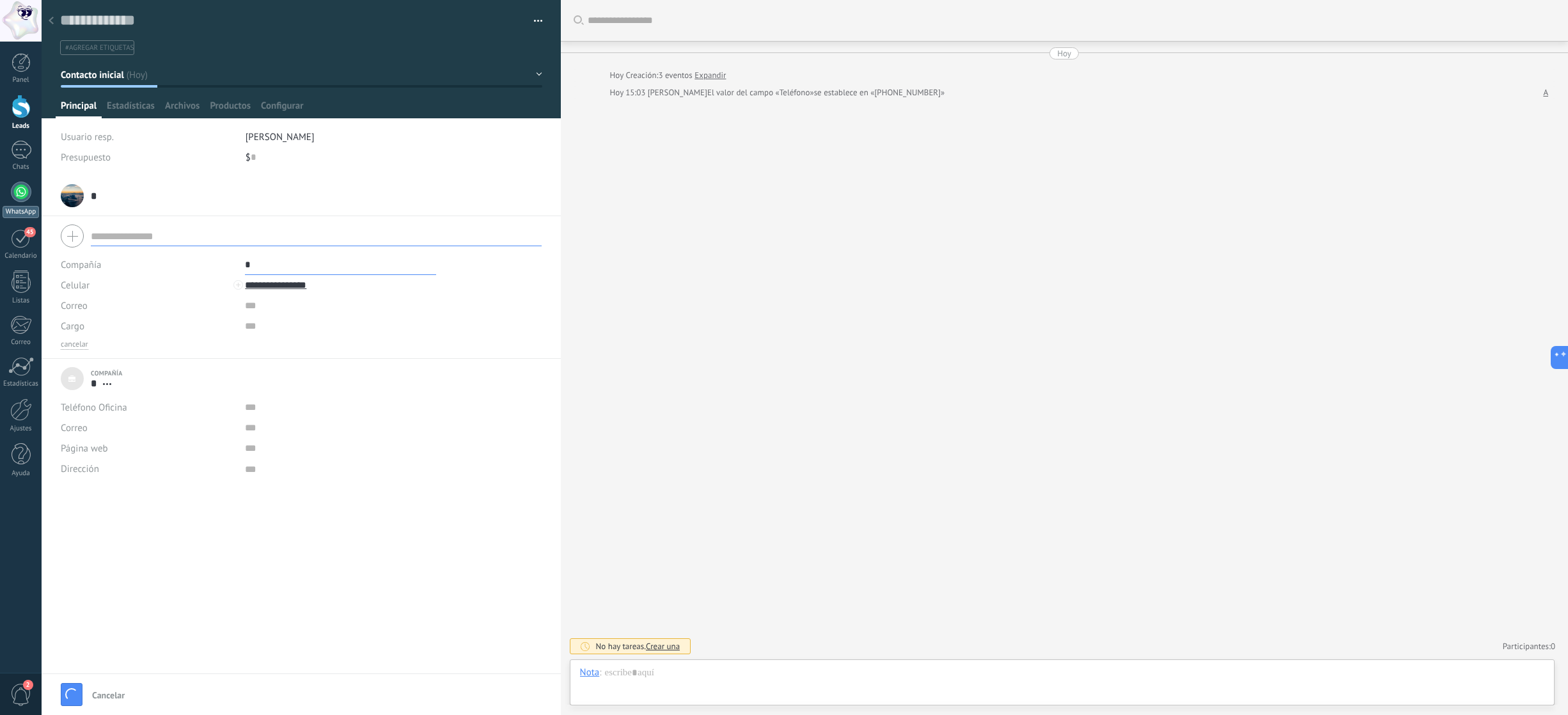
click at [18, 207] on div "WhatsApp" at bounding box center [21, 212] width 36 height 12
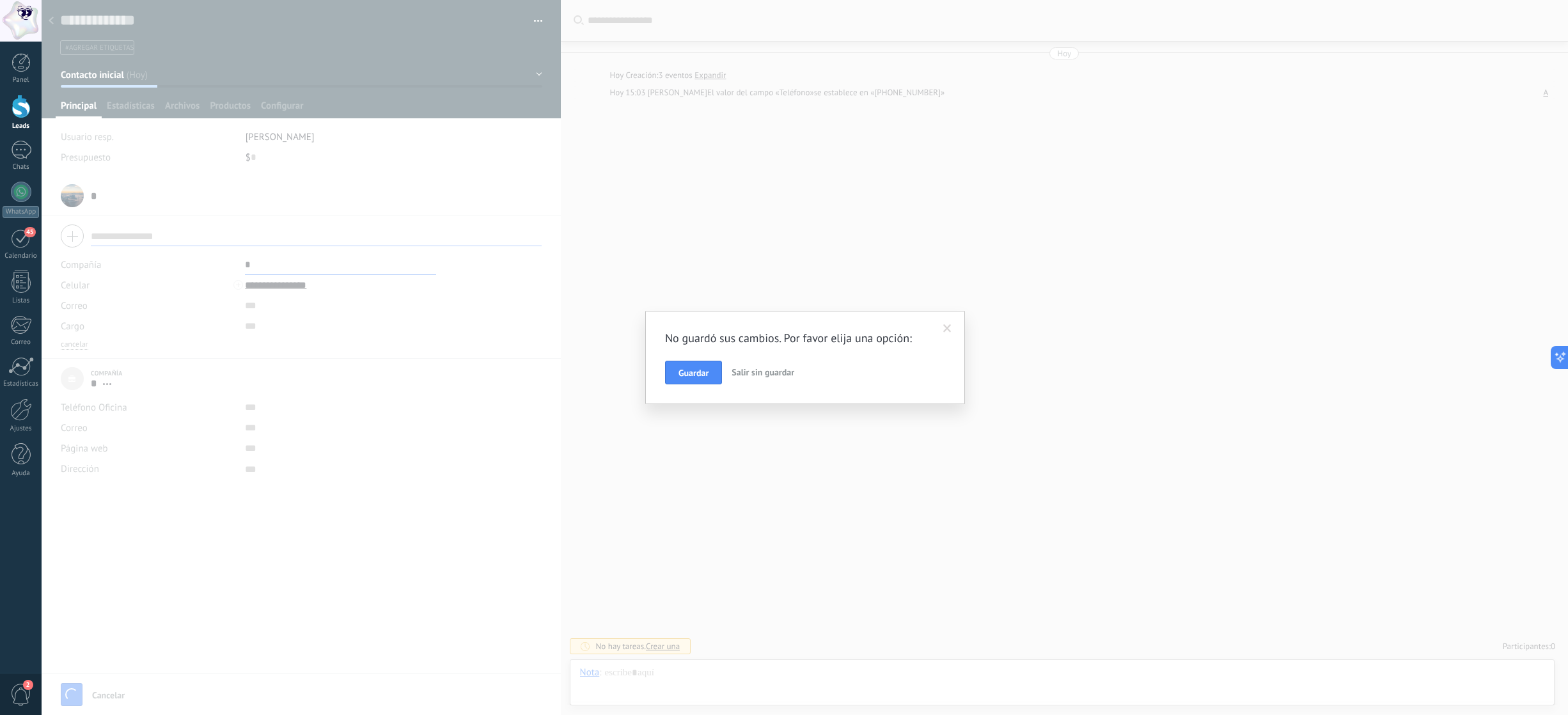
click at [749, 376] on span "Salir sin guardar" at bounding box center [763, 372] width 62 height 11
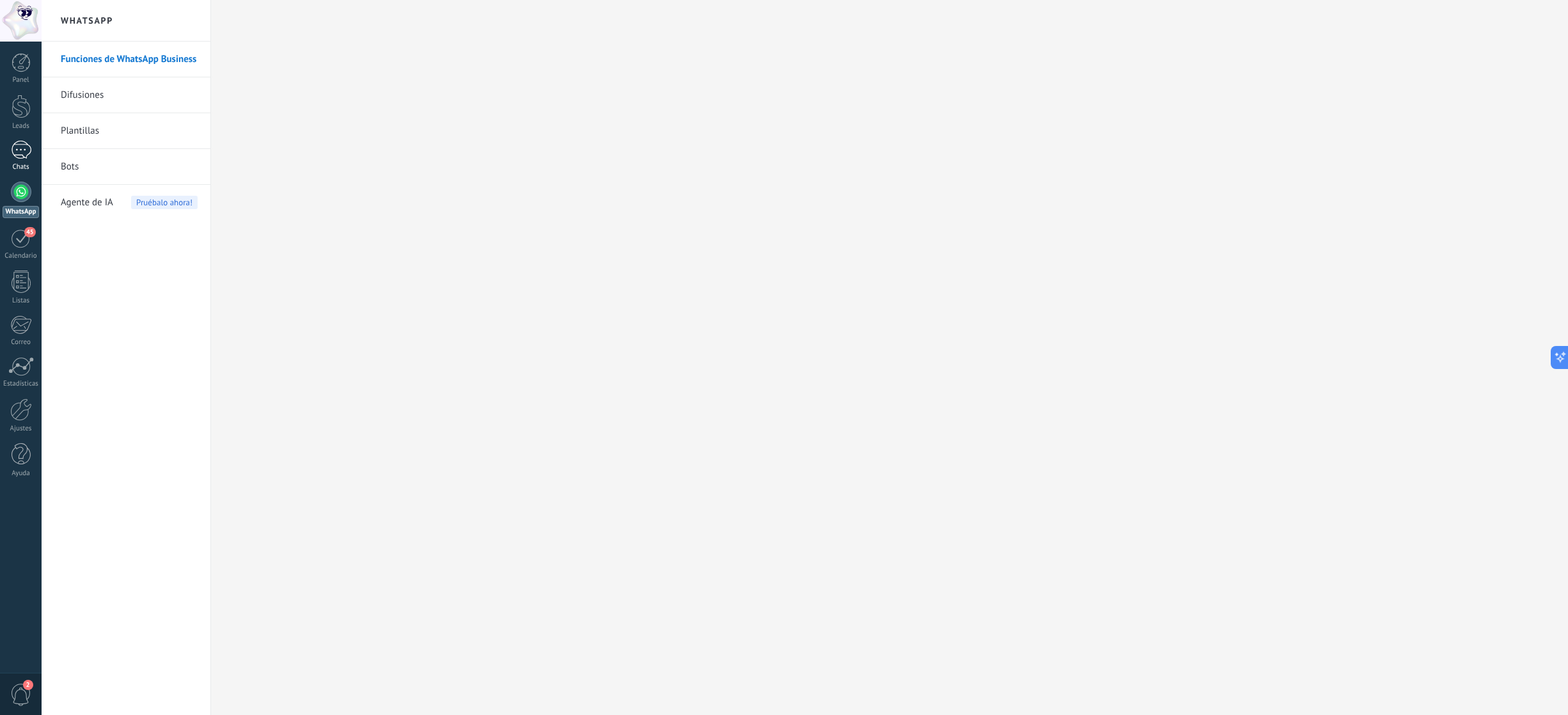
click at [24, 143] on div "1" at bounding box center [21, 150] width 21 height 19
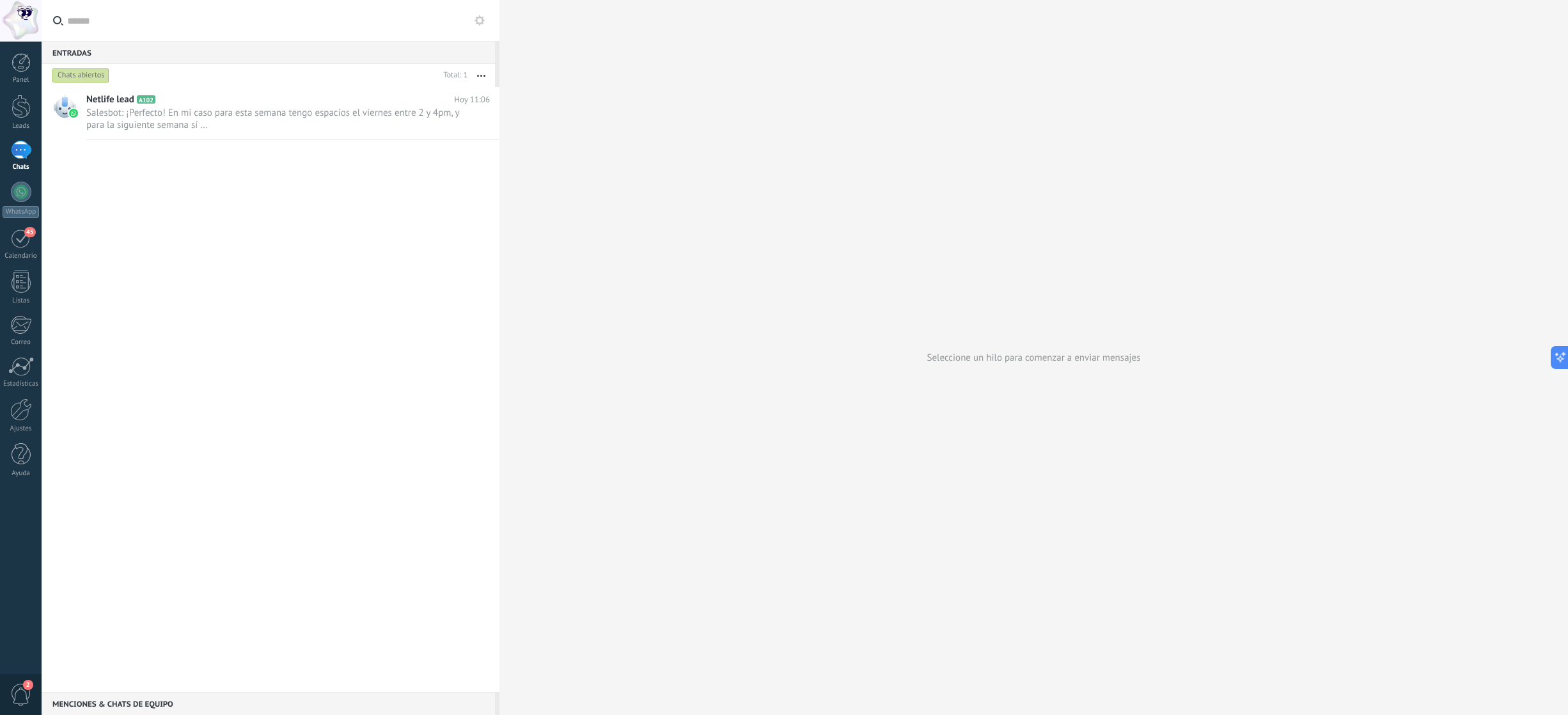
click at [242, 16] on input "text" at bounding box center [278, 20] width 422 height 41
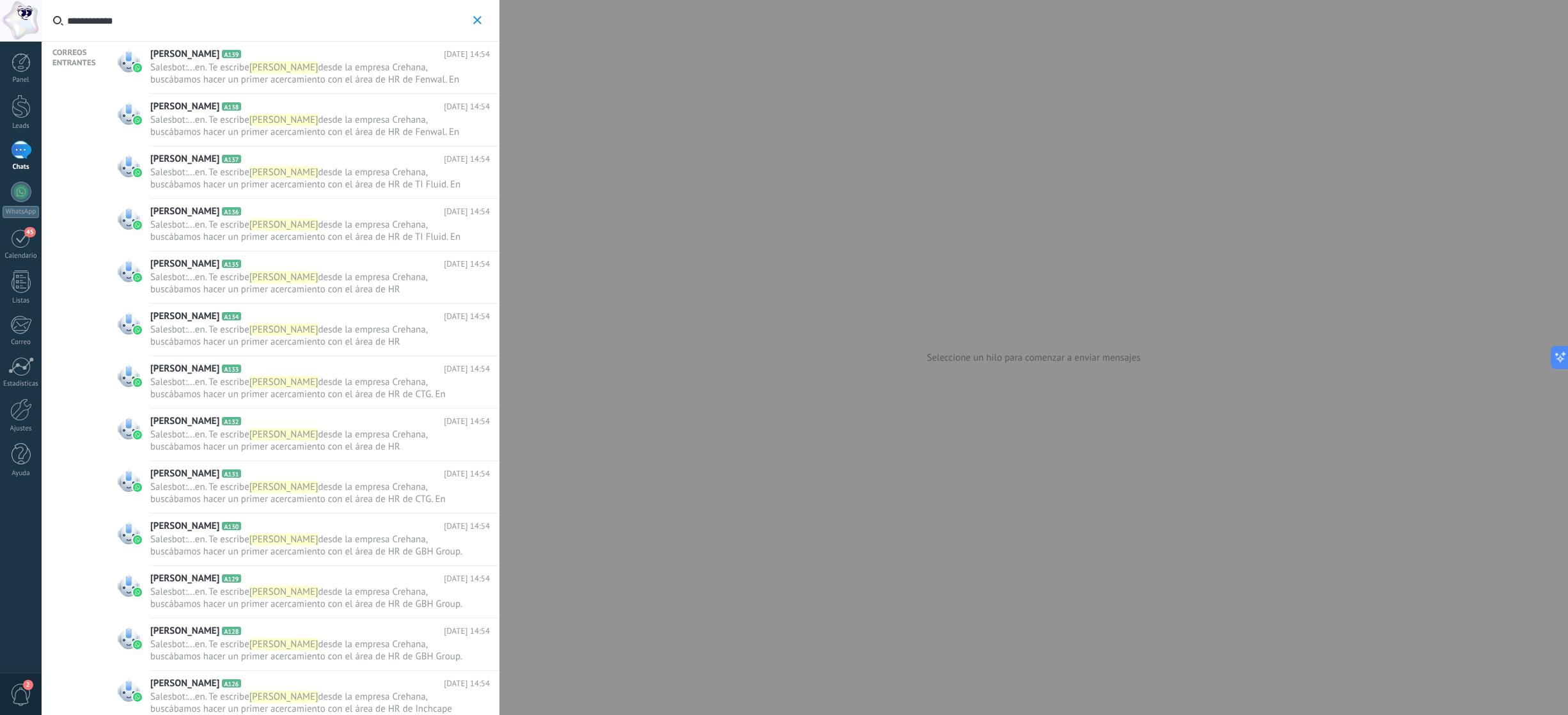
scroll to position [323, 0]
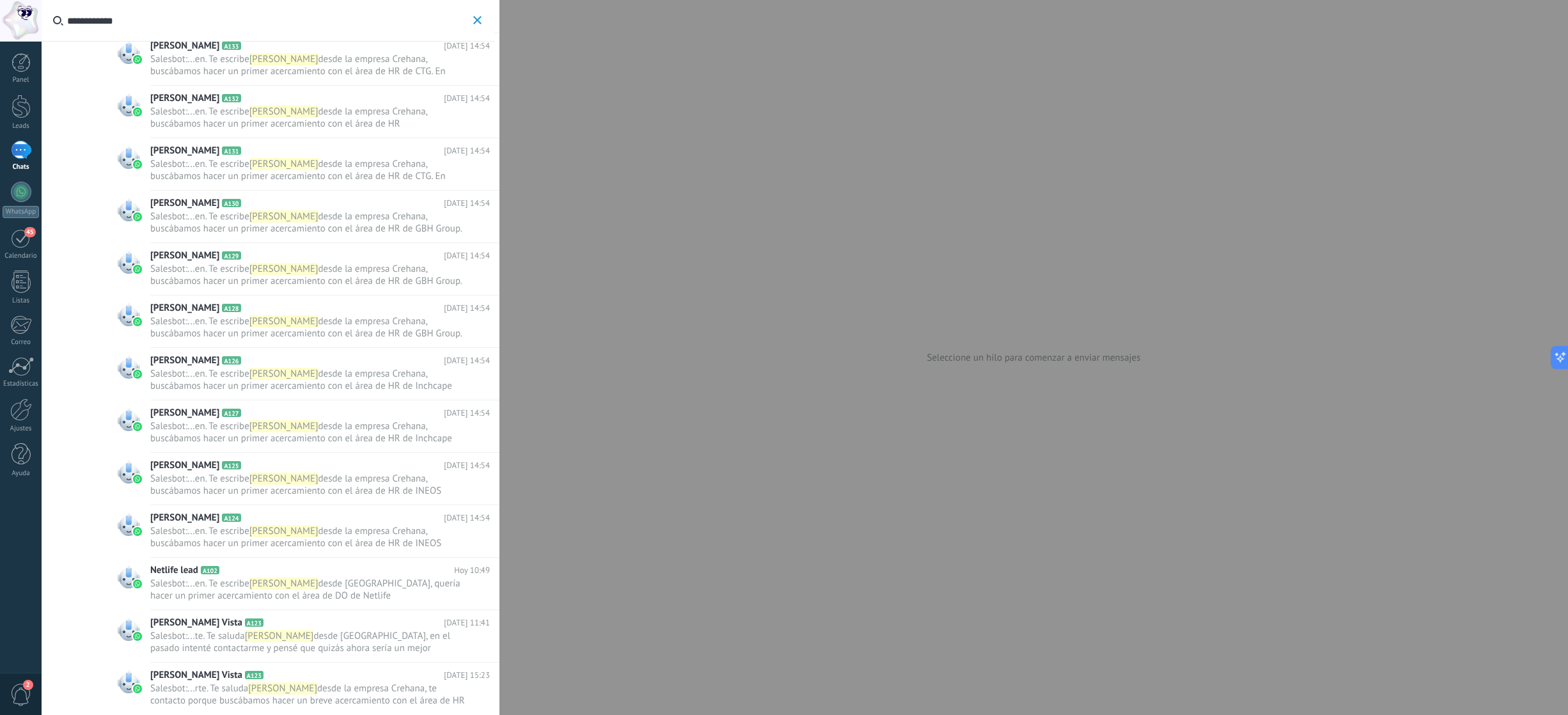
type input "**********"
click at [208, 637] on span "...te. Te saluda" at bounding box center [215, 635] width 57 height 12
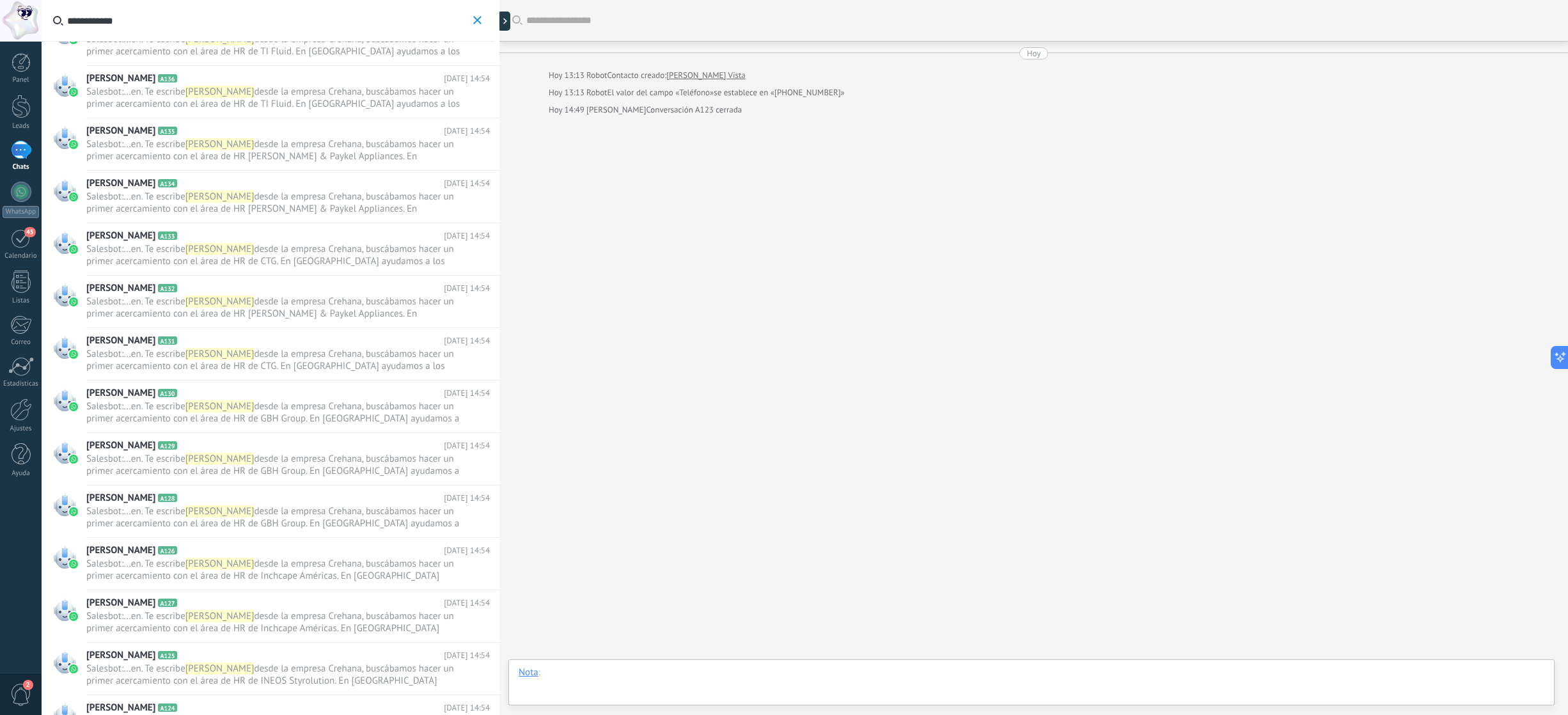
click at [656, 674] on div at bounding box center [1031, 685] width 1025 height 39
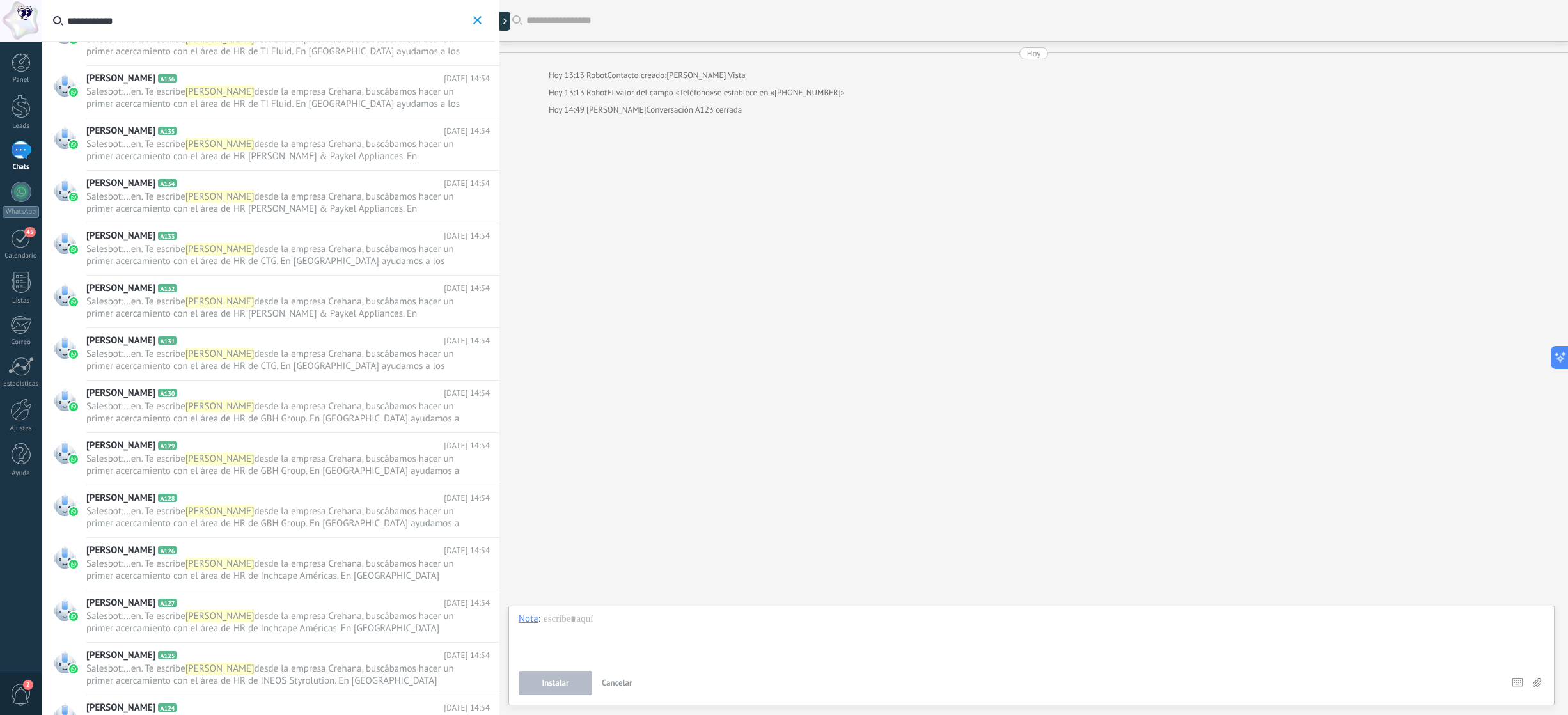
click at [478, 22] on icon "button" at bounding box center [477, 20] width 8 height 8
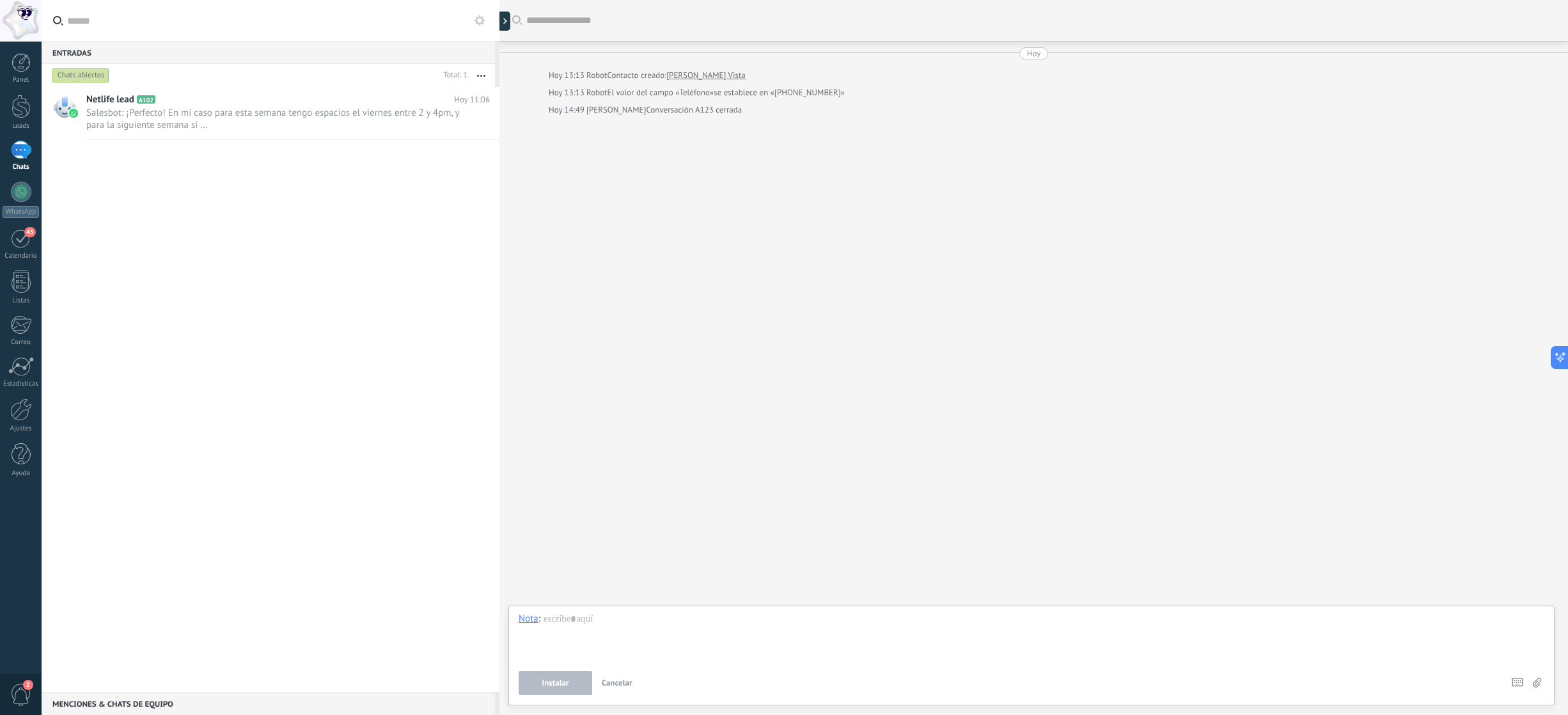
click at [701, 77] on link "[PERSON_NAME] Vista" at bounding box center [705, 75] width 80 height 13
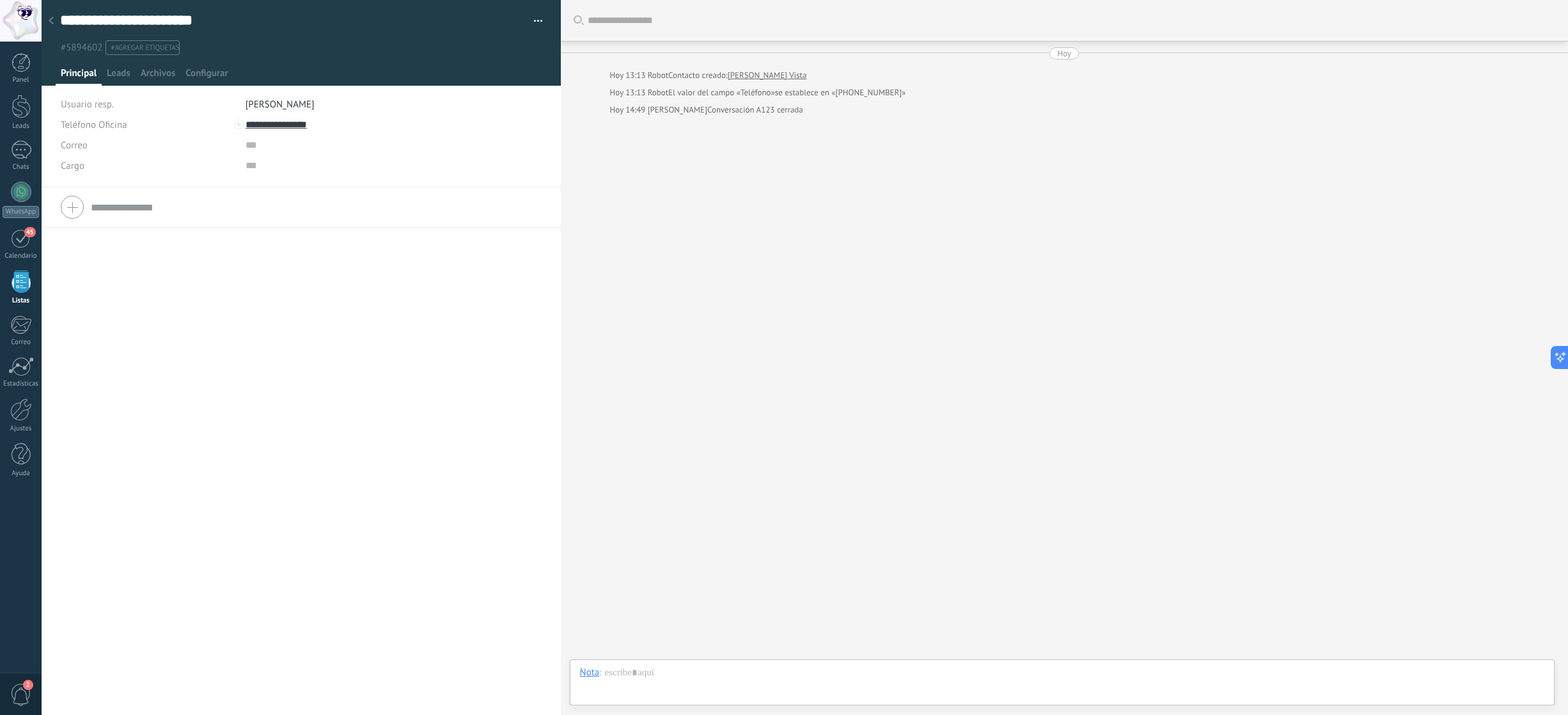
click at [50, 22] on icon at bounding box center [51, 20] width 5 height 7
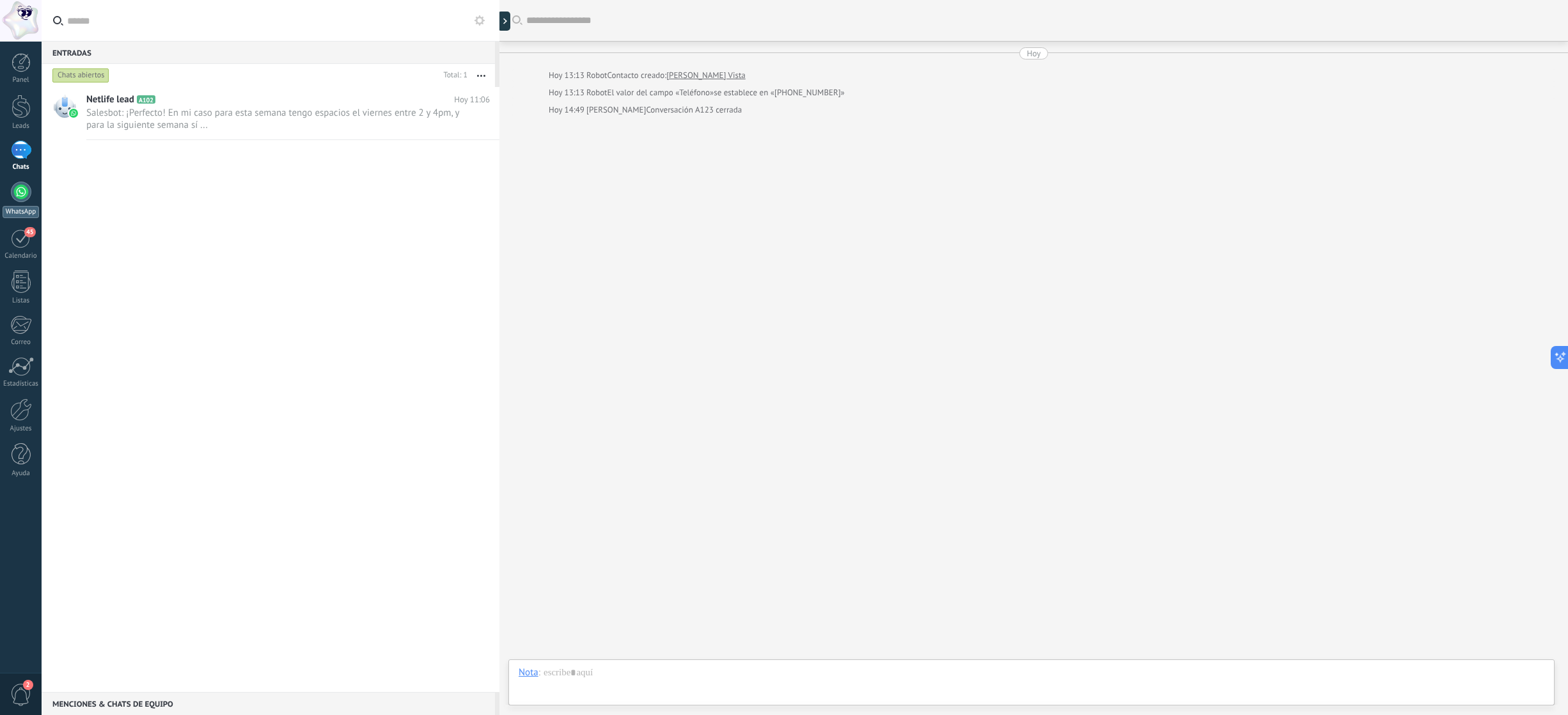
click at [23, 193] on div at bounding box center [21, 191] width 21 height 20
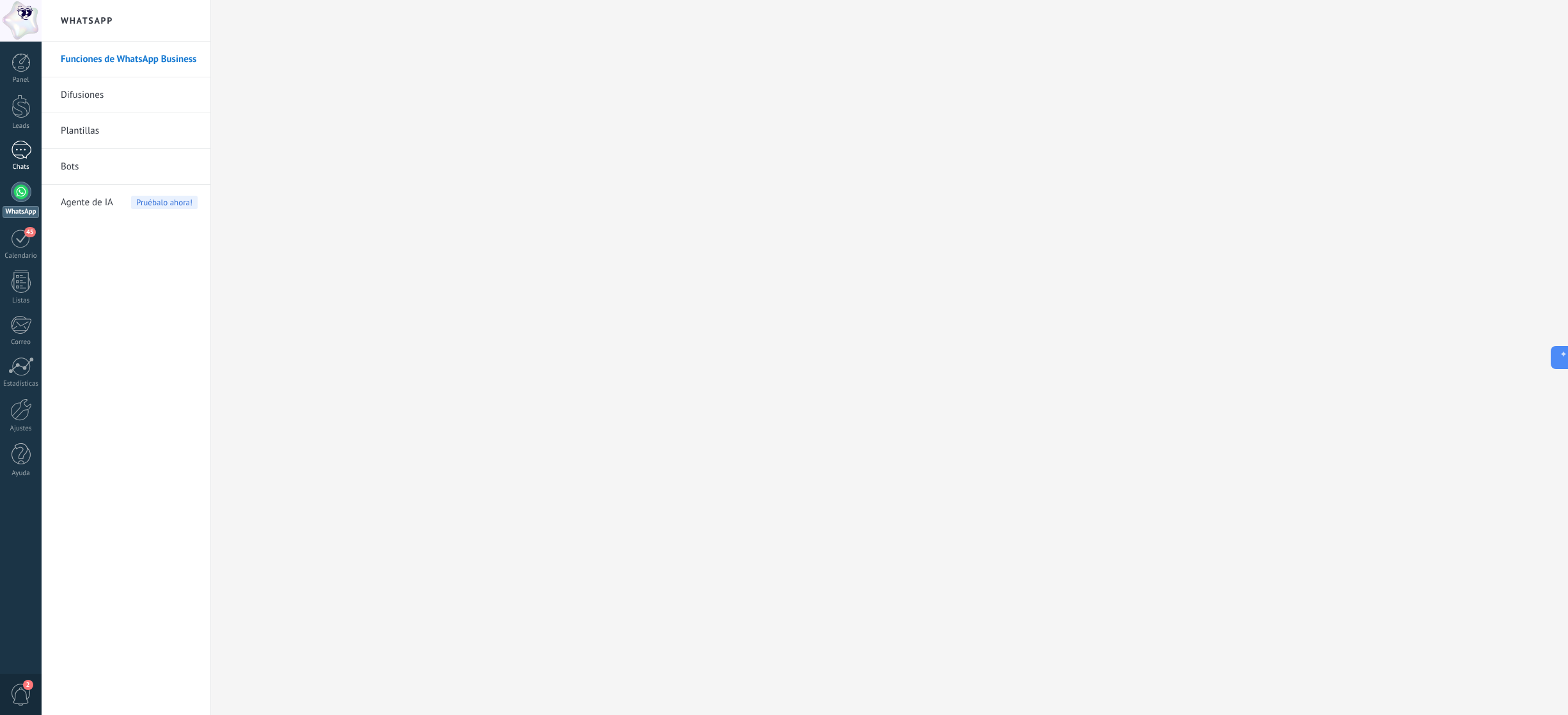
click at [16, 148] on div "1" at bounding box center [21, 150] width 21 height 19
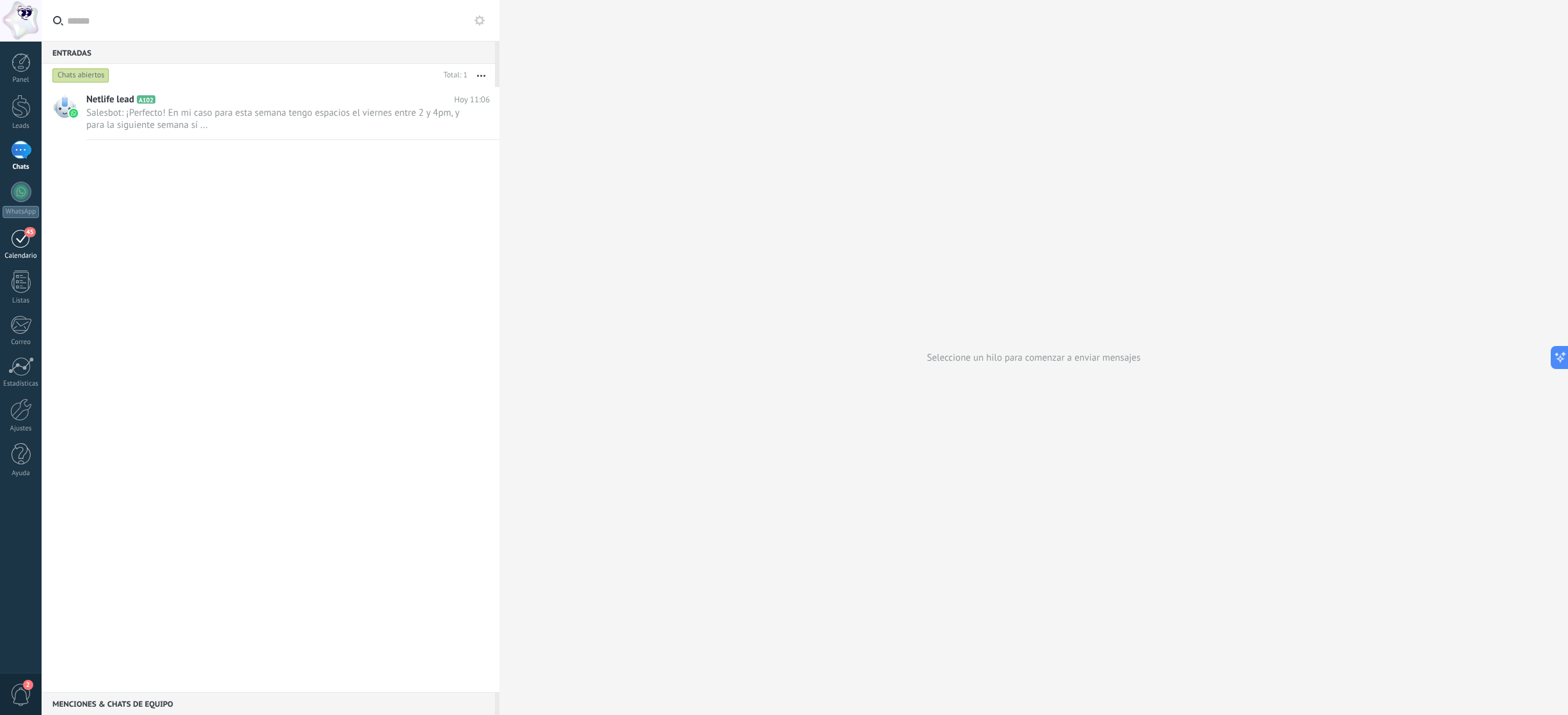
click at [21, 247] on div "45" at bounding box center [21, 238] width 21 height 20
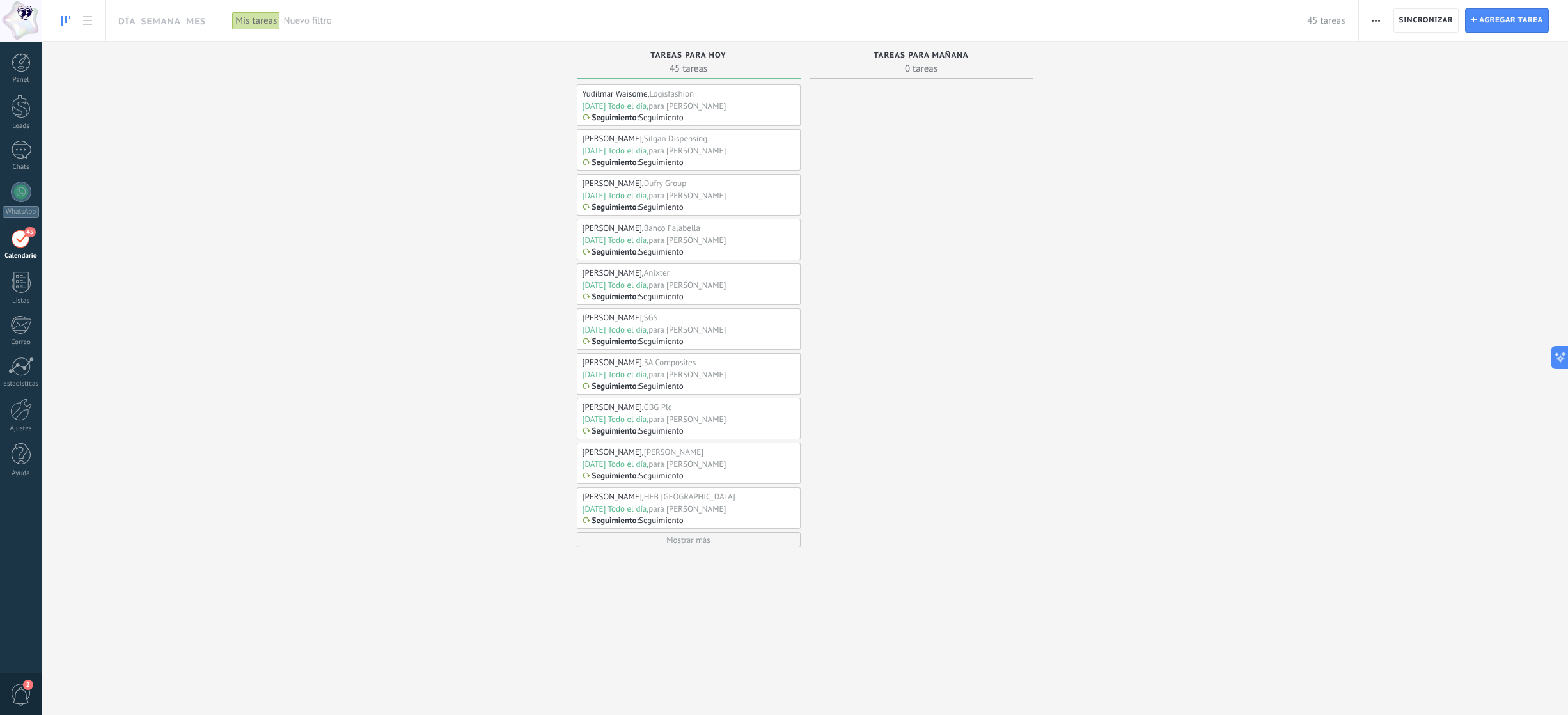
click at [654, 102] on div "para Ariana Rodas" at bounding box center [687, 105] width 77 height 11
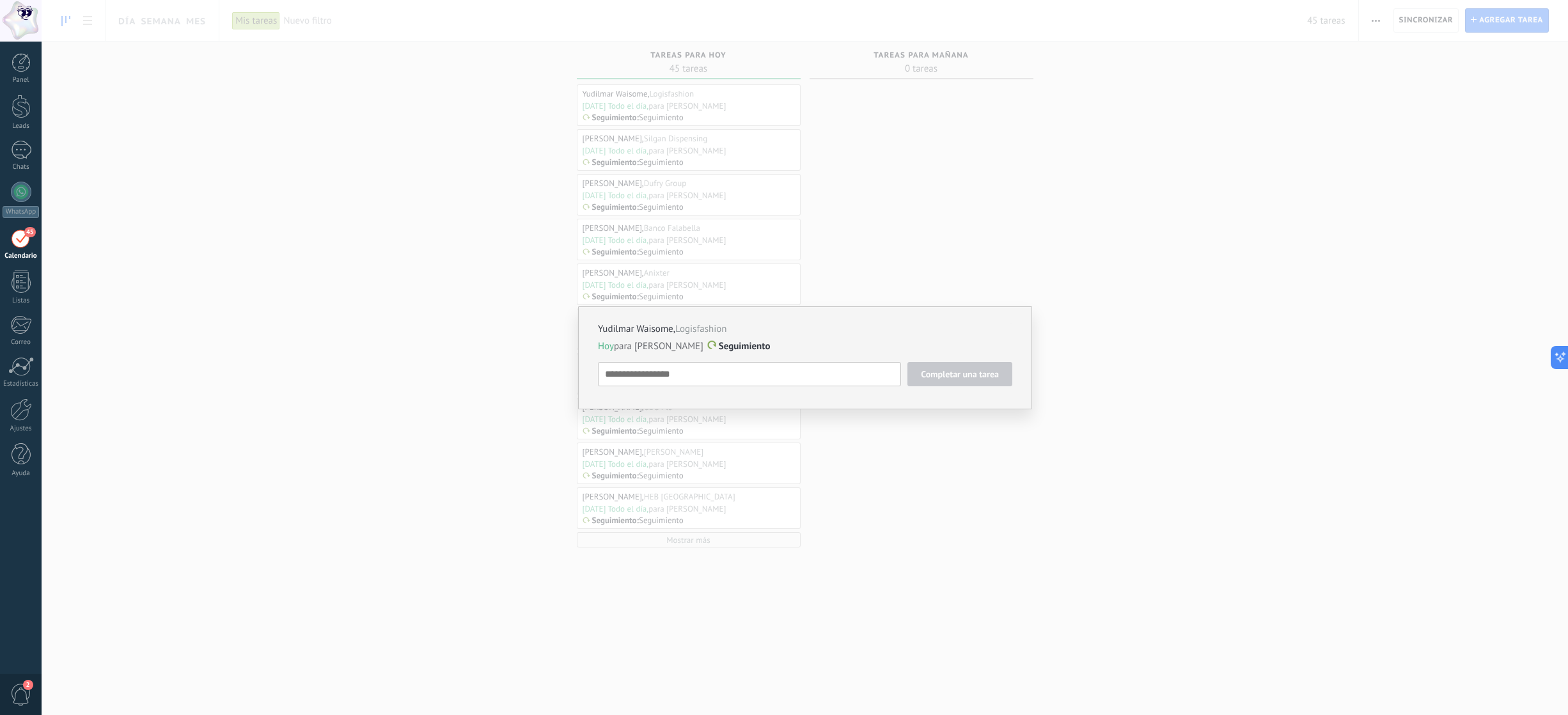
click at [472, 196] on div "Yudilmar Waisome , Logisfashion Hoy para Ariana Rodas Seguimiento Completar una…" at bounding box center [805, 358] width 1526 height 715
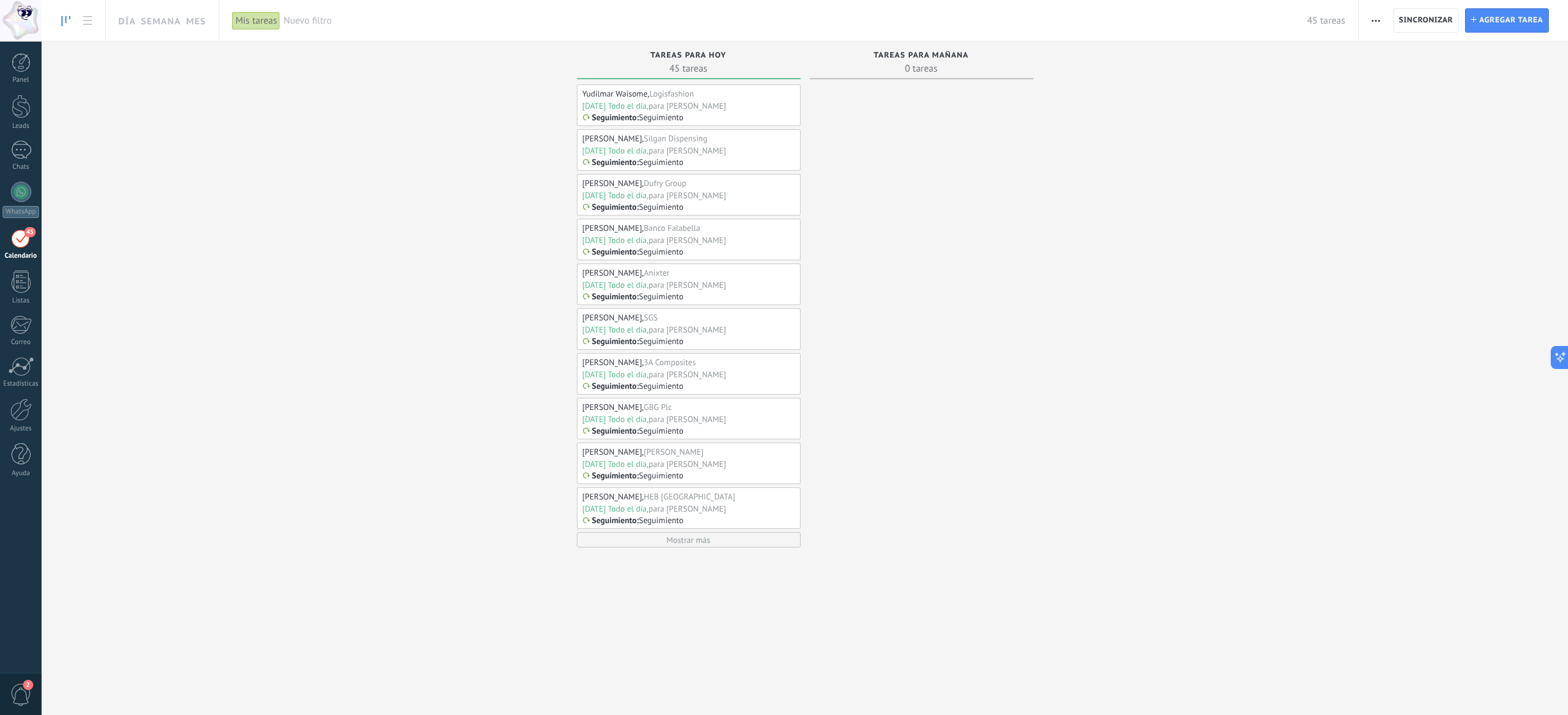
click at [593, 96] on div "Yudilmar Waisome" at bounding box center [615, 93] width 66 height 11
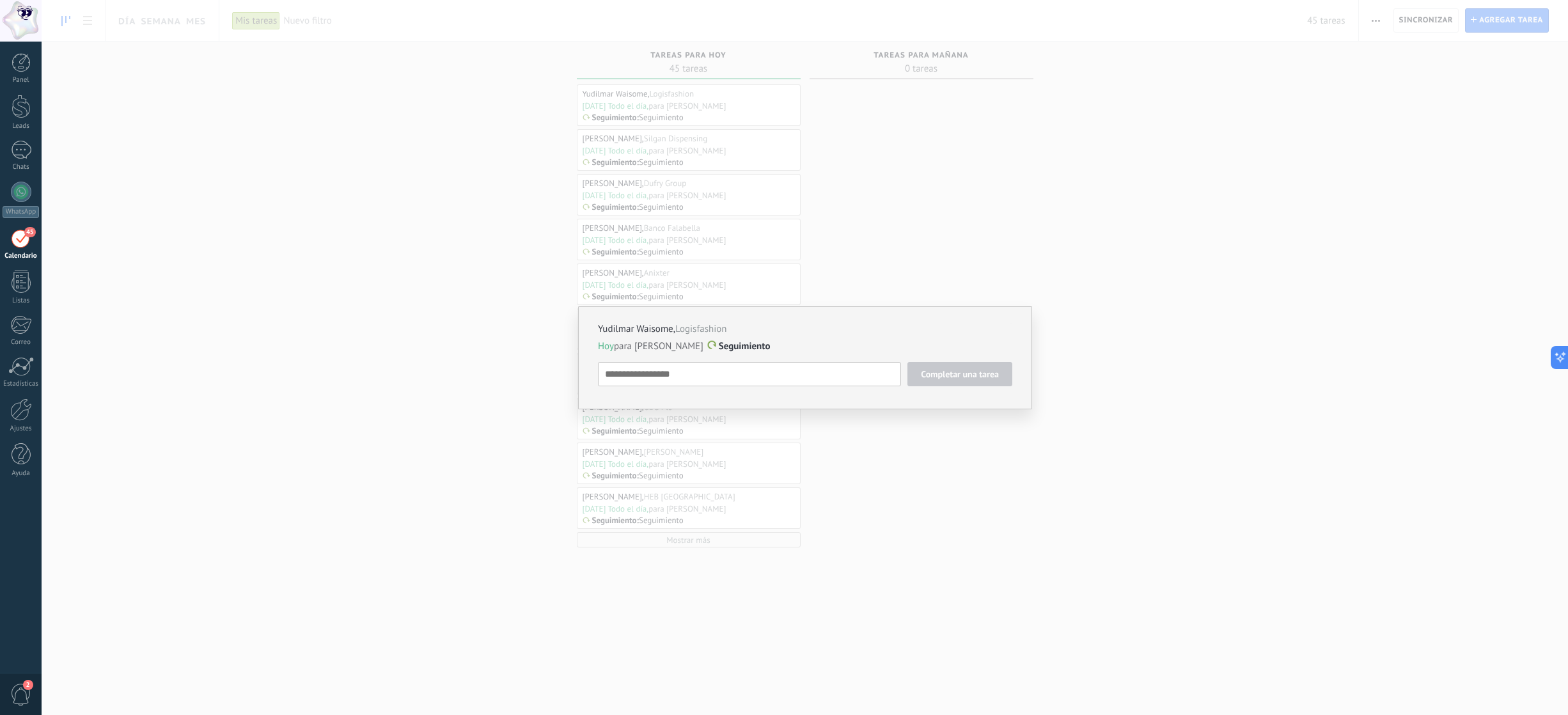
click at [933, 371] on span "Completar una tarea" at bounding box center [959, 374] width 78 height 9
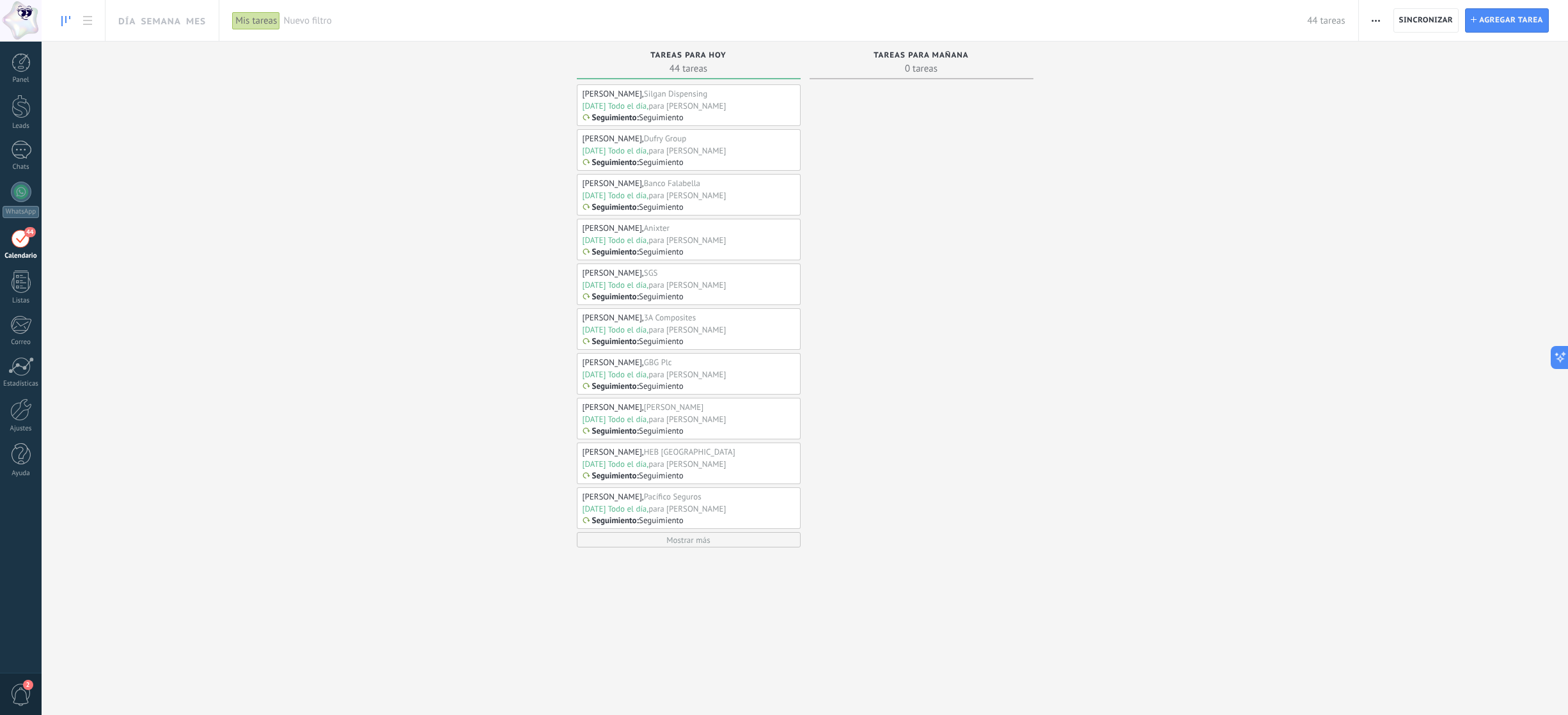
click at [22, 245] on div "44" at bounding box center [21, 238] width 21 height 20
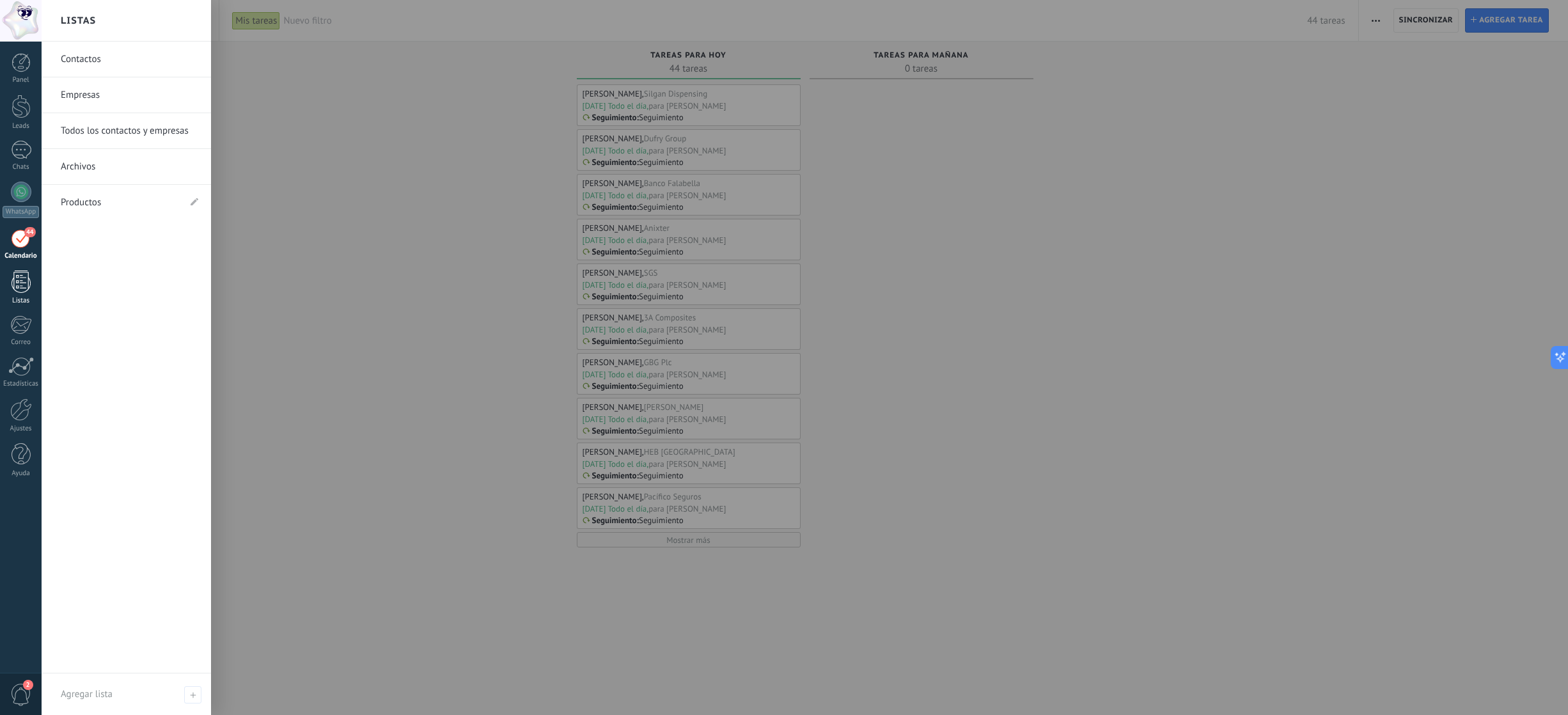
click at [21, 288] on div at bounding box center [21, 281] width 19 height 22
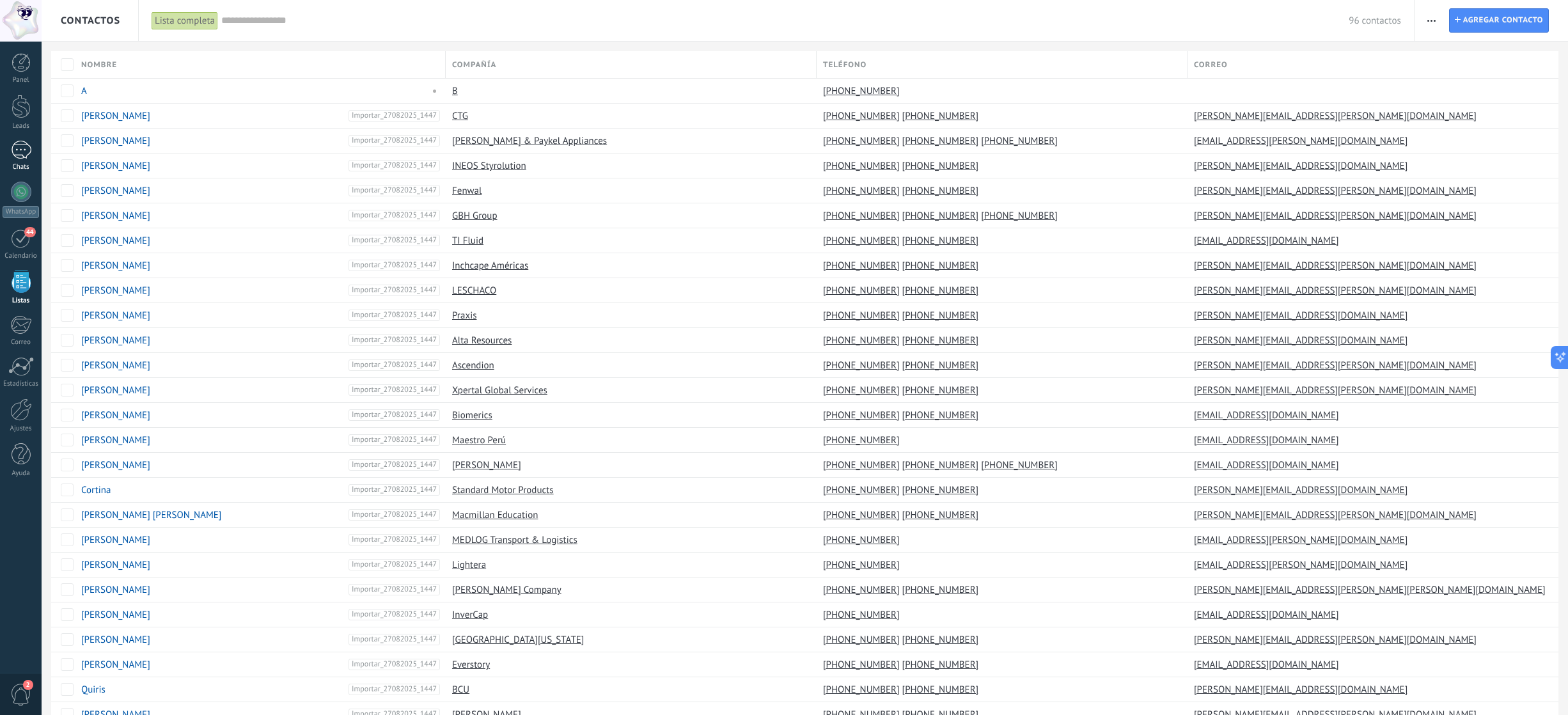
click at [17, 155] on div "1" at bounding box center [21, 150] width 21 height 19
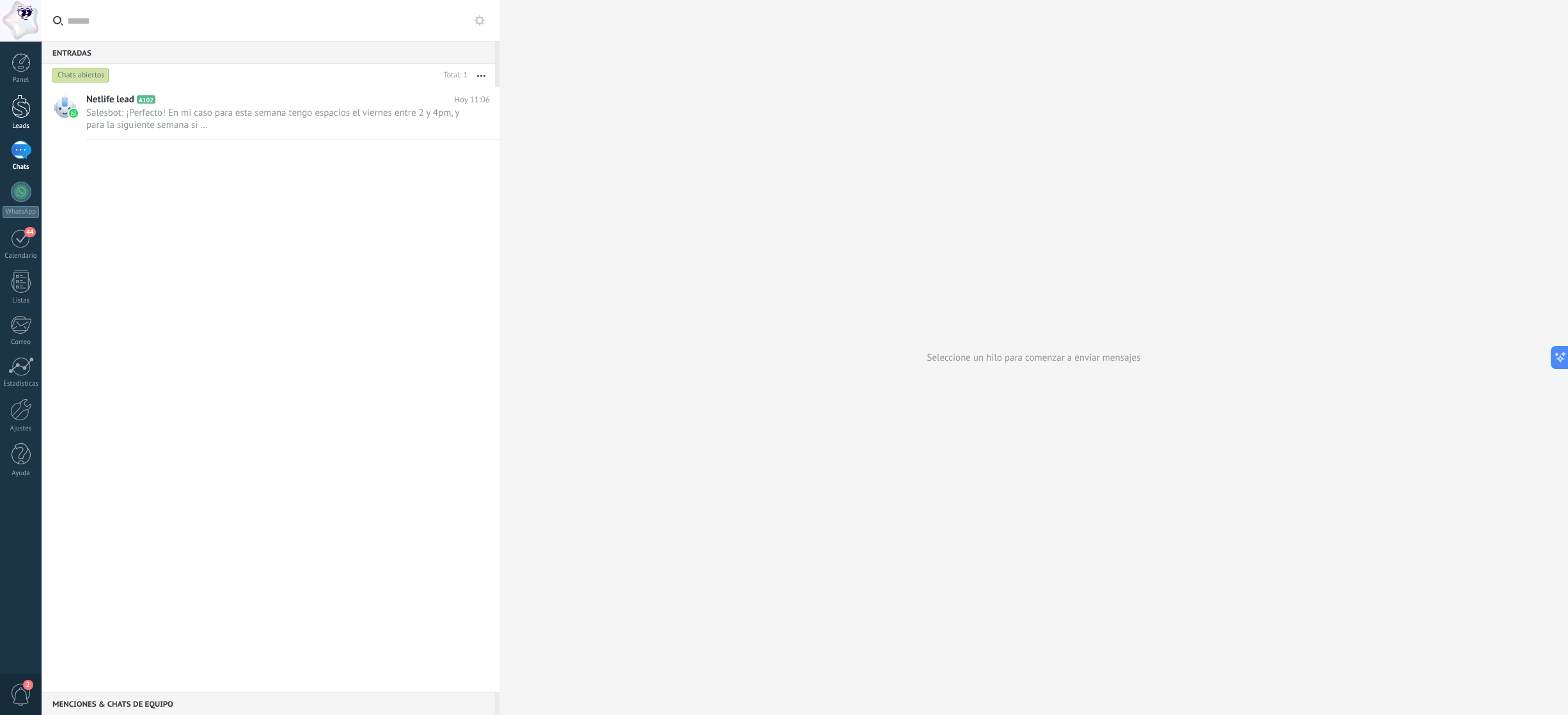
click at [17, 108] on div at bounding box center [21, 106] width 19 height 24
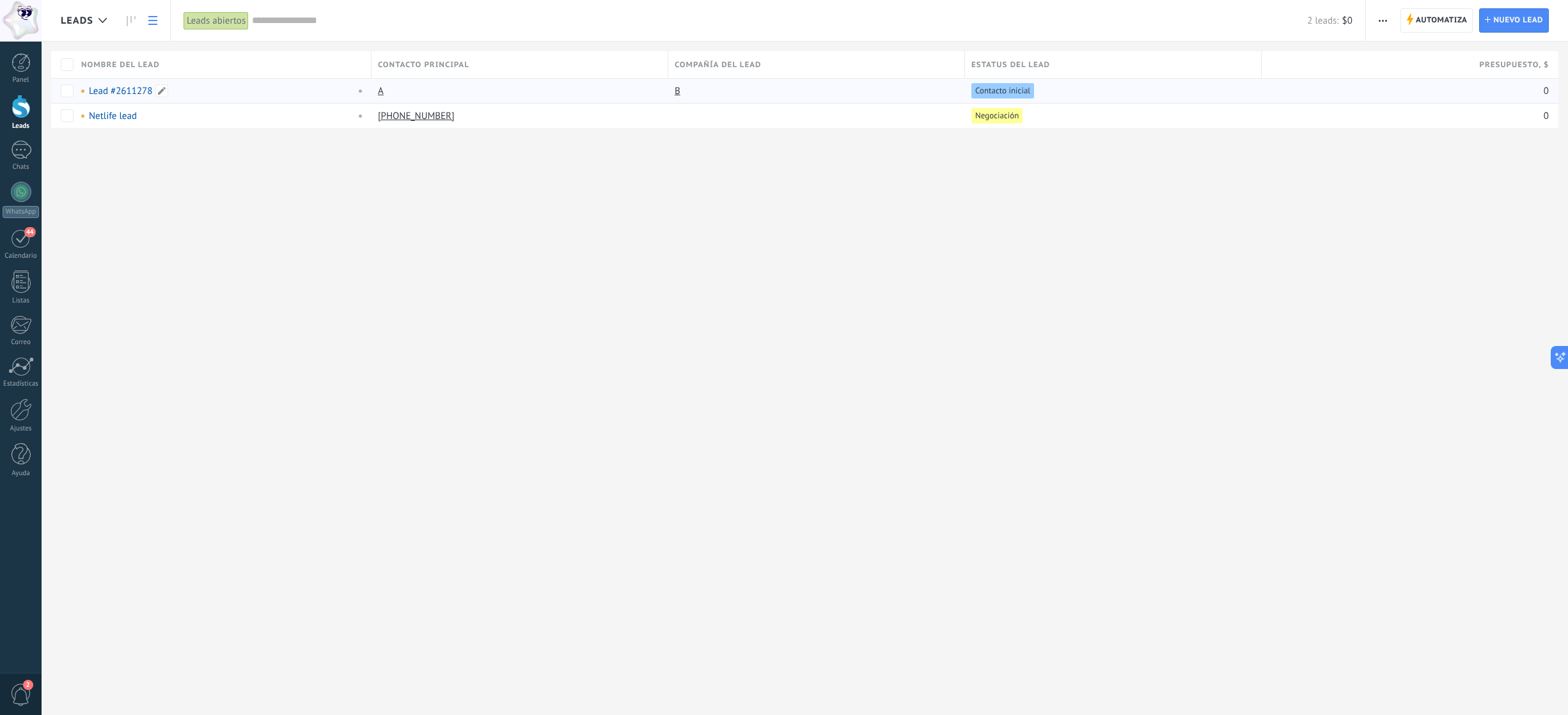
click at [127, 91] on link "Lead #2611278" at bounding box center [120, 91] width 63 height 12
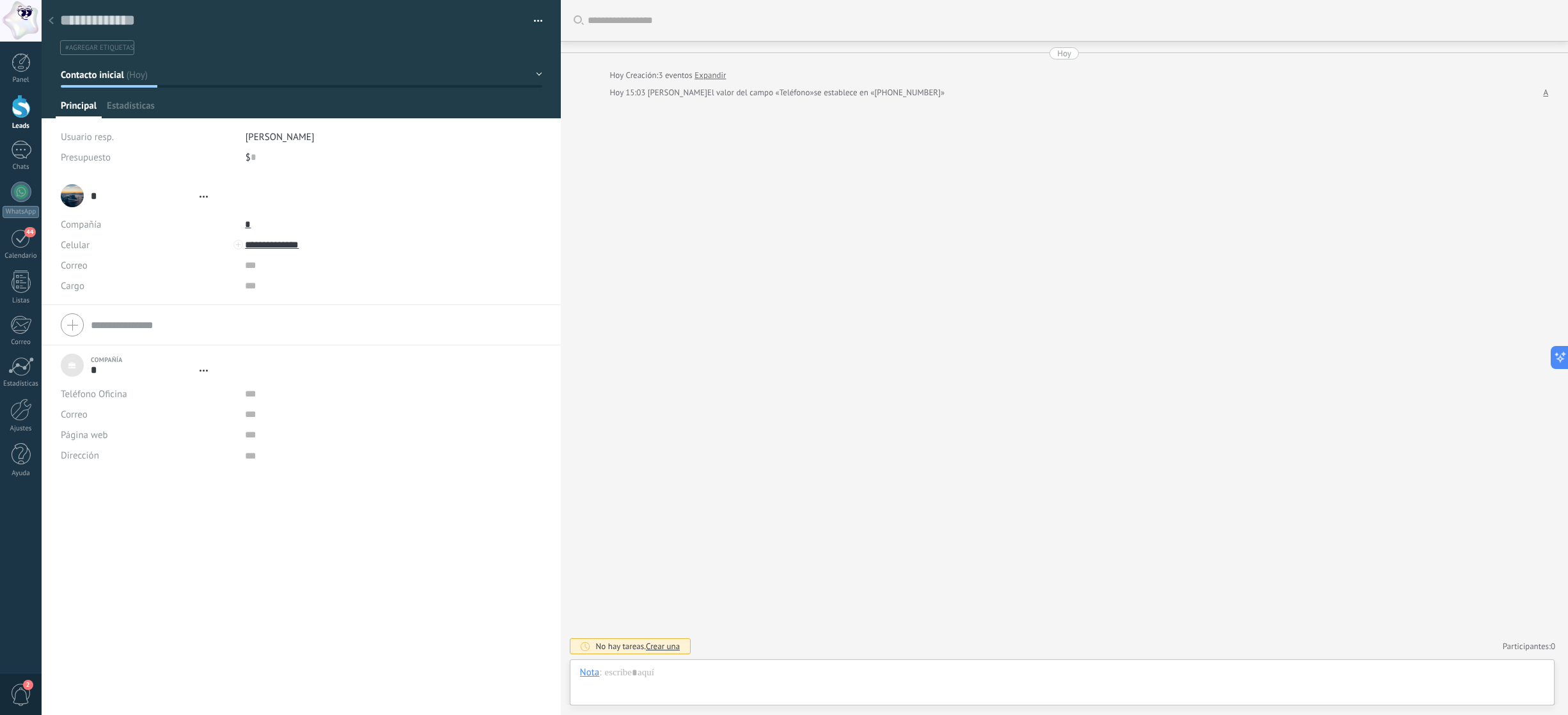
type textarea "***"
click at [289, 248] on input "**********" at bounding box center [340, 244] width 191 height 20
click at [235, 244] on div at bounding box center [239, 244] width 10 height 10
click at [239, 243] on div "Teléfono Oficina Ofic. directo Celular Fax Casa Otro Celular" at bounding box center [301, 244] width 481 height 20
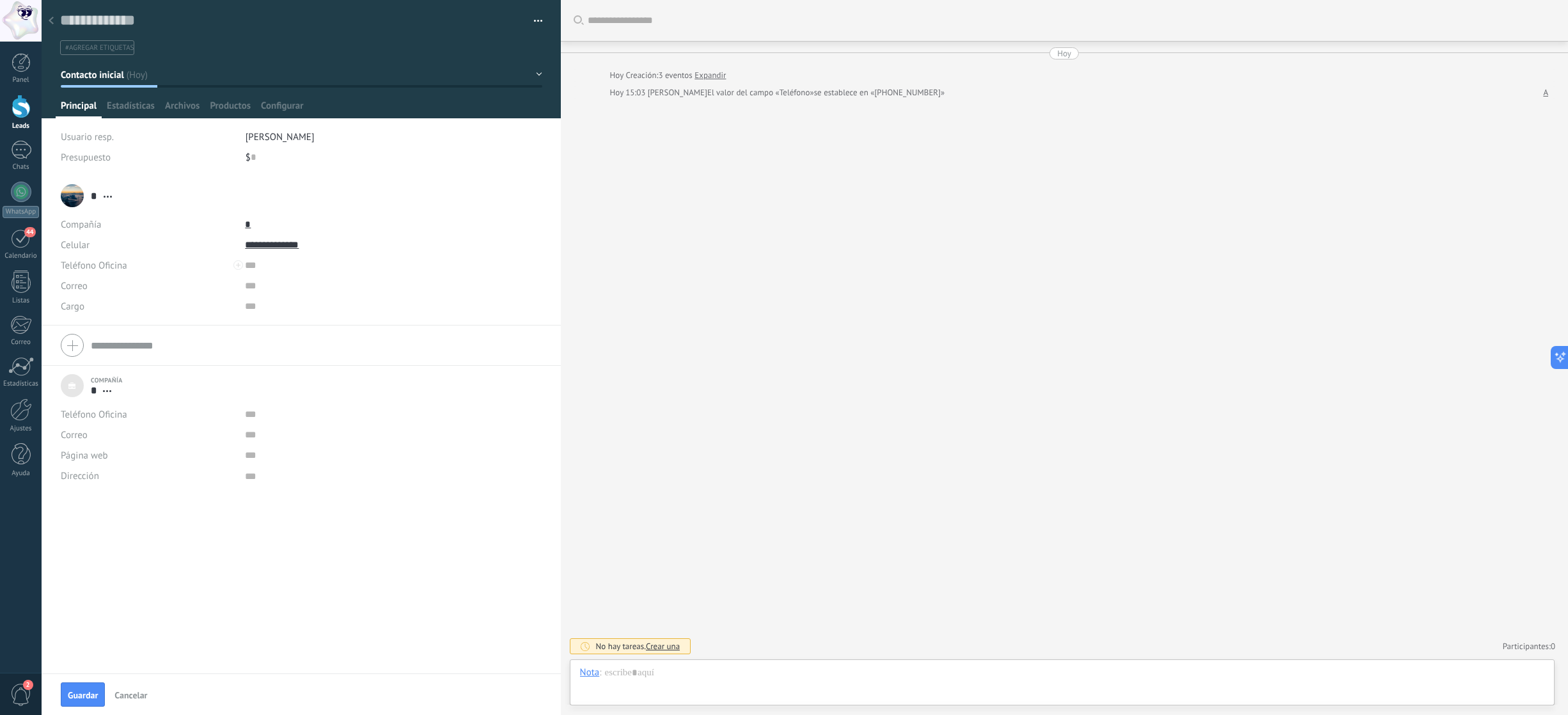
click at [125, 695] on span "Cancelar" at bounding box center [131, 695] width 33 height 9
click at [57, 25] on div at bounding box center [51, 21] width 18 height 25
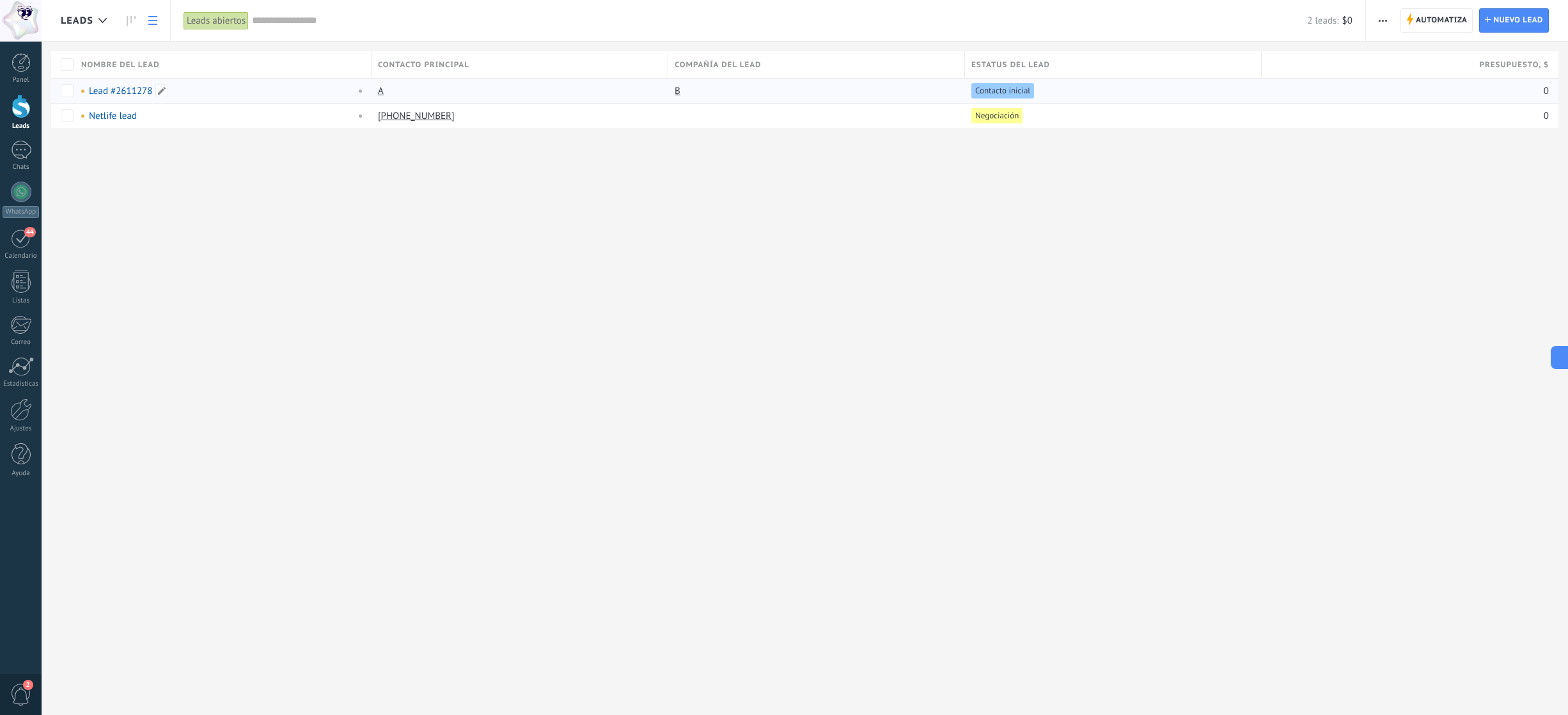
drag, startPoint x: 176, startPoint y: 83, endPoint x: 94, endPoint y: 97, distance: 83.2
click at [94, 97] on div "Lead #2611278" at bounding box center [220, 91] width 290 height 25
click at [7, 165] on div "Chats" at bounding box center [21, 167] width 37 height 8
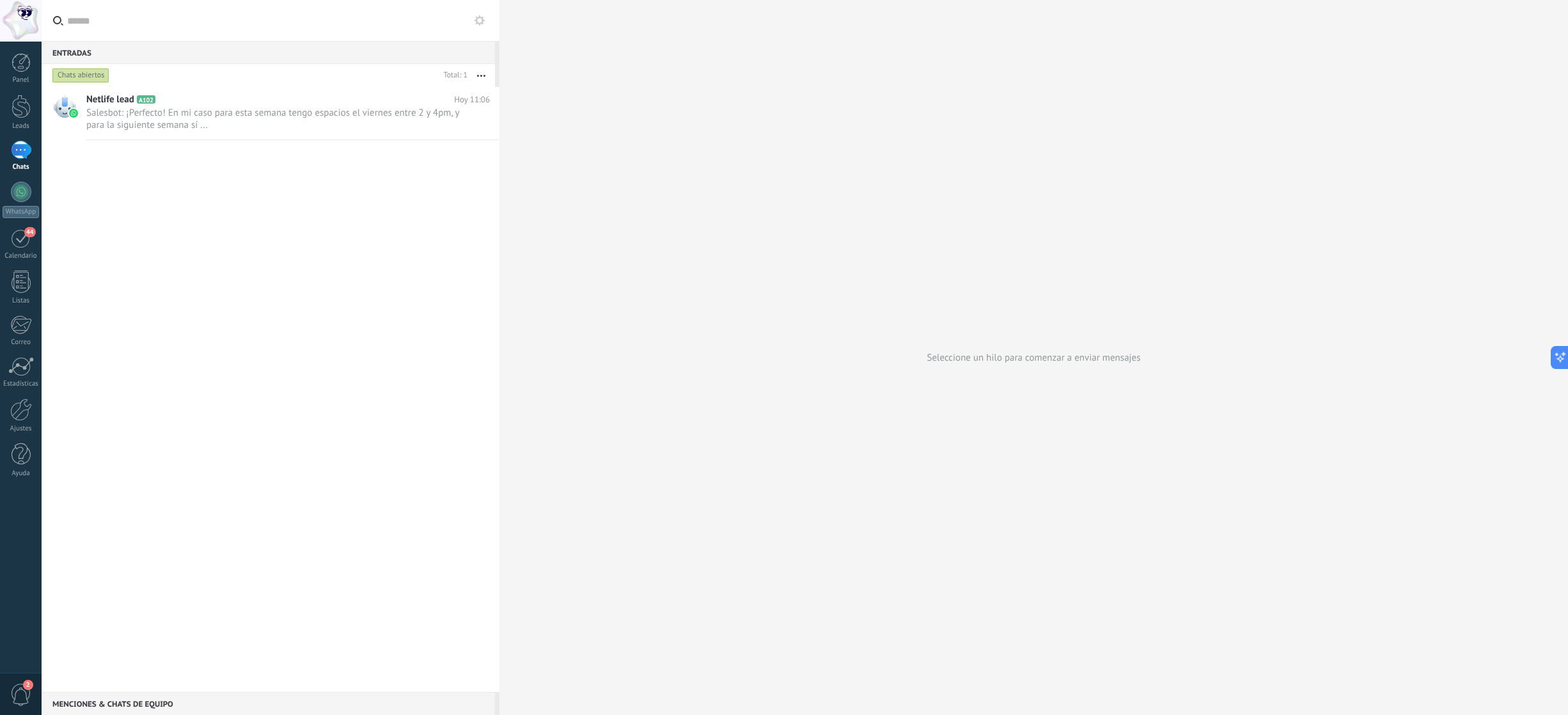
click at [91, 16] on input "text" at bounding box center [278, 20] width 422 height 41
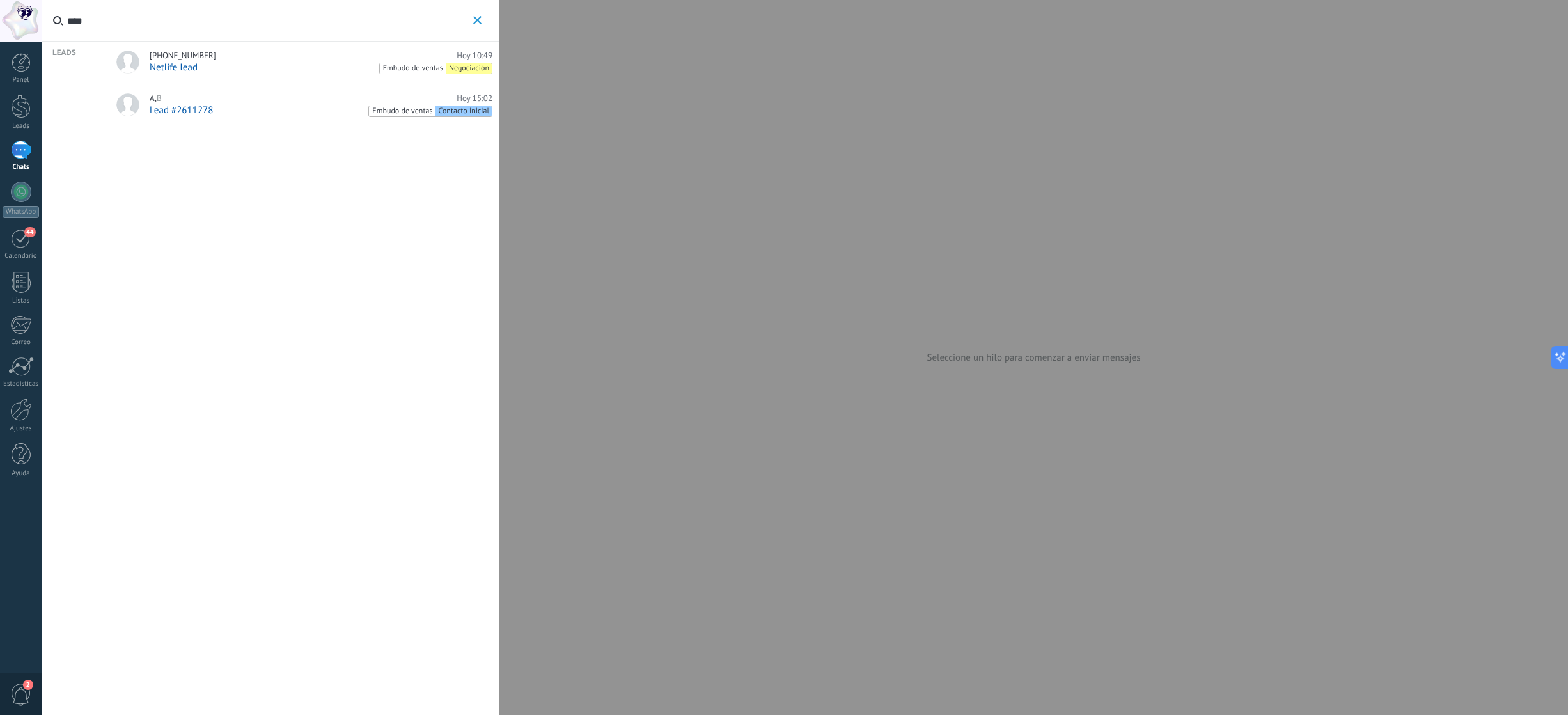
type input "****"
click at [183, 100] on div "A , B Hoy 15:02" at bounding box center [321, 98] width 343 height 10
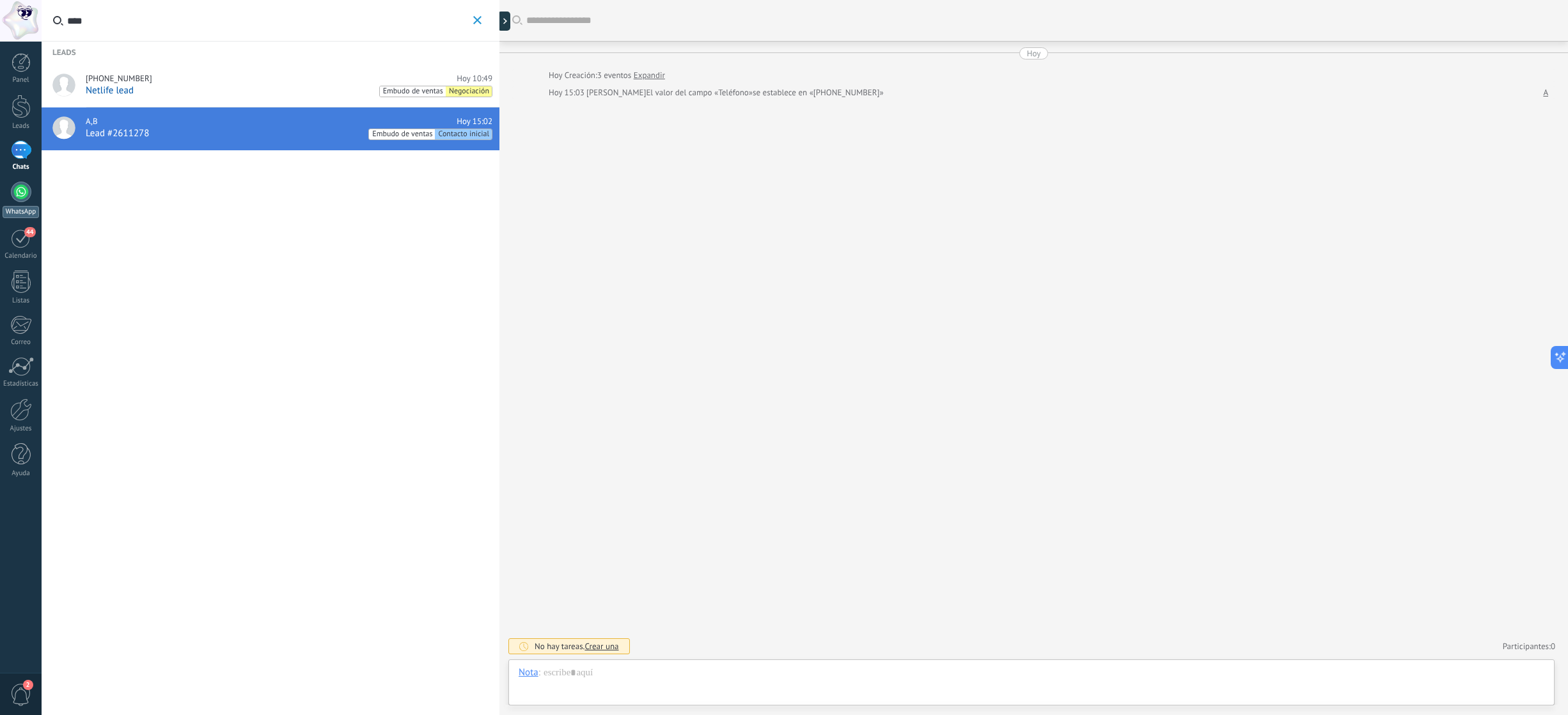
click at [21, 198] on div at bounding box center [21, 191] width 21 height 20
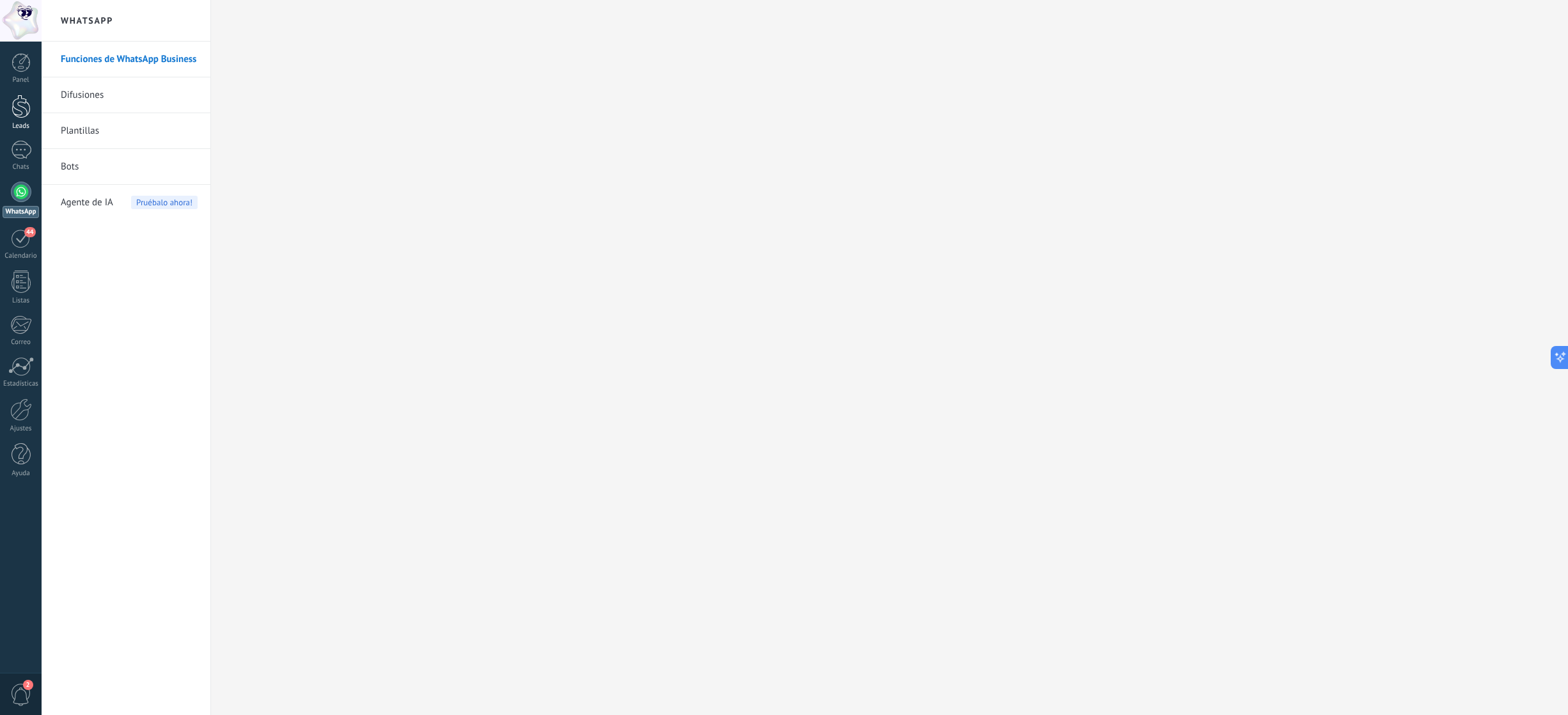
click at [22, 110] on div at bounding box center [21, 106] width 19 height 24
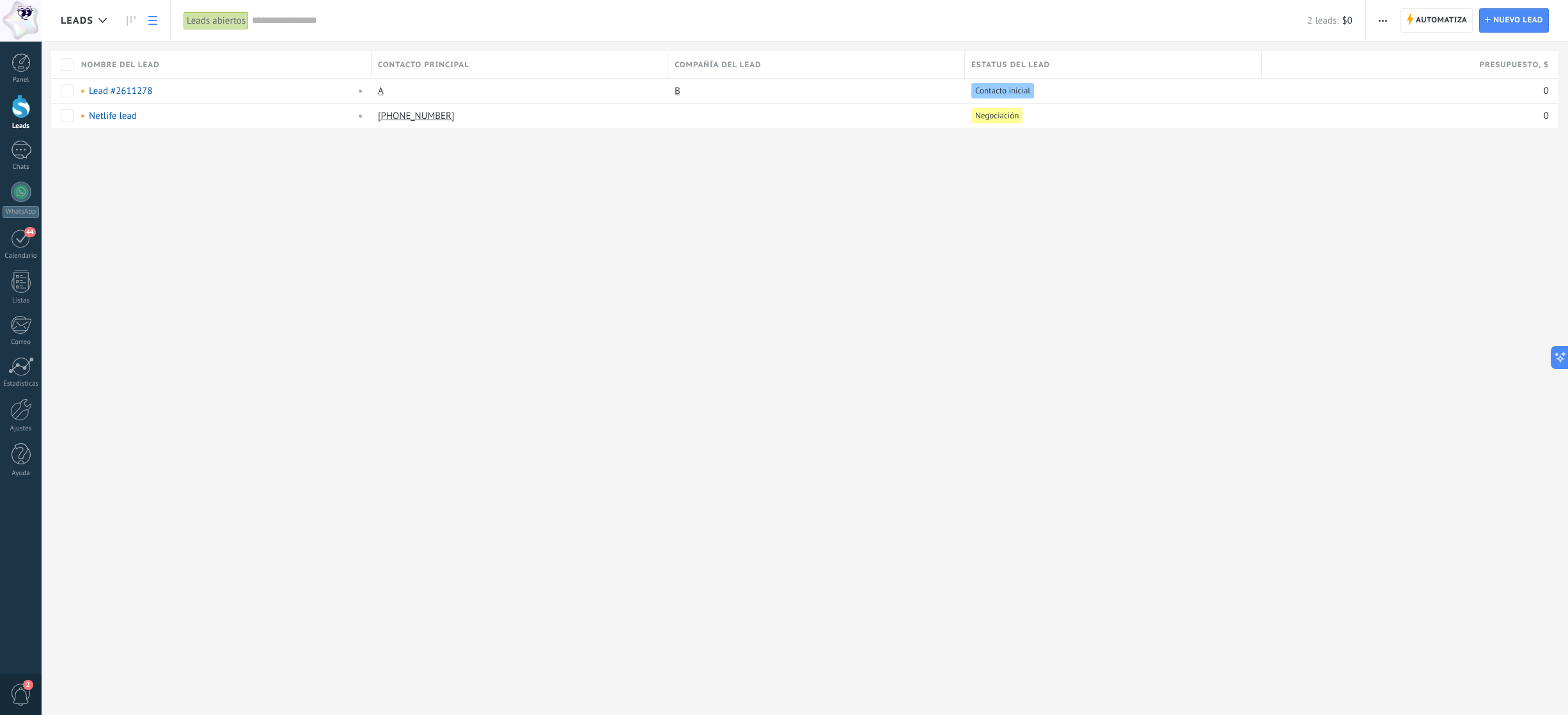
click at [15, 123] on div "Leads" at bounding box center [21, 126] width 37 height 8
click at [1389, 22] on button "button" at bounding box center [1383, 20] width 19 height 25
click at [1401, 60] on span "Nueva difusión" at bounding box center [1420, 54] width 62 height 25
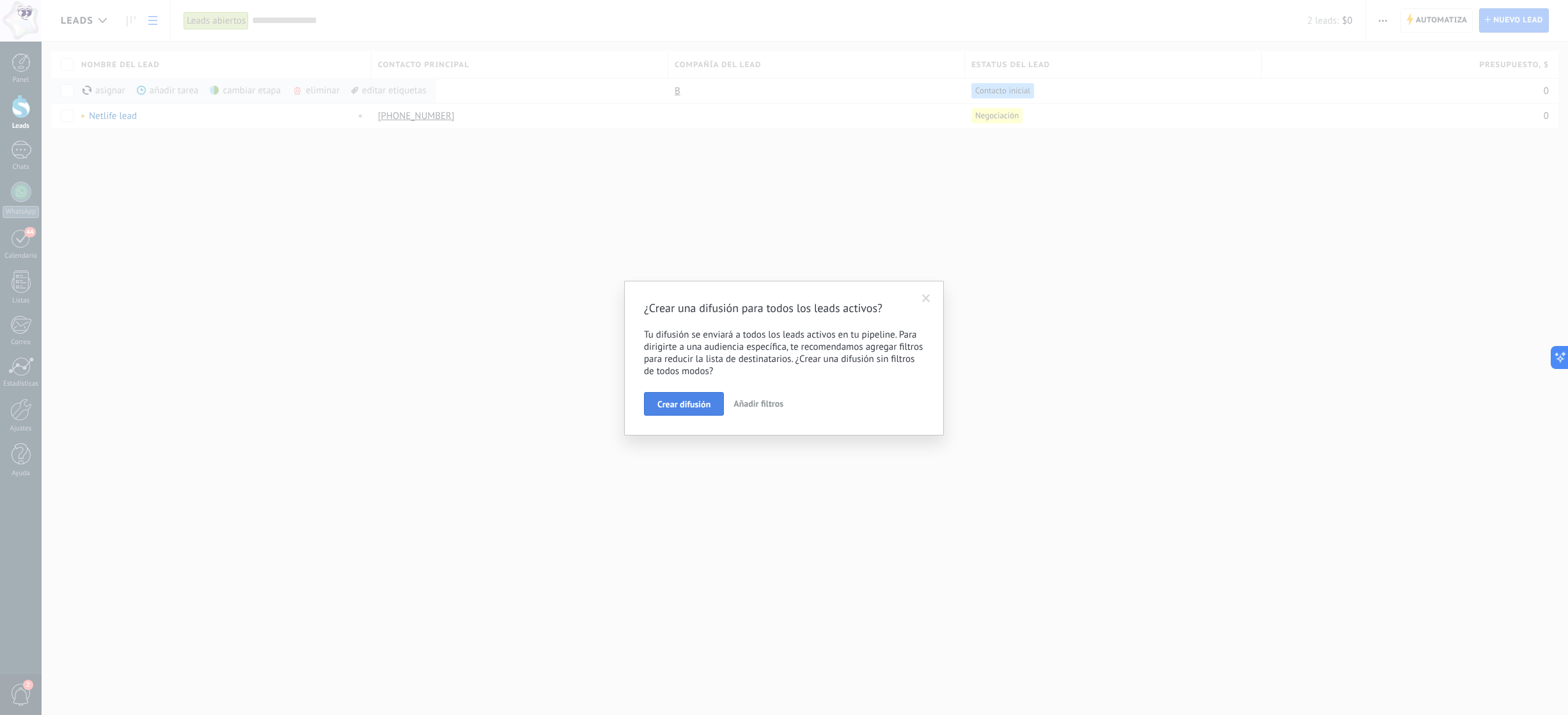
click at [672, 395] on button "Crear difusión" at bounding box center [683, 404] width 80 height 25
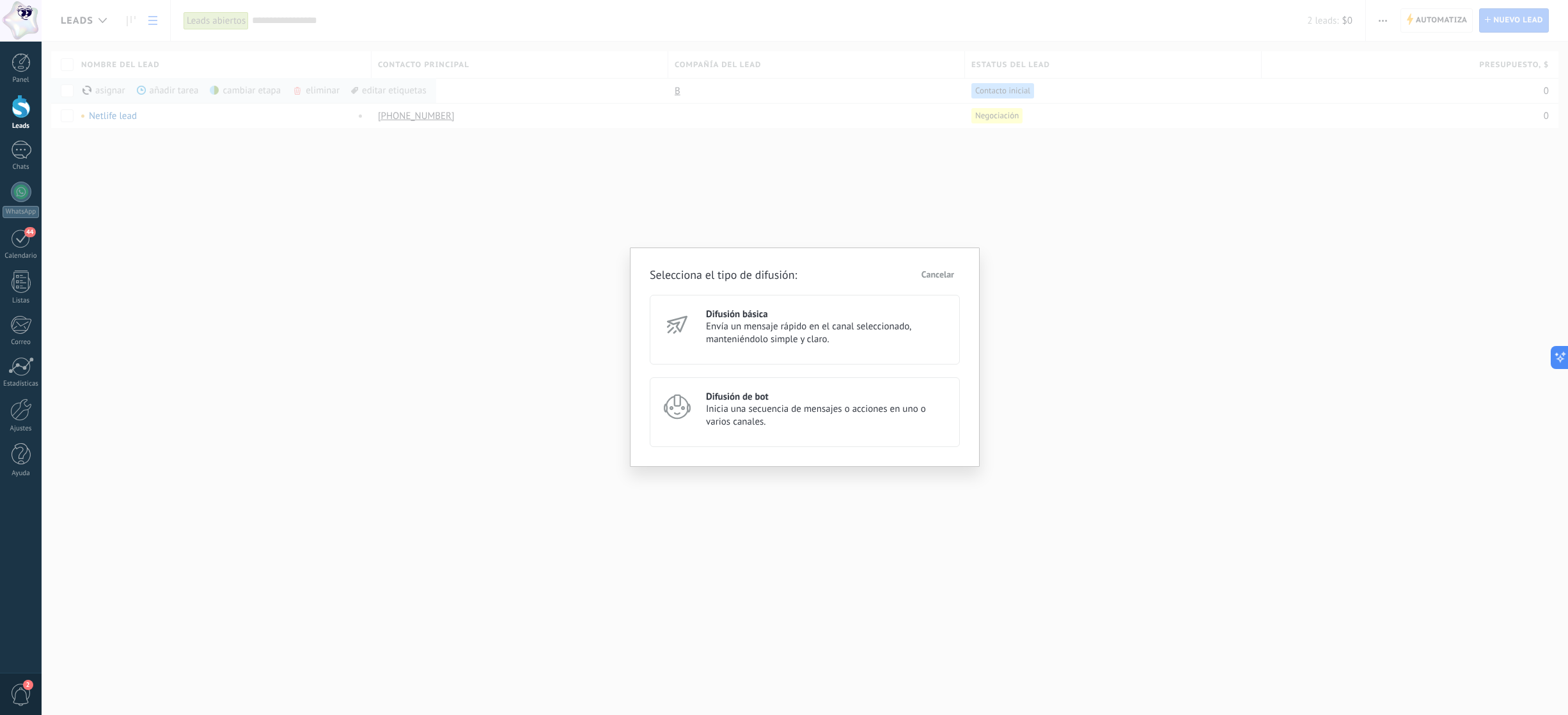
click at [714, 317] on h3 "Difusión básica" at bounding box center [827, 314] width 242 height 12
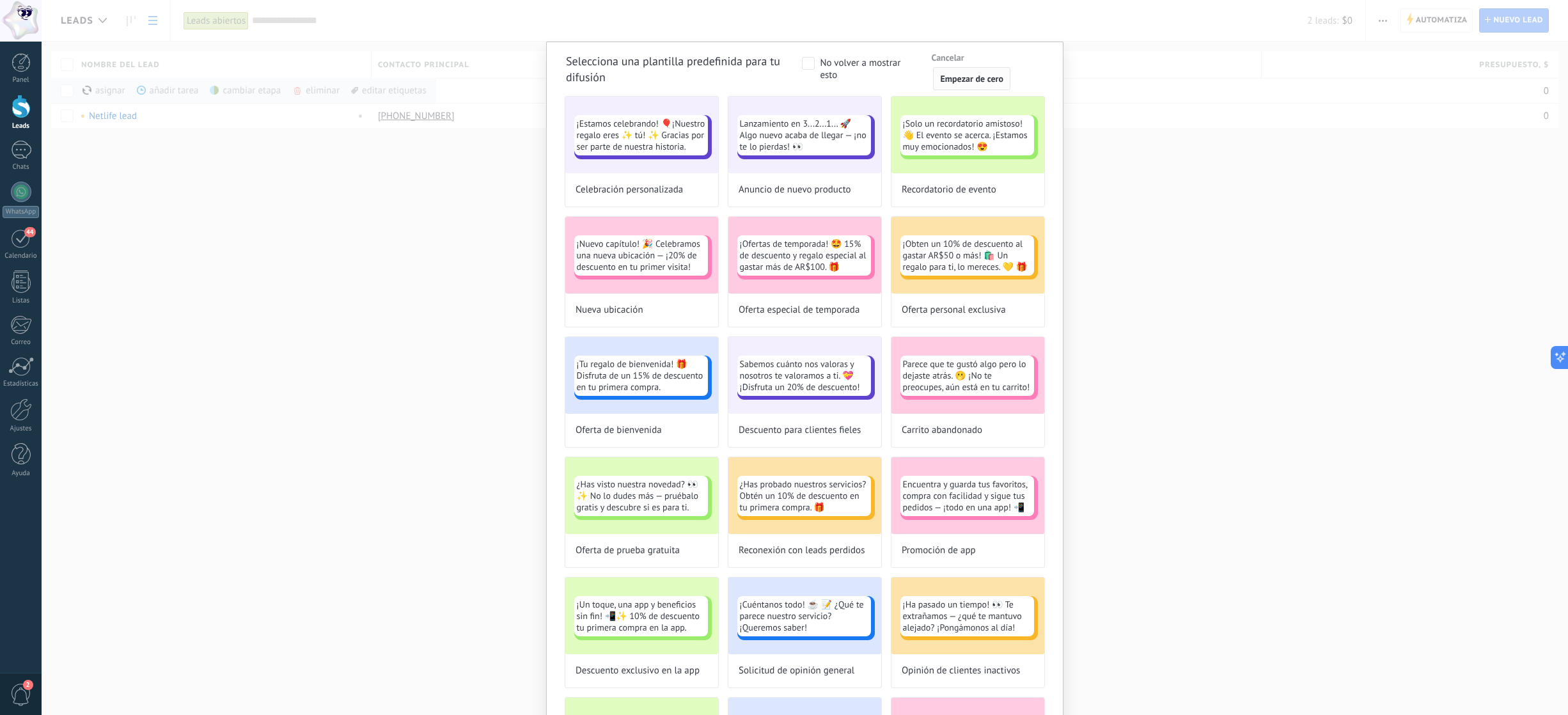
click at [947, 83] on span "Empezar de cero" at bounding box center [971, 78] width 63 height 9
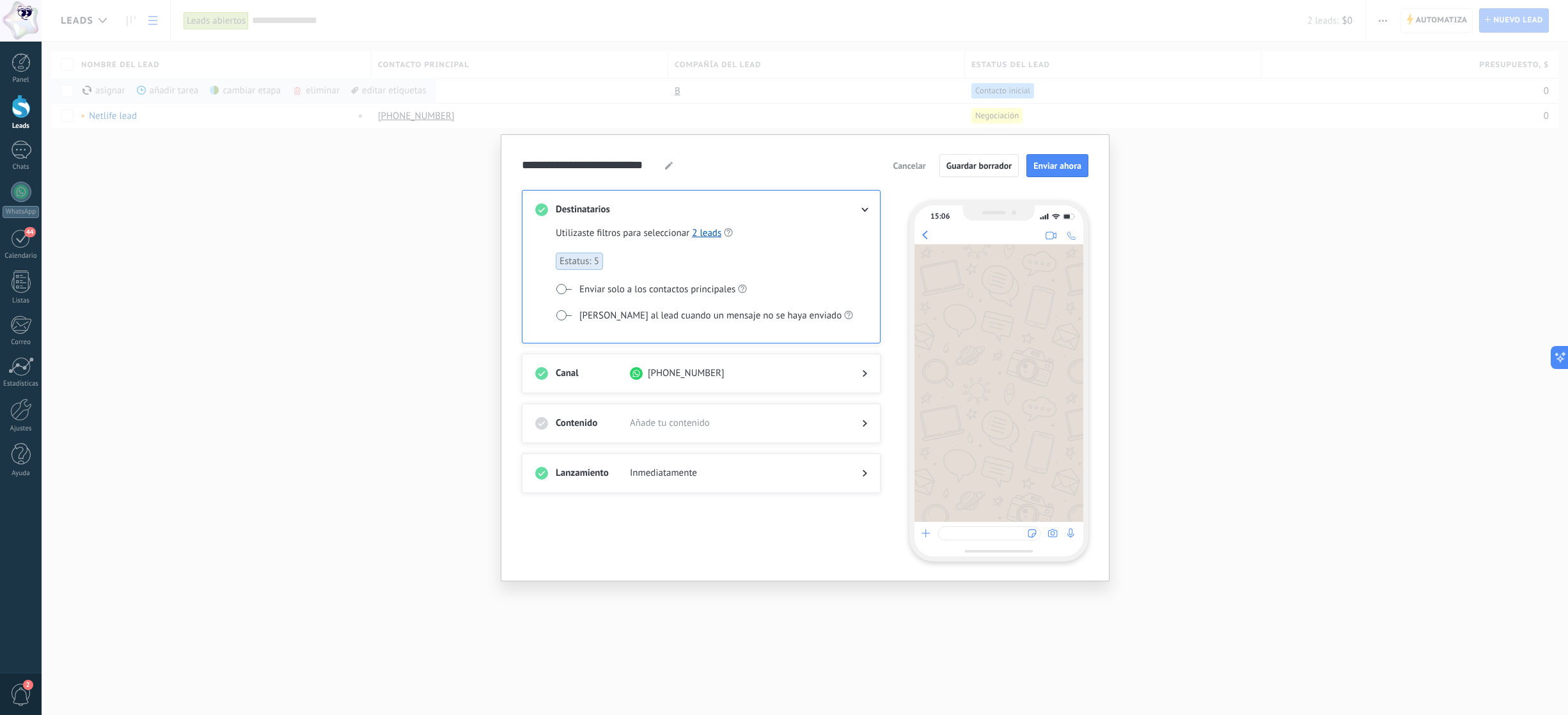
click at [369, 196] on div "**********" at bounding box center [805, 358] width 1526 height 715
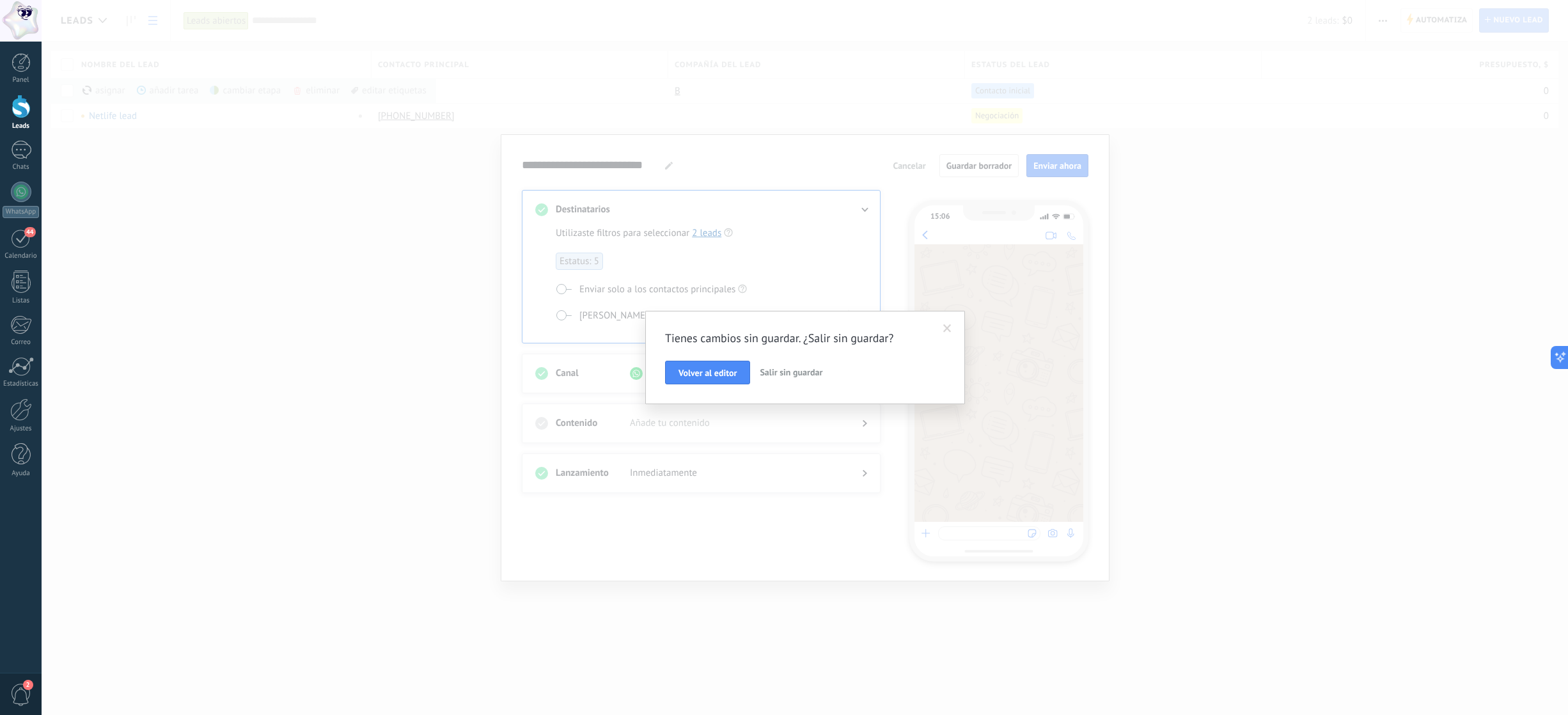
click at [776, 373] on span "Salir sin guardar" at bounding box center [791, 372] width 62 height 11
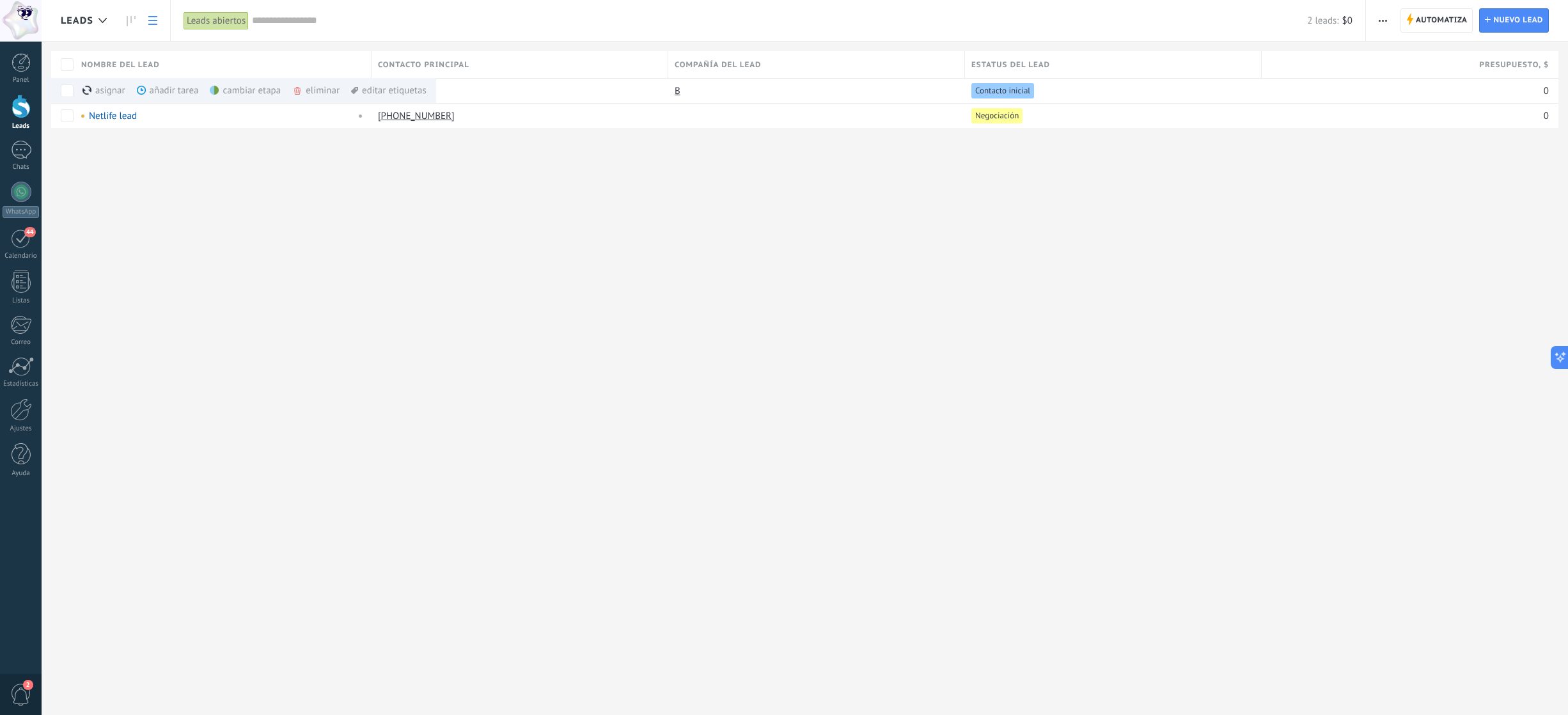
click at [270, 24] on input "text" at bounding box center [779, 20] width 1055 height 13
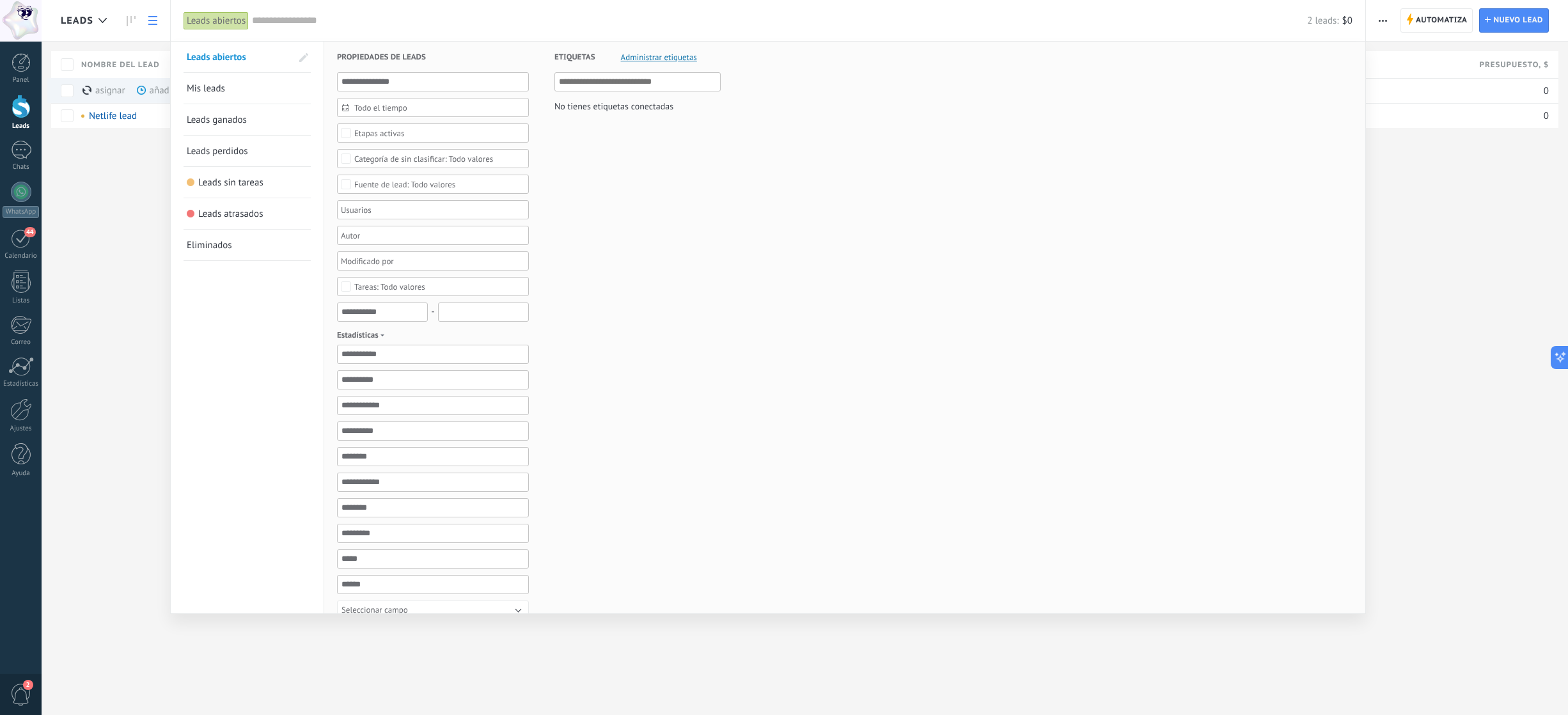
click at [417, 132] on span "Etapas activas" at bounding box center [433, 134] width 158 height 10
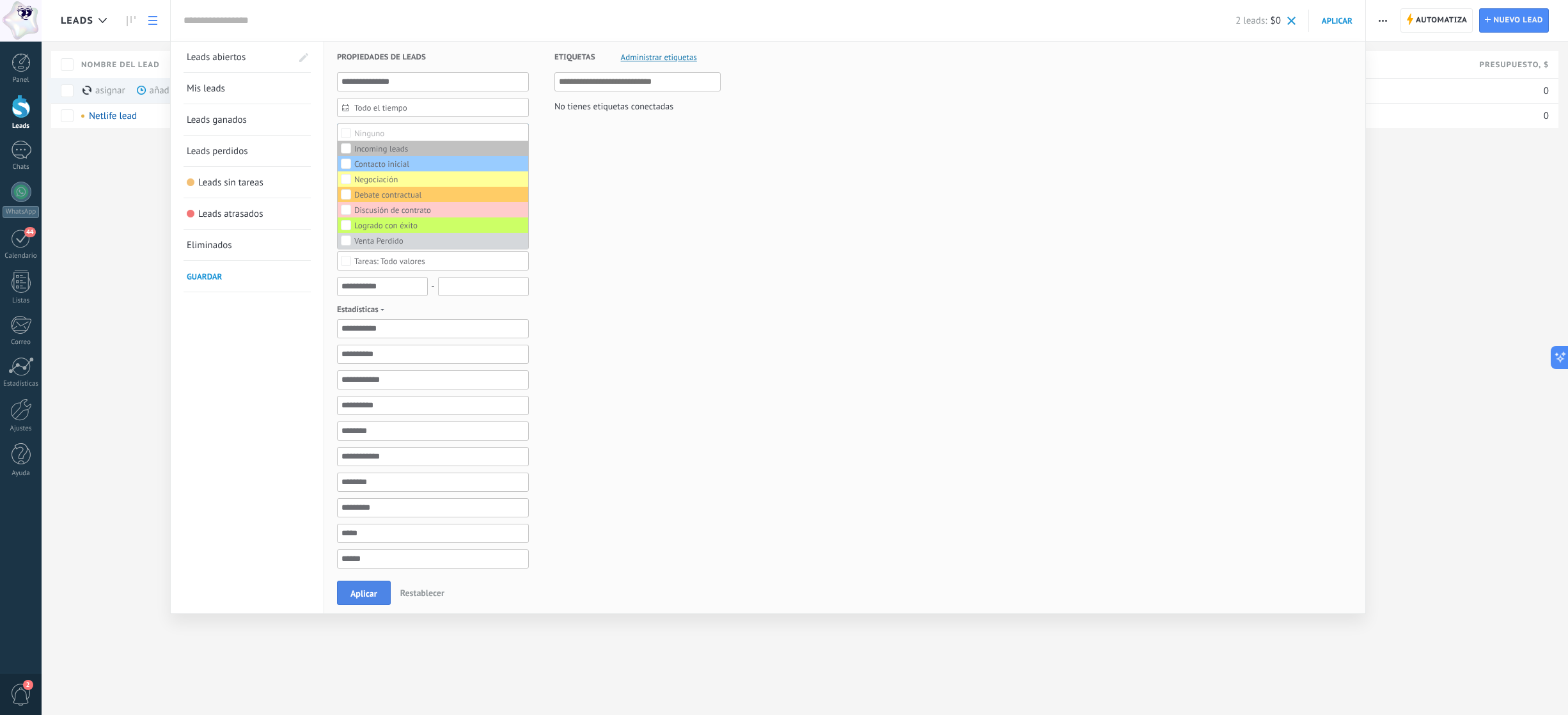
click at [361, 584] on button "Aplicar" at bounding box center [363, 593] width 53 height 25
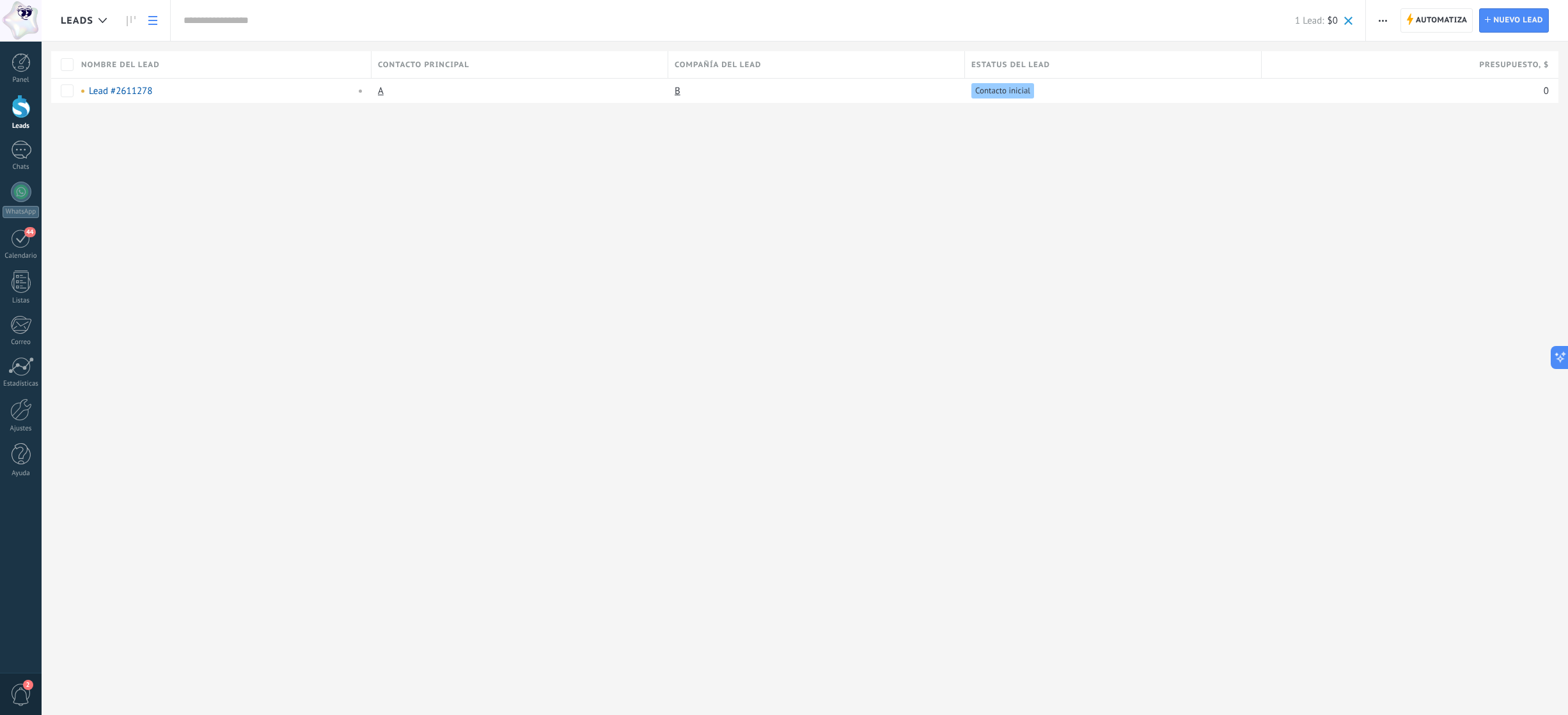
click at [1395, 16] on div "Automatiza Nueva difusión Editar embudo Imprimir Ajustes de la lista Importar E…" at bounding box center [1466, 20] width 202 height 41
click at [1385, 16] on span "button" at bounding box center [1383, 20] width 8 height 25
click at [1386, 60] on div "Nueva difusión" at bounding box center [1420, 54] width 108 height 25
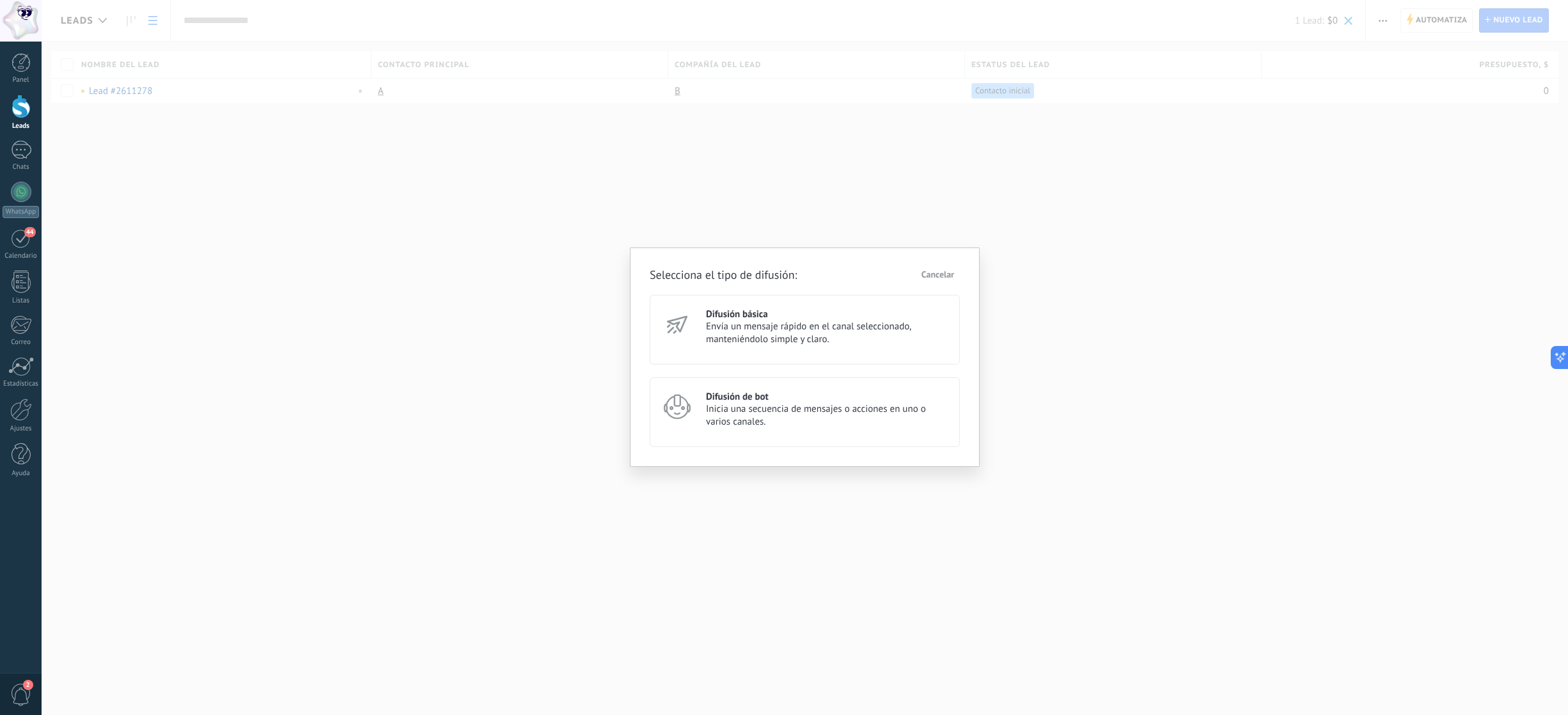
click at [782, 329] on span "Envía un mensaje rápido en el canal seleccionado, manteniéndolo simple y claro." at bounding box center [827, 333] width 242 height 25
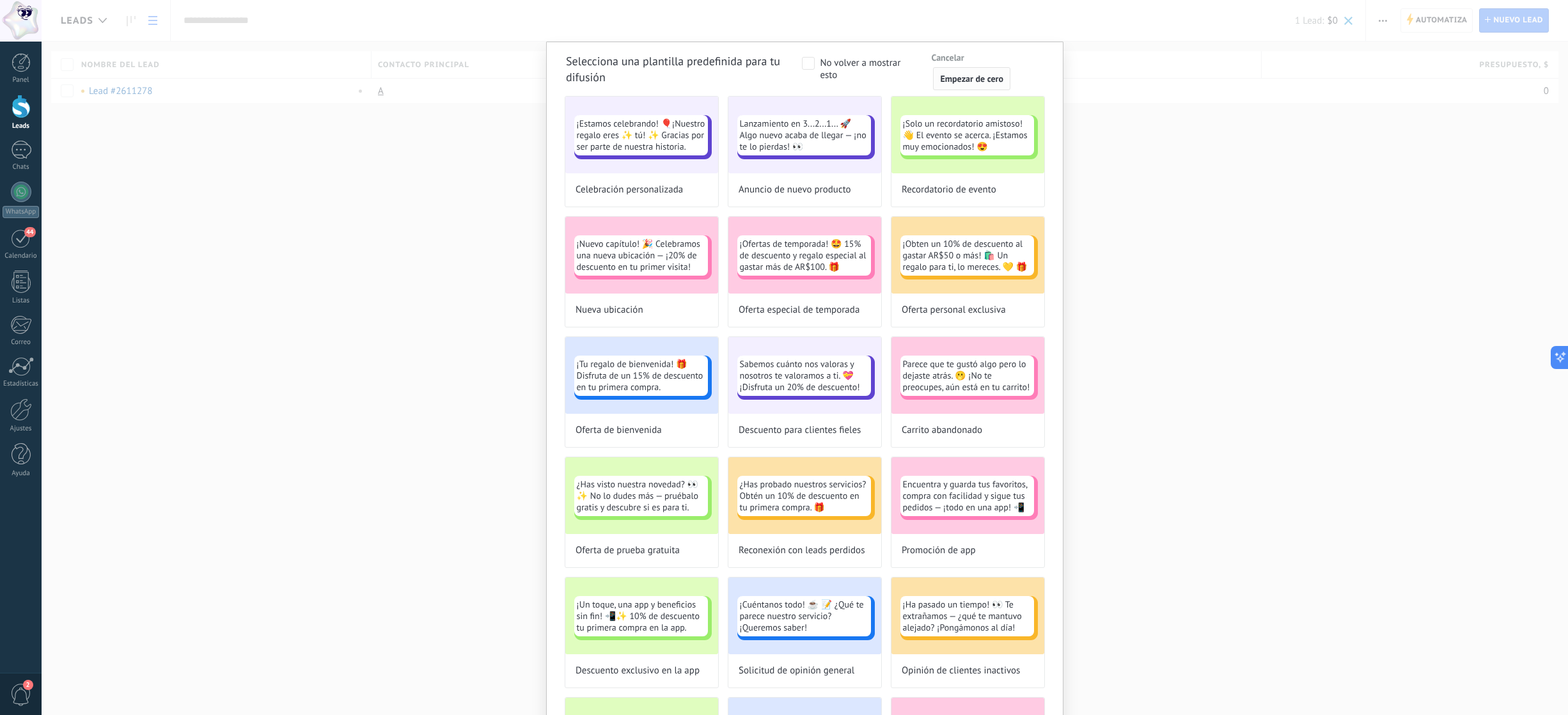
click at [952, 80] on span "Empezar de cero" at bounding box center [971, 78] width 63 height 9
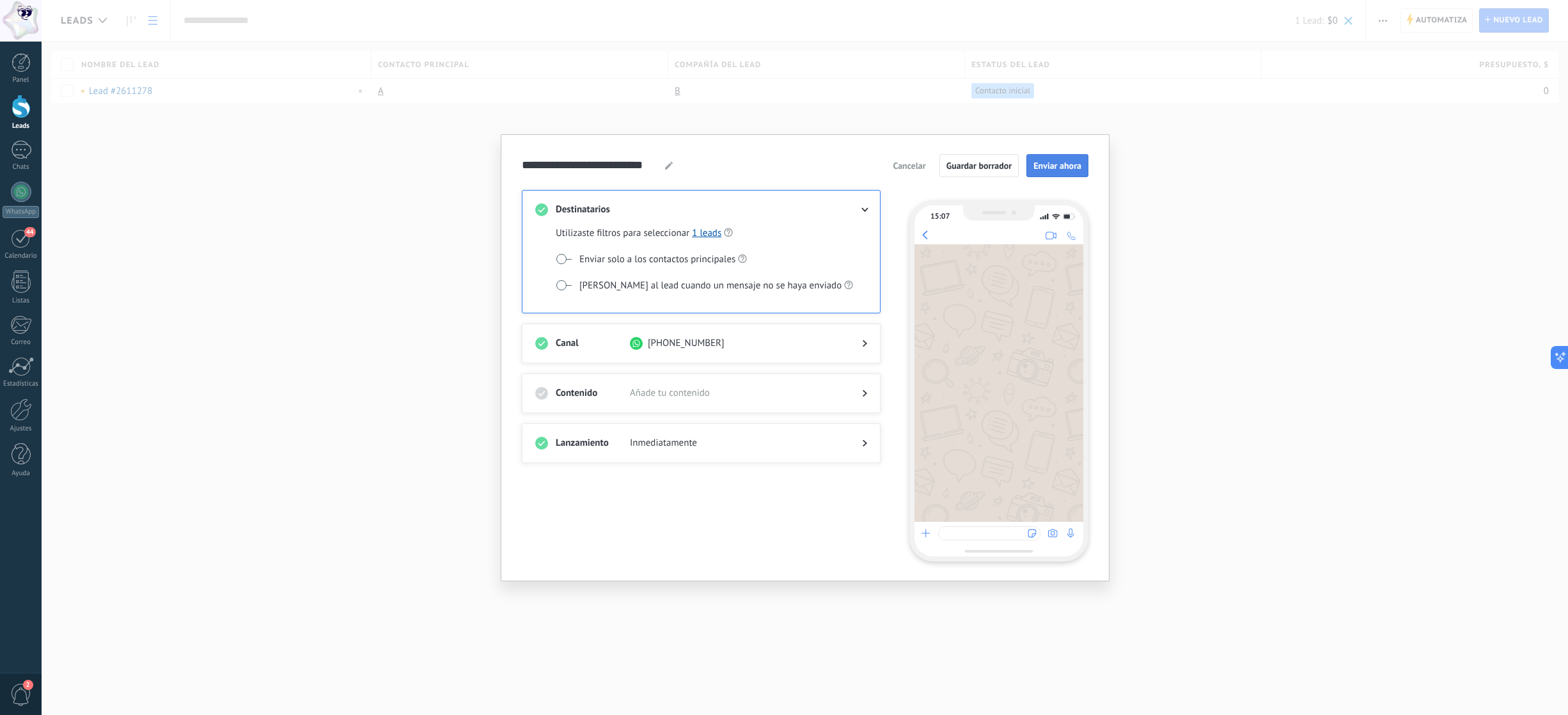
click at [1050, 170] on span "Enviar ahora" at bounding box center [1057, 165] width 48 height 9
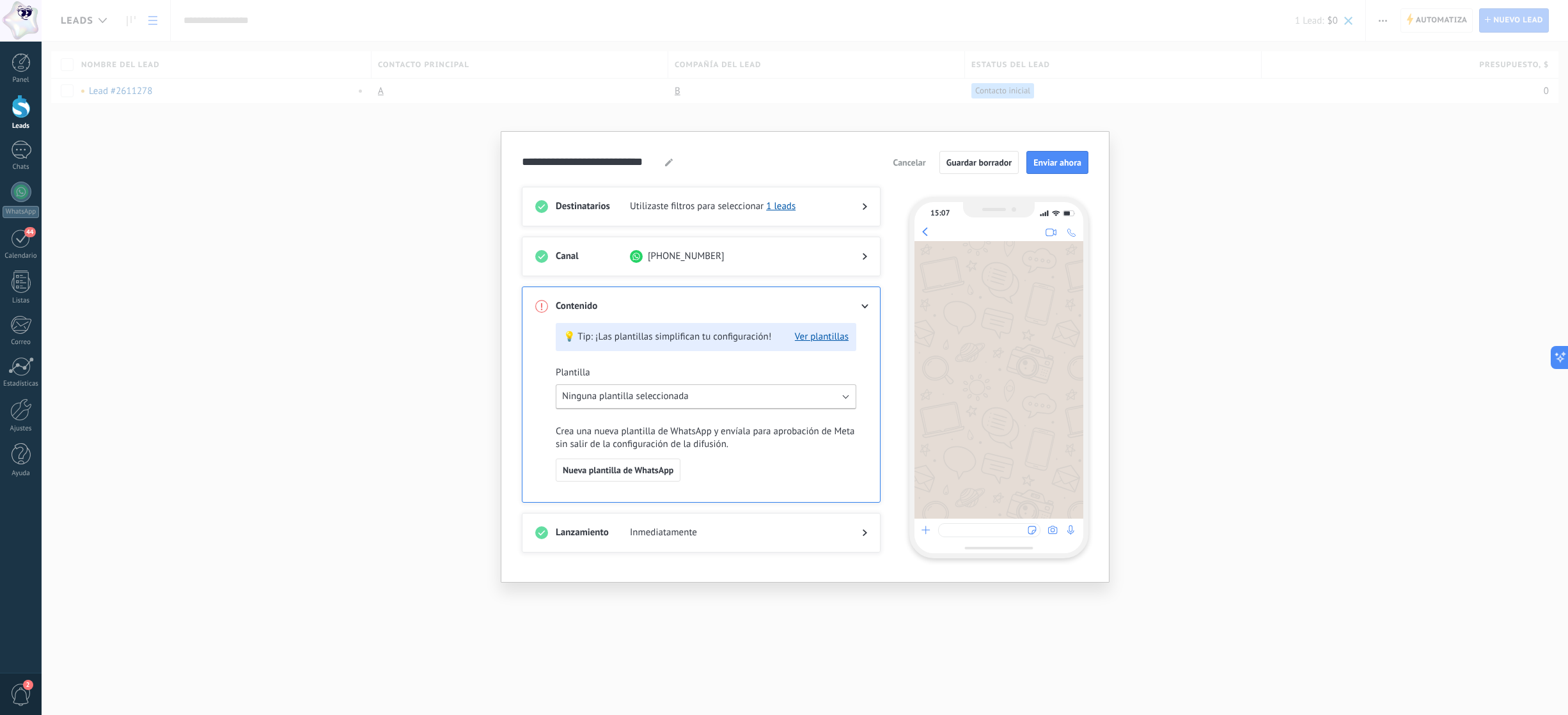
click at [729, 399] on button "Ninguna plantilla seleccionada" at bounding box center [705, 397] width 300 height 25
click at [712, 435] on li "Crehana mensaje 1" at bounding box center [700, 442] width 307 height 23
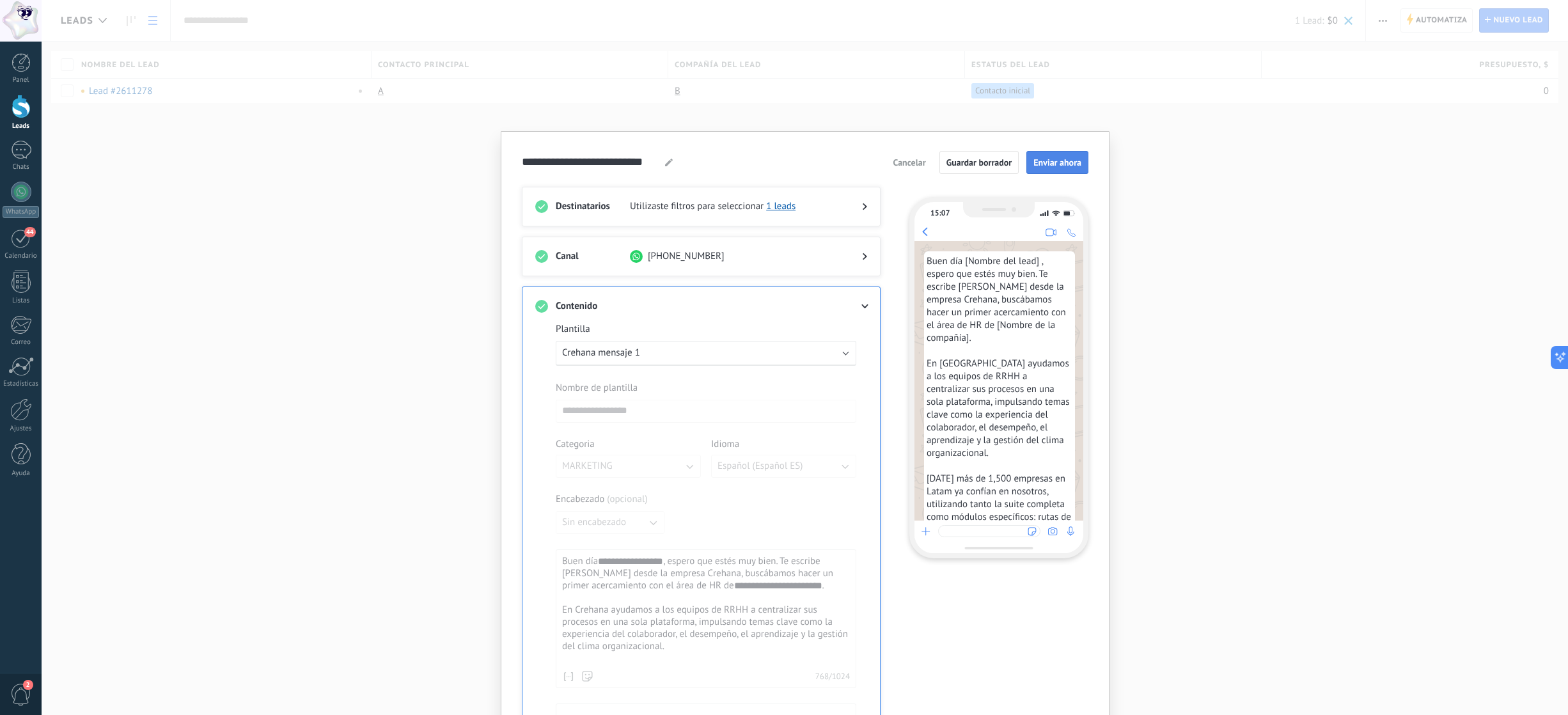
click at [1070, 164] on span "Enviar ahora" at bounding box center [1057, 162] width 48 height 9
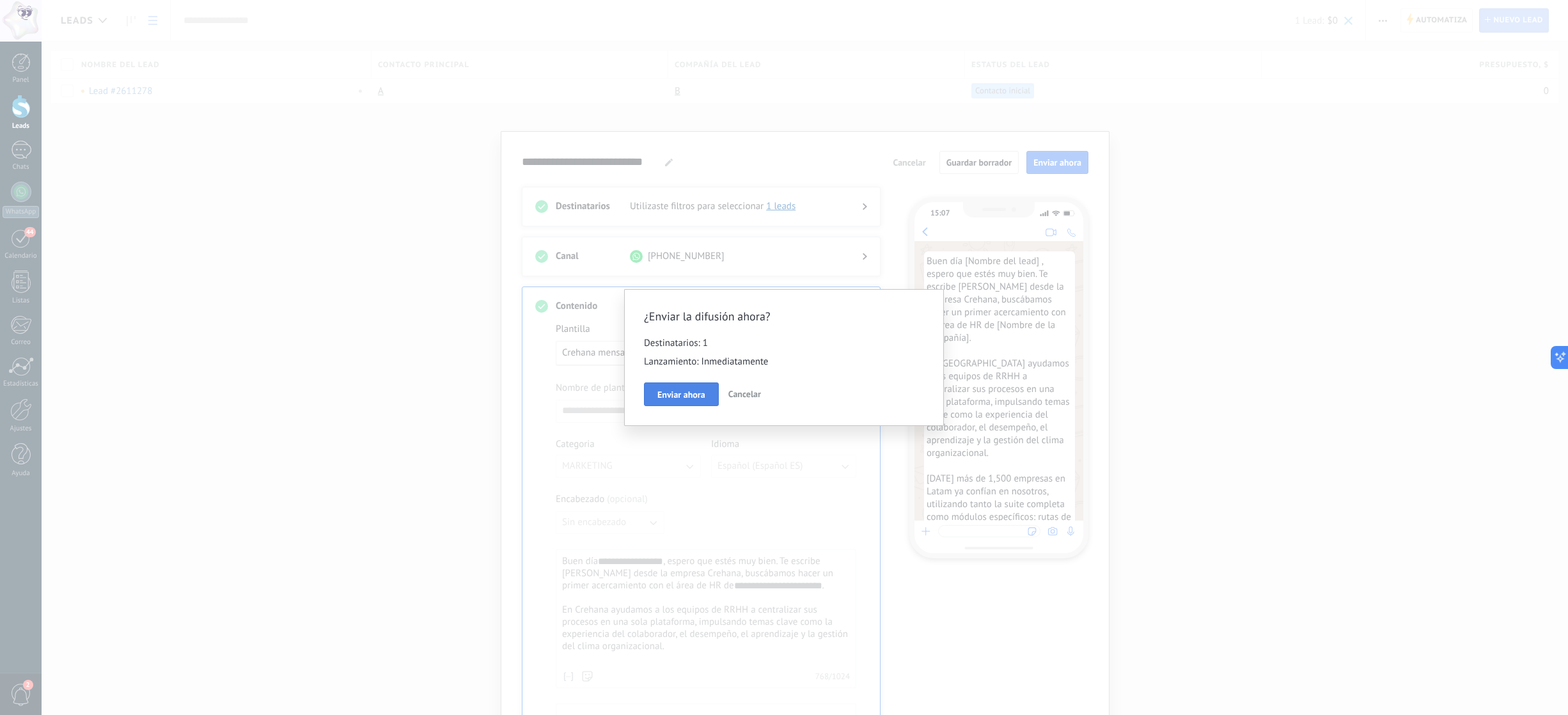
click at [689, 394] on span "Enviar ahora" at bounding box center [681, 394] width 48 height 9
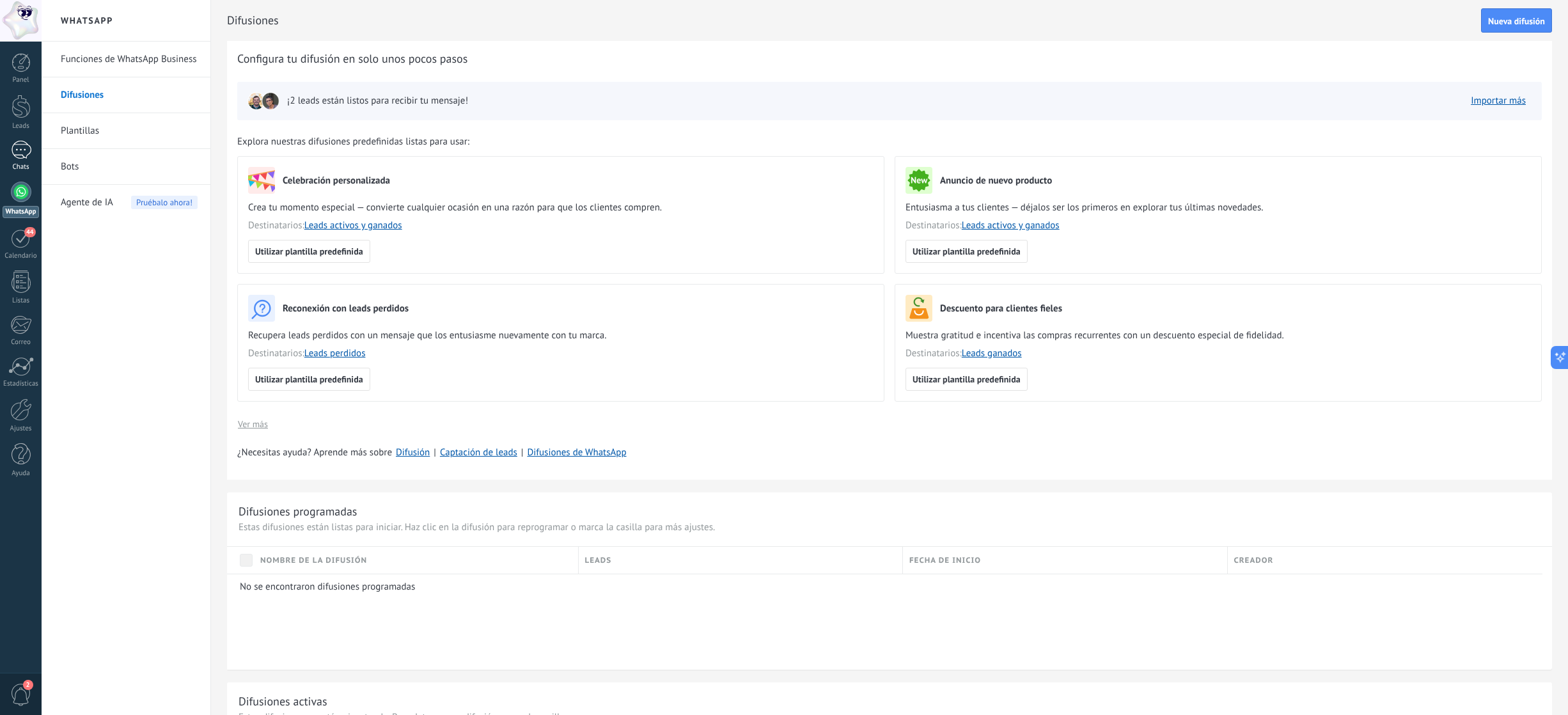
click at [21, 153] on div "1" at bounding box center [21, 150] width 21 height 19
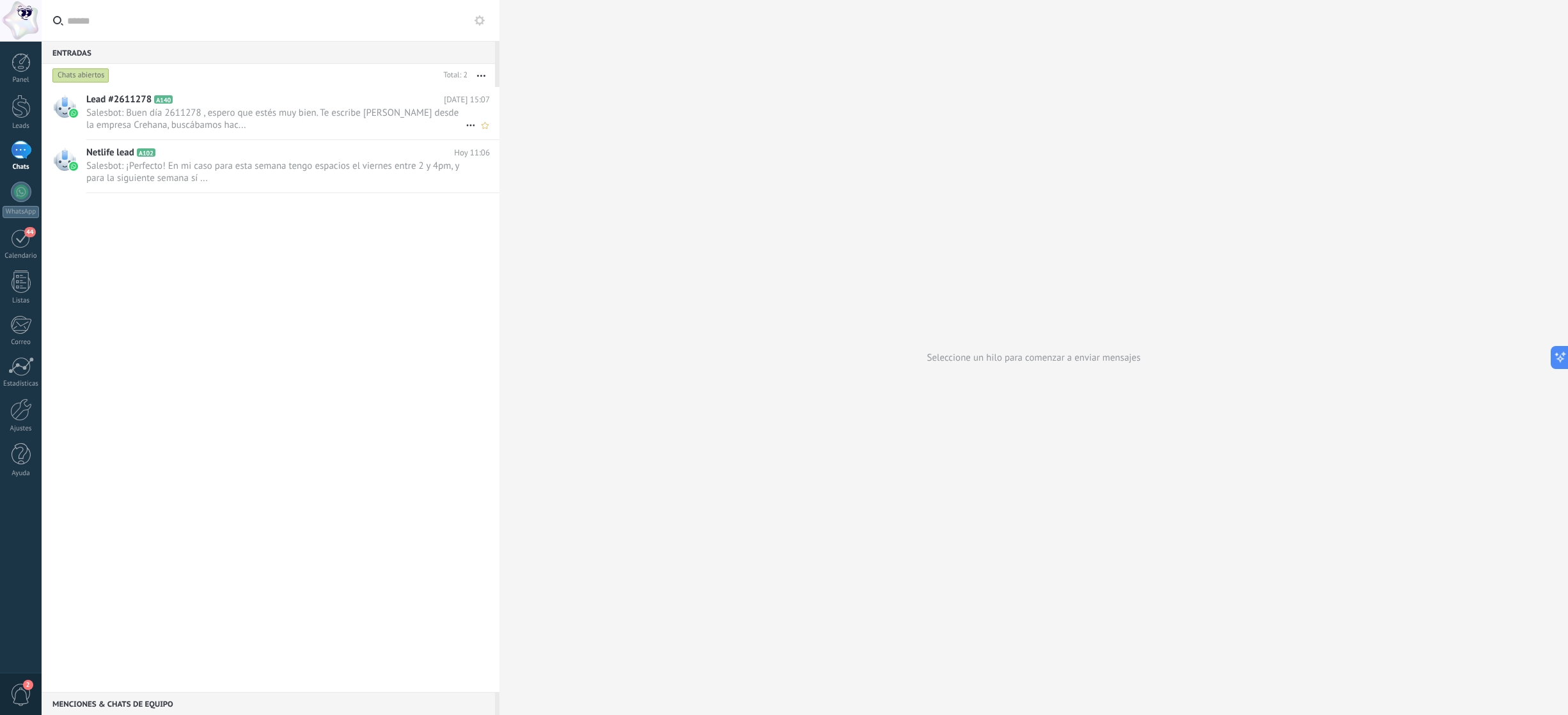
click at [166, 123] on span "Salesbot: Buen día 2611278 , espero que estés muy bien. Te escribe Ariana Rodas…" at bounding box center [276, 119] width 379 height 25
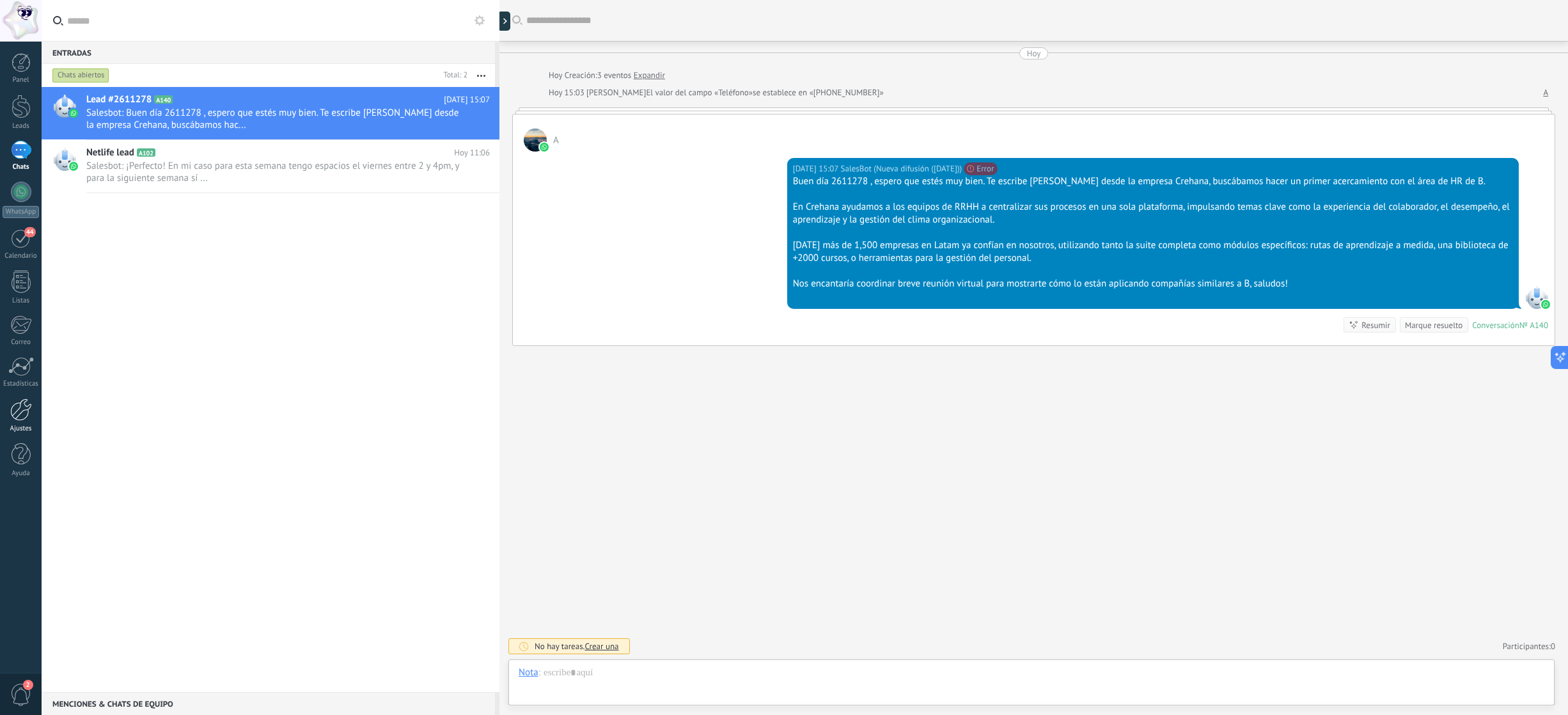
click at [27, 421] on div at bounding box center [21, 409] width 22 height 22
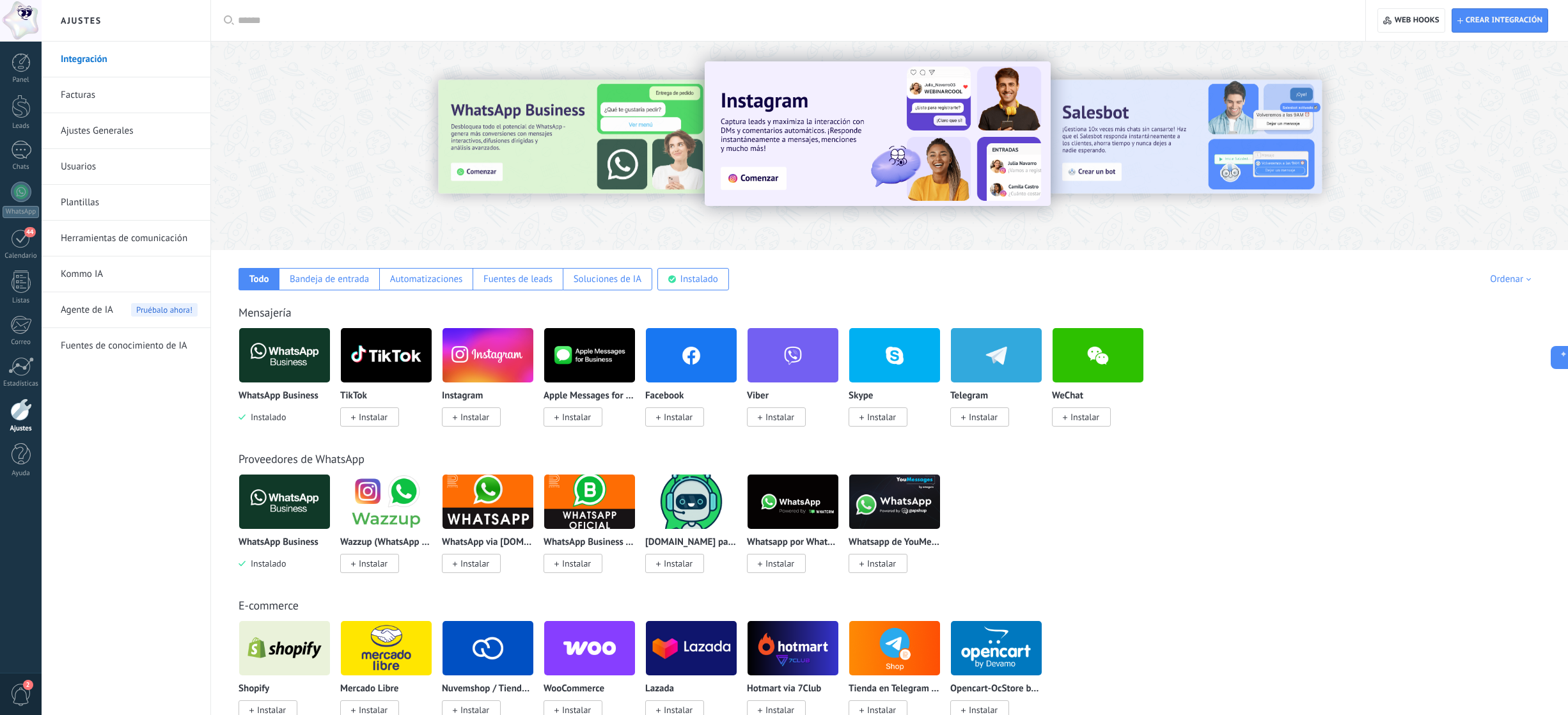
click at [25, 22] on div at bounding box center [21, 20] width 42 height 42
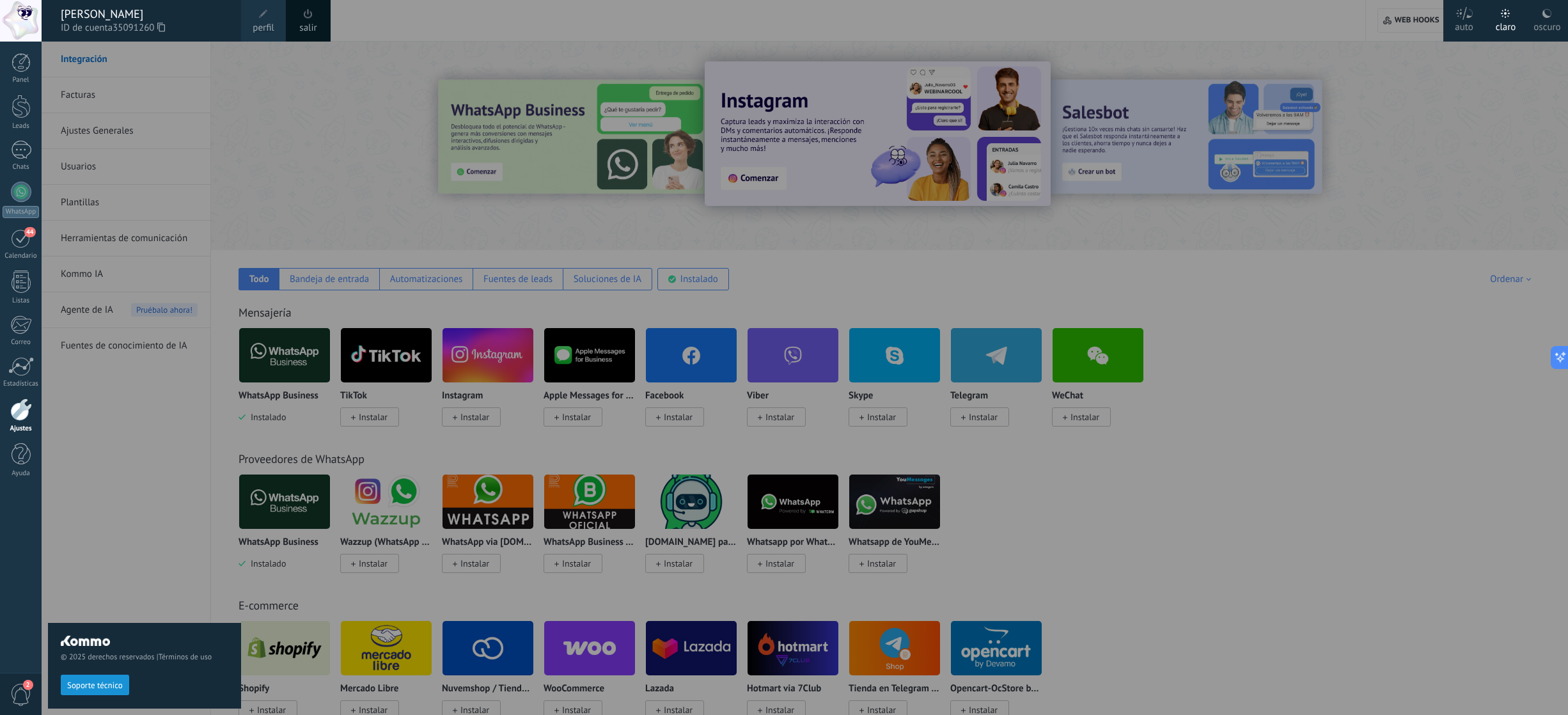
click at [257, 20] on span at bounding box center [263, 14] width 14 height 14
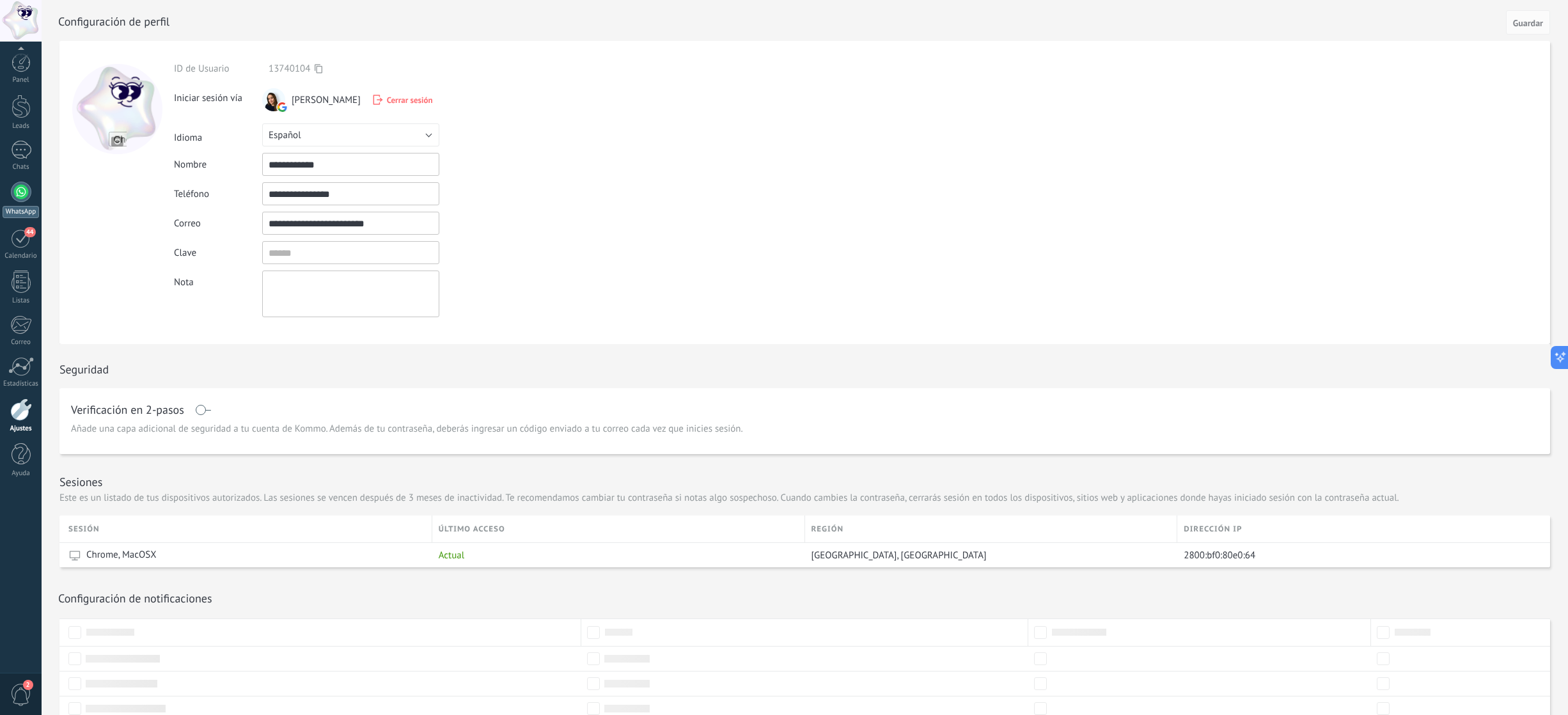
scroll to position [109, 0]
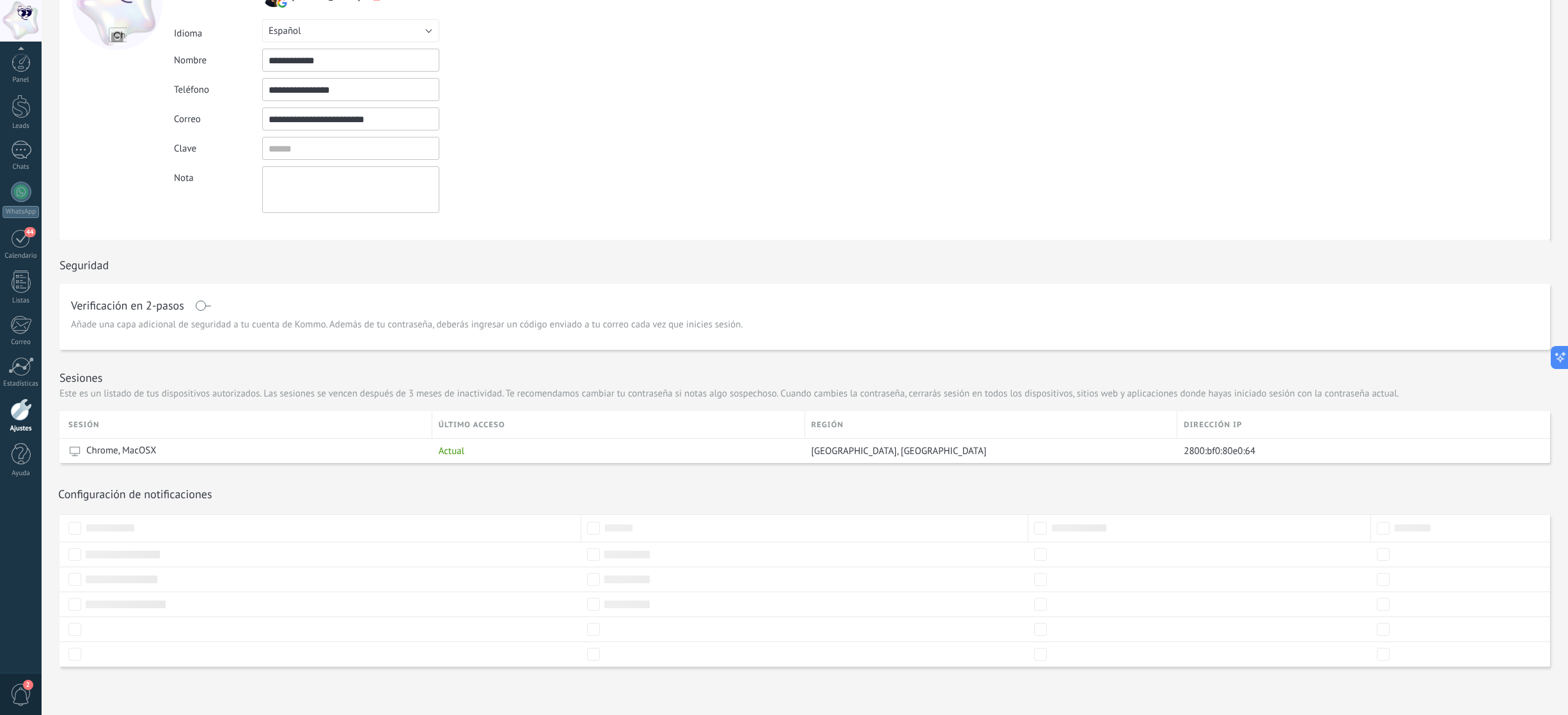
click at [21, 688] on span "2" at bounding box center [21, 694] width 22 height 22
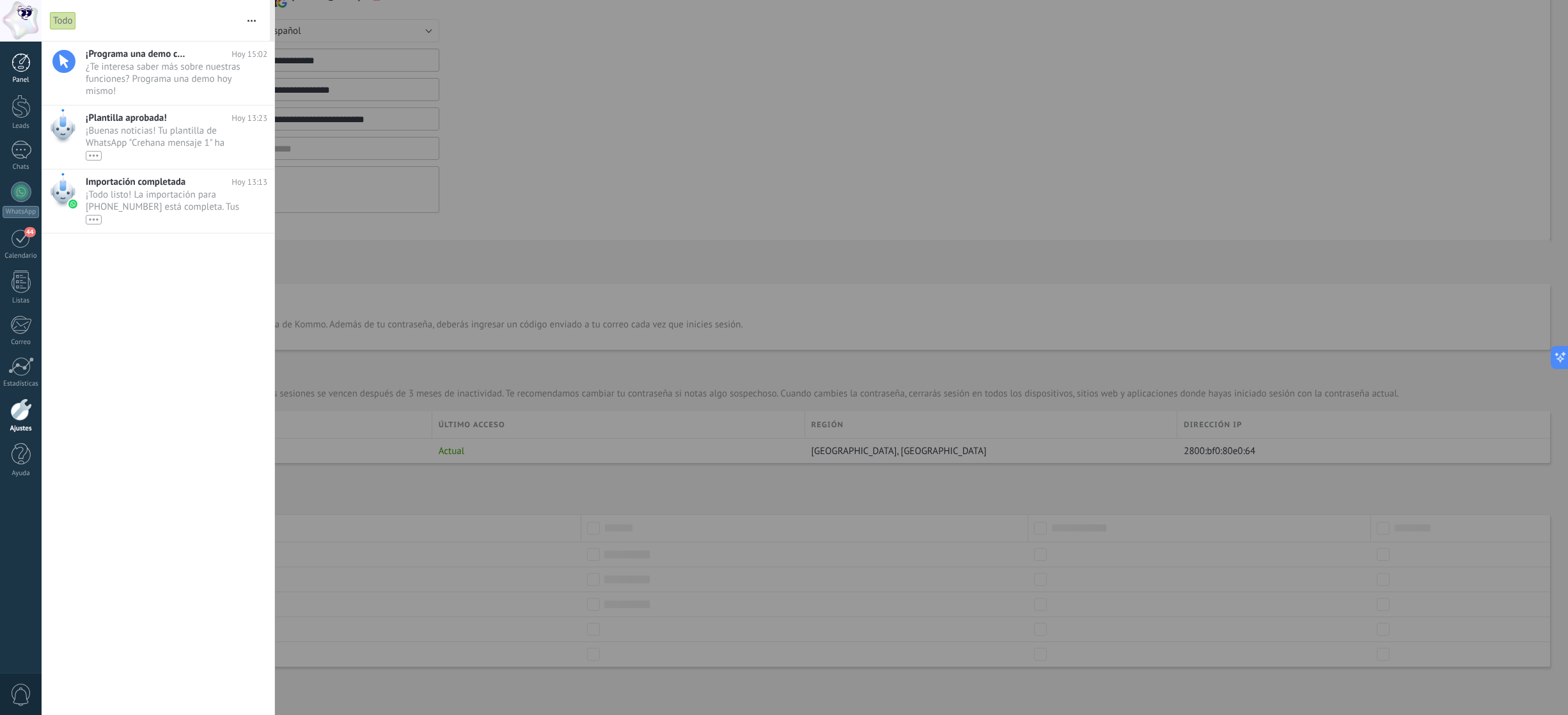
click at [21, 74] on link "Panel" at bounding box center [21, 69] width 42 height 31
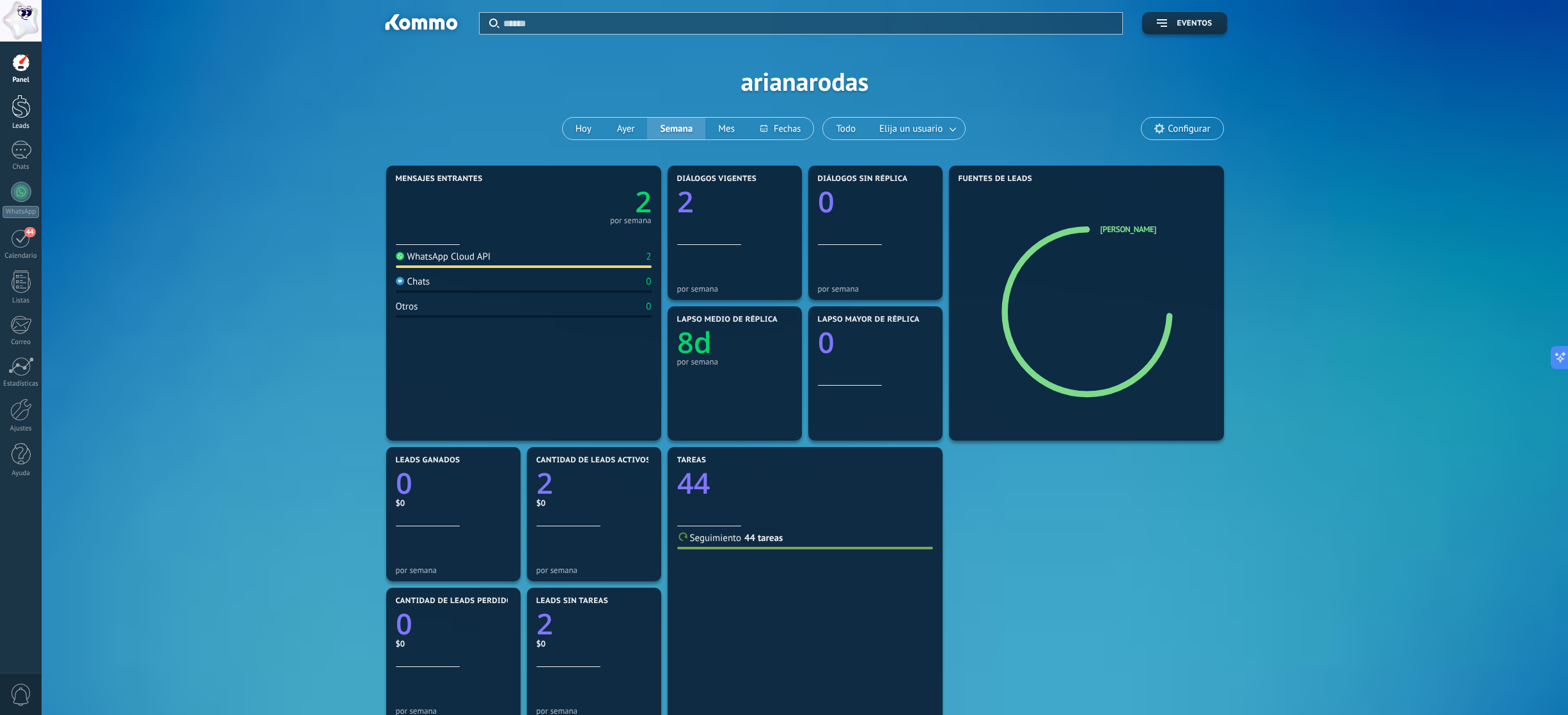
click at [23, 98] on div at bounding box center [21, 106] width 19 height 24
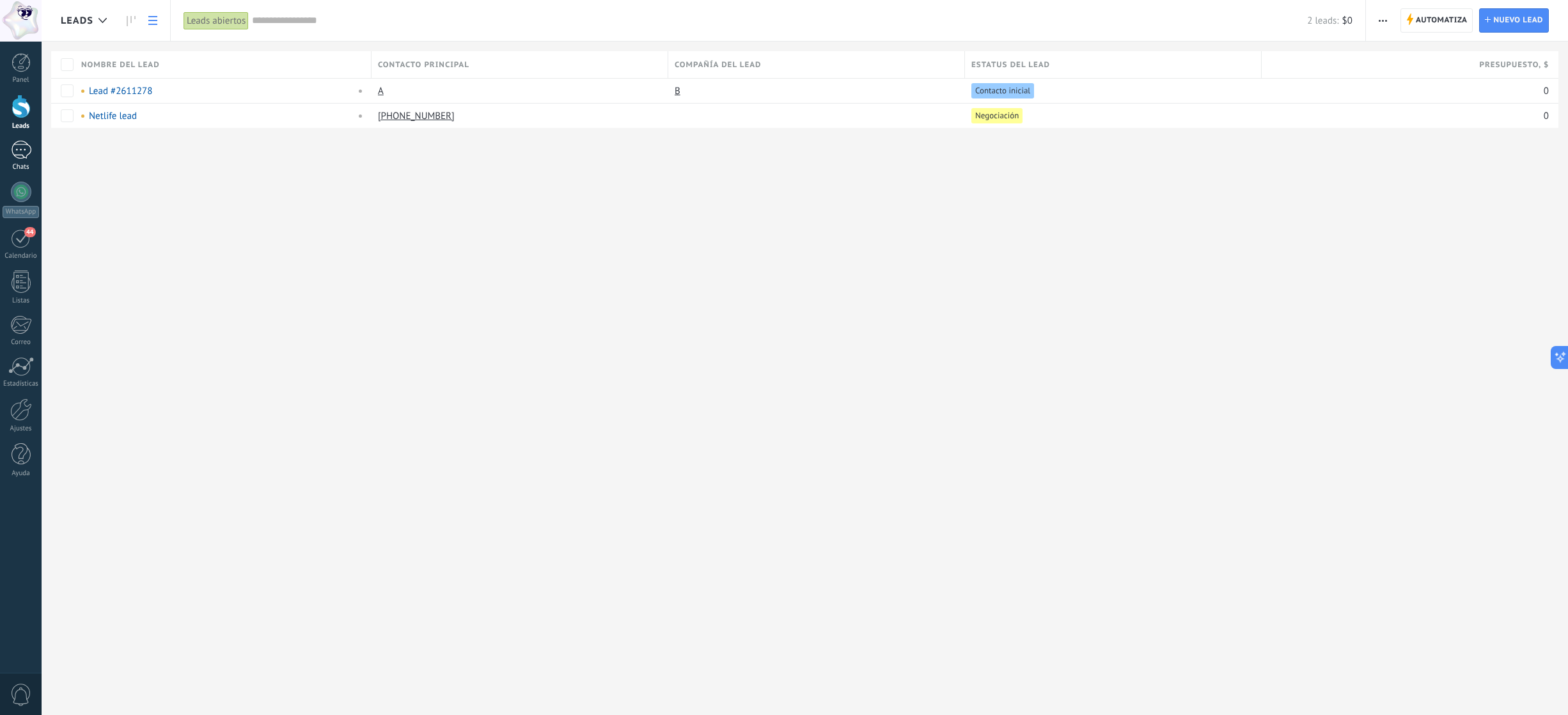
click at [23, 141] on div "1" at bounding box center [21, 150] width 21 height 19
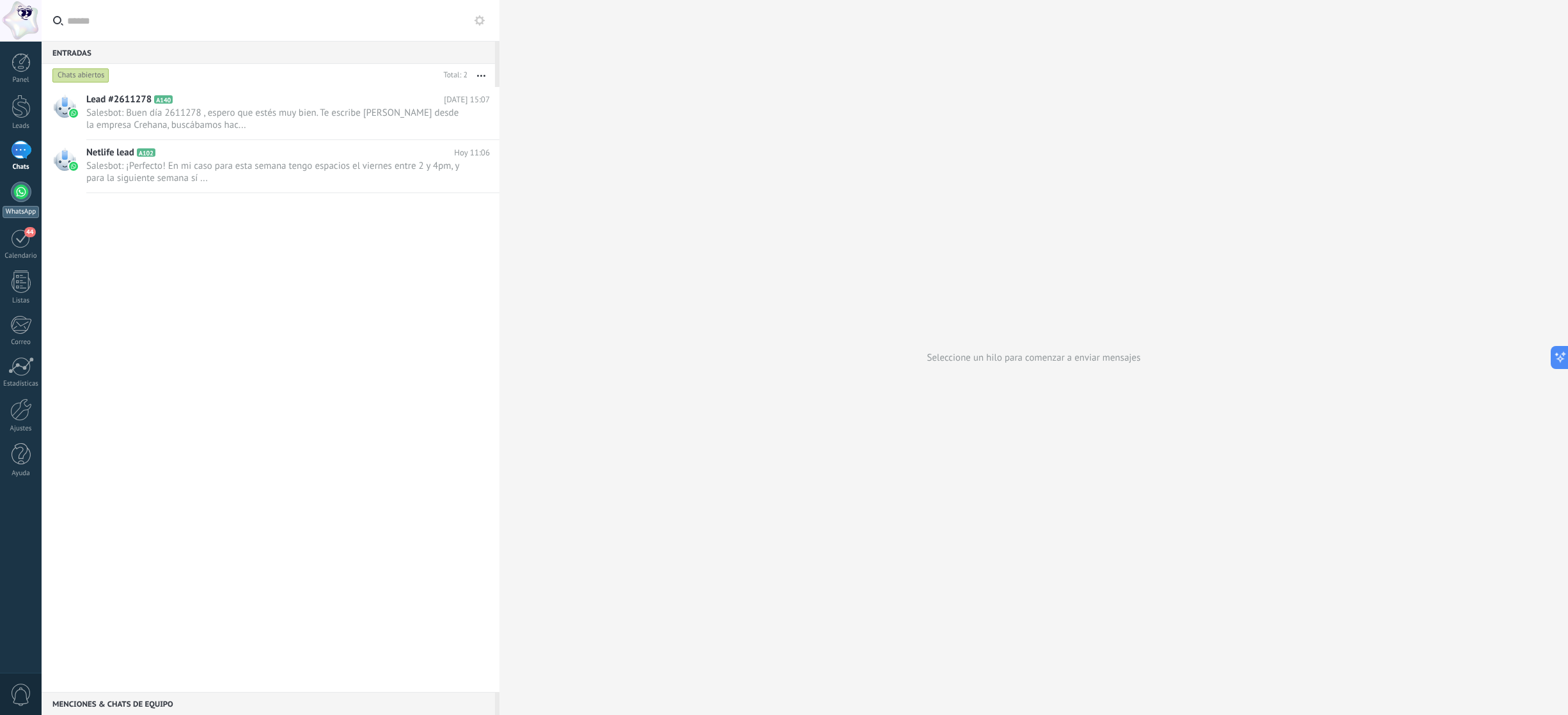
click at [19, 188] on div at bounding box center [21, 191] width 21 height 20
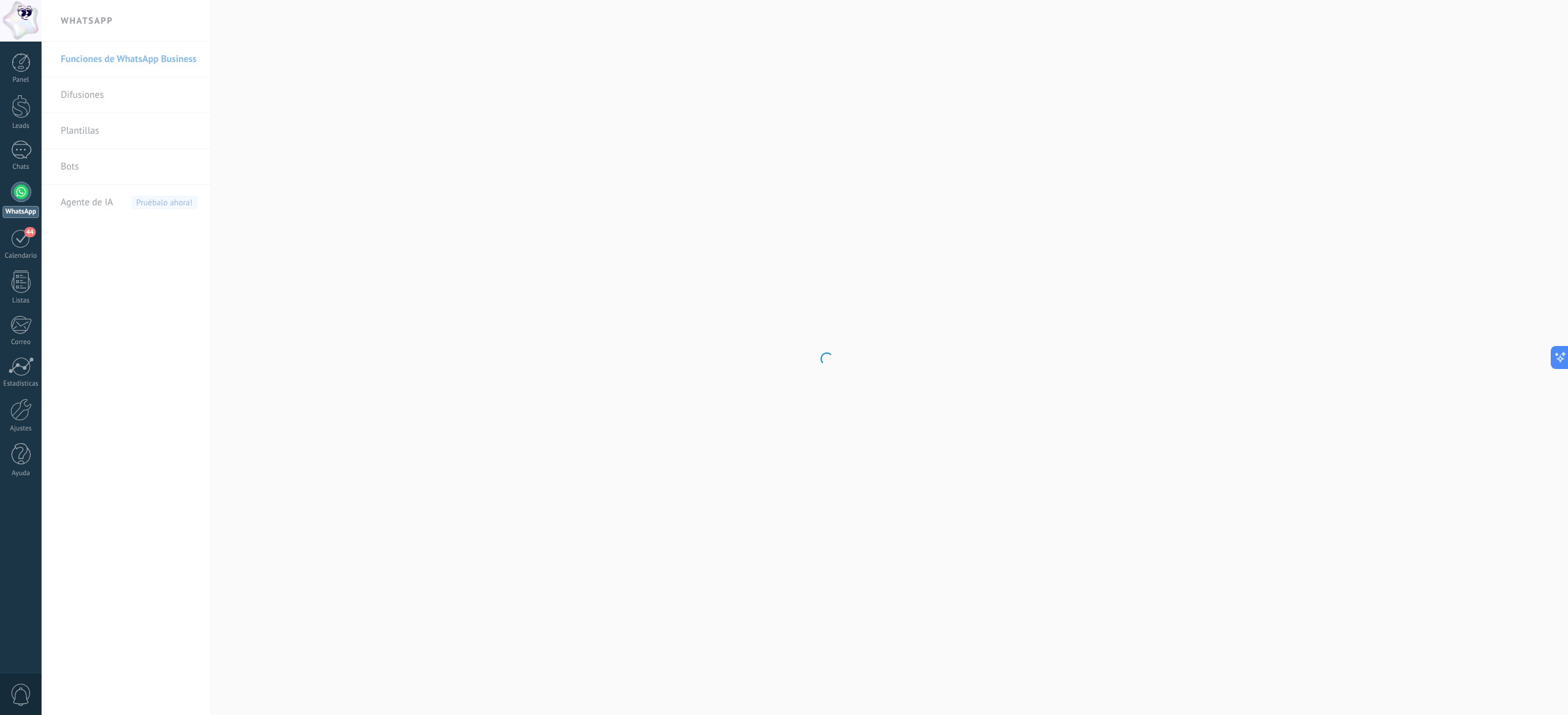
click at [22, 224] on div "Panel Leads 1 Chats WhatsApp Clientes 44" at bounding box center [21, 271] width 42 height 437
click at [22, 231] on div "44" at bounding box center [21, 238] width 21 height 20
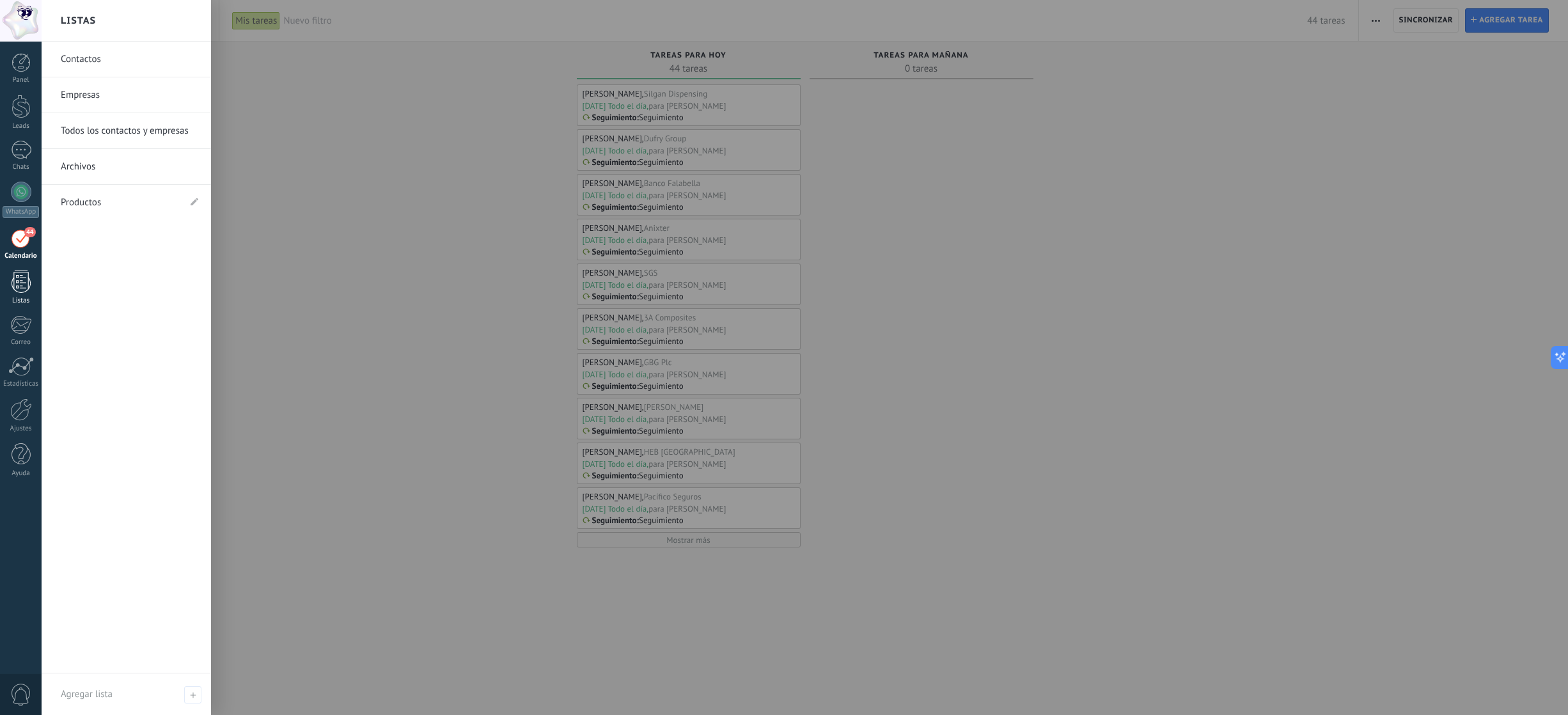
click at [25, 271] on div at bounding box center [21, 281] width 19 height 22
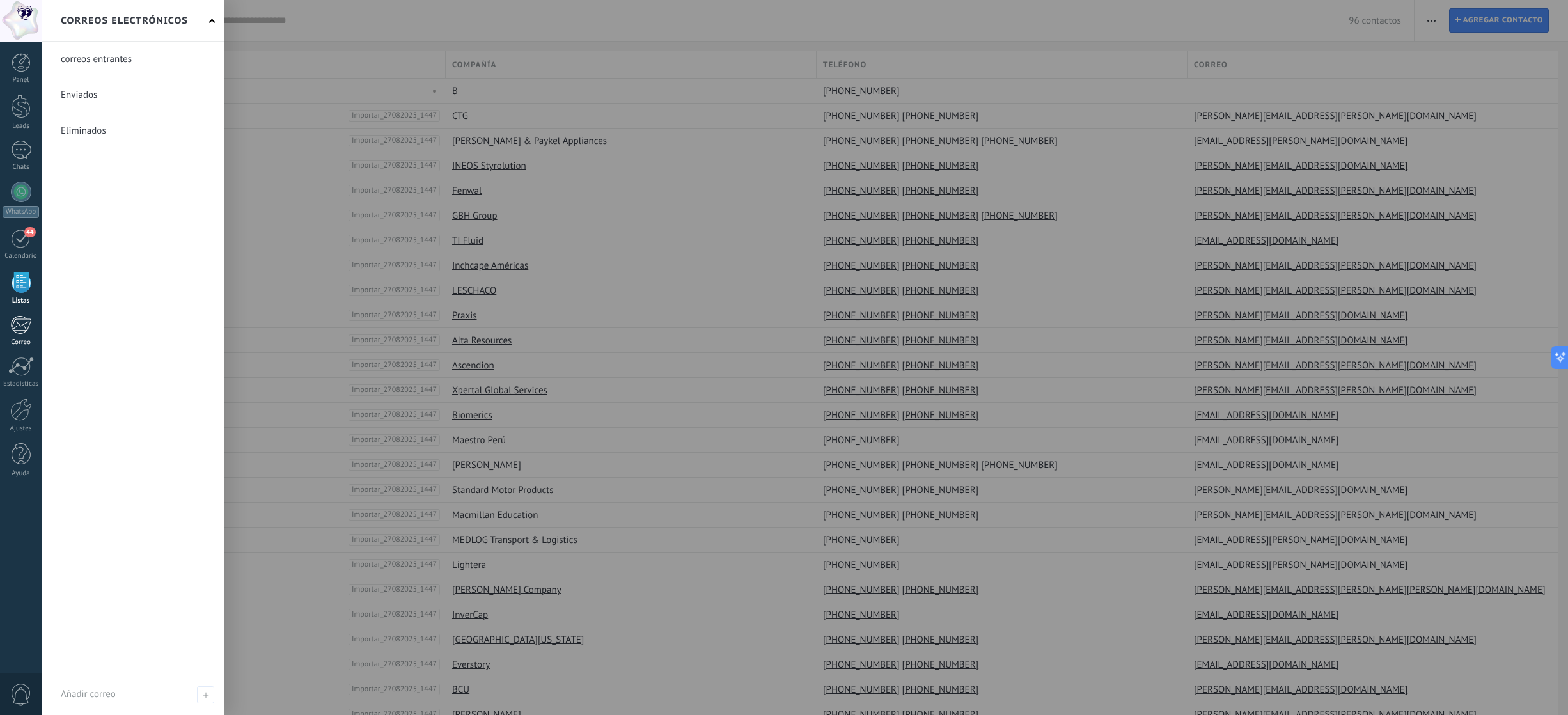
click at [22, 317] on div at bounding box center [21, 324] width 21 height 19
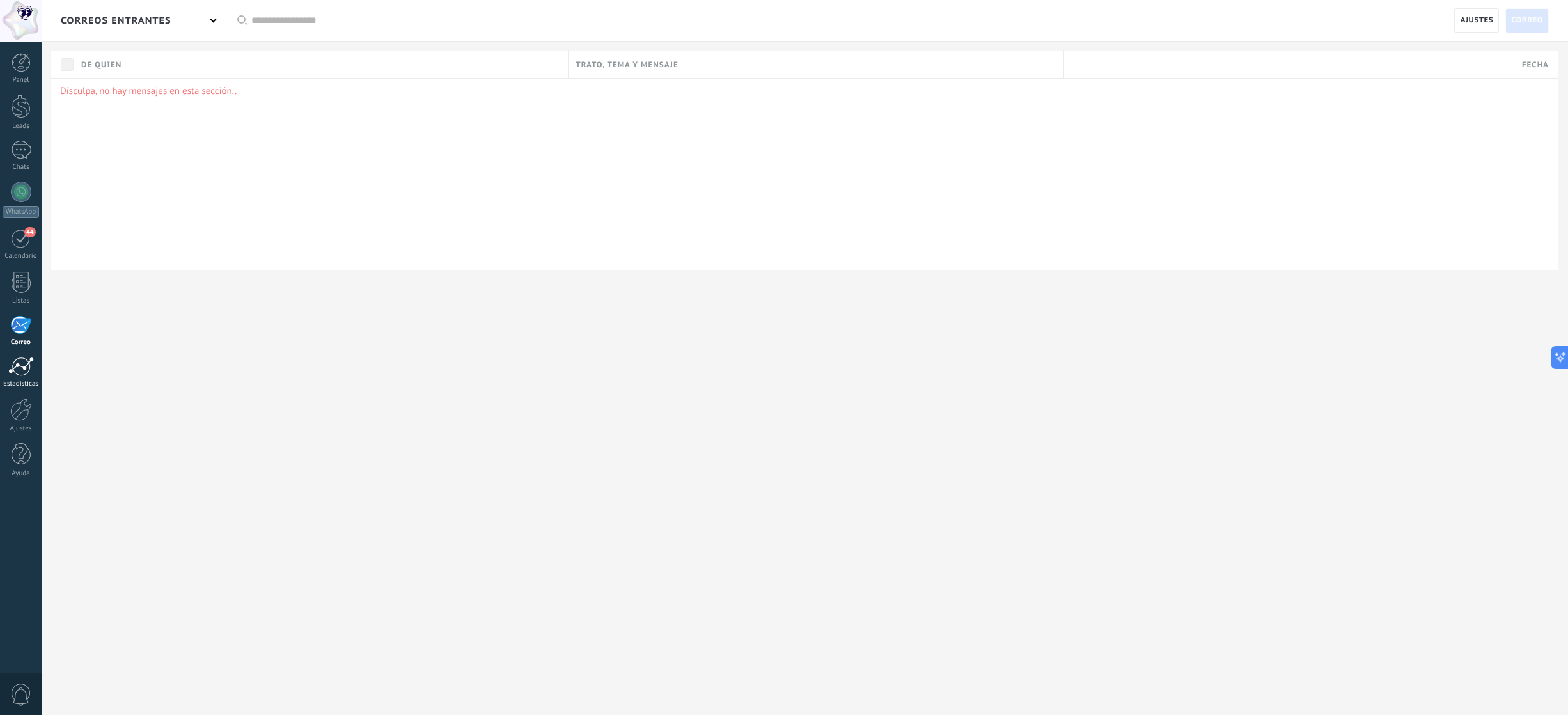
click at [25, 362] on div at bounding box center [21, 366] width 25 height 19
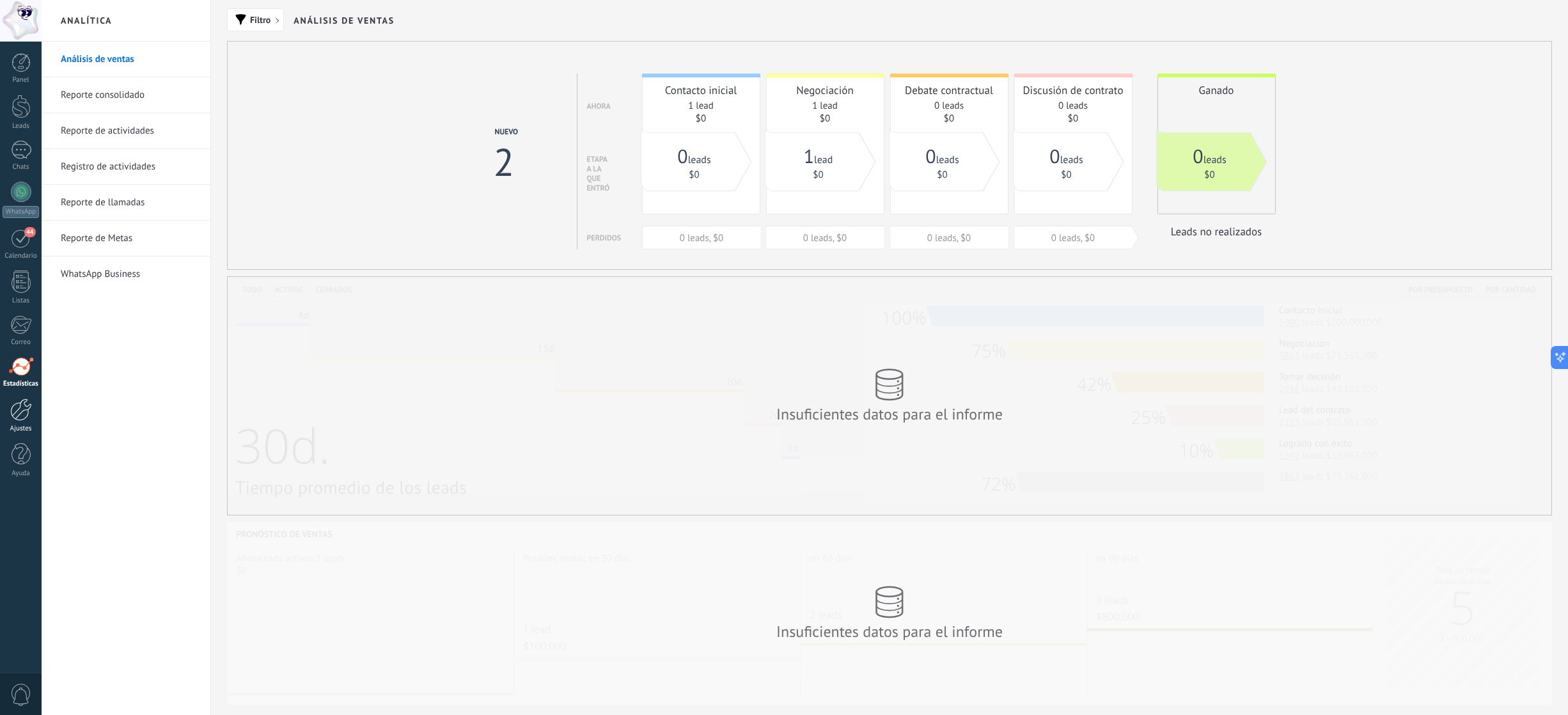
click at [28, 403] on div at bounding box center [21, 409] width 22 height 22
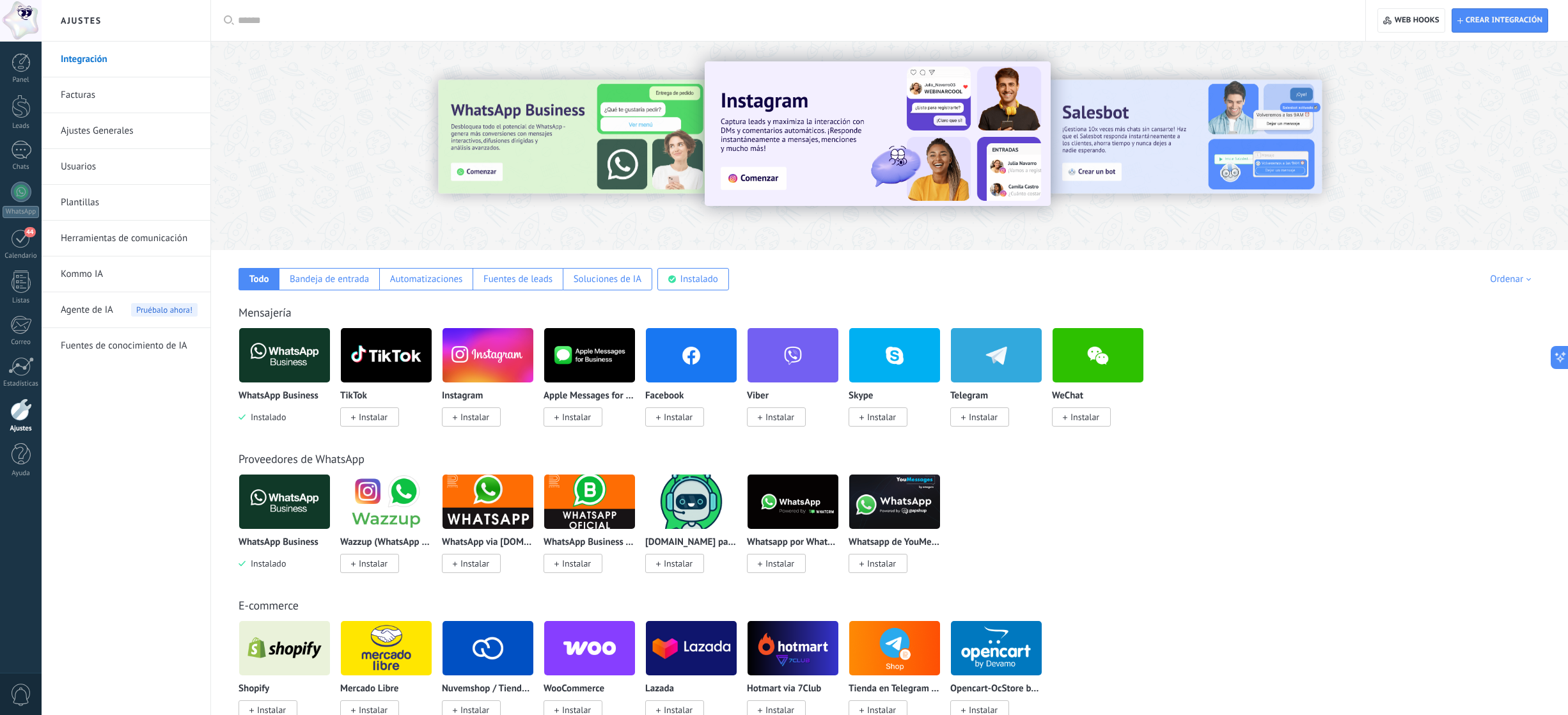
click at [12, 24] on div at bounding box center [21, 20] width 42 height 42
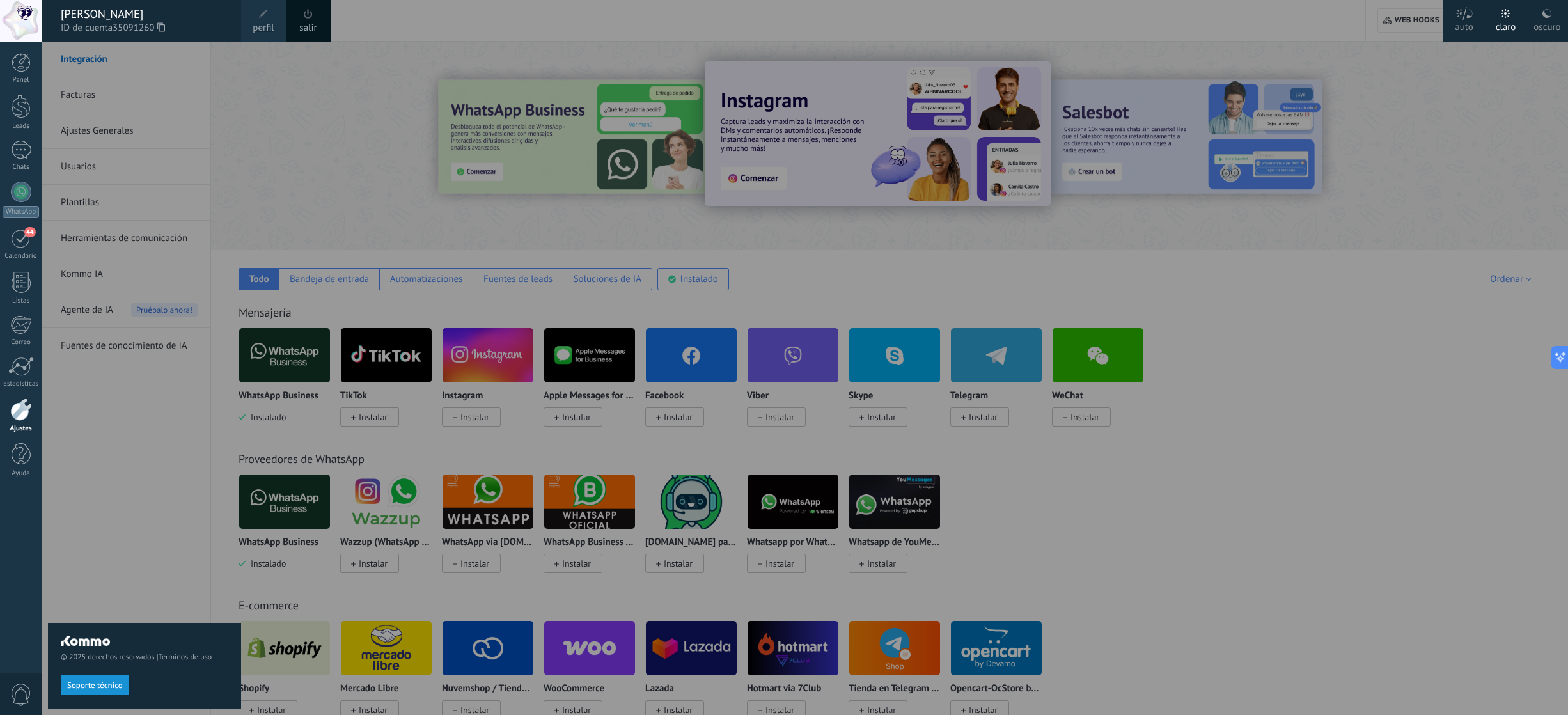
click at [260, 22] on span "perfil" at bounding box center [263, 28] width 21 height 14
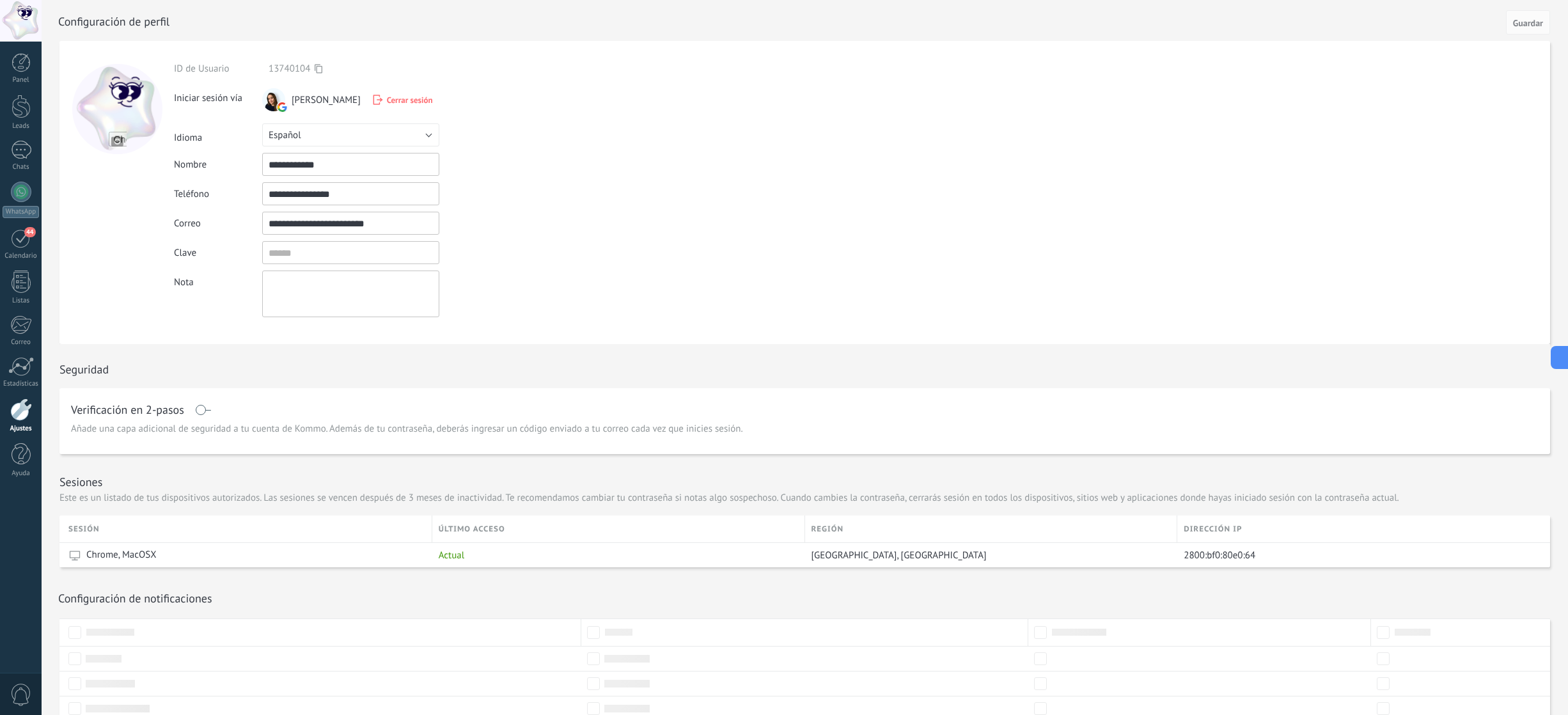
click at [23, 701] on span "0" at bounding box center [21, 694] width 22 height 22
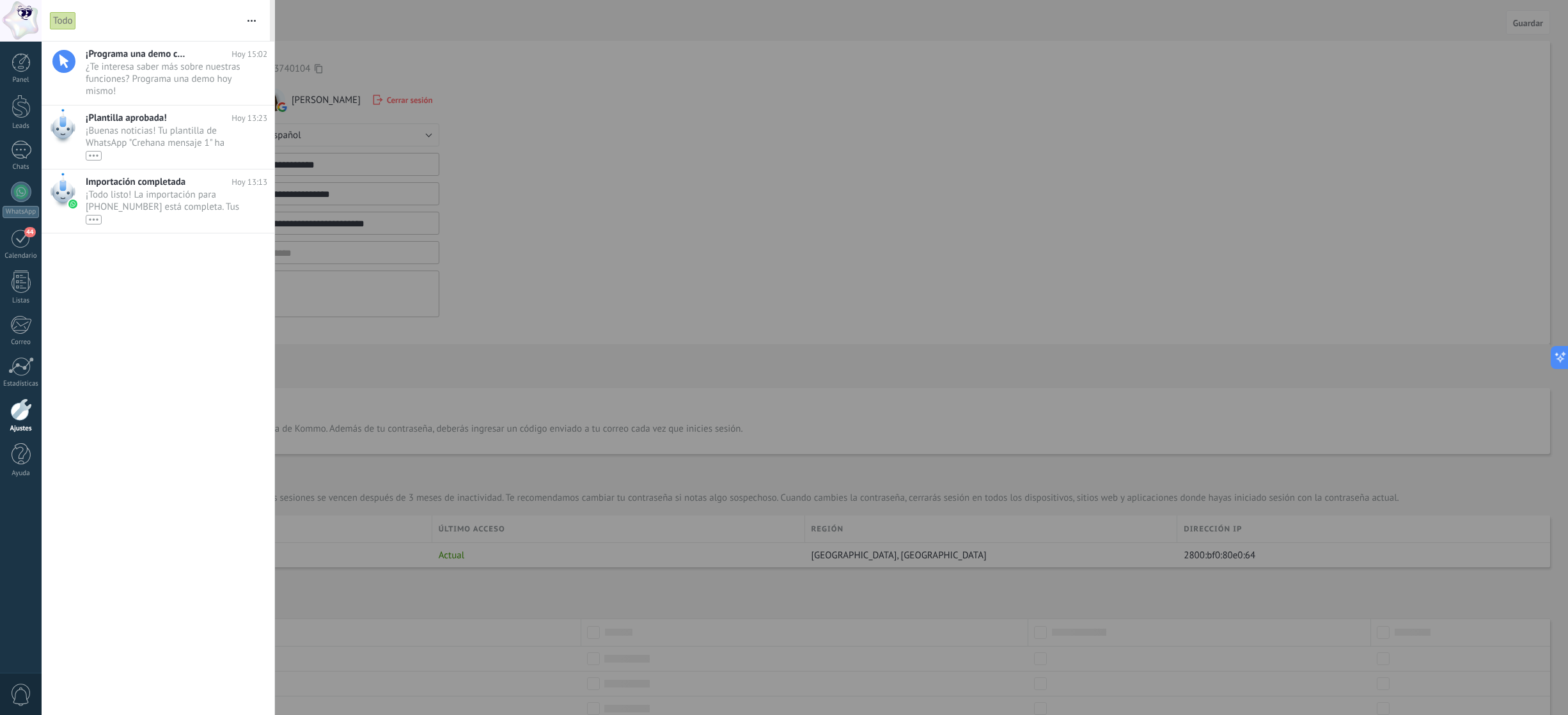
type textarea "***"
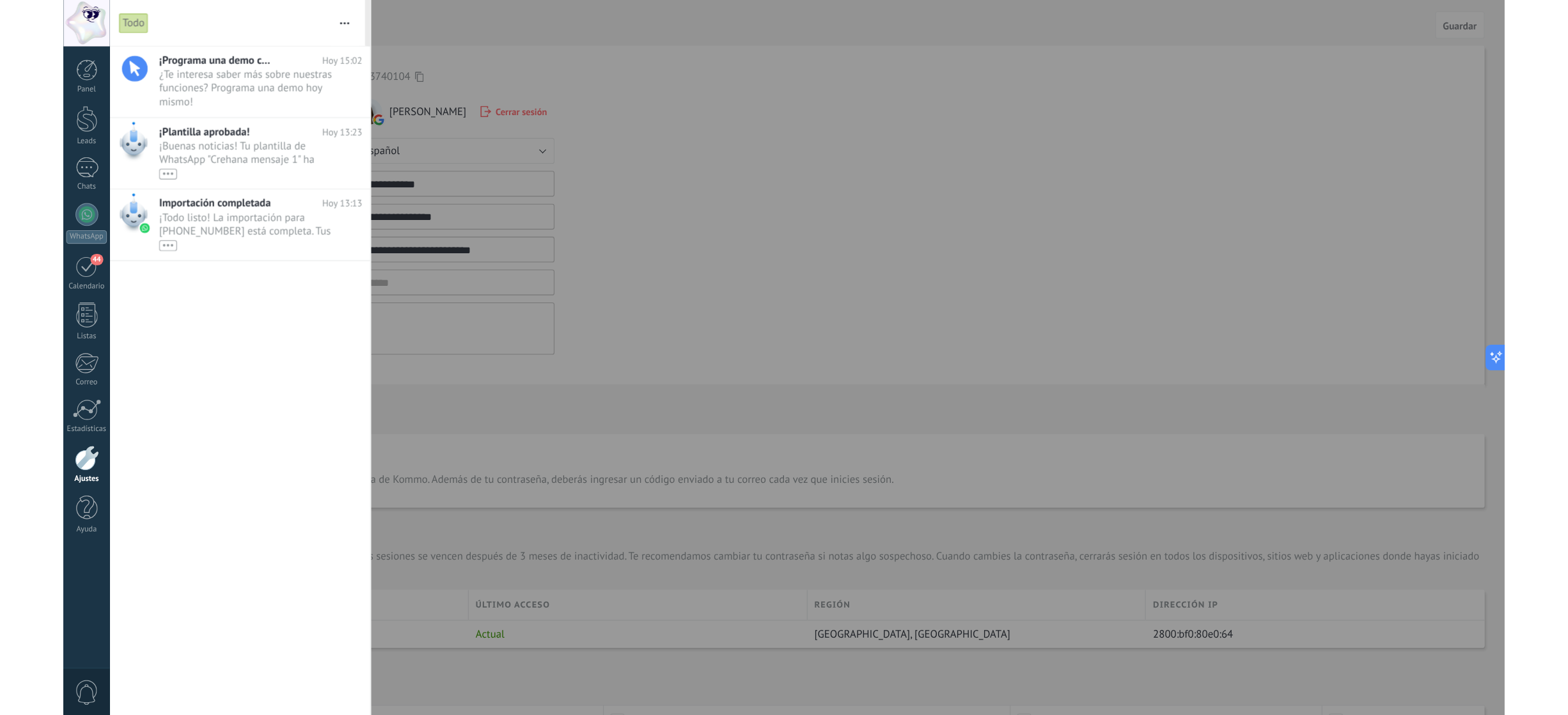
scroll to position [11, 0]
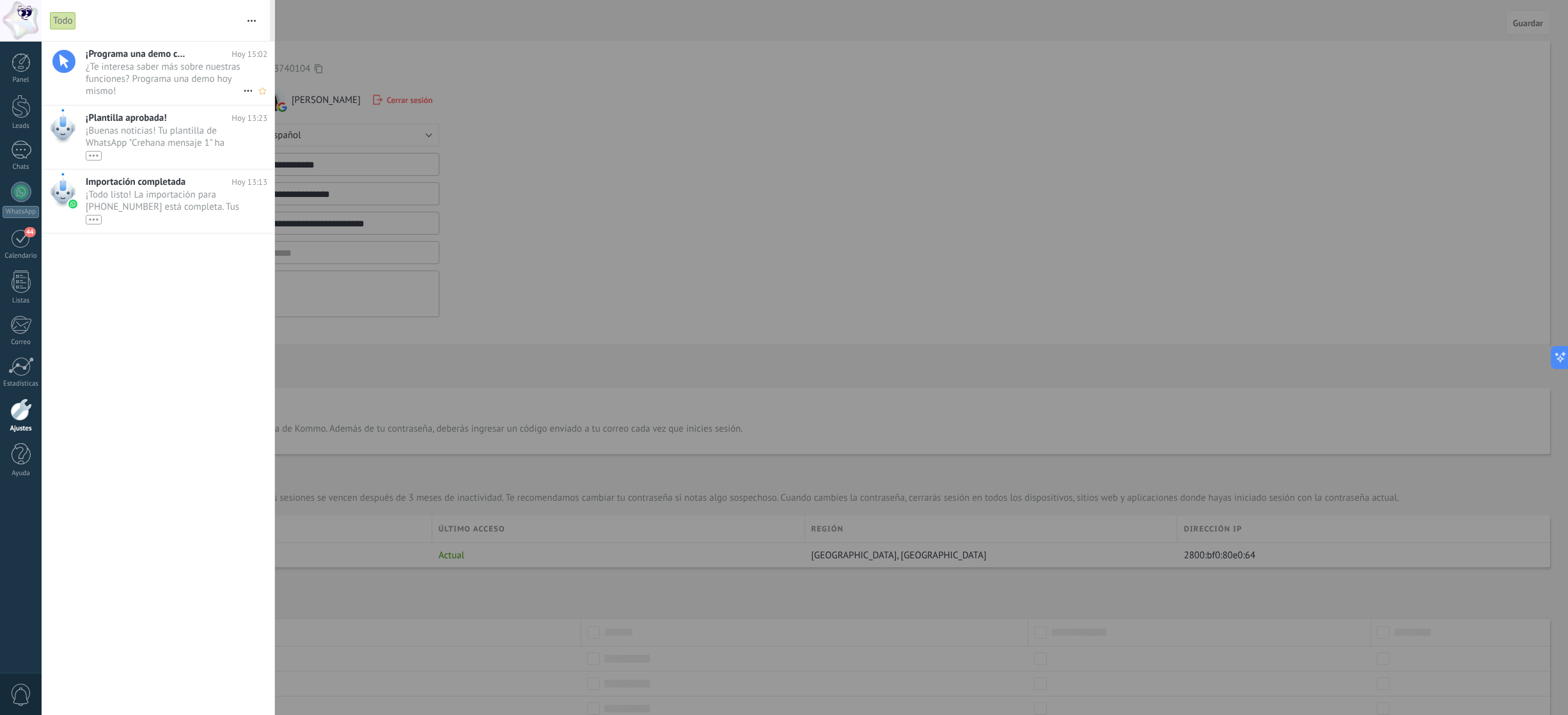
click at [100, 73] on span "¿Te interesa saber más sobre nuestras funciones? Programa una demo hoy mismo! •…" at bounding box center [164, 79] width 157 height 36
